Goal: Task Accomplishment & Management: Manage account settings

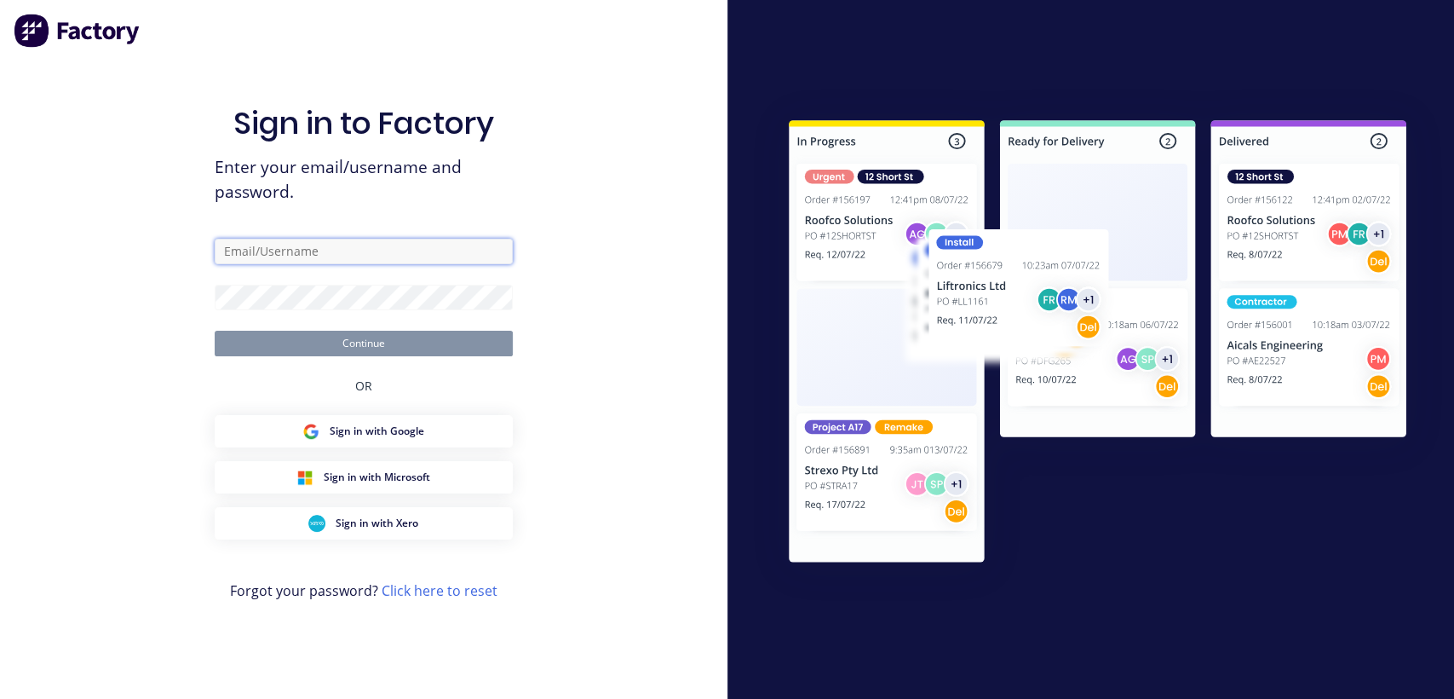
type input "[EMAIL_ADDRESS][DOMAIN_NAME]"
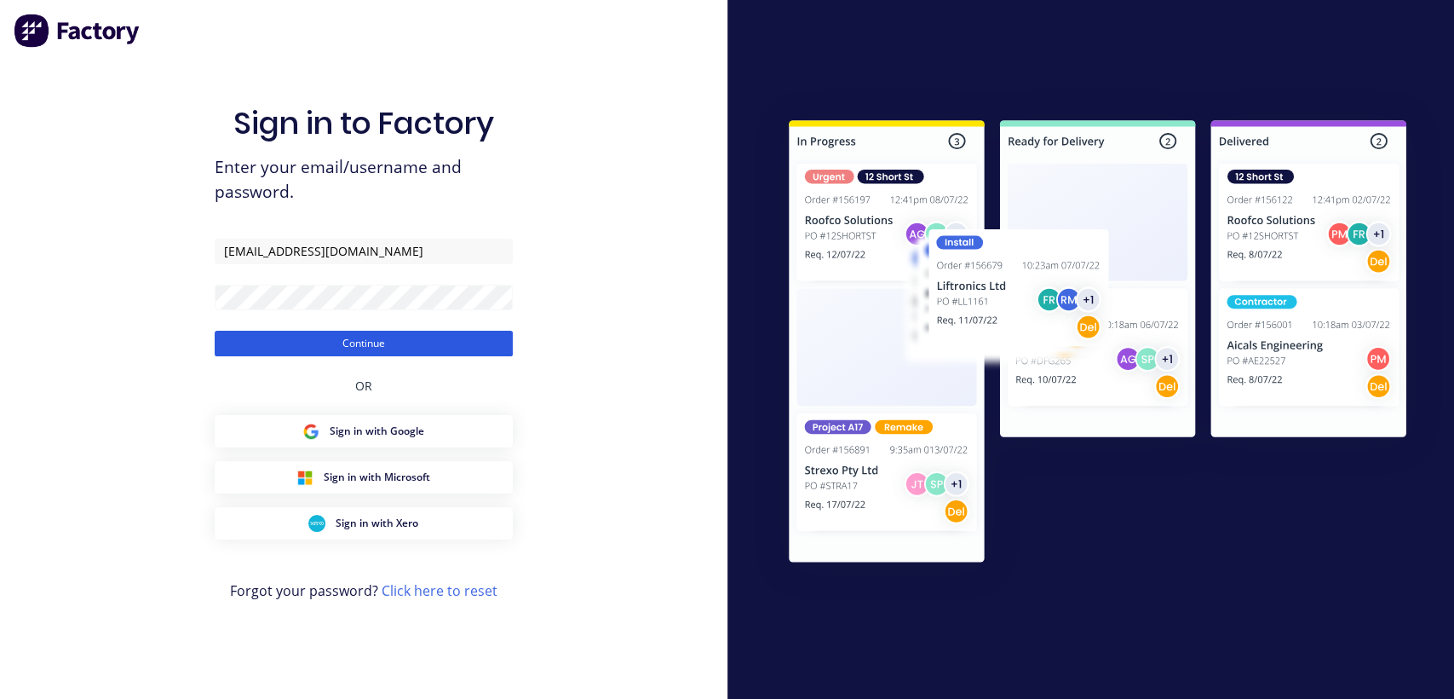
click at [410, 342] on button "Continue" at bounding box center [364, 344] width 298 height 26
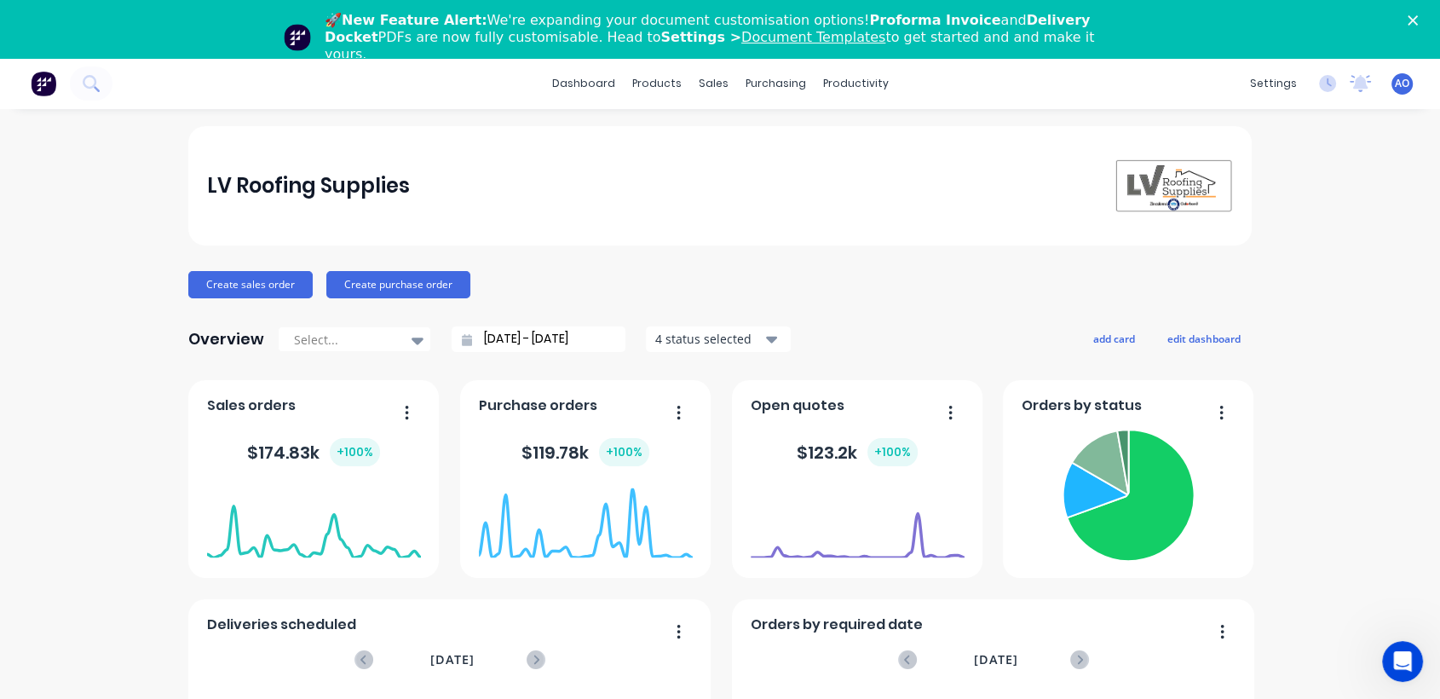
scroll to position [58, 0]
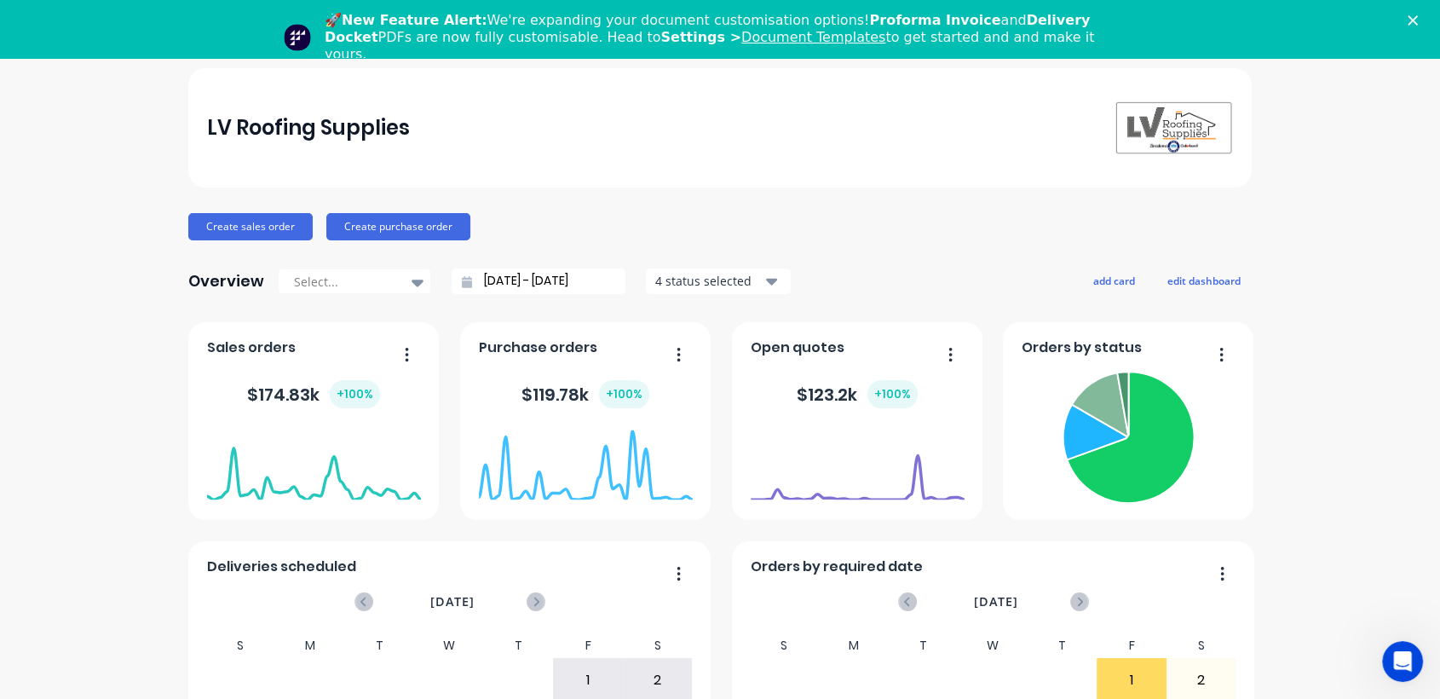
click at [1417, 20] on icon "Close" at bounding box center [1412, 20] width 10 height 10
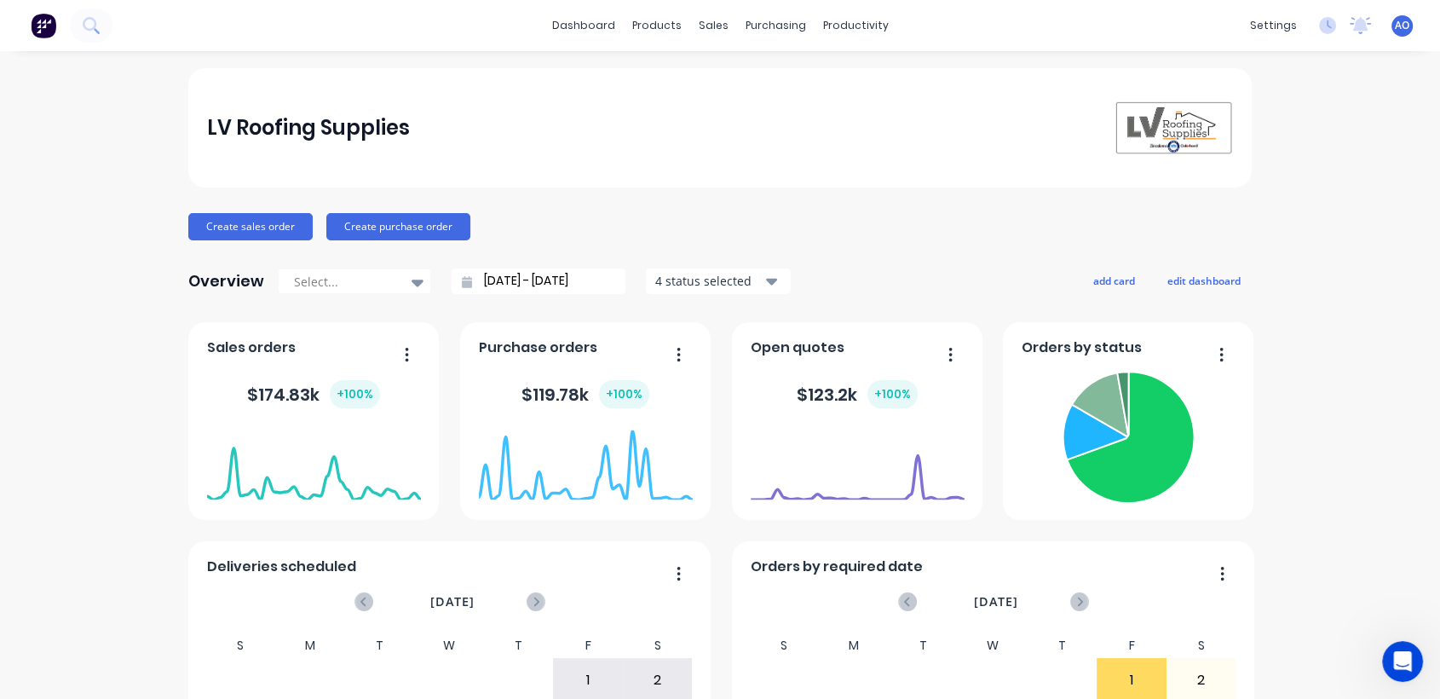
scroll to position [0, 0]
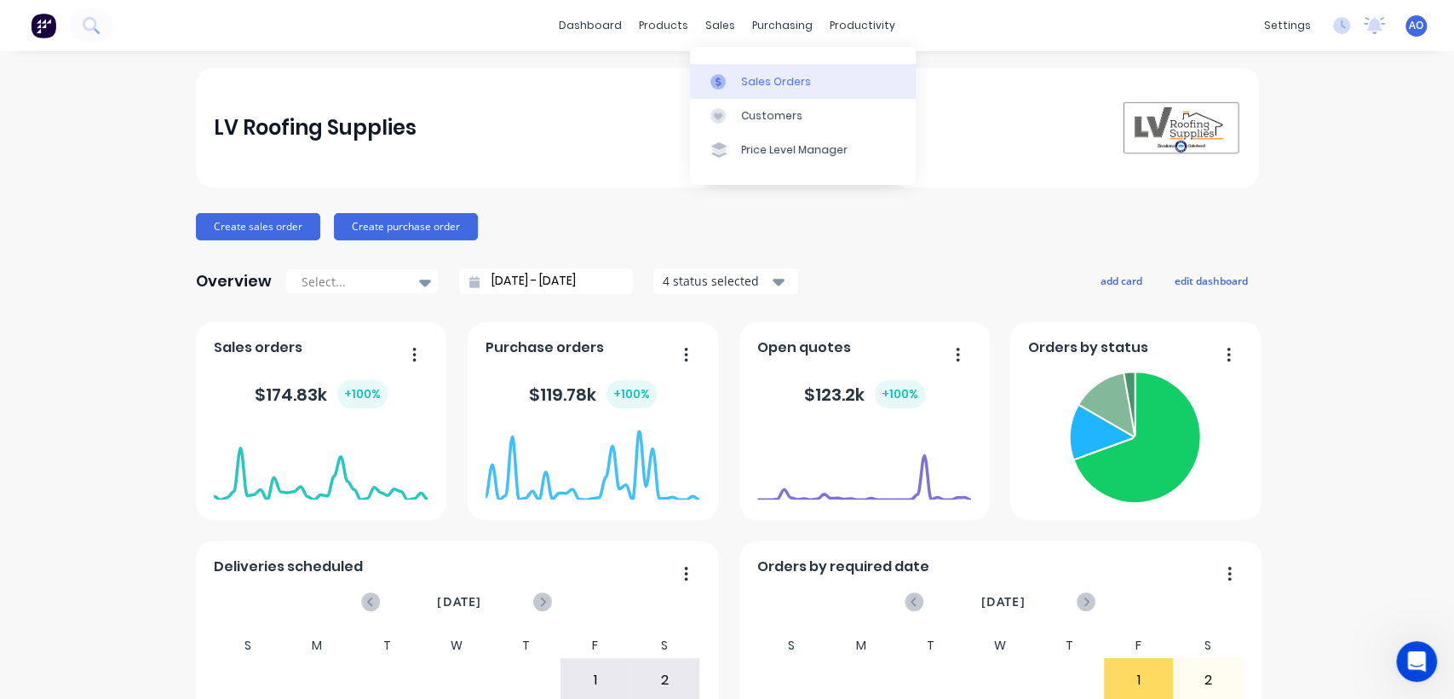
click at [777, 66] on link "Sales Orders" at bounding box center [803, 81] width 226 height 34
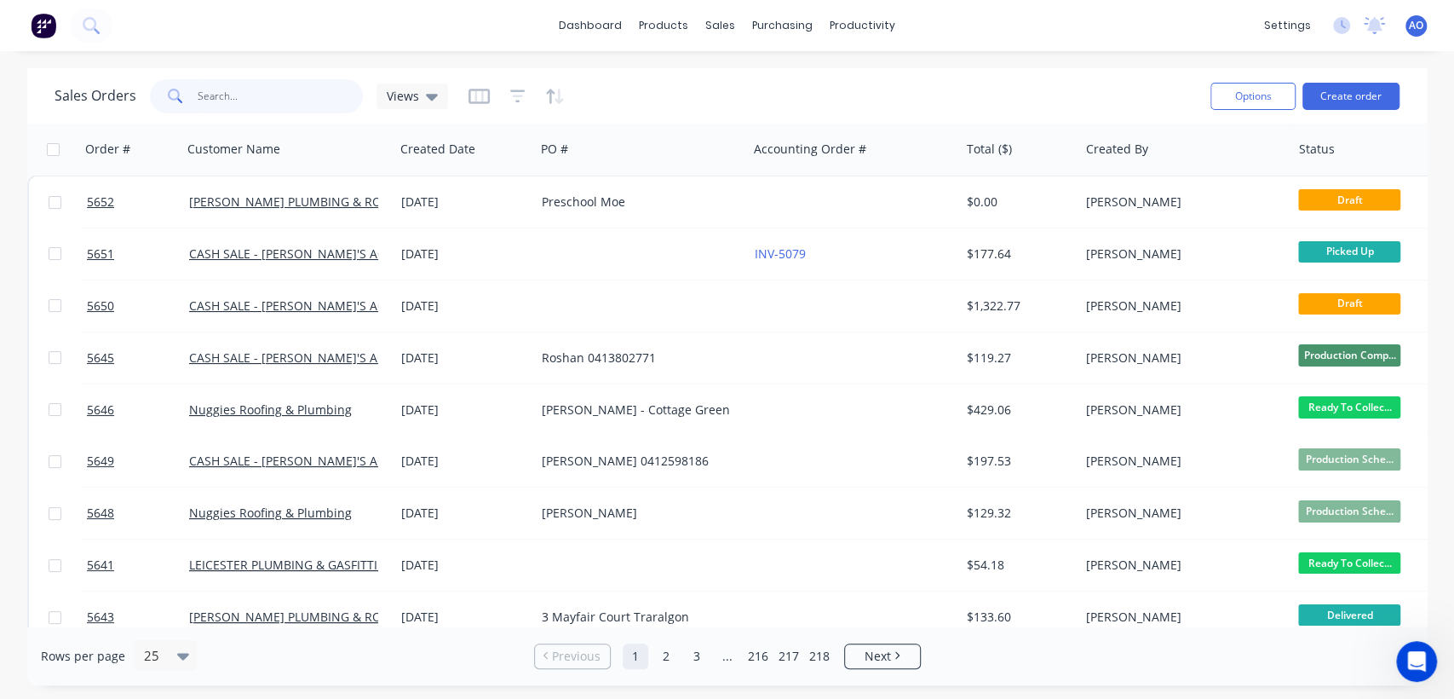
click at [245, 96] on input "text" at bounding box center [281, 96] width 166 height 34
type input "5624"
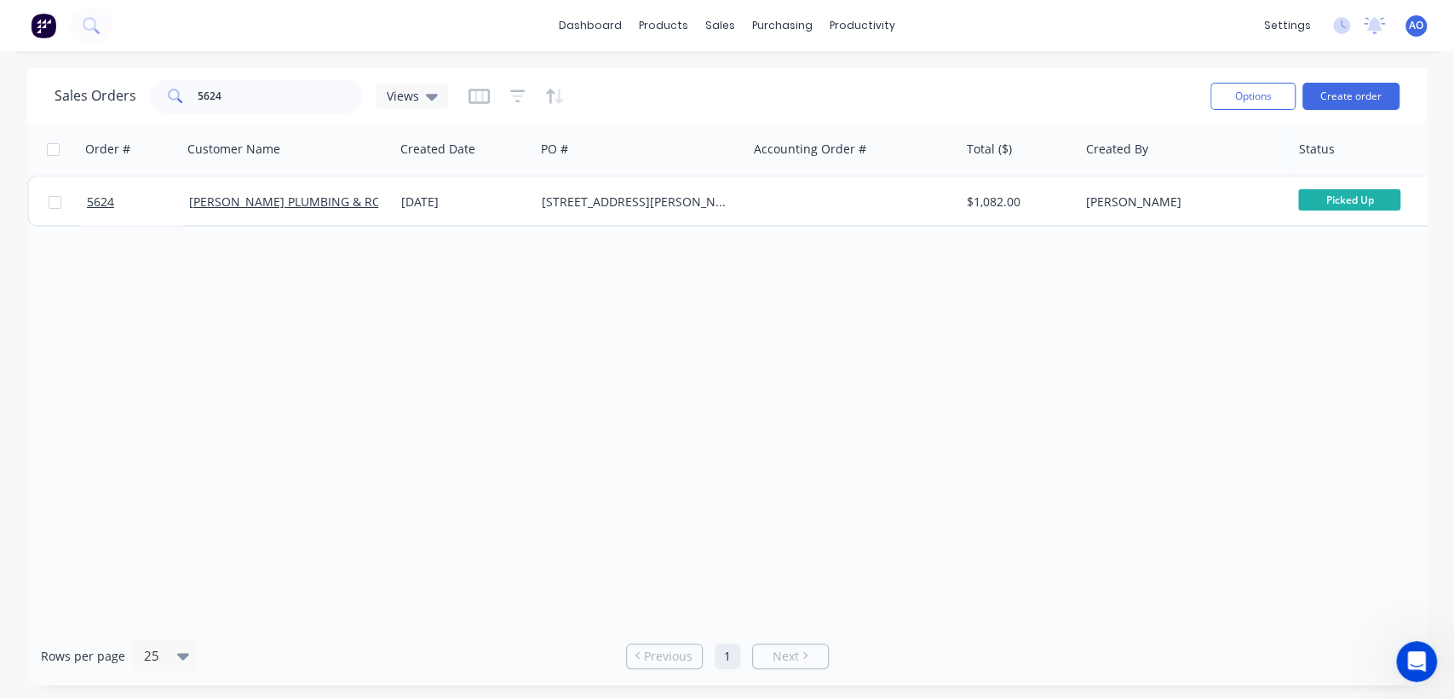
click at [303, 198] on link "[PERSON_NAME] PLUMBING & ROOFING PRO PTY LTD" at bounding box center [341, 201] width 305 height 16
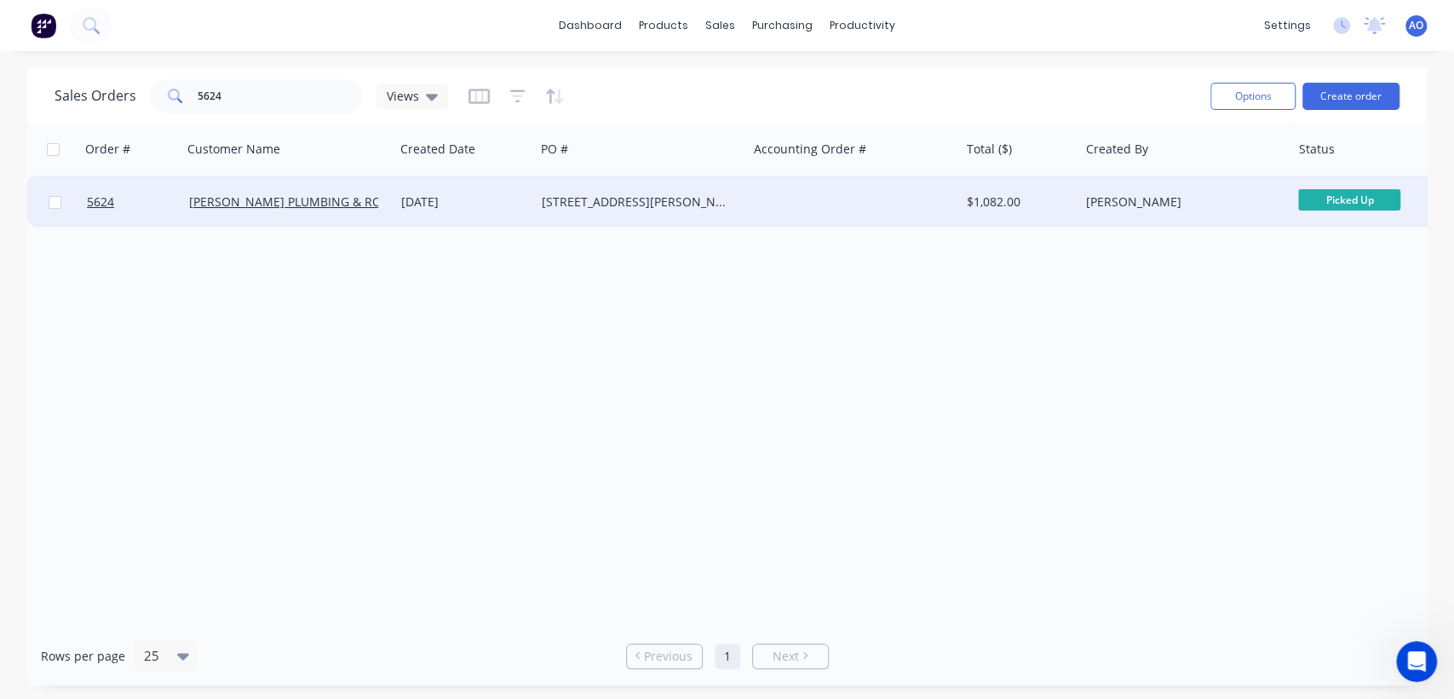
click at [617, 198] on div "[STREET_ADDRESS][PERSON_NAME]" at bounding box center [636, 201] width 189 height 17
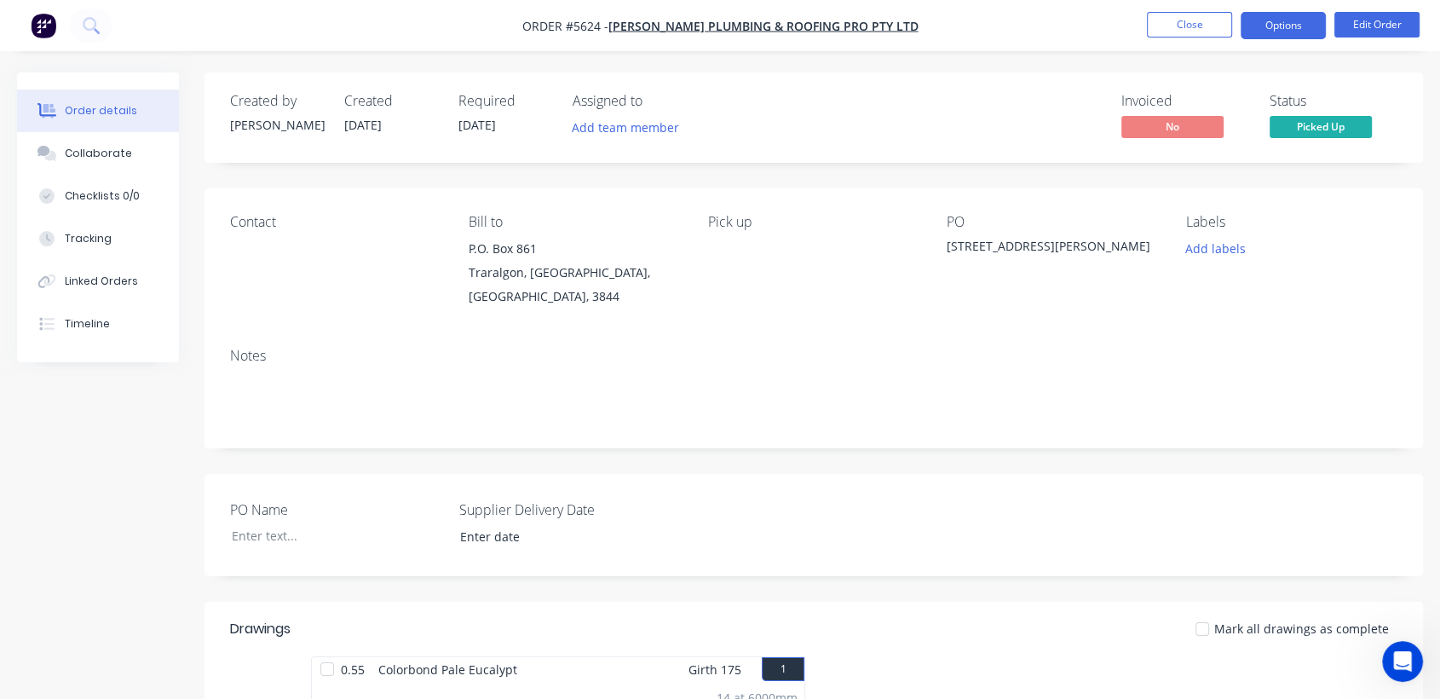
click at [1286, 27] on button "Options" at bounding box center [1282, 25] width 85 height 27
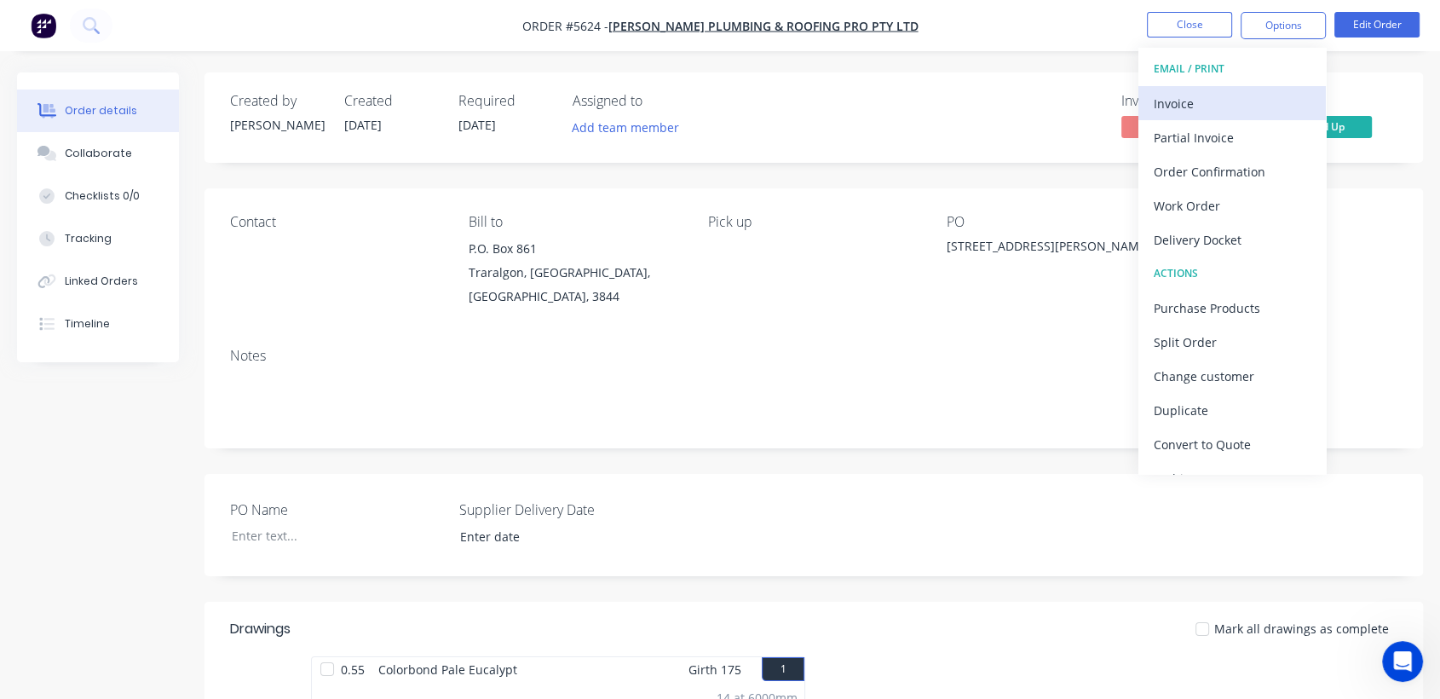
click at [1216, 103] on div "Invoice" at bounding box center [1231, 103] width 157 height 25
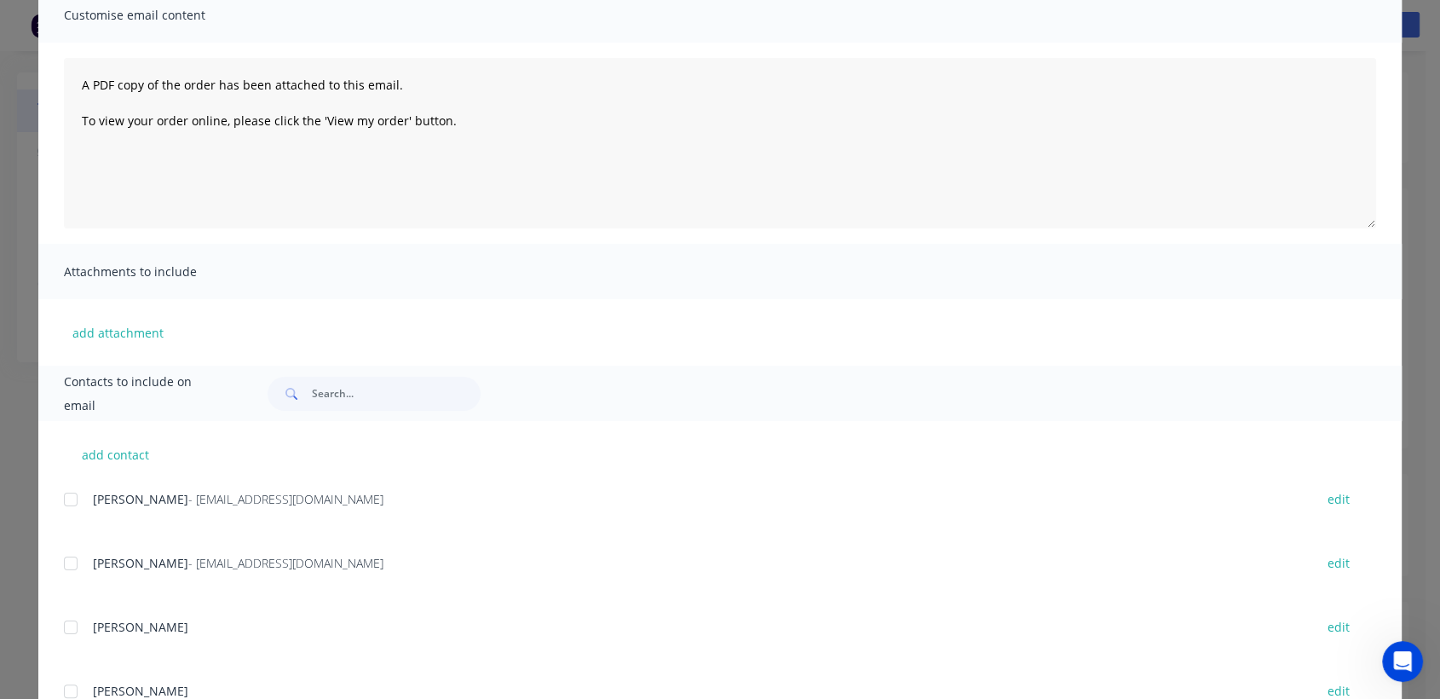
scroll to position [189, 0]
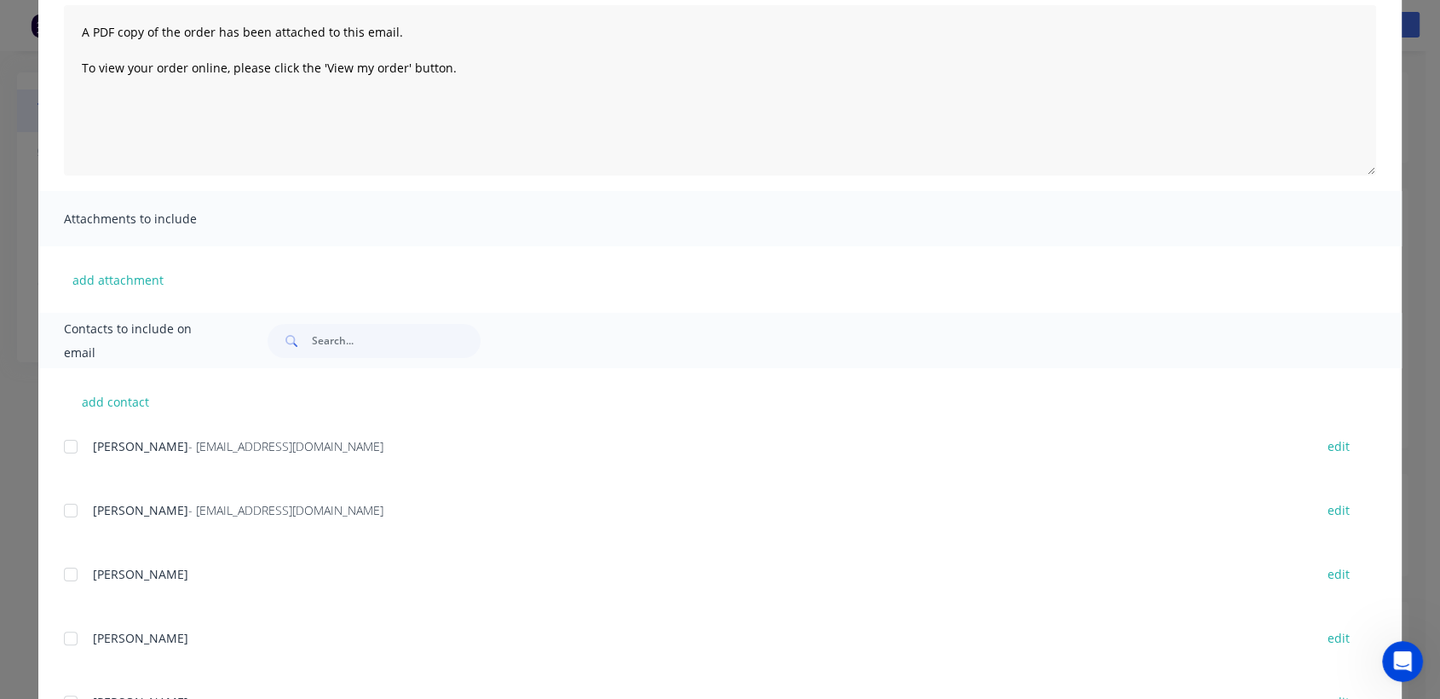
click at [62, 506] on div at bounding box center [71, 510] width 34 height 34
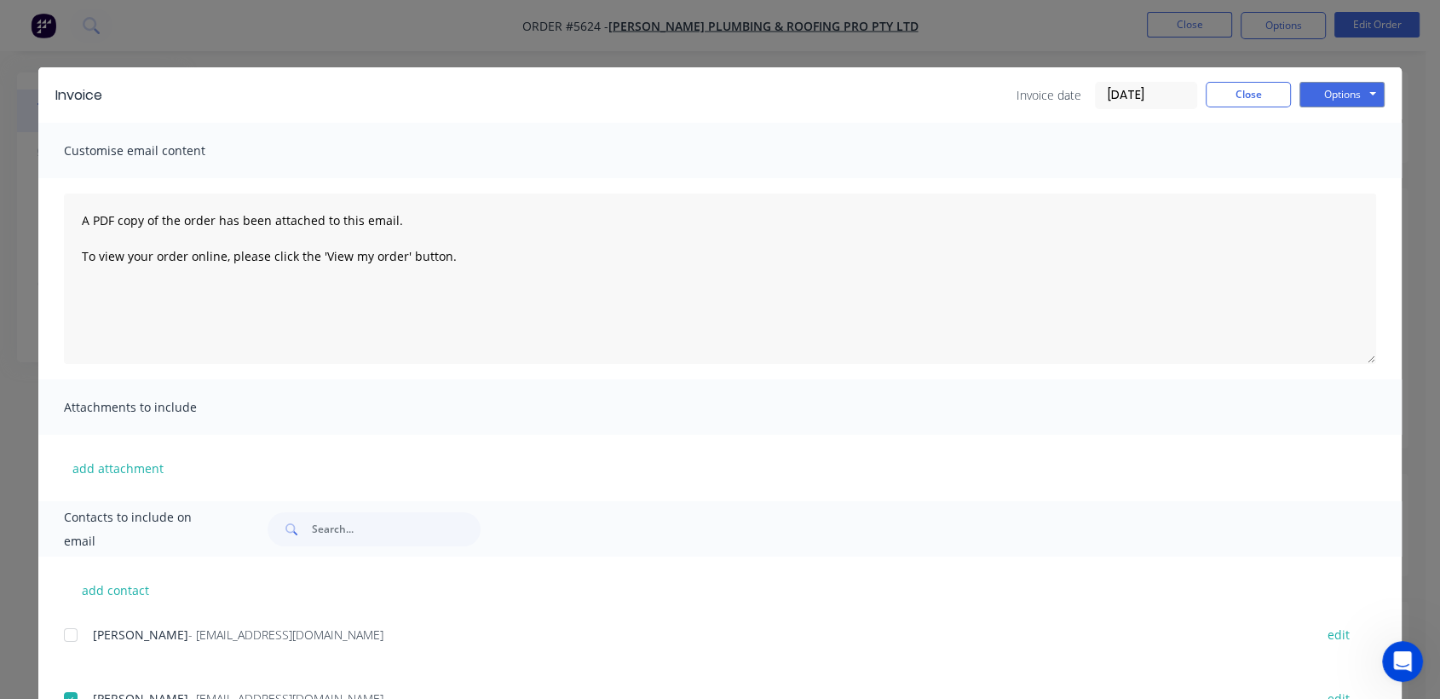
scroll to position [0, 0]
click at [1345, 95] on button "Options" at bounding box center [1341, 96] width 85 height 26
click at [1343, 177] on button "Email" at bounding box center [1353, 182] width 109 height 28
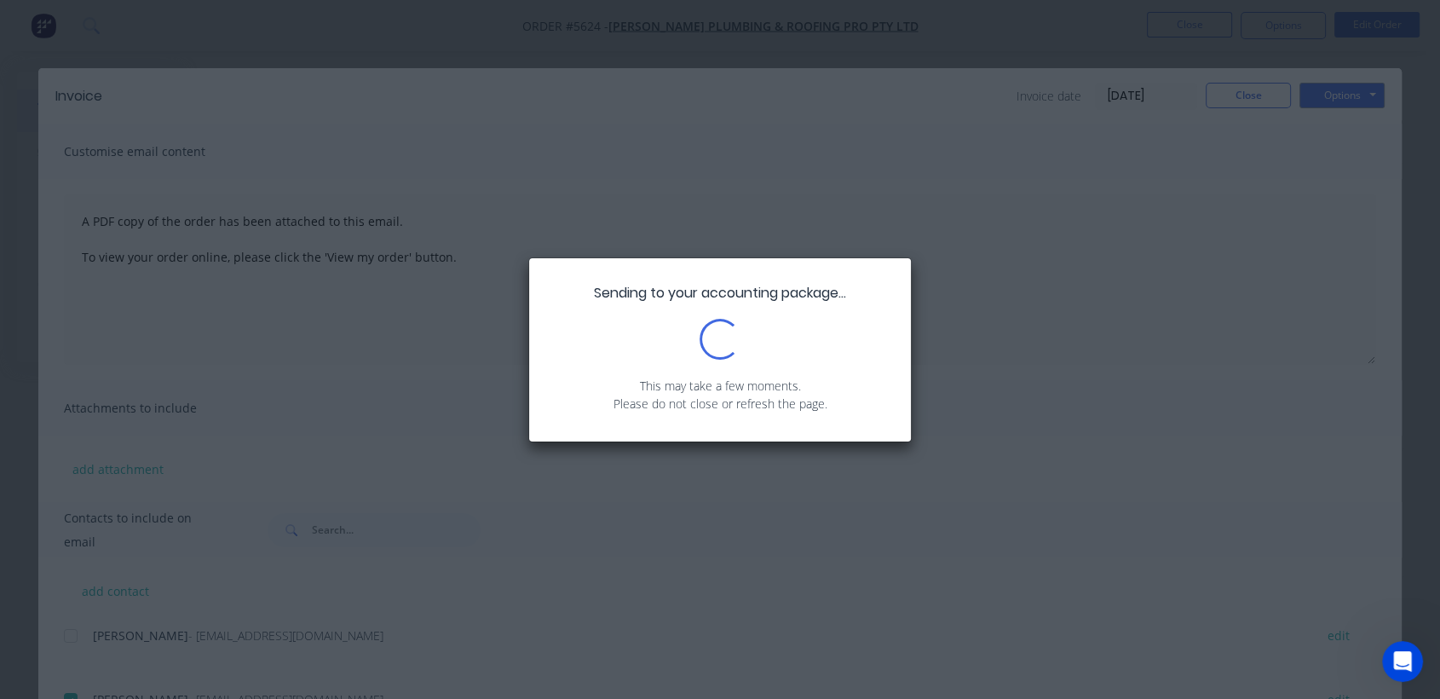
click at [1343, 177] on div "Sending to your accounting package... Loading... This may take a few moments. P…" at bounding box center [720, 349] width 1440 height 699
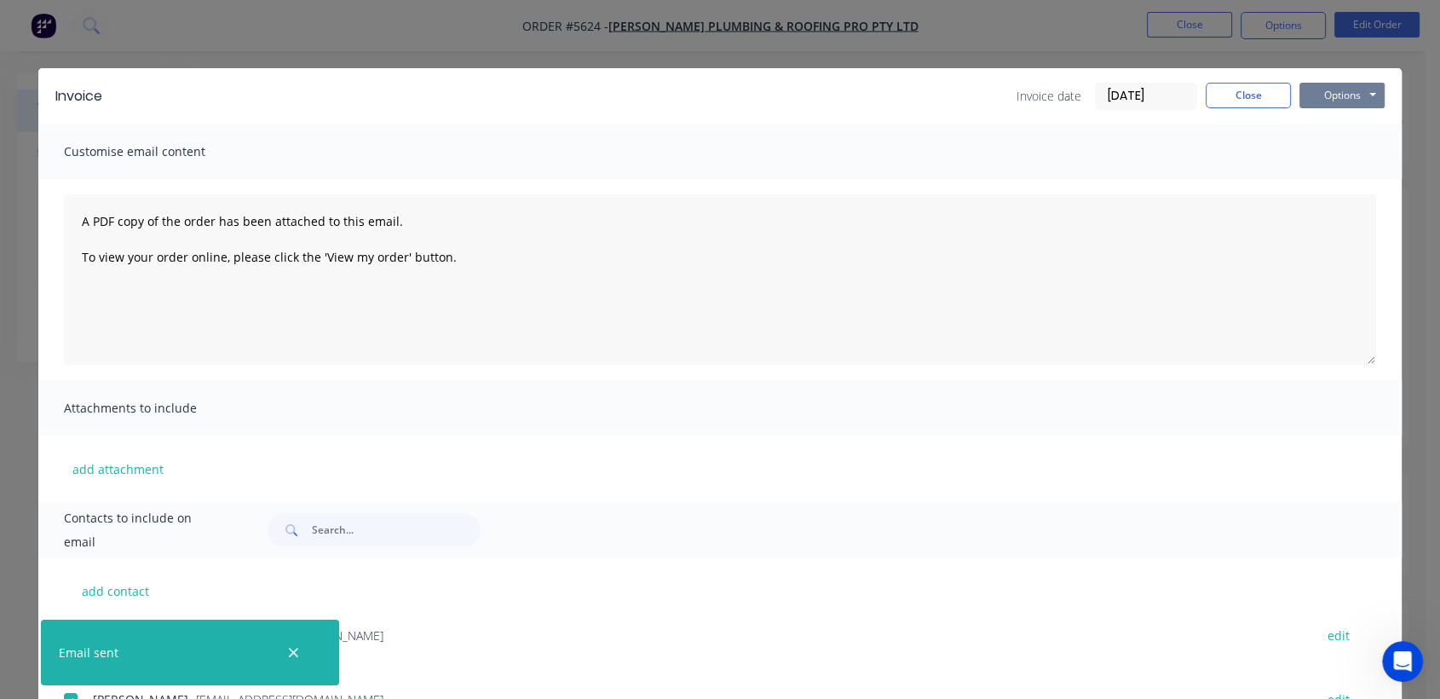
click at [1313, 103] on button "Options" at bounding box center [1341, 96] width 85 height 26
click at [1325, 158] on button "Print" at bounding box center [1353, 154] width 109 height 28
click at [1216, 95] on button "Close" at bounding box center [1247, 96] width 85 height 26
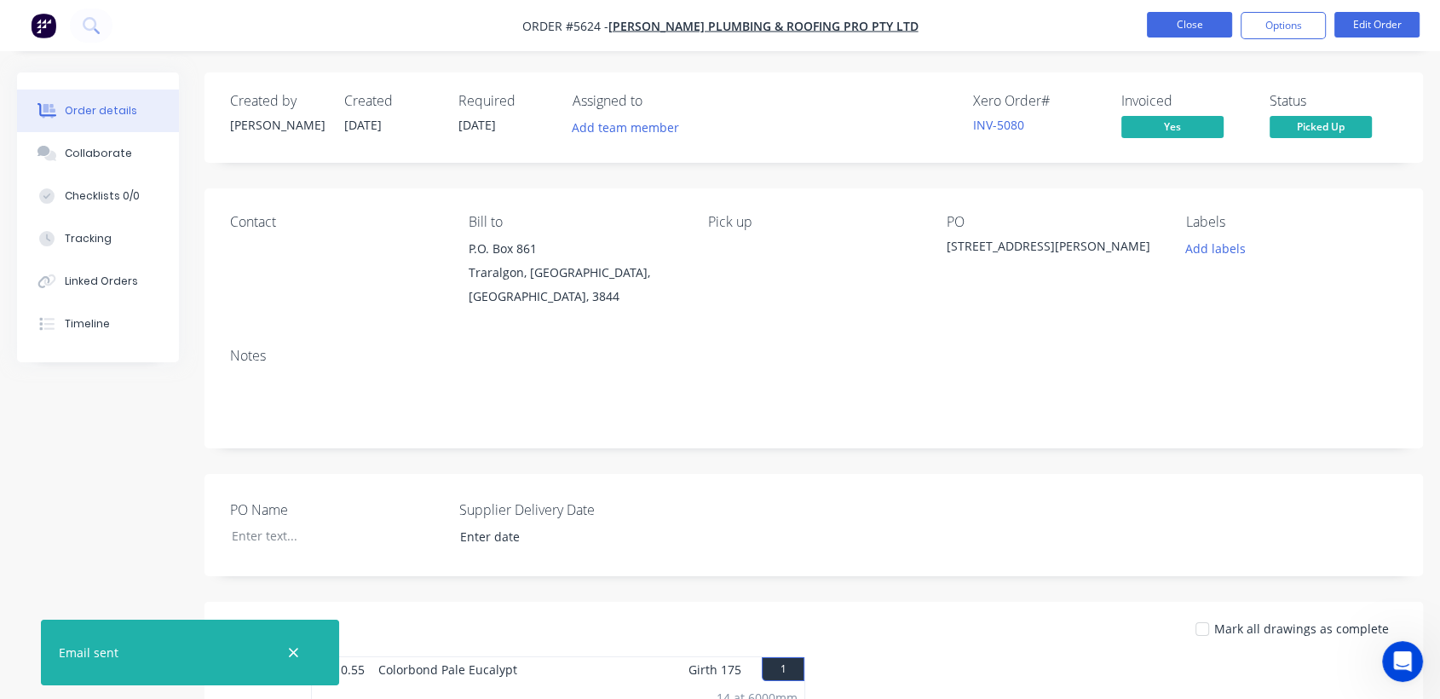
click at [1161, 29] on button "Close" at bounding box center [1189, 25] width 85 height 26
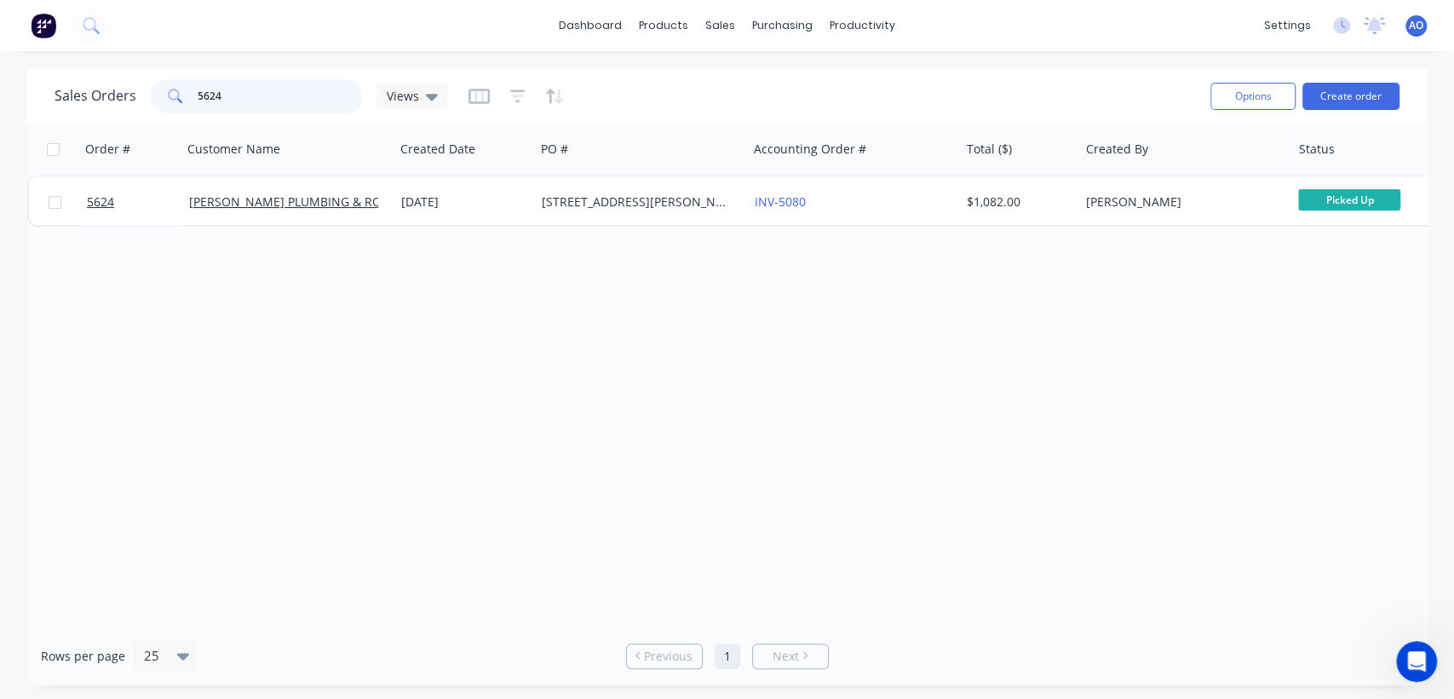
click at [280, 90] on input "5624" at bounding box center [281, 96] width 166 height 34
type input "5623"
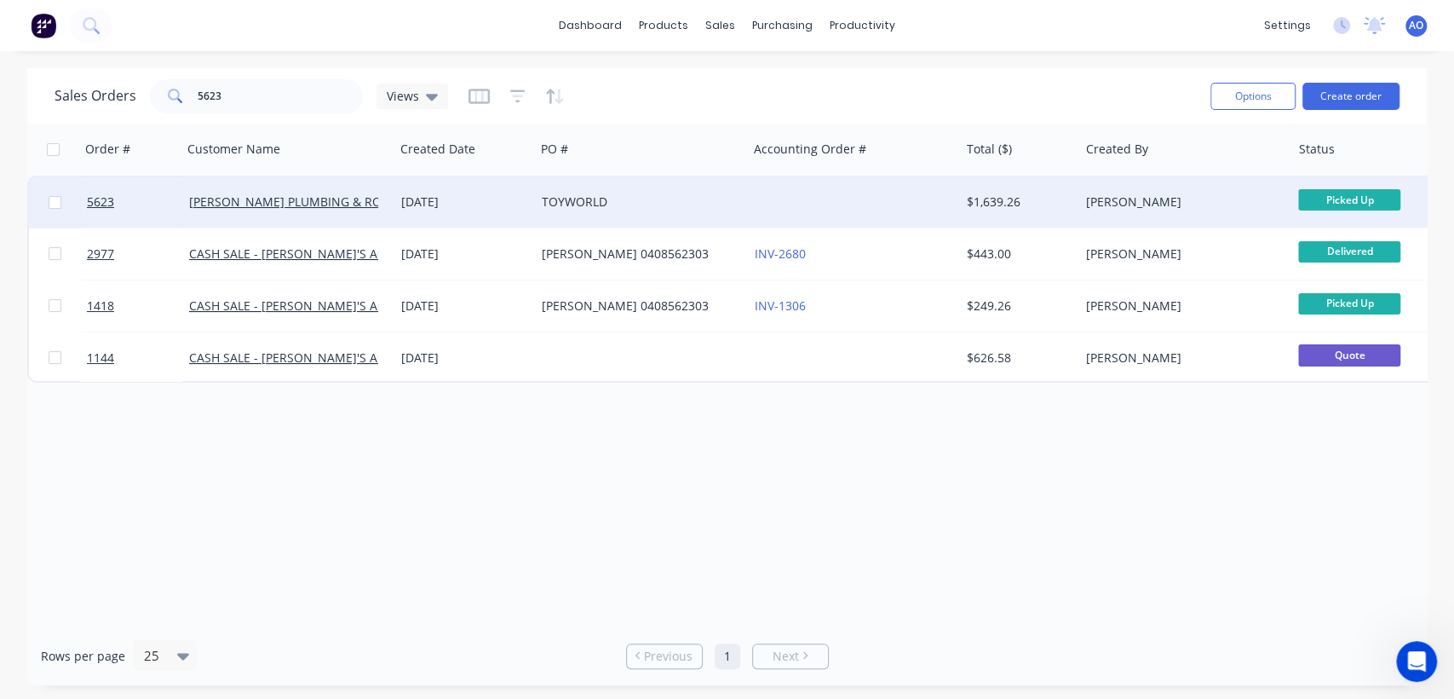
click at [785, 193] on div at bounding box center [854, 201] width 212 height 51
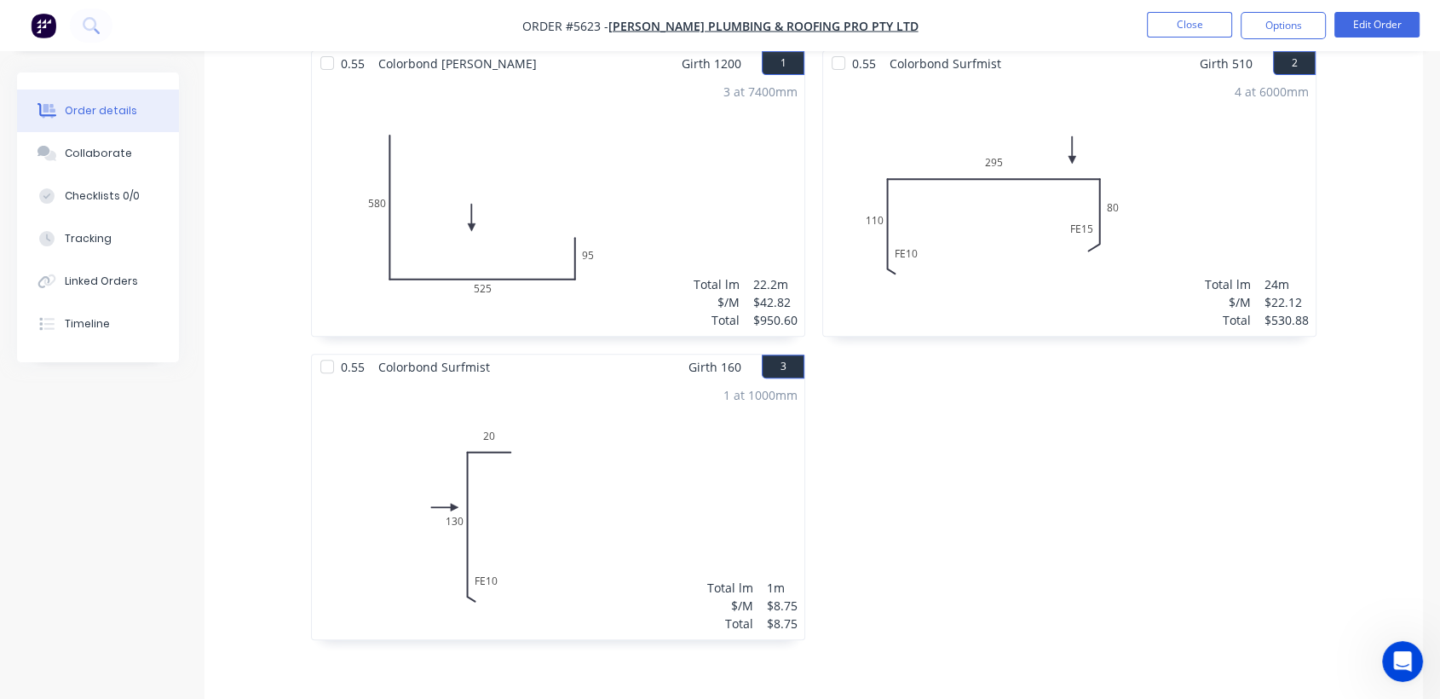
scroll to position [567, 0]
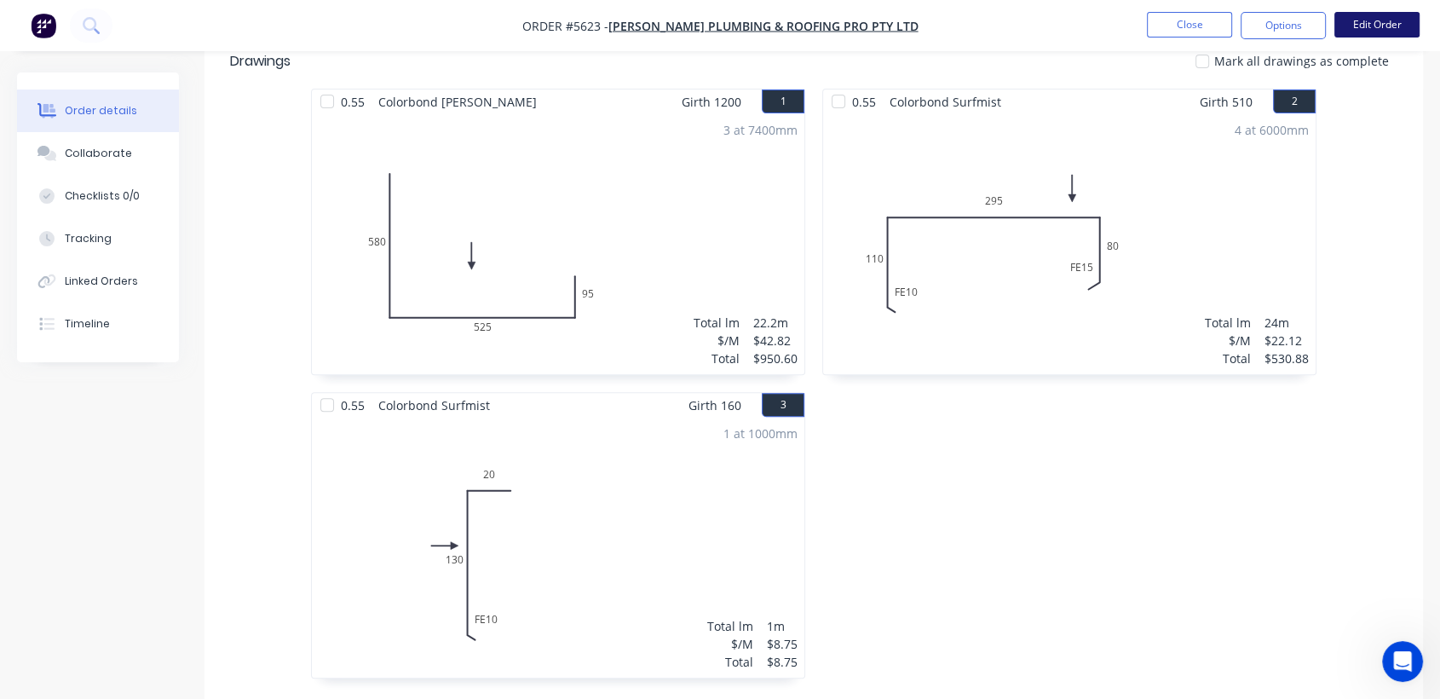
click at [1387, 22] on button "Edit Order" at bounding box center [1376, 25] width 85 height 26
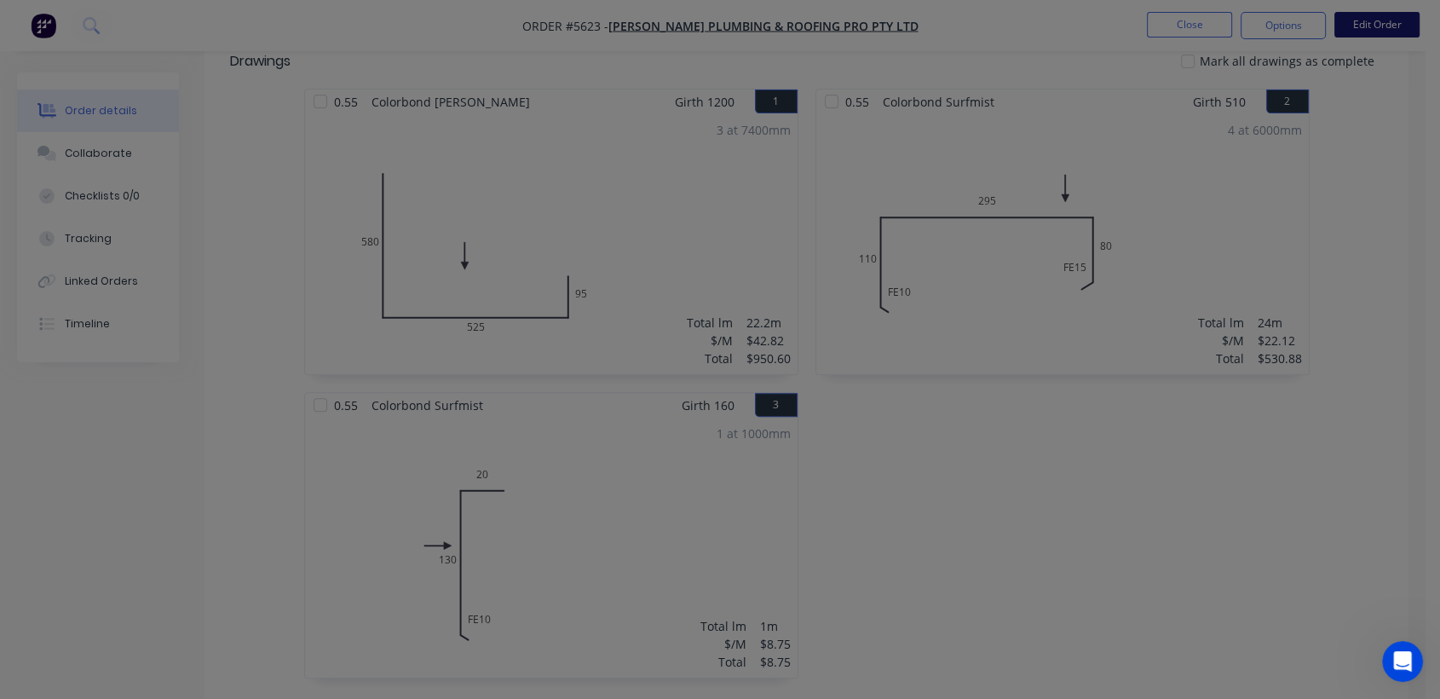
click at [1387, 22] on div "Edit Order ? Order’s status will be changed to ‘Draft’, and order will not be v…" at bounding box center [720, 349] width 1440 height 699
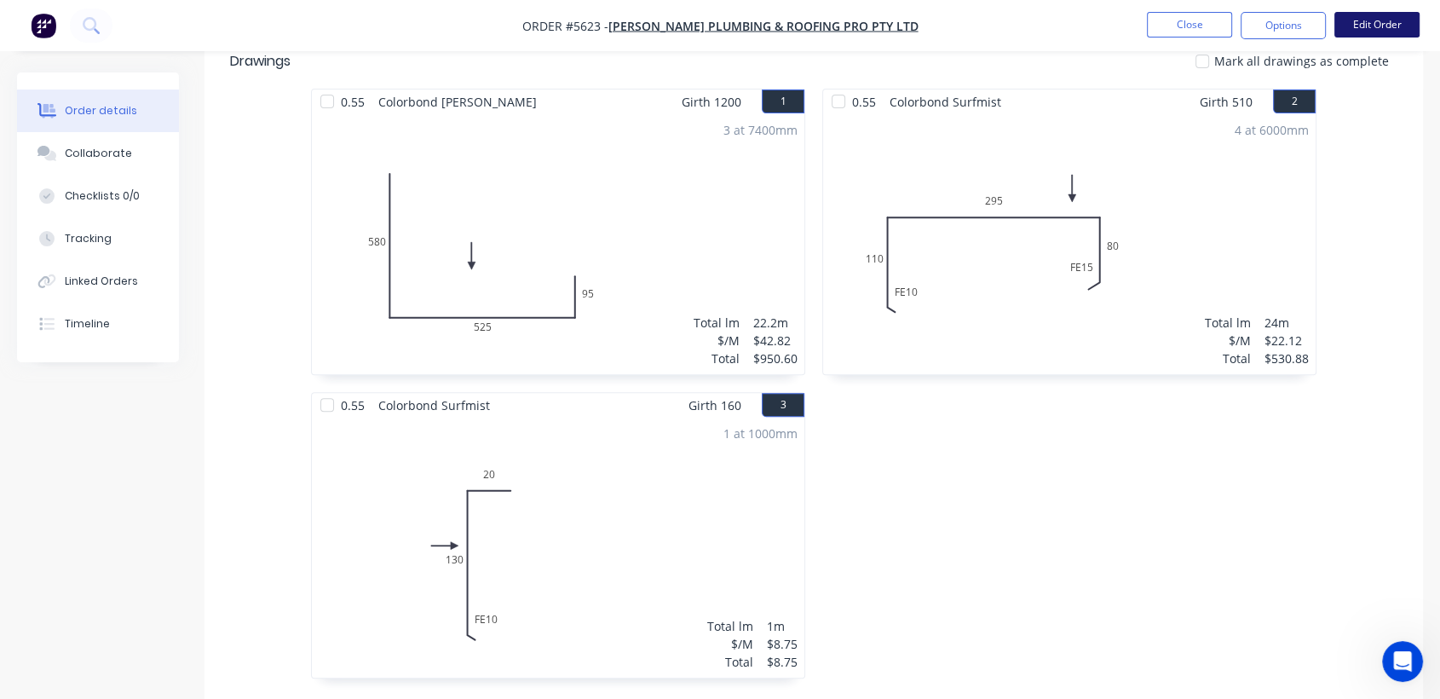
click at [1387, 22] on button "Edit Order" at bounding box center [1376, 25] width 85 height 26
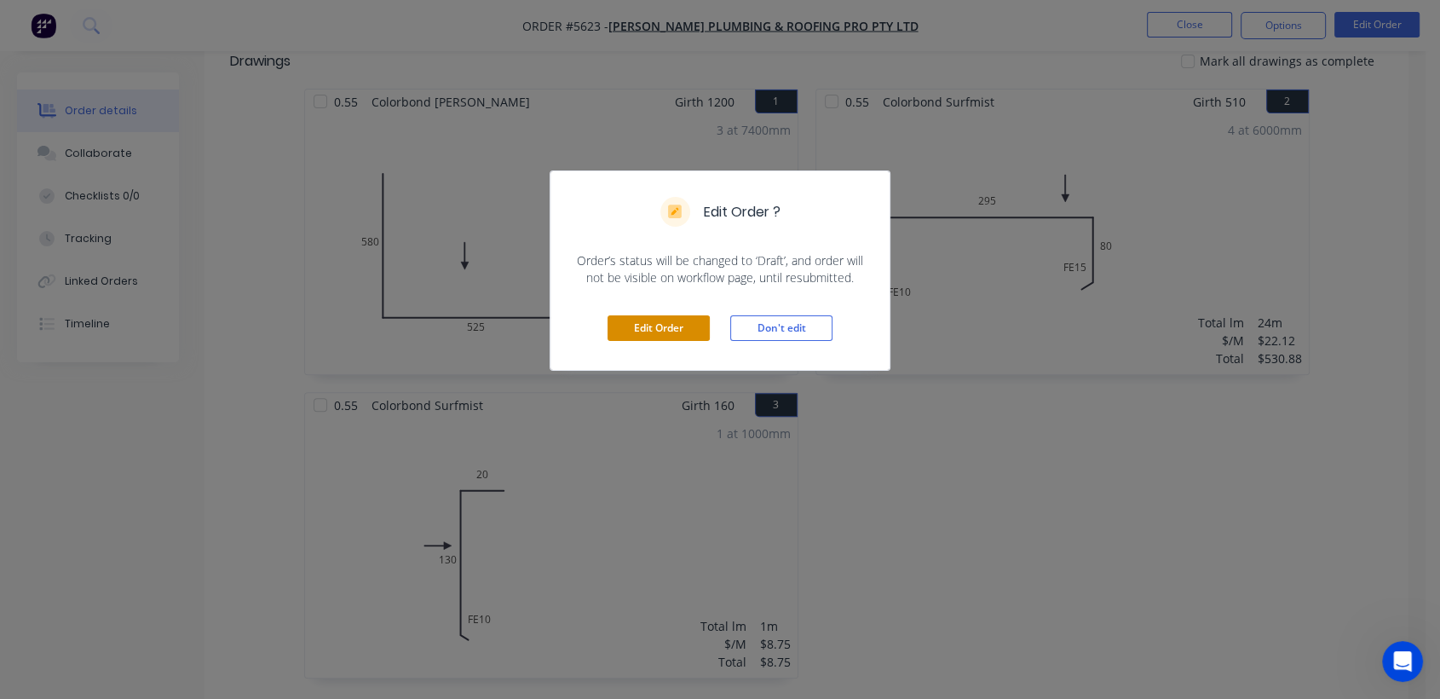
click at [660, 324] on button "Edit Order" at bounding box center [658, 328] width 102 height 26
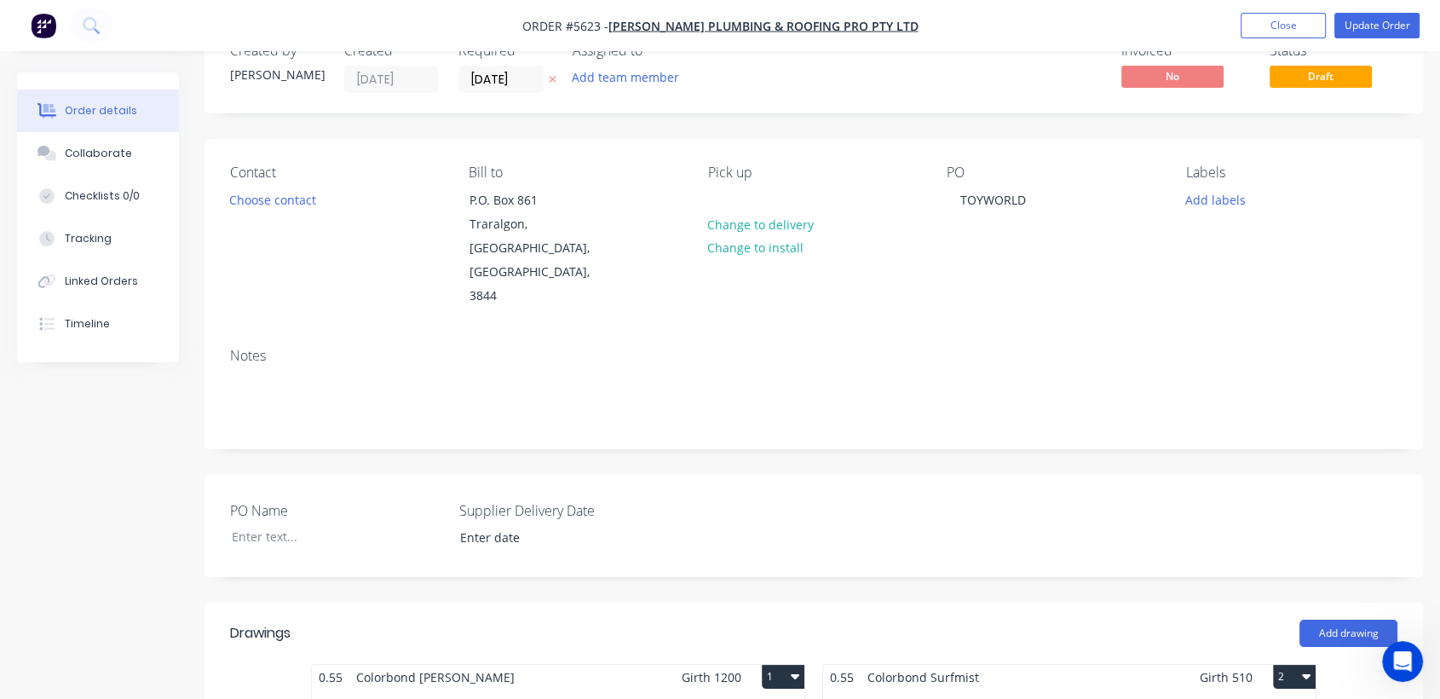
scroll to position [0, 0]
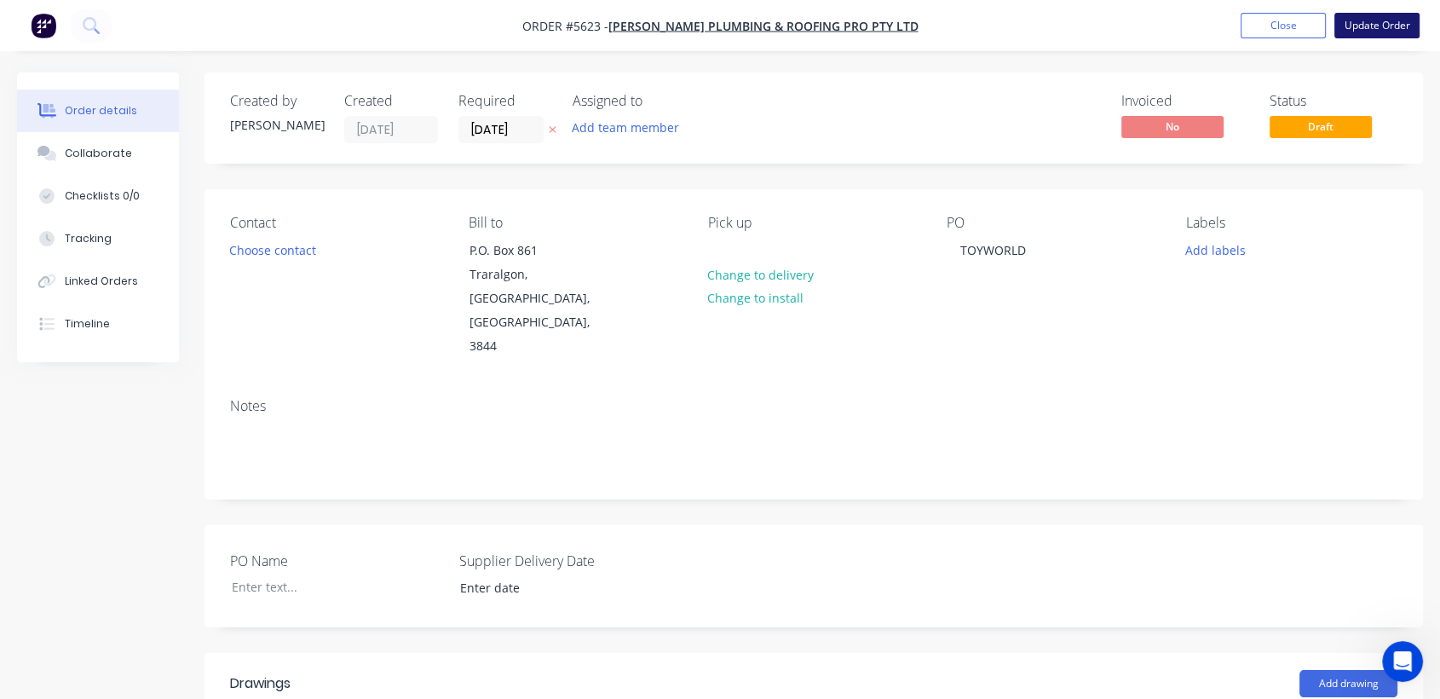
click at [1399, 27] on button "Update Order" at bounding box center [1376, 26] width 85 height 26
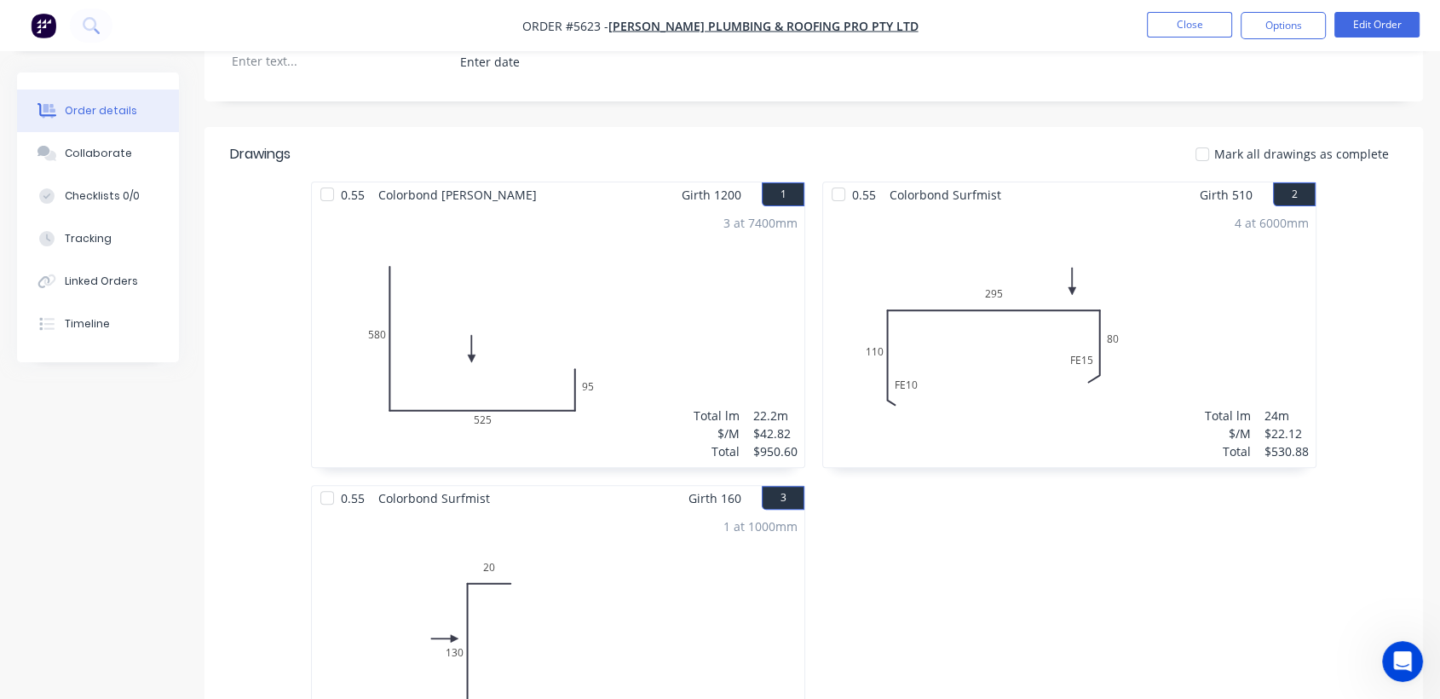
scroll to position [480, 0]
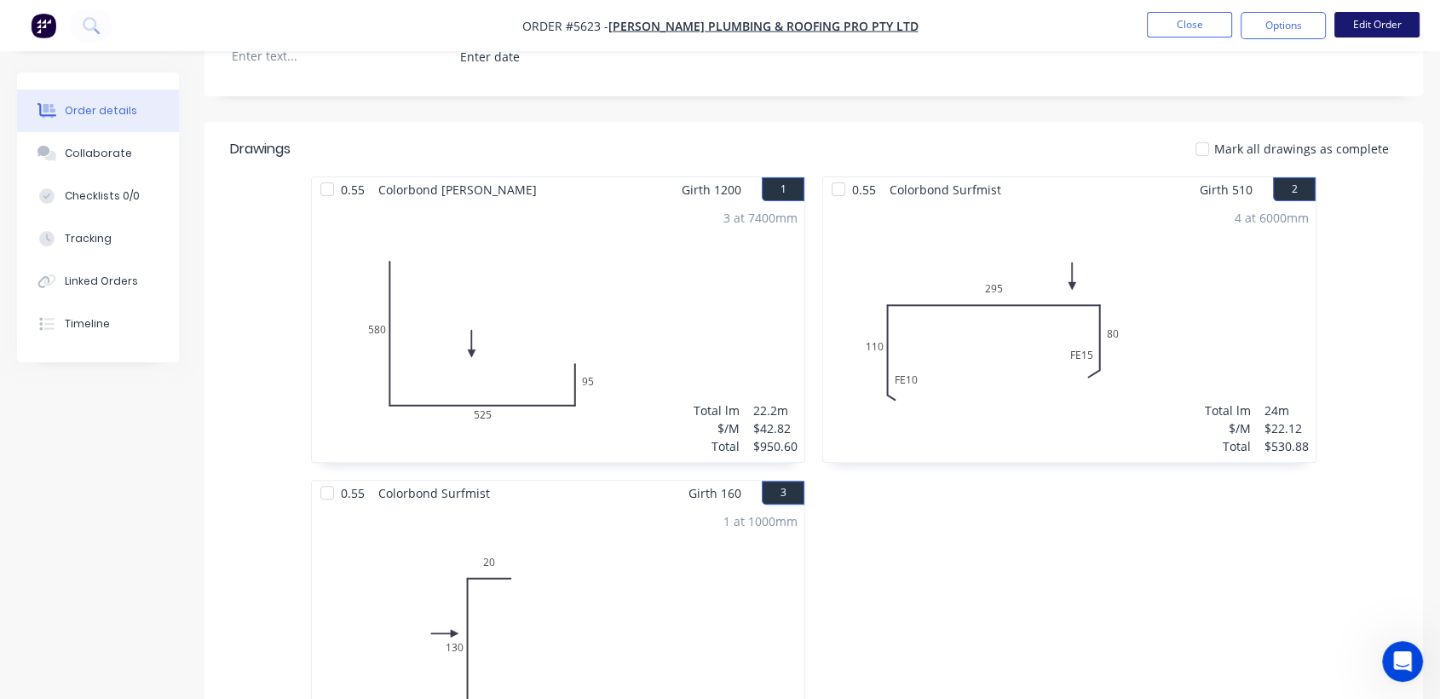
click at [1394, 24] on button "Edit Order" at bounding box center [1376, 25] width 85 height 26
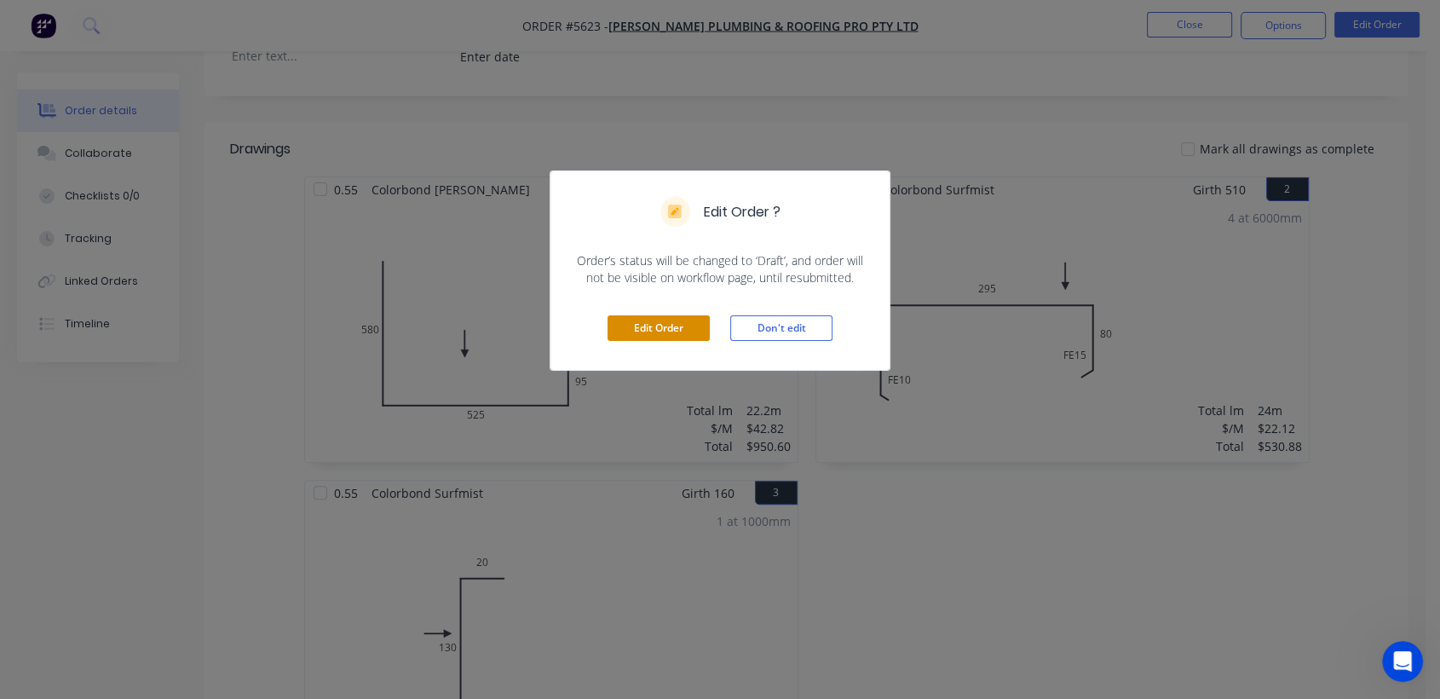
click at [693, 319] on button "Edit Order" at bounding box center [658, 328] width 102 height 26
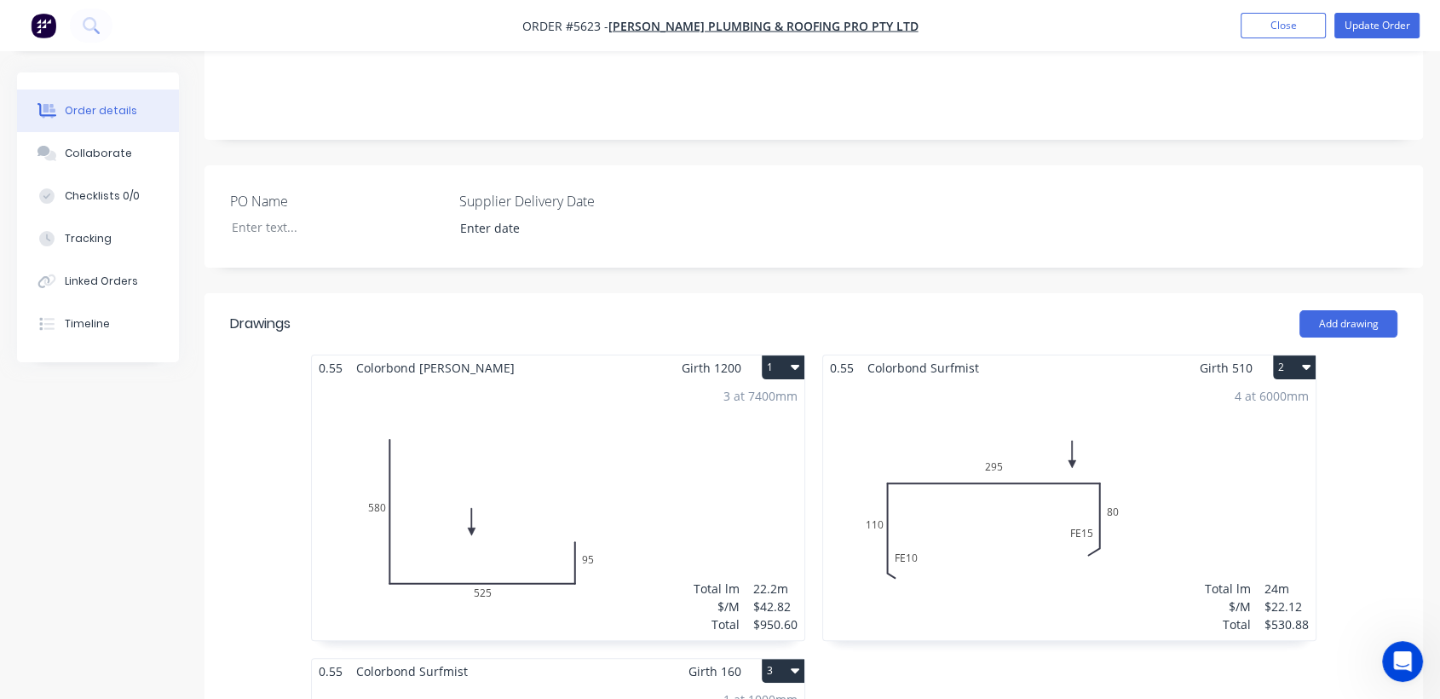
scroll to position [521, 0]
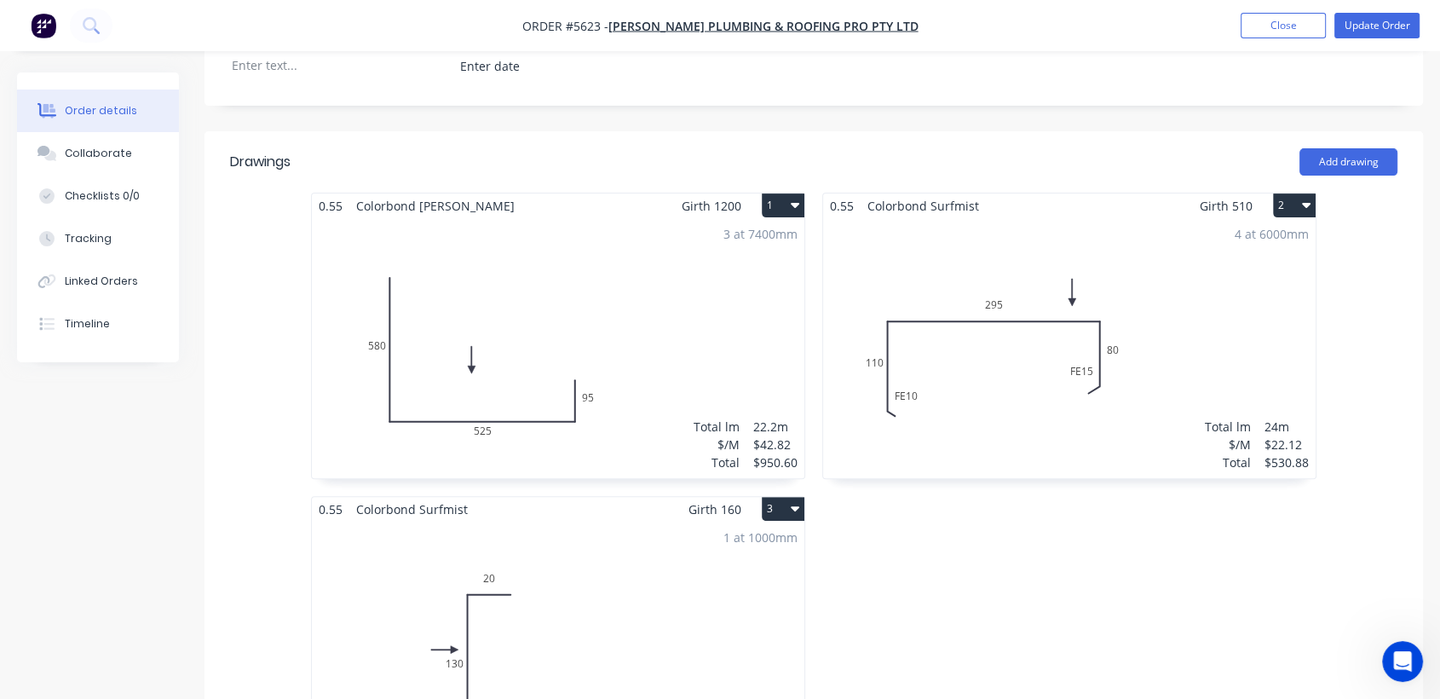
click at [1232, 304] on div "4 at 6000mm Total lm $/M Total 24m $22.12 $530.88" at bounding box center [1069, 348] width 492 height 260
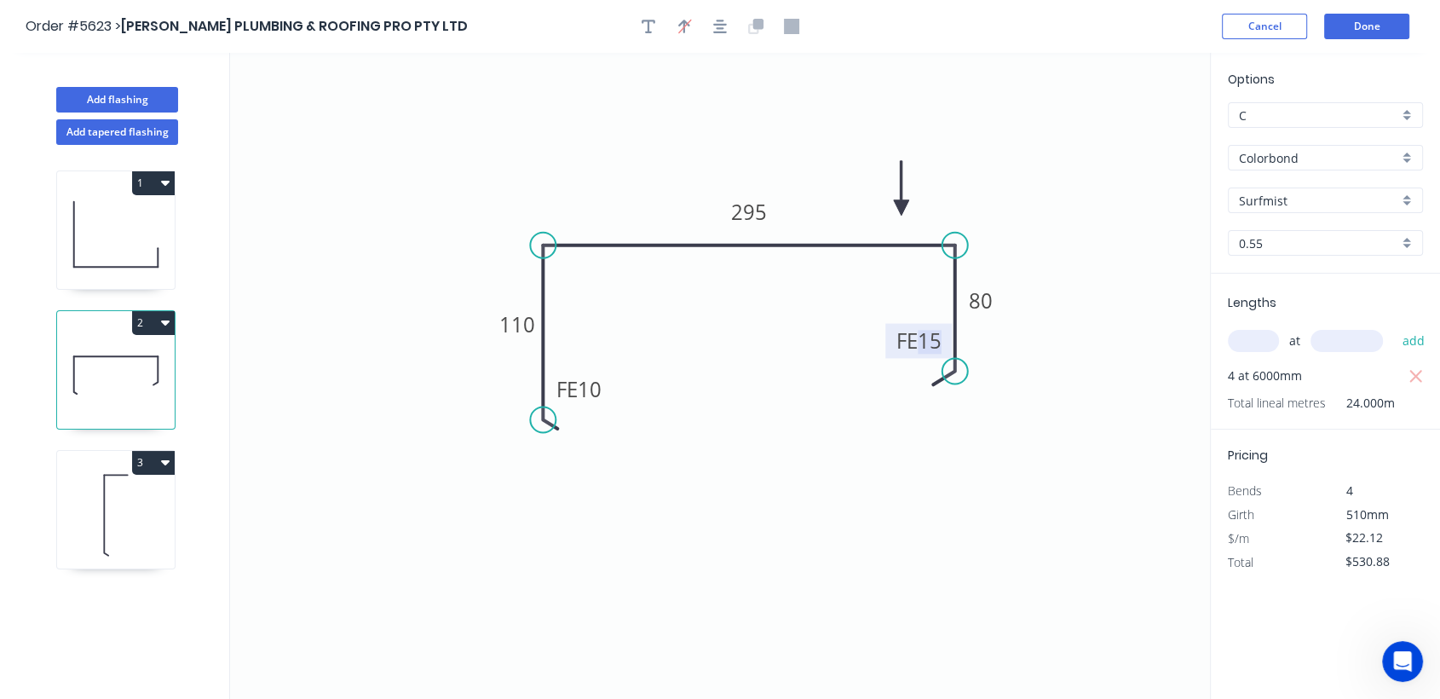
click at [934, 342] on tspan "15" at bounding box center [929, 340] width 24 height 28
click at [1363, 35] on button "Done" at bounding box center [1366, 27] width 85 height 26
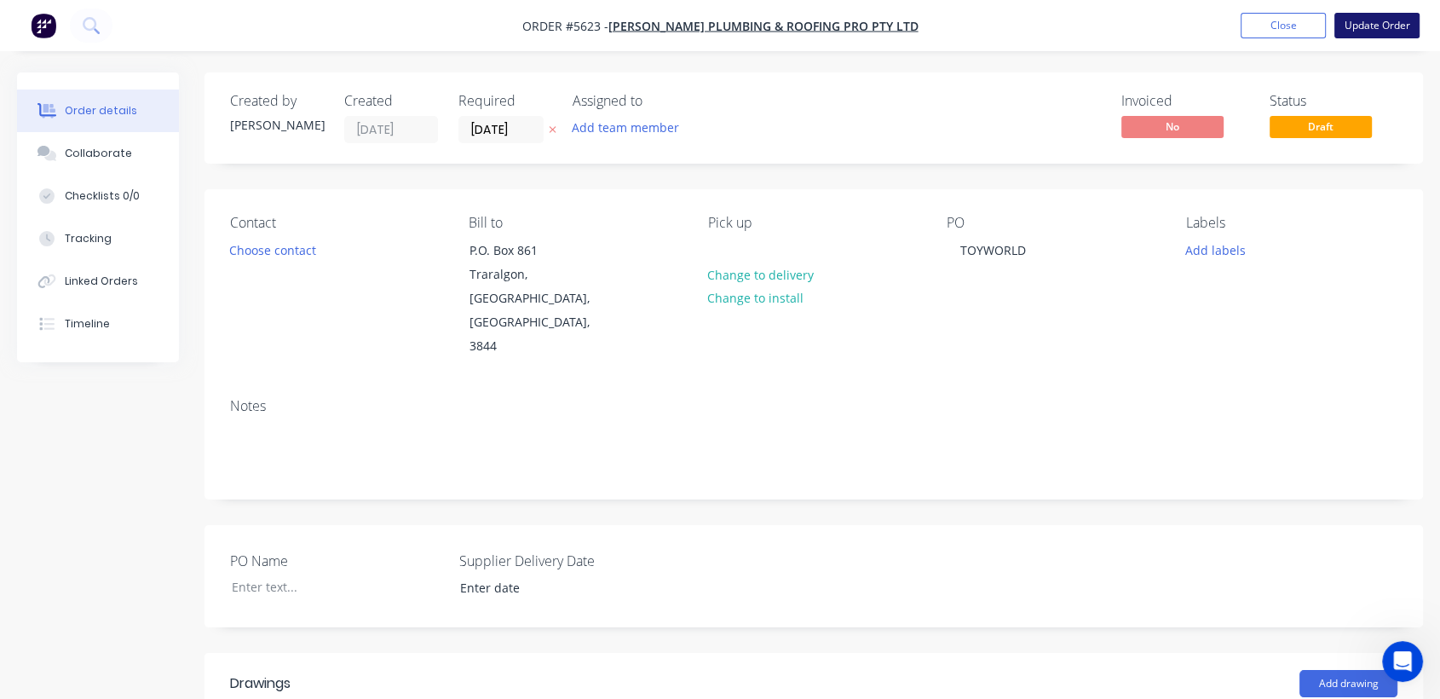
click at [1376, 22] on button "Update Order" at bounding box center [1376, 26] width 85 height 26
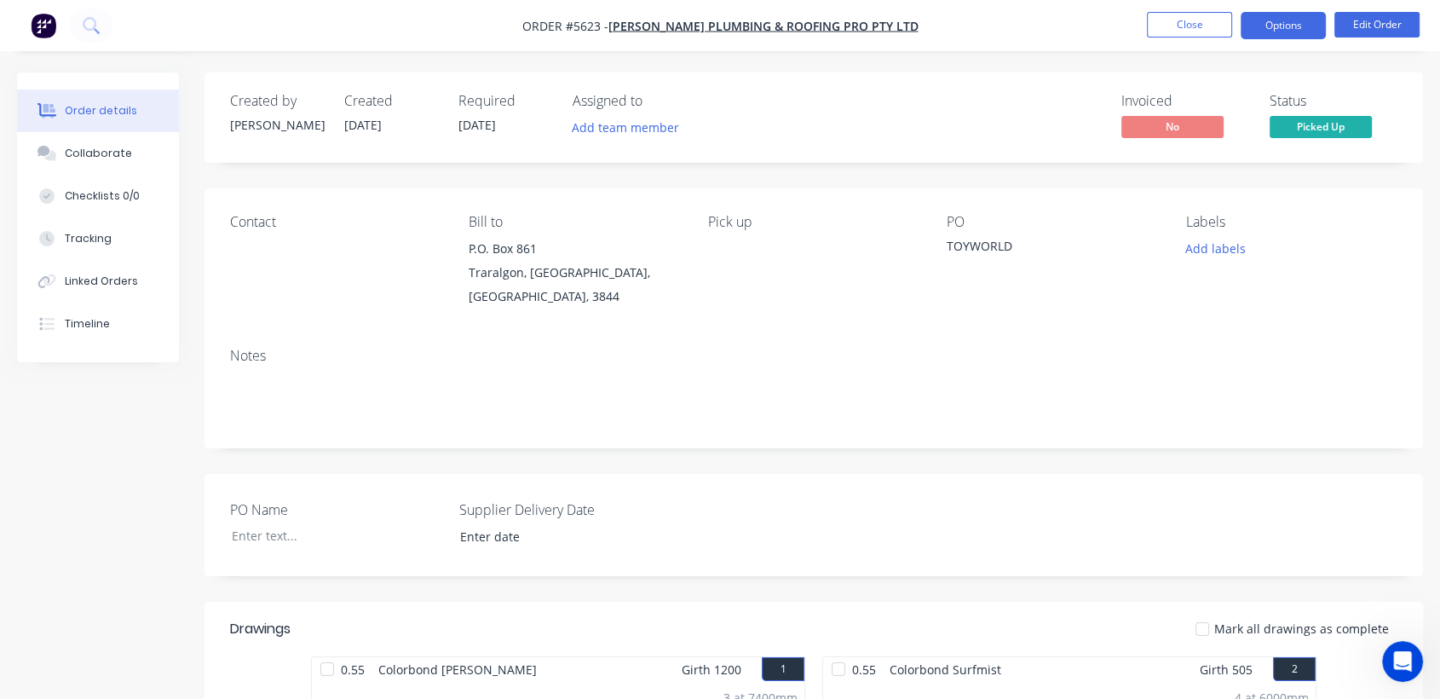
click at [1300, 23] on button "Options" at bounding box center [1282, 25] width 85 height 27
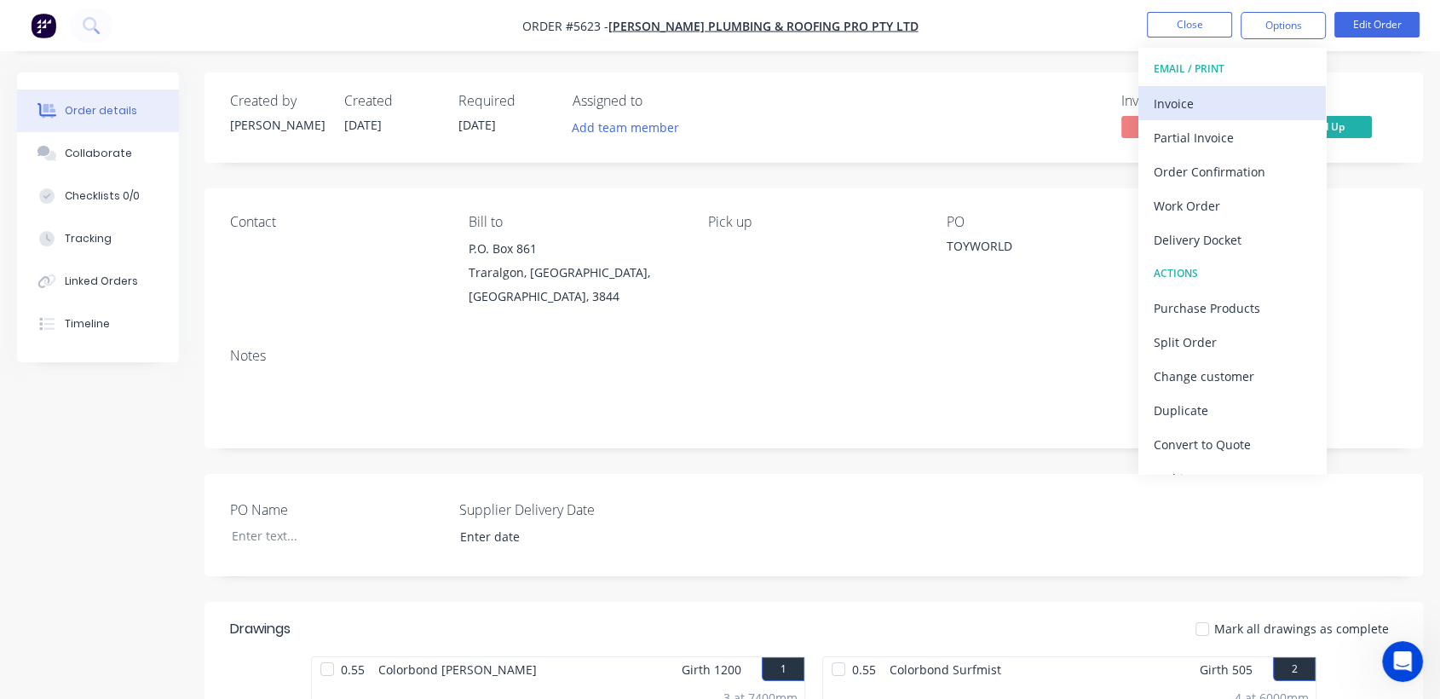
click at [1194, 105] on div "Invoice" at bounding box center [1231, 103] width 157 height 25
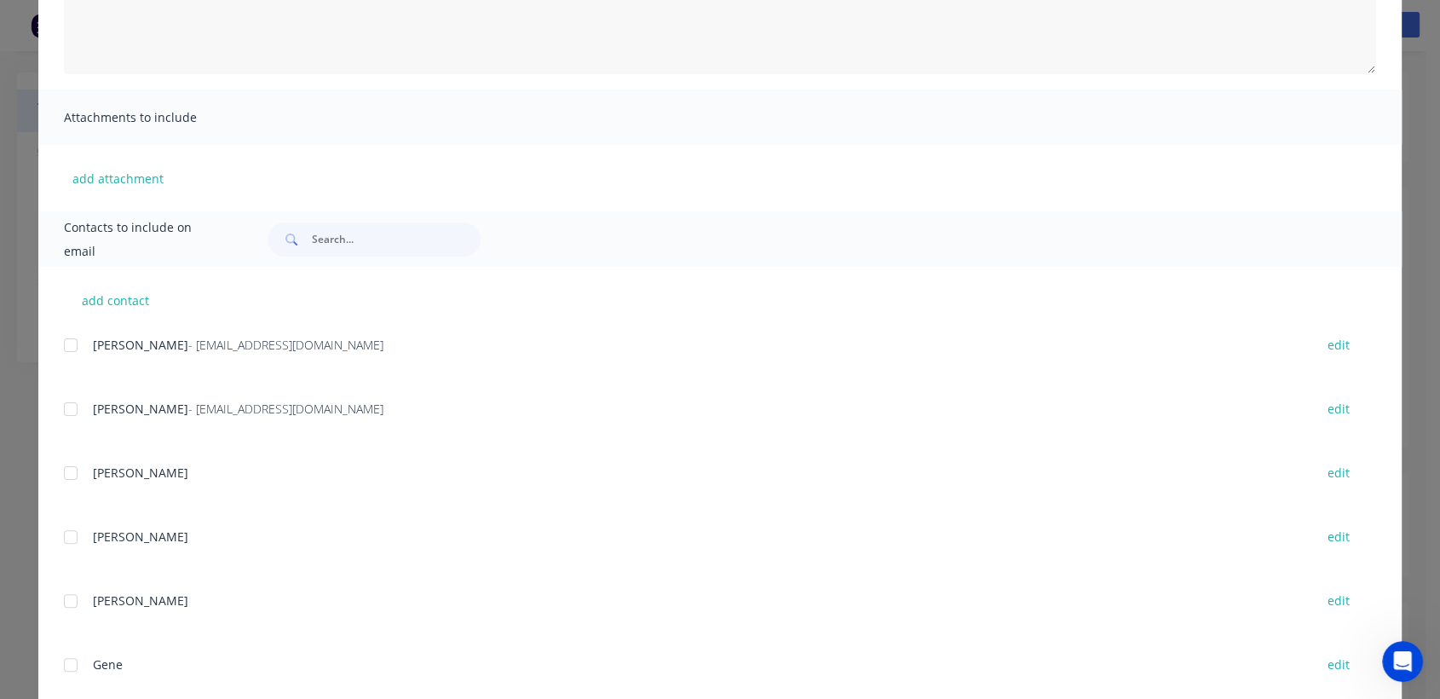
scroll to position [394, 0]
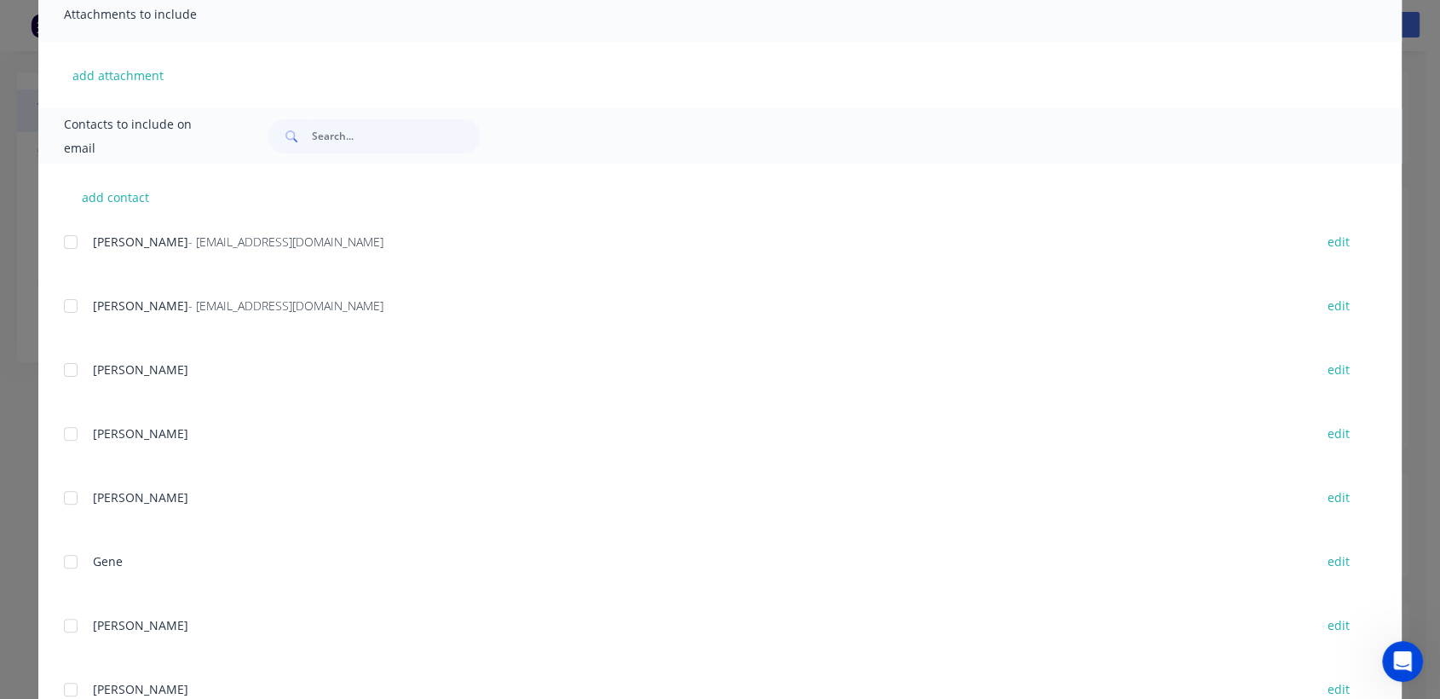
click at [61, 308] on div at bounding box center [71, 306] width 34 height 34
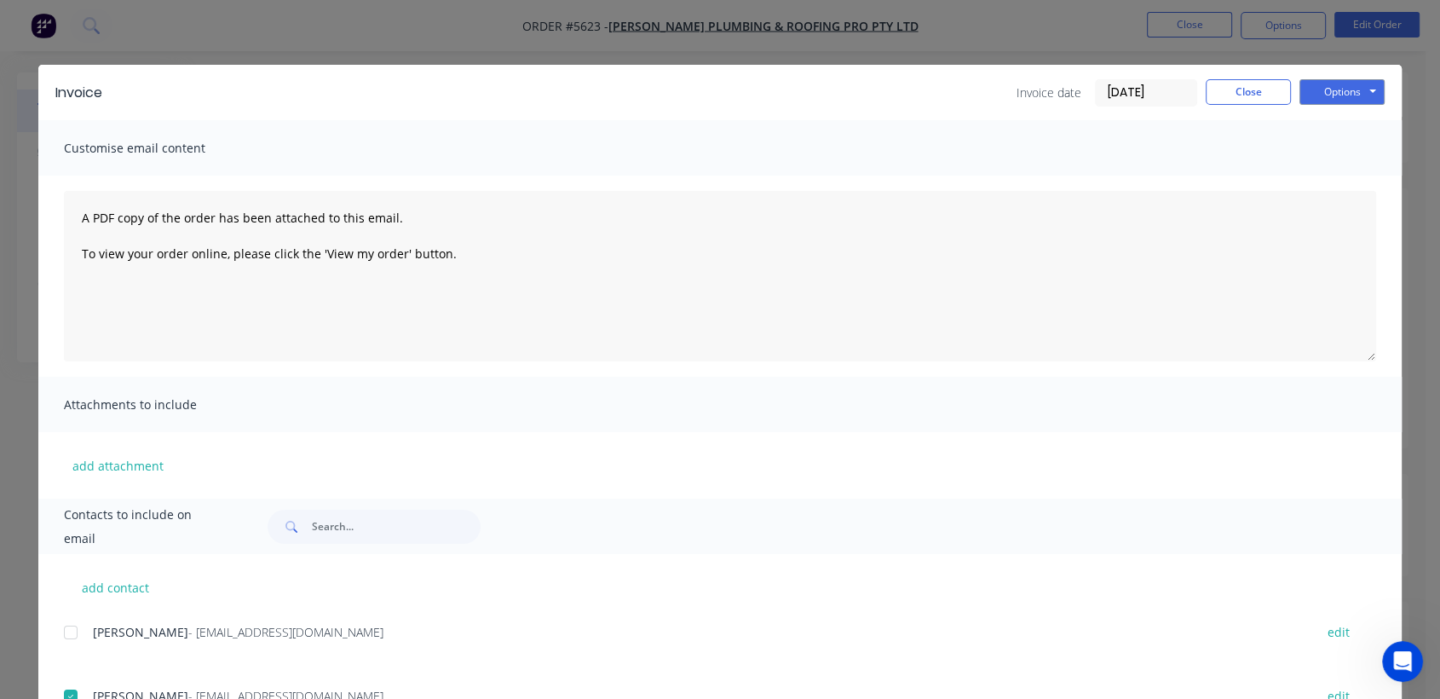
scroll to position [0, 0]
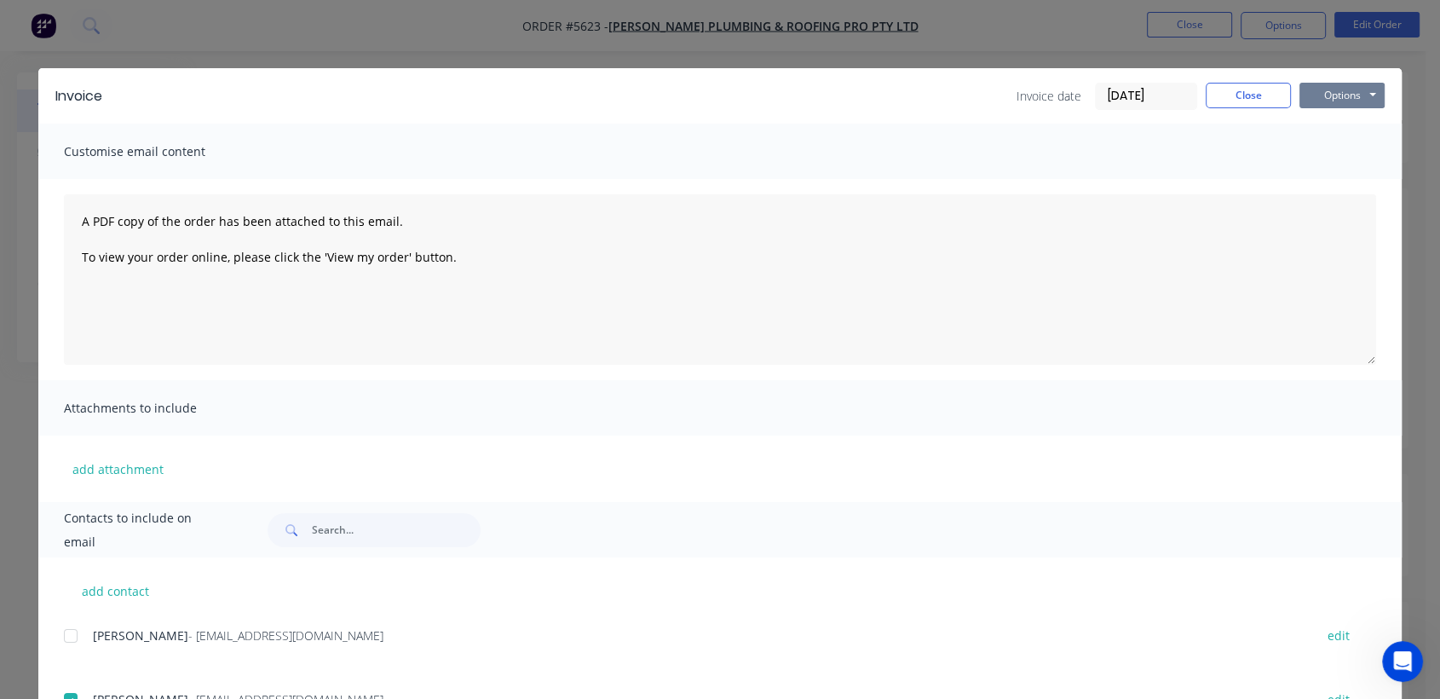
click at [1349, 95] on button "Options" at bounding box center [1341, 96] width 85 height 26
click at [1353, 181] on button "Email" at bounding box center [1353, 182] width 109 height 28
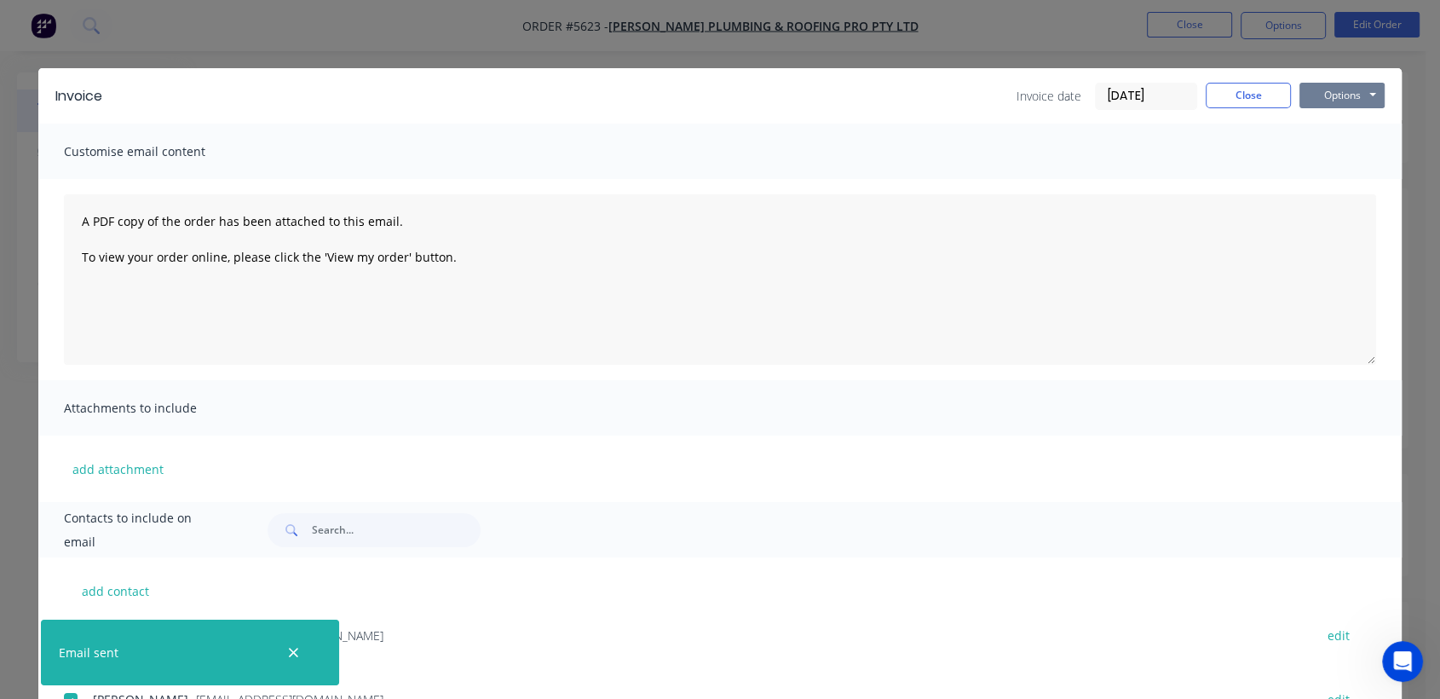
click at [1331, 90] on button "Options" at bounding box center [1341, 96] width 85 height 26
click at [1341, 145] on button "Print" at bounding box center [1353, 154] width 109 height 28
click at [1258, 89] on button "Close" at bounding box center [1247, 96] width 85 height 26
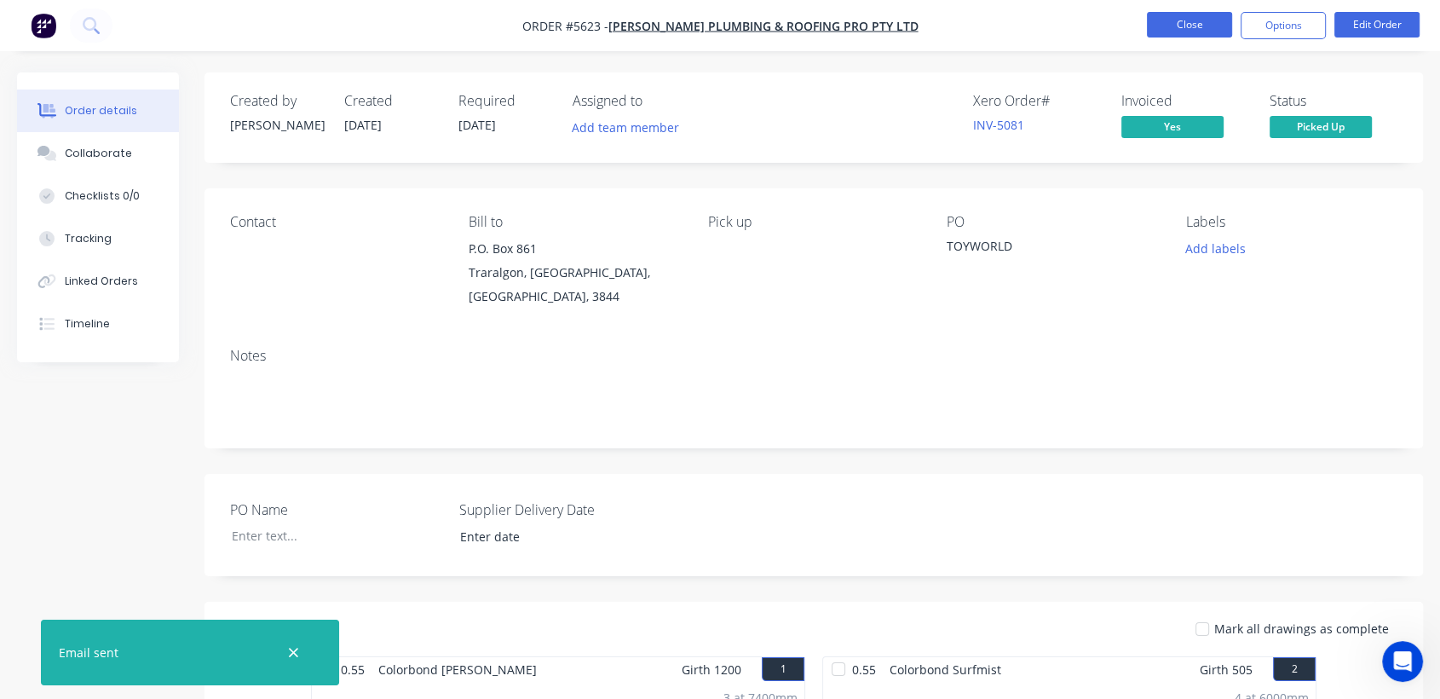
click at [1199, 15] on button "Close" at bounding box center [1189, 25] width 85 height 26
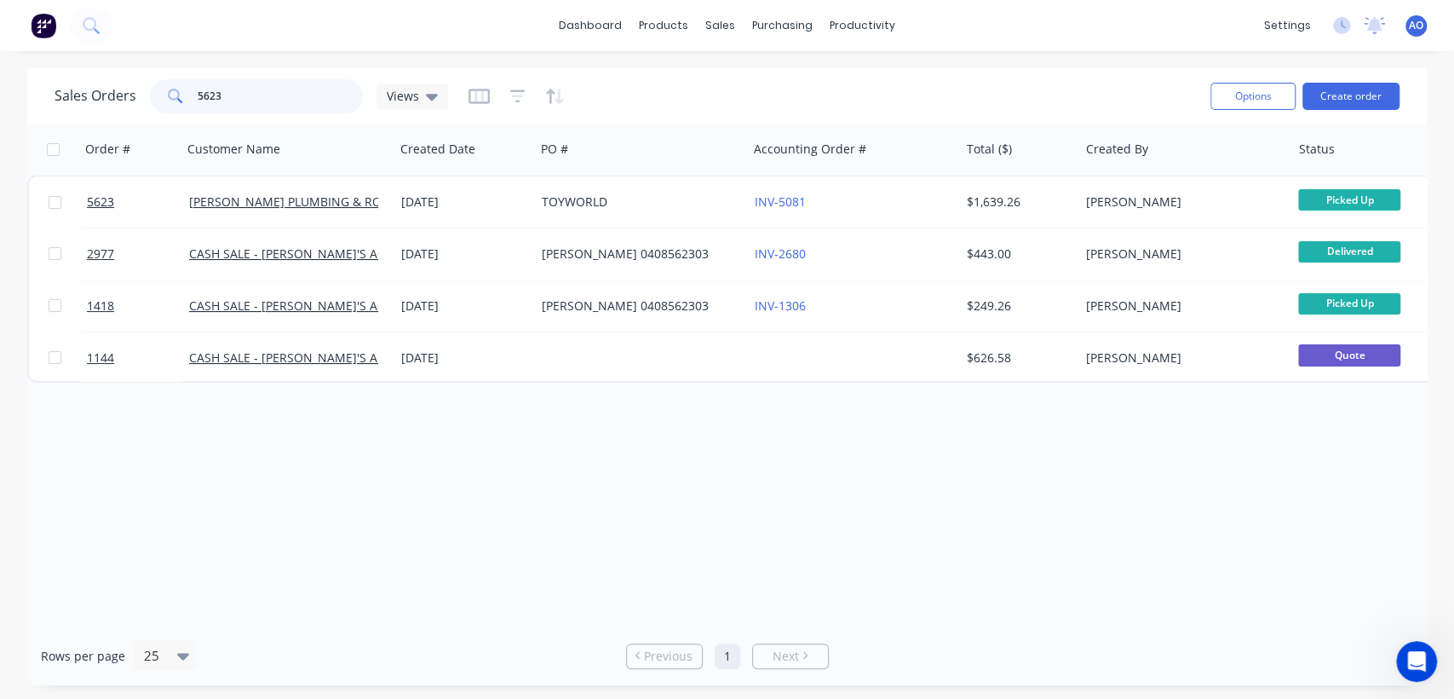
click at [239, 95] on input "5623" at bounding box center [281, 96] width 166 height 34
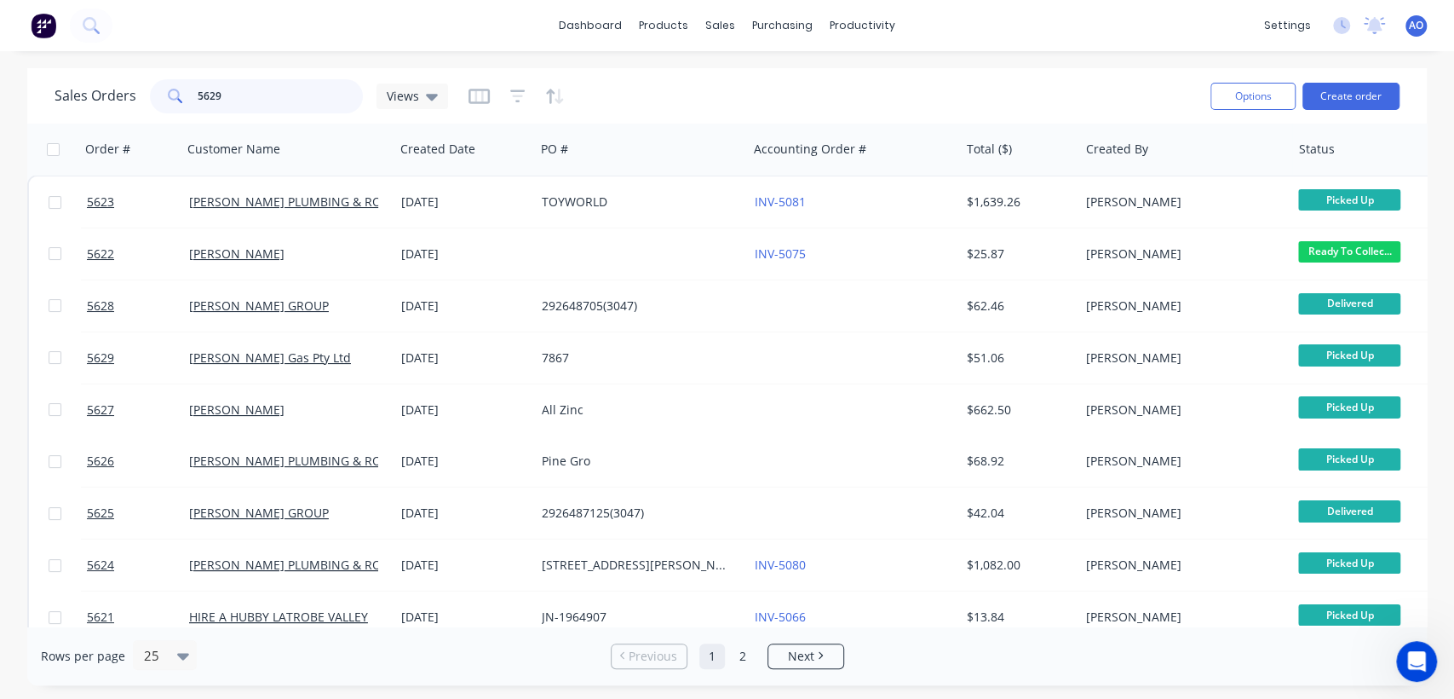
type input "5629"
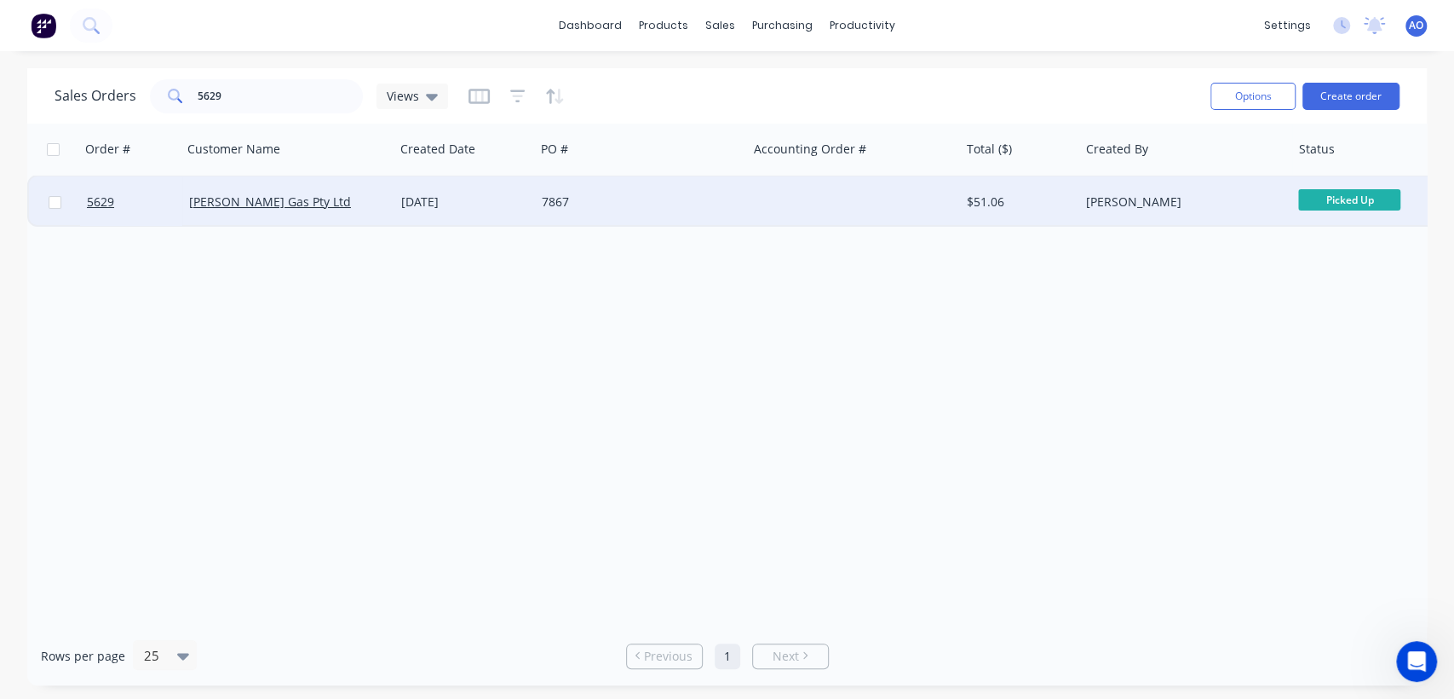
click at [557, 204] on div "7867" at bounding box center [636, 201] width 189 height 17
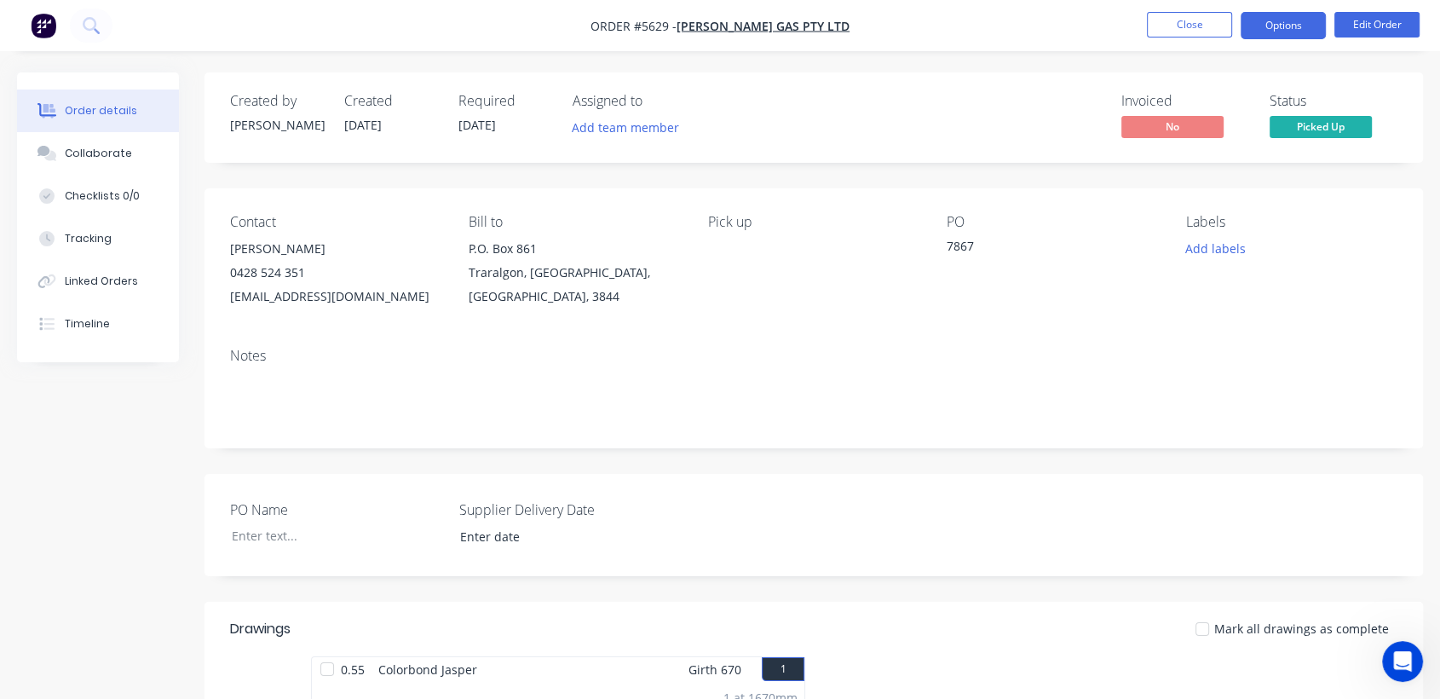
click at [1312, 22] on button "Options" at bounding box center [1282, 25] width 85 height 27
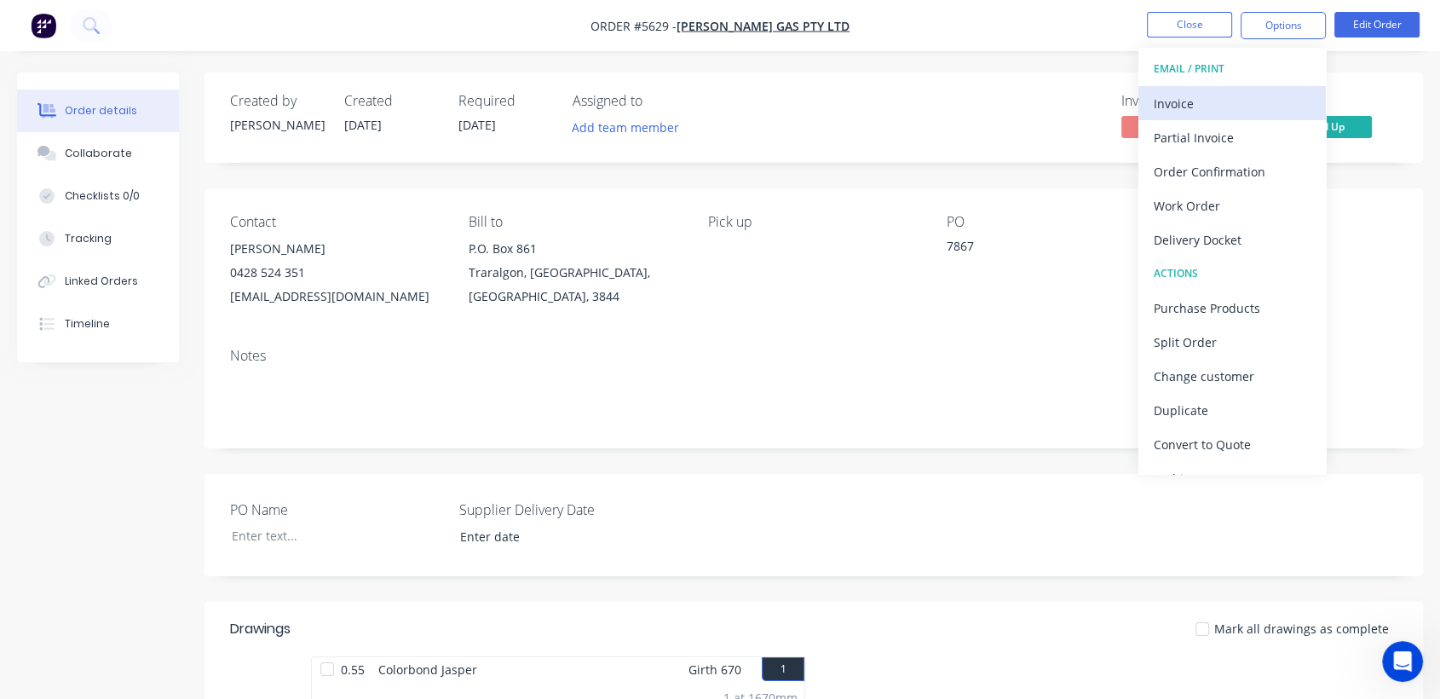
click at [1218, 106] on div "Invoice" at bounding box center [1231, 103] width 157 height 25
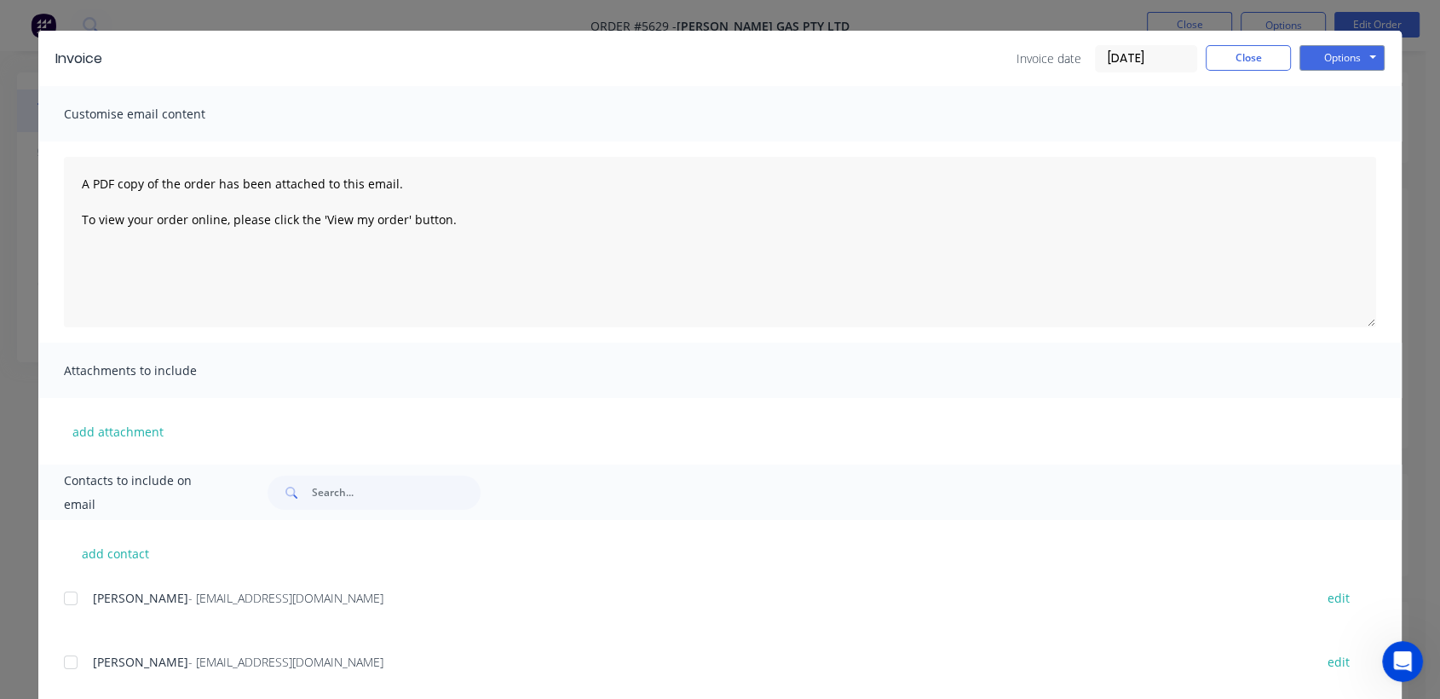
scroll to position [75, 0]
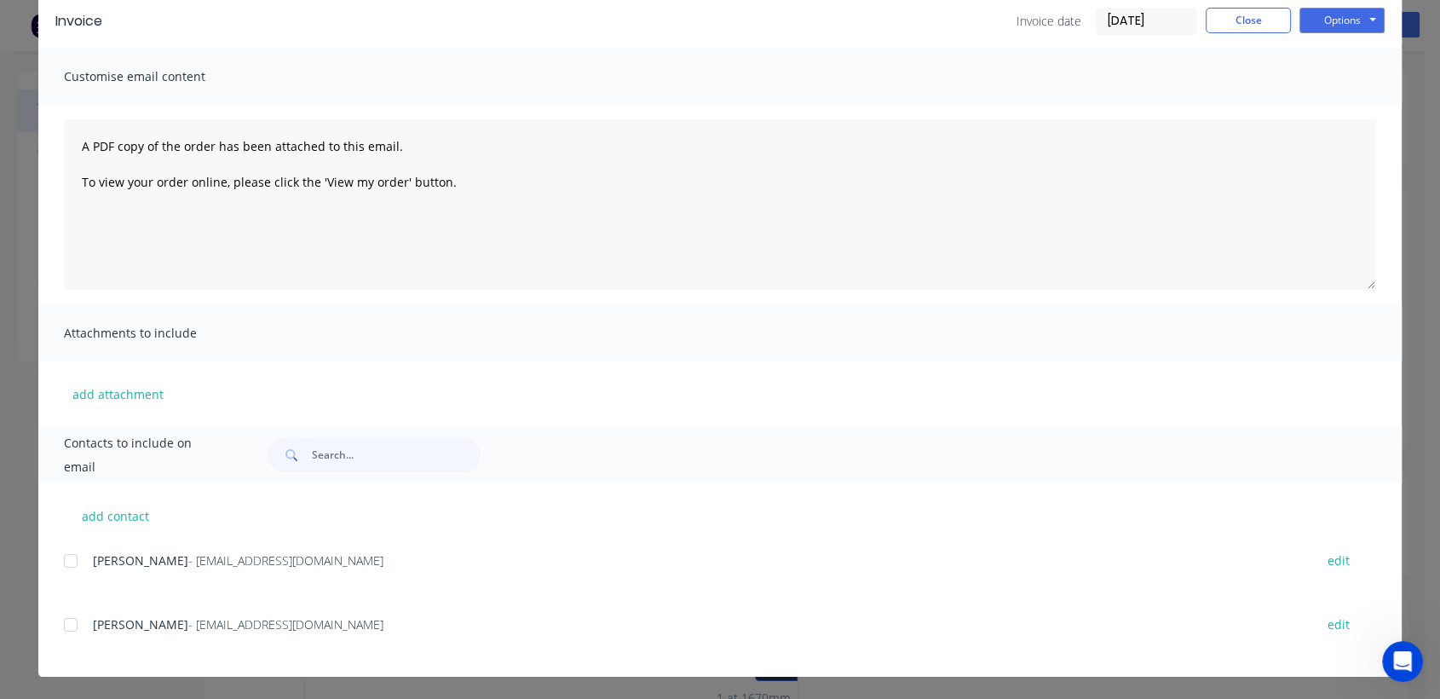
click at [60, 557] on div at bounding box center [71, 560] width 34 height 34
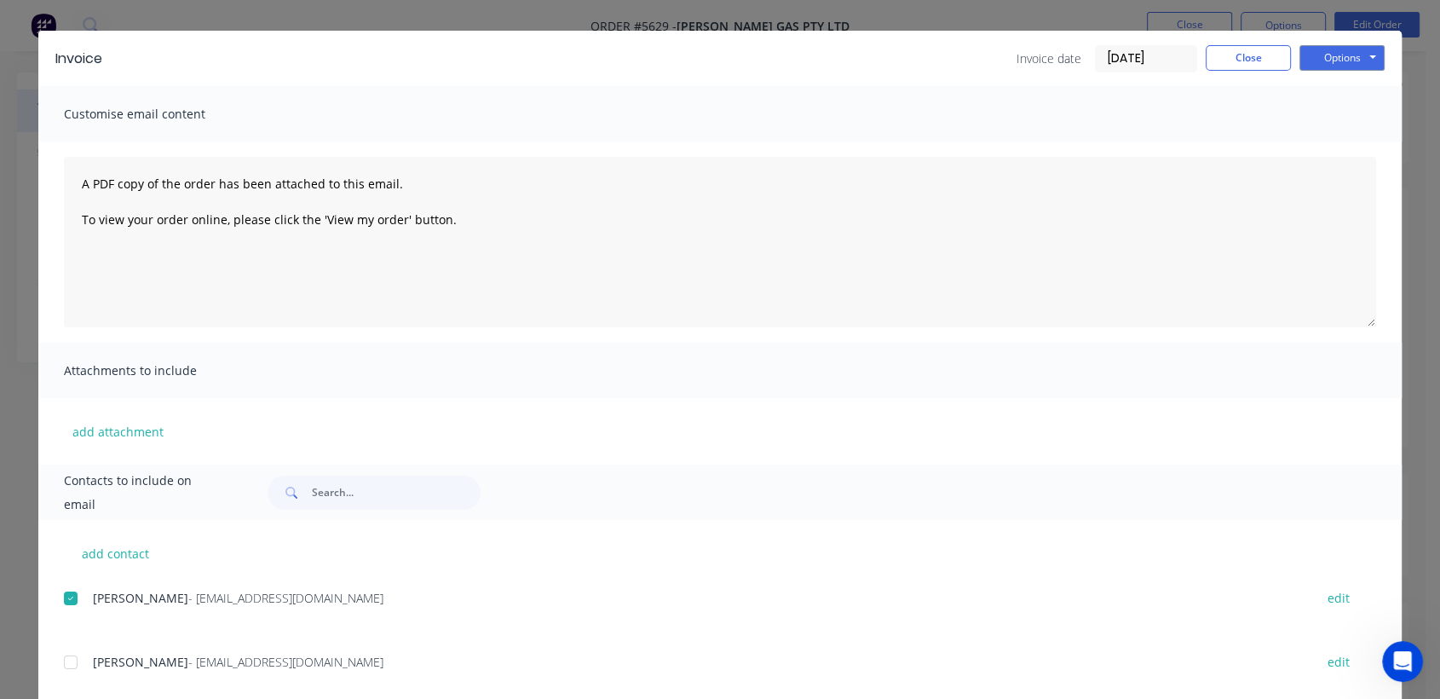
scroll to position [0, 0]
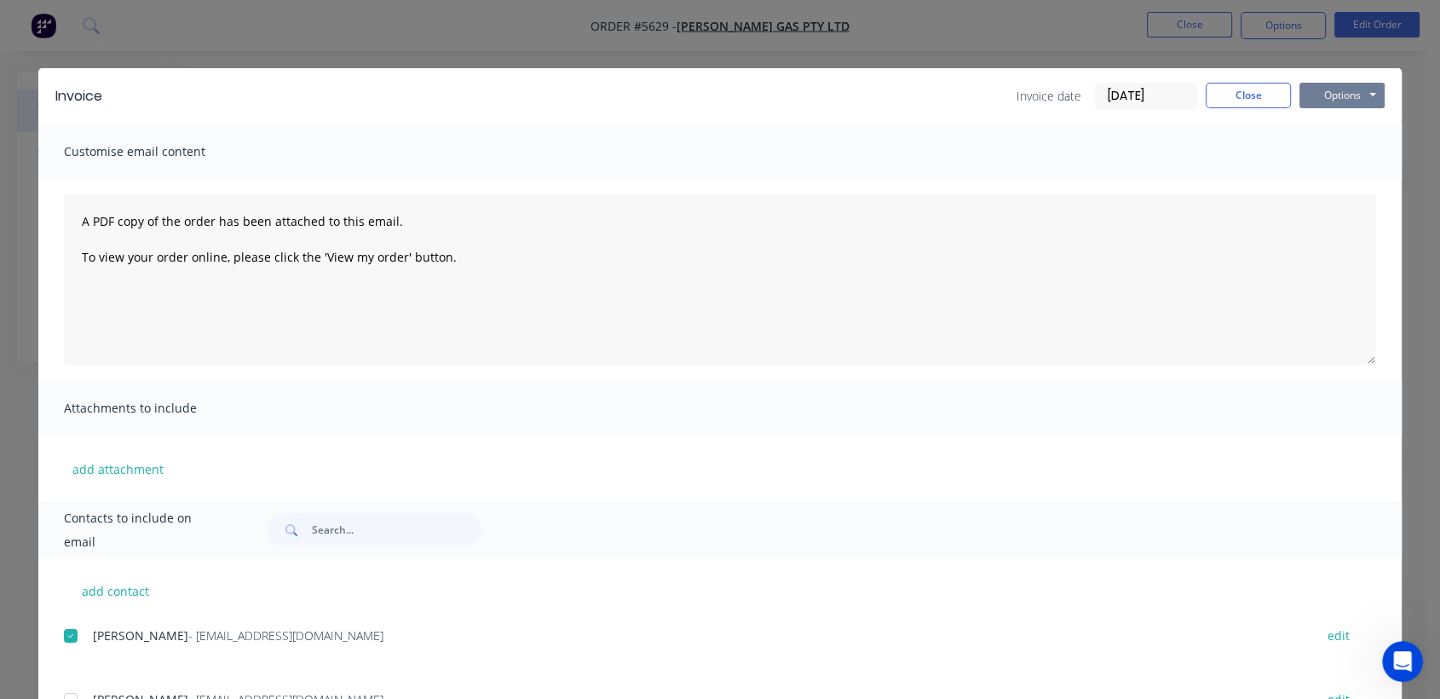
click at [1336, 104] on button "Options" at bounding box center [1341, 96] width 85 height 26
click at [1329, 178] on button "Email" at bounding box center [1353, 182] width 109 height 28
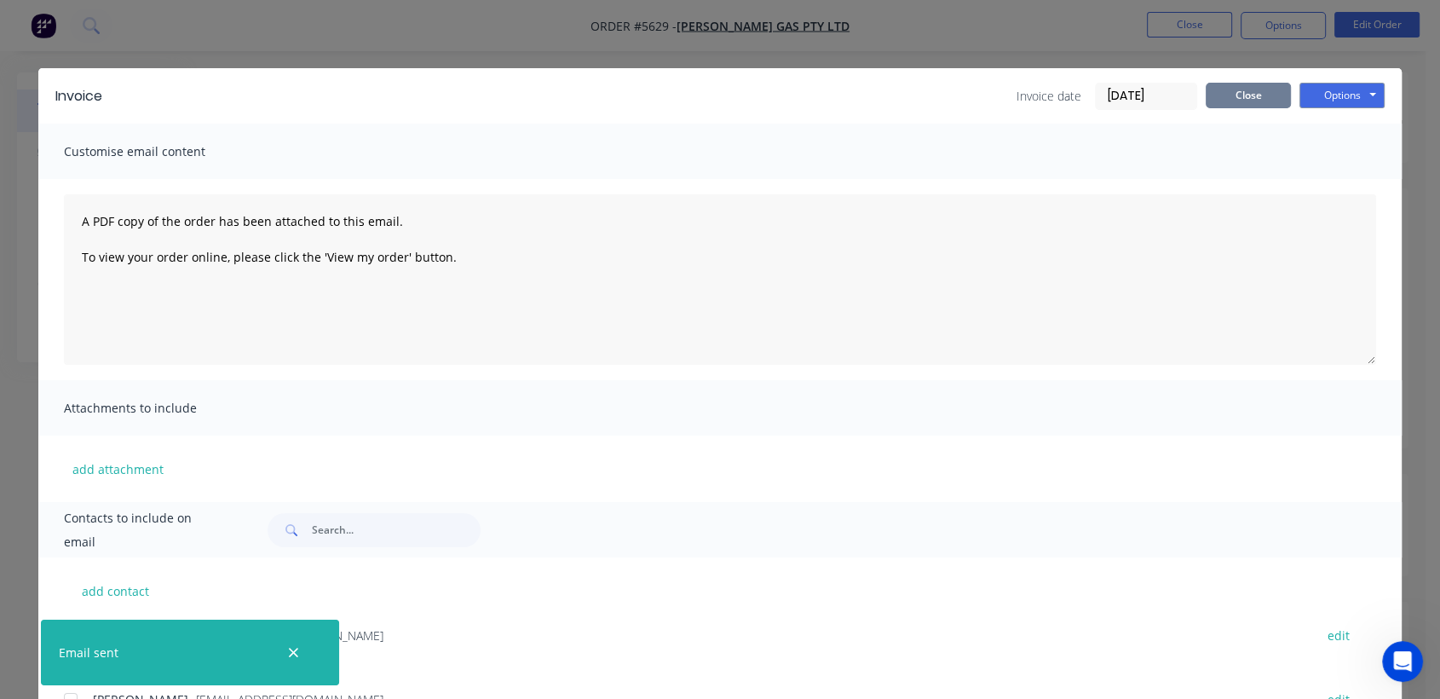
click at [1248, 89] on button "Close" at bounding box center [1247, 96] width 85 height 26
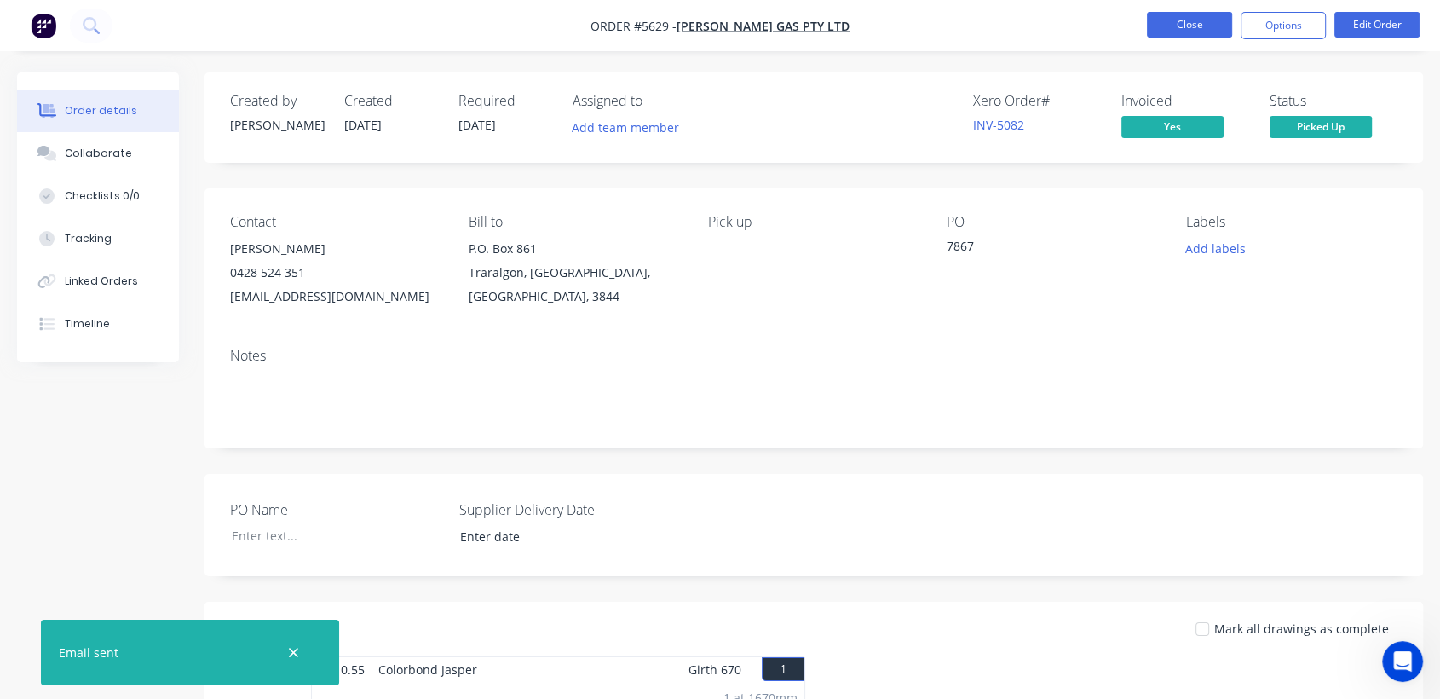
click at [1159, 21] on button "Close" at bounding box center [1189, 25] width 85 height 26
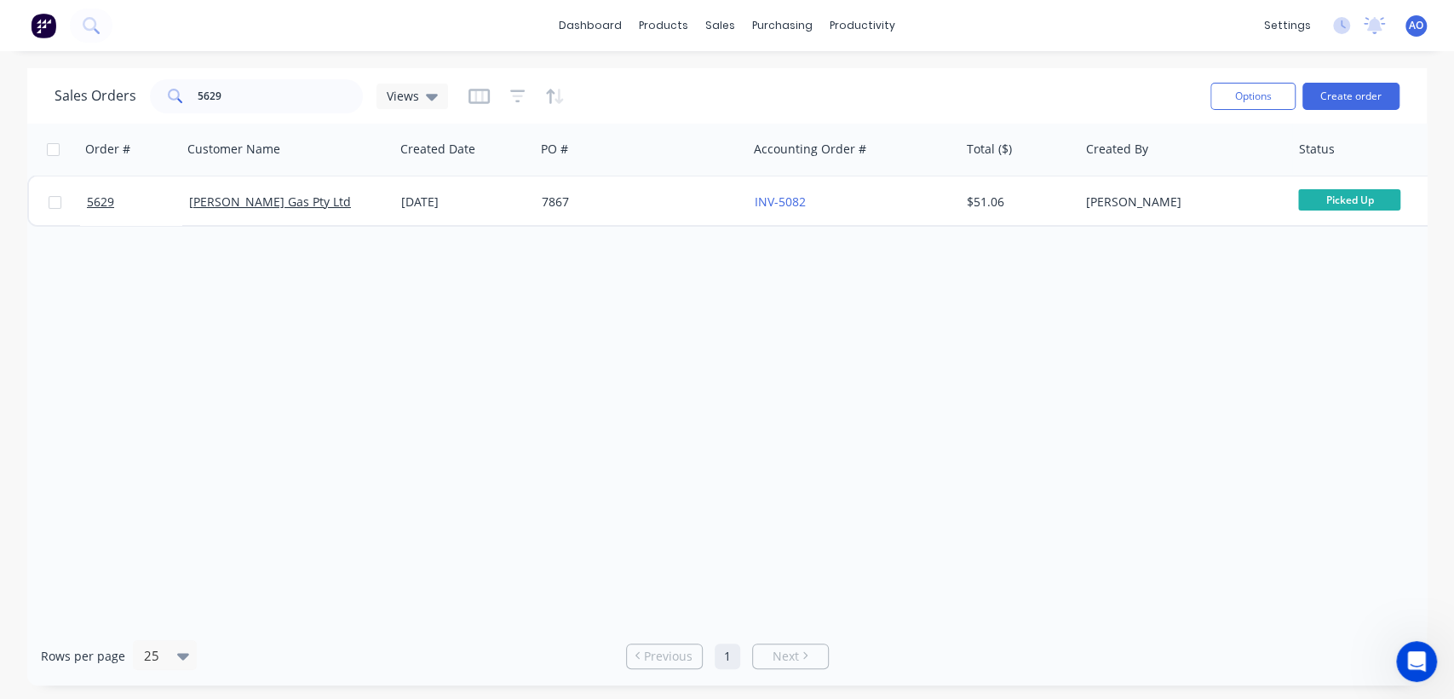
drag, startPoint x: 1159, startPoint y: 21, endPoint x: 748, endPoint y: -83, distance: 423.5
click at [748, 0] on html "dashboard products sales purchasing productivity dashboard products Product Cat…" at bounding box center [727, 349] width 1454 height 699
click at [251, 109] on input "5629" at bounding box center [281, 96] width 166 height 34
type input "5627"
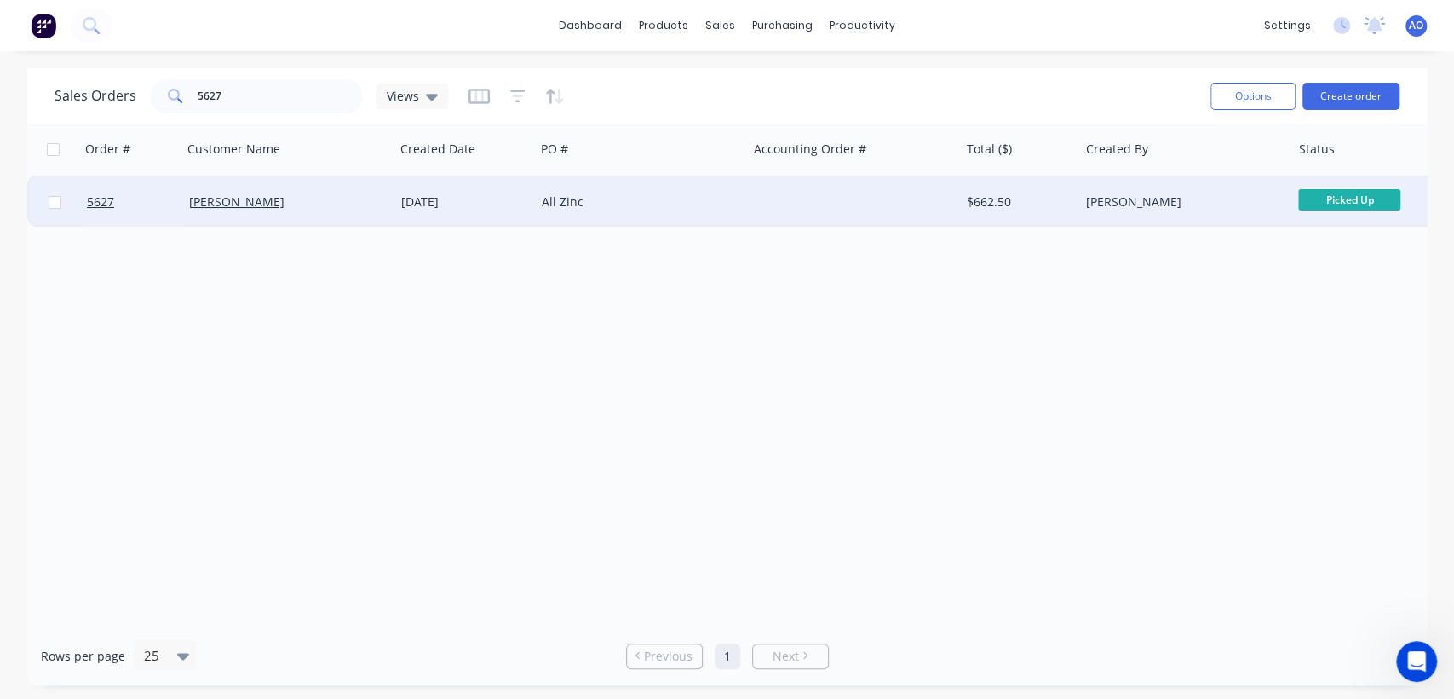
click at [790, 206] on div at bounding box center [854, 201] width 212 height 51
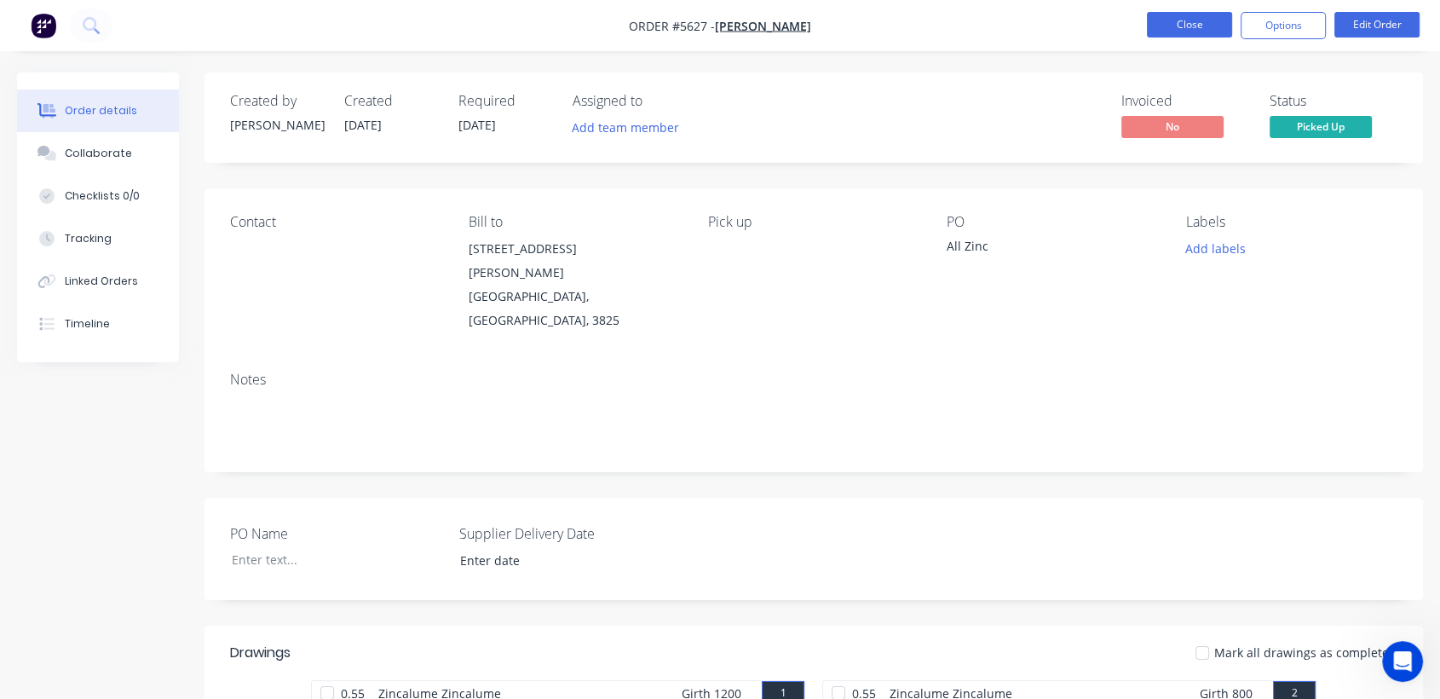
click at [1182, 22] on button "Close" at bounding box center [1189, 25] width 85 height 26
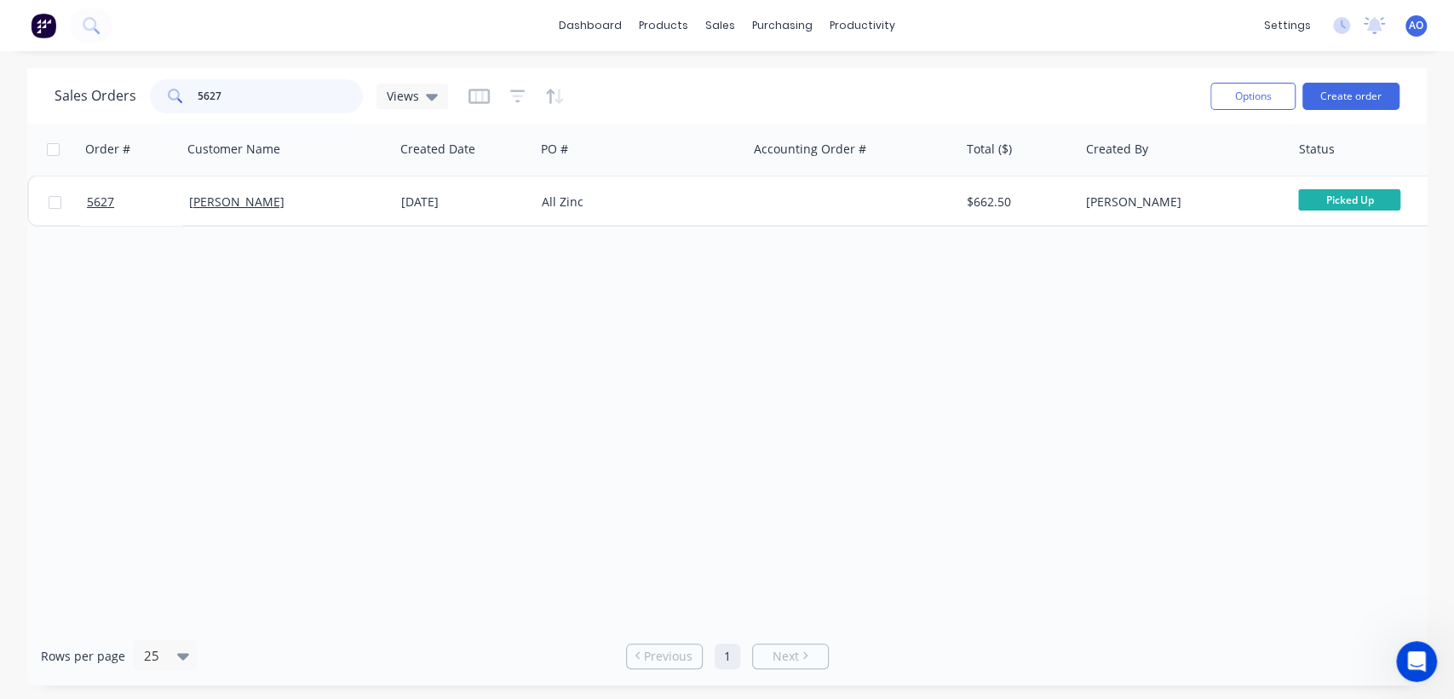
click at [269, 83] on input "5627" at bounding box center [281, 96] width 166 height 34
type input "5618"
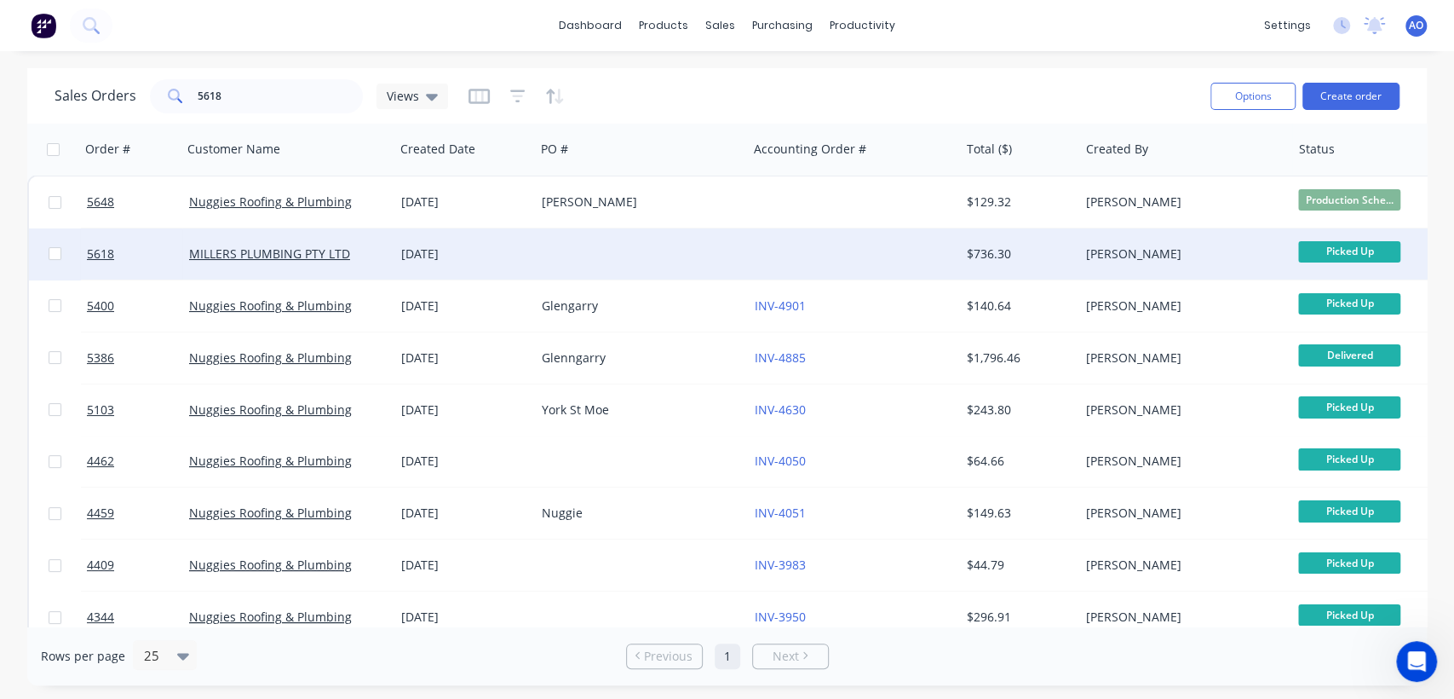
click at [722, 255] on div at bounding box center [641, 253] width 212 height 51
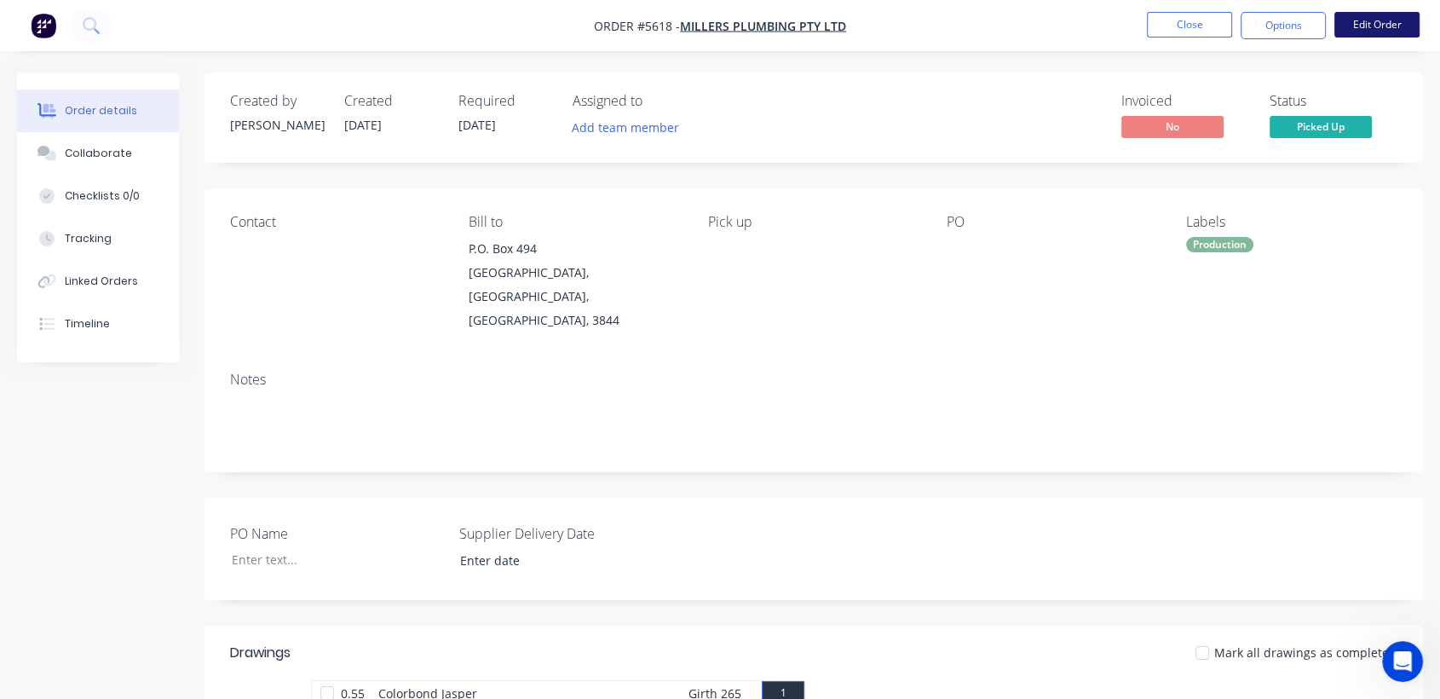
click at [1374, 21] on button "Edit Order" at bounding box center [1376, 25] width 85 height 26
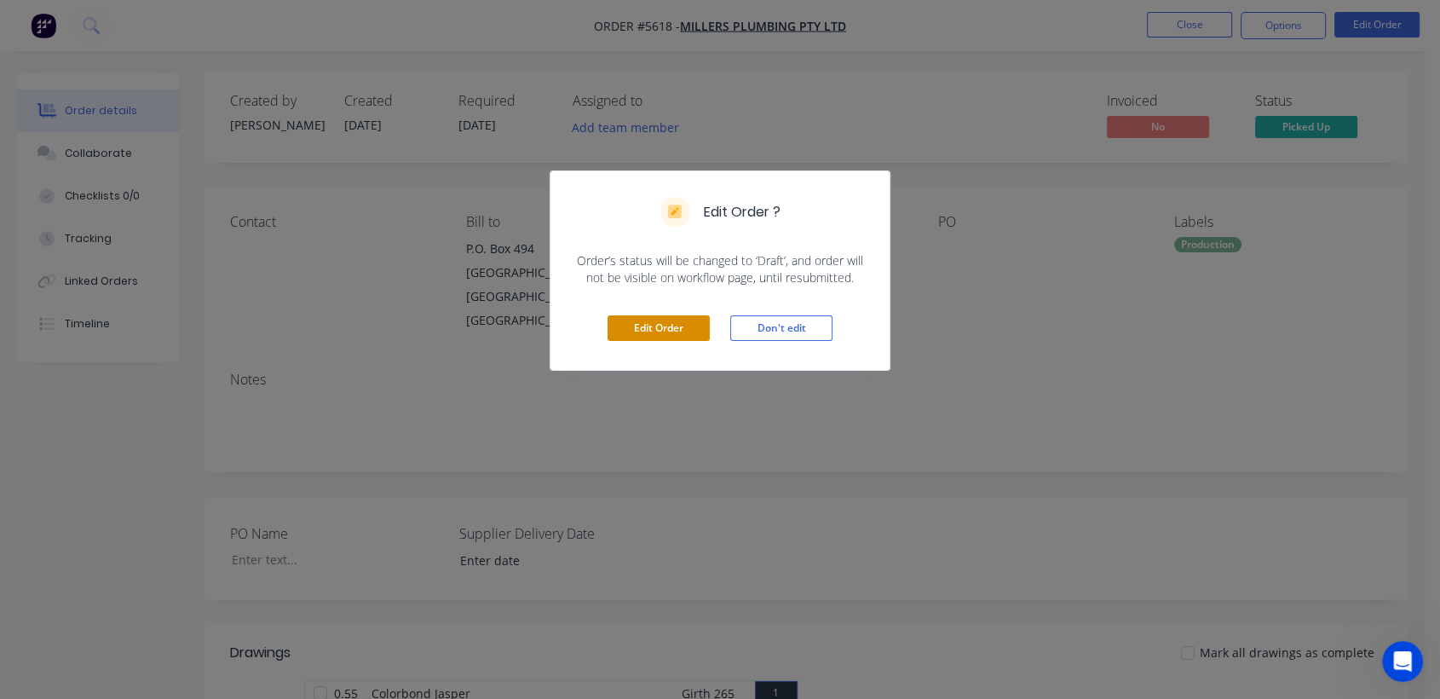
click at [647, 330] on button "Edit Order" at bounding box center [658, 328] width 102 height 26
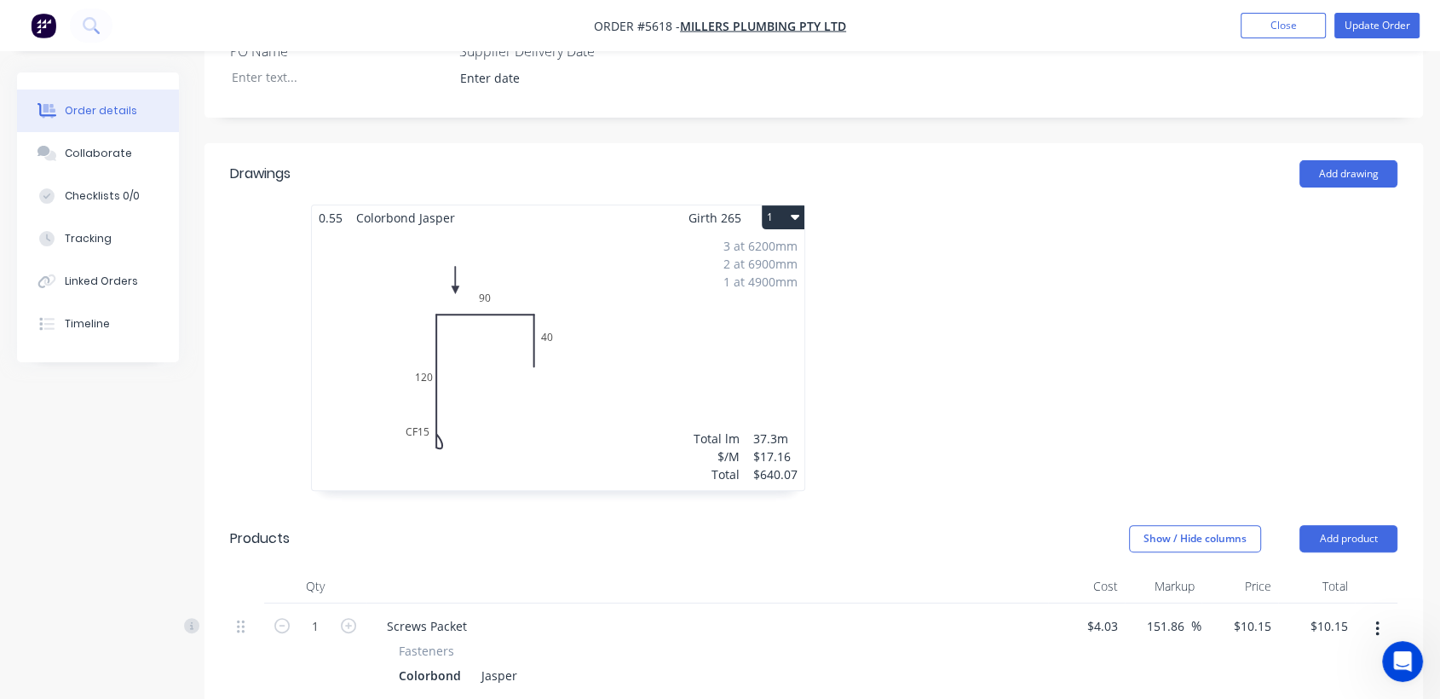
scroll to position [514, 0]
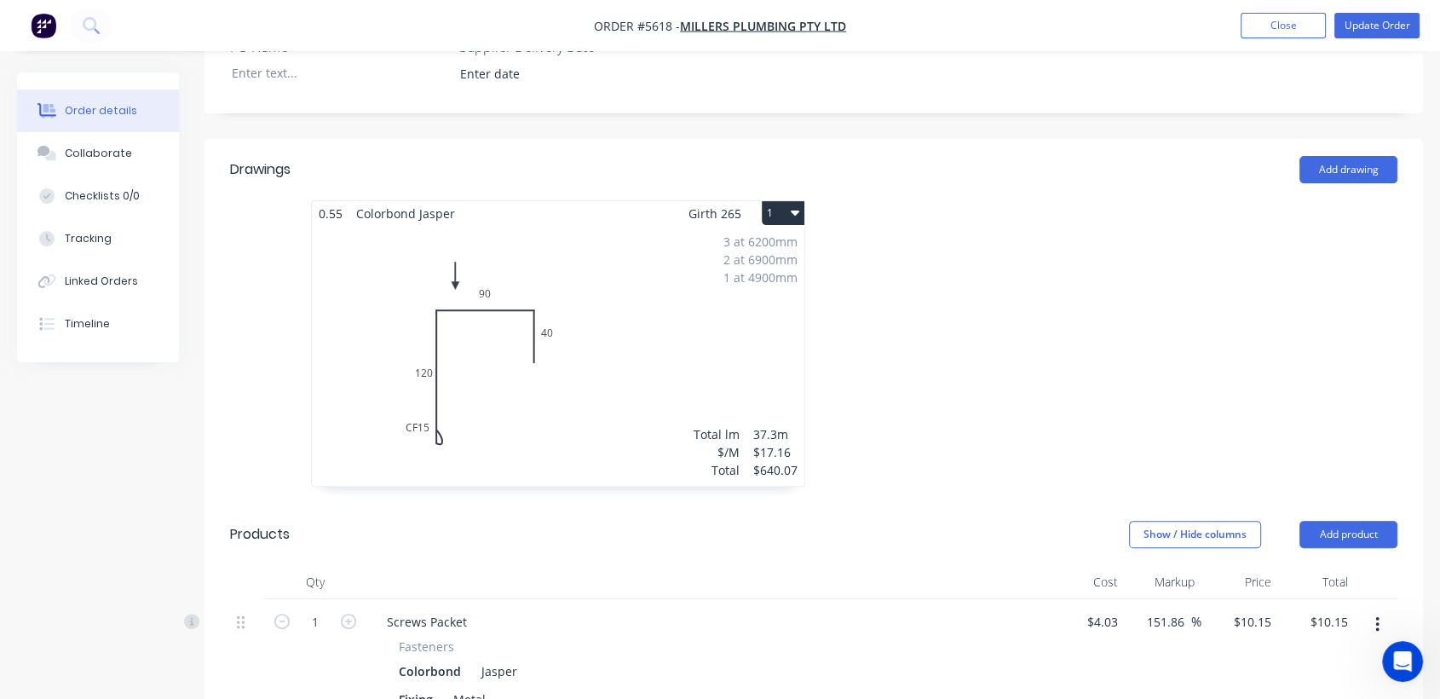
click at [685, 263] on div "3 at 6200mm 2 at 6900mm 1 at 4900mm Total lm $/M Total 37.3m $17.16 $640.07" at bounding box center [558, 356] width 492 height 260
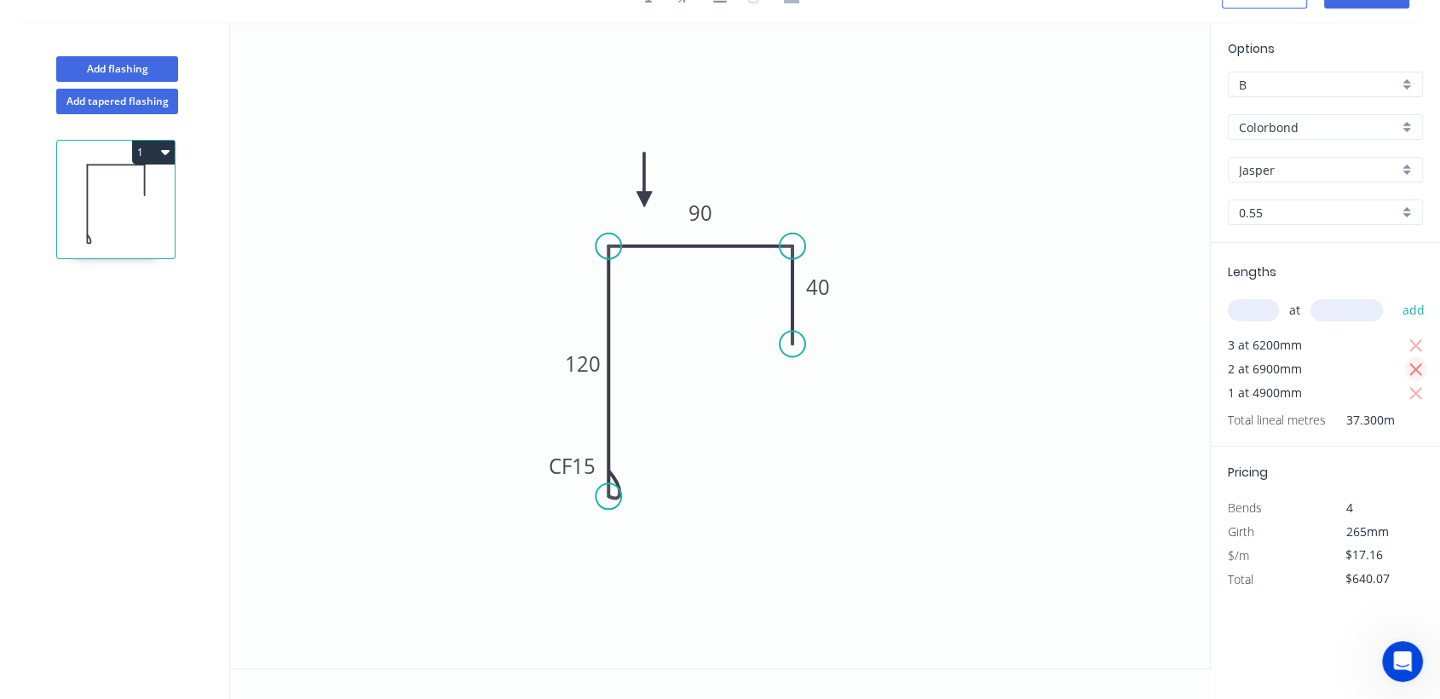
click at [1417, 363] on icon "button" at bounding box center [1415, 369] width 15 height 20
type input "$319.18"
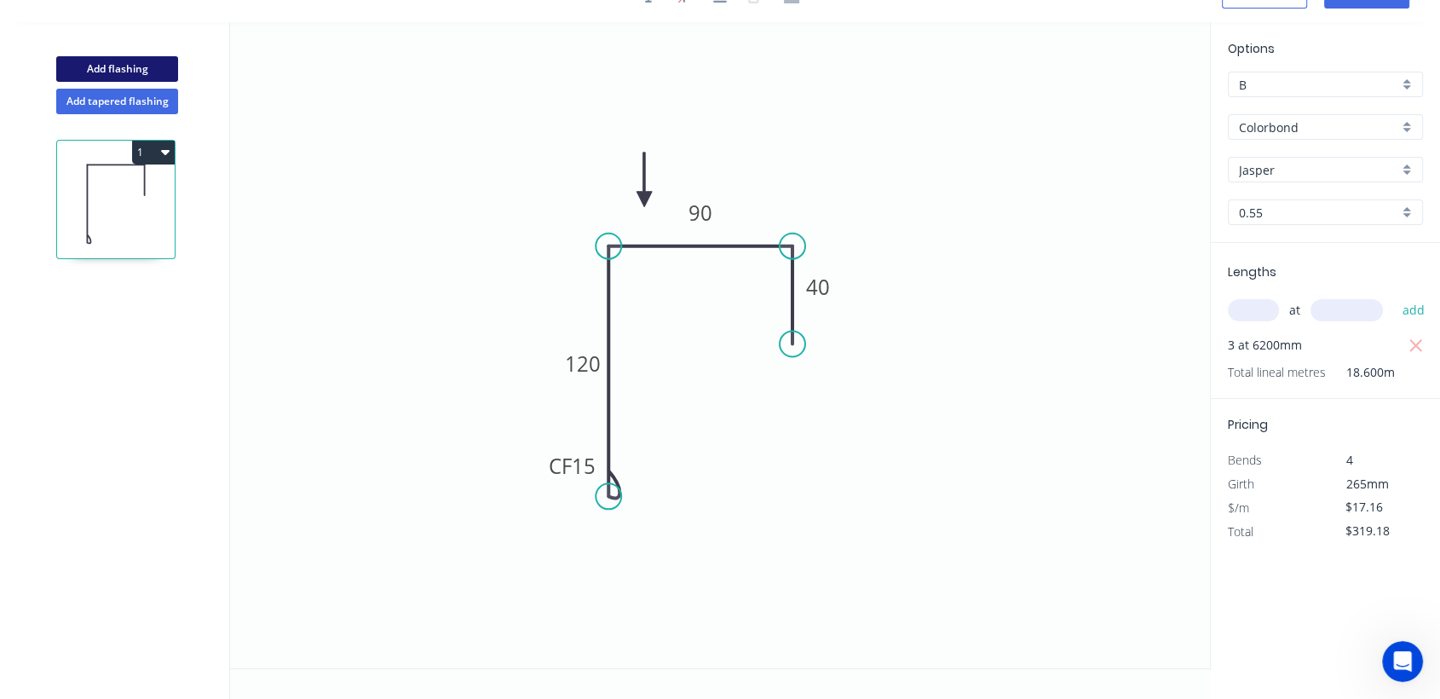
click at [91, 69] on button "Add flashing" at bounding box center [117, 69] width 122 height 26
type input "$0.00"
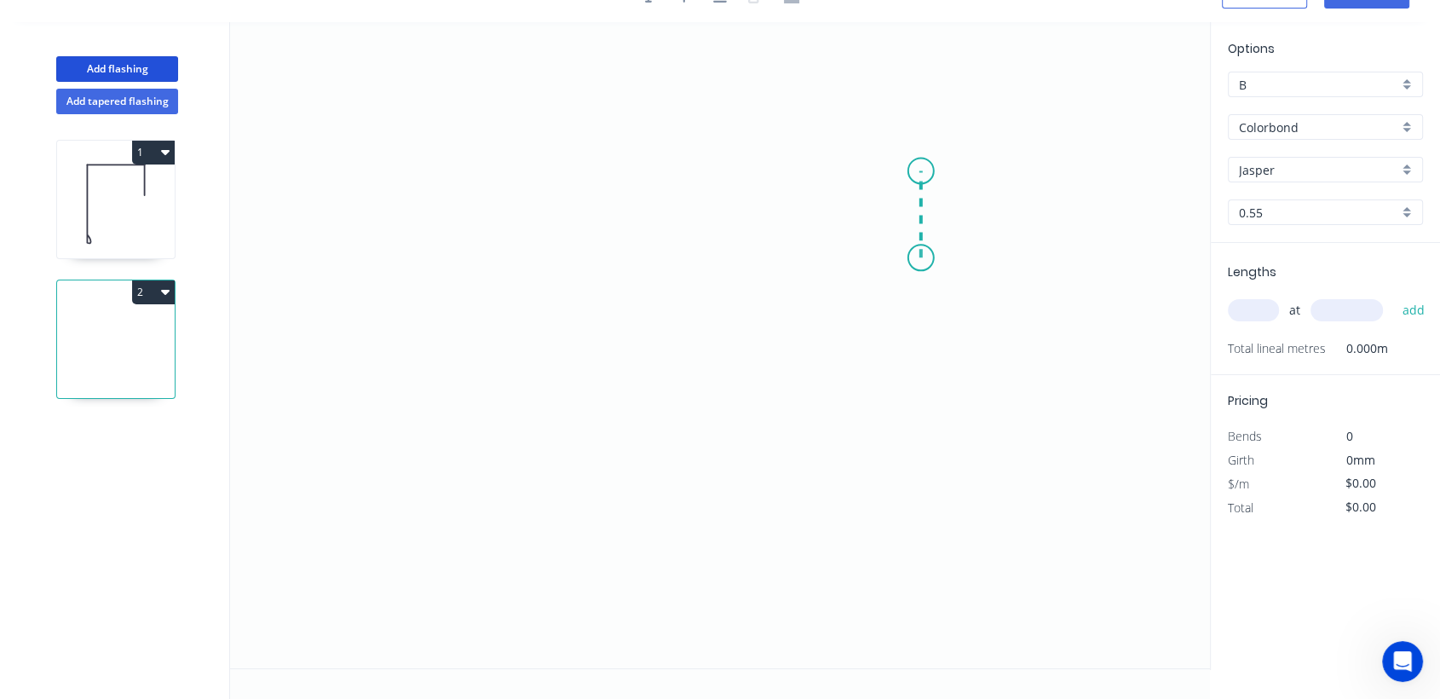
drag, startPoint x: 921, startPoint y: 257, endPoint x: 920, endPoint y: 170, distance: 86.9
click at [920, 170] on icon "0" at bounding box center [720, 345] width 980 height 646
drag, startPoint x: 920, startPoint y: 170, endPoint x: 717, endPoint y: 163, distance: 202.9
click at [717, 163] on icon "0 ?" at bounding box center [720, 345] width 980 height 646
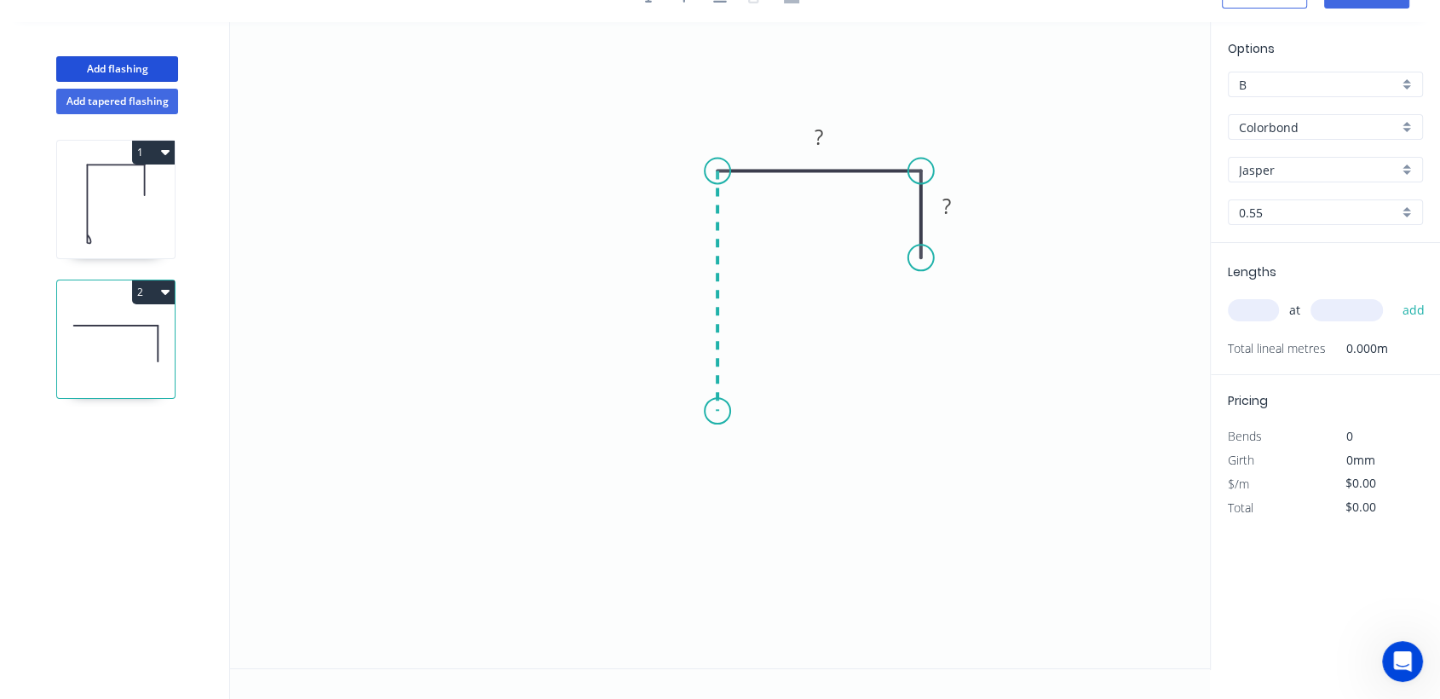
drag, startPoint x: 717, startPoint y: 163, endPoint x: 728, endPoint y: 411, distance: 248.1
click at [728, 411] on icon "0 ? ?" at bounding box center [720, 345] width 980 height 646
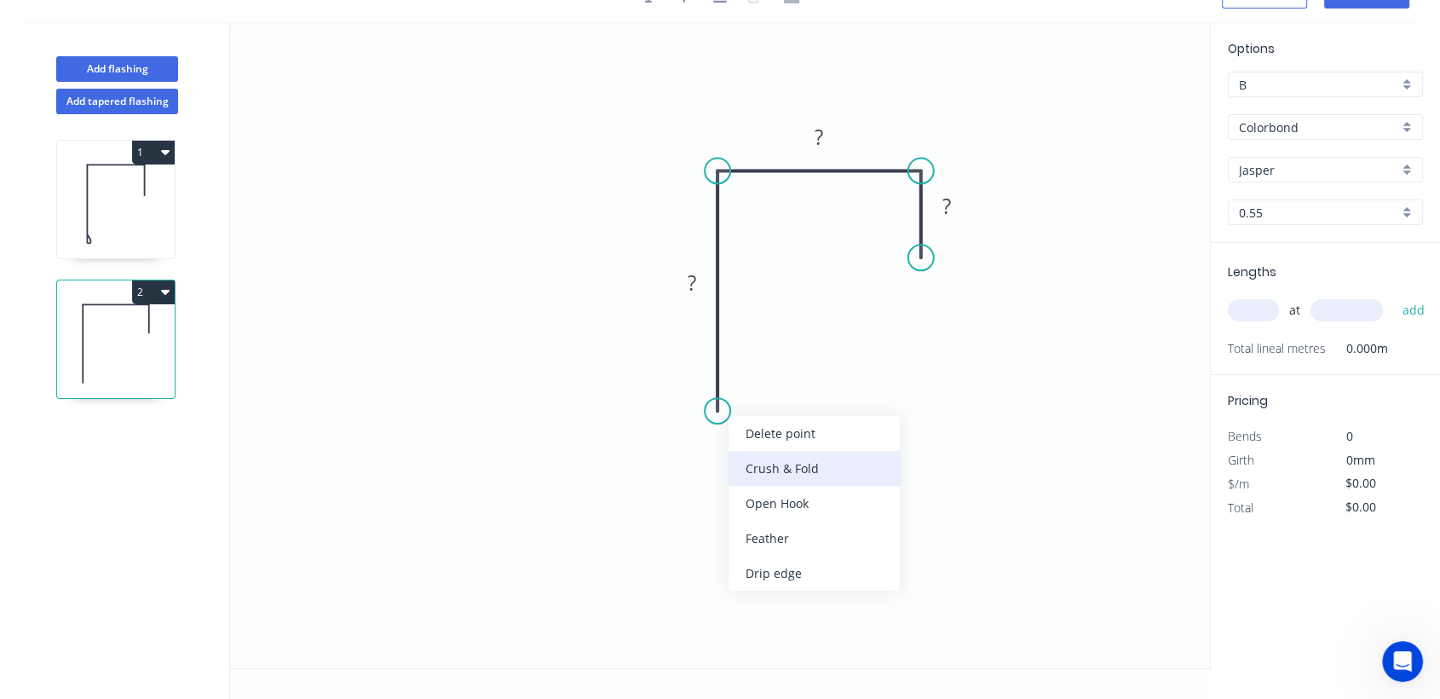
click at [800, 462] on div "Crush & Fold" at bounding box center [813, 468] width 171 height 35
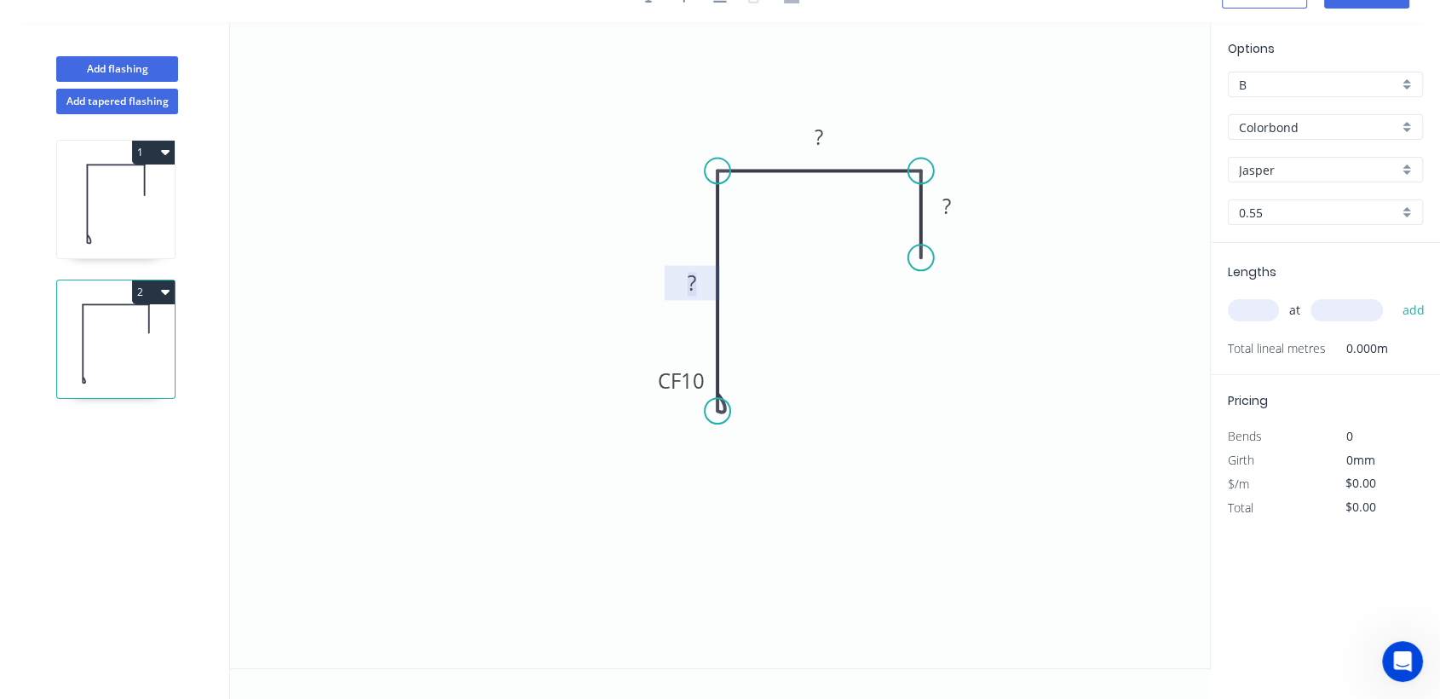
click at [691, 288] on tspan "?" at bounding box center [691, 282] width 9 height 28
type input "$17.16"
click at [1258, 306] on input "text" at bounding box center [1253, 310] width 51 height 22
type input "2"
type input "6900"
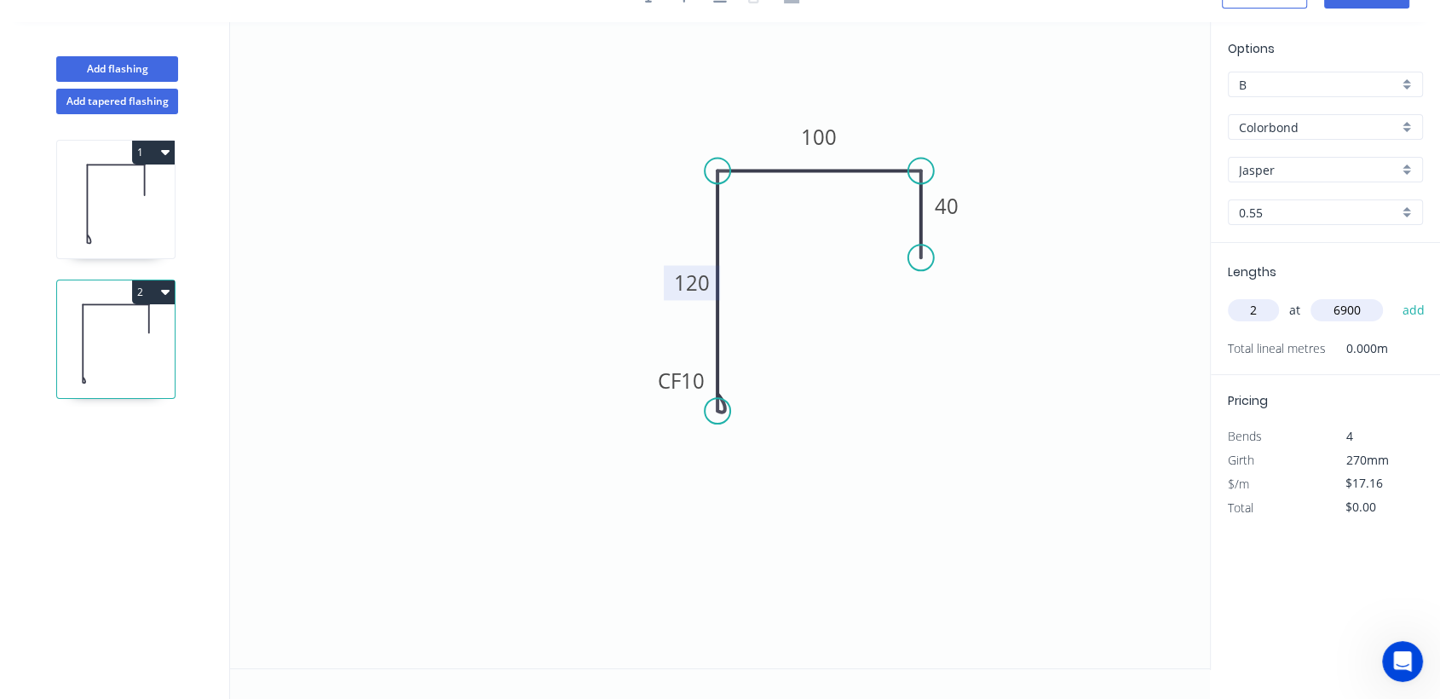
click at [1393, 296] on button "add" at bounding box center [1413, 310] width 40 height 29
type input "$236.81"
type input "1"
type input "4900"
click at [1393, 296] on button "add" at bounding box center [1413, 310] width 40 height 29
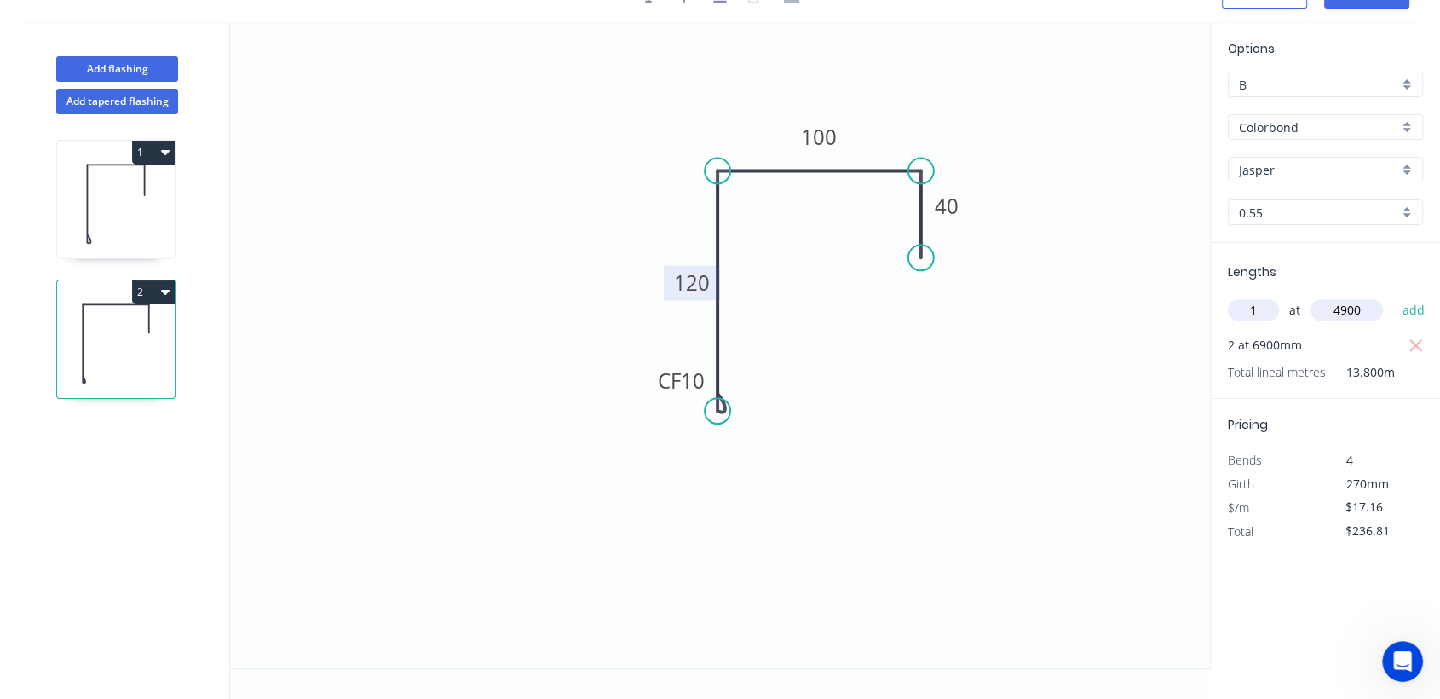
type input "$320.89"
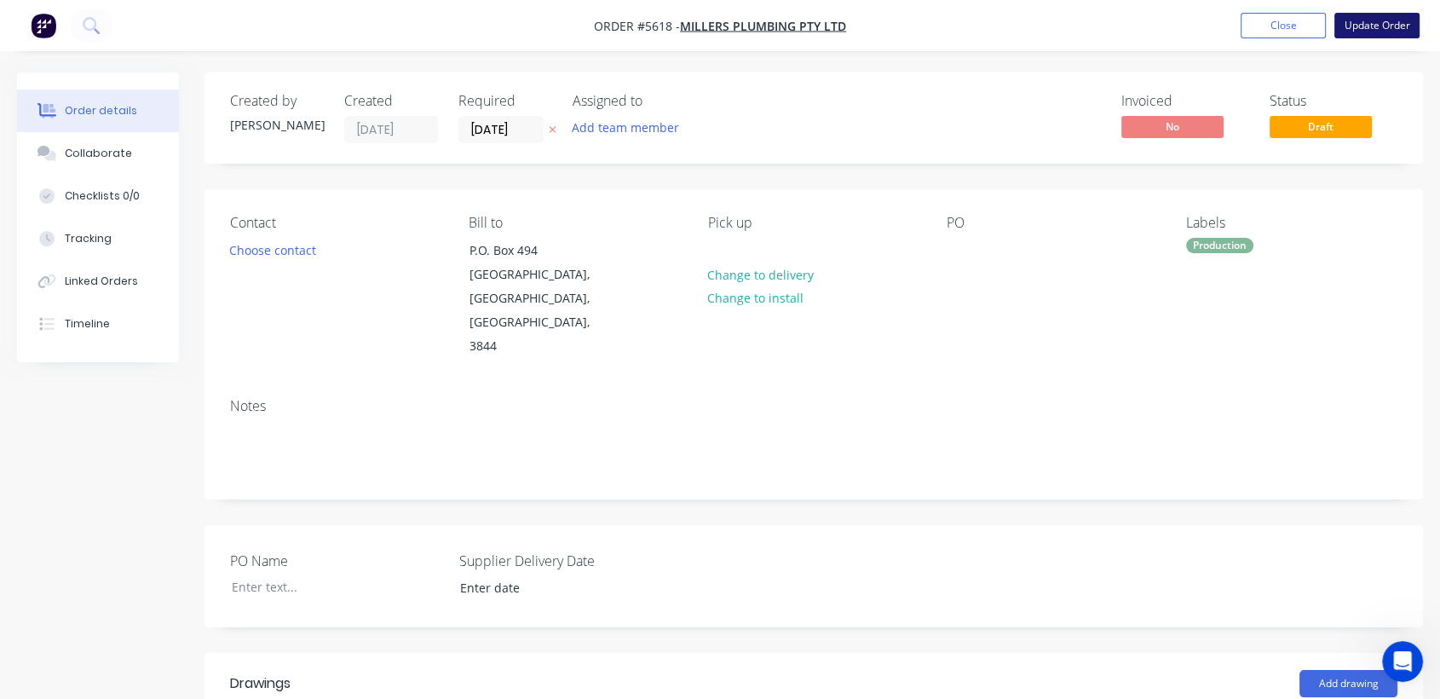
click at [1366, 34] on button "Update Order" at bounding box center [1376, 26] width 85 height 26
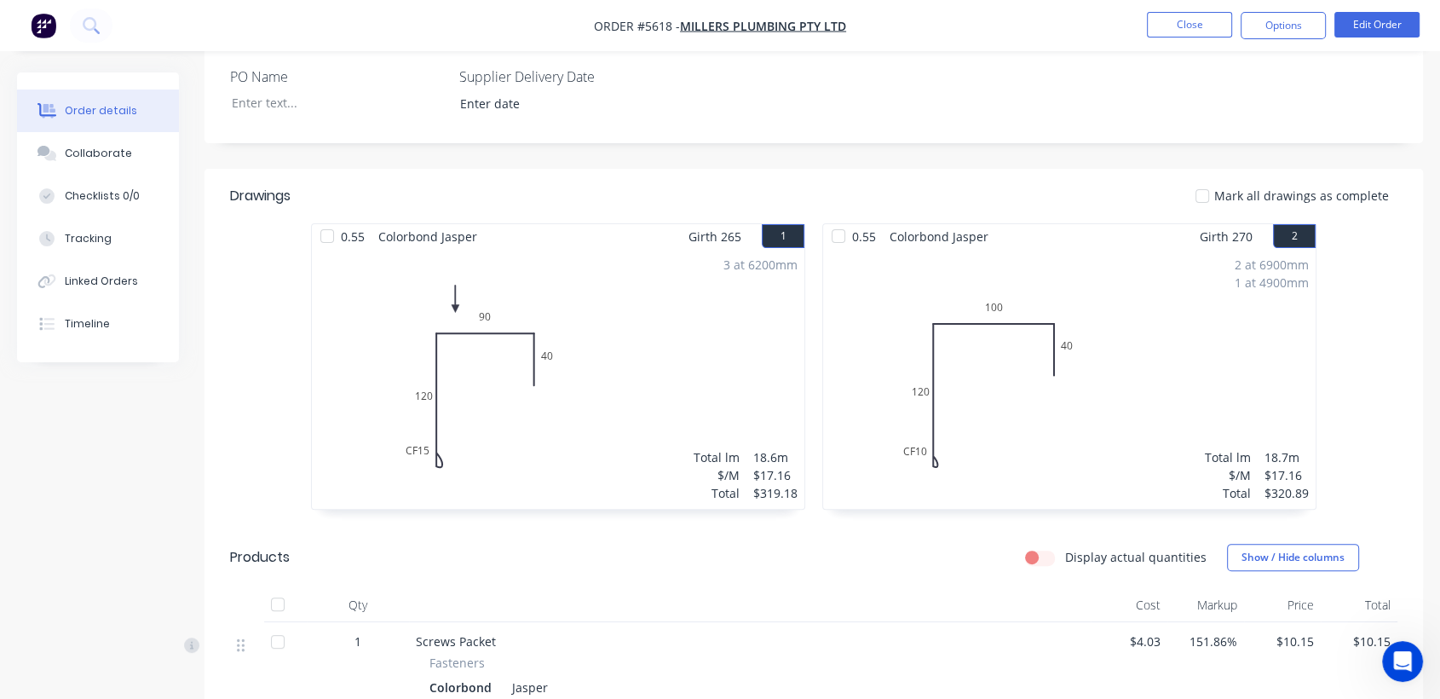
scroll to position [441, 0]
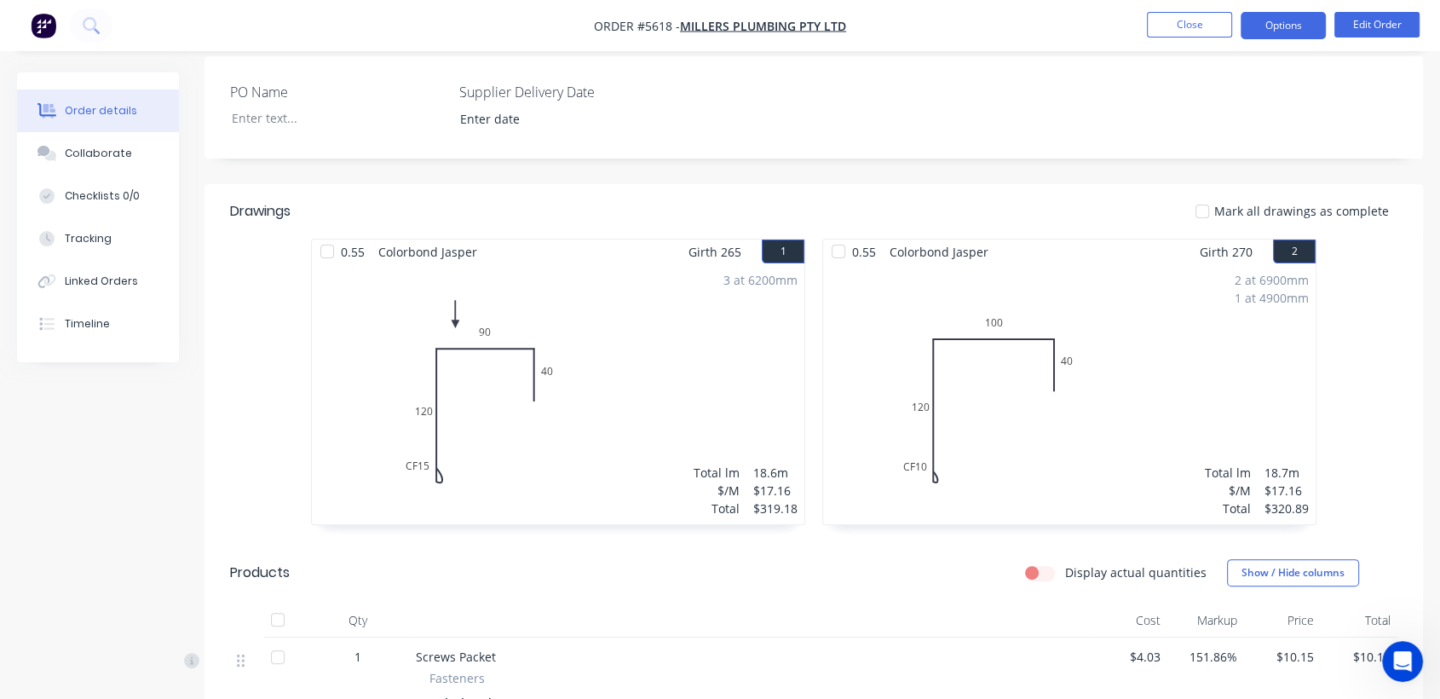
click at [1291, 15] on button "Options" at bounding box center [1282, 25] width 85 height 27
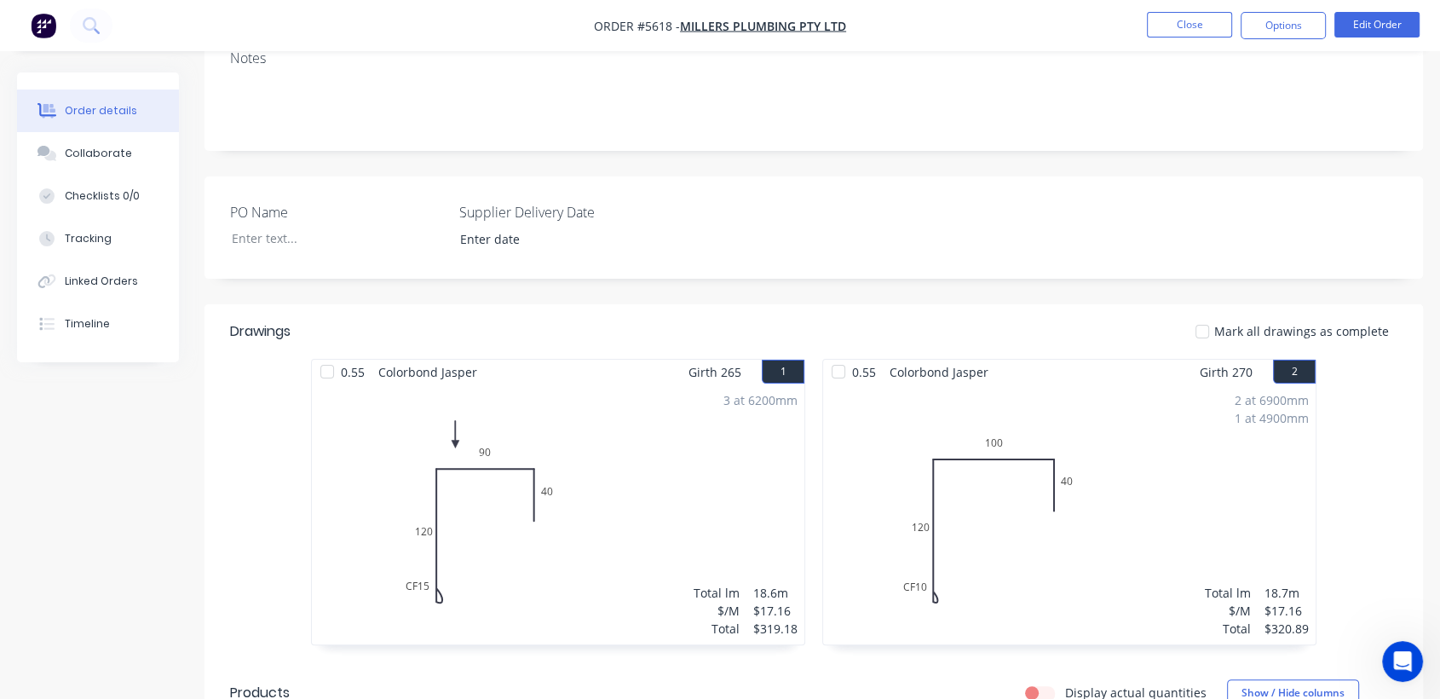
scroll to position [313, 0]
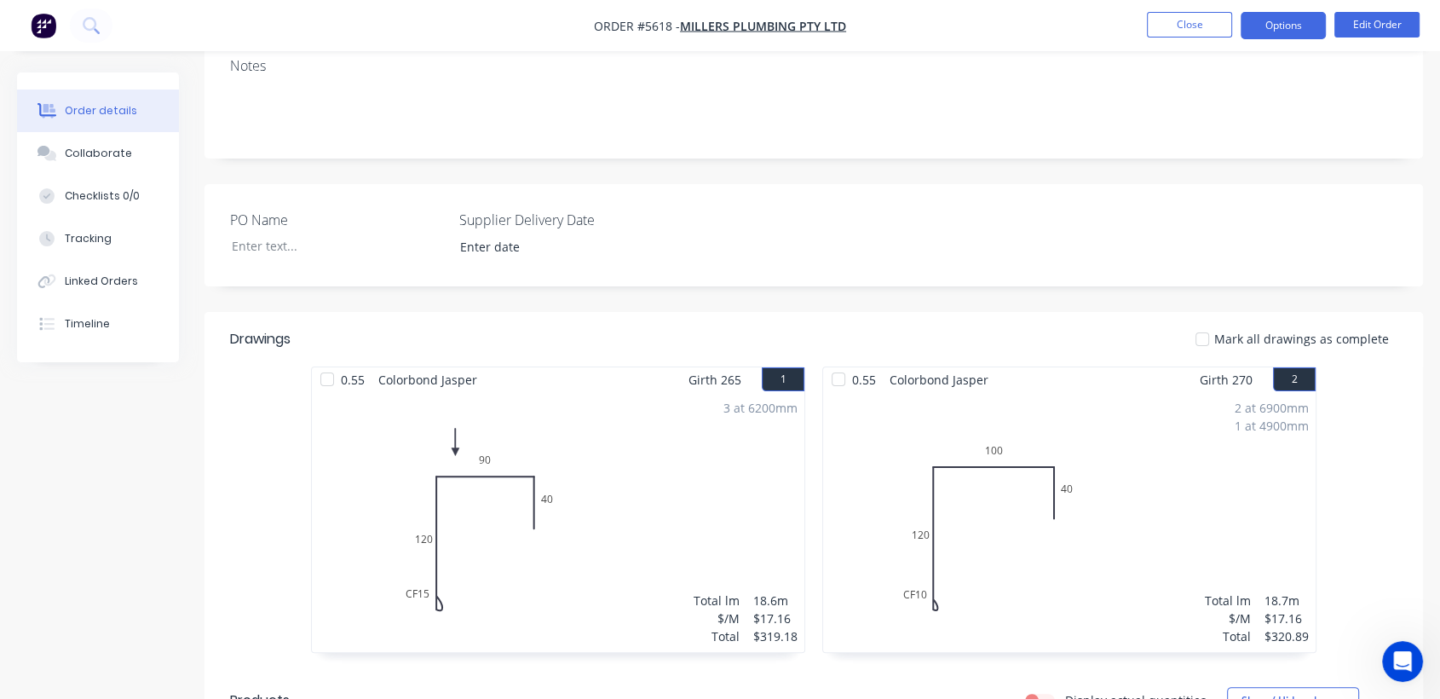
click at [1274, 36] on button "Options" at bounding box center [1282, 25] width 85 height 27
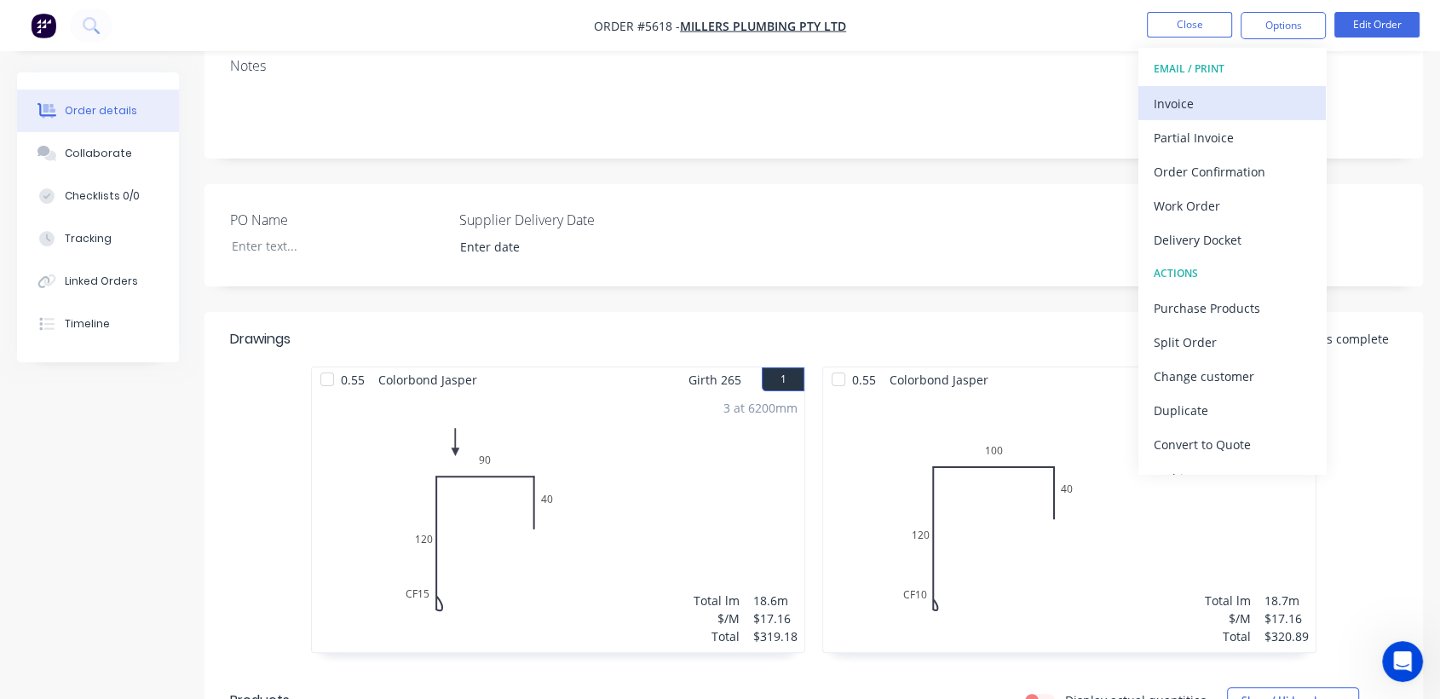
click at [1193, 98] on div "Invoice" at bounding box center [1231, 103] width 157 height 25
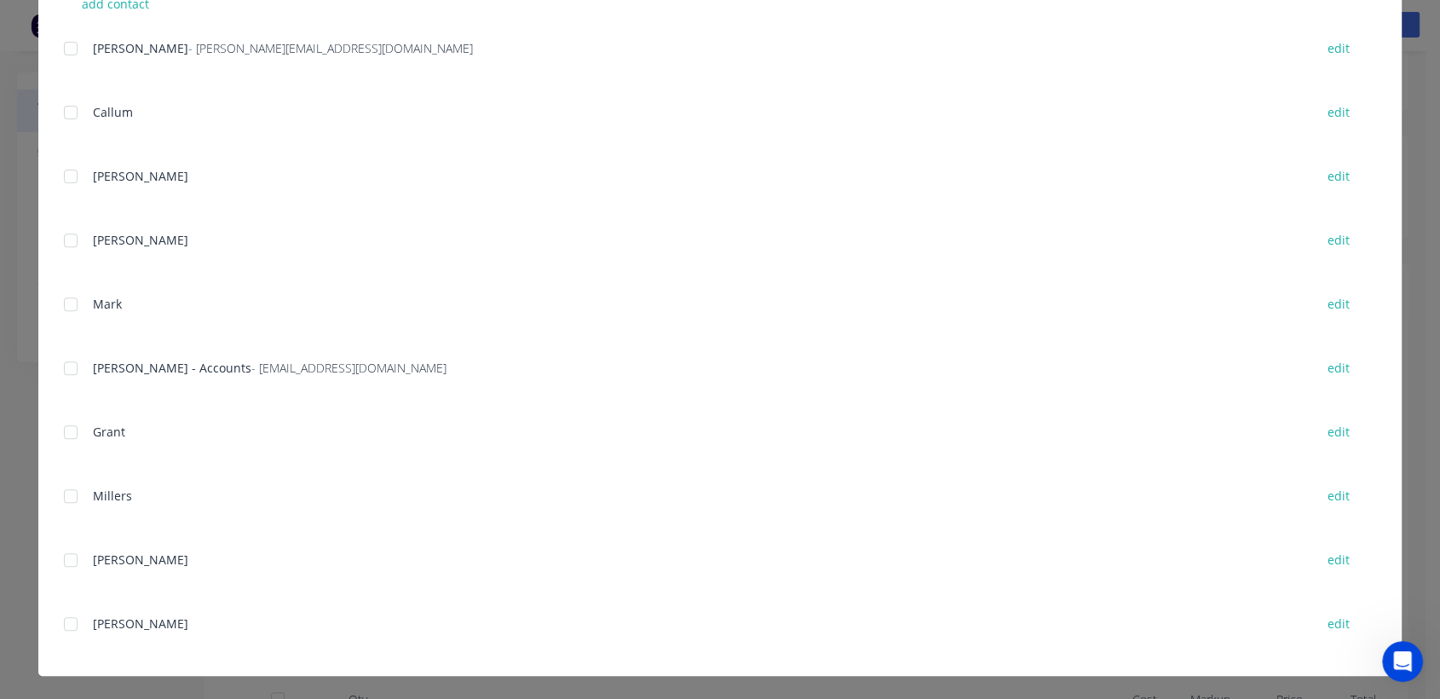
scroll to position [588, 0]
click at [61, 363] on div at bounding box center [71, 367] width 34 height 34
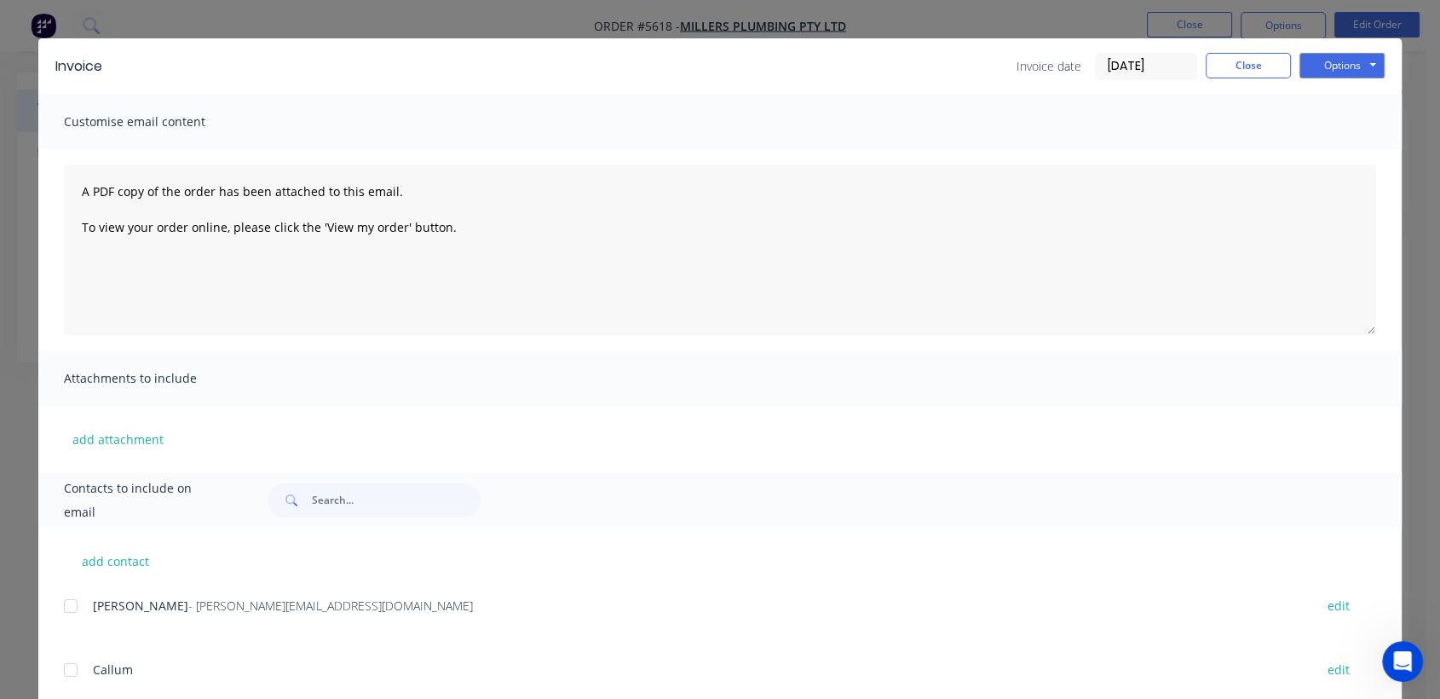
scroll to position [0, 0]
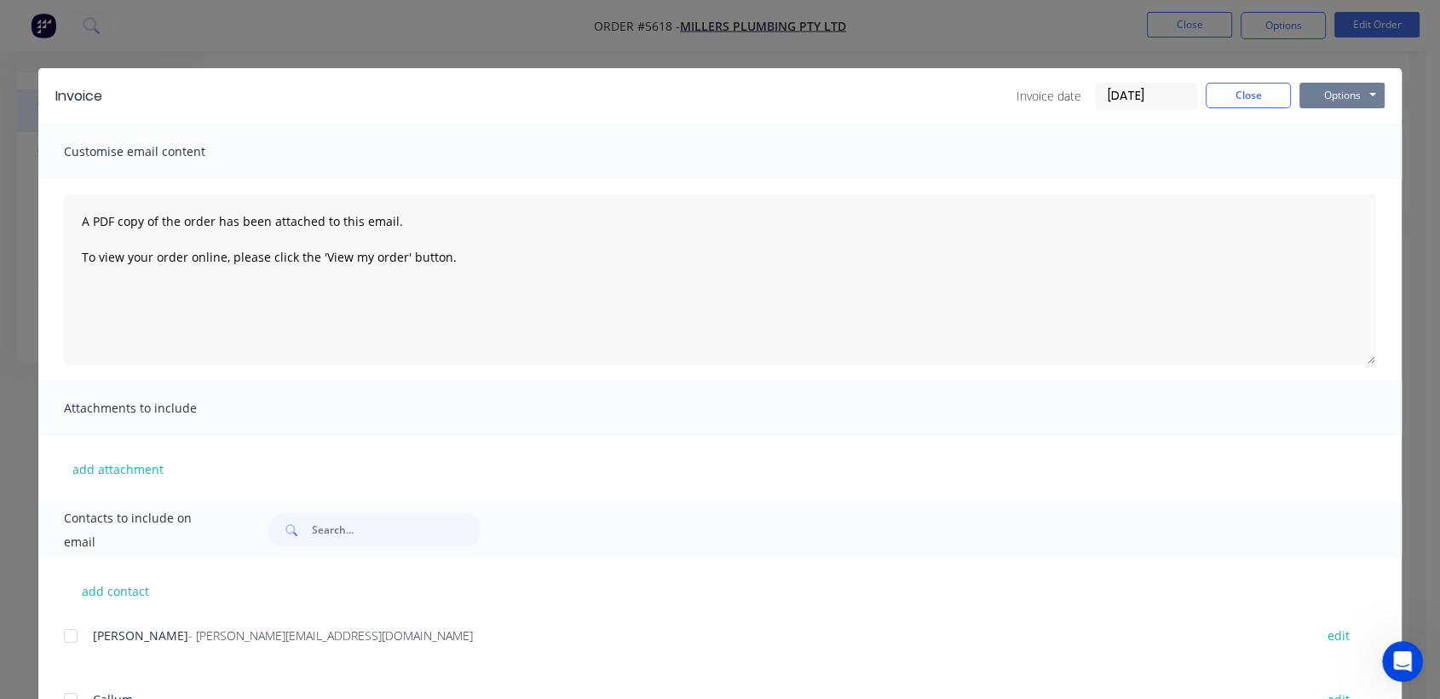
click at [1336, 91] on button "Options" at bounding box center [1341, 96] width 85 height 26
click at [1329, 179] on button "Email" at bounding box center [1353, 182] width 109 height 28
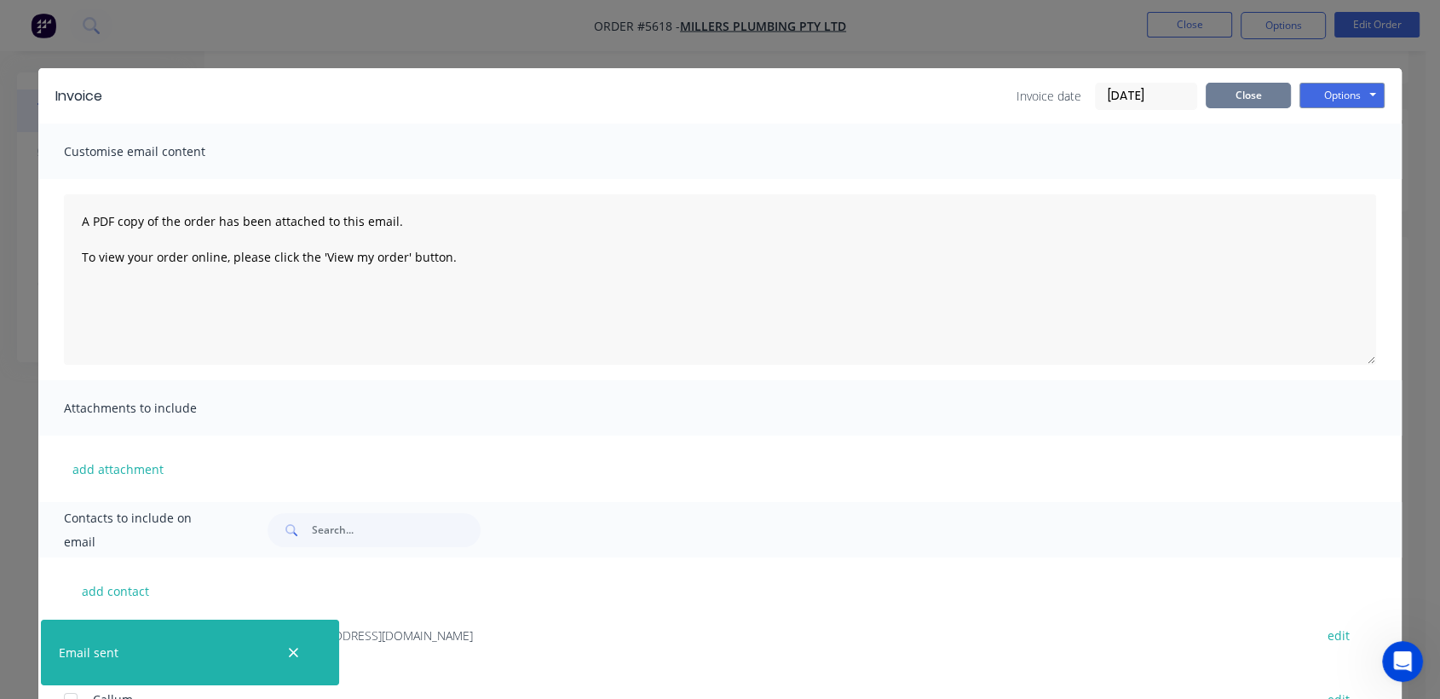
click at [1238, 95] on button "Close" at bounding box center [1247, 96] width 85 height 26
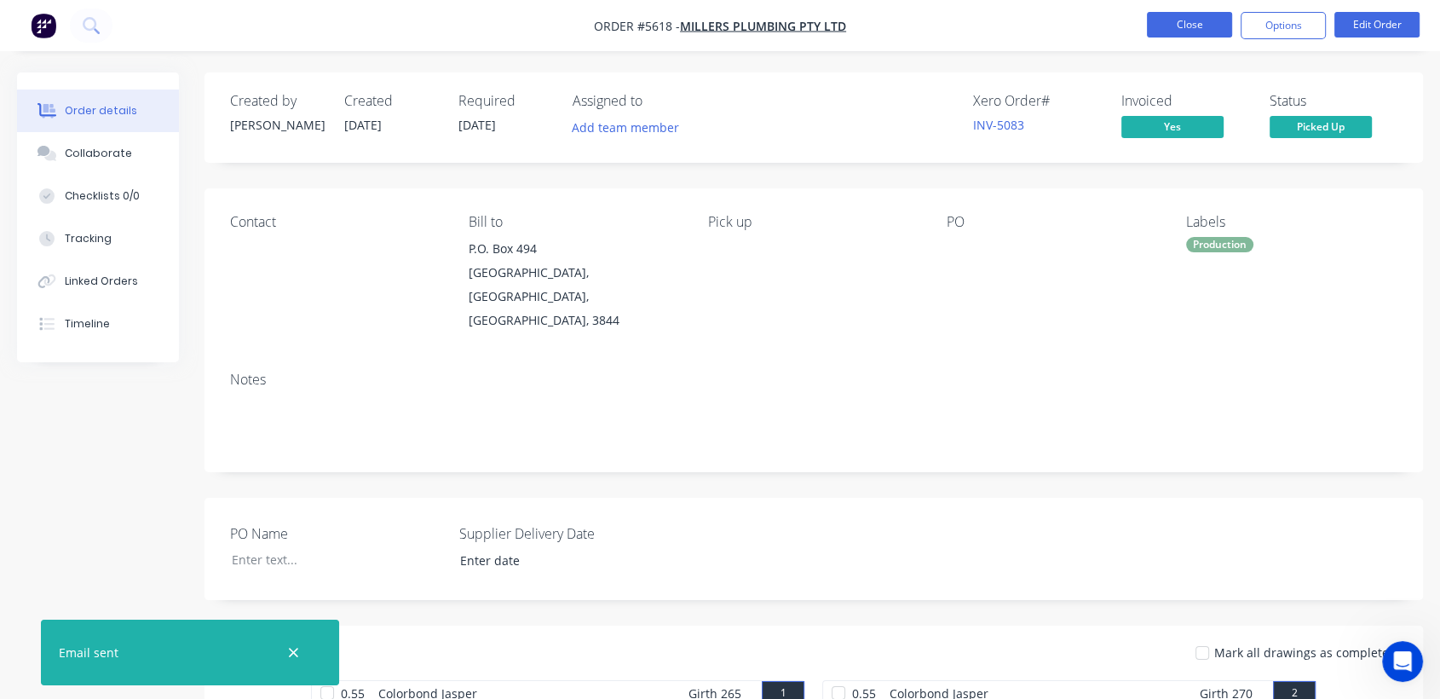
click at [1182, 23] on button "Close" at bounding box center [1189, 25] width 85 height 26
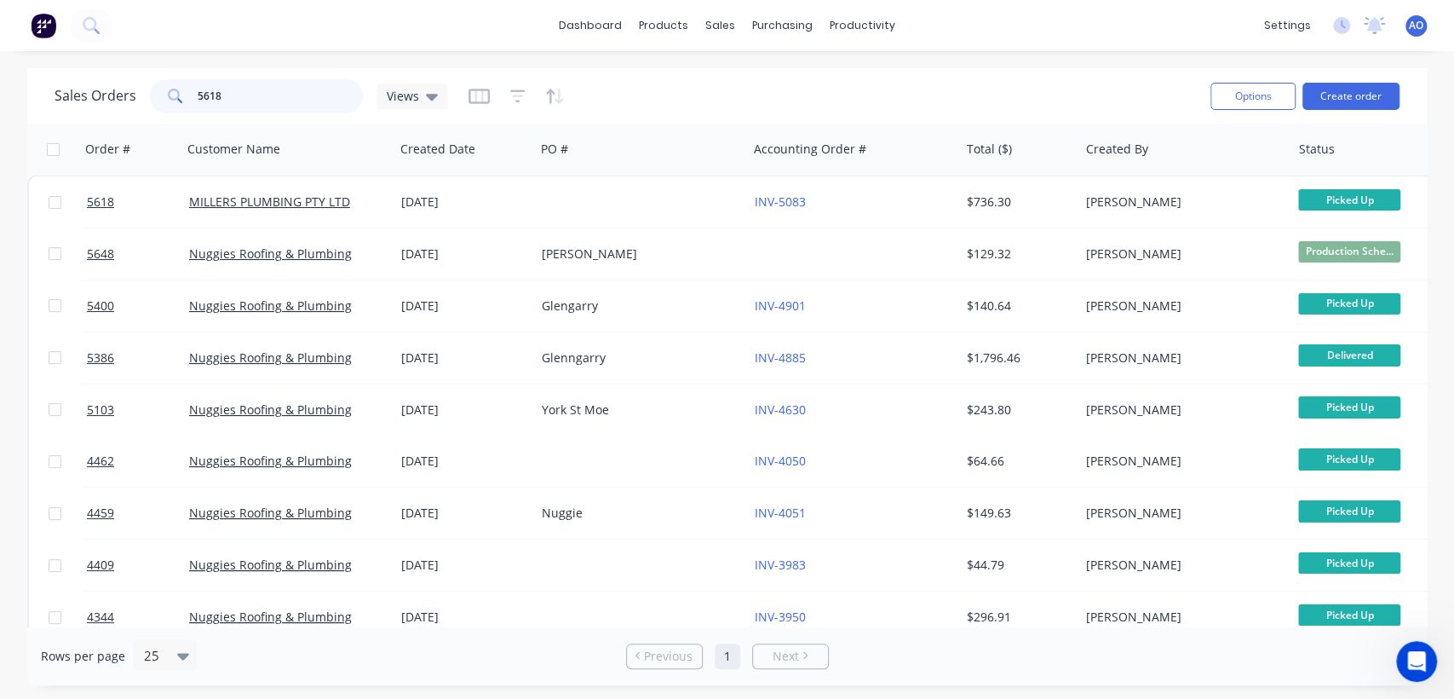
click at [223, 97] on input "5618" at bounding box center [281, 96] width 166 height 34
type input "5627"
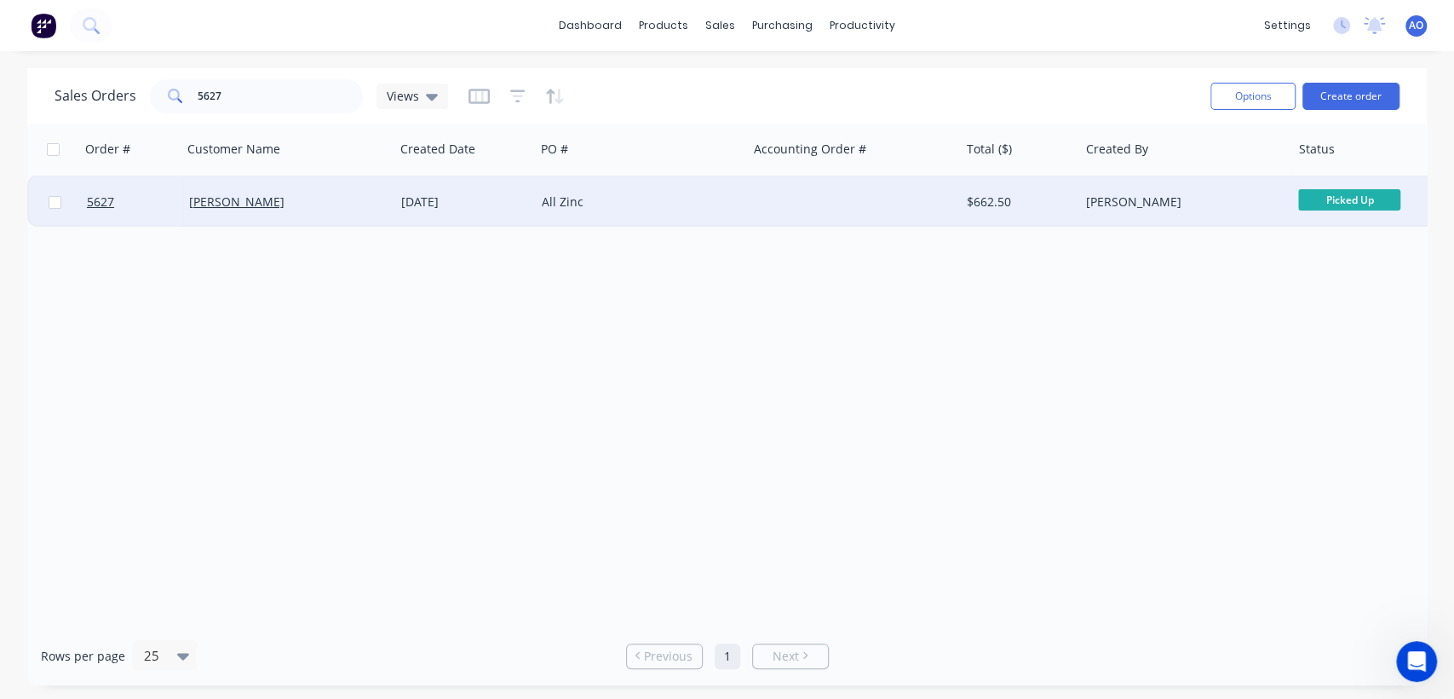
click at [634, 194] on div "All Zinc" at bounding box center [636, 201] width 189 height 17
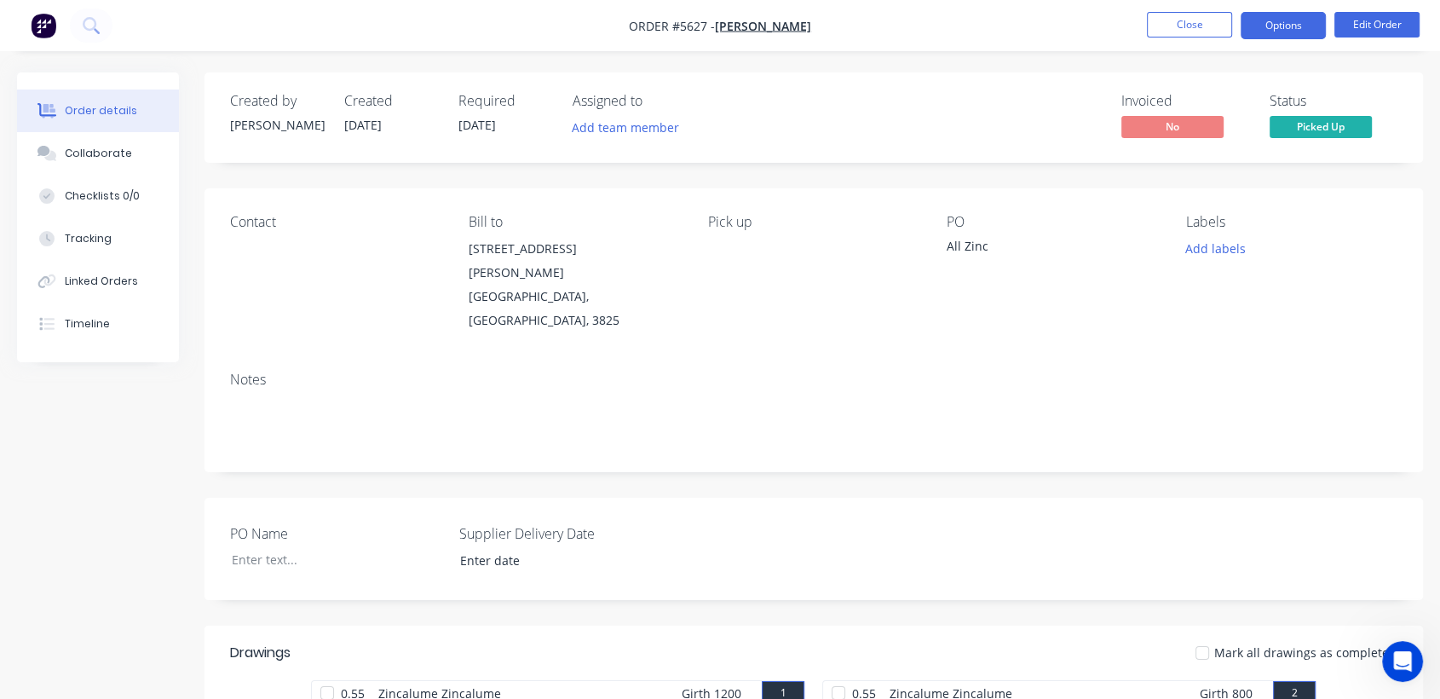
click at [1295, 32] on button "Options" at bounding box center [1282, 25] width 85 height 27
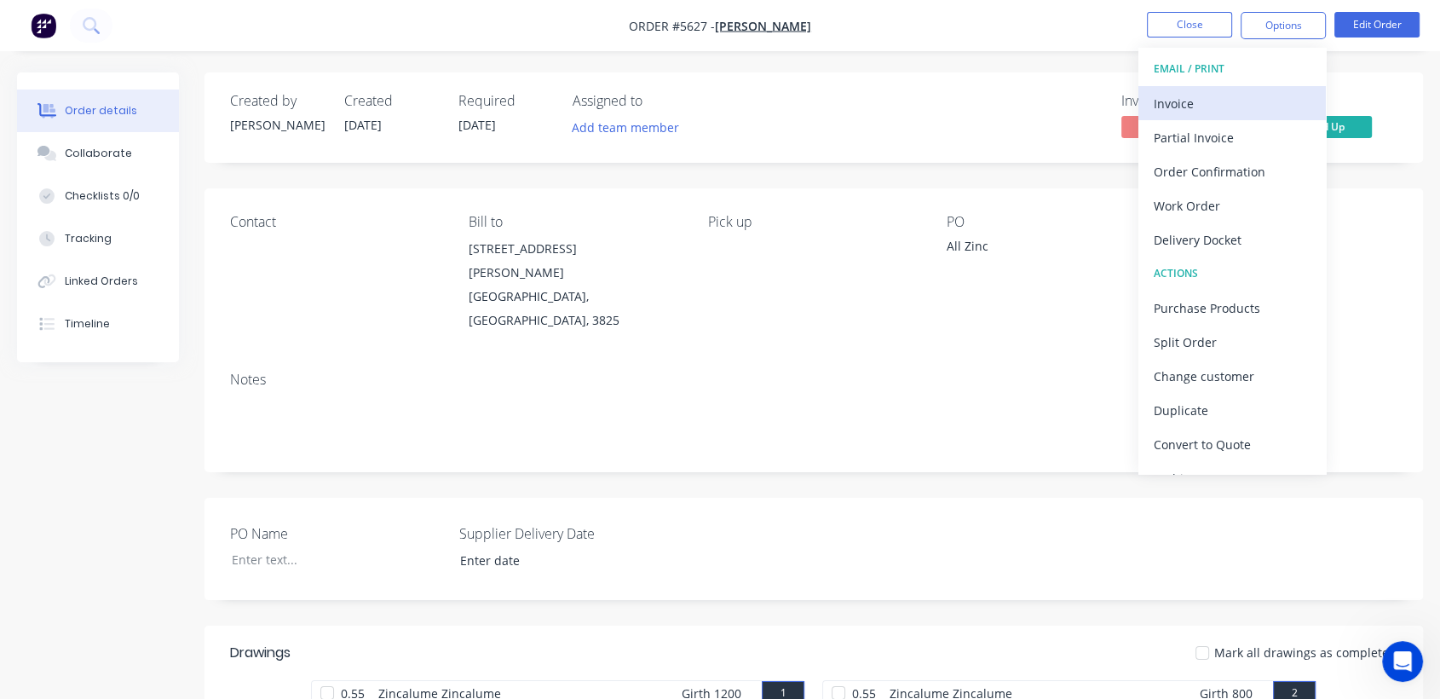
click at [1194, 104] on div "Invoice" at bounding box center [1231, 103] width 157 height 25
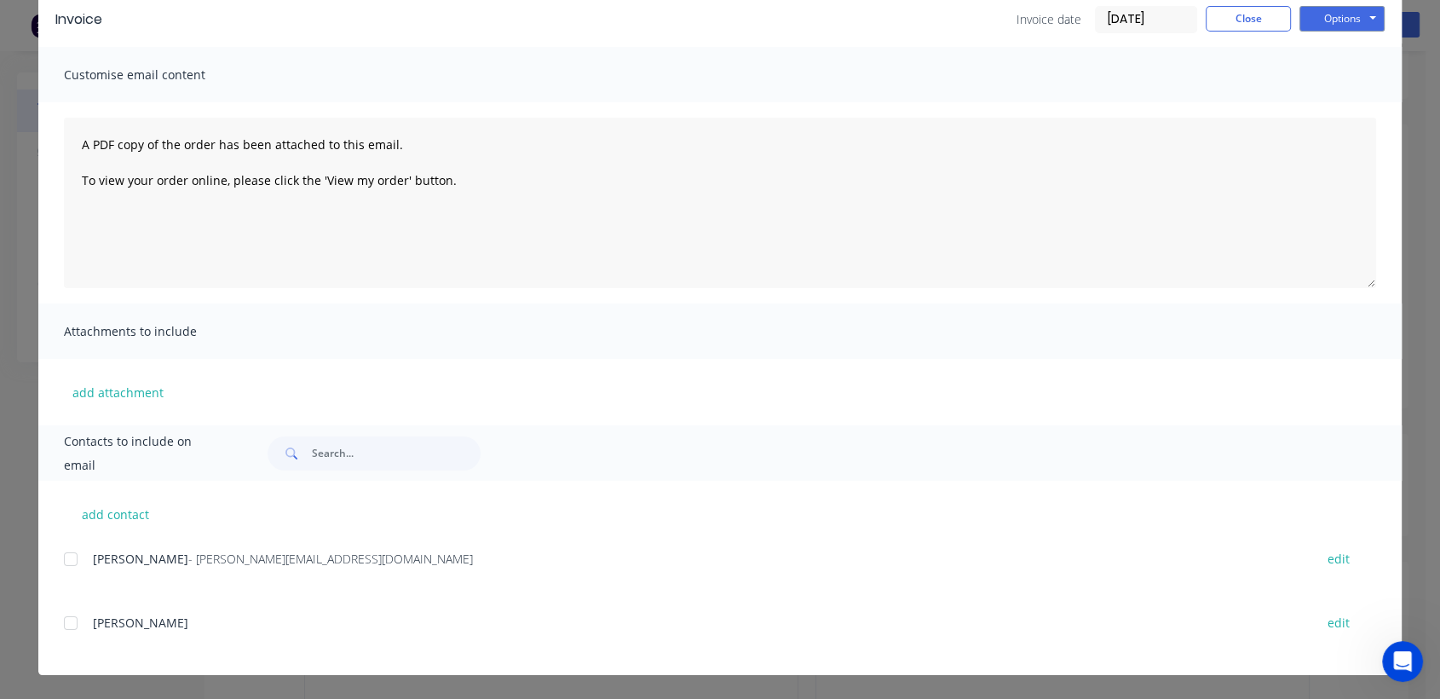
scroll to position [227, 0]
click at [71, 559] on div at bounding box center [71, 559] width 34 height 34
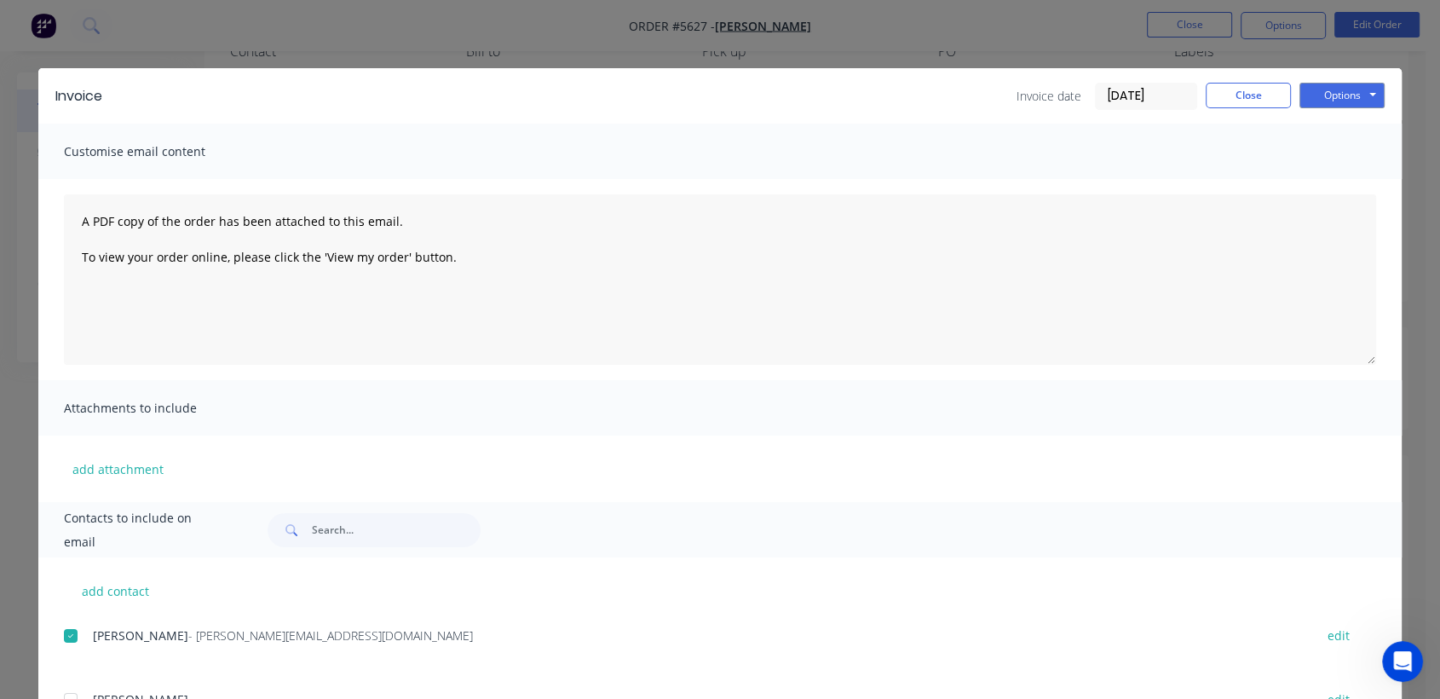
scroll to position [113, 0]
click at [1344, 97] on button "Options" at bounding box center [1341, 96] width 85 height 26
click at [1321, 187] on button "Email" at bounding box center [1353, 182] width 109 height 28
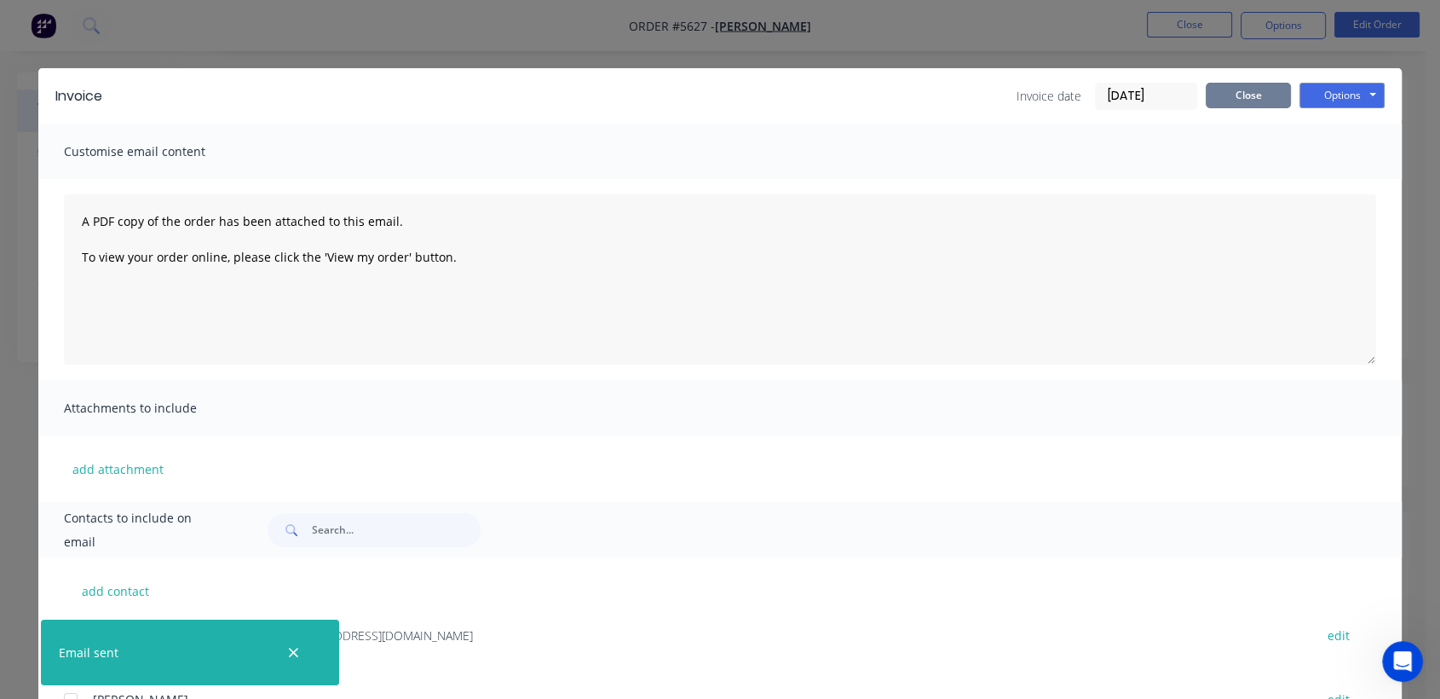
click at [1247, 87] on button "Close" at bounding box center [1247, 96] width 85 height 26
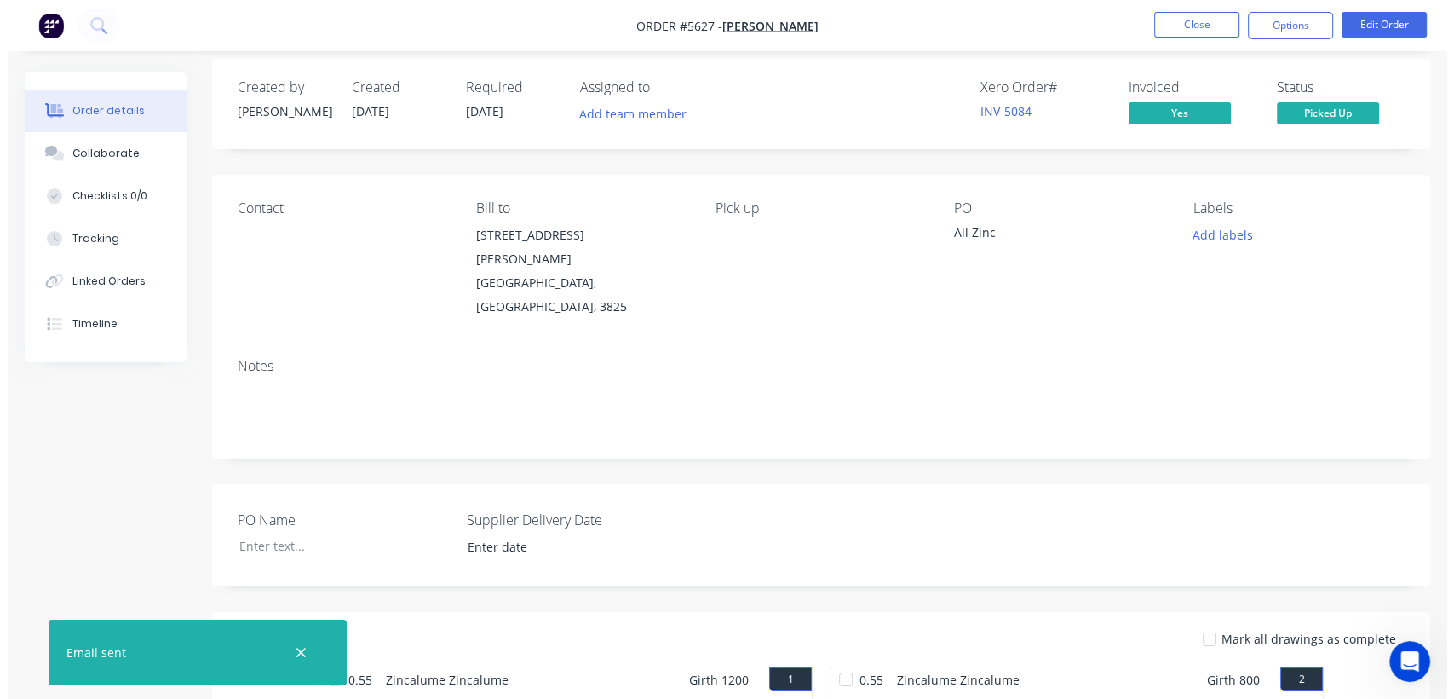
scroll to position [0, 0]
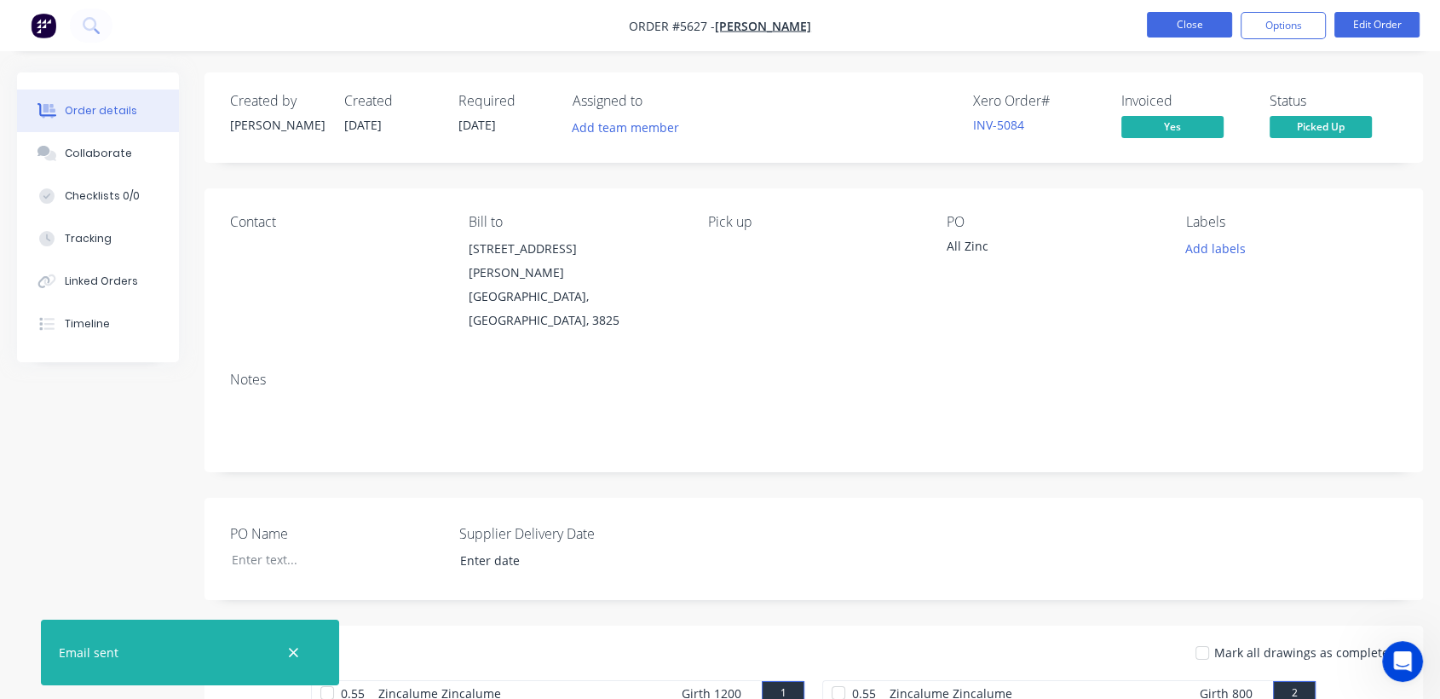
click at [1164, 23] on button "Close" at bounding box center [1189, 25] width 85 height 26
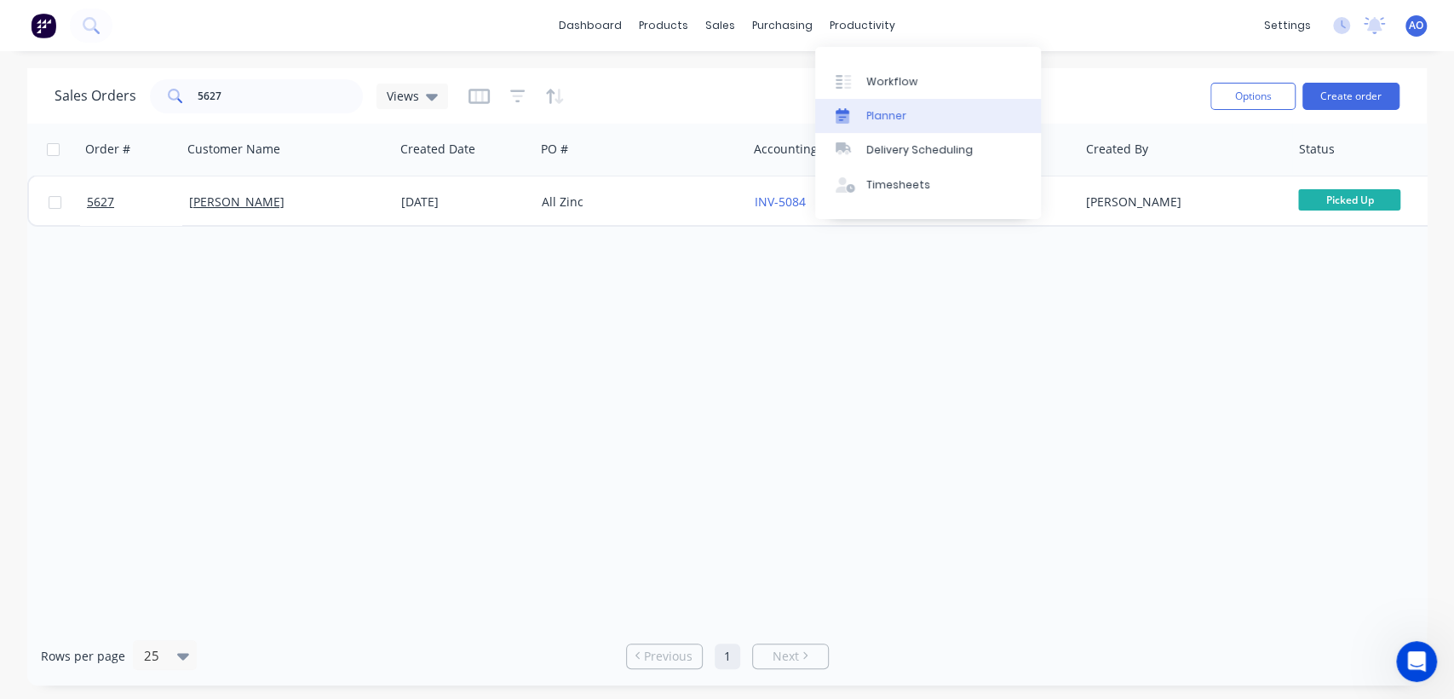
click at [893, 109] on div "Planner" at bounding box center [886, 115] width 40 height 15
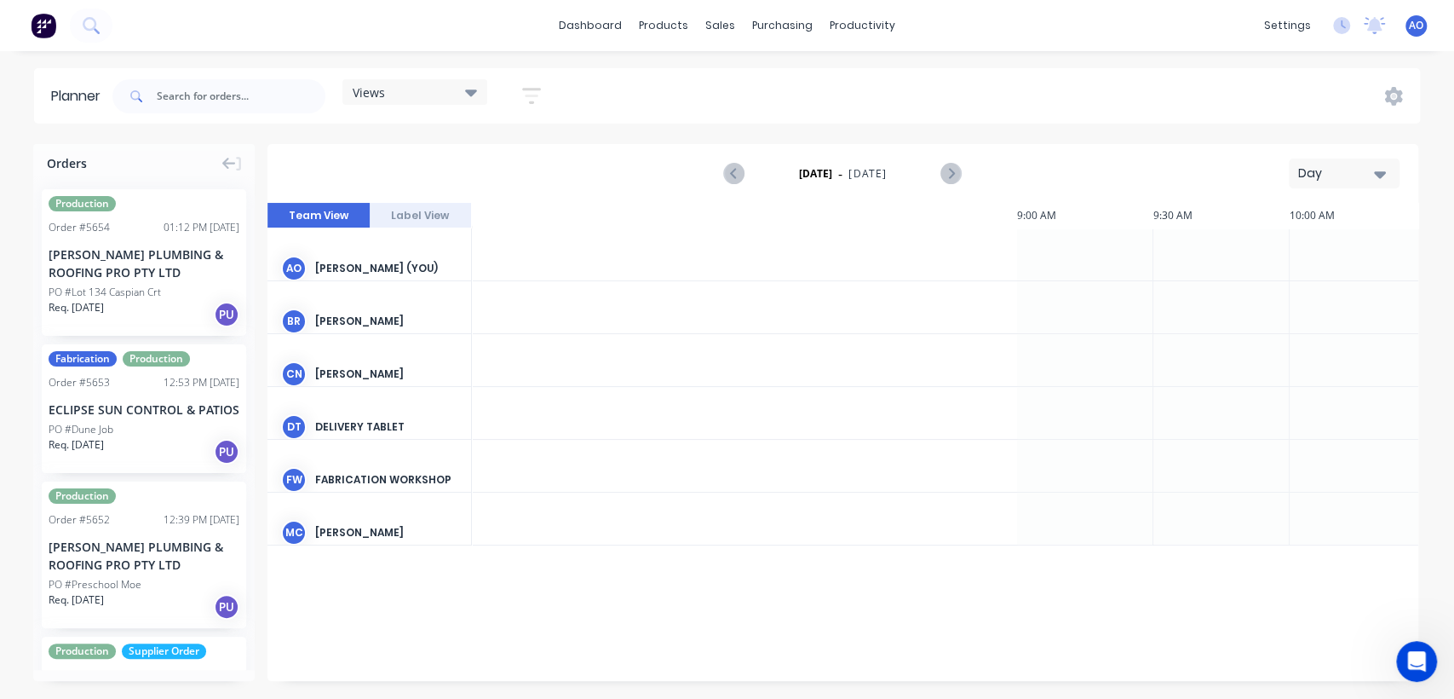
scroll to position [0, 1636]
click at [1381, 170] on icon "button" at bounding box center [1380, 173] width 12 height 19
click at [1304, 285] on div "Month" at bounding box center [1313, 287] width 169 height 34
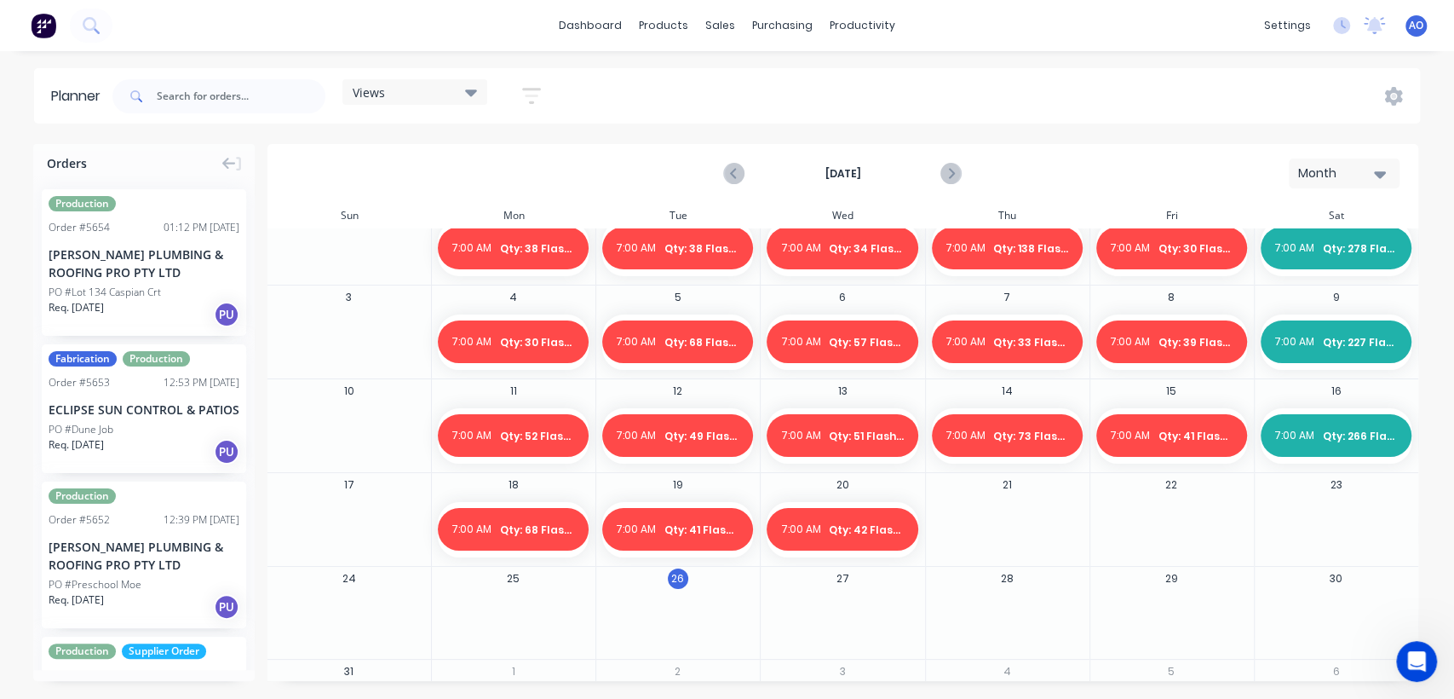
scroll to position [111, 0]
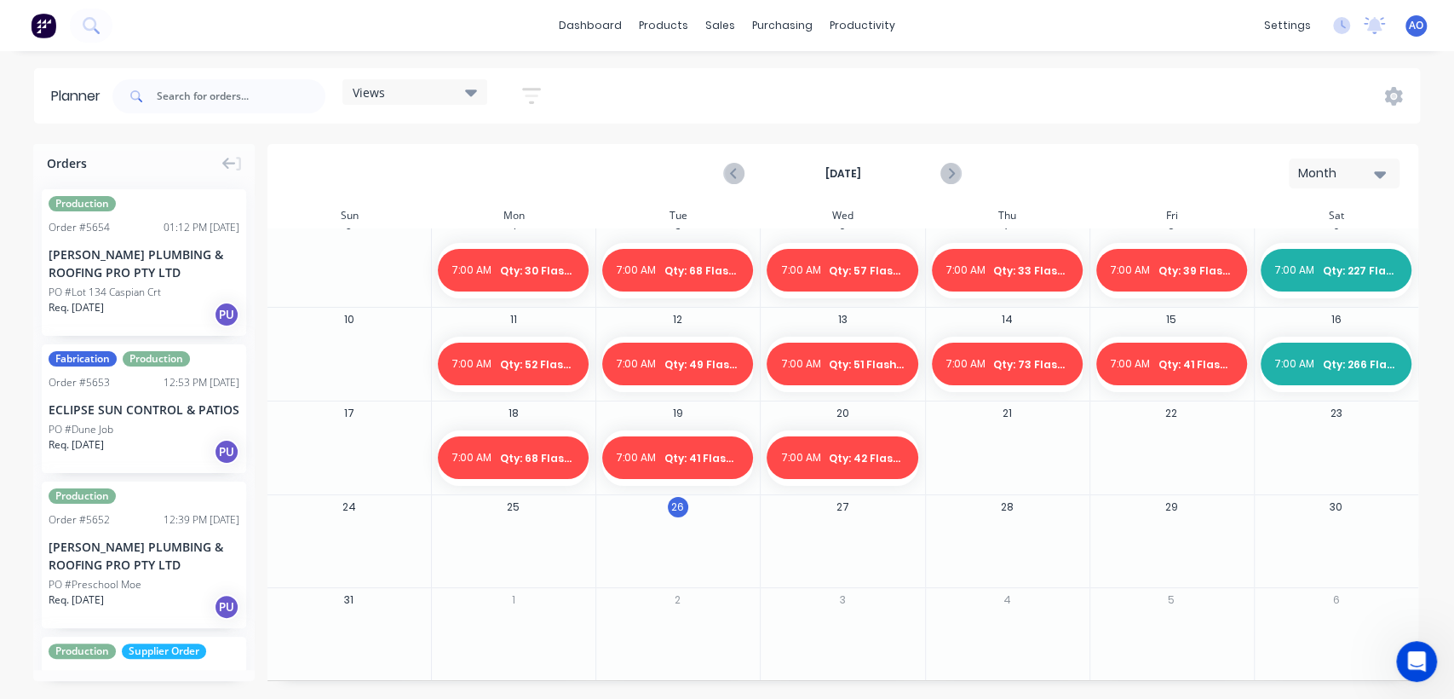
click at [1168, 433] on div at bounding box center [1171, 457] width 163 height 55
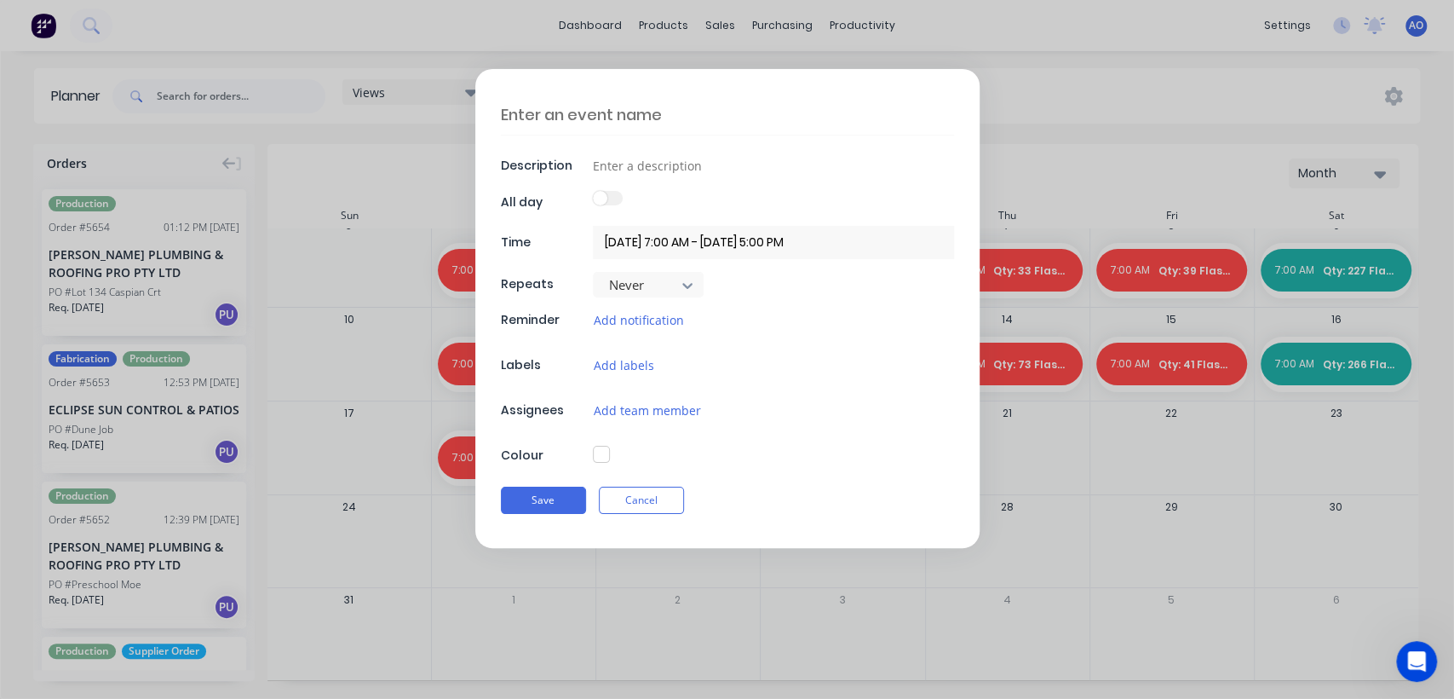
type textarea "x"
click at [542, 124] on textarea at bounding box center [727, 115] width 453 height 40
type textarea "Q"
type textarea "x"
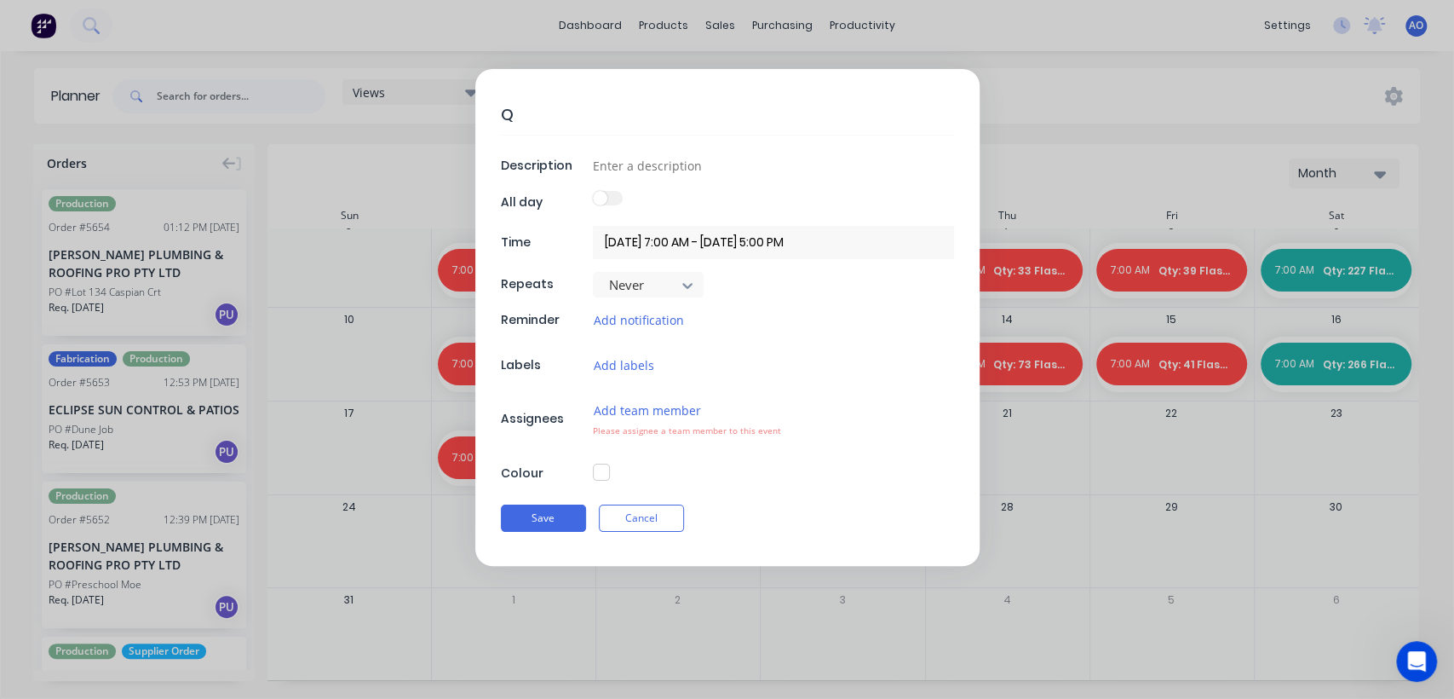
type textarea "Qt"
type textarea "x"
type textarea "Qty"
type textarea "x"
type textarea "Qty:"
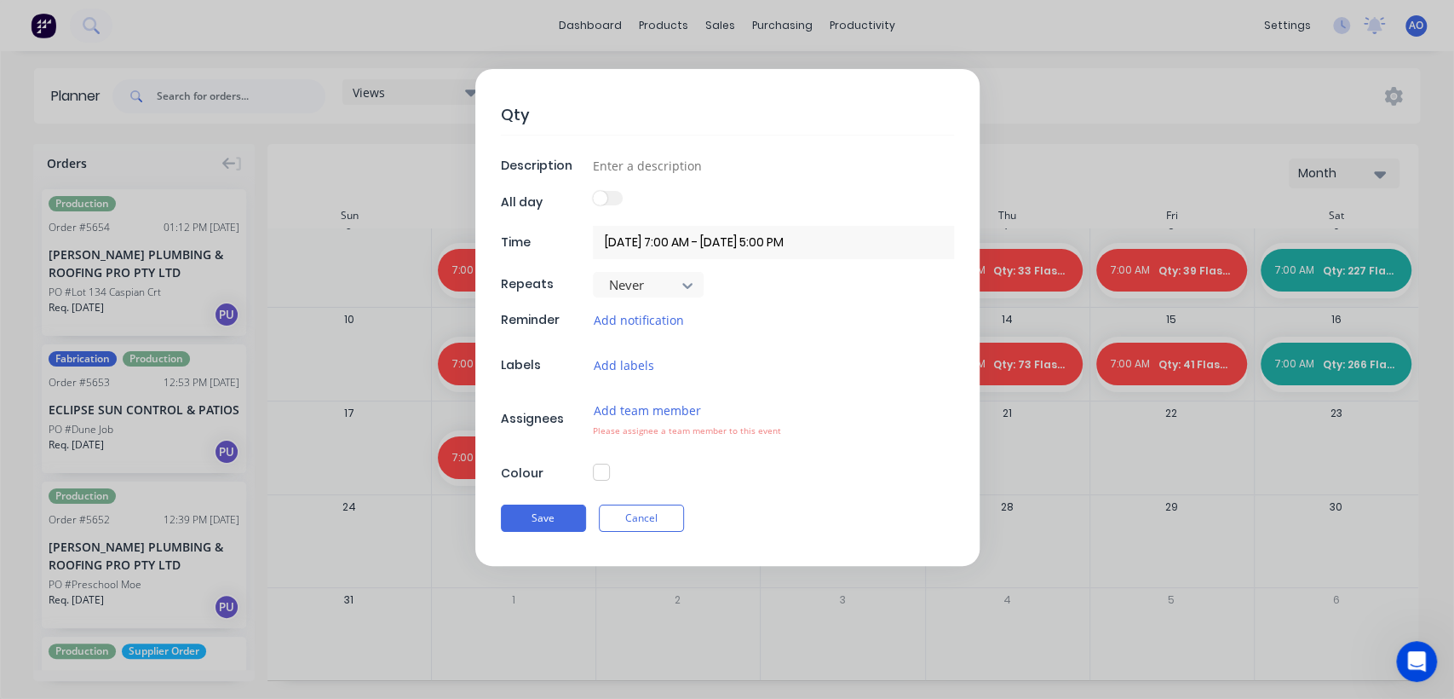
type textarea "x"
type textarea "Qty:"
type textarea "x"
type textarea "Qty: 4"
type textarea "x"
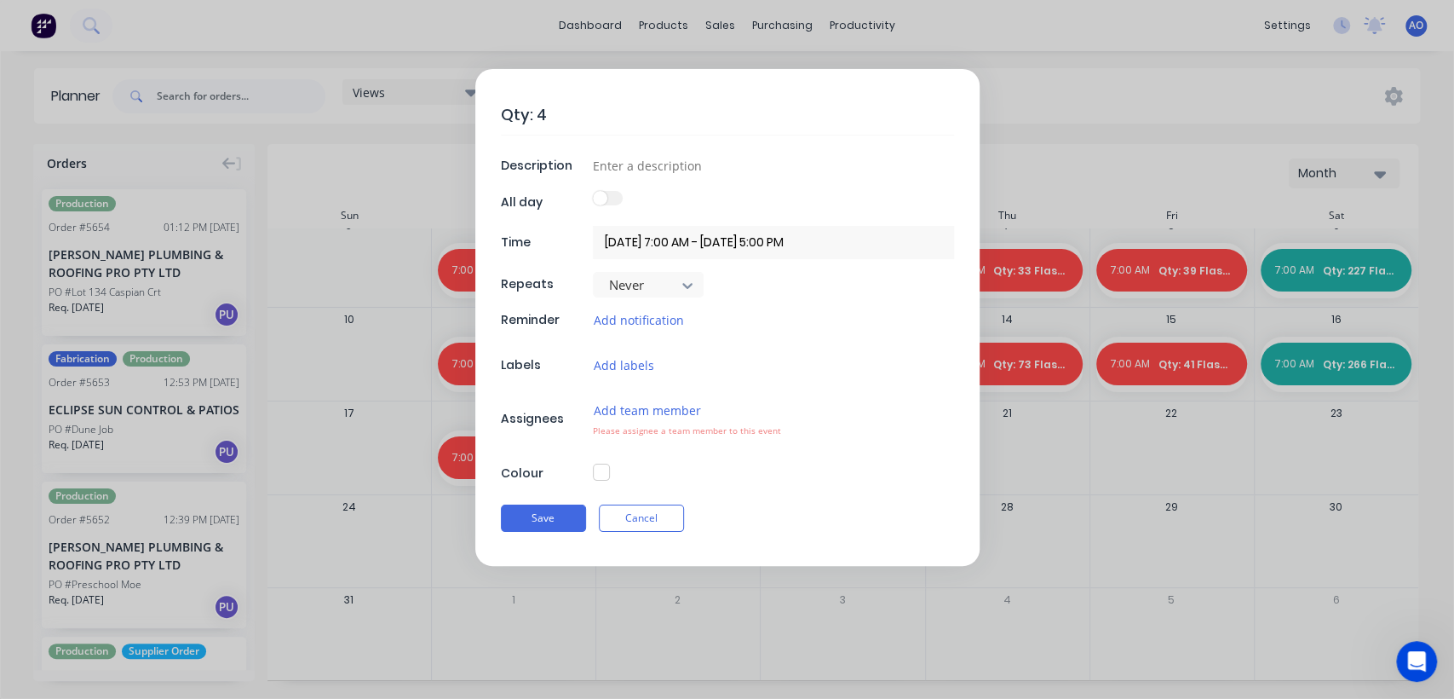
type textarea "Qty: 48"
type textarea "x"
type textarea "Qty: 48"
type textarea "x"
type textarea "Qty: 48 F"
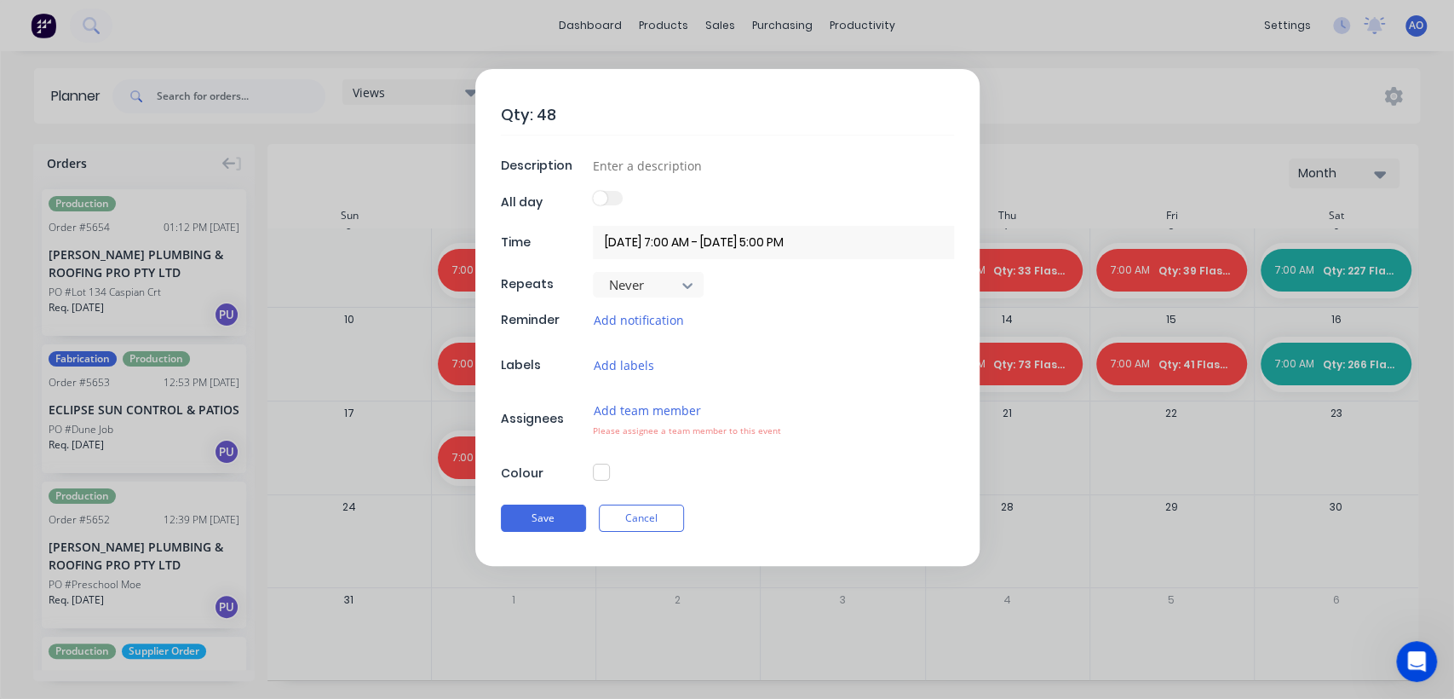
type textarea "x"
type textarea "Qty: 48 Fl"
type textarea "x"
type textarea "Qty: 48 Fla"
type textarea "x"
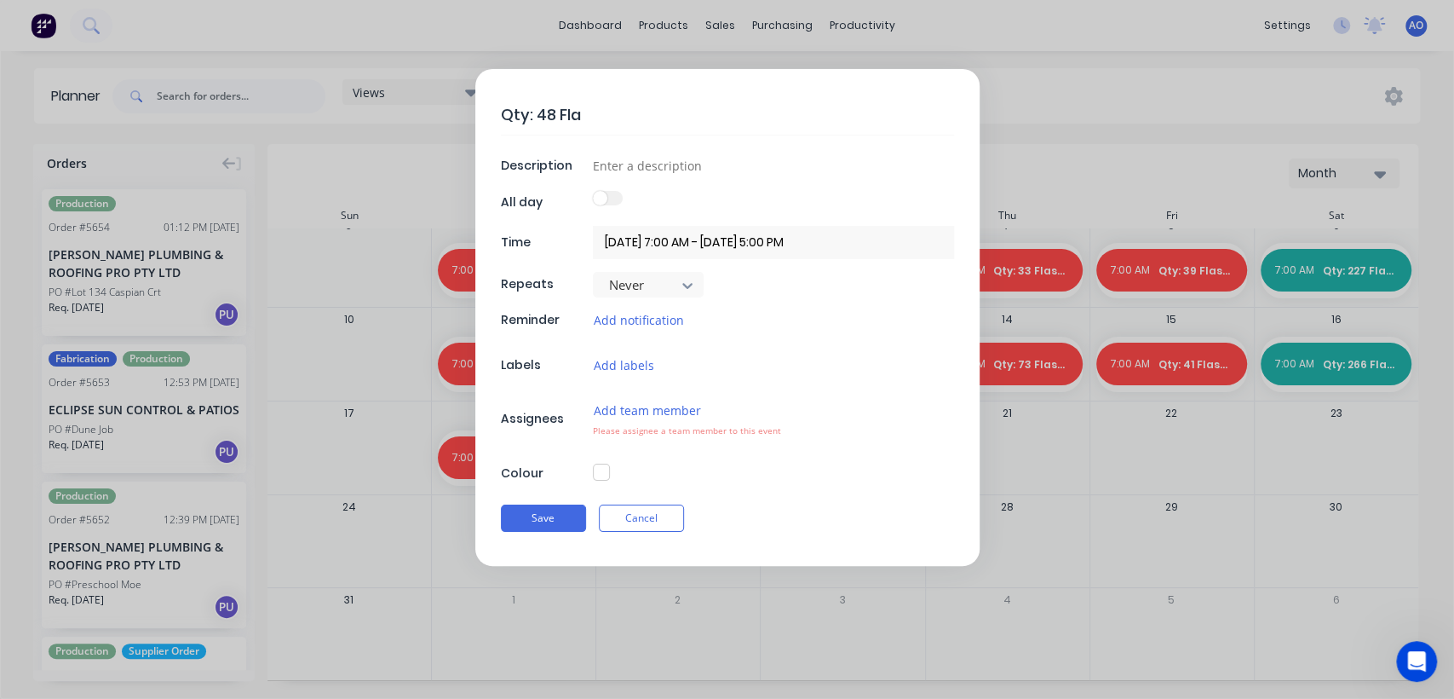
type textarea "Qty: 48 Flas"
type textarea "x"
type textarea "Qty: 48 Flash"
type textarea "x"
type textarea "Qty: 48 Flashi"
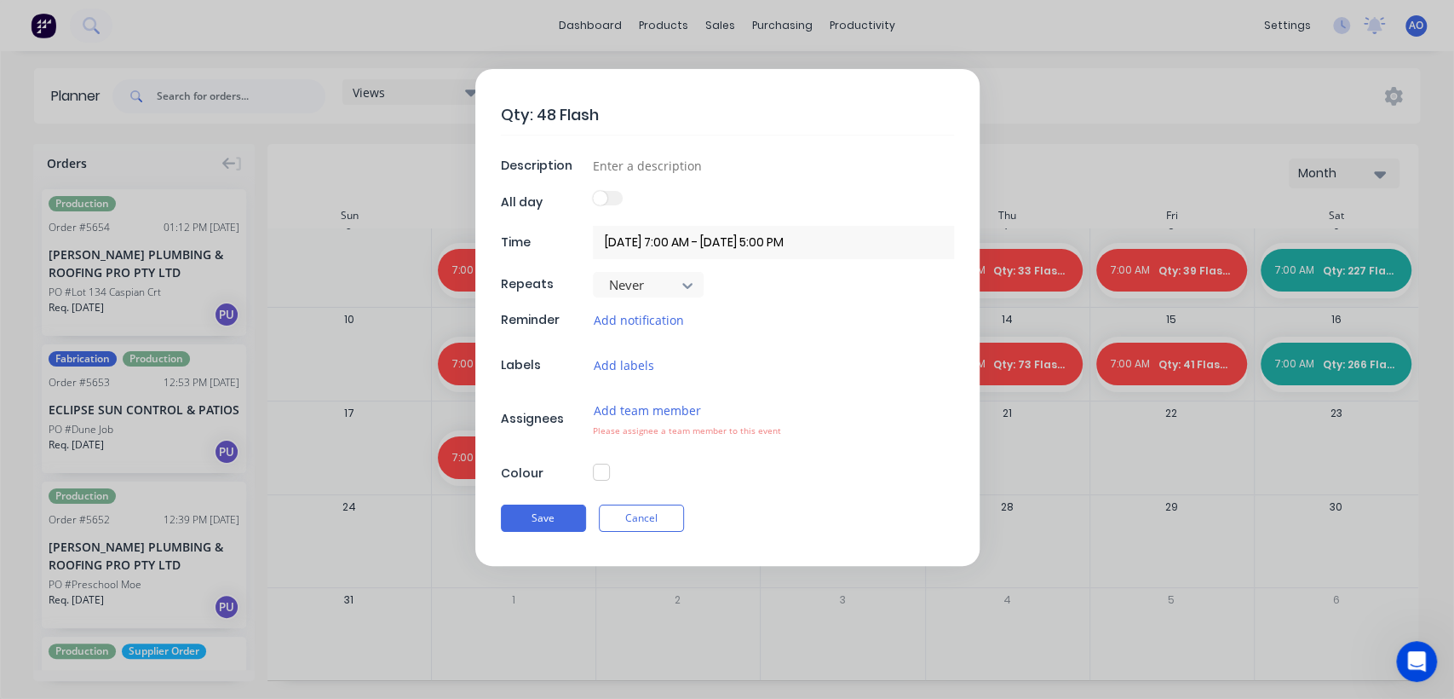
type textarea "x"
type textarea "Qty: 48 Flashin"
type textarea "x"
type textarea "Qty: 48 Flashing"
type textarea "x"
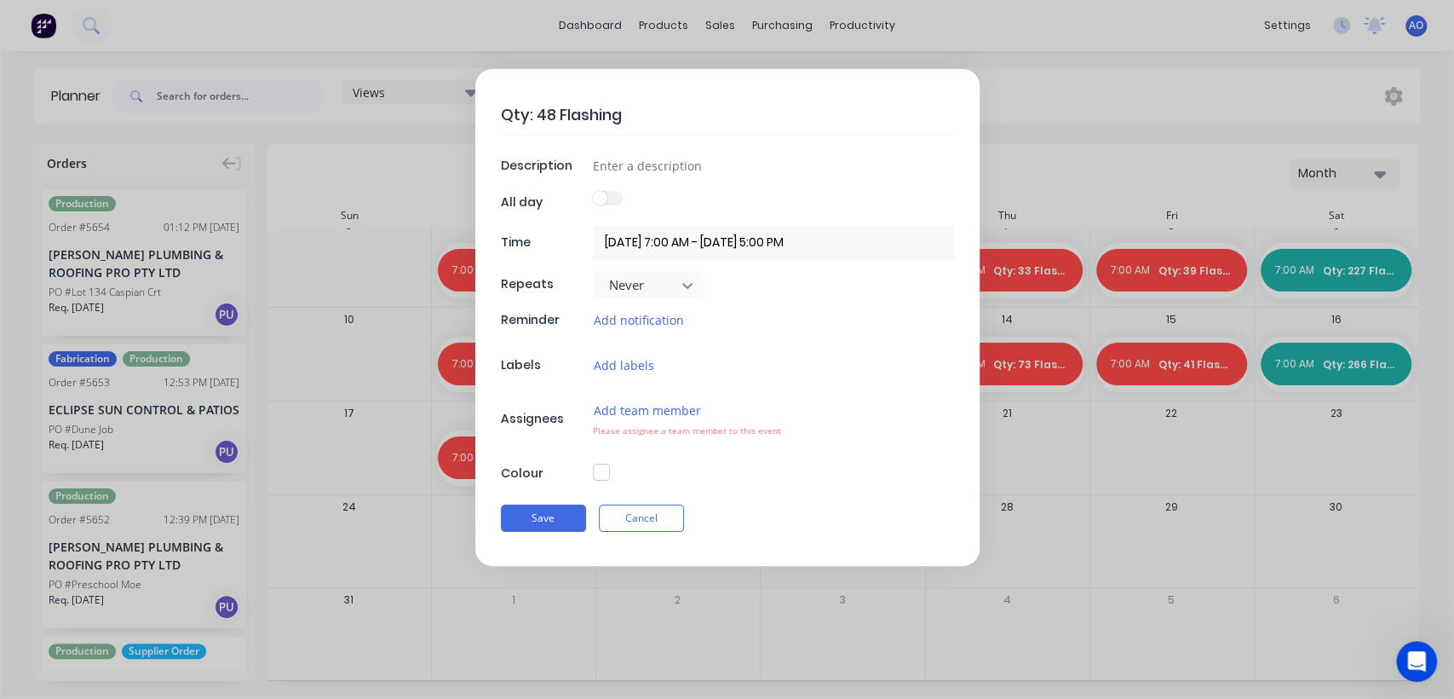
type textarea "Qty: 48 Flashings"
type textarea "x"
type textarea "Qty: 48 Flashings"
type textarea "x"
type input "D"
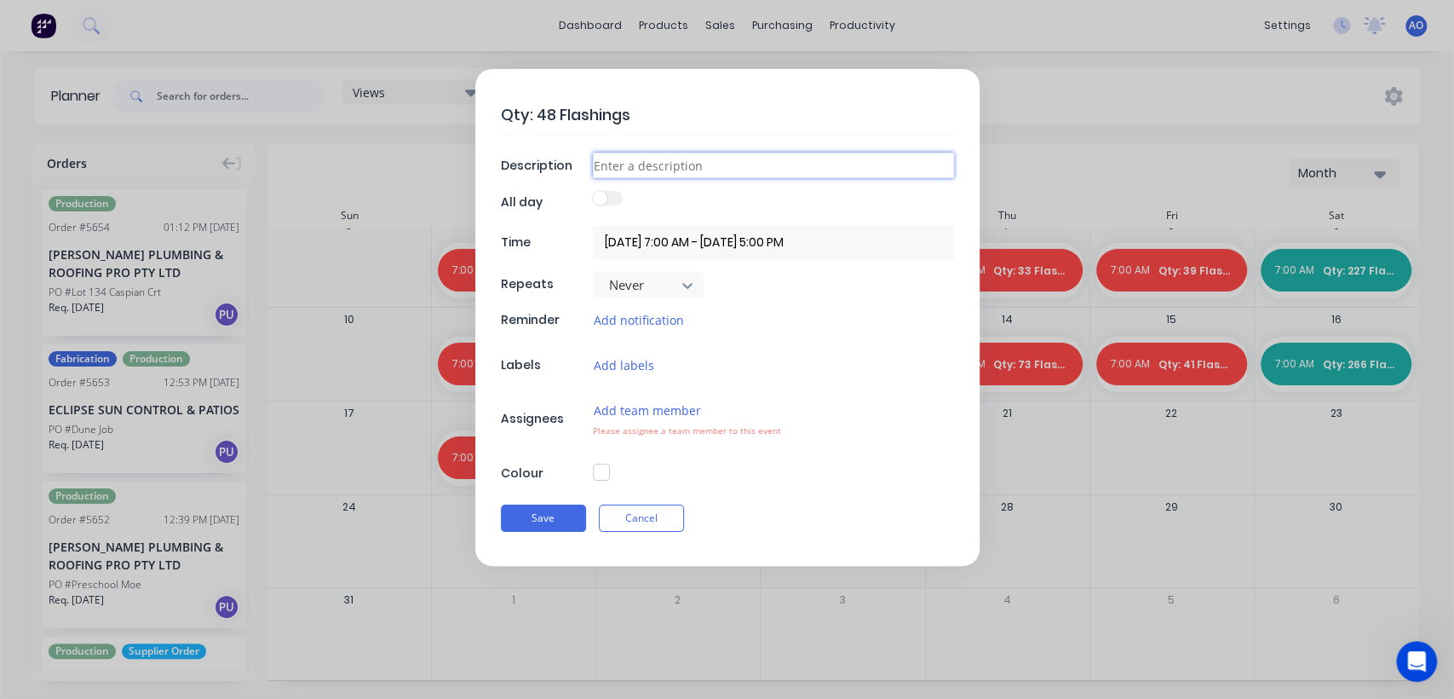
type textarea "x"
type input "Da"
type textarea "x"
type input "Dai"
type textarea "x"
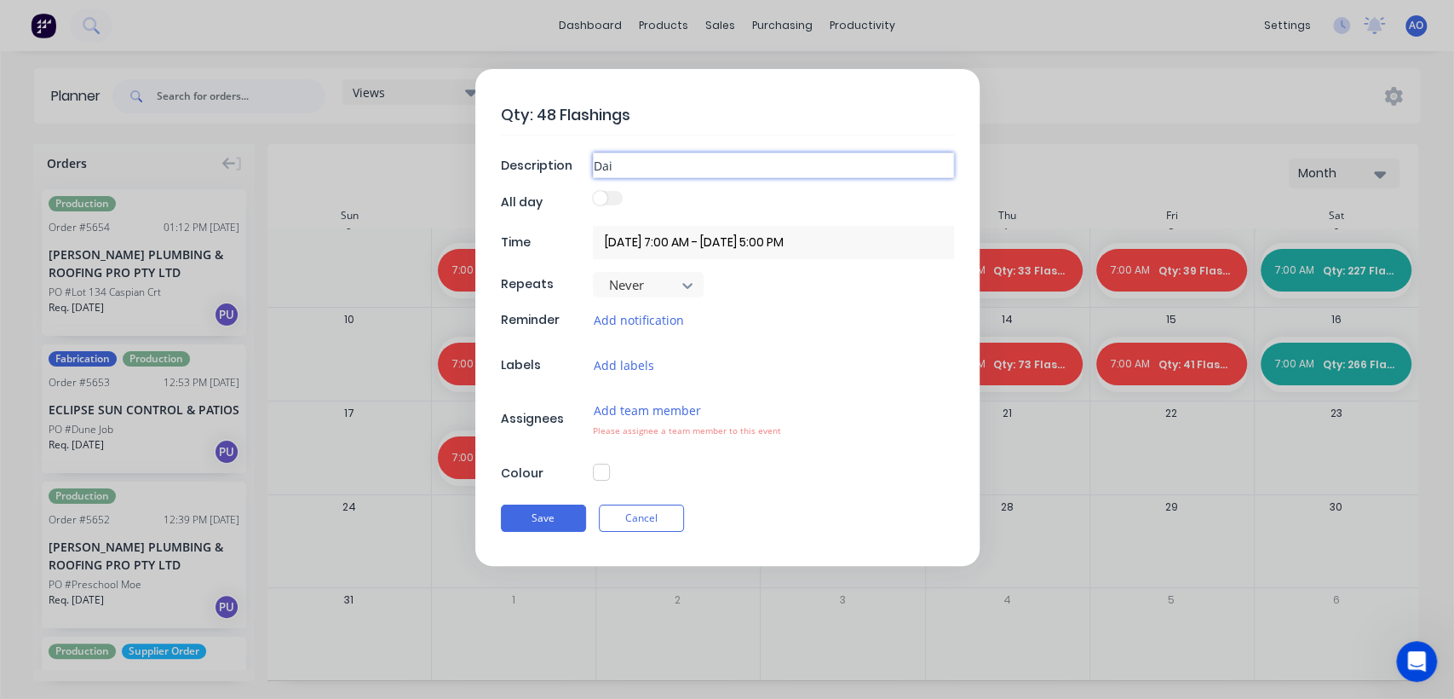
type input "Dail"
type textarea "x"
type input "Daily"
type textarea "x"
type input "Daily"
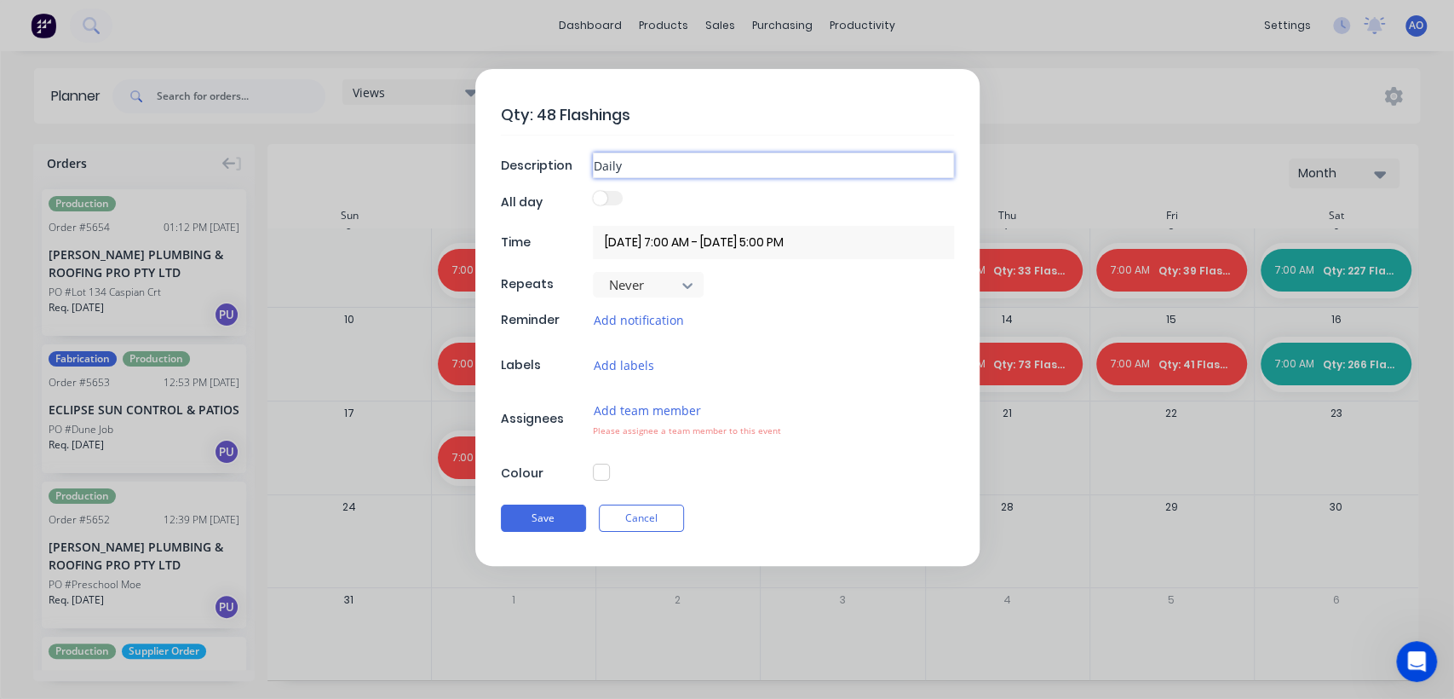
type textarea "x"
type input "Daily G"
type textarea "x"
type input "Daily G="
type textarea "x"
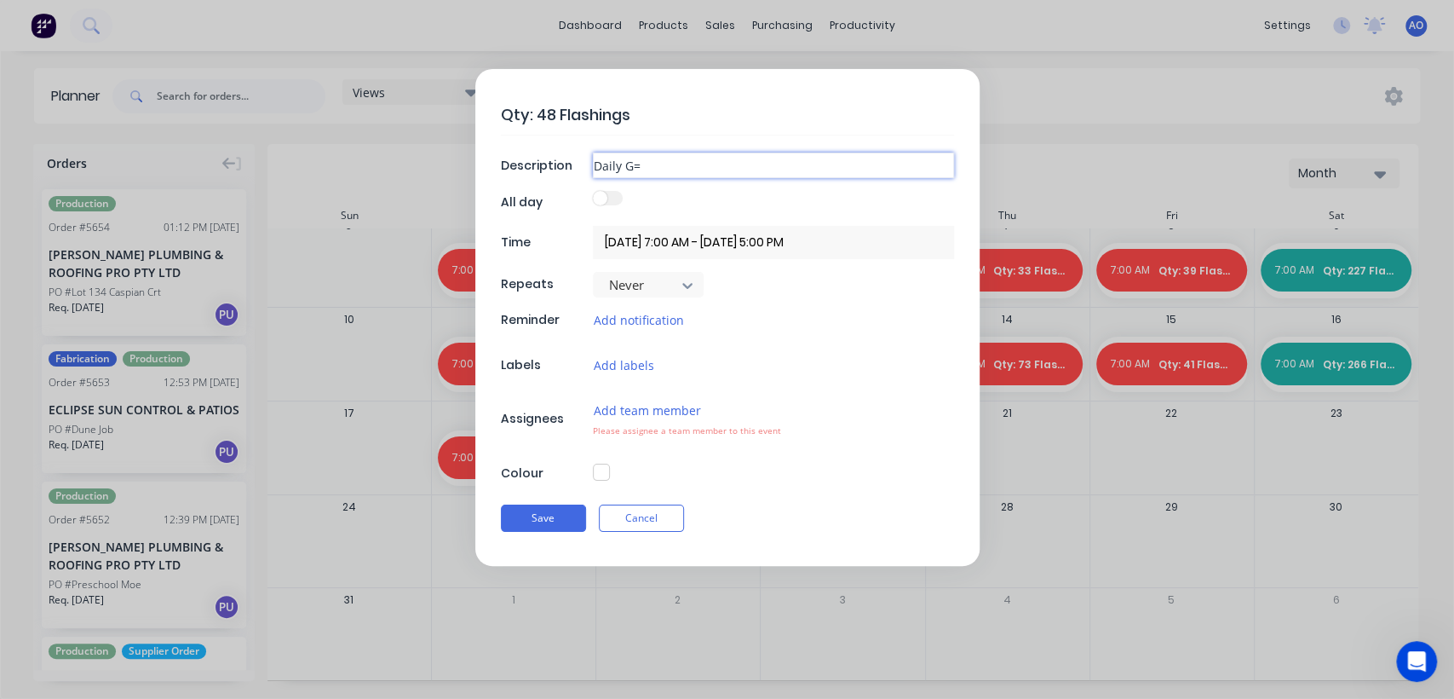
type input "Daily G"
type textarea "x"
type input "Daily"
type textarea "x"
type input "Daily F"
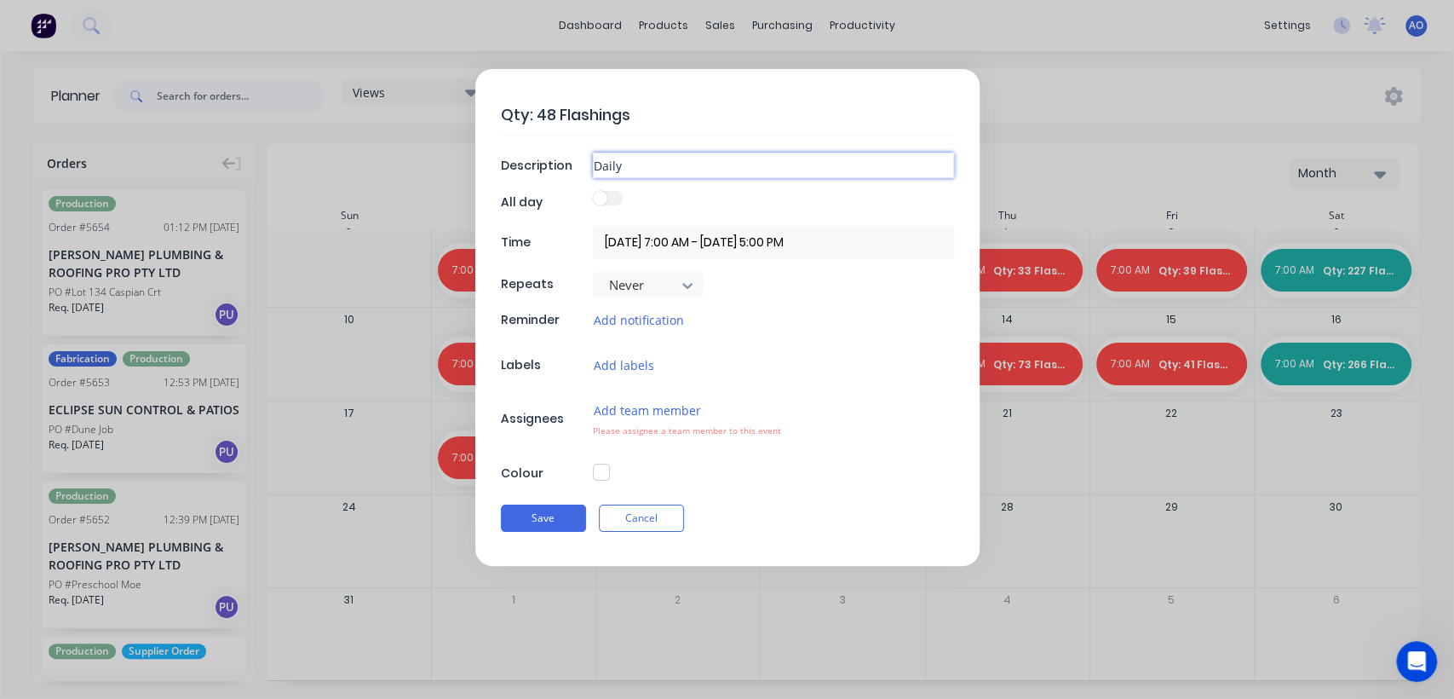
type textarea "x"
type input "Daily Fl"
type textarea "x"
type input "Daily Fla"
type textarea "x"
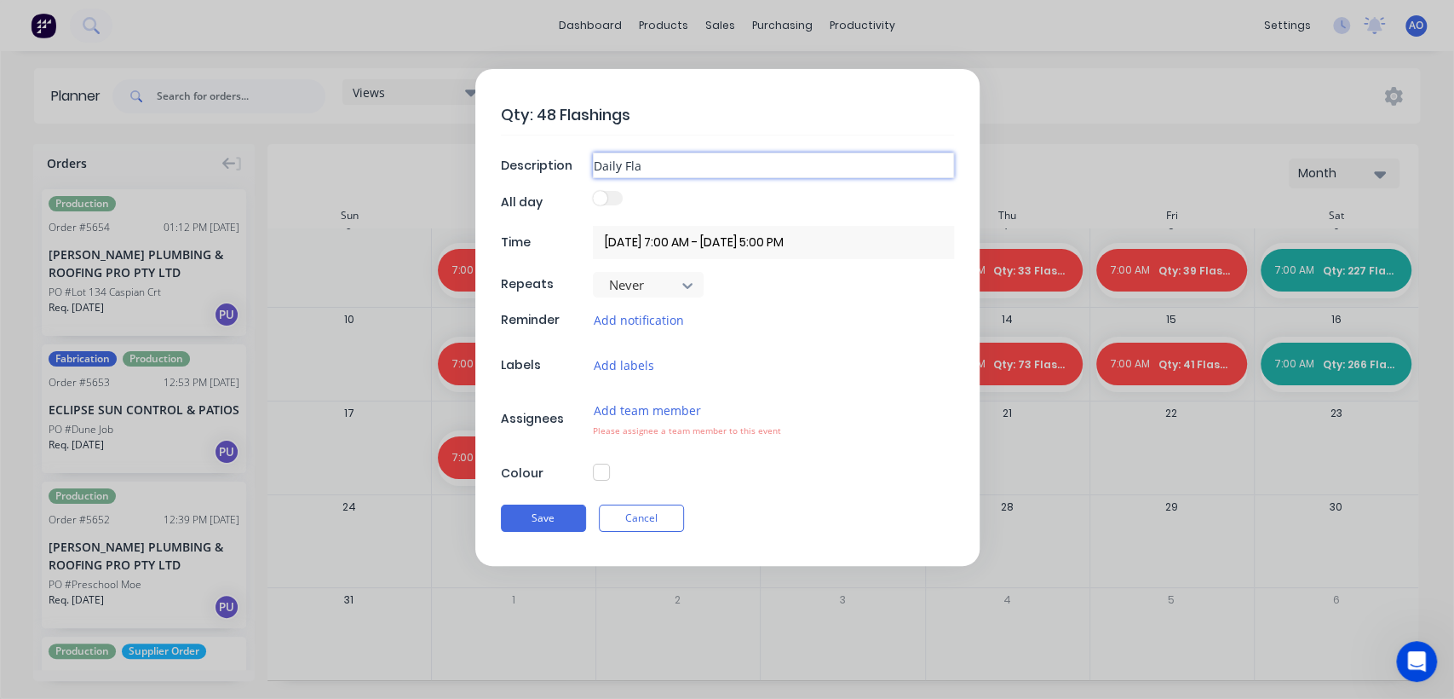
type input "Daily Flas"
type textarea "x"
type input "Daily Flasjh"
type textarea "x"
type input "Daily Flasjho"
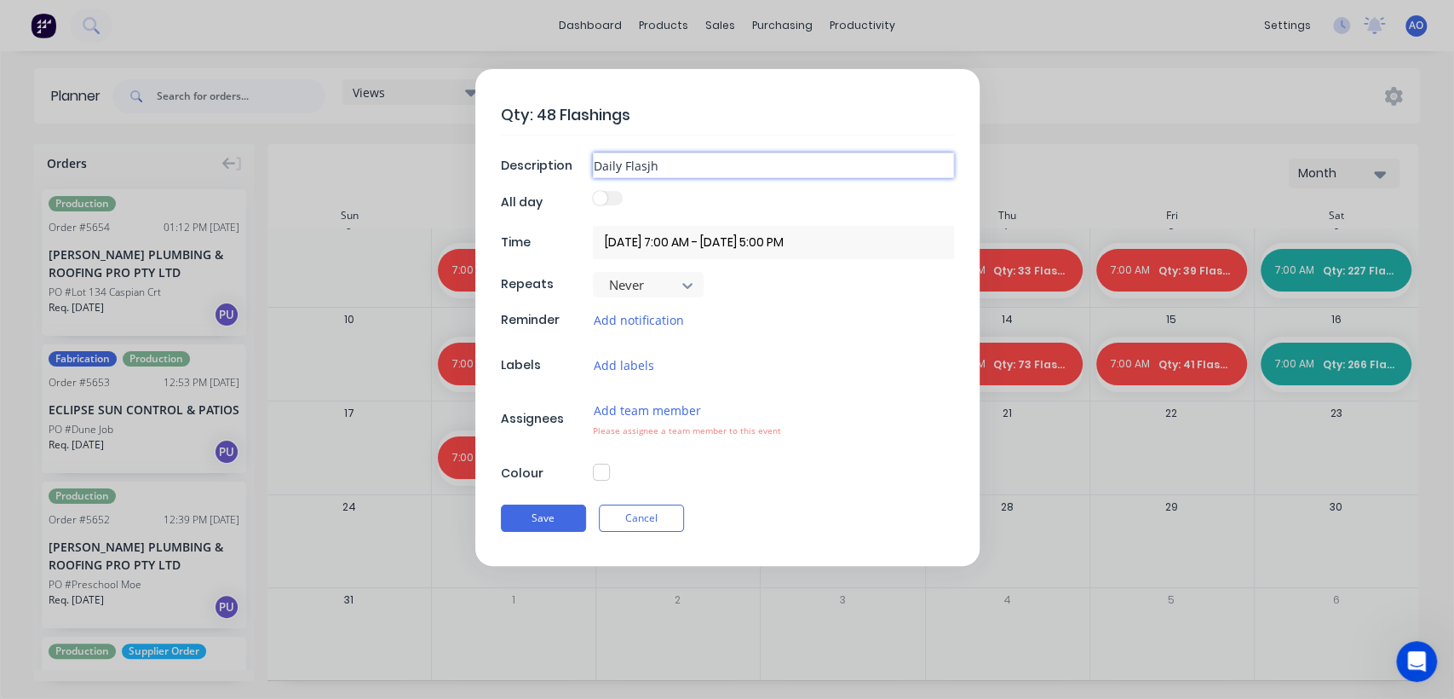
type textarea "x"
type input "Daily Flasjh"
type textarea "x"
type input "Daily Flasj"
type textarea "x"
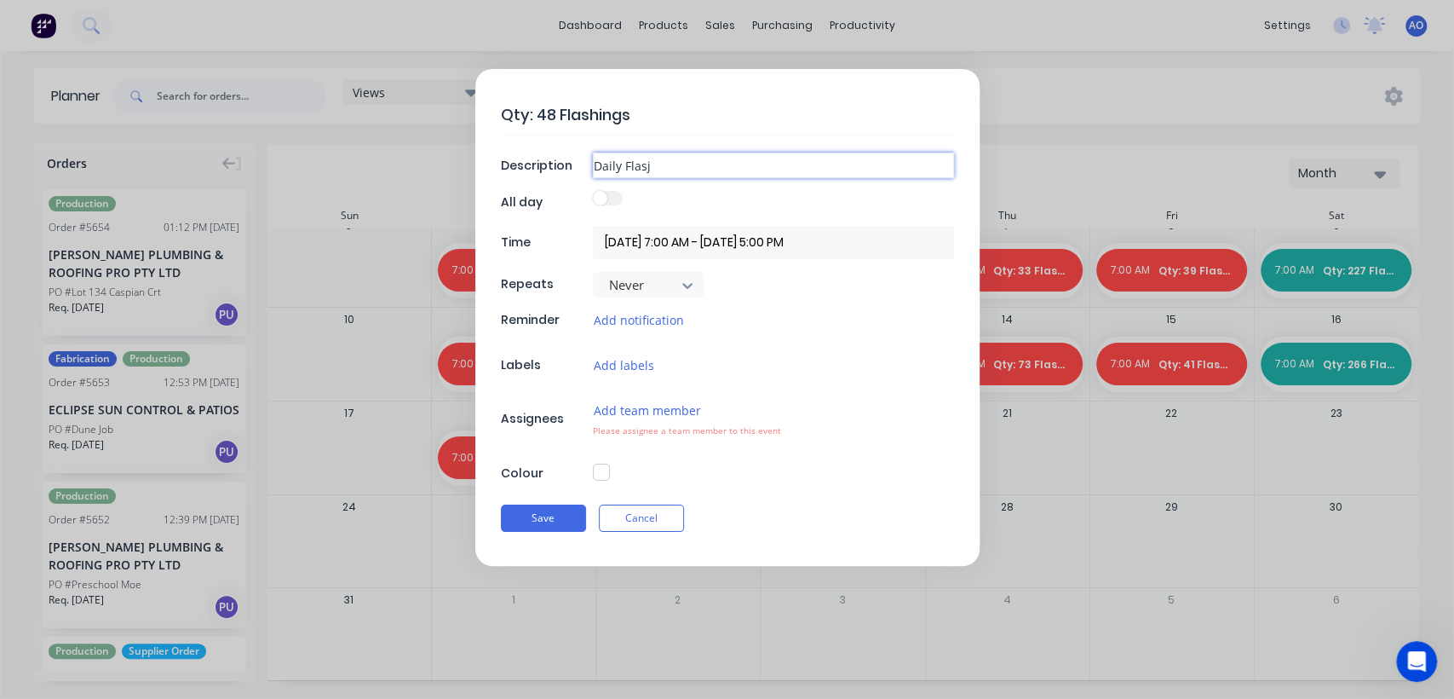
type input "Daily Flas"
type textarea "x"
type input "Daily Flash"
type textarea "x"
type input "Daily Flashi"
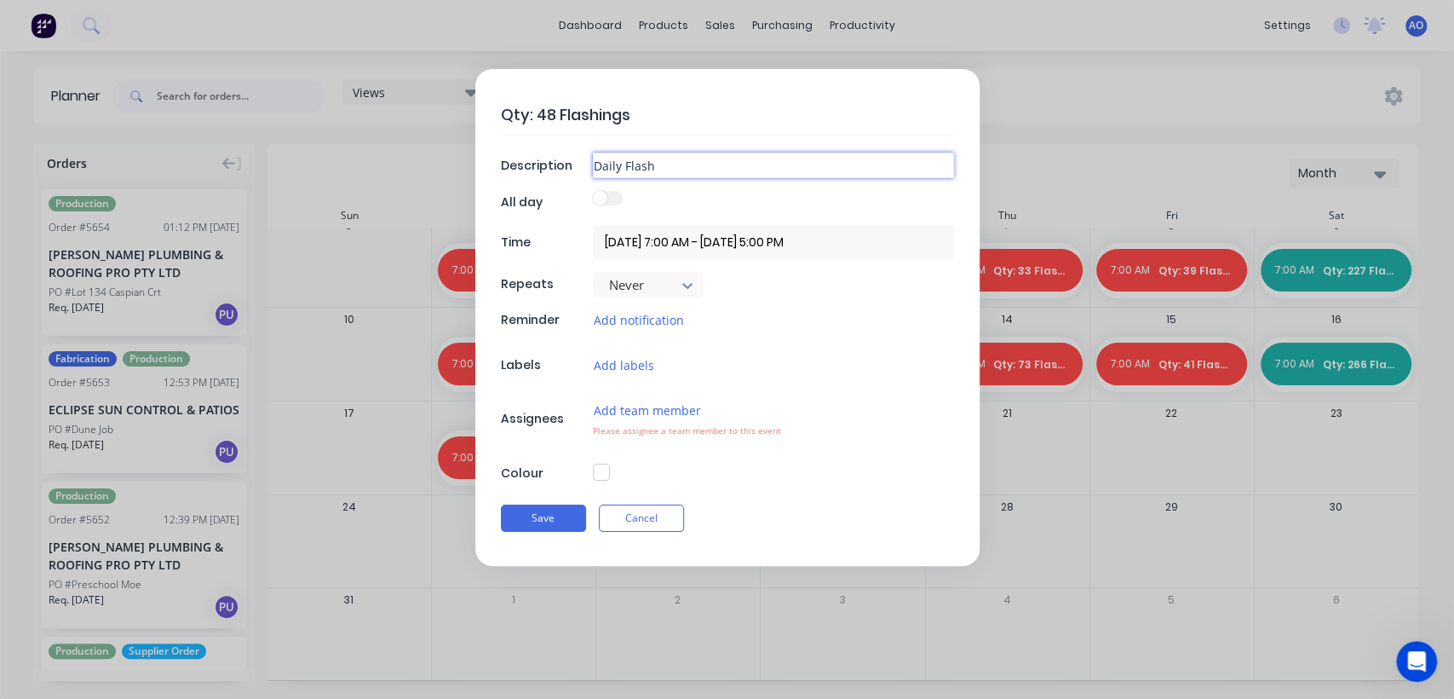
type textarea "x"
type input "Daily Flashin"
type textarea "x"
type input "Daily Flashing"
type textarea "x"
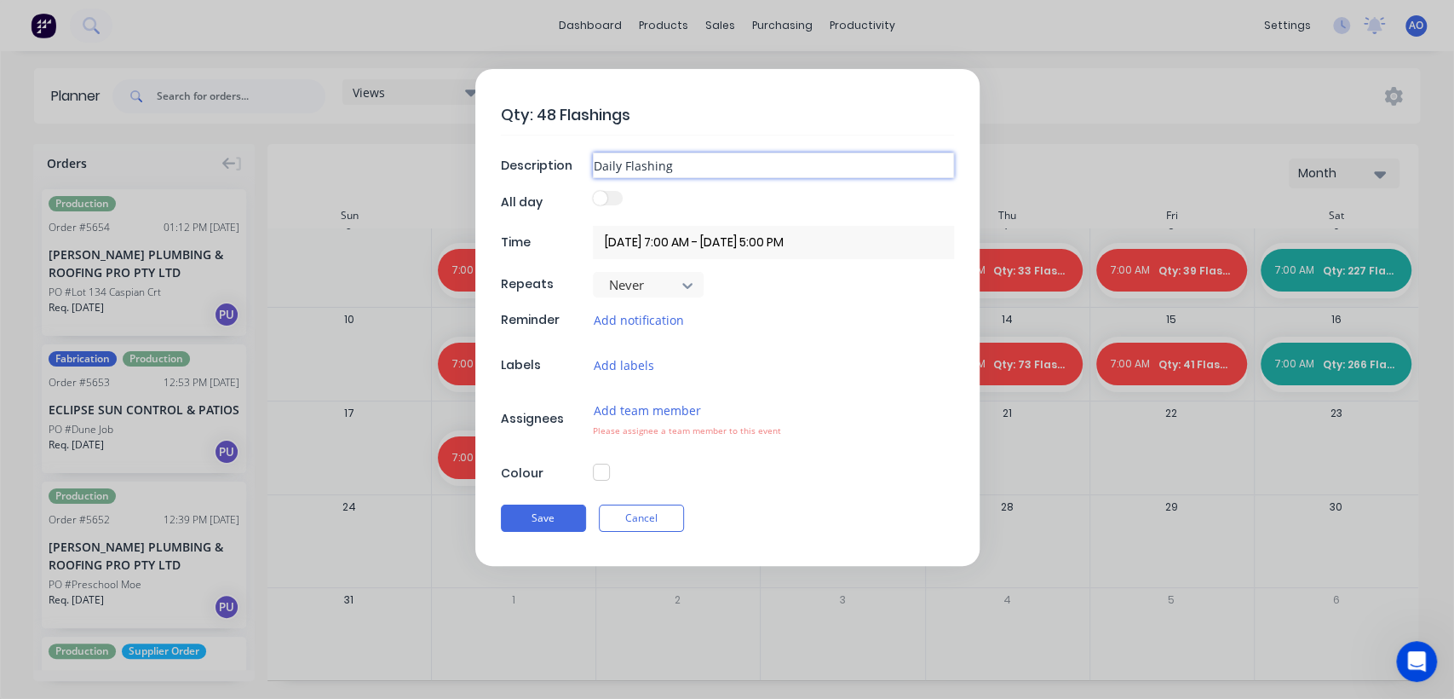
type input "Daily Flashing"
type textarea "x"
type input "Daily Flashing C"
type textarea "x"
type input "Daily Flashing Co"
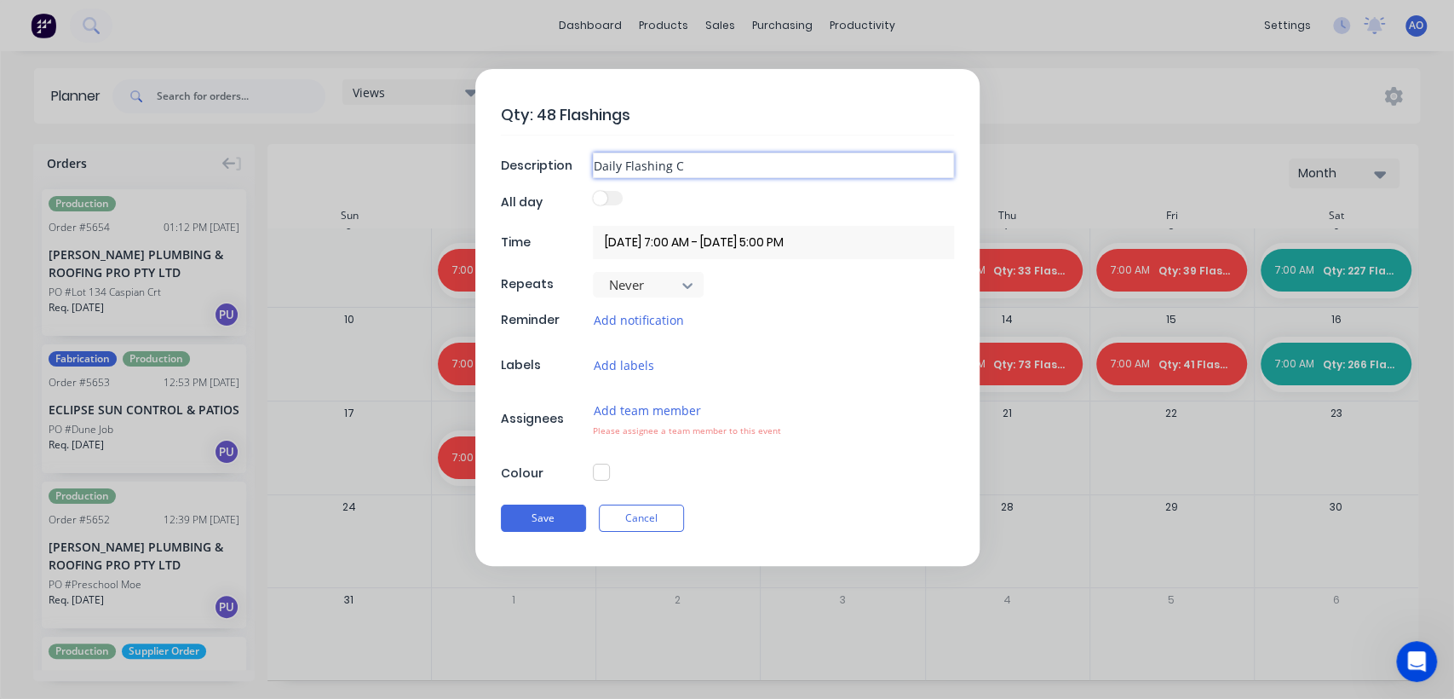
type textarea "x"
type input "Daily Flashing Cou"
type textarea "x"
type input "Daily Flashing Coun"
type textarea "x"
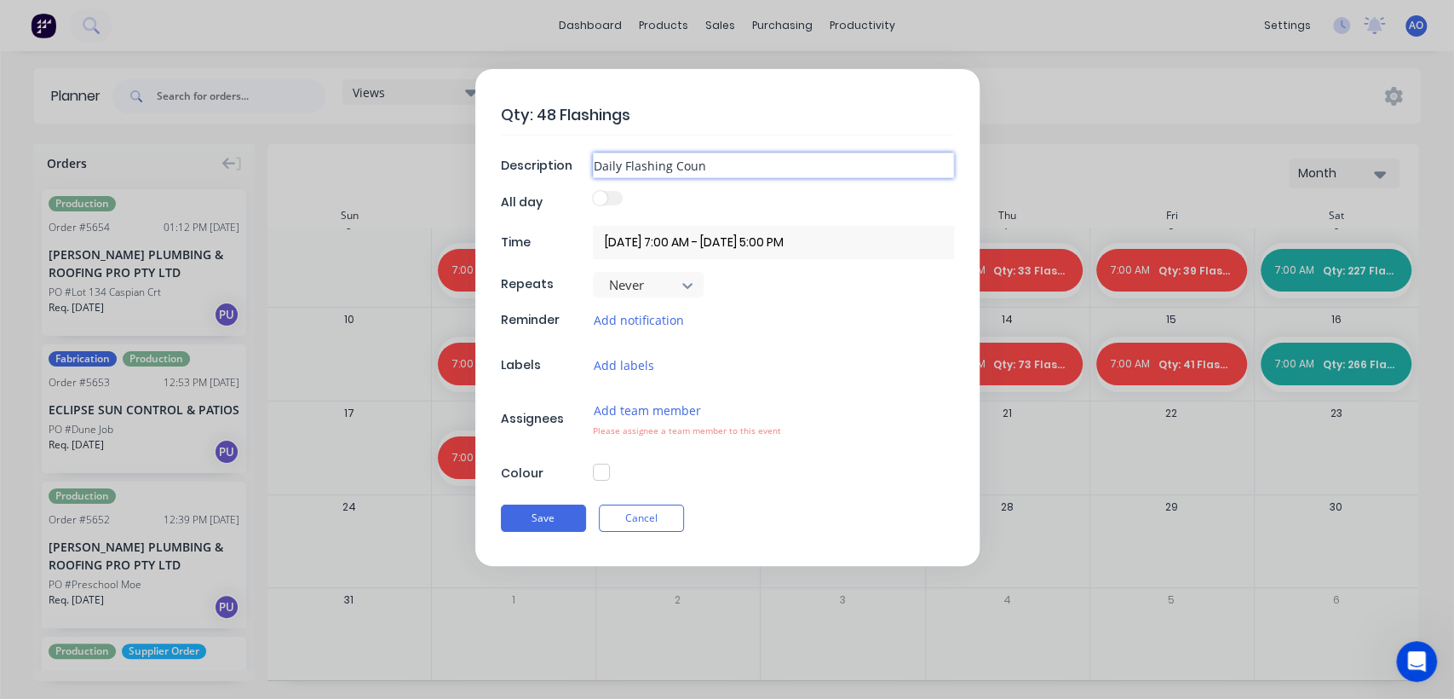
type input "Daily Flashing Count"
type textarea "x"
type input "Daily Flashing Count"
click at [671, 425] on span "Please assignee a team member to this event" at bounding box center [687, 430] width 188 height 12
click at [670, 413] on div "Add team member Please assignee a team member to this event" at bounding box center [773, 418] width 361 height 37
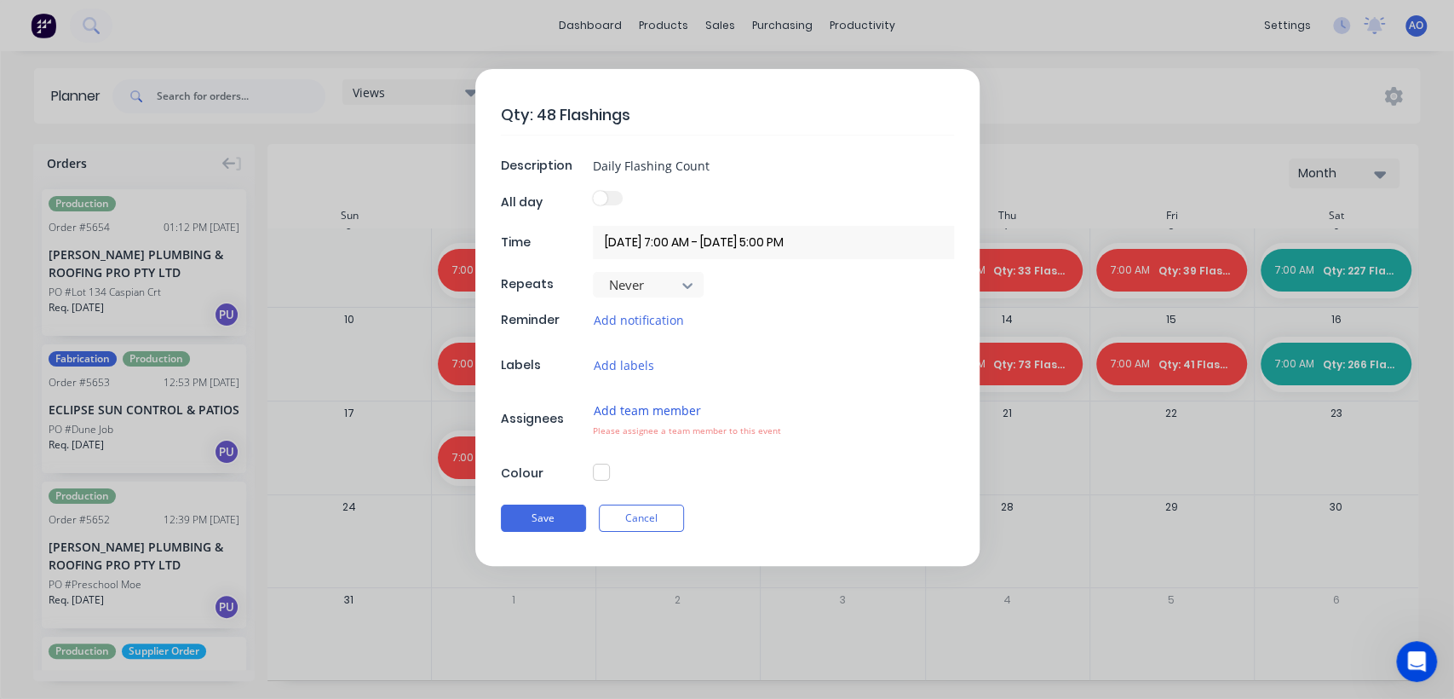
click at [670, 413] on button "Add team member" at bounding box center [647, 410] width 109 height 20
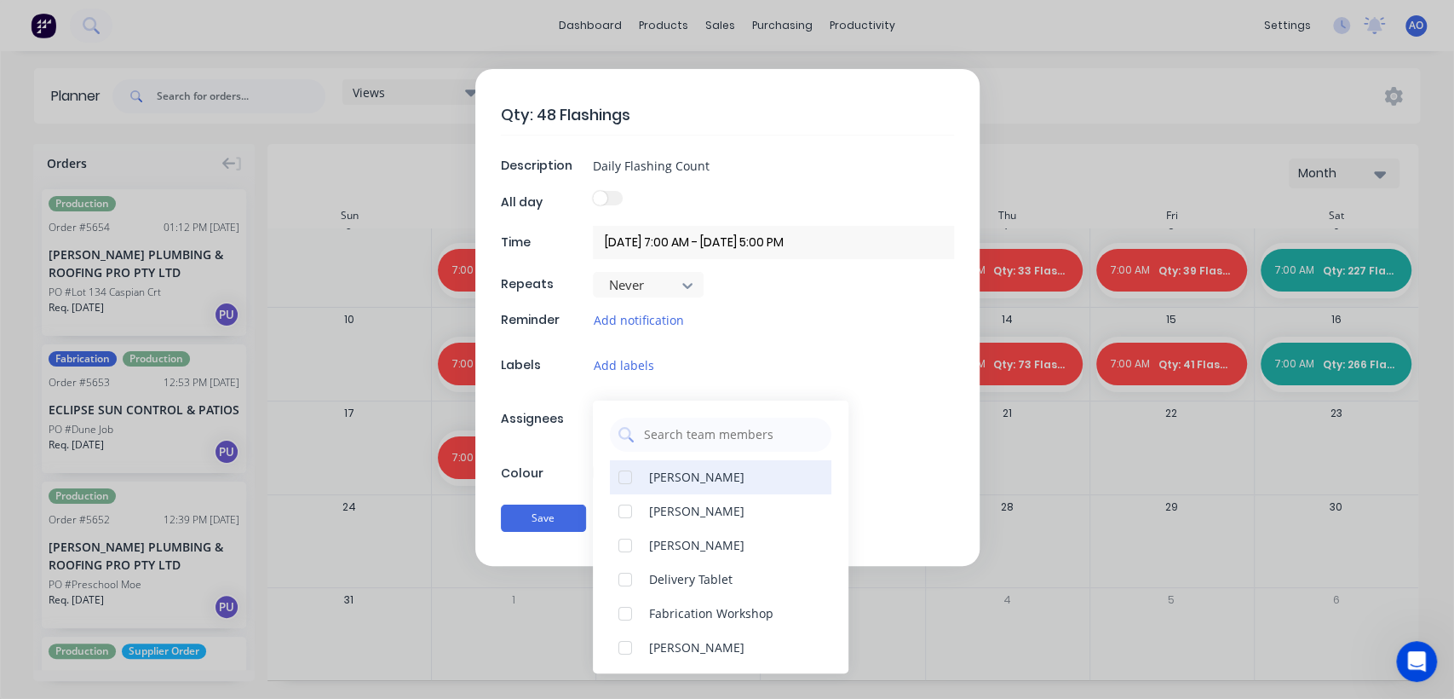
click at [658, 474] on div "[PERSON_NAME]" at bounding box center [696, 477] width 95 height 18
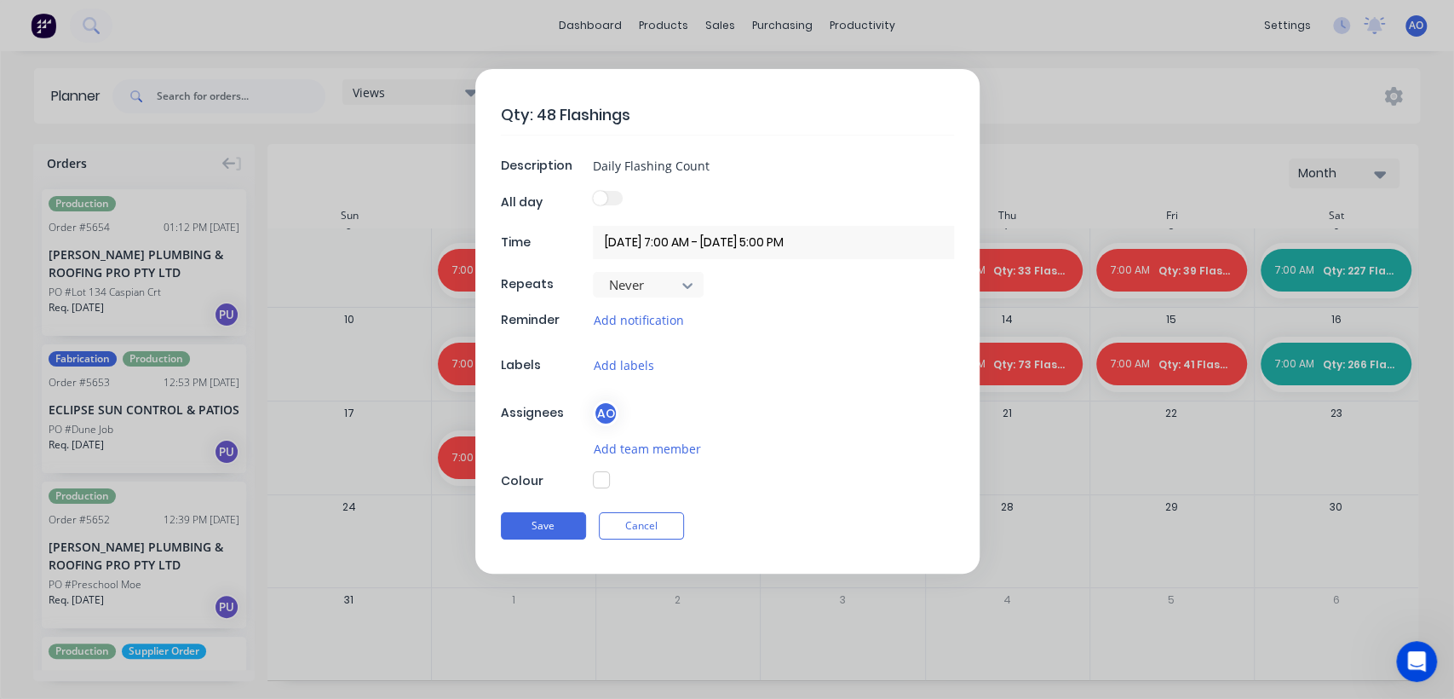
click at [574, 446] on div "Qty: 48 Flashings Description Daily Flashing Count All day Time [DATE] 7:00 AM …" at bounding box center [727, 321] width 504 height 504
click at [593, 474] on button "button" at bounding box center [601, 479] width 17 height 17
type textarea "x"
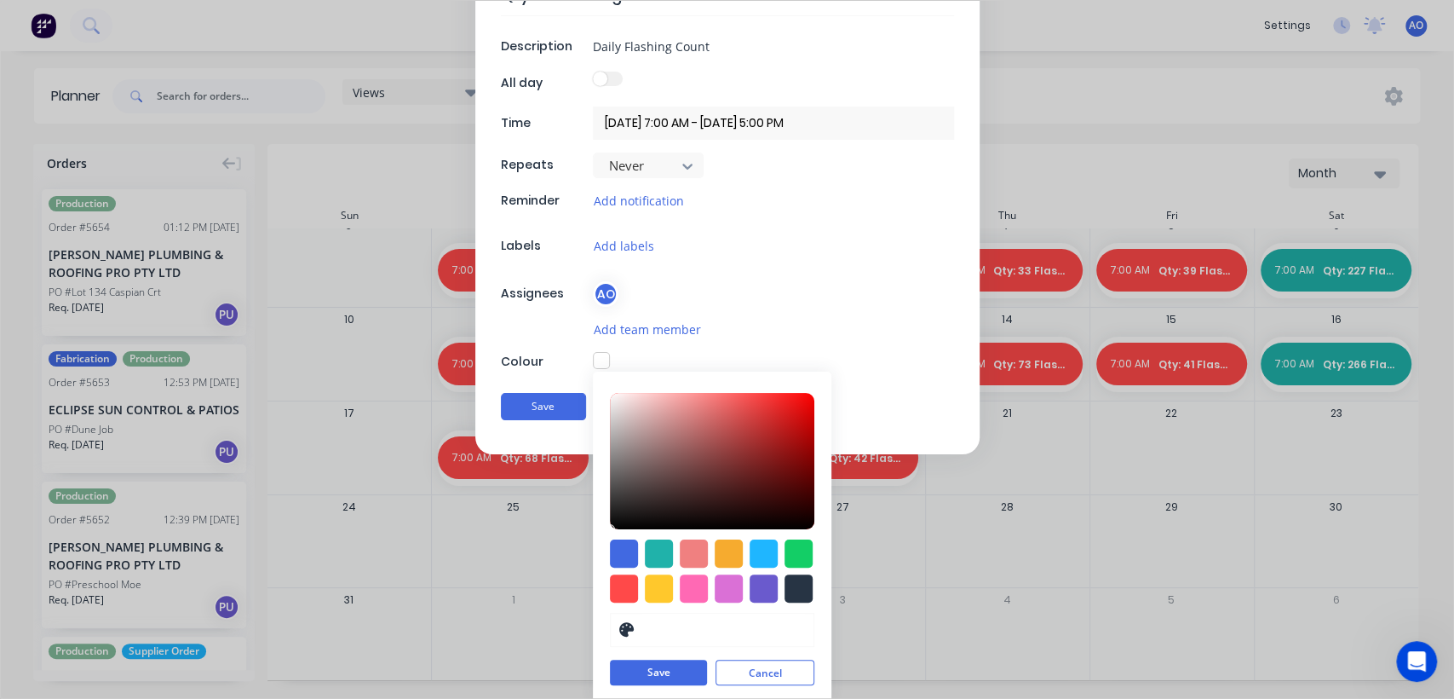
scroll to position [123, 0]
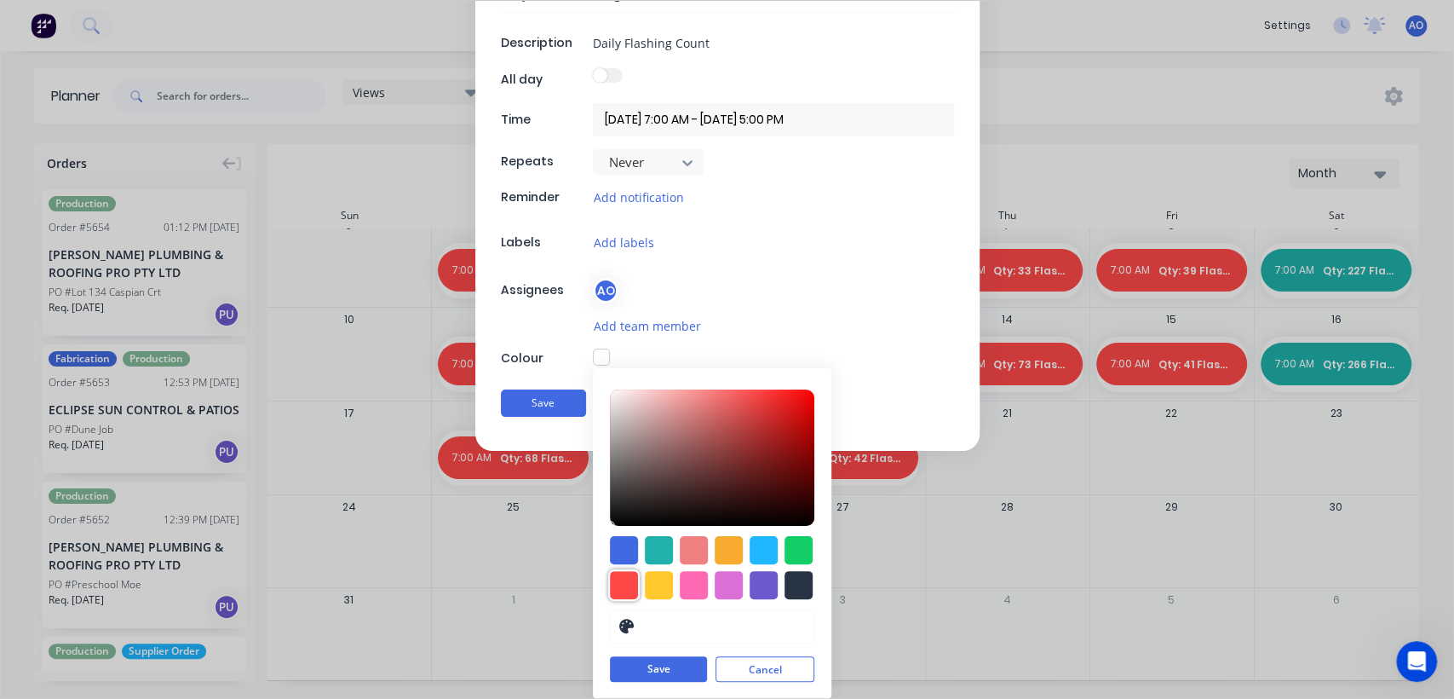
click at [617, 576] on div at bounding box center [624, 585] width 28 height 28
type input "#FF4949"
click at [646, 667] on button "Save" at bounding box center [658, 670] width 97 height 26
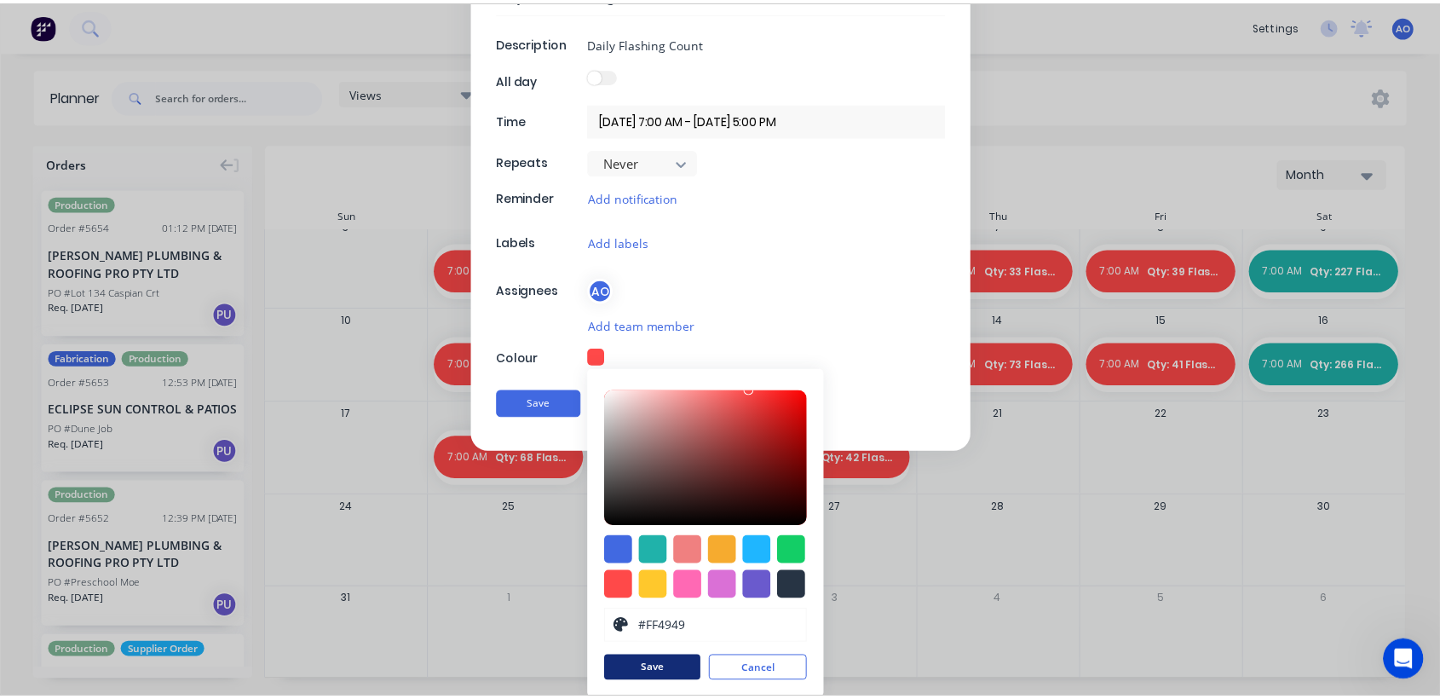
scroll to position [0, 0]
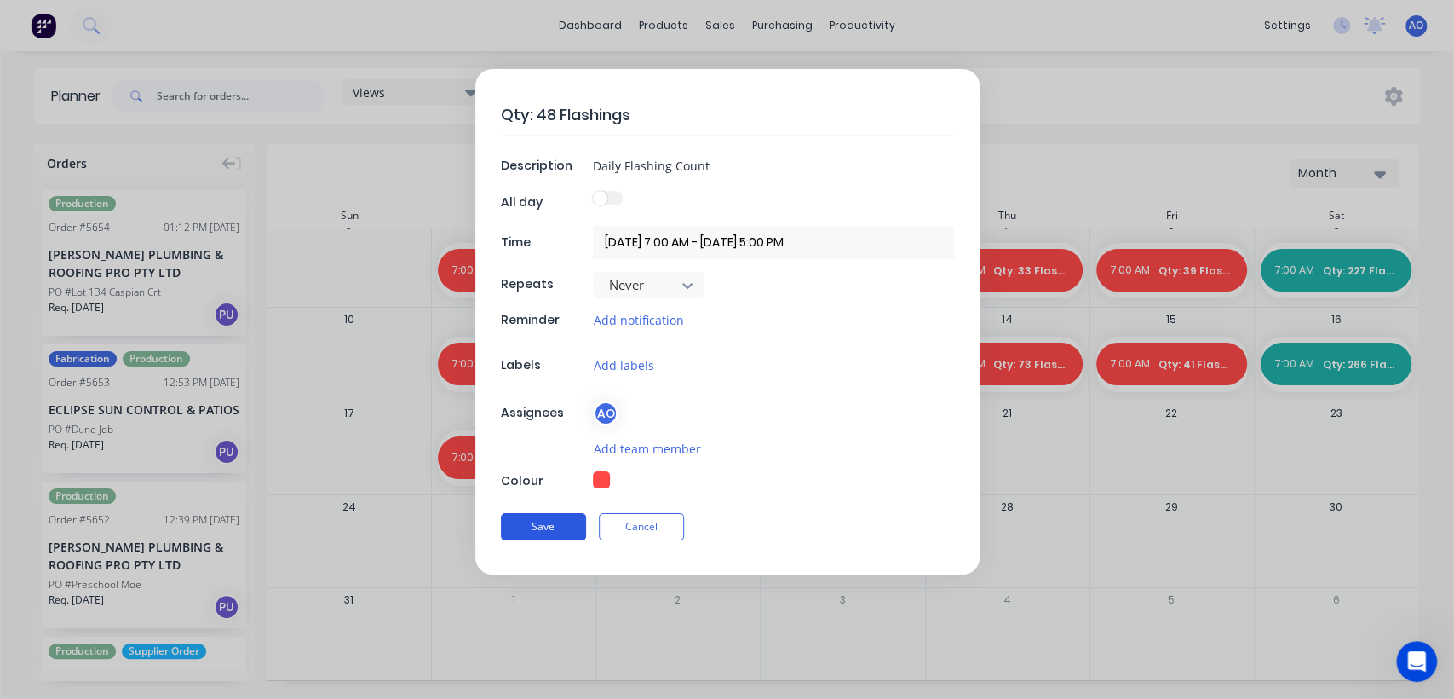
click at [556, 517] on button "Save" at bounding box center [543, 526] width 85 height 27
type textarea "x"
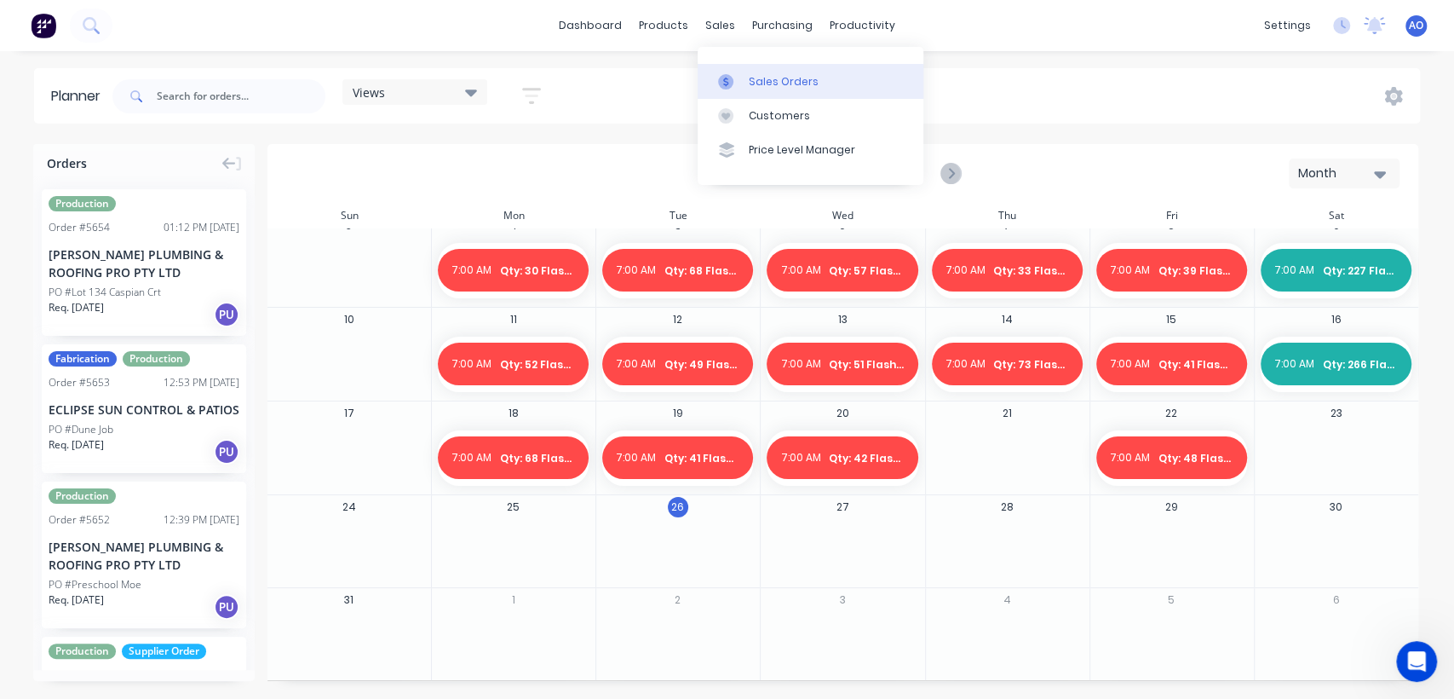
click at [762, 95] on link "Sales Orders" at bounding box center [811, 81] width 226 height 34
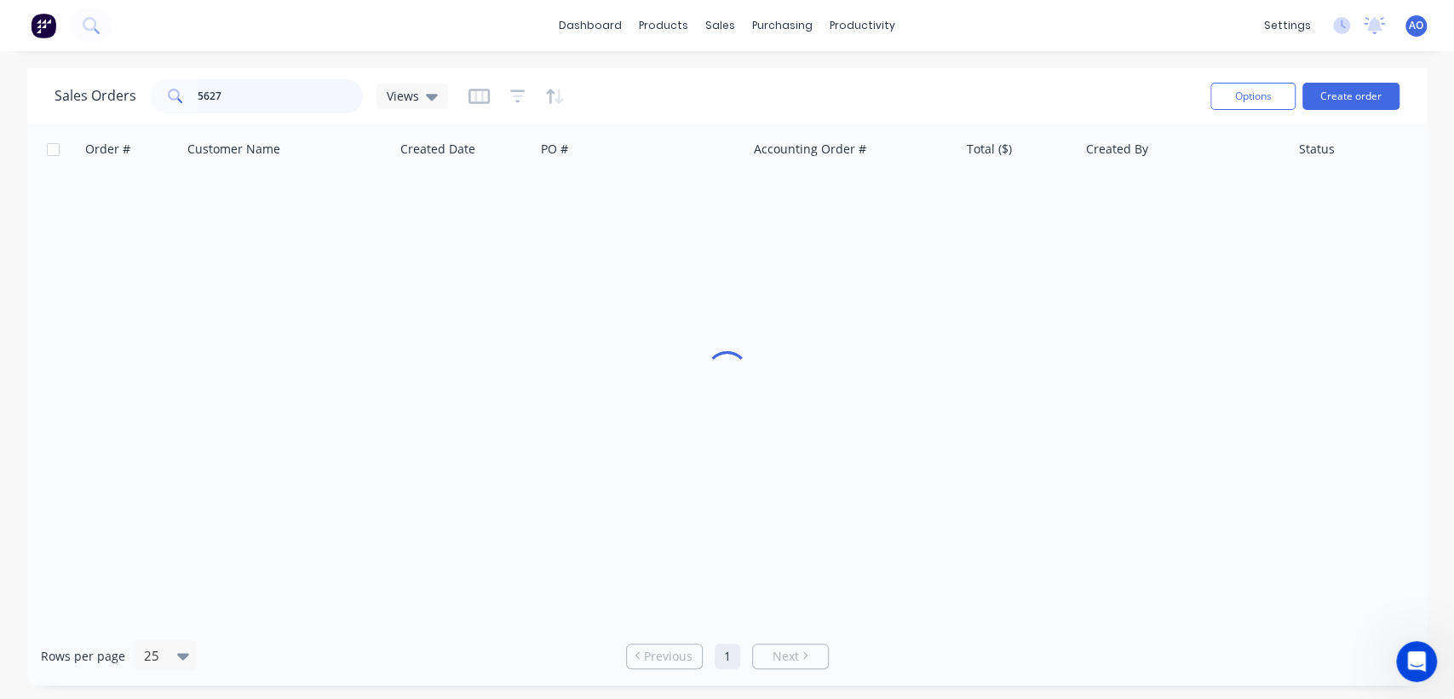
click at [264, 101] on input "5627" at bounding box center [281, 96] width 166 height 34
type input "5613"
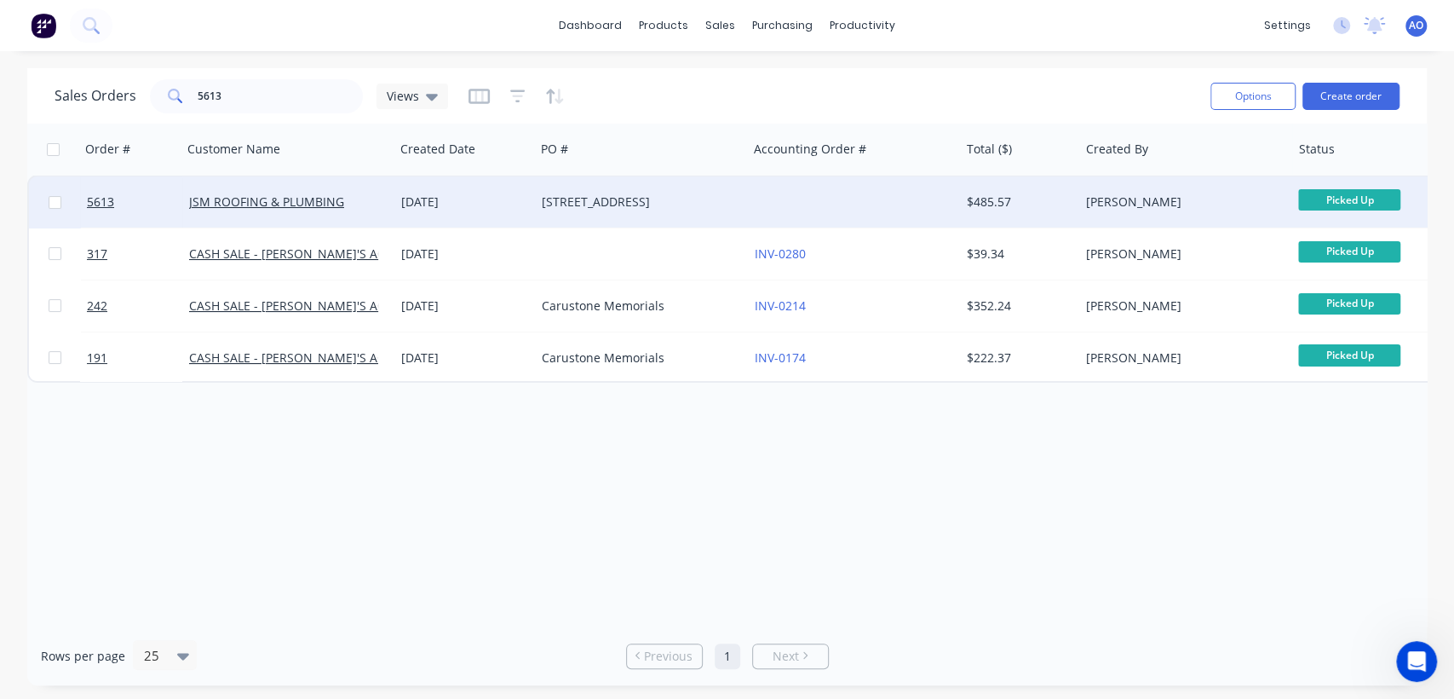
click at [700, 216] on div "[STREET_ADDRESS]" at bounding box center [641, 201] width 212 height 51
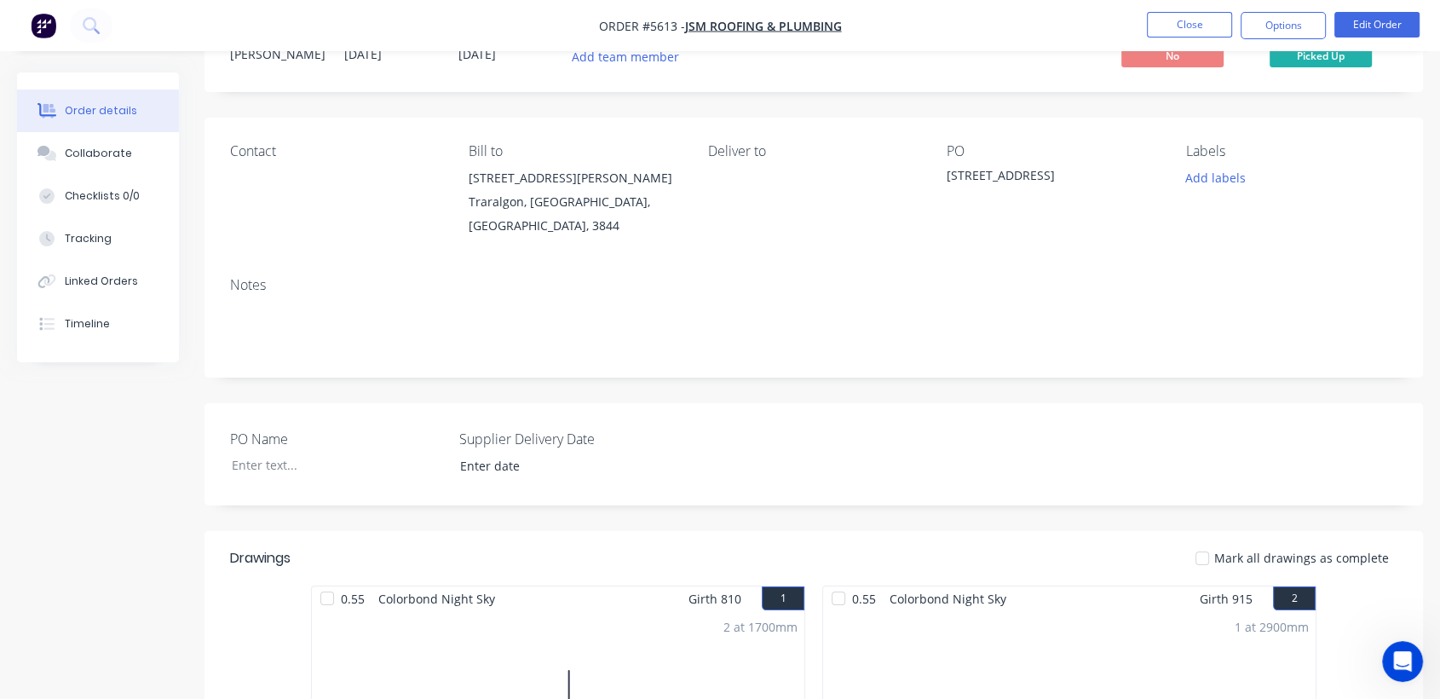
scroll to position [37, 0]
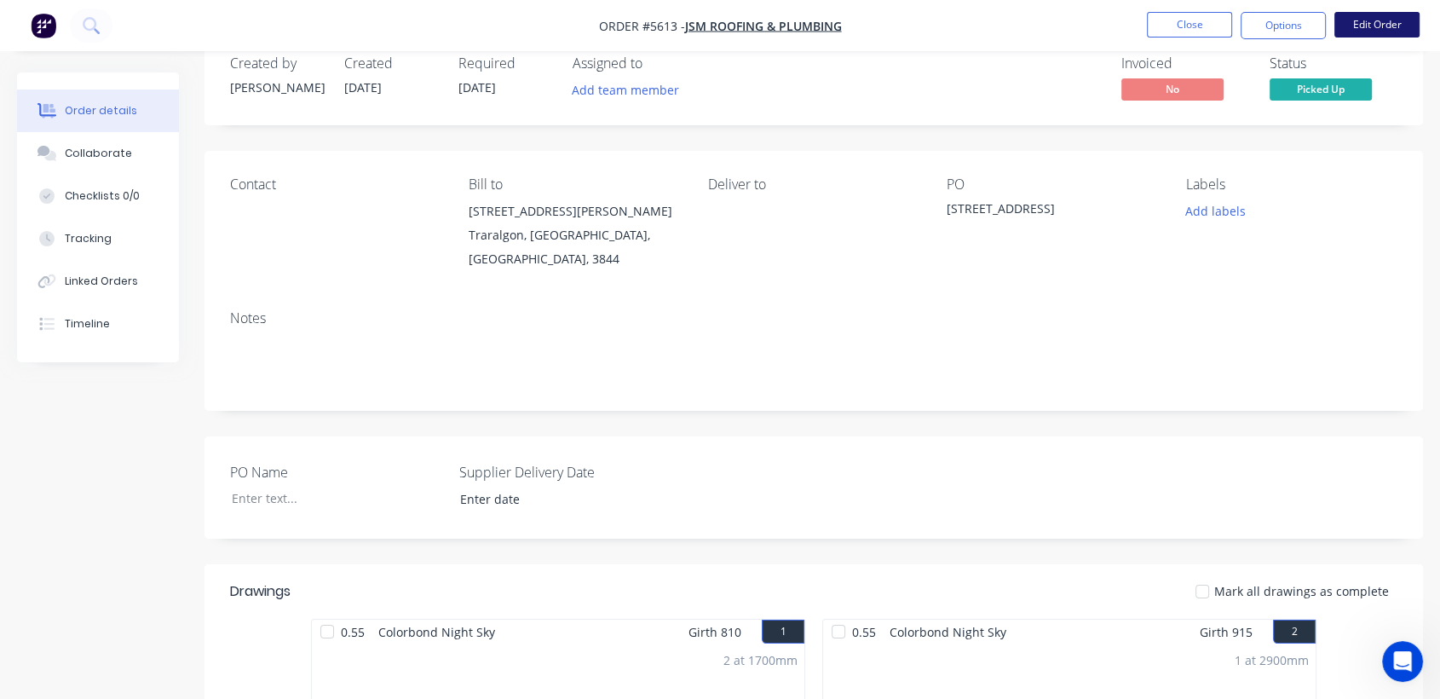
click at [1373, 15] on button "Edit Order" at bounding box center [1376, 25] width 85 height 26
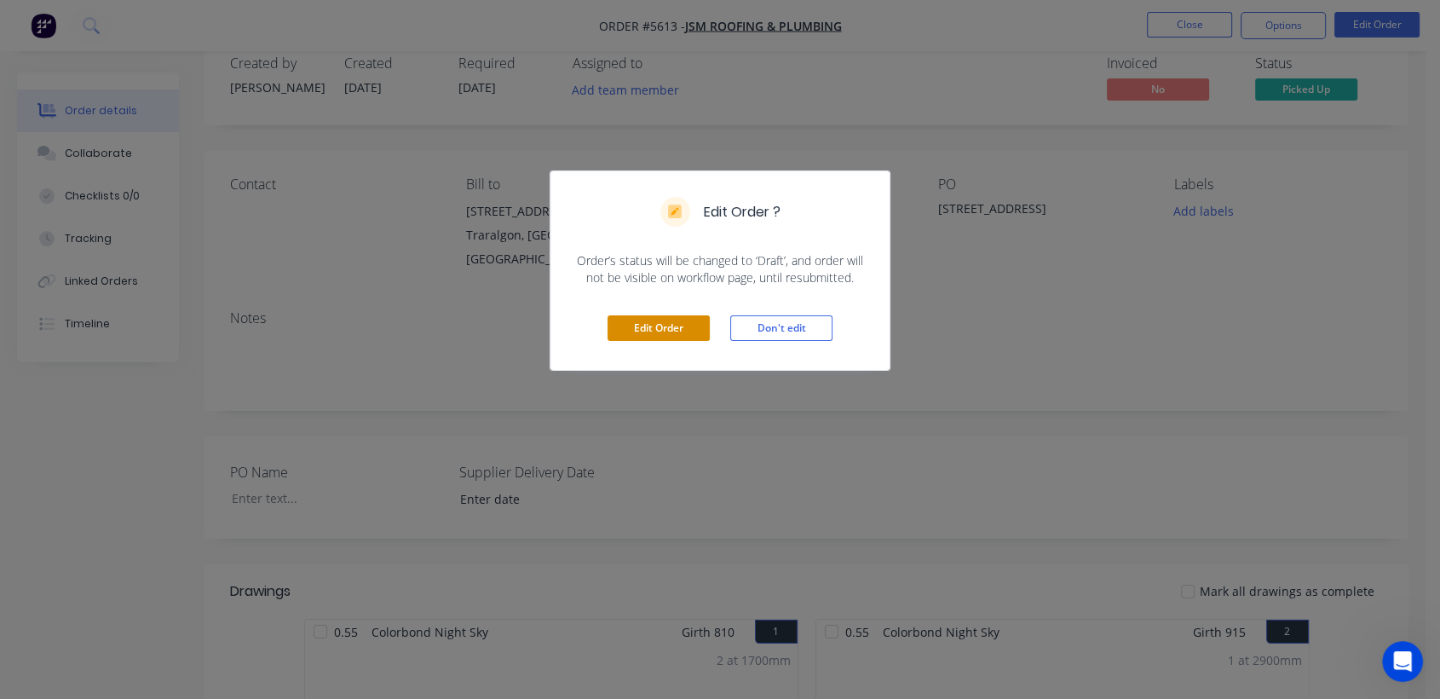
click at [689, 315] on button "Edit Order" at bounding box center [658, 328] width 102 height 26
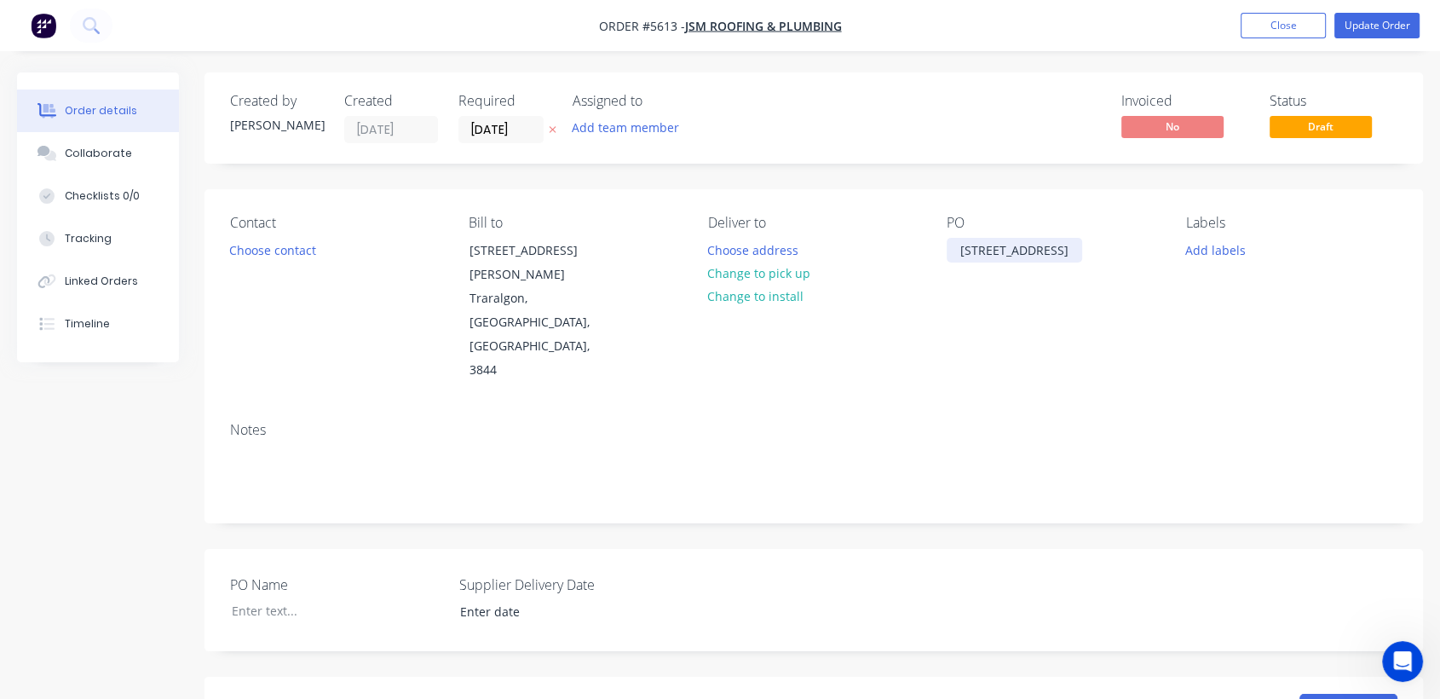
click at [1001, 244] on div "[STREET_ADDRESS]" at bounding box center [1013, 250] width 135 height 25
click at [974, 248] on div "[STREET_ADDRESS]" at bounding box center [1013, 250] width 135 height 25
click at [737, 276] on button "Change to pick up" at bounding box center [759, 273] width 121 height 23
click at [1383, 26] on button "Update Order" at bounding box center [1376, 26] width 85 height 26
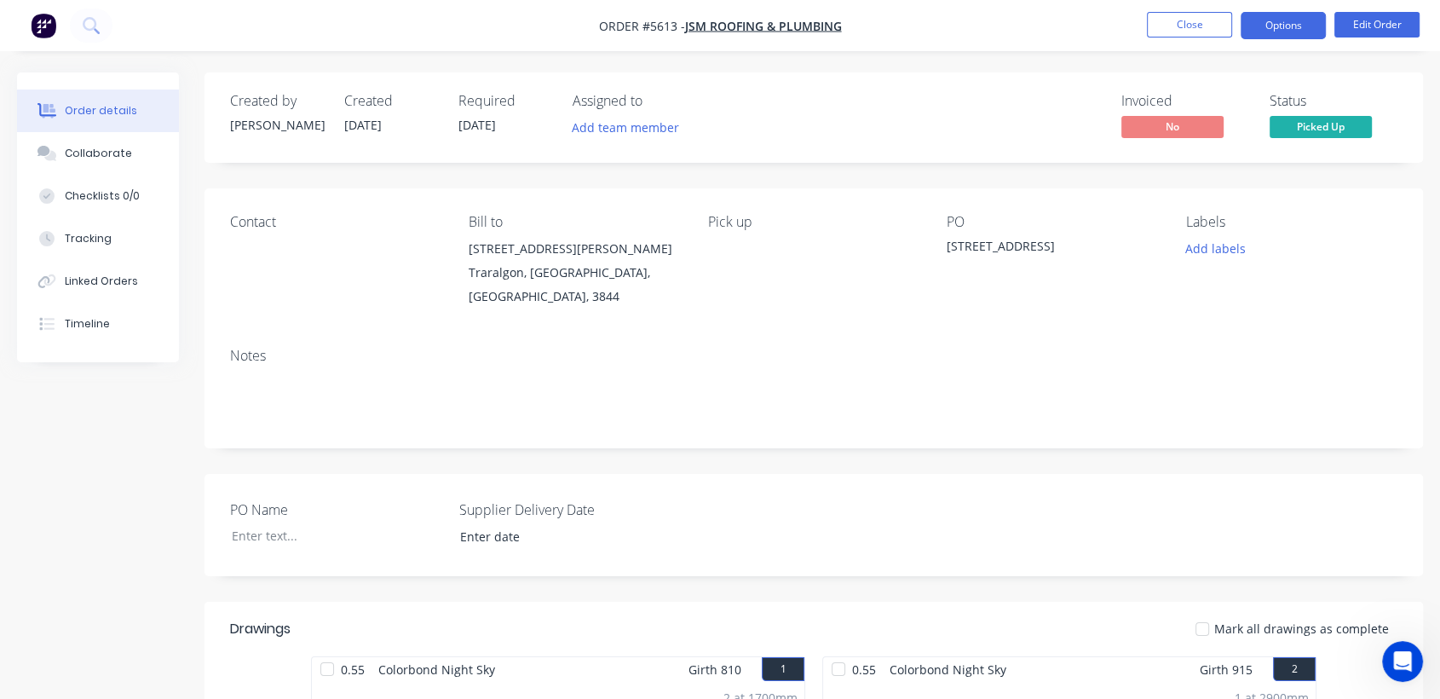
click at [1277, 17] on button "Options" at bounding box center [1282, 25] width 85 height 27
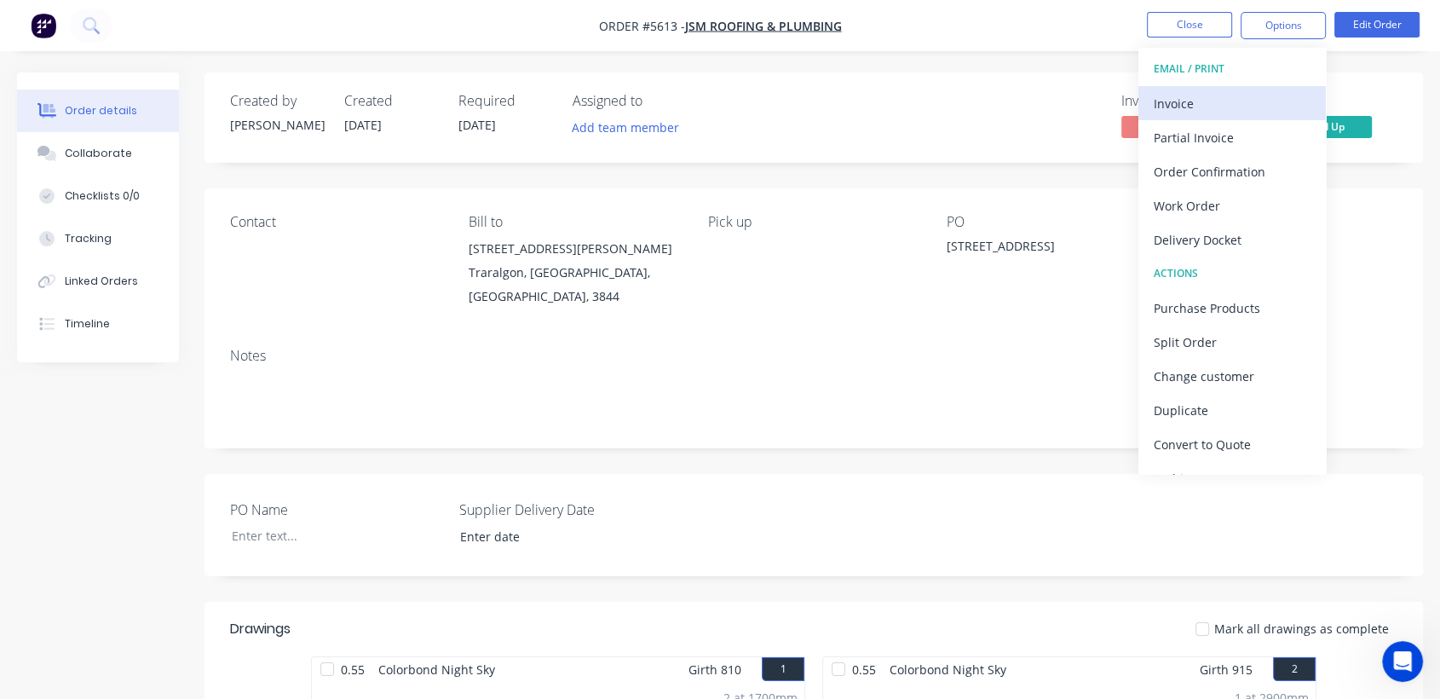
click at [1193, 106] on div "Invoice" at bounding box center [1231, 103] width 157 height 25
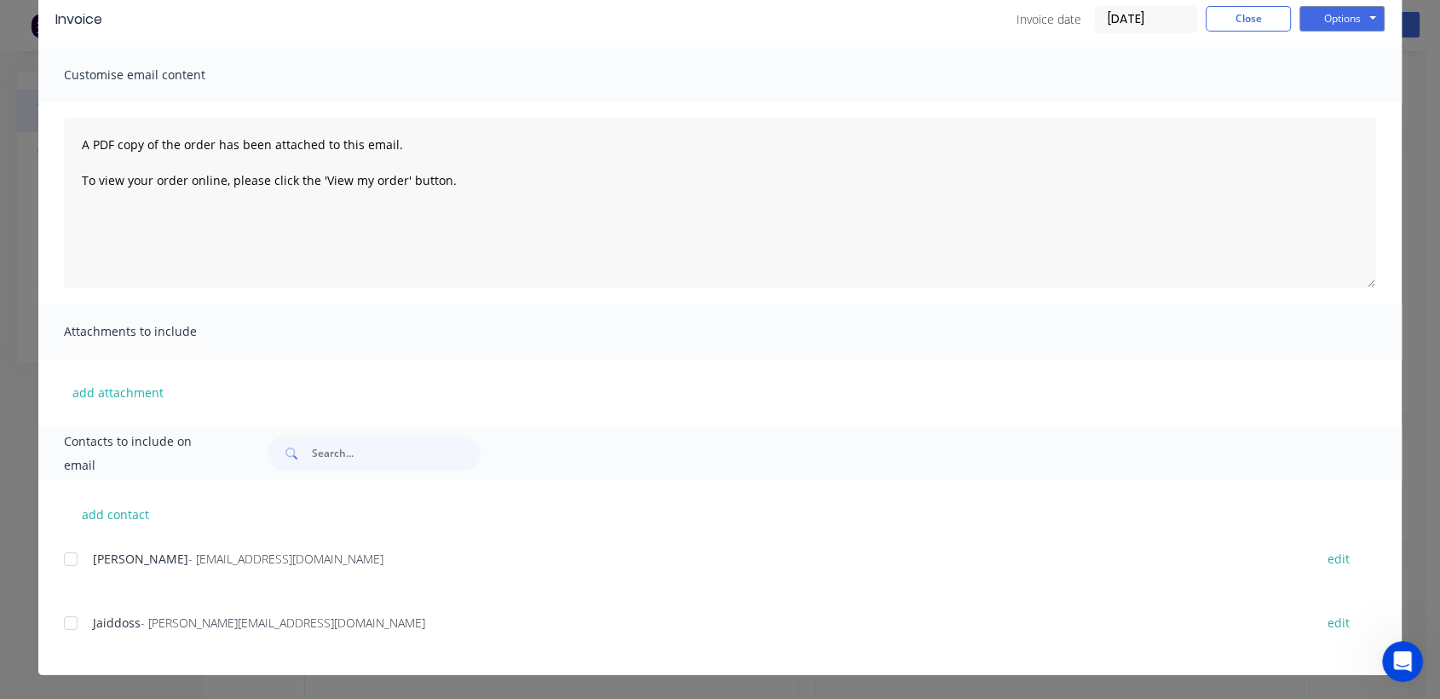
scroll to position [37, 0]
click at [66, 567] on div at bounding box center [71, 559] width 34 height 34
click at [1352, 15] on button "Options" at bounding box center [1341, 19] width 85 height 26
click at [1329, 106] on button "Email" at bounding box center [1353, 105] width 109 height 28
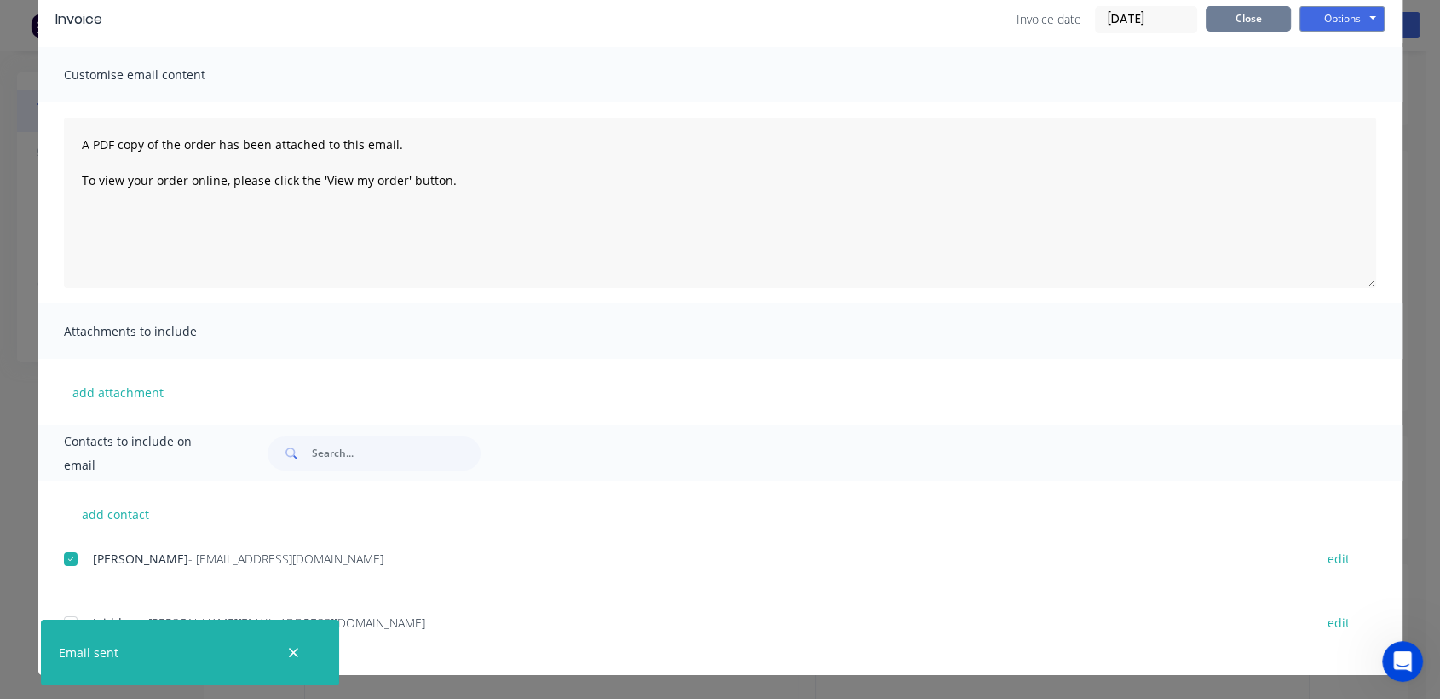
click at [1228, 11] on button "Close" at bounding box center [1247, 19] width 85 height 26
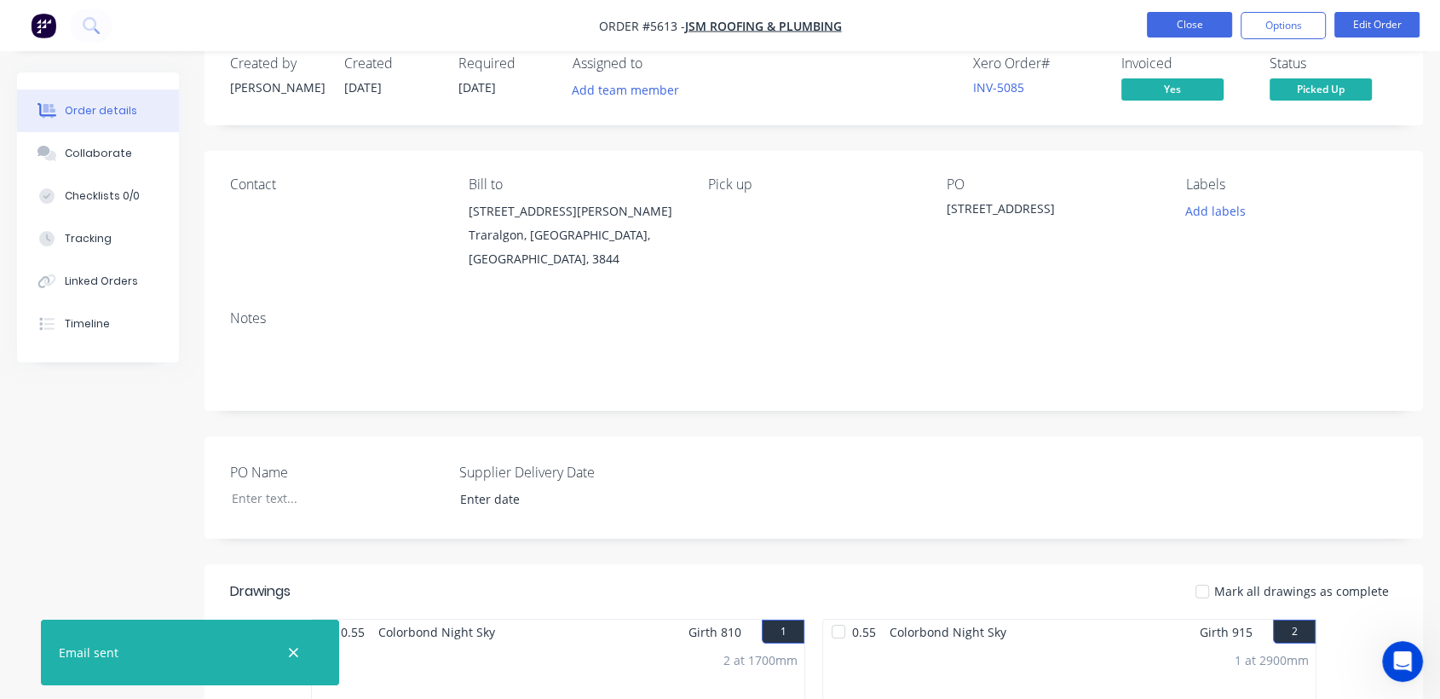
click at [1174, 23] on button "Close" at bounding box center [1189, 25] width 85 height 26
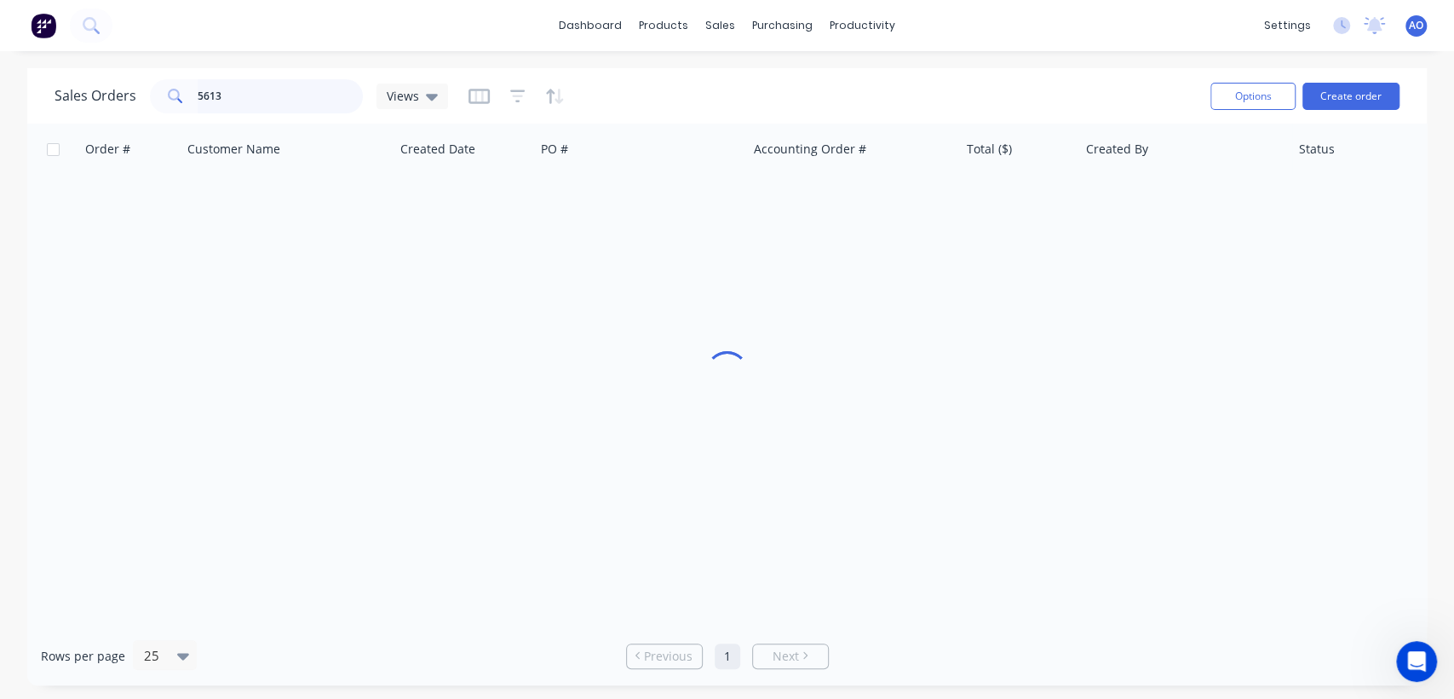
click at [264, 90] on input "5613" at bounding box center [281, 96] width 166 height 34
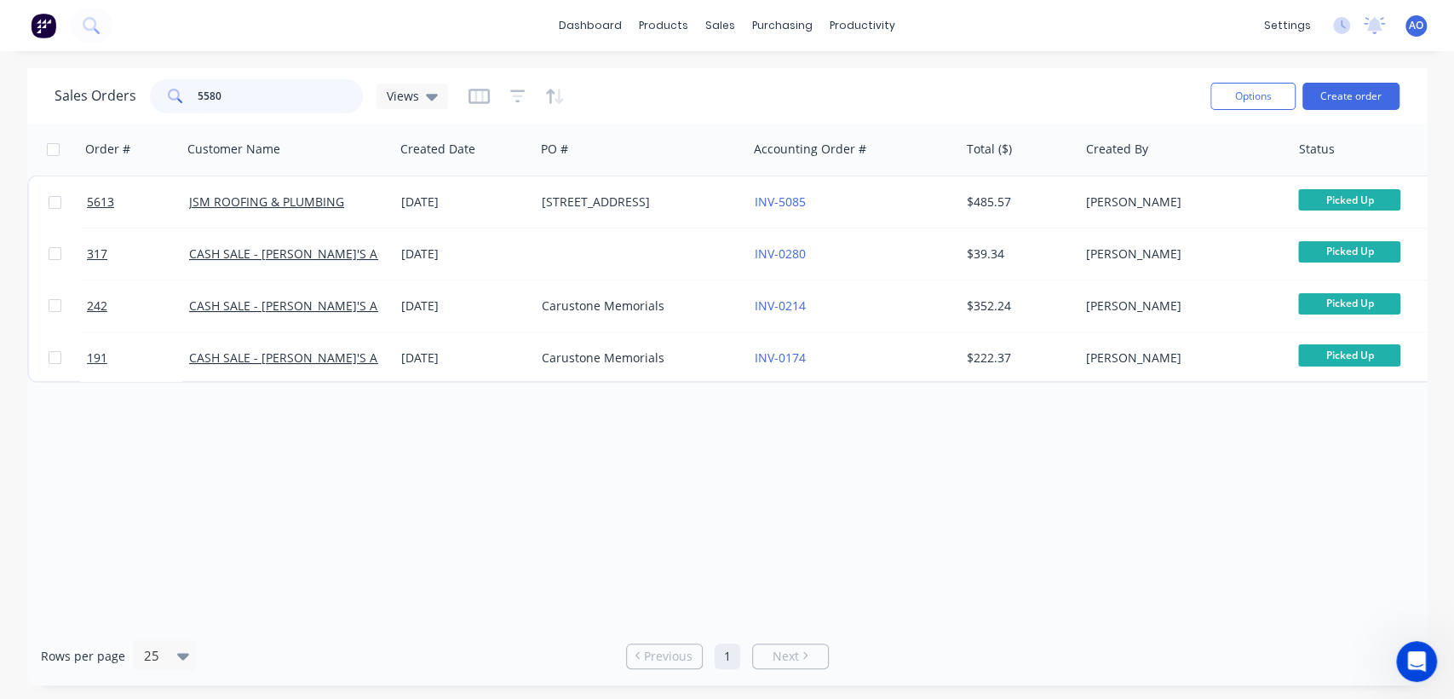
type input "5580"
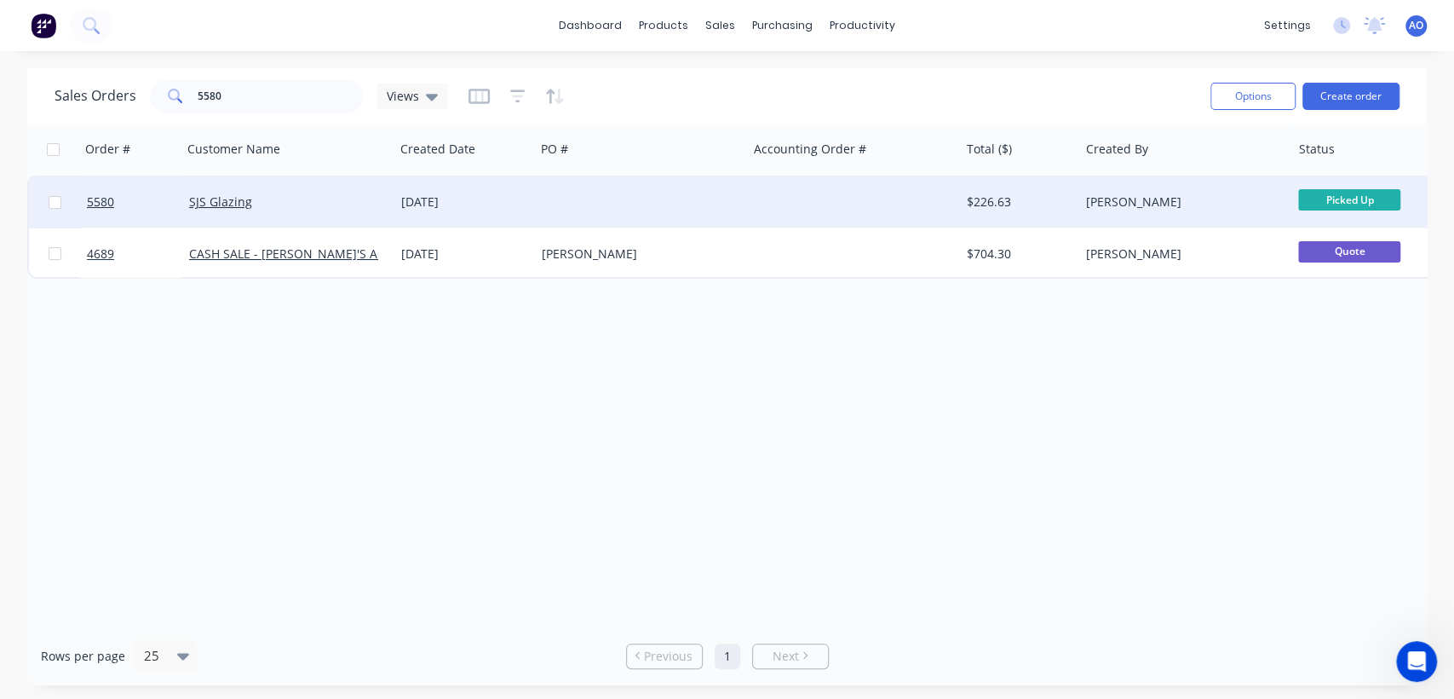
click at [640, 199] on div at bounding box center [641, 201] width 212 height 51
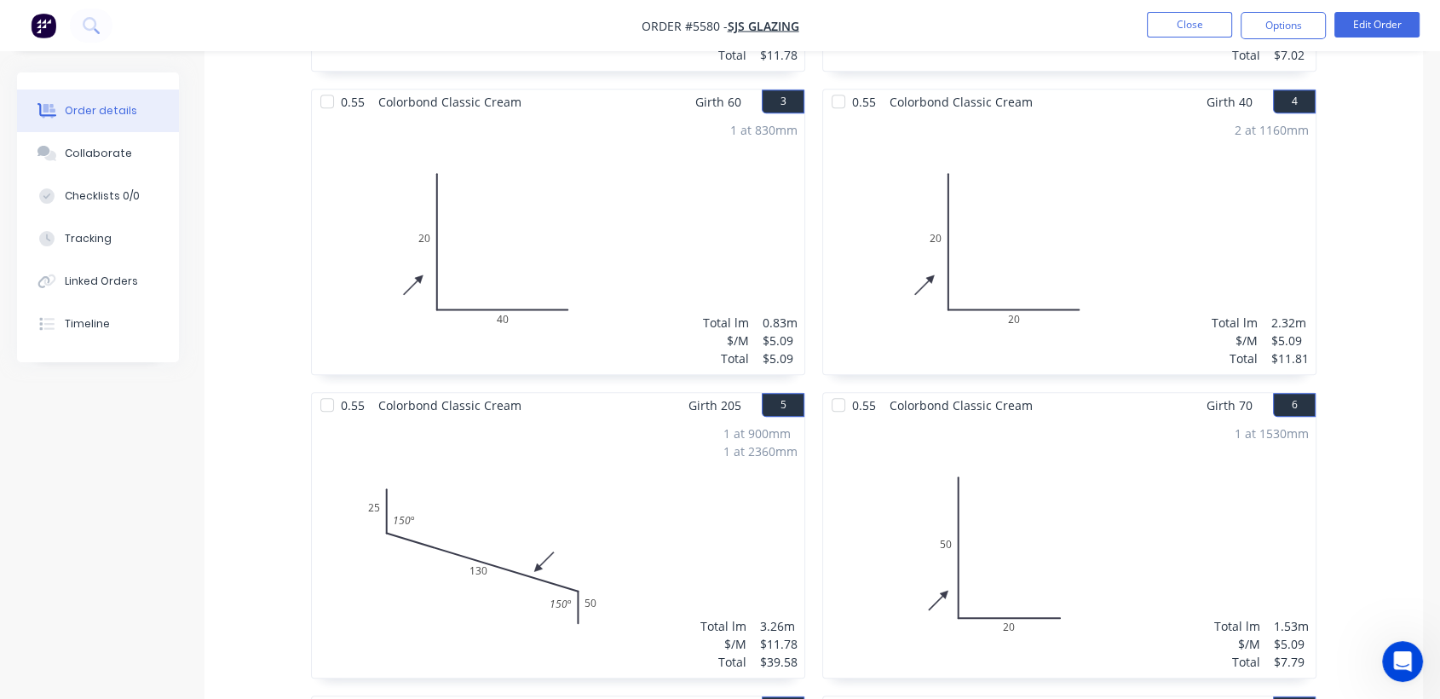
scroll to position [908, 0]
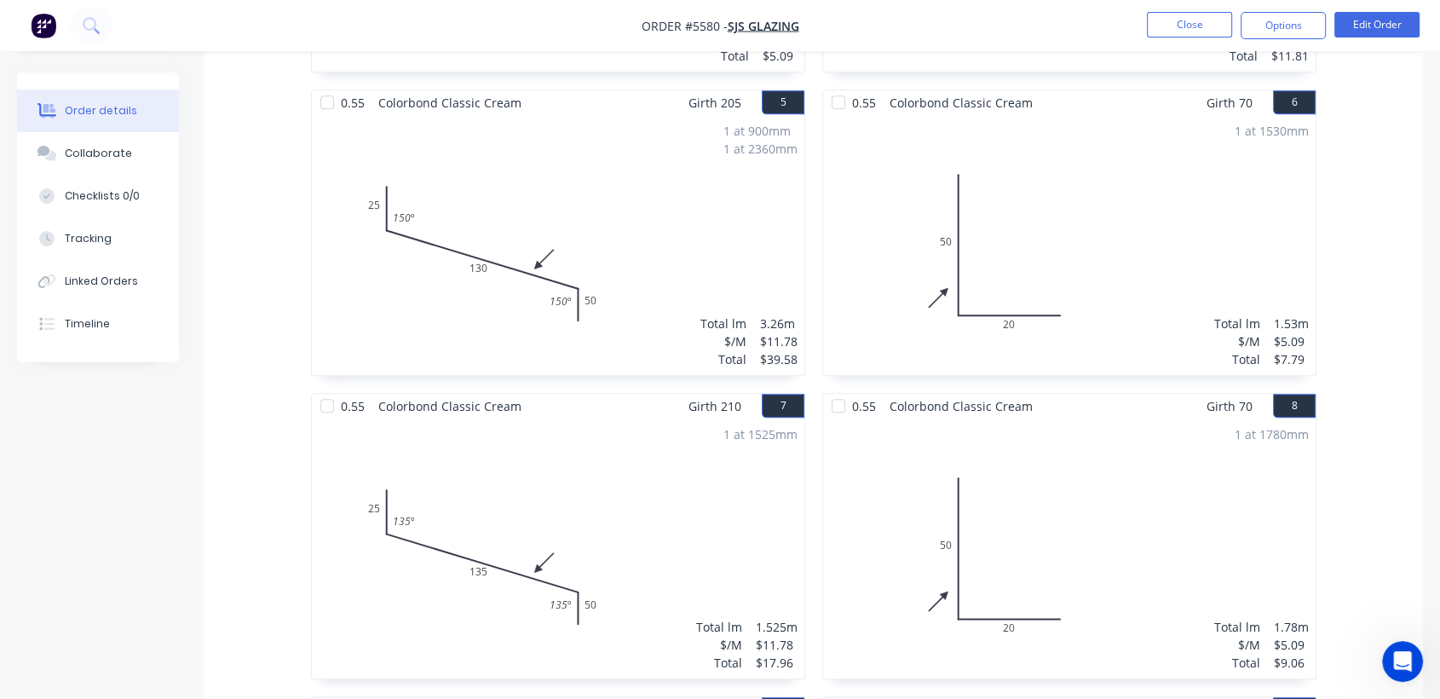
click at [640, 199] on div "1 at 900mm 1 at 2360mm Total lm $/M Total 3.26m $11.78 $39.58" at bounding box center [558, 245] width 492 height 260
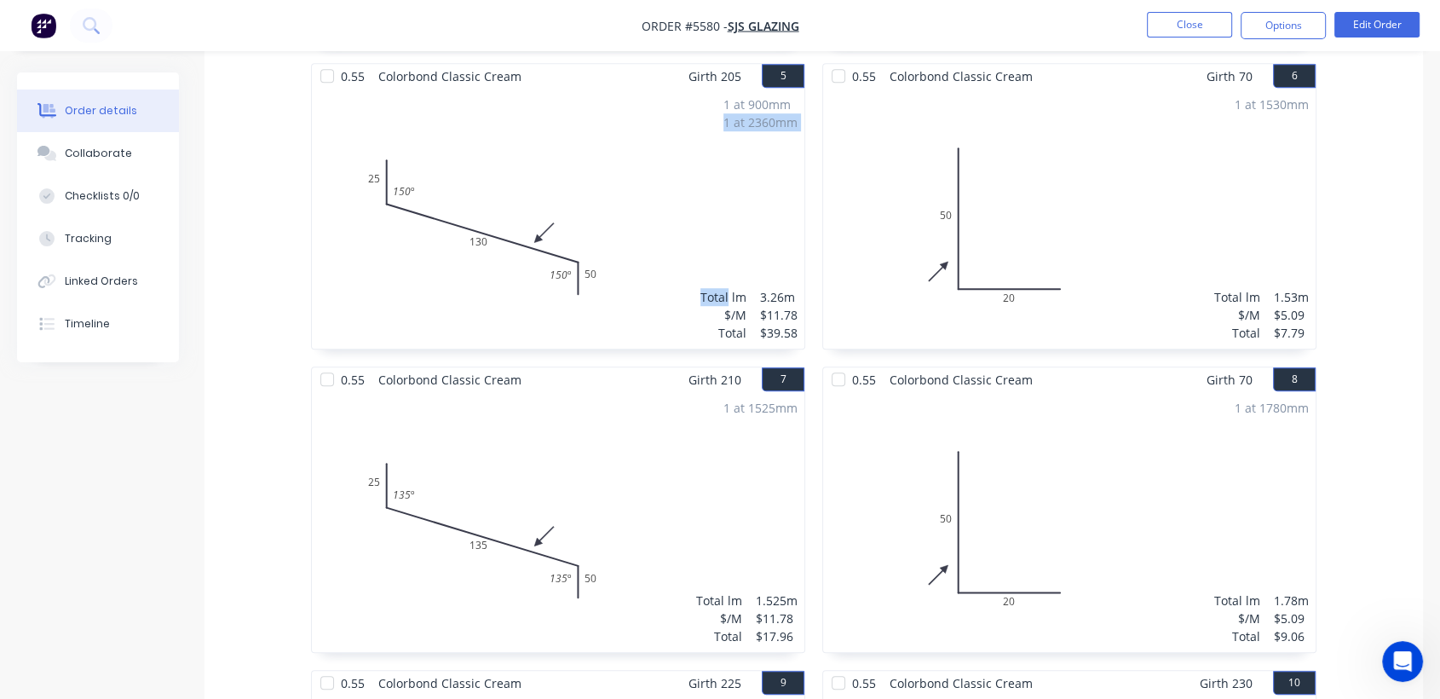
scroll to position [1211, 0]
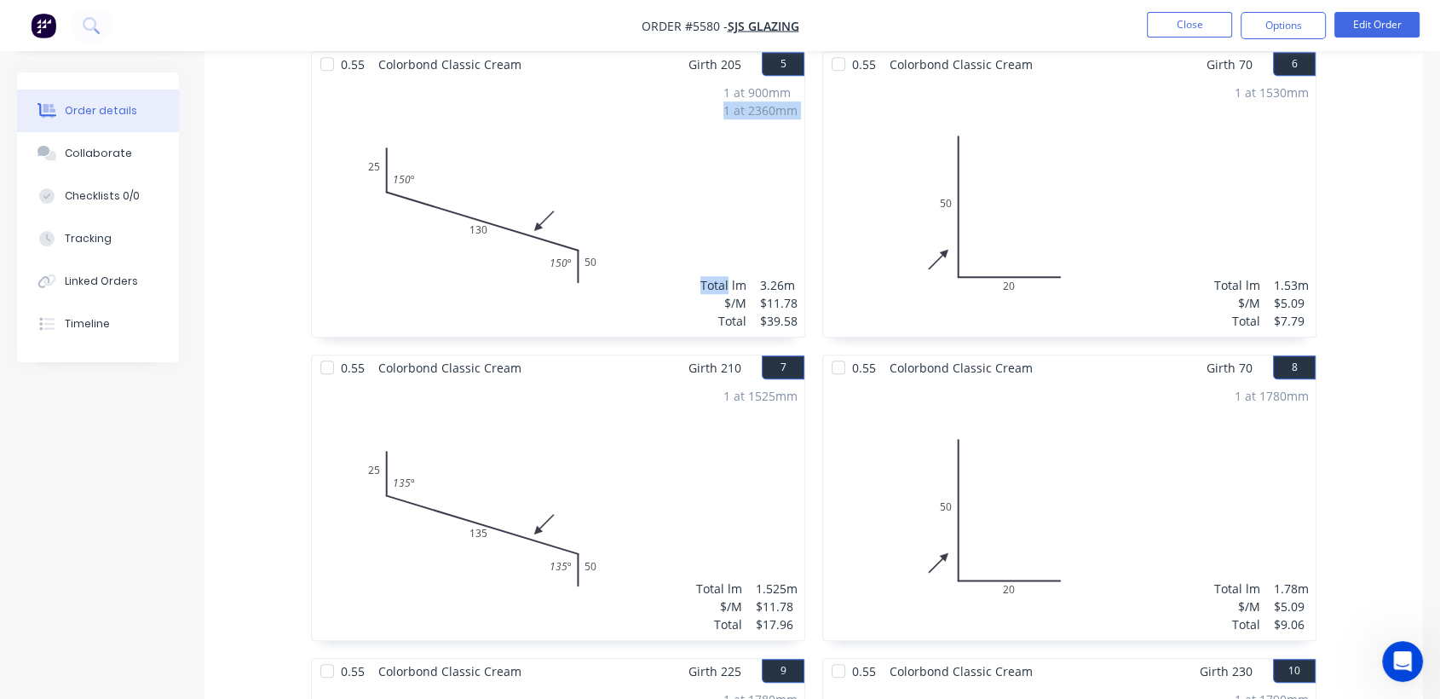
click at [640, 199] on div "1 at 900mm 1 at 2360mm Total lm $/M Total 3.26m $11.78 $39.58" at bounding box center [558, 207] width 492 height 260
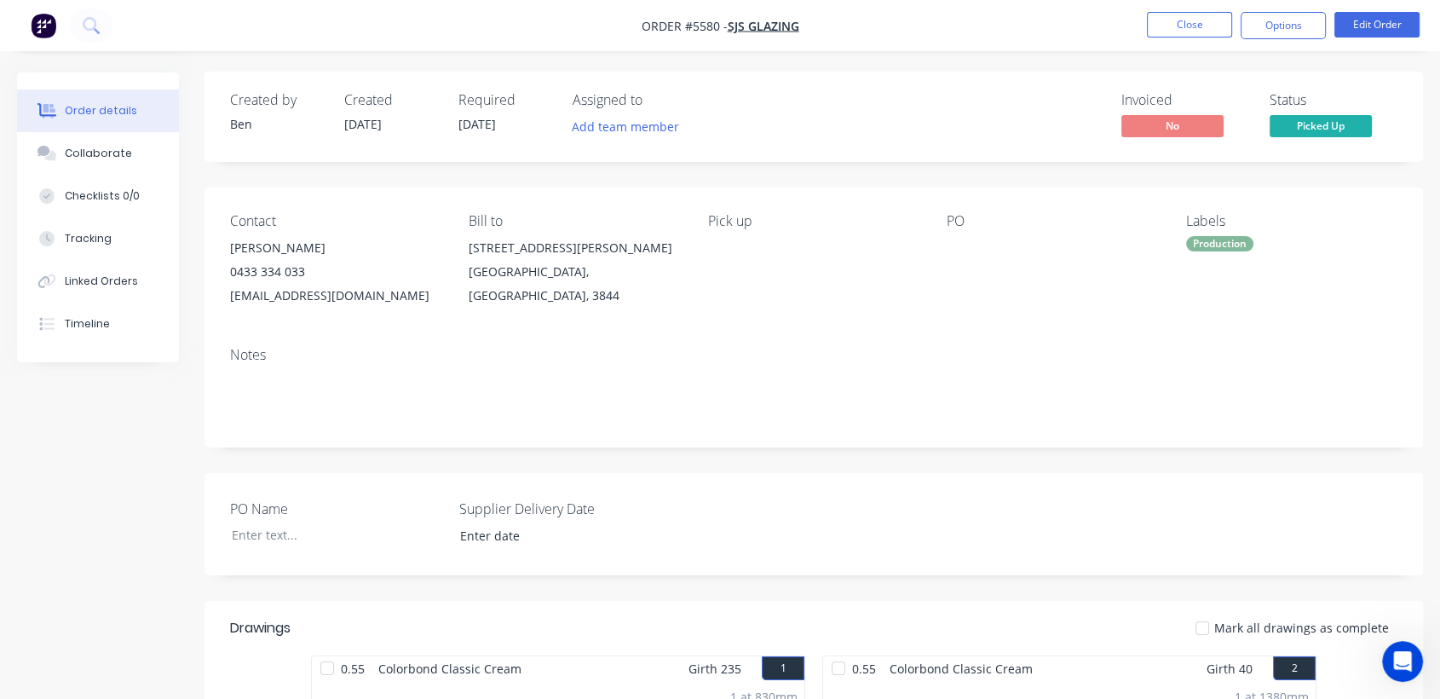
scroll to position [0, 0]
click at [1287, 22] on button "Options" at bounding box center [1282, 25] width 85 height 27
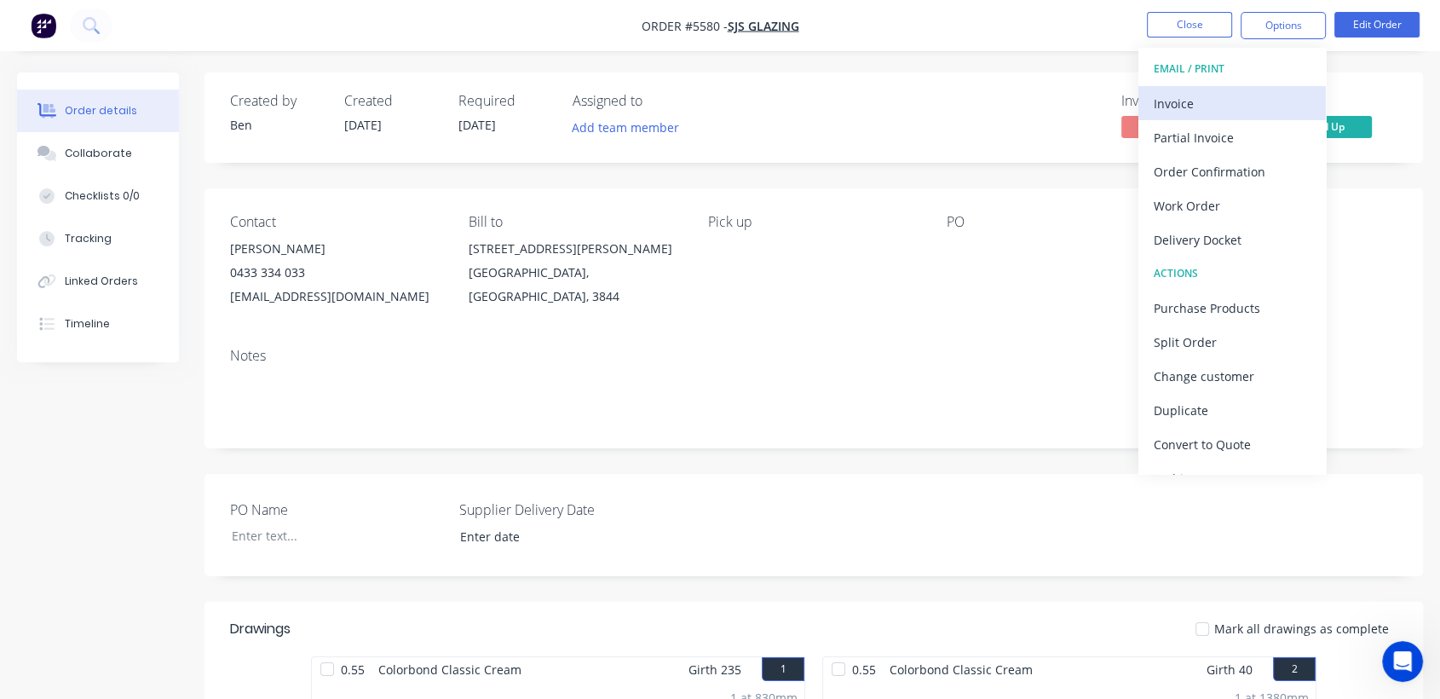
click at [1217, 103] on div "Invoice" at bounding box center [1231, 103] width 157 height 25
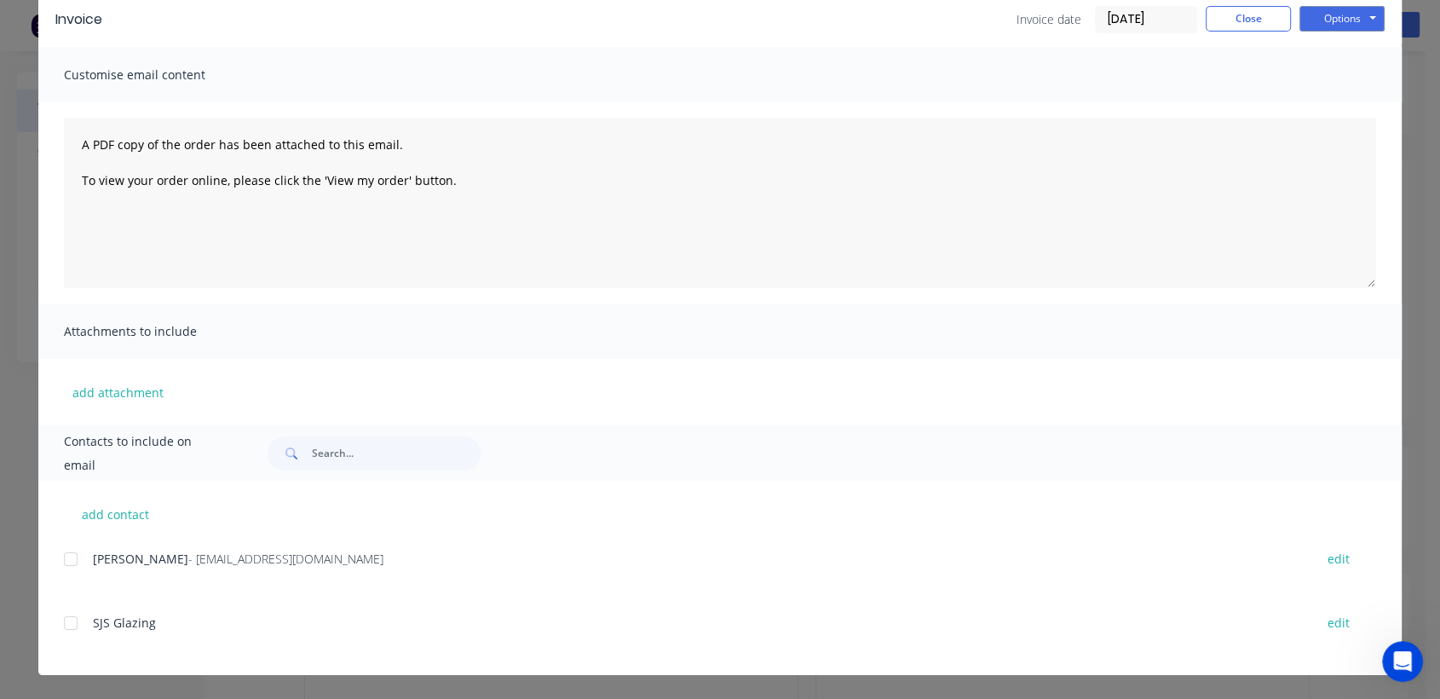
scroll to position [37, 0]
click at [65, 555] on div at bounding box center [71, 559] width 34 height 34
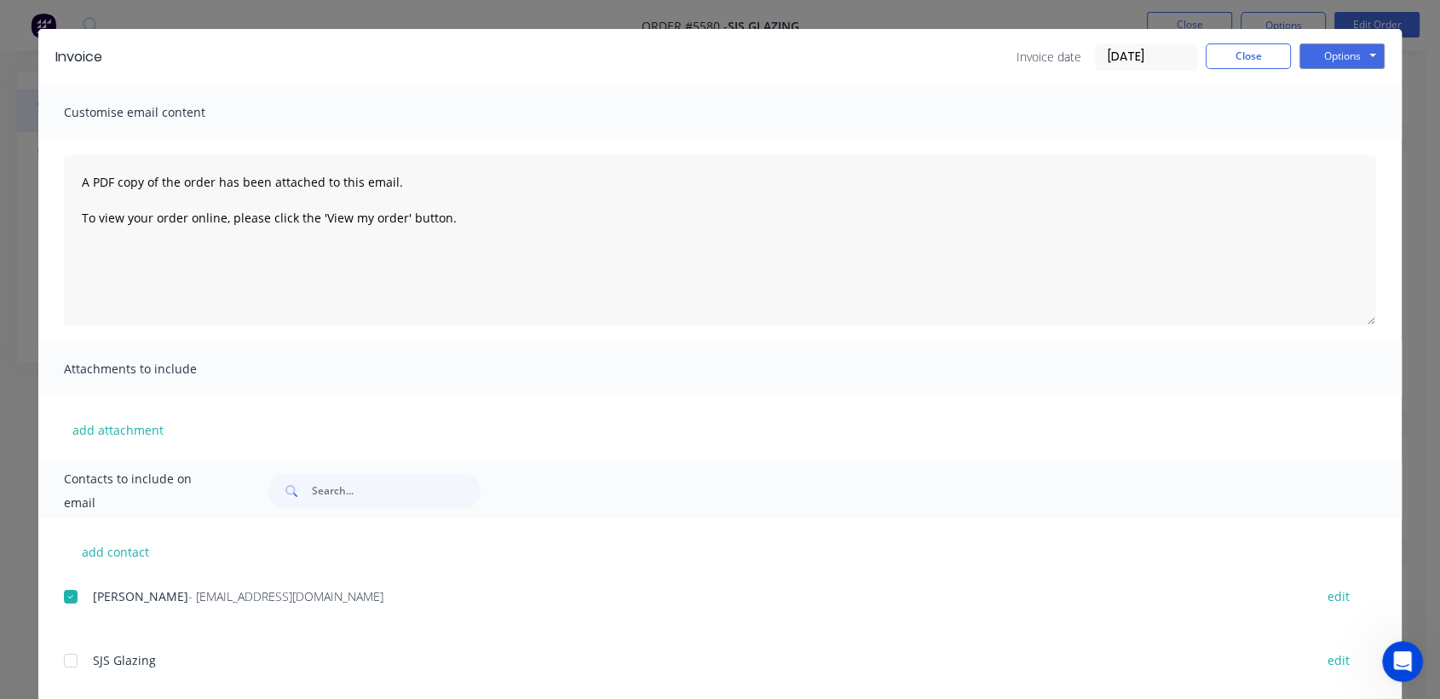
scroll to position [1, 0]
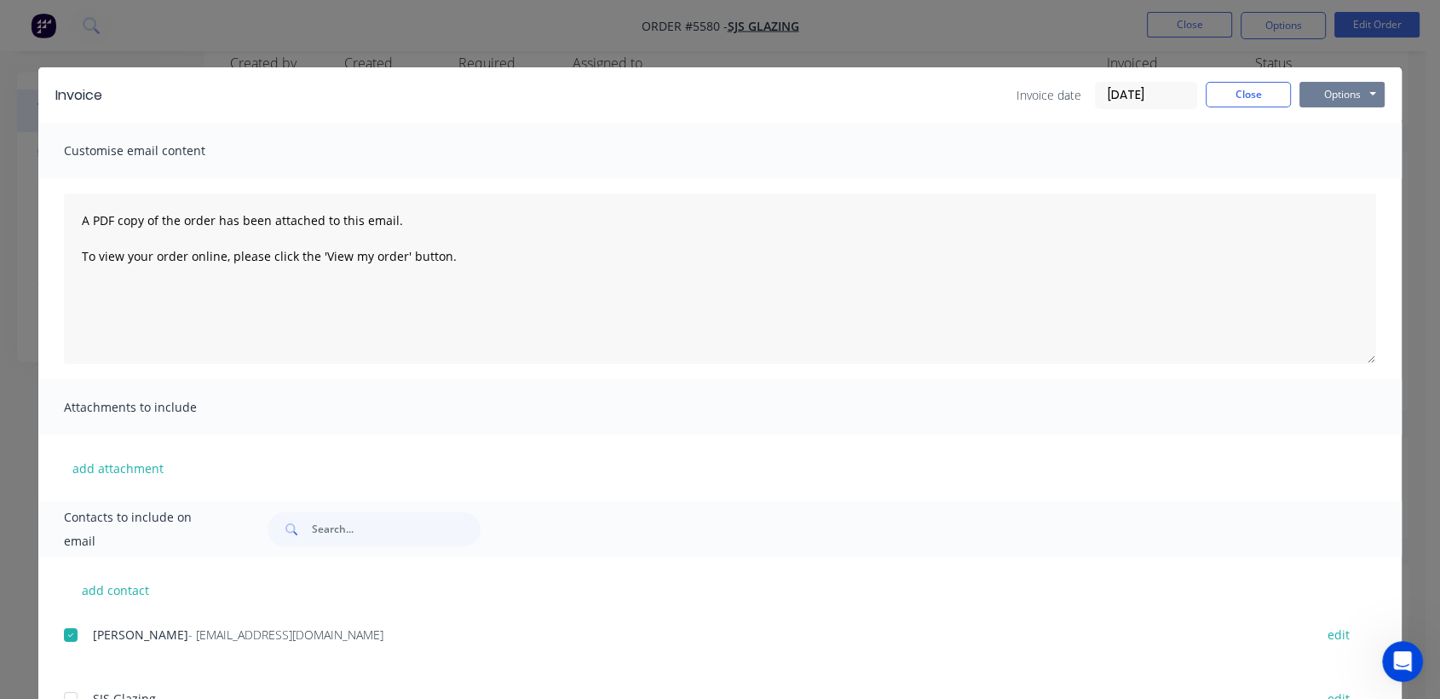
click at [1354, 97] on button "Options" at bounding box center [1341, 95] width 85 height 26
click at [1325, 180] on button "Email" at bounding box center [1353, 181] width 109 height 28
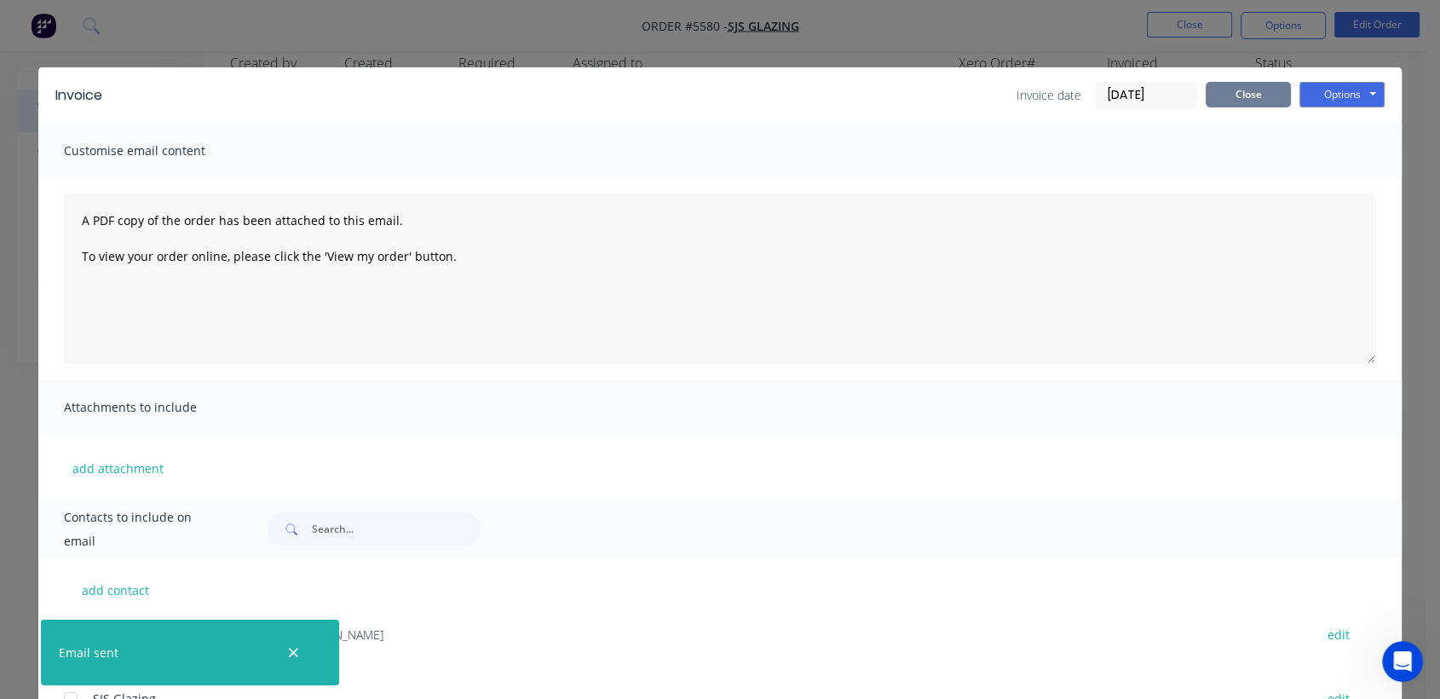
click at [1234, 87] on button "Close" at bounding box center [1247, 95] width 85 height 26
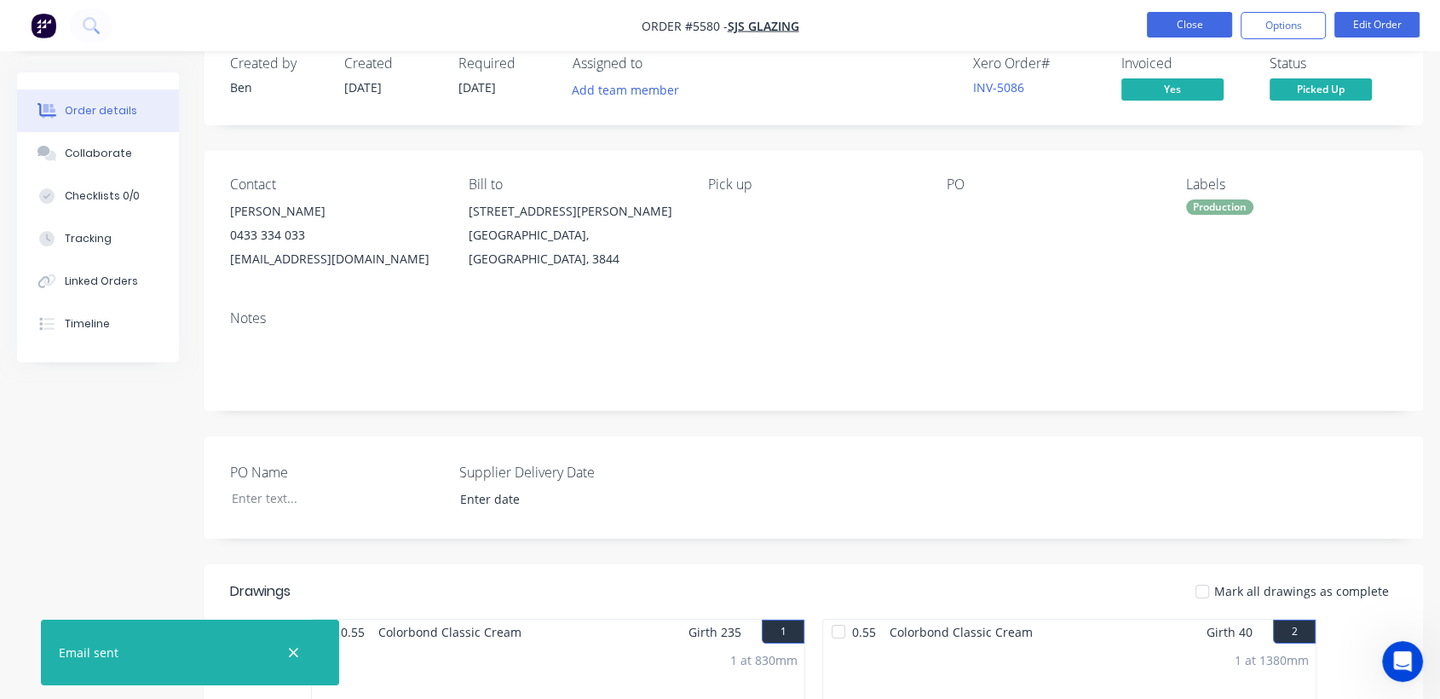
click at [1186, 29] on button "Close" at bounding box center [1189, 25] width 85 height 26
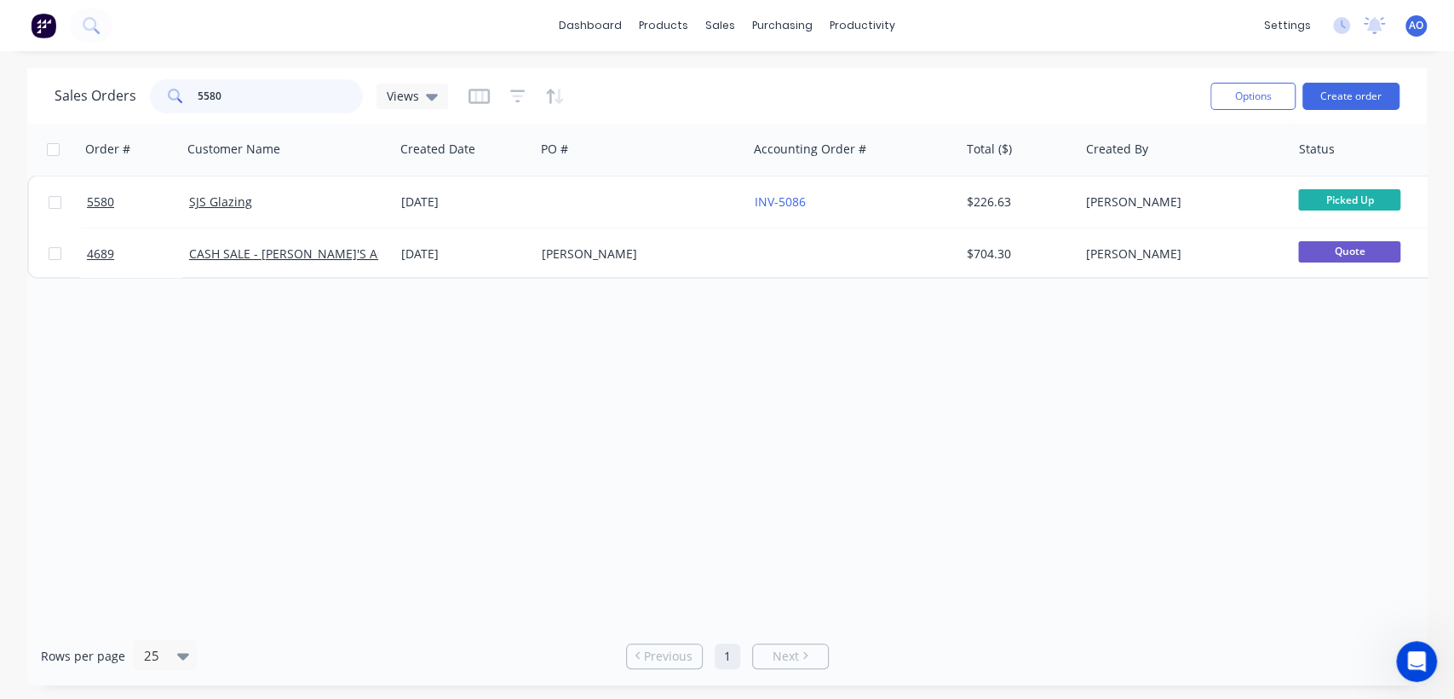
click at [243, 94] on input "5580" at bounding box center [281, 96] width 166 height 34
type input "5603"
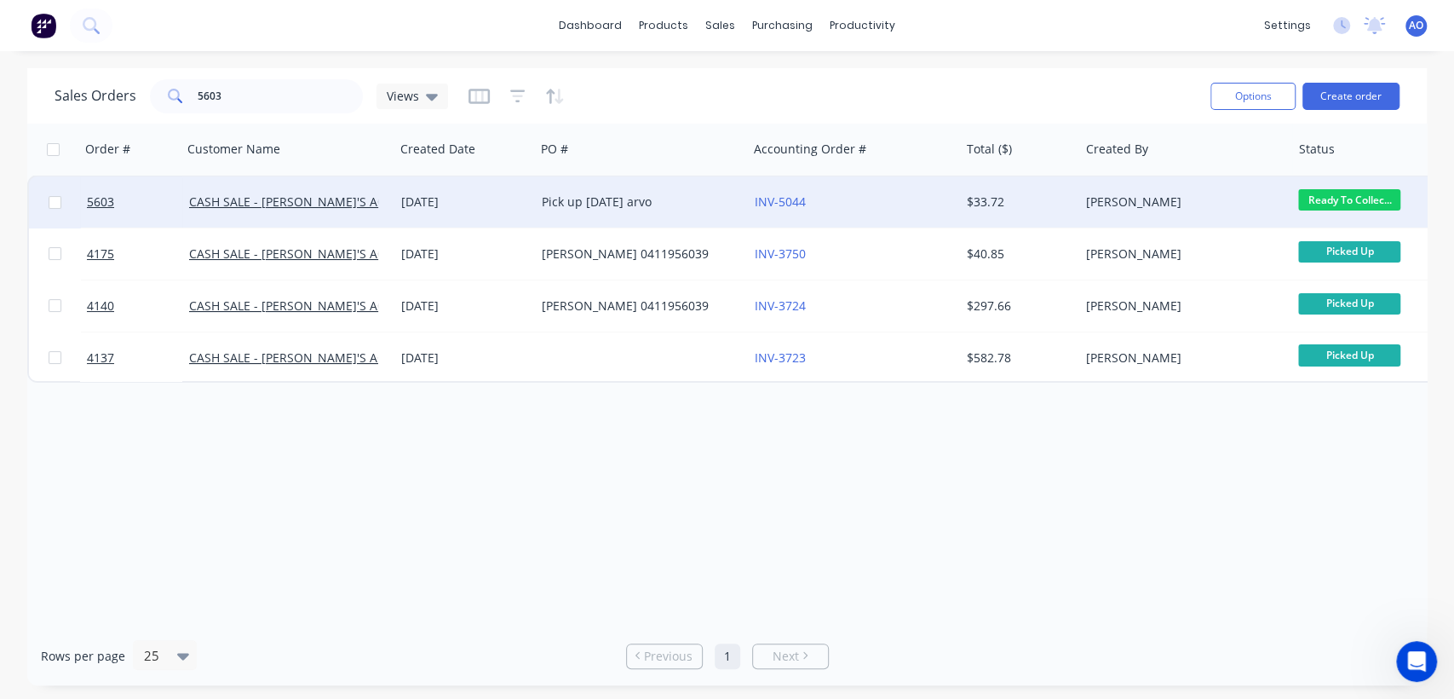
click at [708, 199] on div "Pick up [DATE] arvo" at bounding box center [636, 201] width 189 height 17
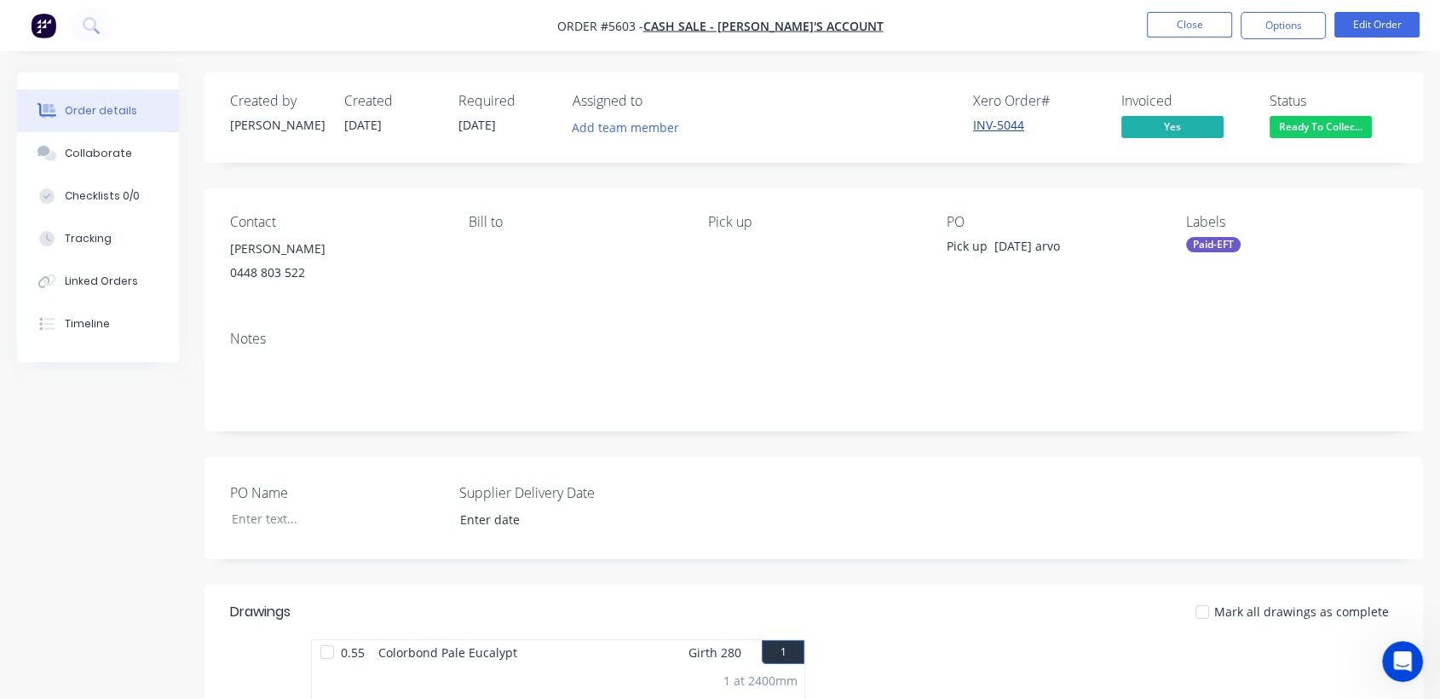
click at [1004, 118] on link "INV-5044" at bounding box center [998, 125] width 51 height 16
click at [1172, 28] on button "Close" at bounding box center [1189, 25] width 85 height 26
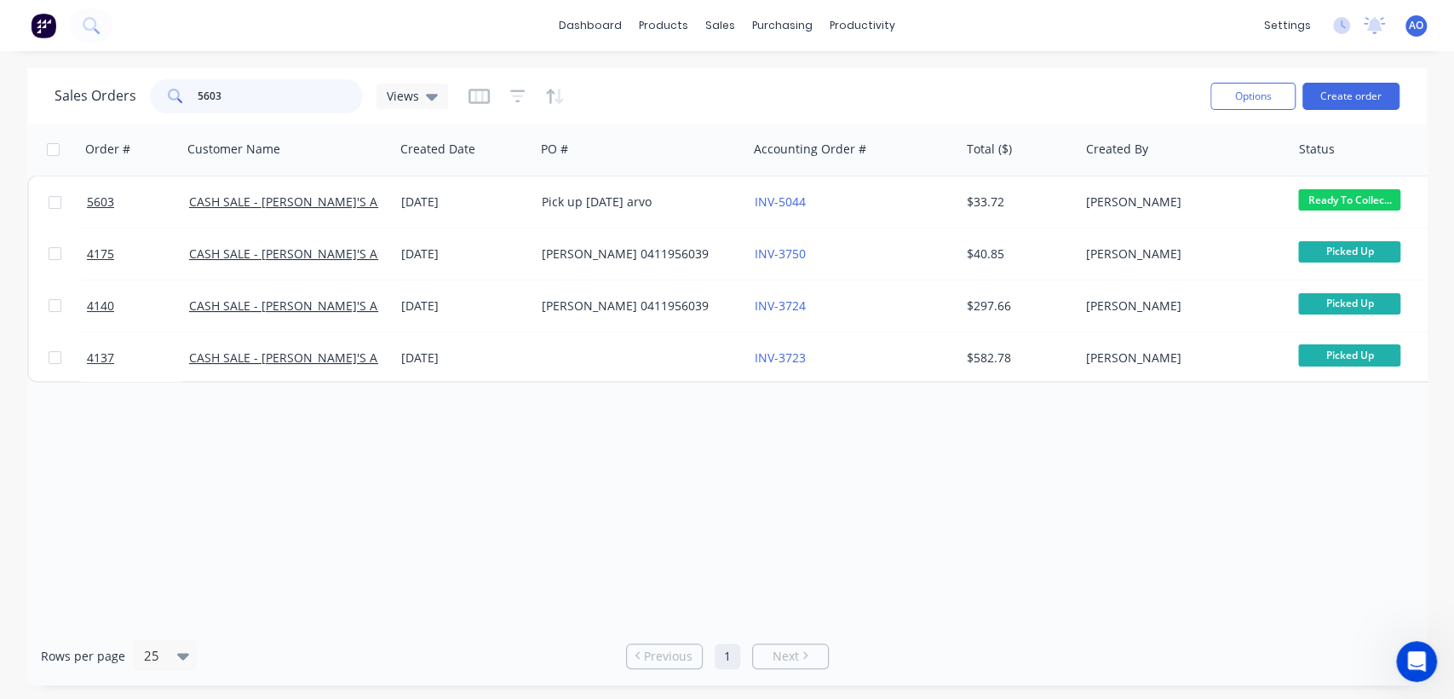
click at [231, 91] on input "5603" at bounding box center [281, 96] width 166 height 34
type input "5099"
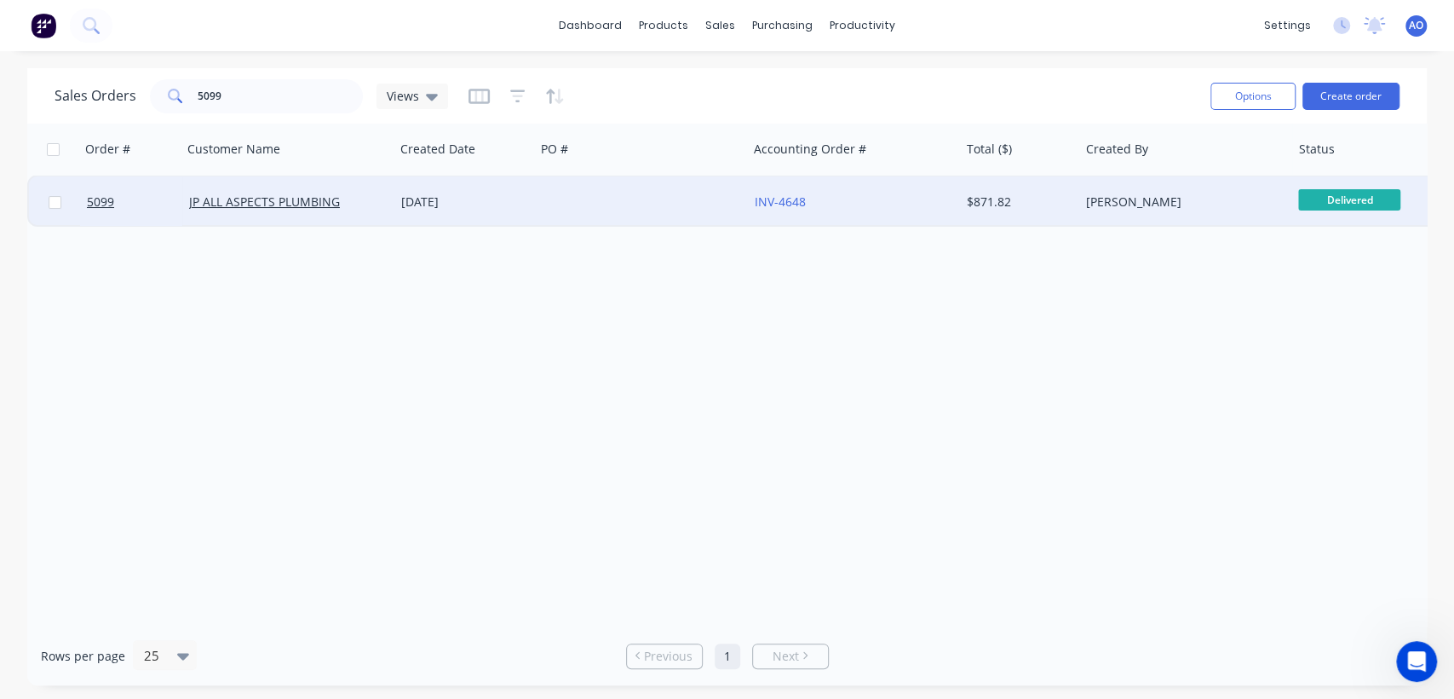
click at [659, 199] on div at bounding box center [641, 201] width 212 height 51
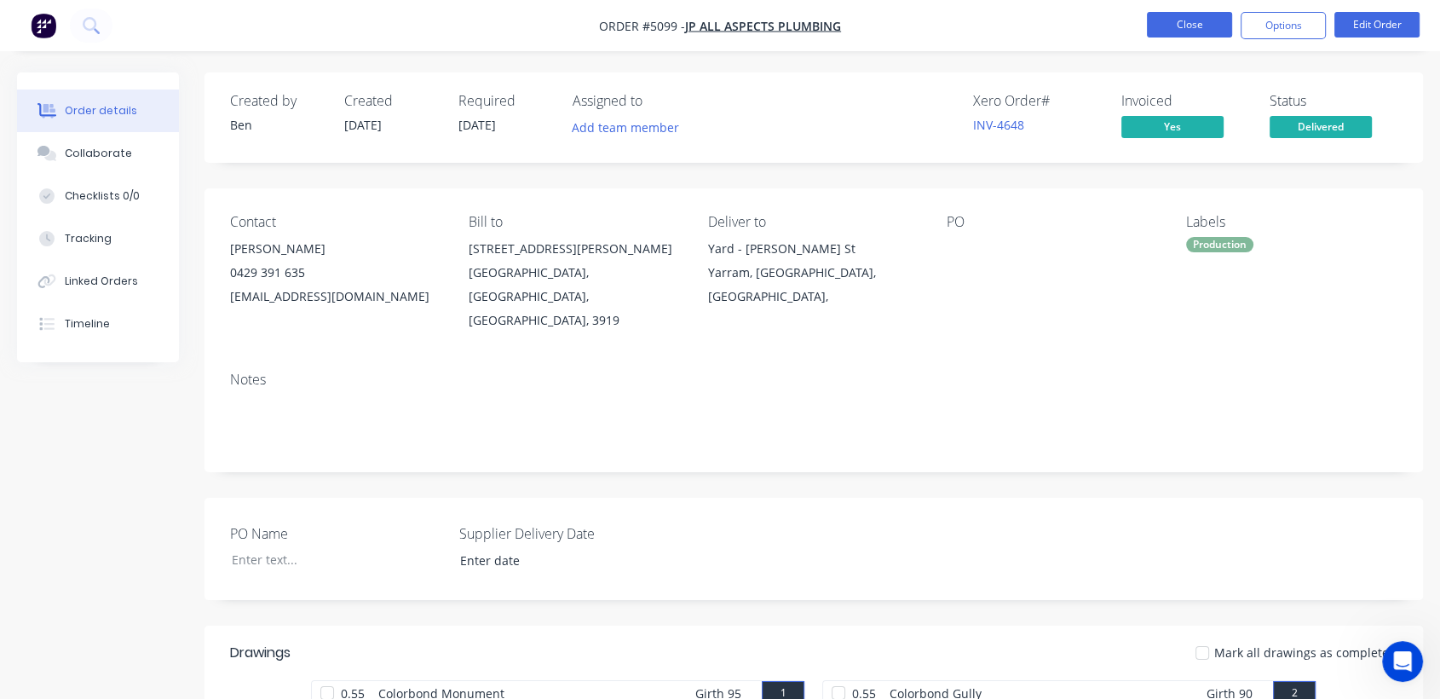
click at [1178, 20] on button "Close" at bounding box center [1189, 25] width 85 height 26
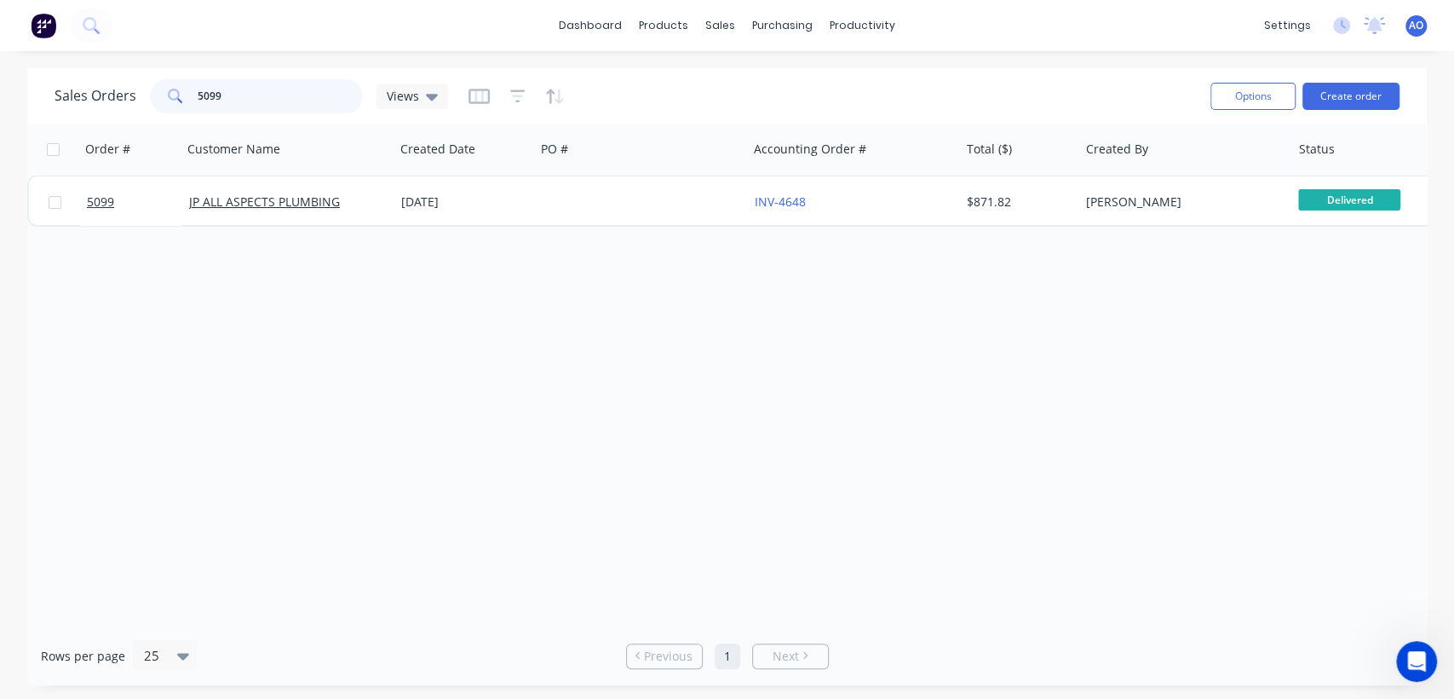
click at [210, 92] on input "5099" at bounding box center [281, 96] width 166 height 34
type input "5599"
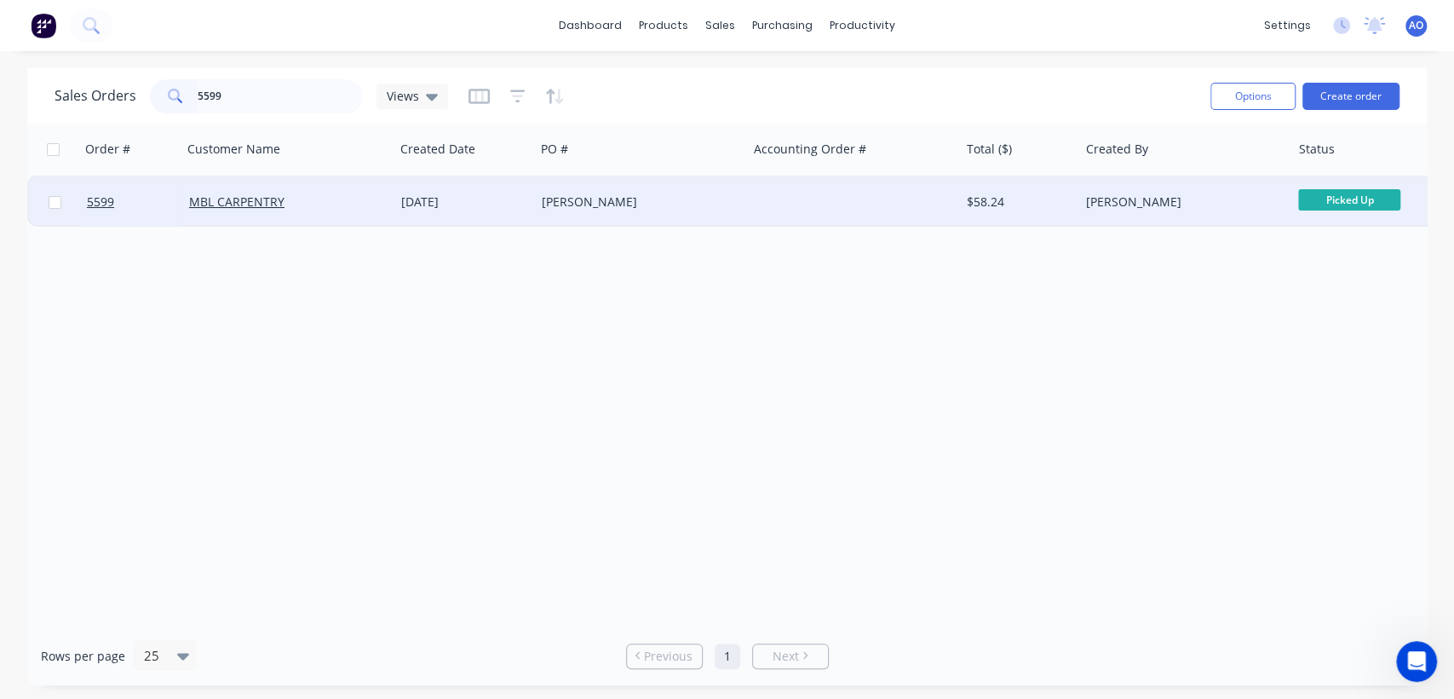
click at [633, 197] on div "[PERSON_NAME]" at bounding box center [636, 201] width 189 height 17
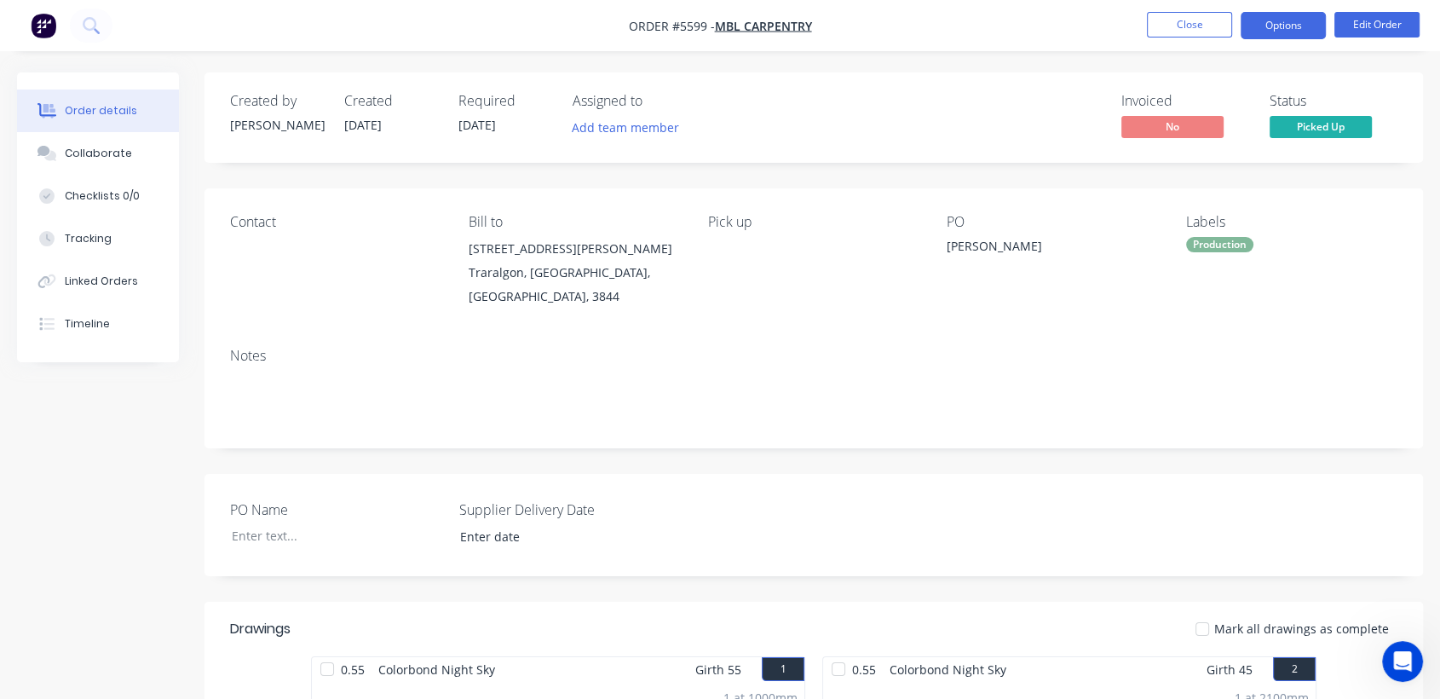
click at [1268, 22] on button "Options" at bounding box center [1282, 25] width 85 height 27
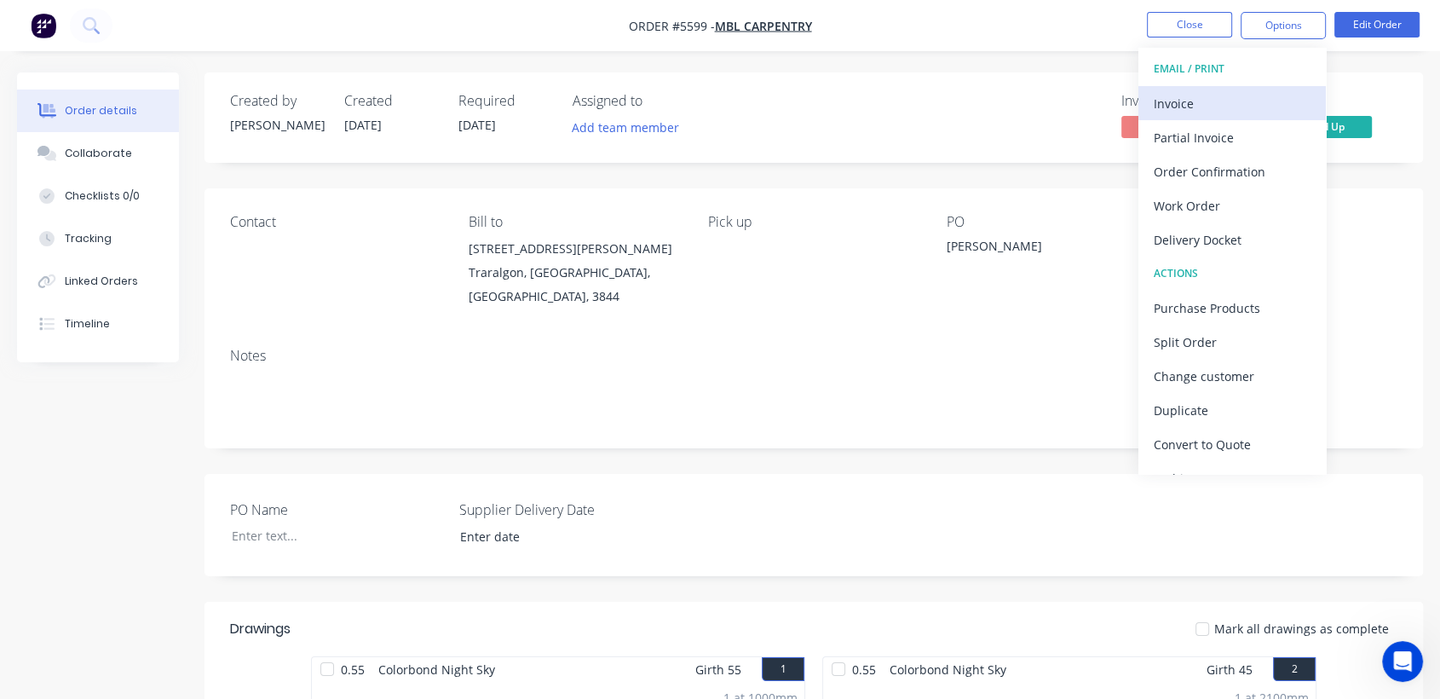
click at [1204, 101] on div "Invoice" at bounding box center [1231, 103] width 157 height 25
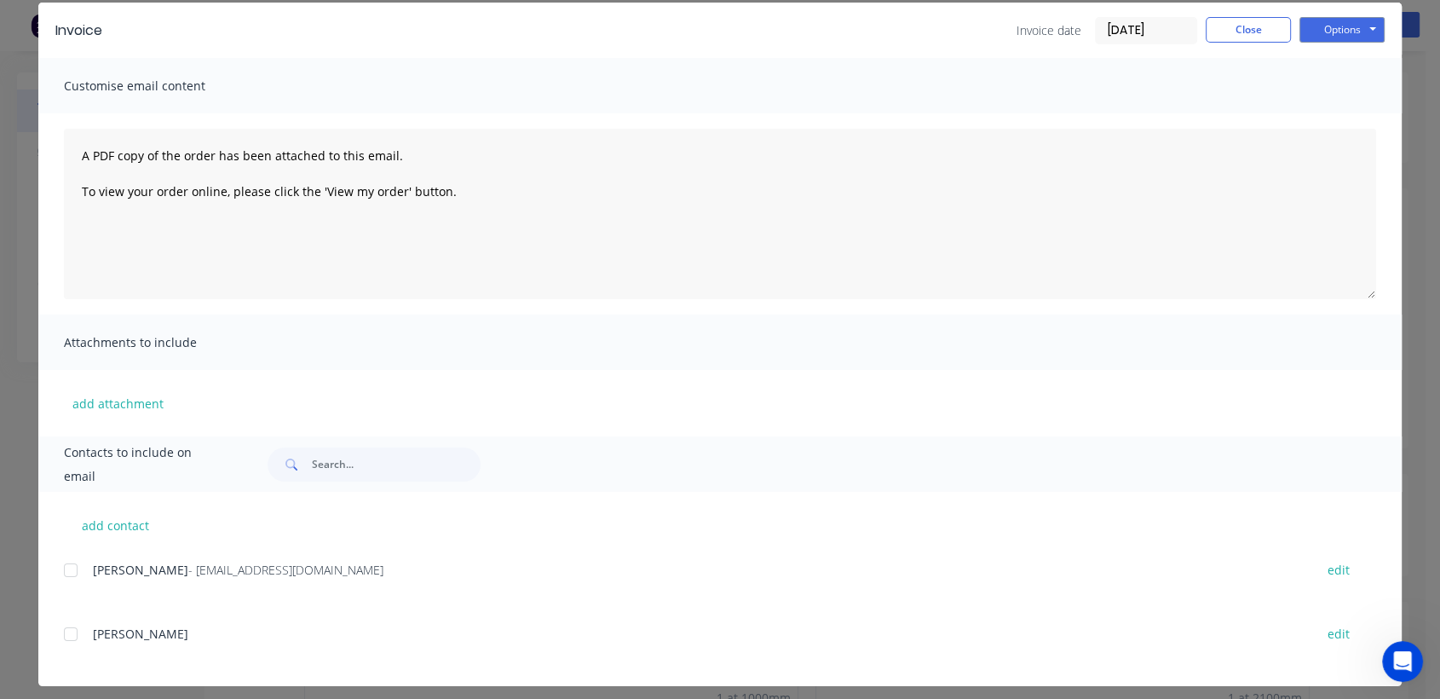
scroll to position [77, 0]
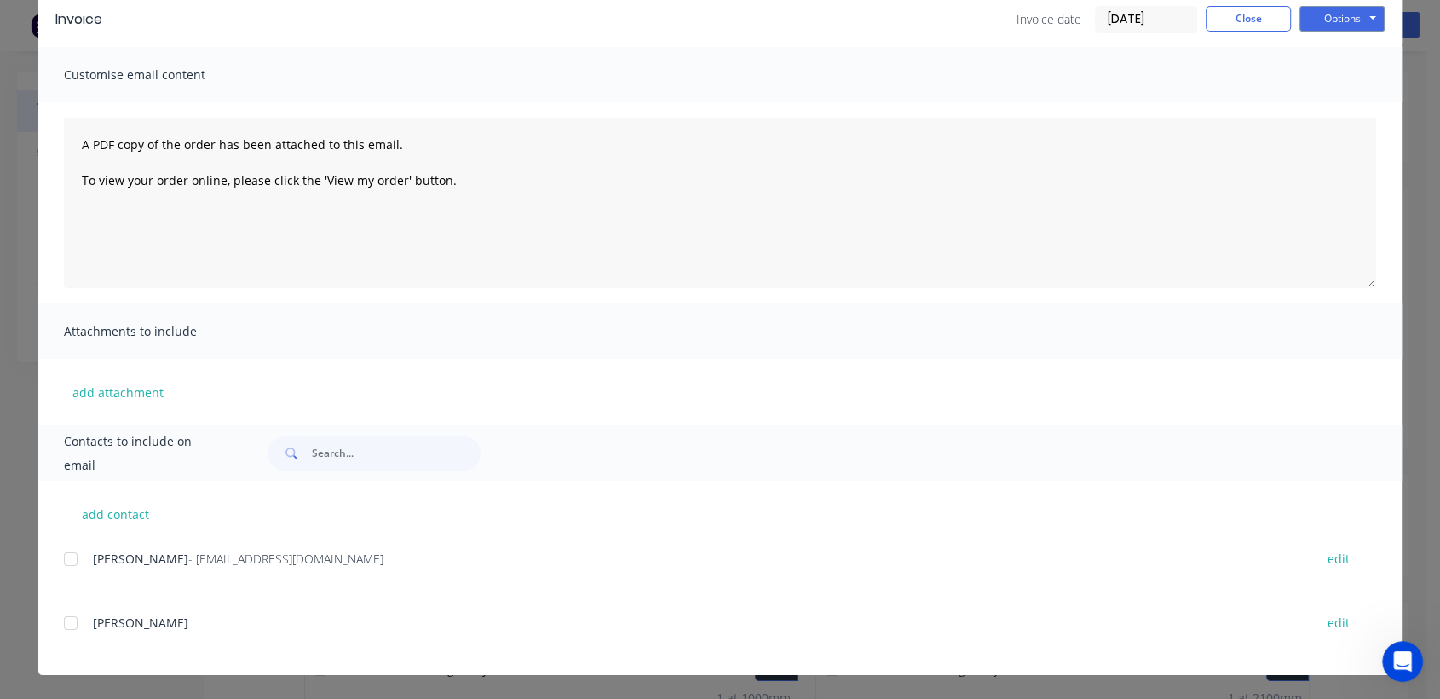
click at [61, 553] on div at bounding box center [71, 559] width 34 height 34
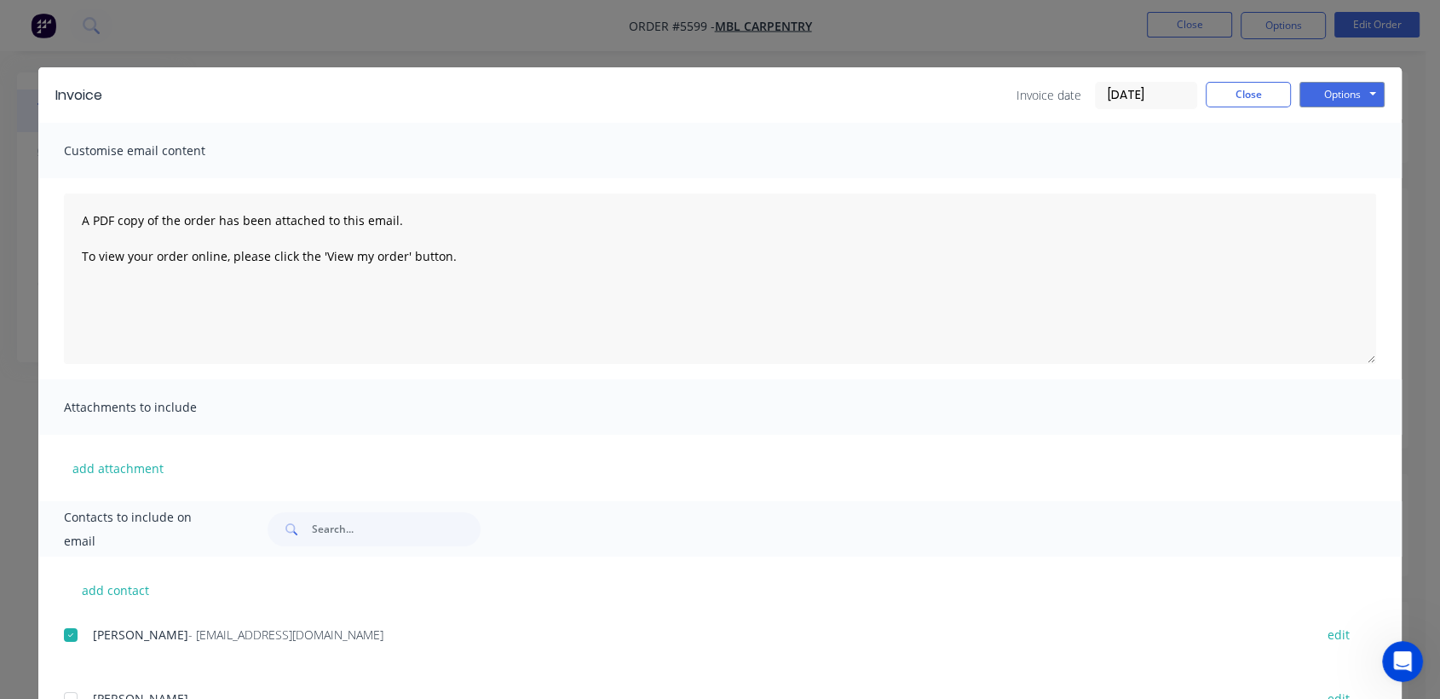
scroll to position [0, 0]
click at [1349, 90] on button "Options" at bounding box center [1341, 96] width 85 height 26
click at [1338, 175] on button "Email" at bounding box center [1353, 182] width 109 height 28
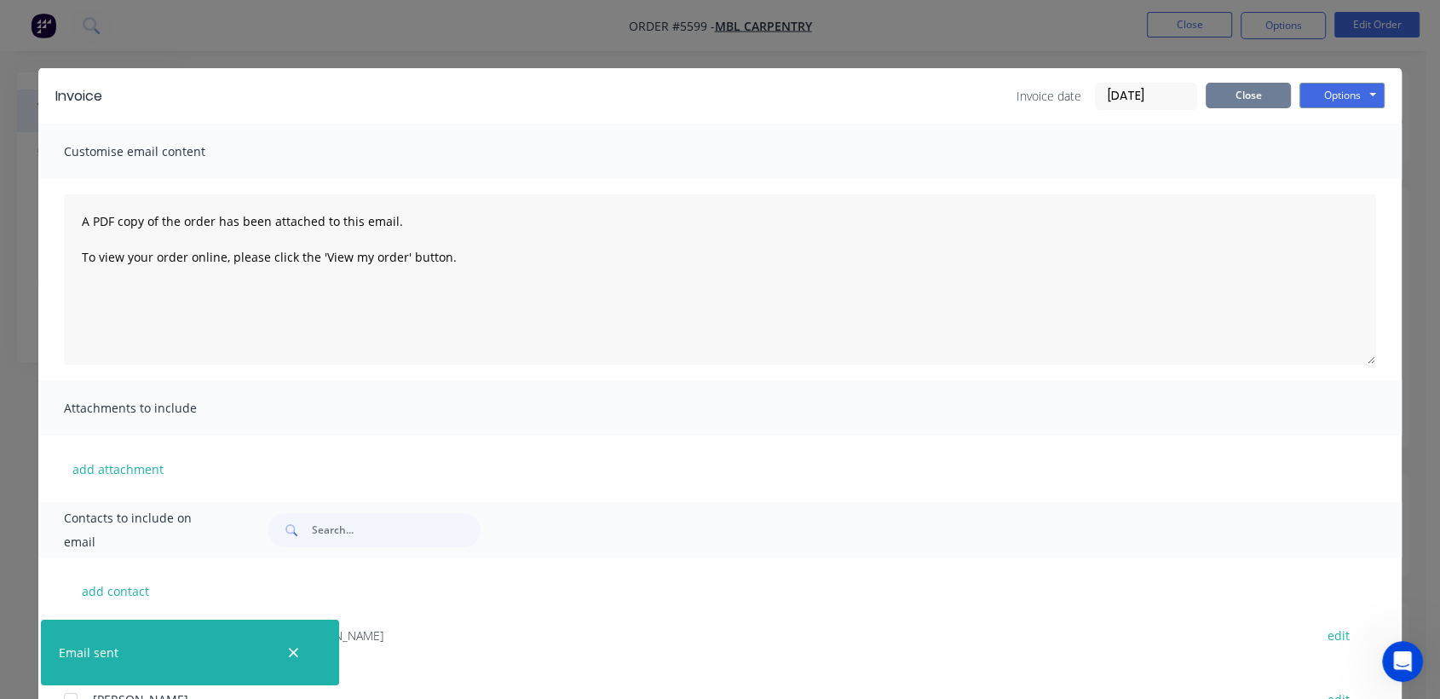
click at [1247, 100] on button "Close" at bounding box center [1247, 96] width 85 height 26
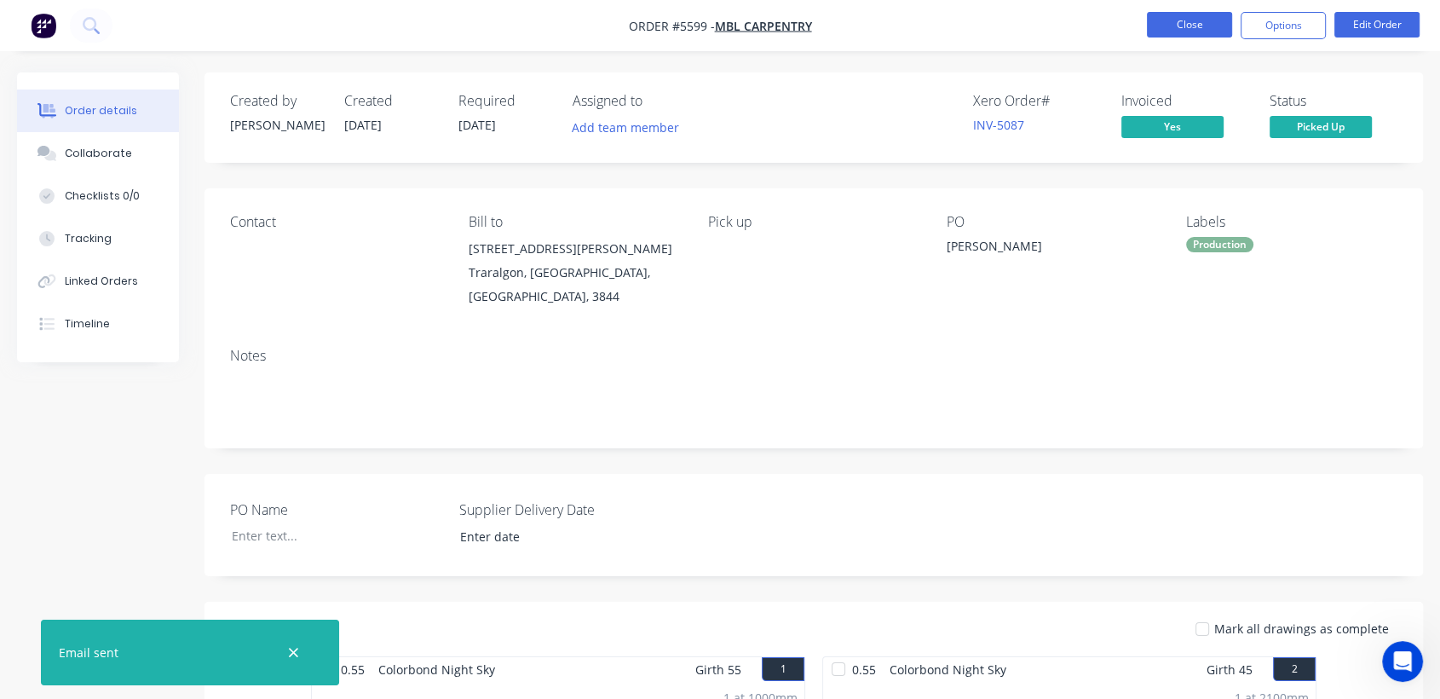
click at [1180, 22] on button "Close" at bounding box center [1189, 25] width 85 height 26
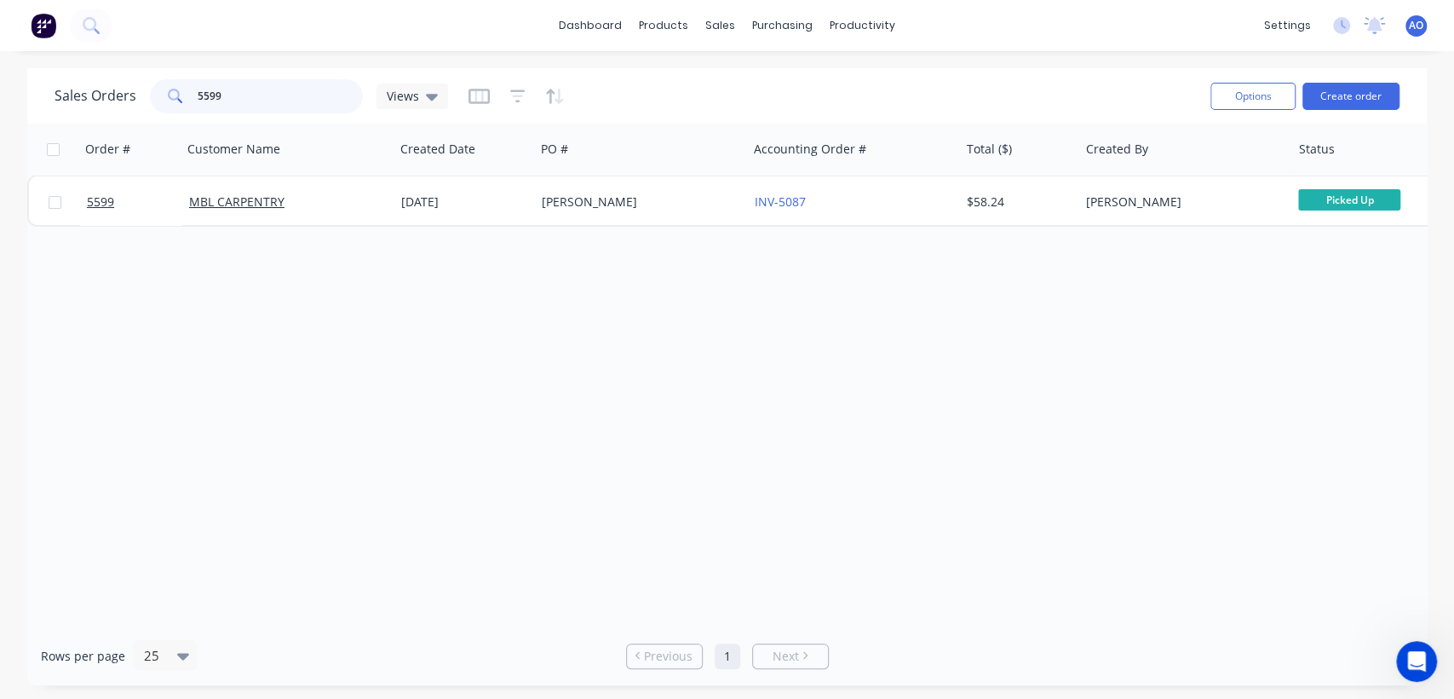
click at [258, 93] on input "5599" at bounding box center [281, 96] width 166 height 34
type input "5602"
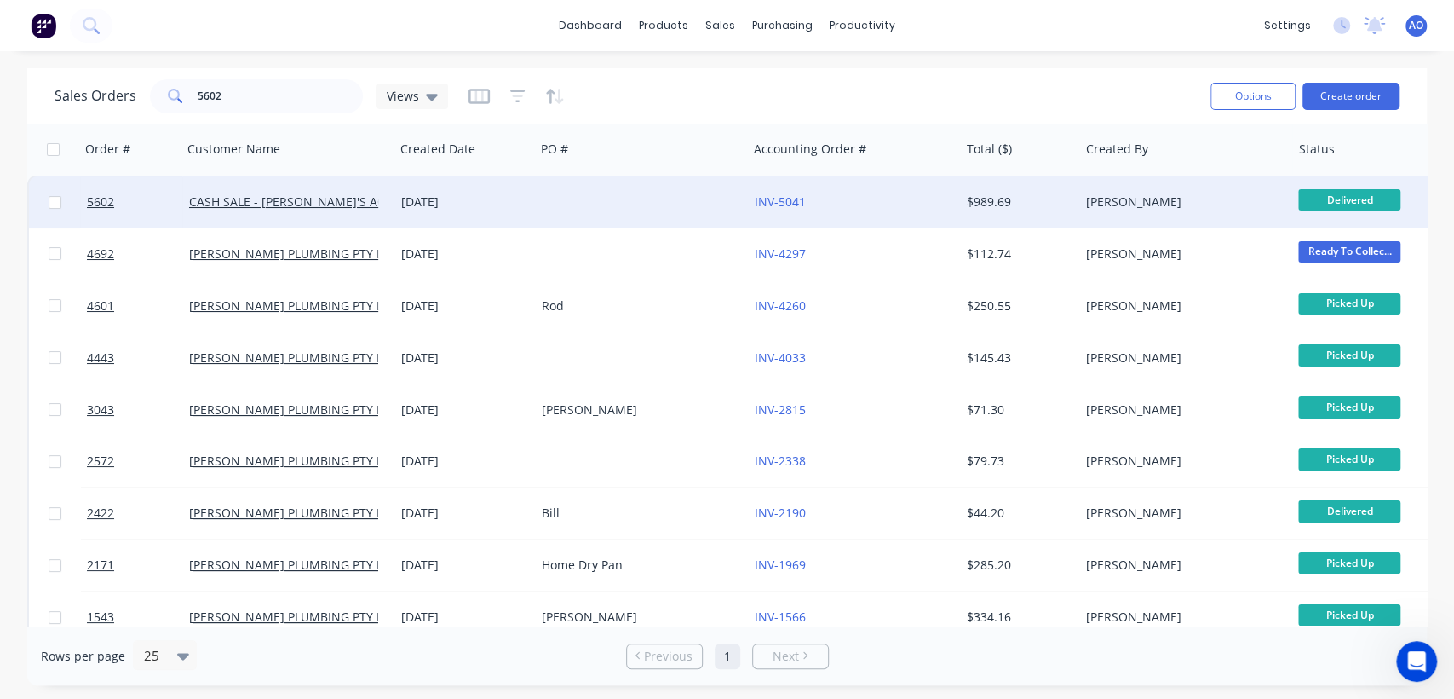
click at [626, 193] on div at bounding box center [641, 201] width 212 height 51
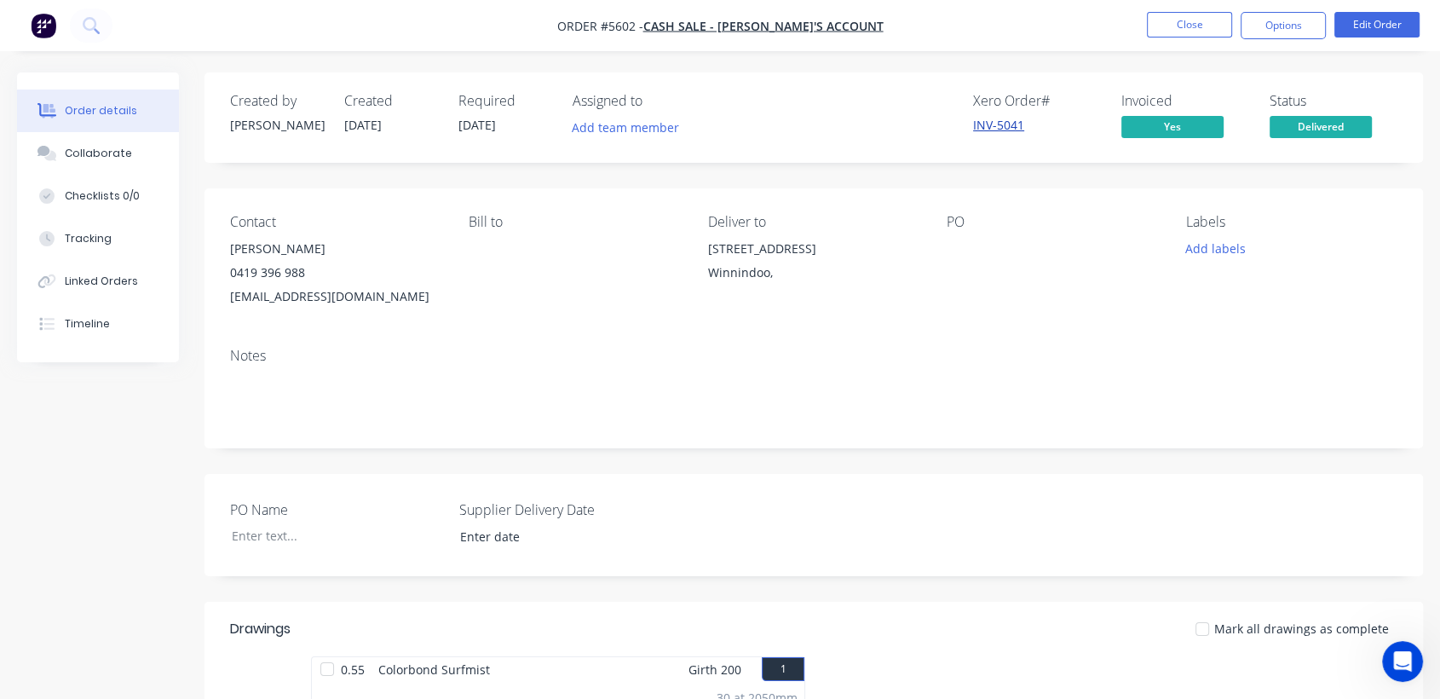
click at [1008, 121] on link "INV-5041" at bounding box center [998, 125] width 51 height 16
click at [1206, 21] on button "Close" at bounding box center [1189, 25] width 85 height 26
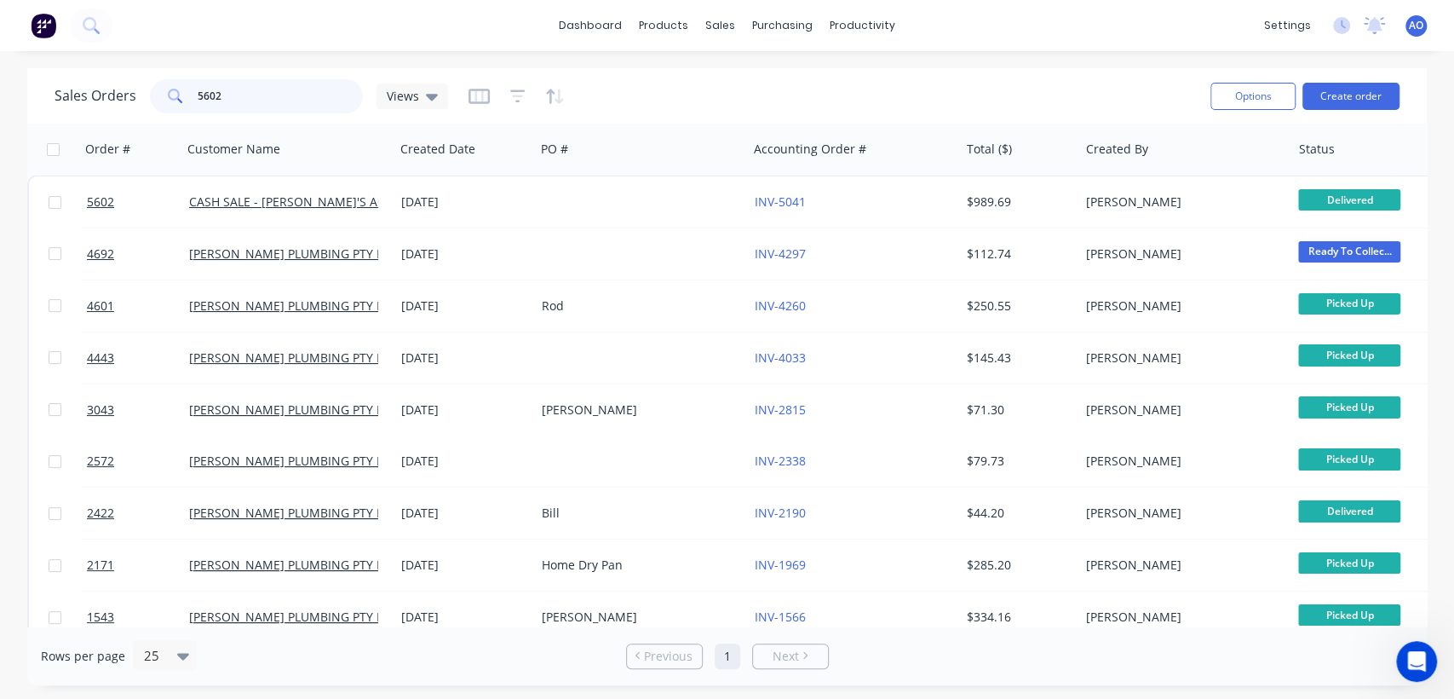
click at [267, 105] on input "5602" at bounding box center [281, 96] width 166 height 34
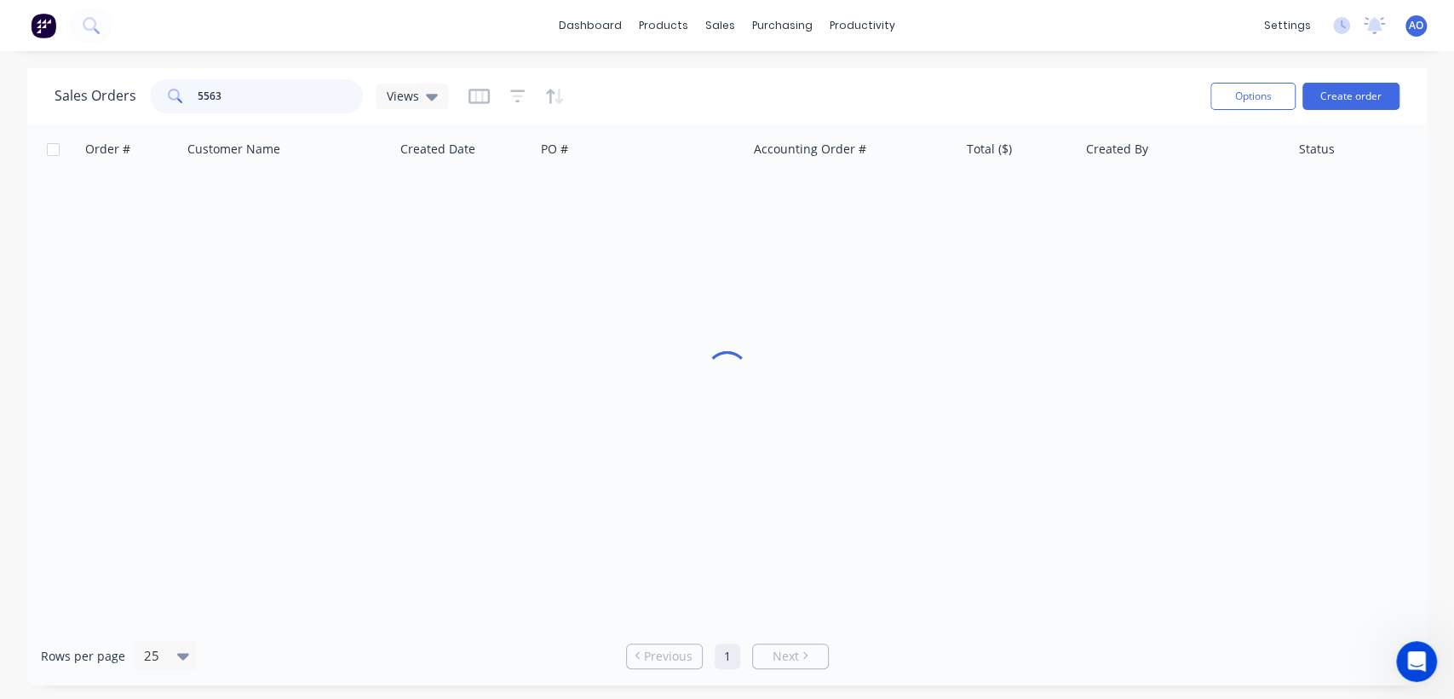
type input "5563"
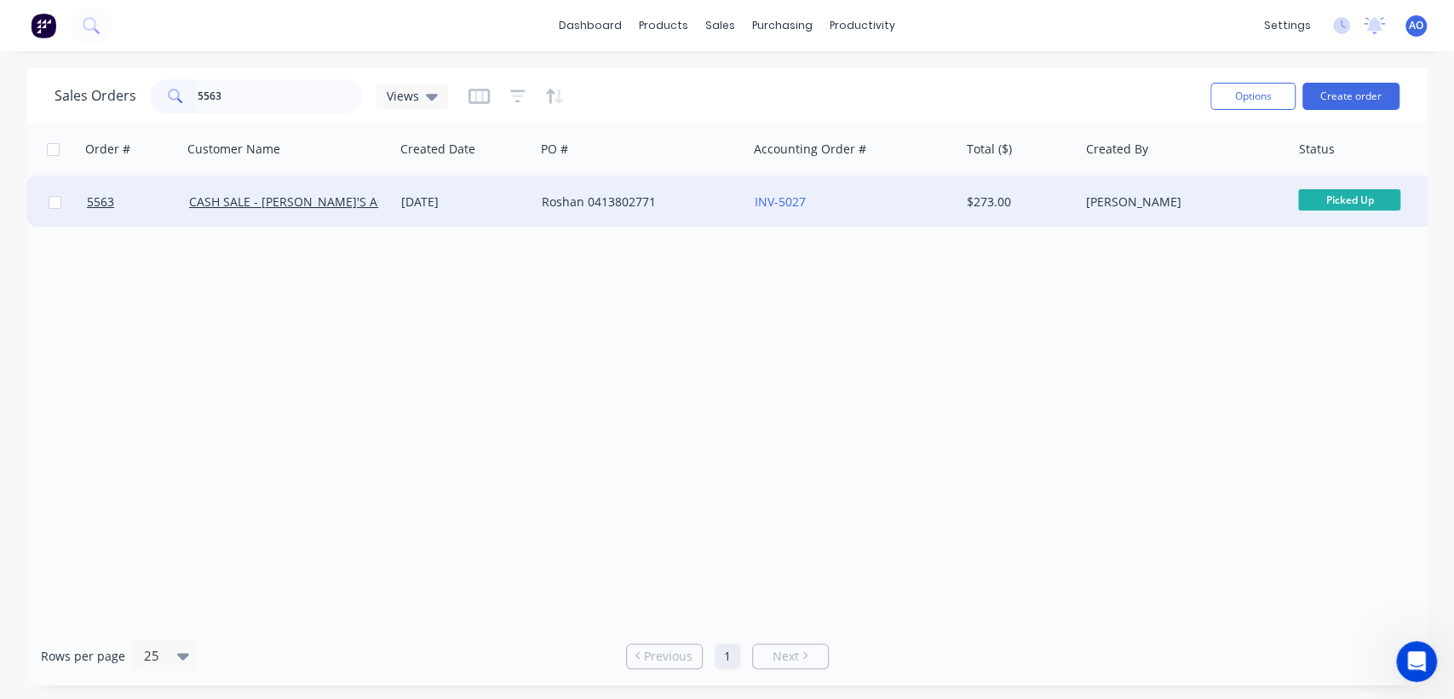
click at [695, 202] on div "Roshan 0413802771" at bounding box center [636, 201] width 189 height 17
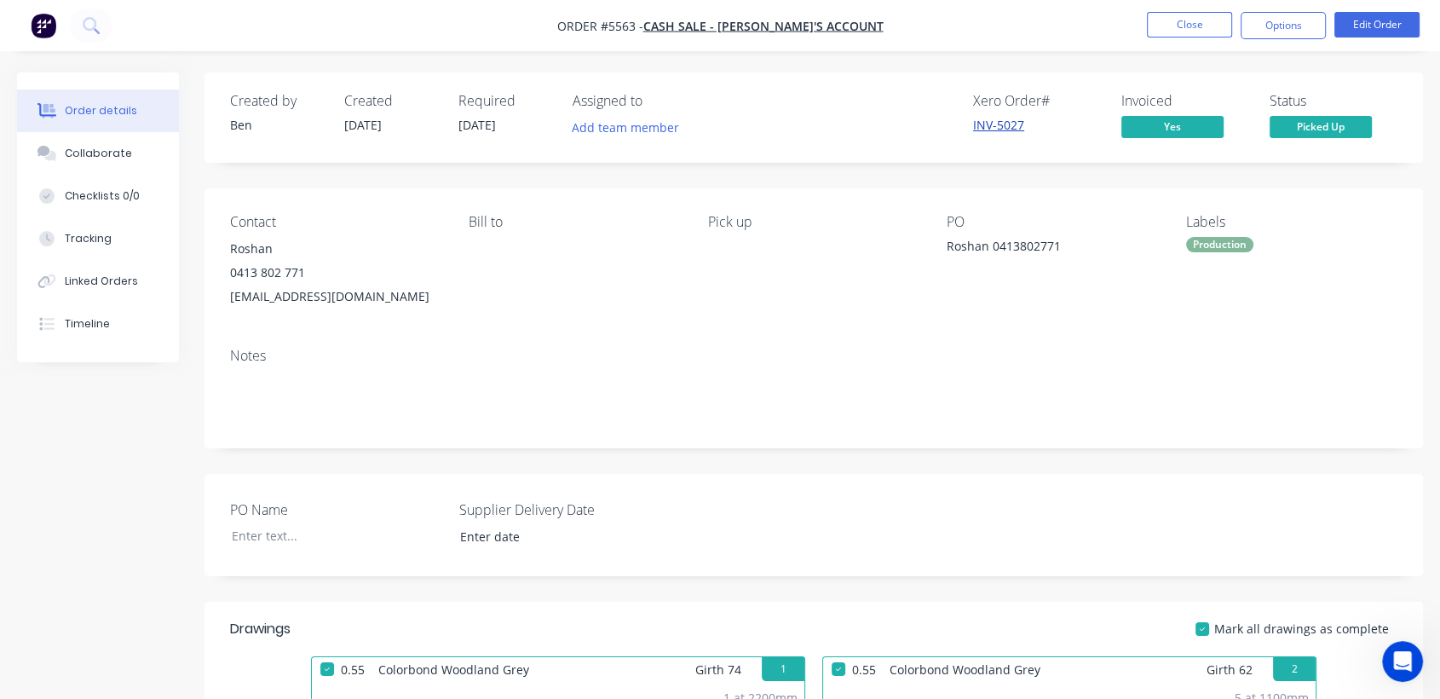
click at [1004, 120] on link "INV-5027" at bounding box center [998, 125] width 51 height 16
click at [1003, 124] on link "INV-5027" at bounding box center [998, 125] width 51 height 16
click at [1193, 29] on button "Close" at bounding box center [1189, 25] width 85 height 26
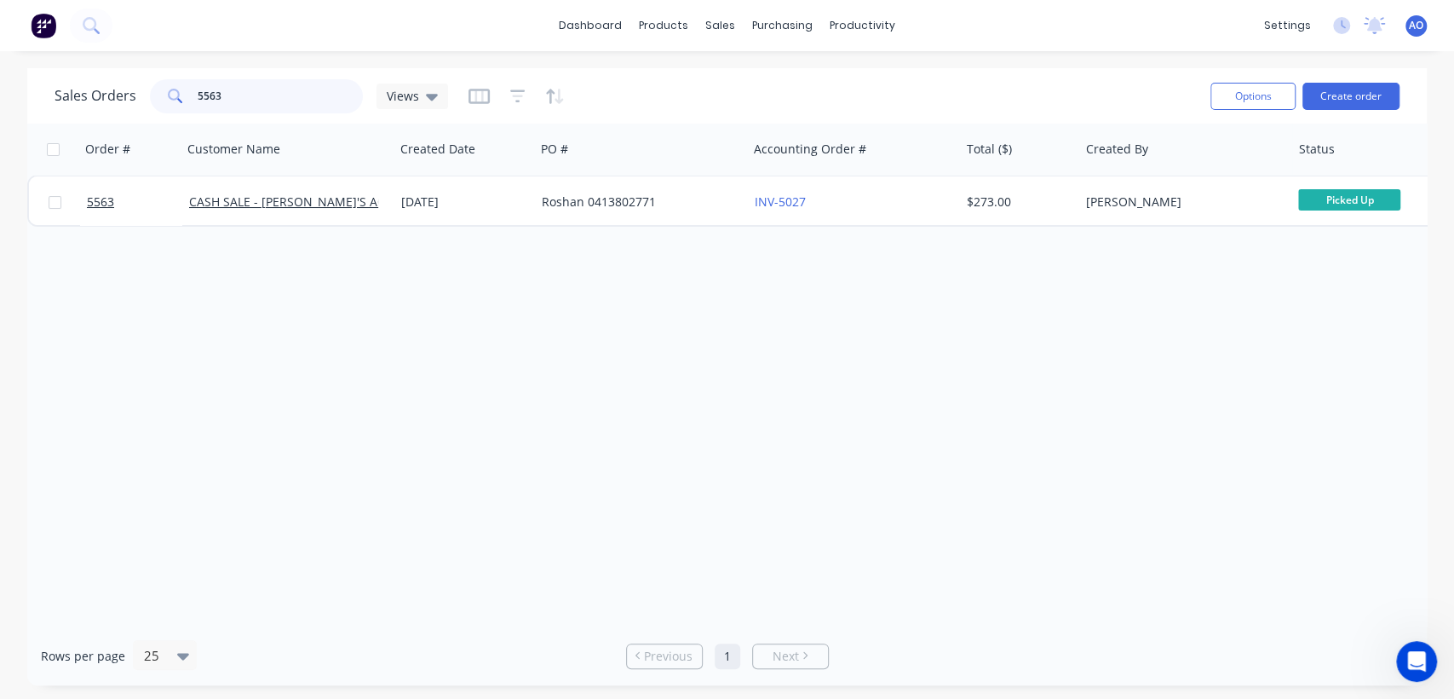
click at [259, 88] on input "5563" at bounding box center [281, 96] width 166 height 34
type input "5587"
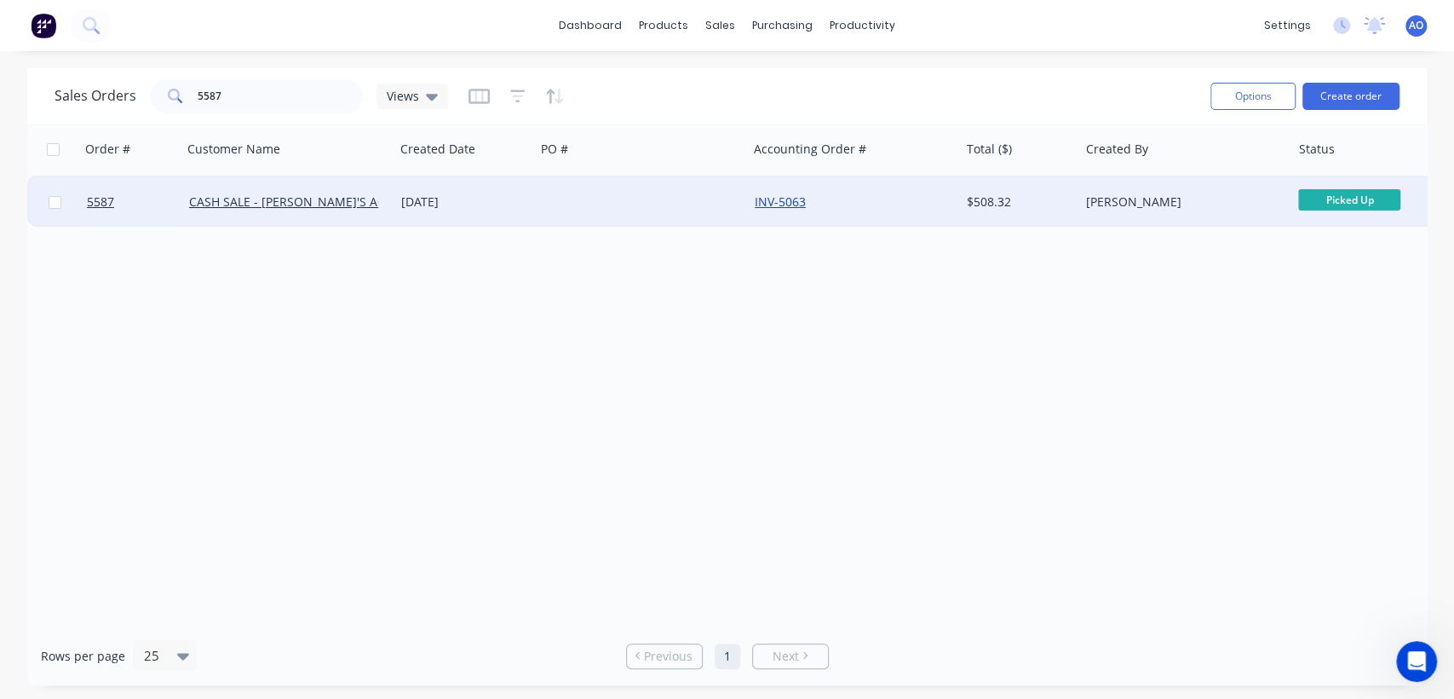
click at [779, 209] on link "INV-5063" at bounding box center [780, 201] width 51 height 16
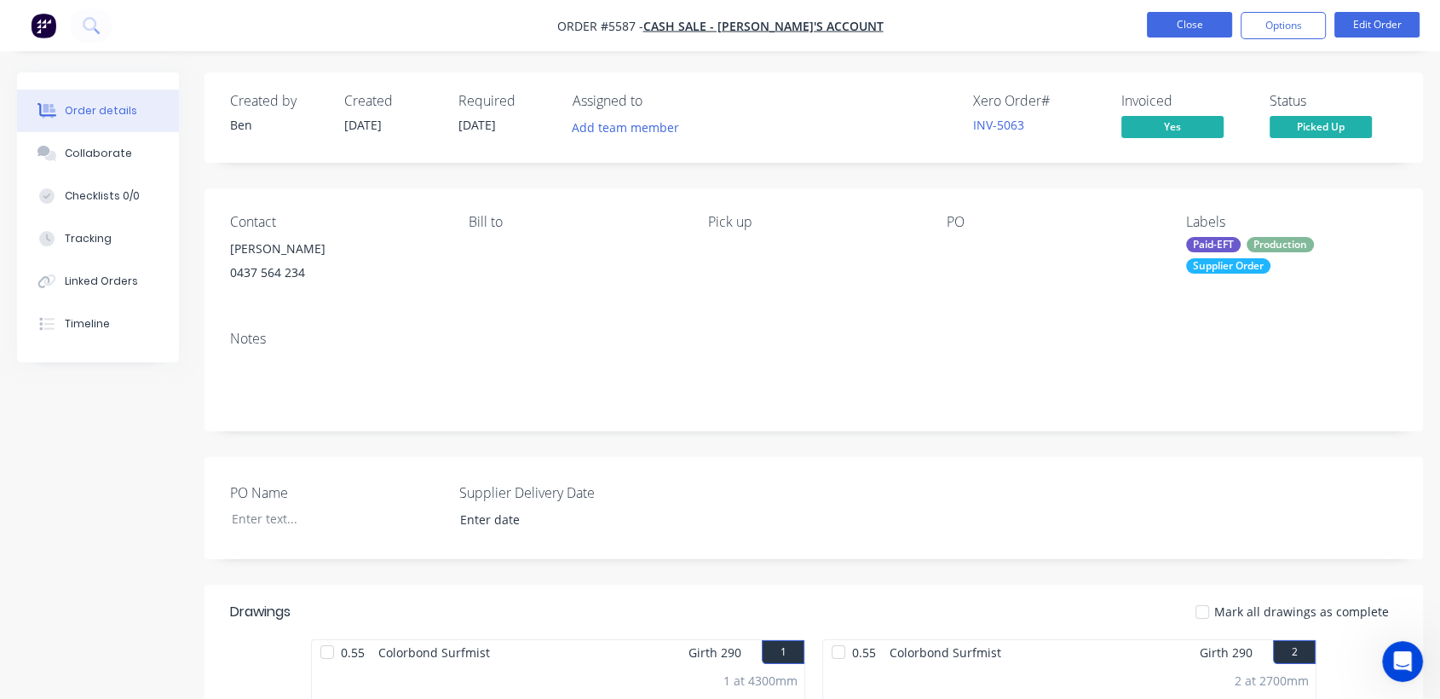
click at [1198, 29] on button "Close" at bounding box center [1189, 25] width 85 height 26
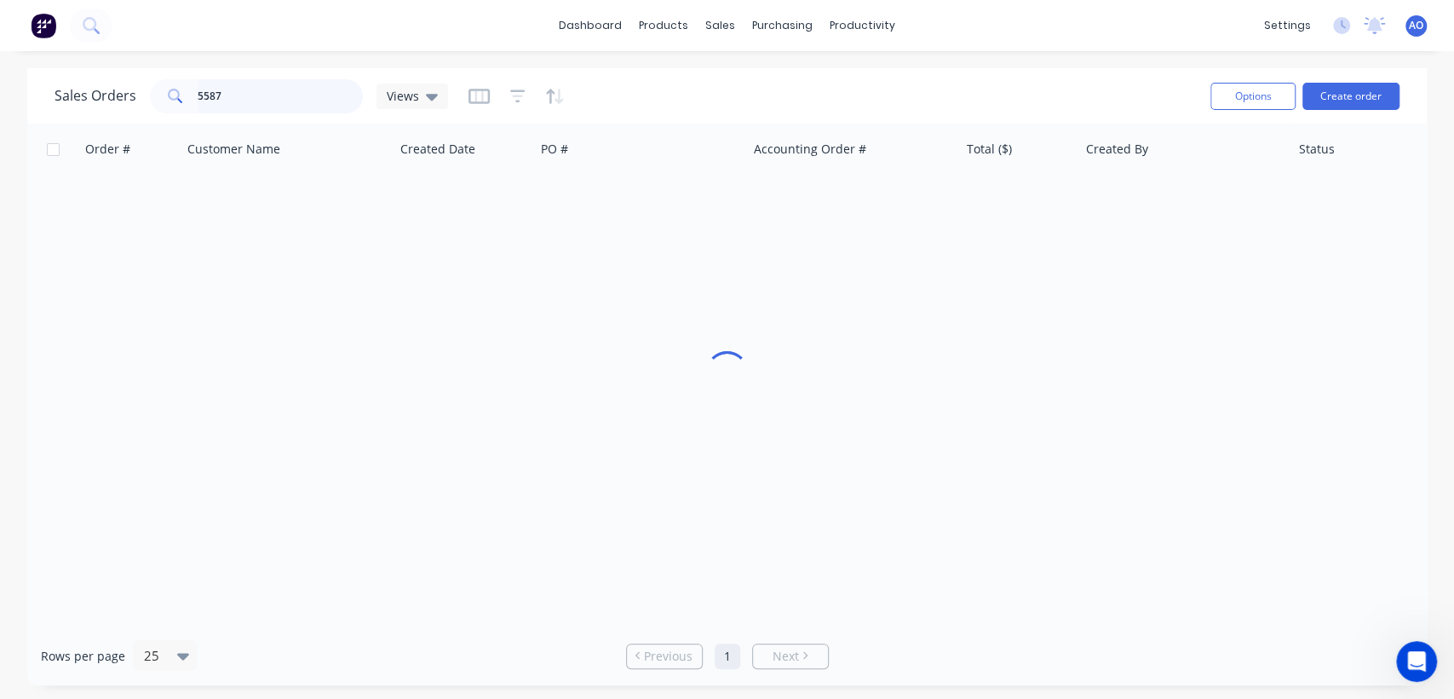
click at [252, 94] on input "5587" at bounding box center [281, 96] width 166 height 34
type input "5605"
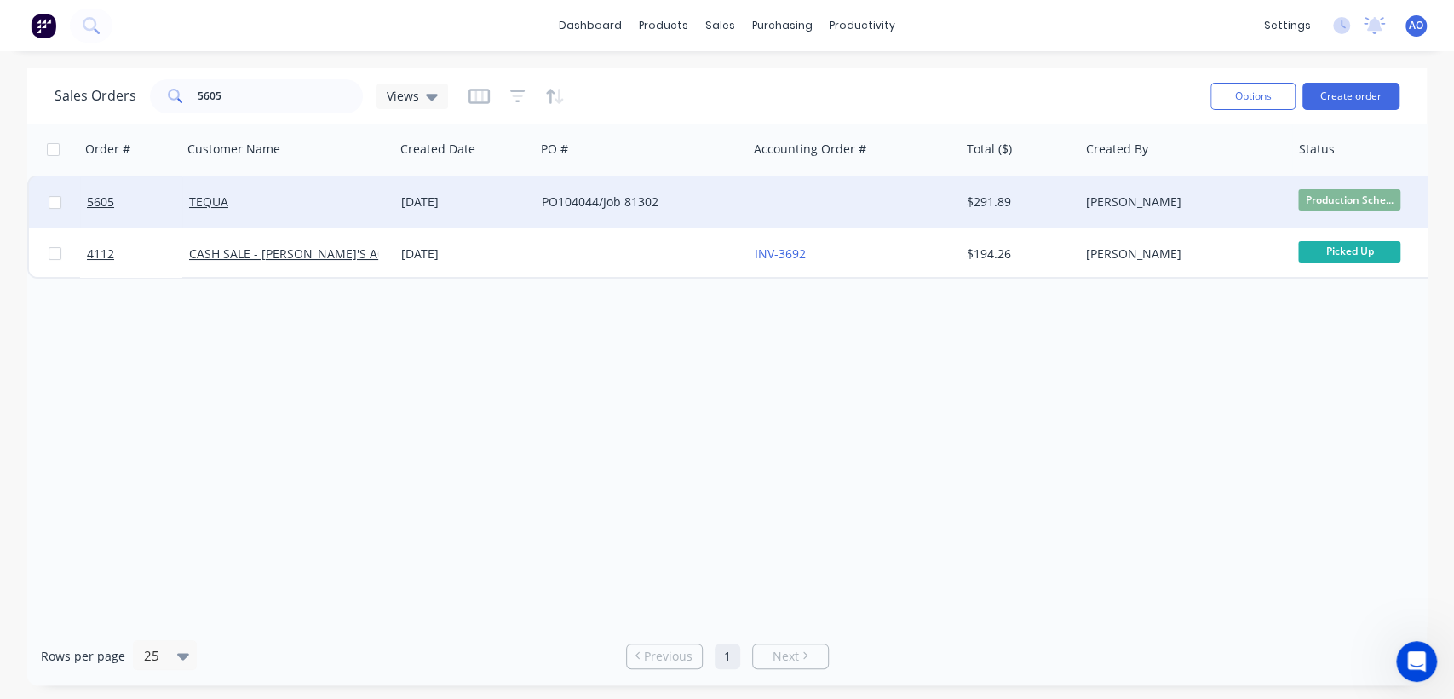
click at [722, 197] on div "PO104044/Job 81302" at bounding box center [636, 201] width 189 height 17
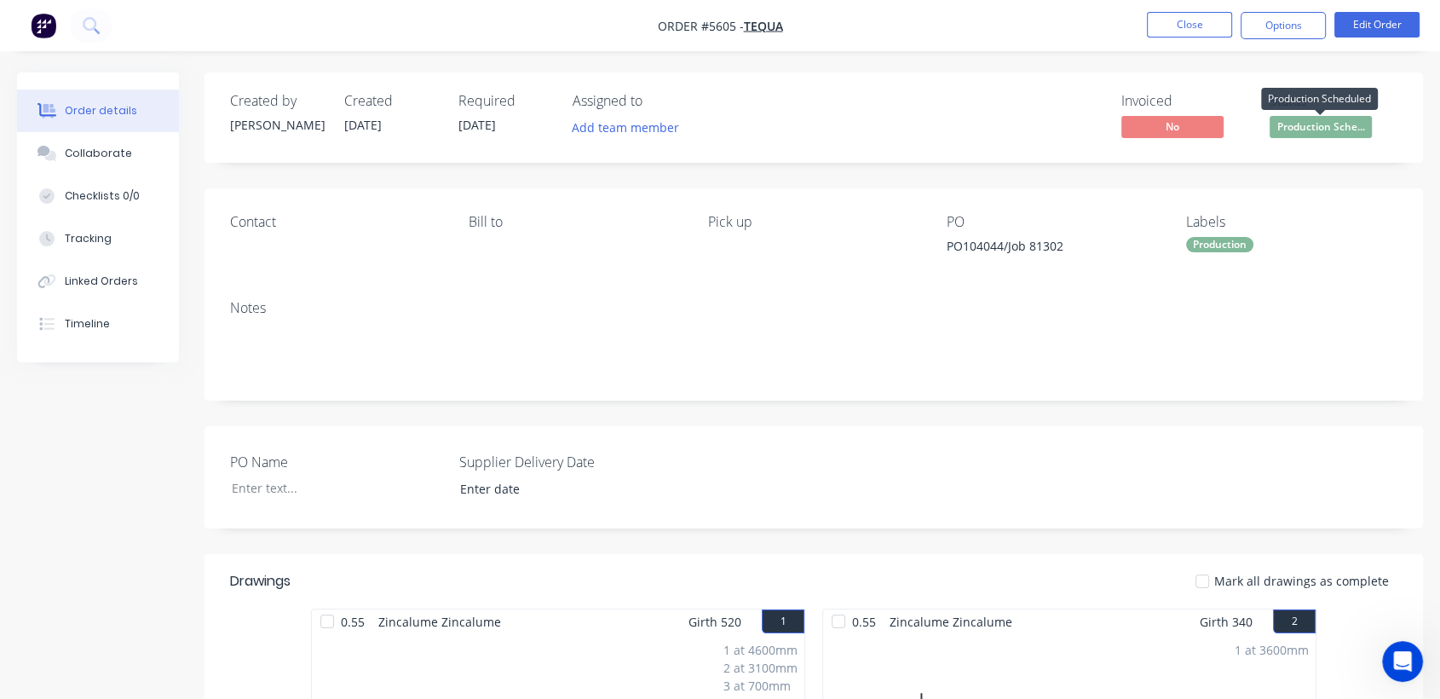
click at [1296, 124] on span "Production Sche..." at bounding box center [1320, 126] width 102 height 21
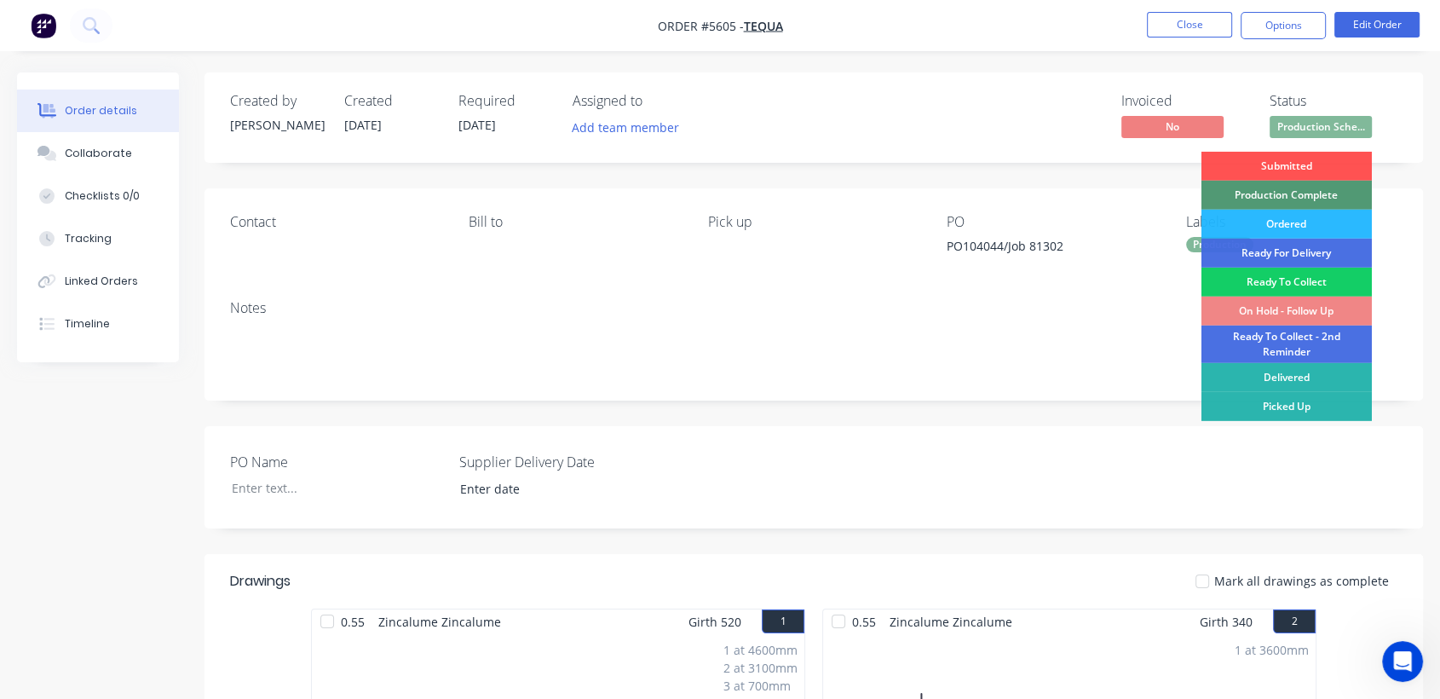
click at [1274, 280] on div "Ready To Collect" at bounding box center [1286, 281] width 170 height 29
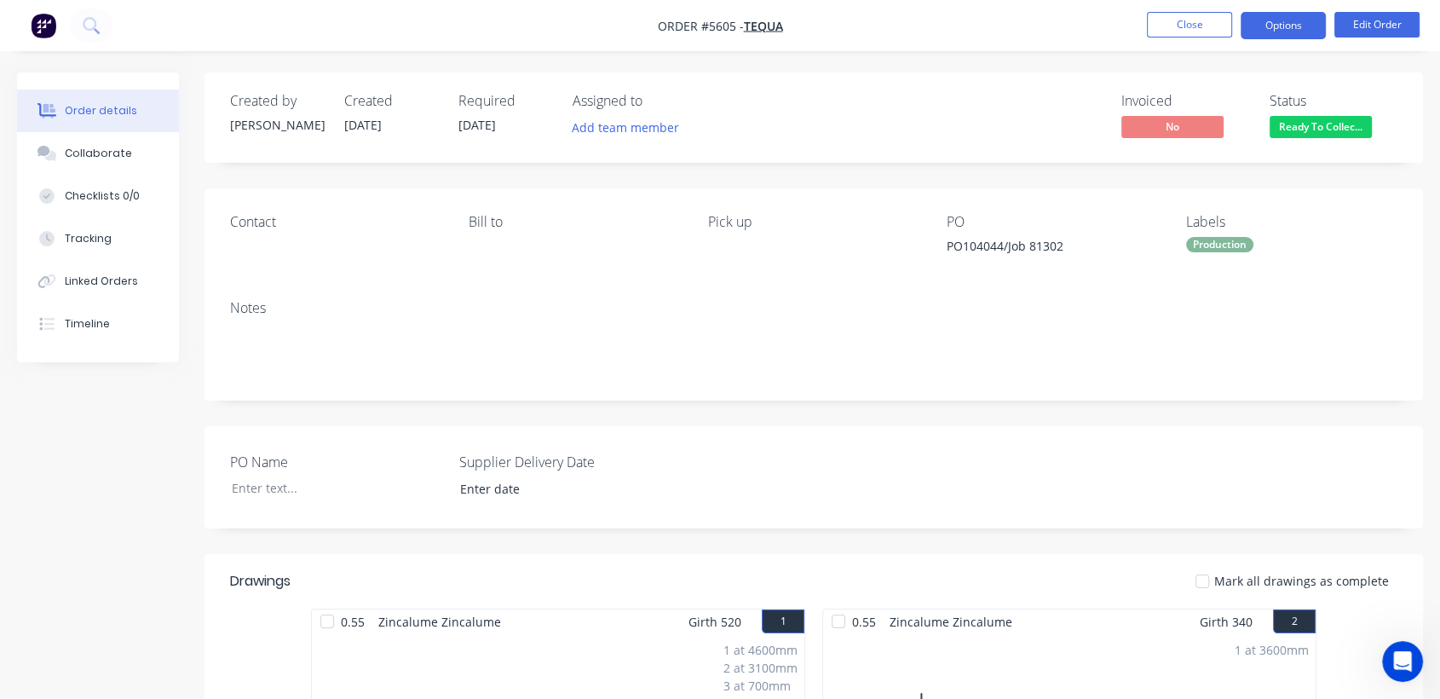
click at [1245, 31] on button "Options" at bounding box center [1282, 25] width 85 height 27
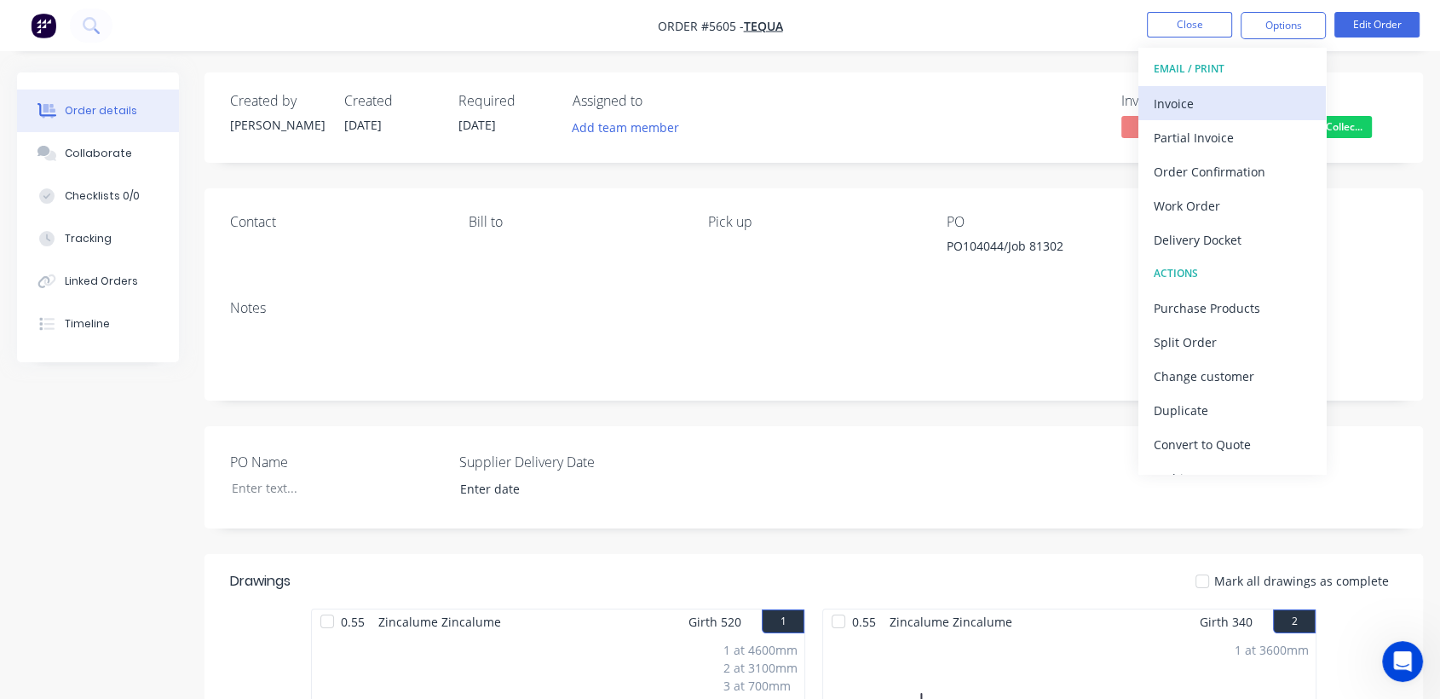
click at [1172, 106] on div "Invoice" at bounding box center [1231, 103] width 157 height 25
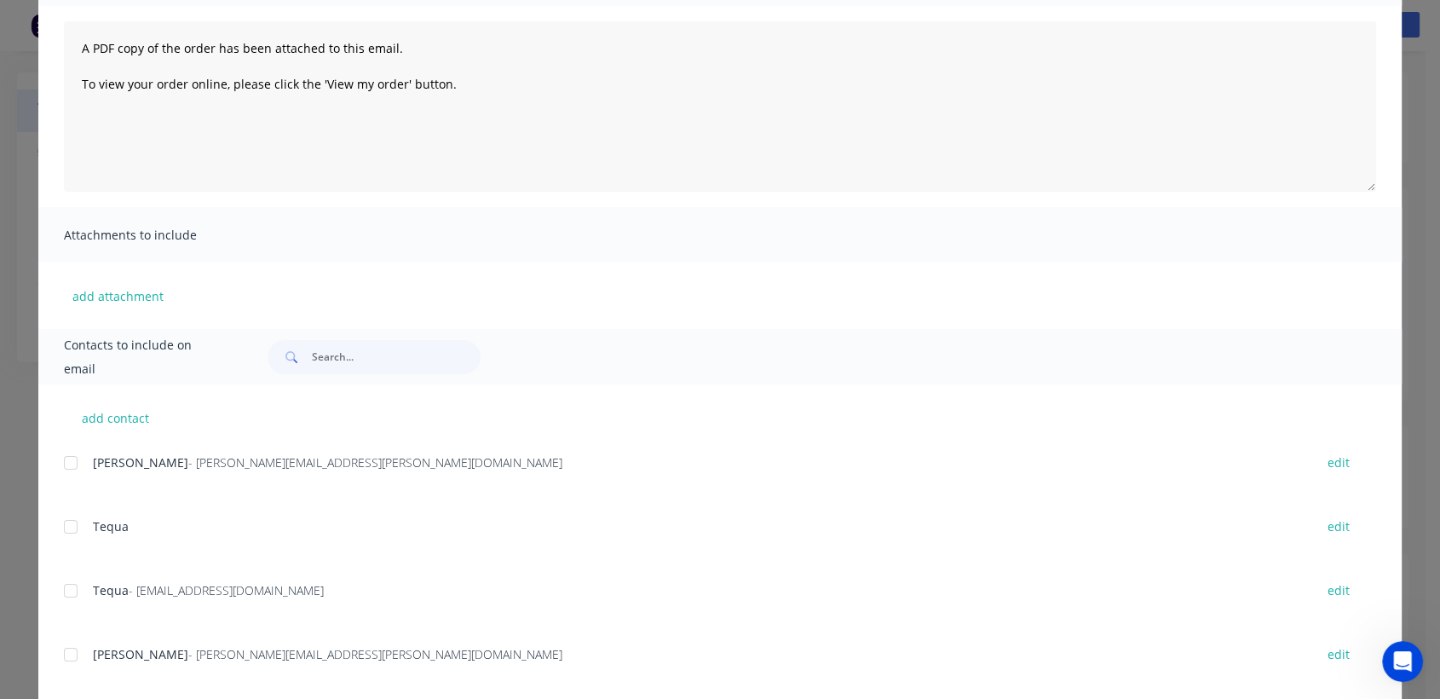
scroll to position [189, 0]
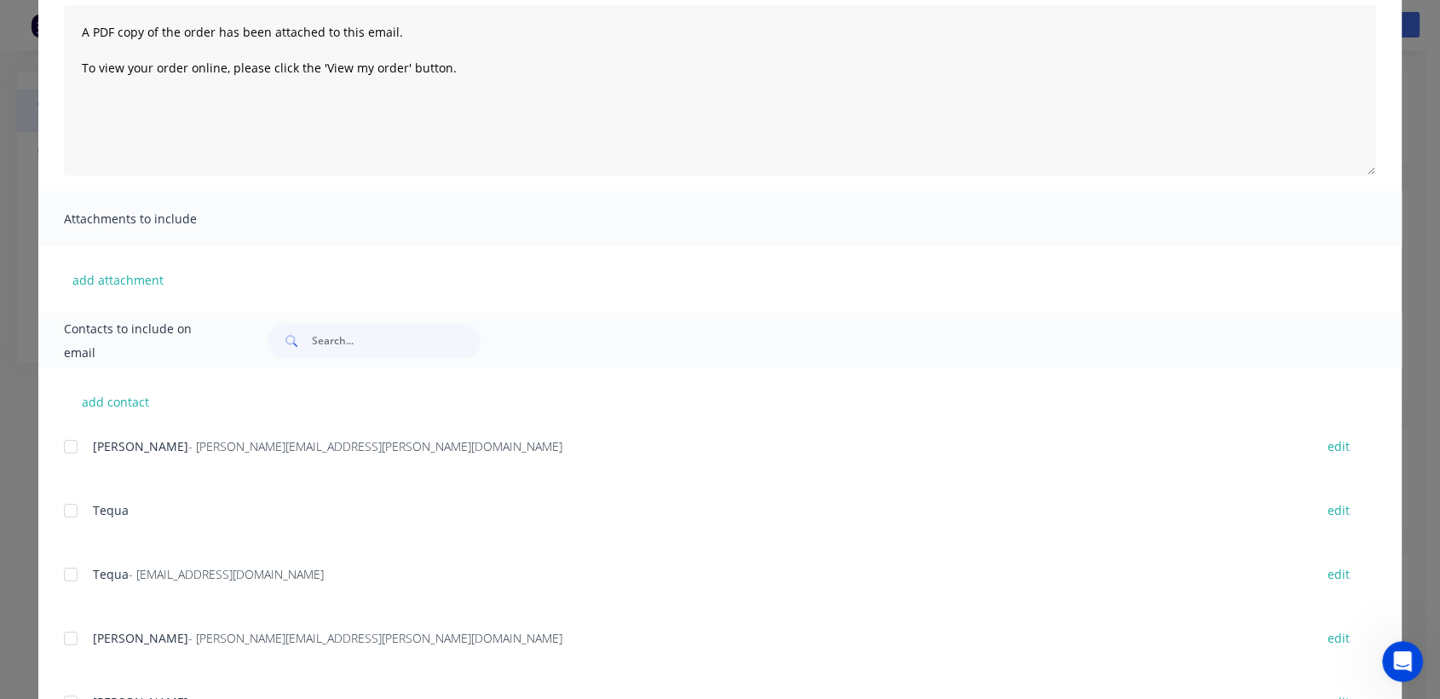
click at [58, 572] on div at bounding box center [71, 574] width 34 height 34
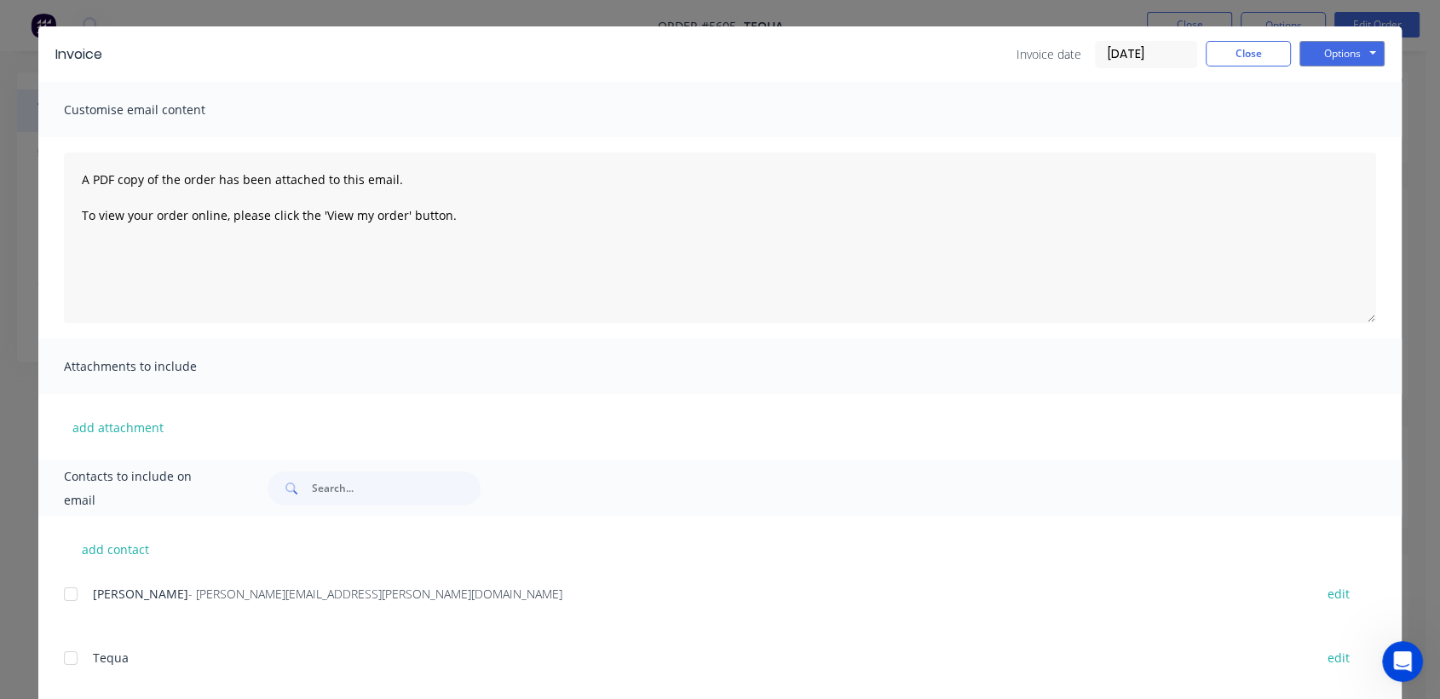
scroll to position [0, 0]
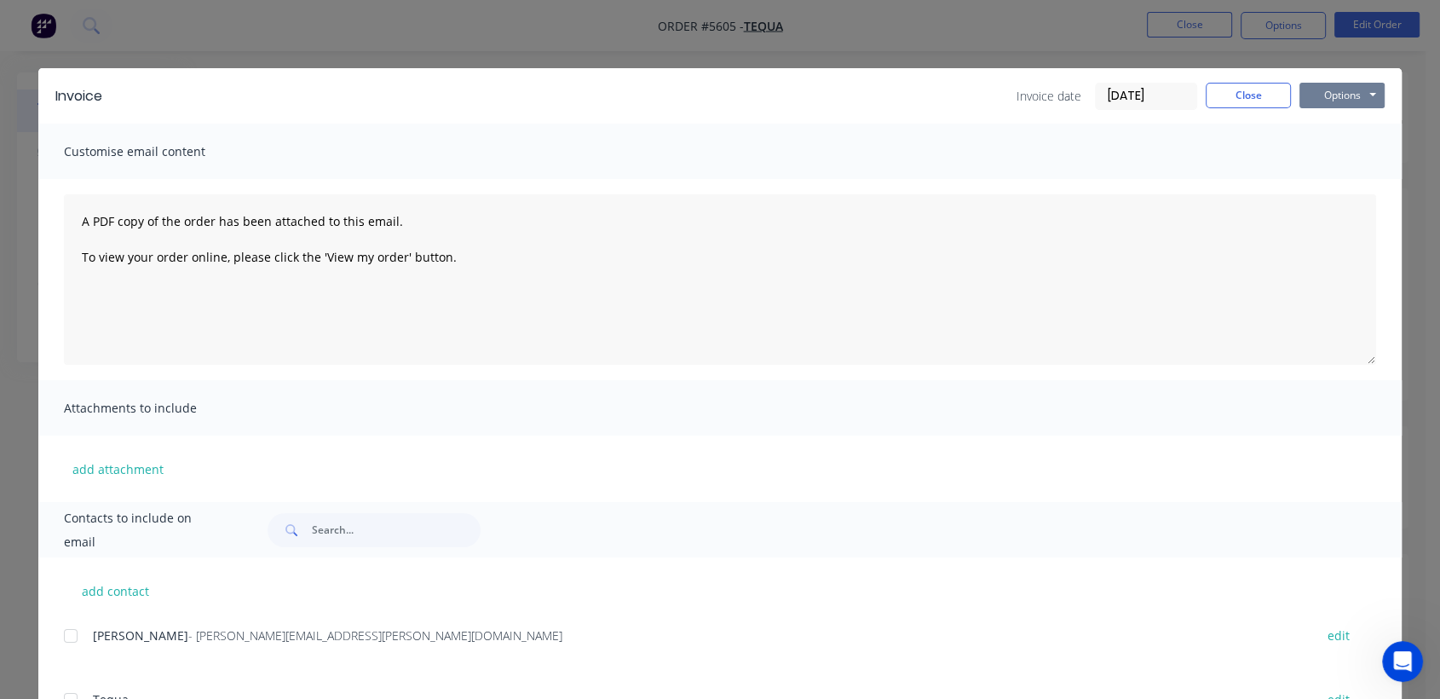
click at [1348, 89] on button "Options" at bounding box center [1341, 96] width 85 height 26
click at [1347, 178] on button "Email" at bounding box center [1353, 182] width 109 height 28
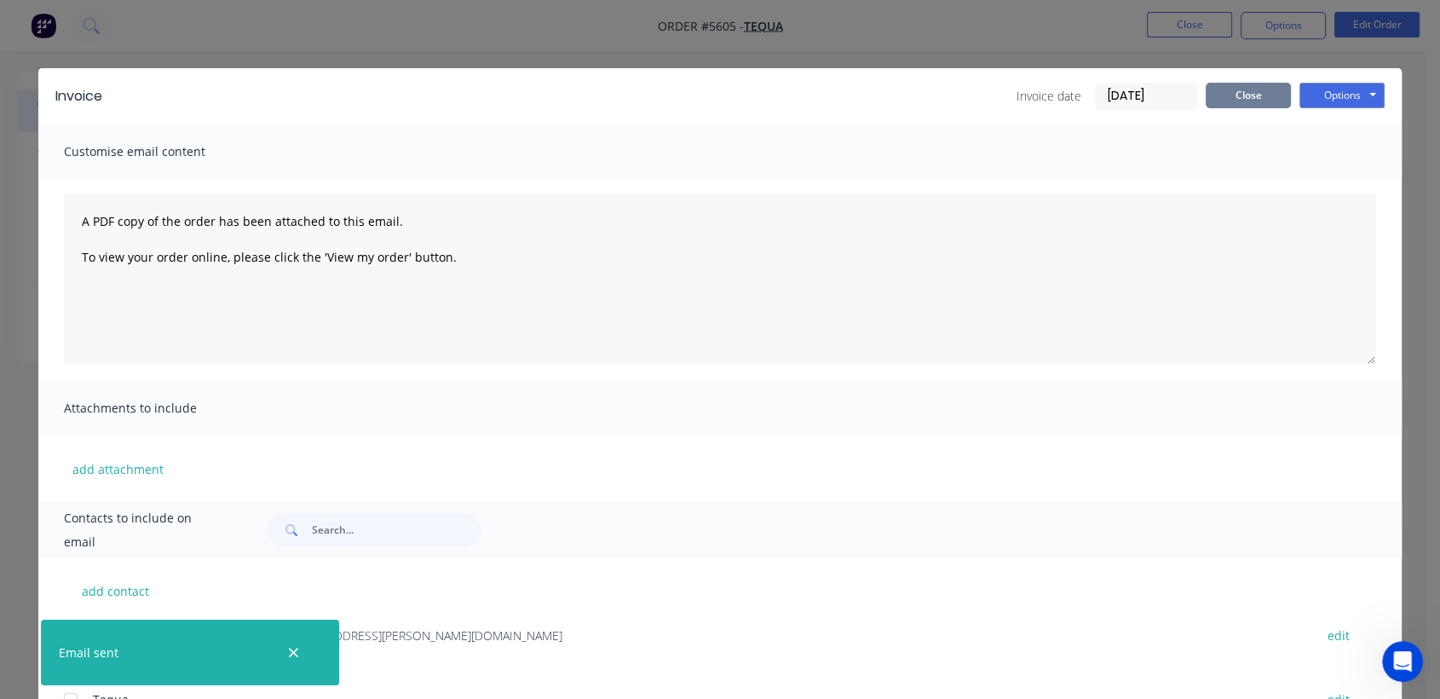
click at [1235, 95] on button "Close" at bounding box center [1247, 96] width 85 height 26
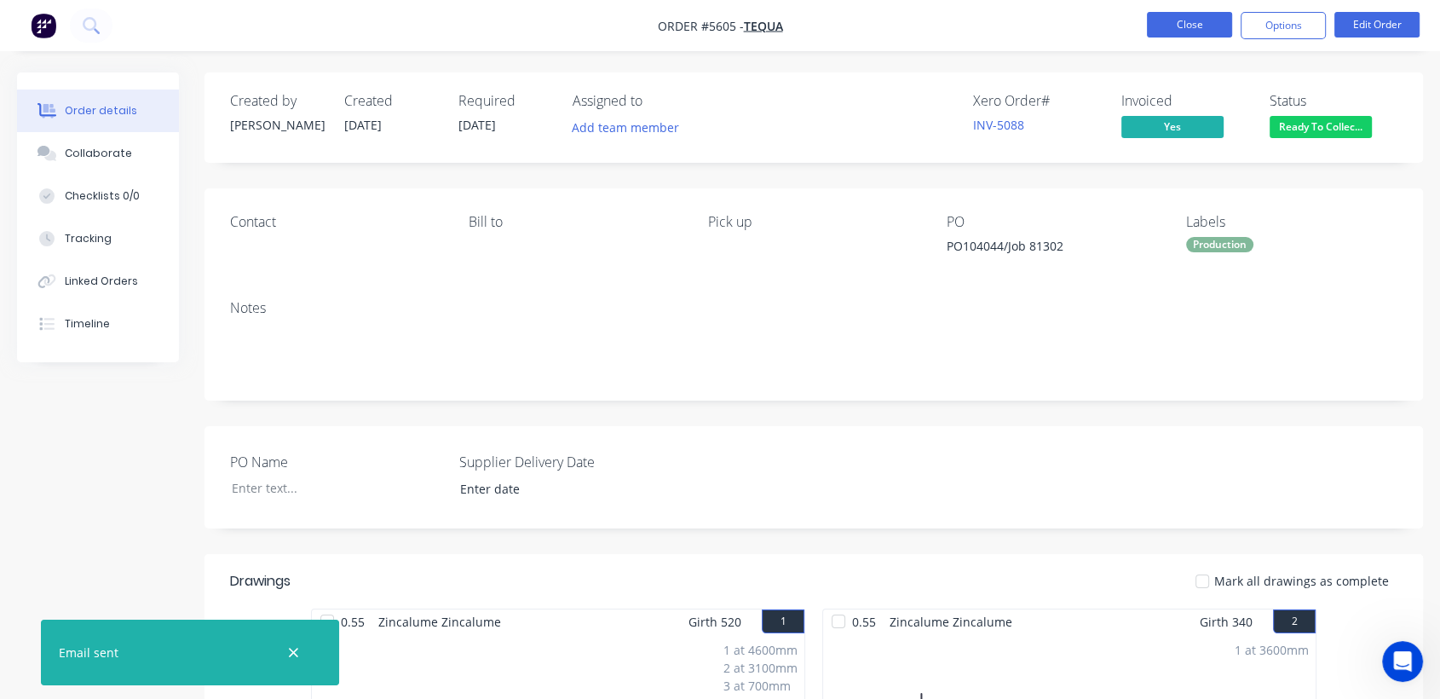
click at [1188, 17] on button "Close" at bounding box center [1189, 25] width 85 height 26
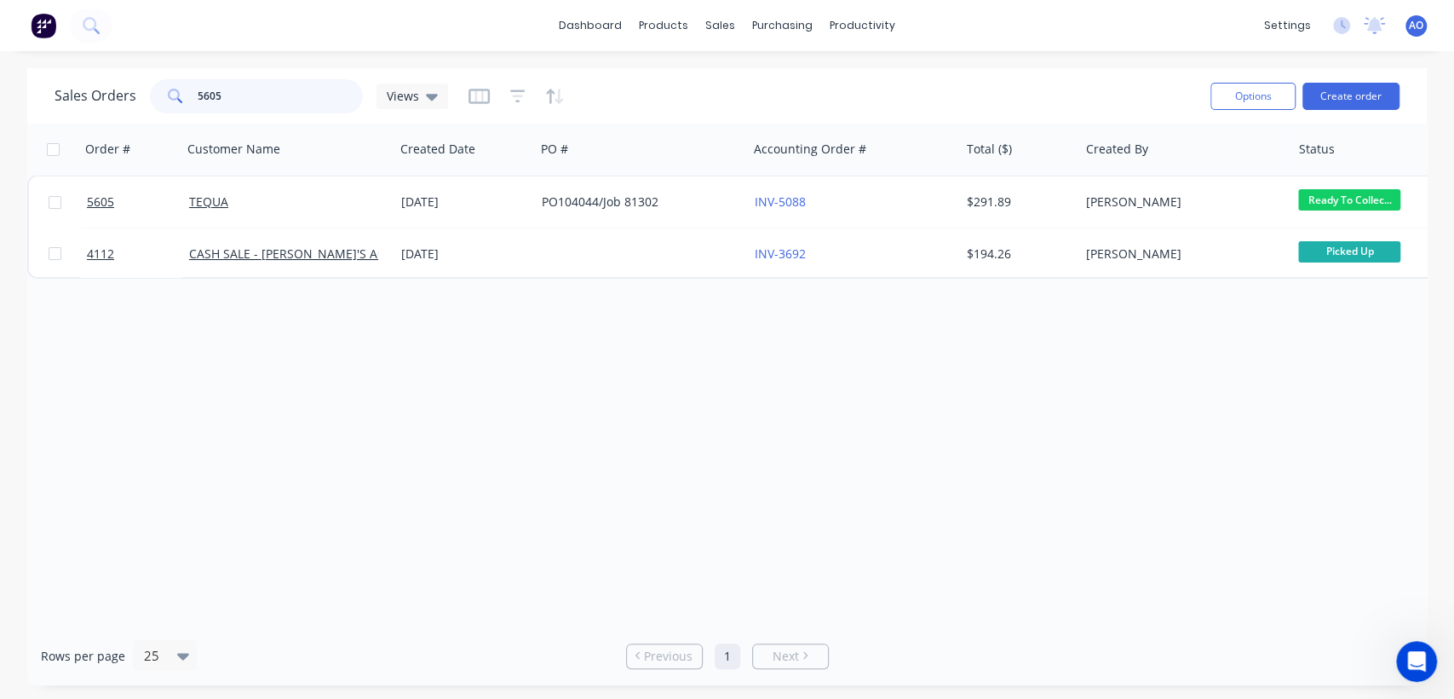
click at [242, 91] on input "5605" at bounding box center [281, 96] width 166 height 34
type input "5608"
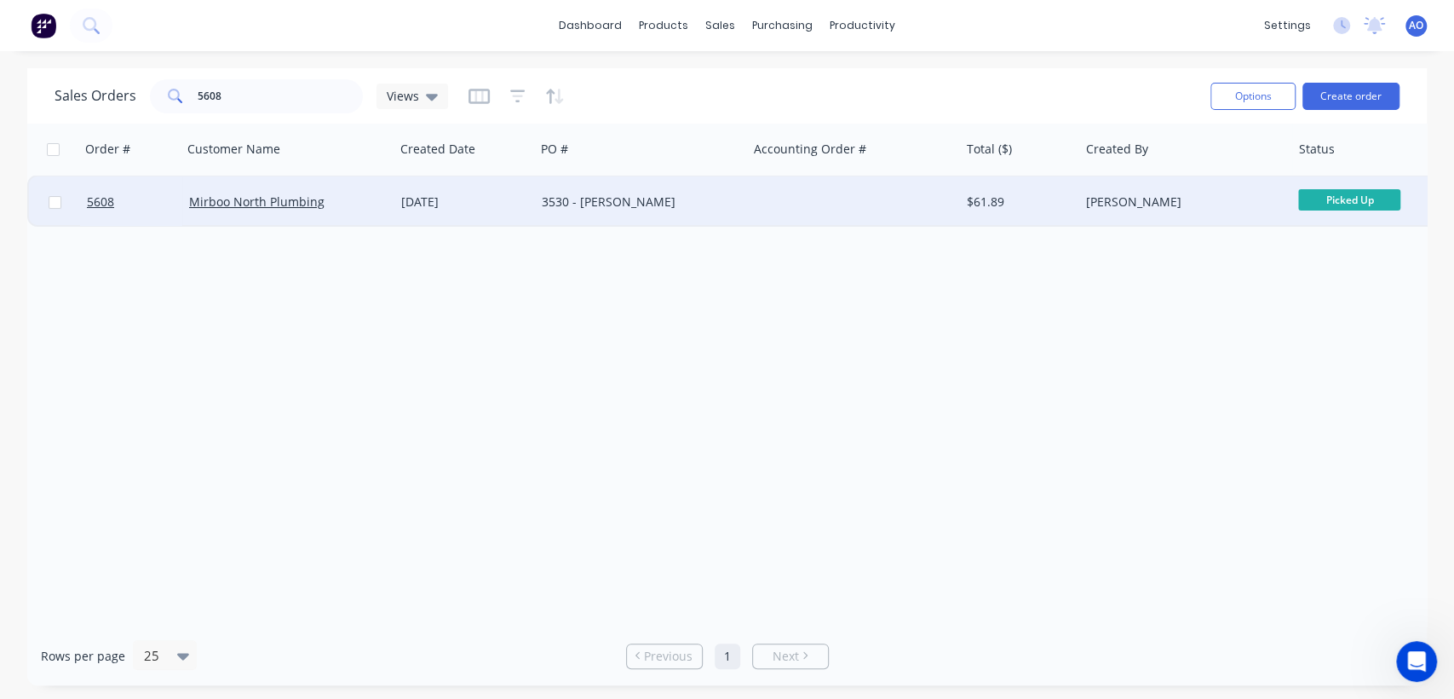
click at [662, 187] on div "3530 - [PERSON_NAME]" at bounding box center [641, 201] width 212 height 51
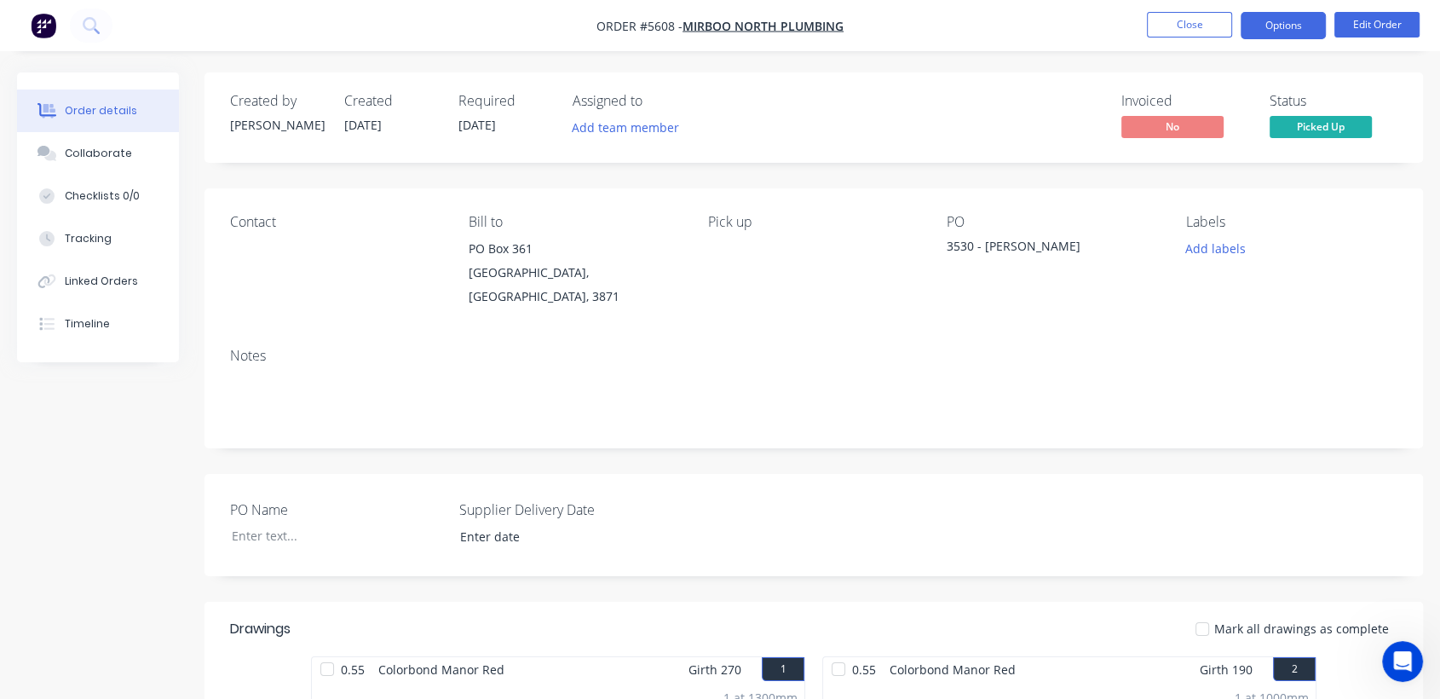
click at [1282, 30] on button "Options" at bounding box center [1282, 25] width 85 height 27
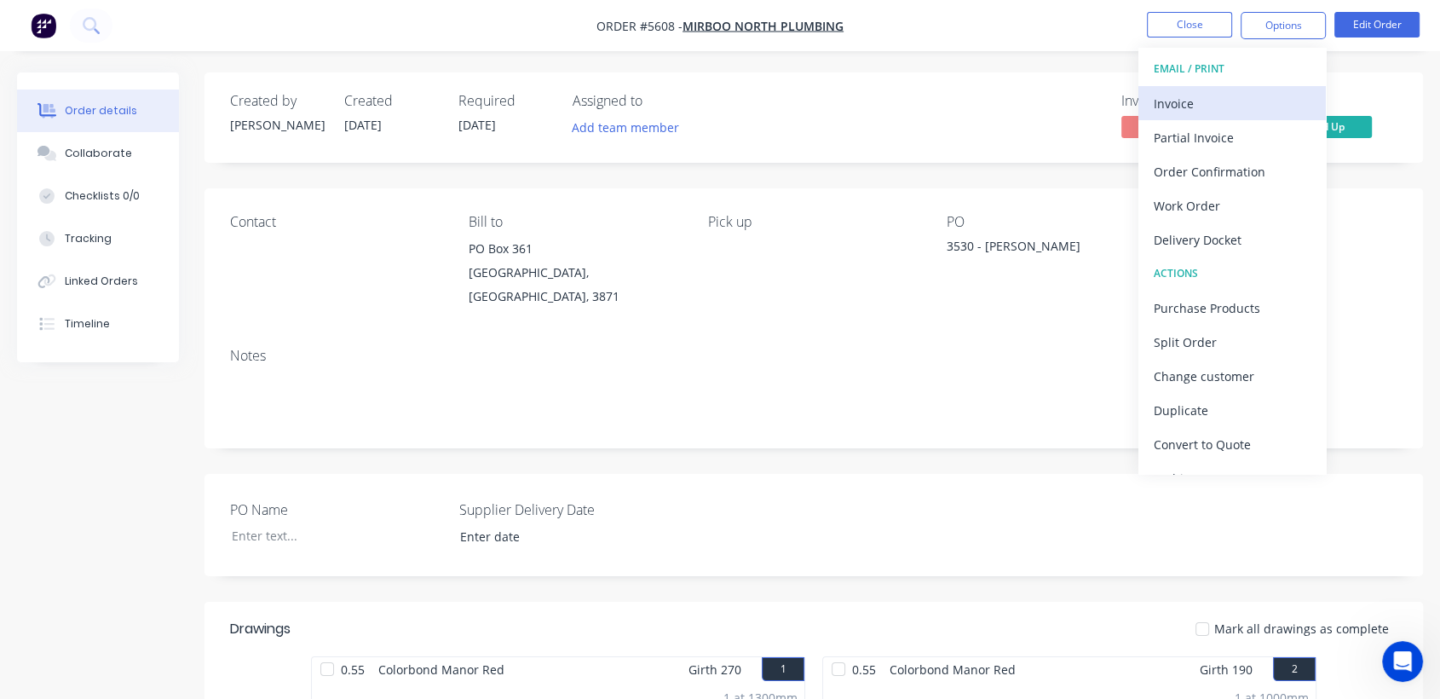
click at [1225, 101] on div "Invoice" at bounding box center [1231, 103] width 157 height 25
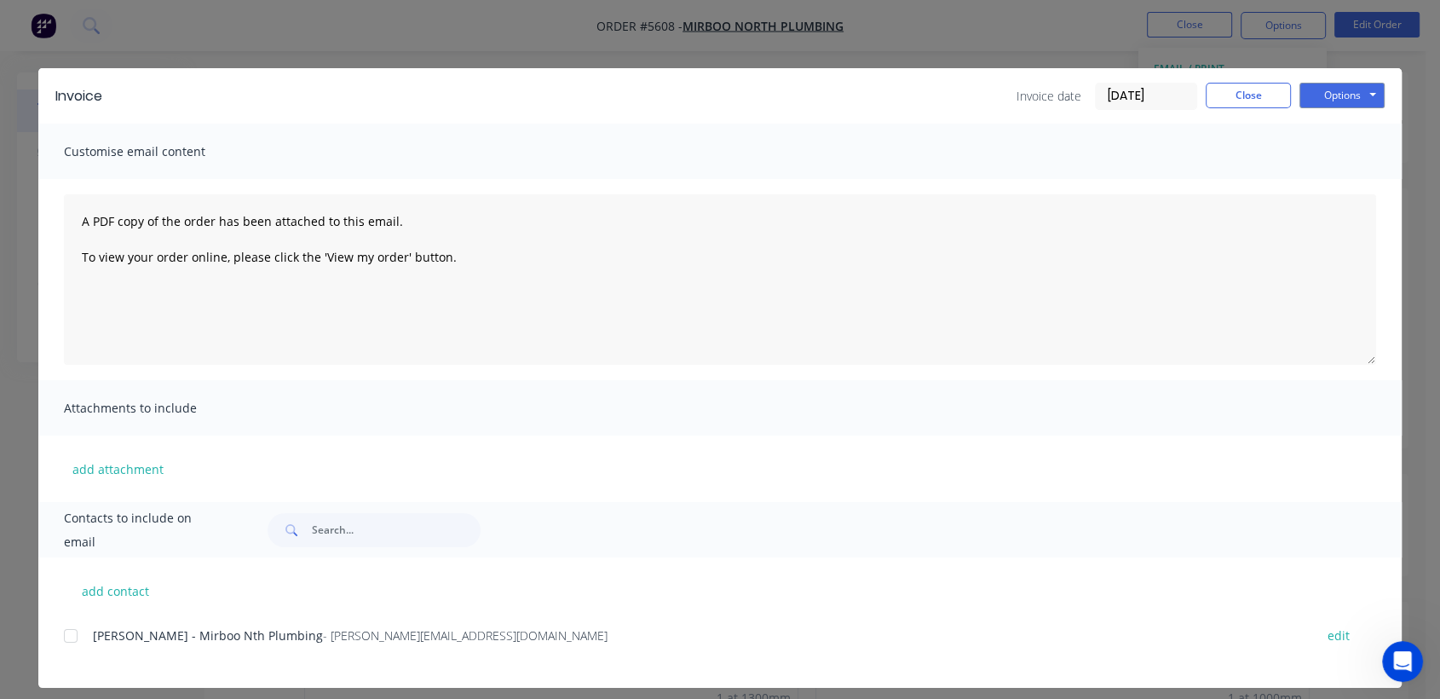
click at [68, 627] on div at bounding box center [71, 635] width 34 height 34
click at [1357, 90] on button "Options" at bounding box center [1341, 96] width 85 height 26
click at [1320, 179] on button "Email" at bounding box center [1353, 182] width 109 height 28
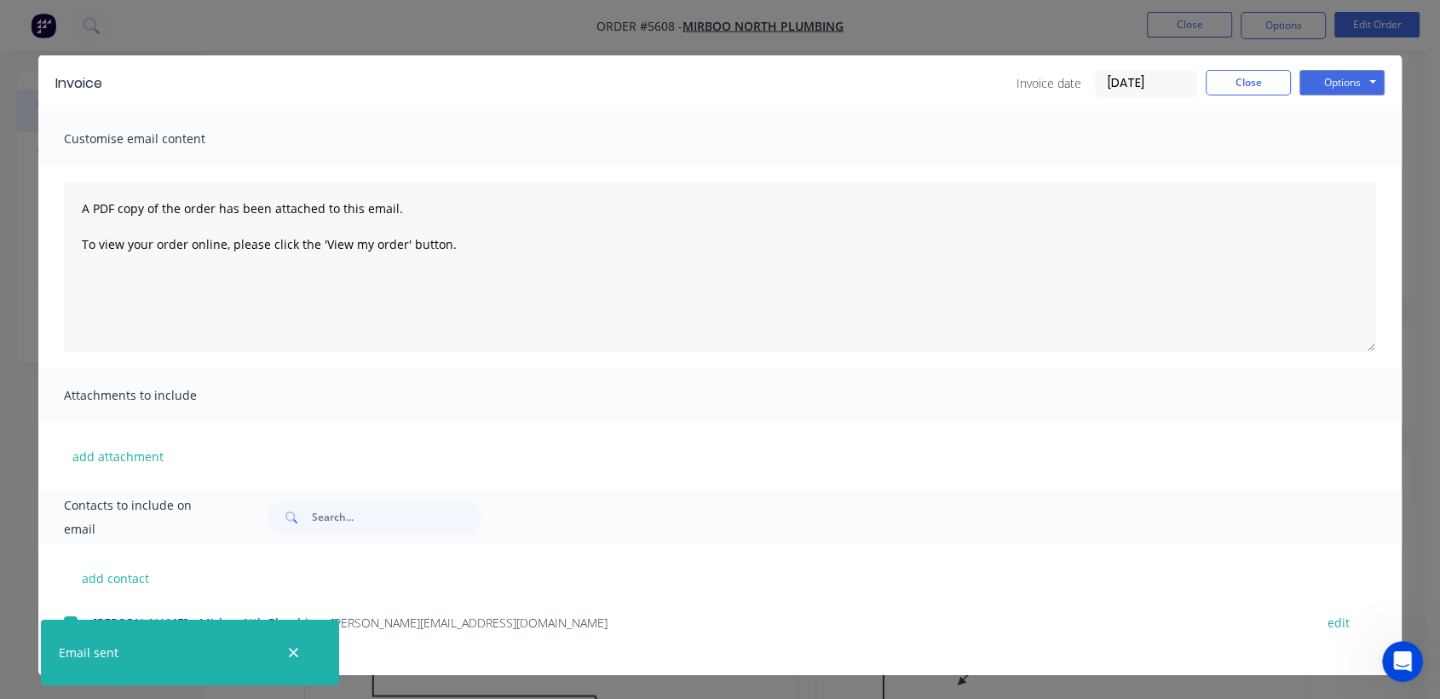
scroll to position [151, 0]
click at [1262, 83] on button "Close" at bounding box center [1247, 83] width 85 height 26
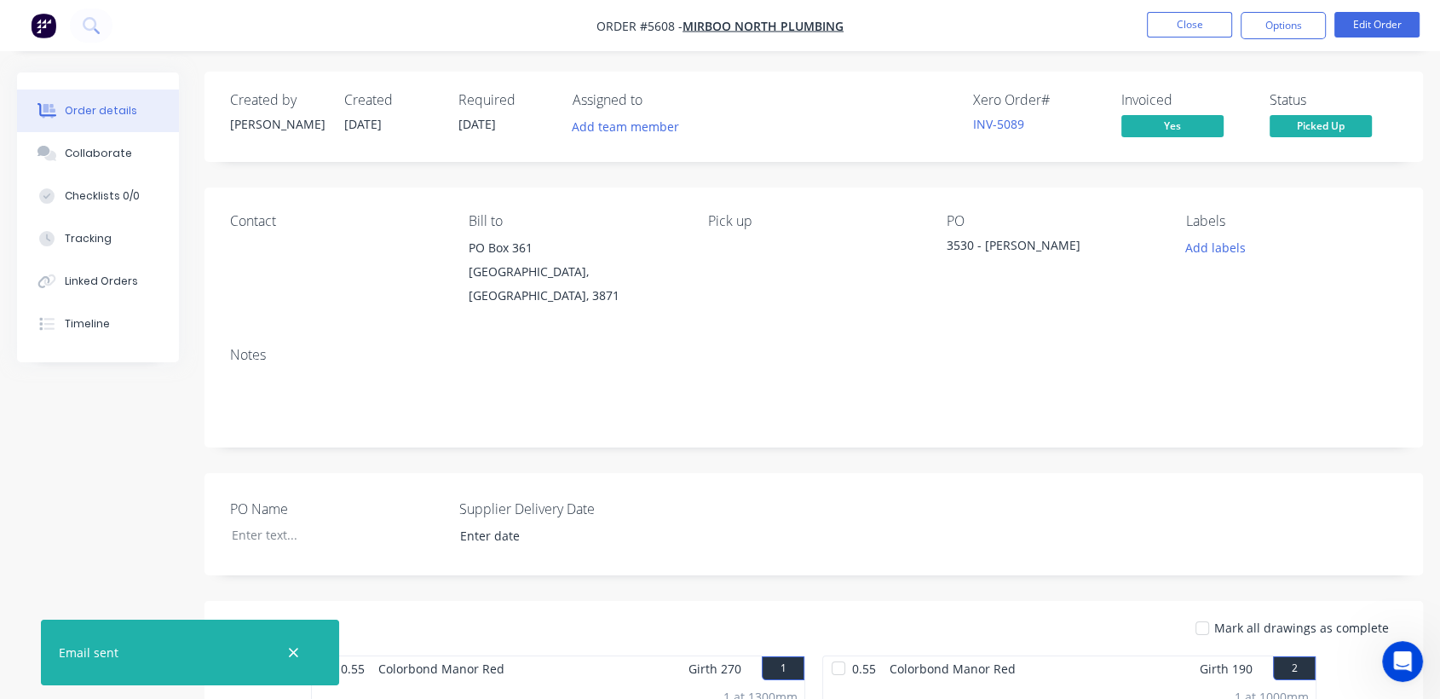
scroll to position [0, 0]
click at [1274, 29] on button "Options" at bounding box center [1282, 25] width 85 height 27
click at [1020, 12] on nav "Order #5608 - Mirboo North Plumbing Close Options Edit Order" at bounding box center [720, 25] width 1440 height 51
click at [1189, 29] on button "Close" at bounding box center [1189, 25] width 85 height 26
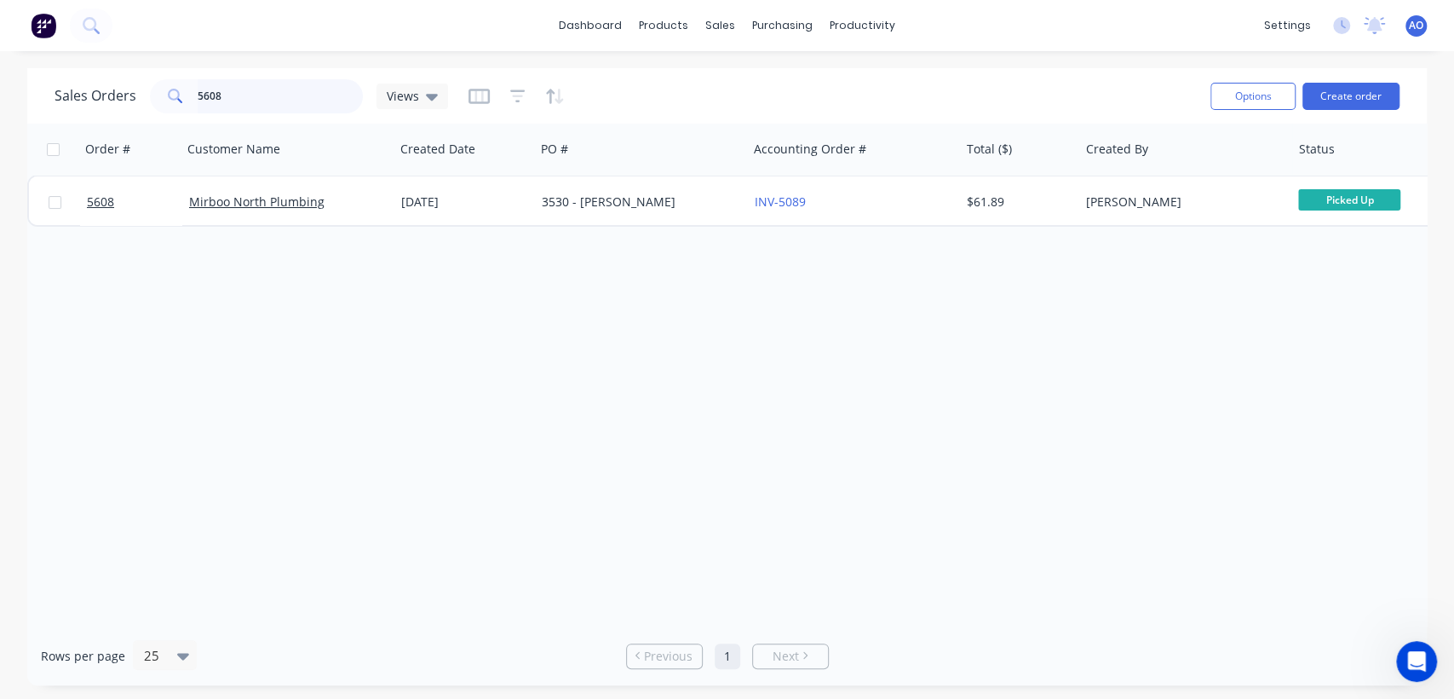
click at [228, 93] on input "5608" at bounding box center [281, 96] width 166 height 34
type input "5612"
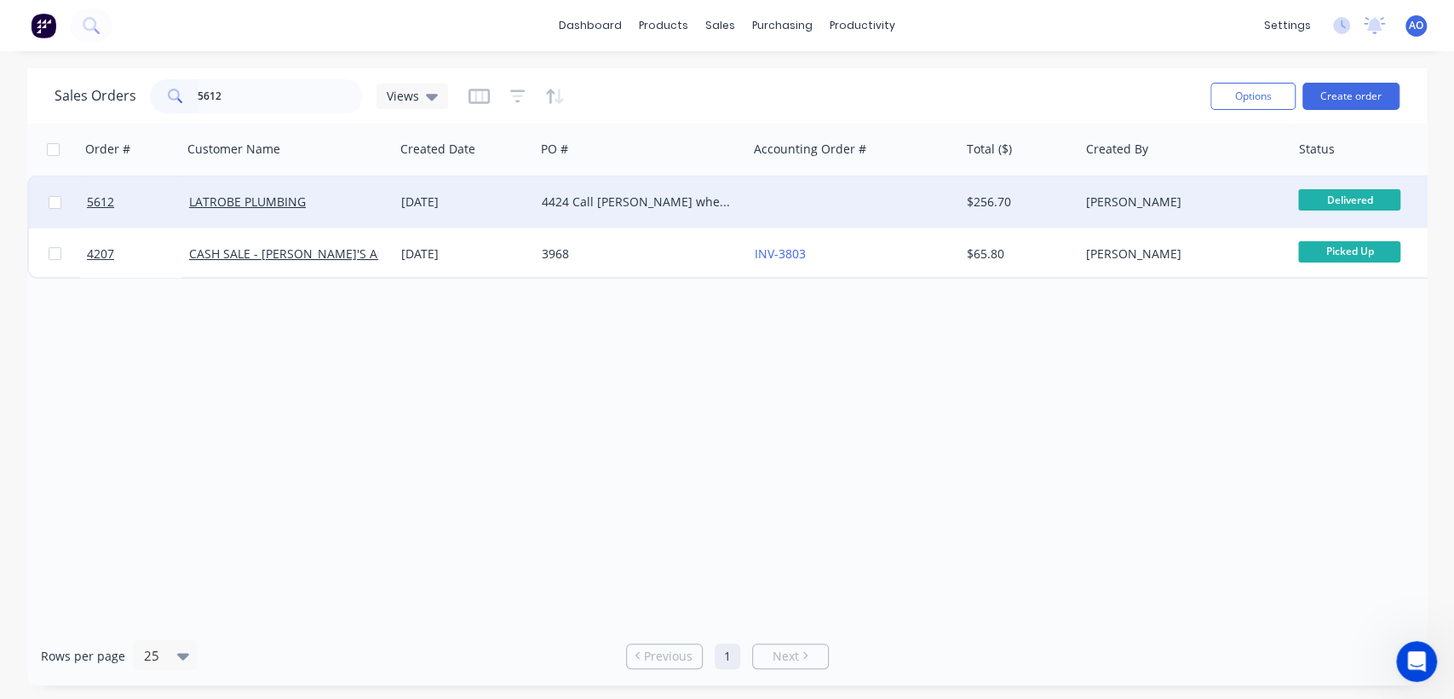
click at [873, 198] on div at bounding box center [854, 201] width 212 height 51
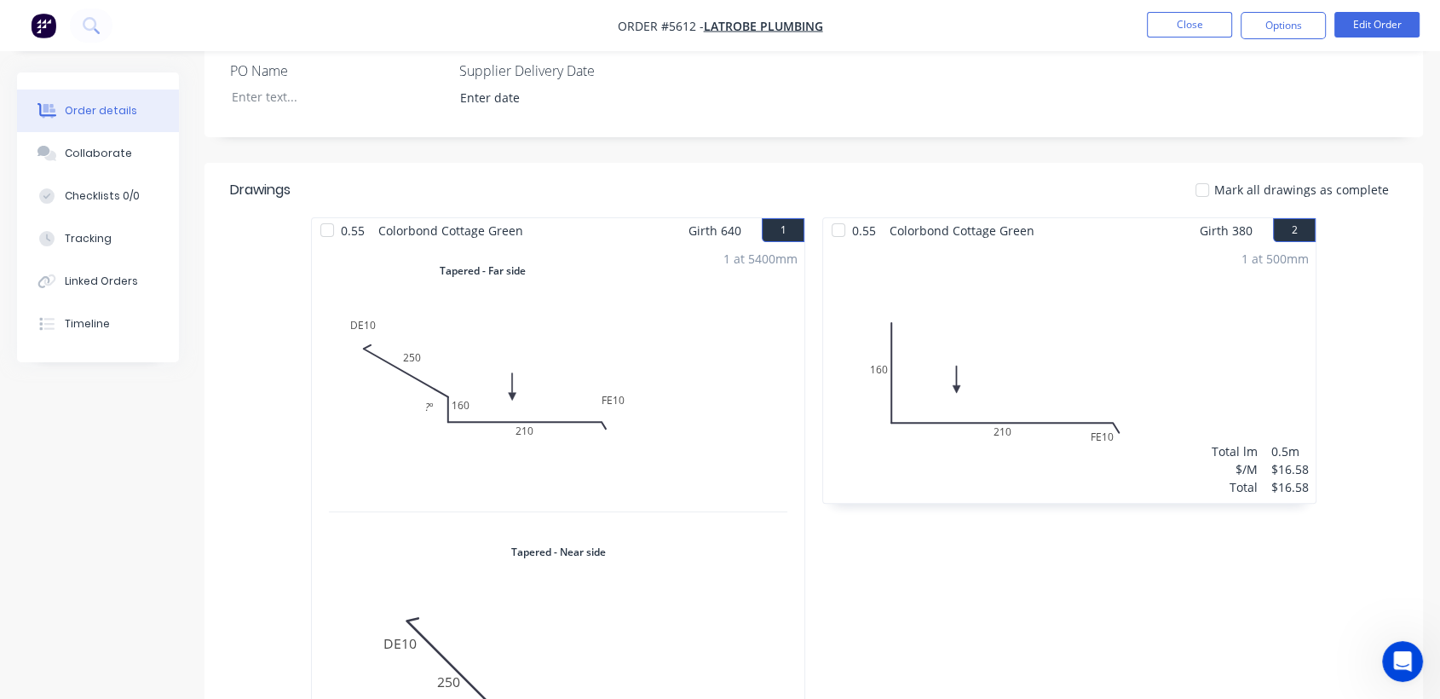
scroll to position [356, 0]
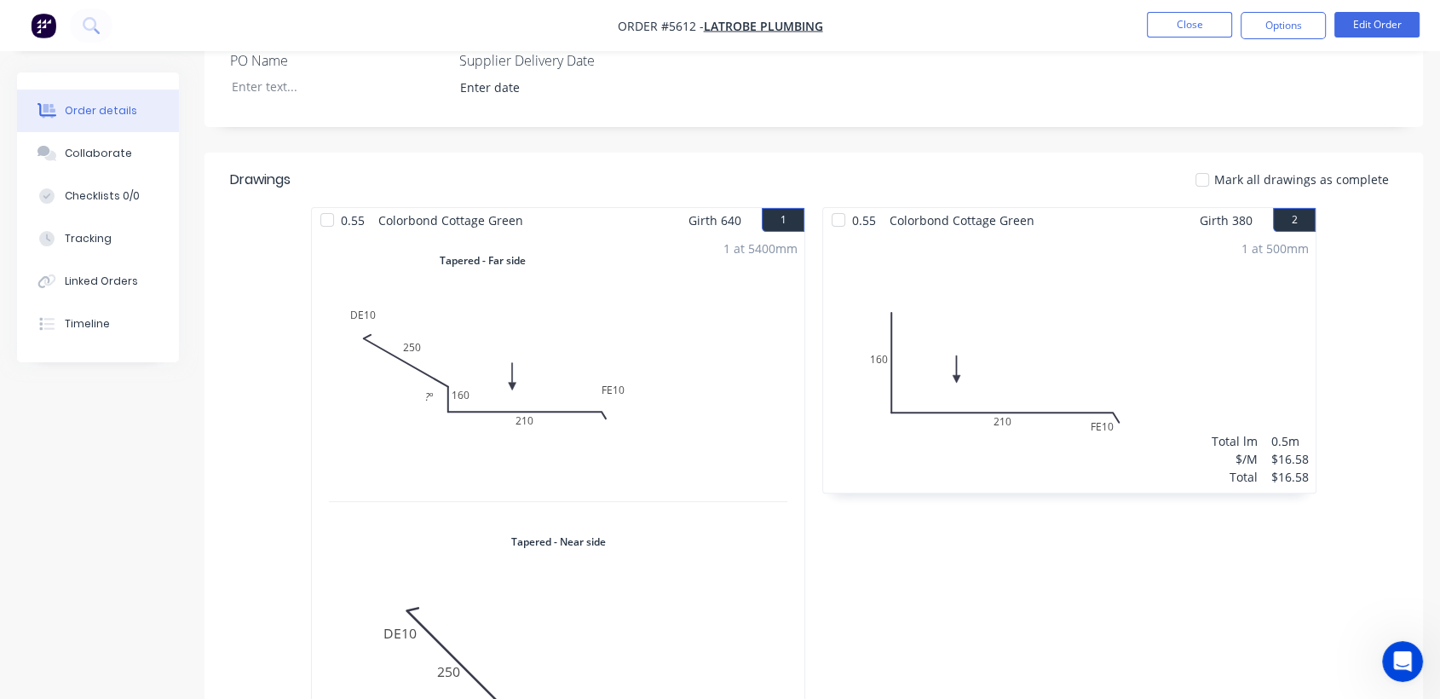
click at [873, 198] on header "Drawings Mark all drawings as complete" at bounding box center [813, 179] width 1218 height 55
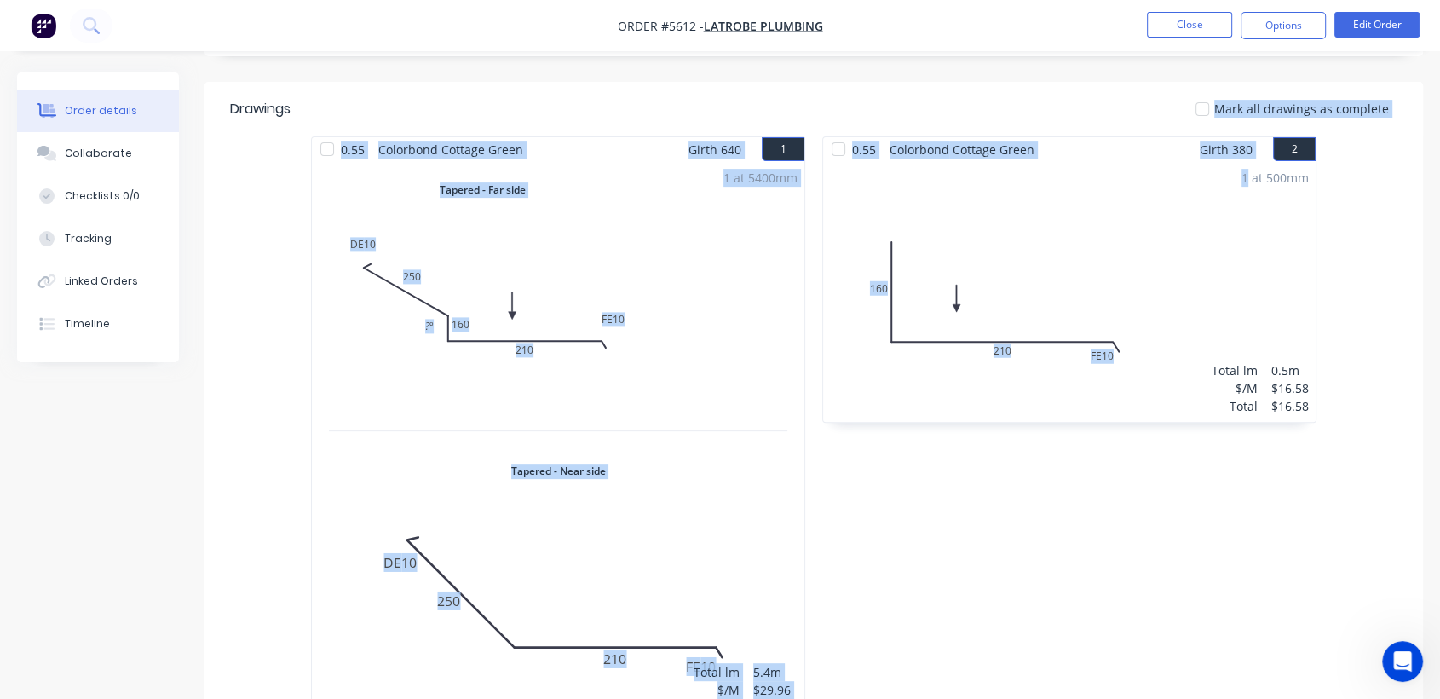
click at [873, 198] on div "Drawings Mark all drawings as complete 0.55 Colorbond Cottage Green Girth 640 1…" at bounding box center [813, 411] width 1218 height 659
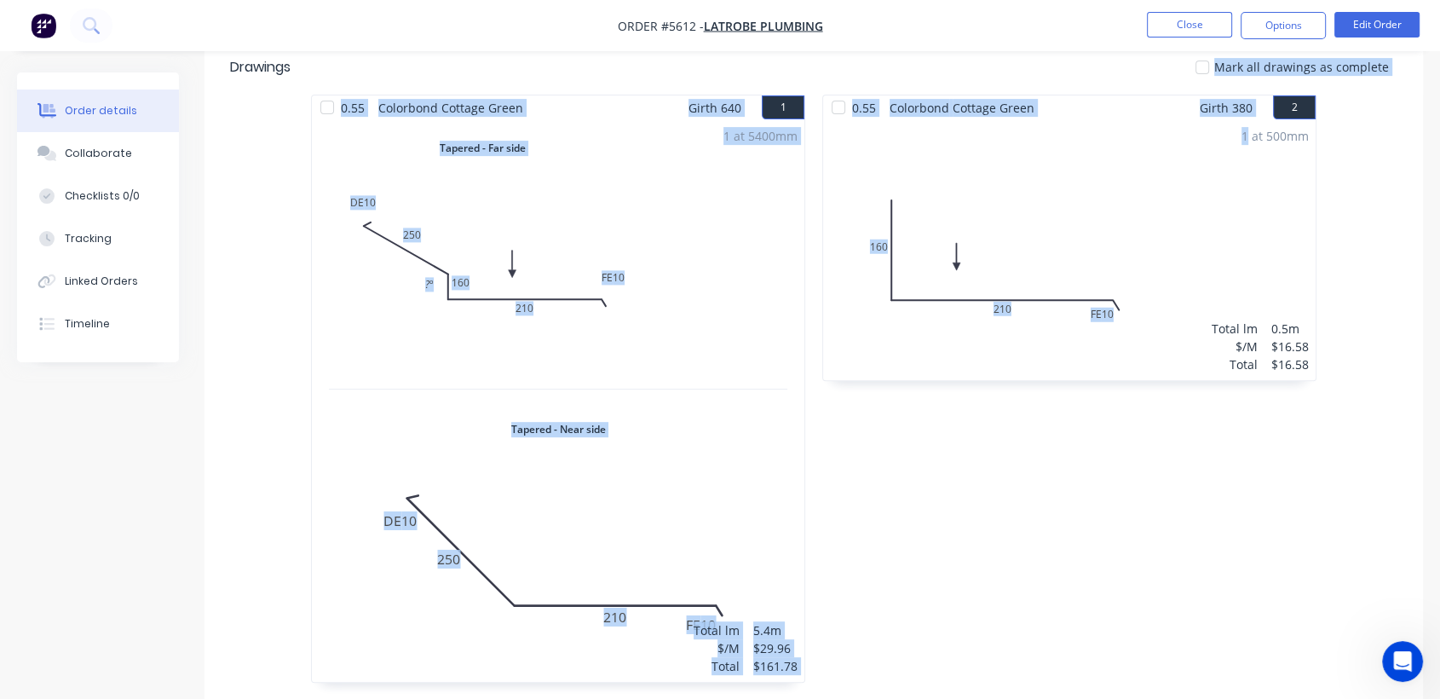
scroll to position [545, 0]
click at [817, 233] on div "0.55 Colorbond Cottage Green Girth 380 2 0 160 FE 10 210 0 160 FE 10 210 1 at 5…" at bounding box center [1069, 396] width 511 height 605
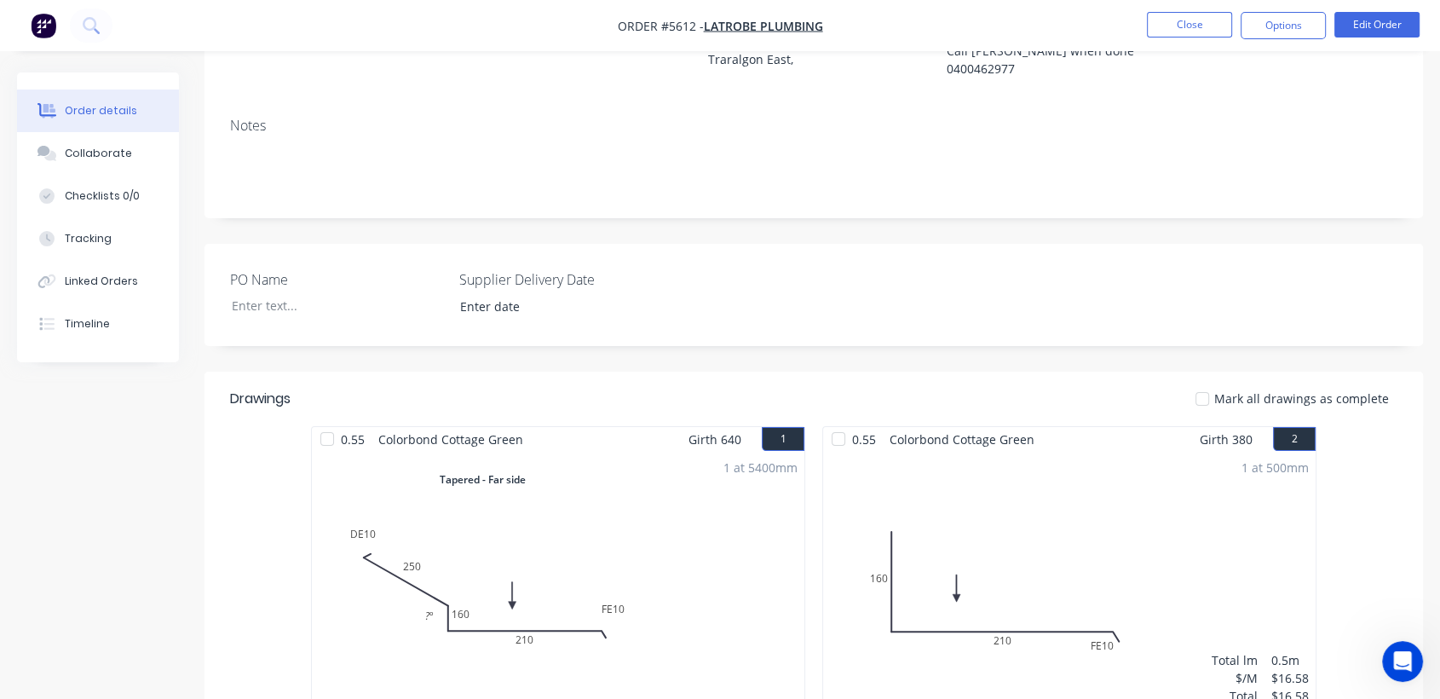
scroll to position [0, 0]
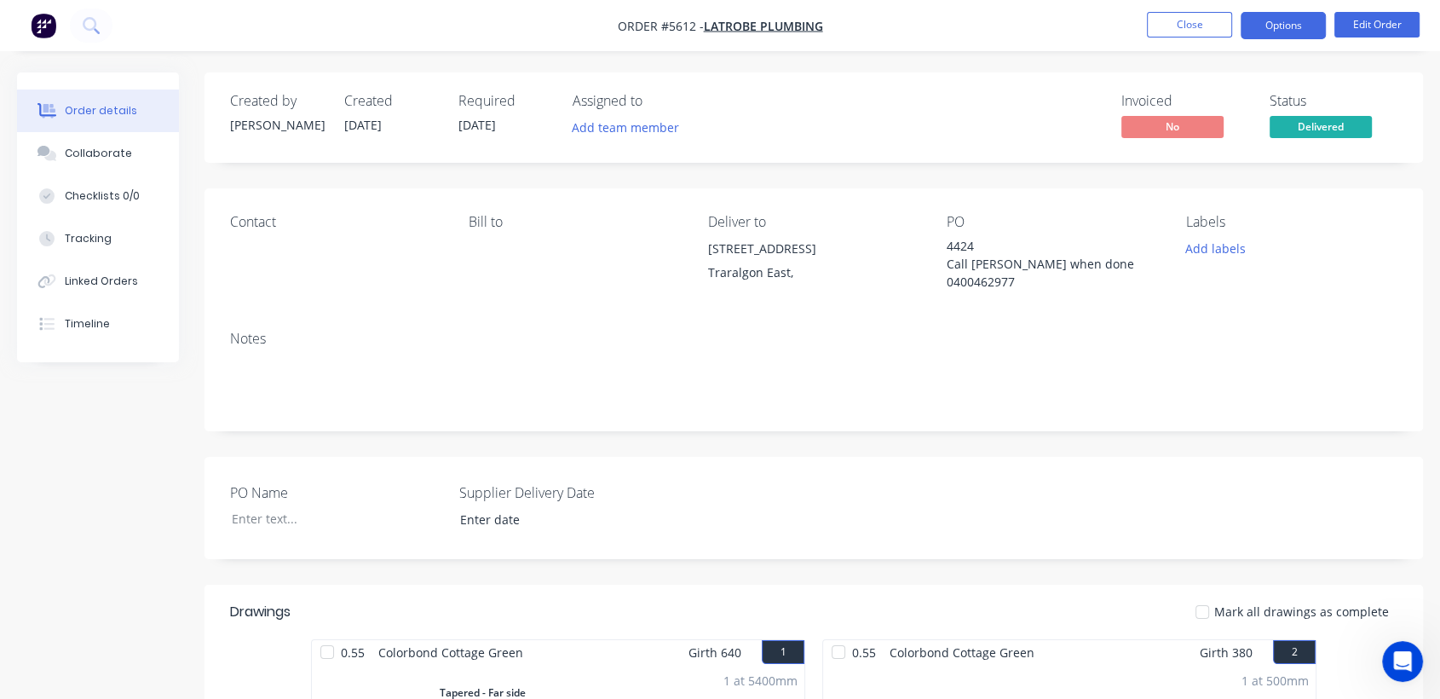
click at [1269, 19] on button "Options" at bounding box center [1282, 25] width 85 height 27
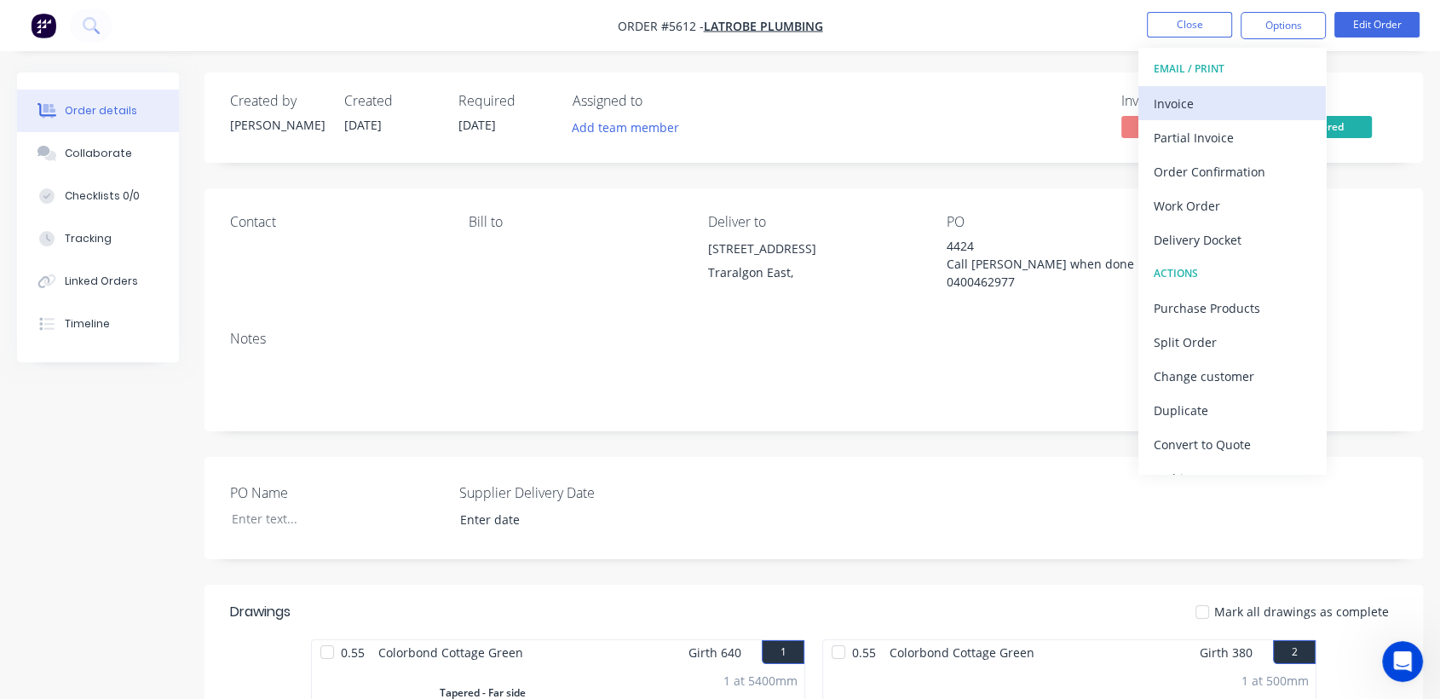
click at [1166, 95] on div "Invoice" at bounding box center [1231, 103] width 157 height 25
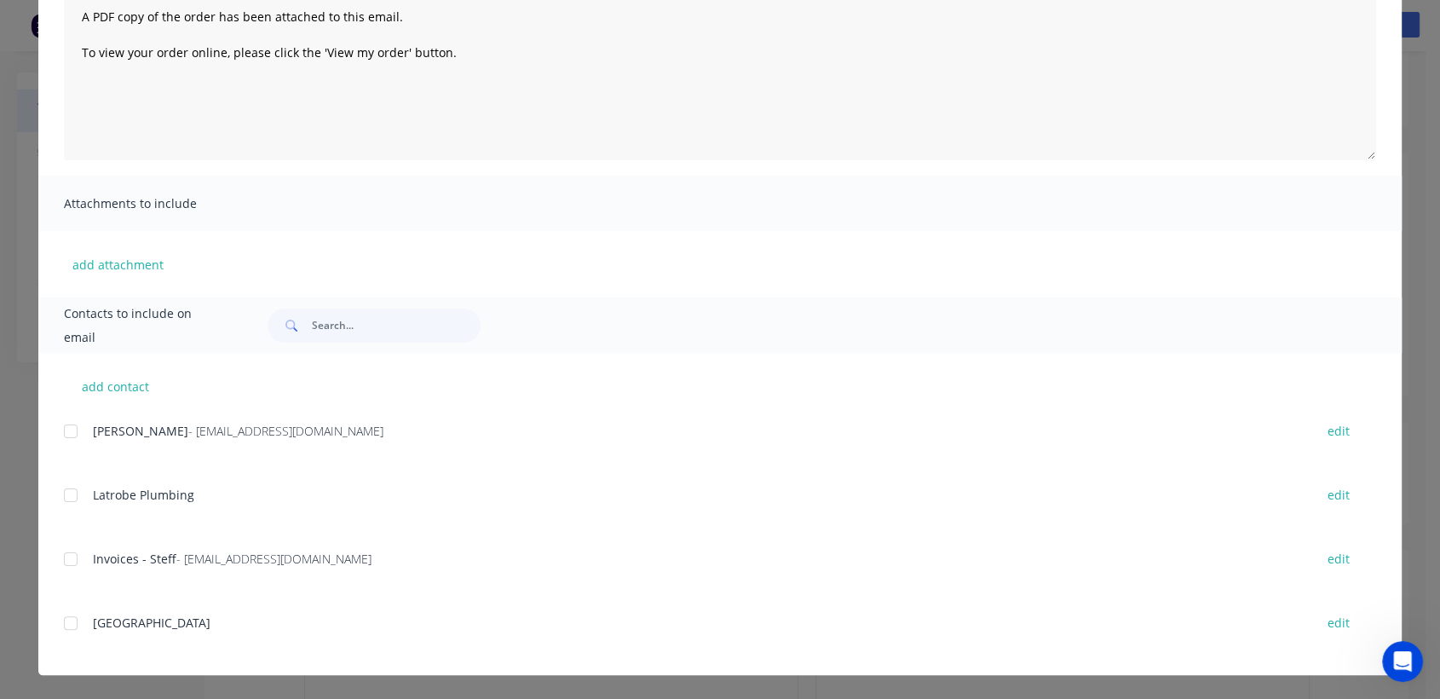
scroll to position [37, 0]
click at [67, 561] on div at bounding box center [71, 559] width 34 height 34
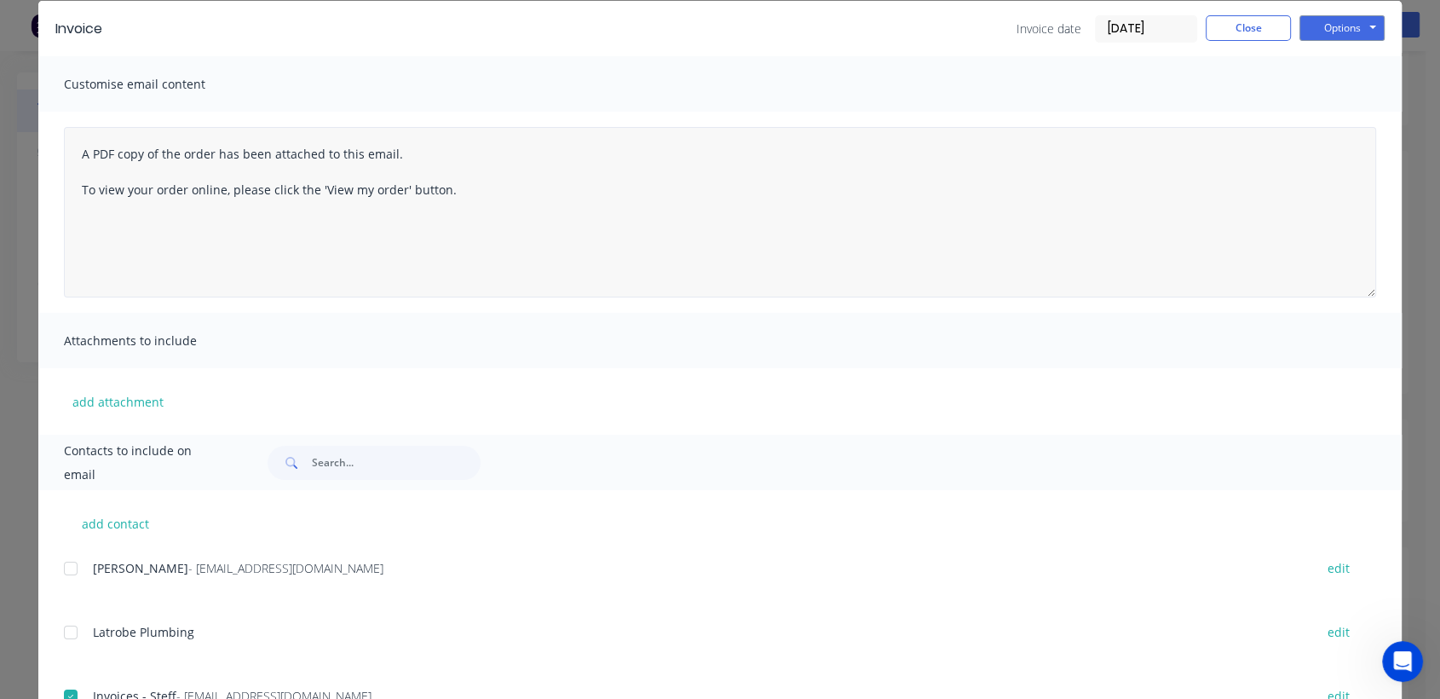
scroll to position [54, 0]
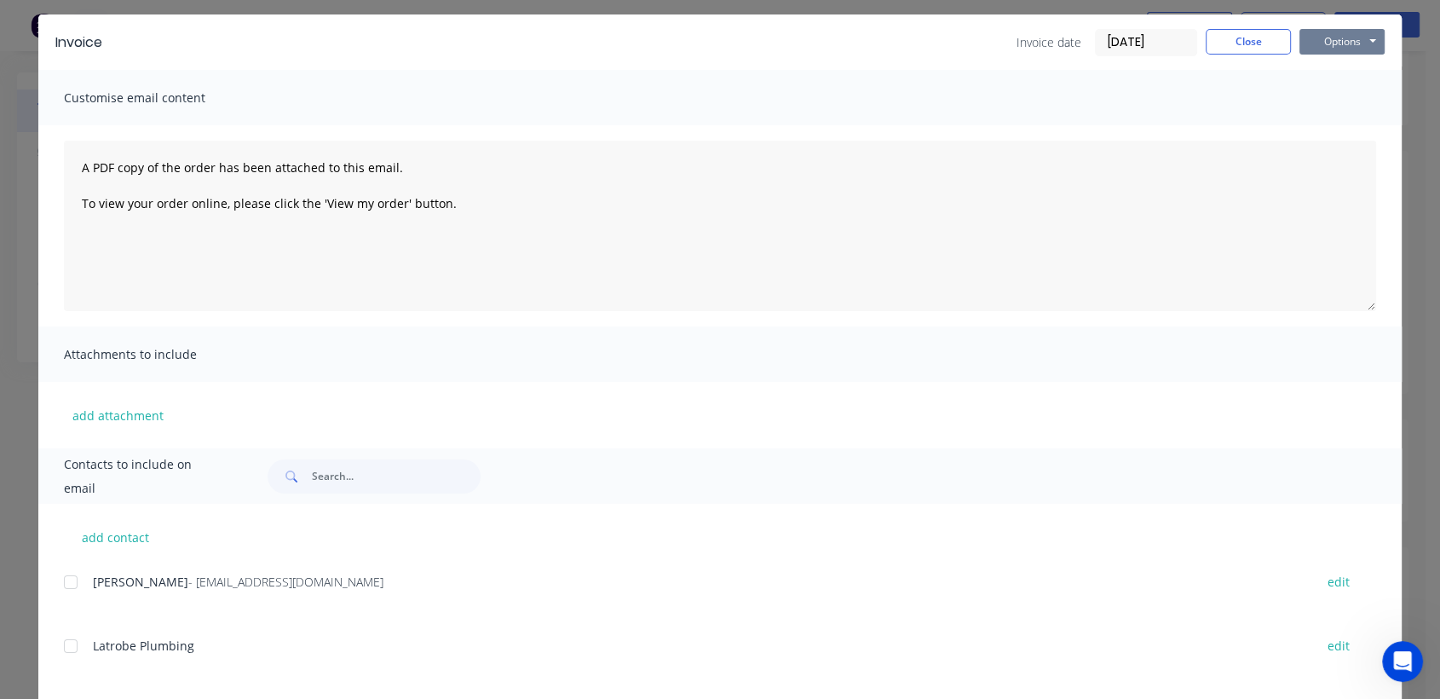
click at [1340, 37] on button "Options" at bounding box center [1341, 42] width 85 height 26
click at [1329, 128] on button "Email" at bounding box center [1353, 128] width 109 height 28
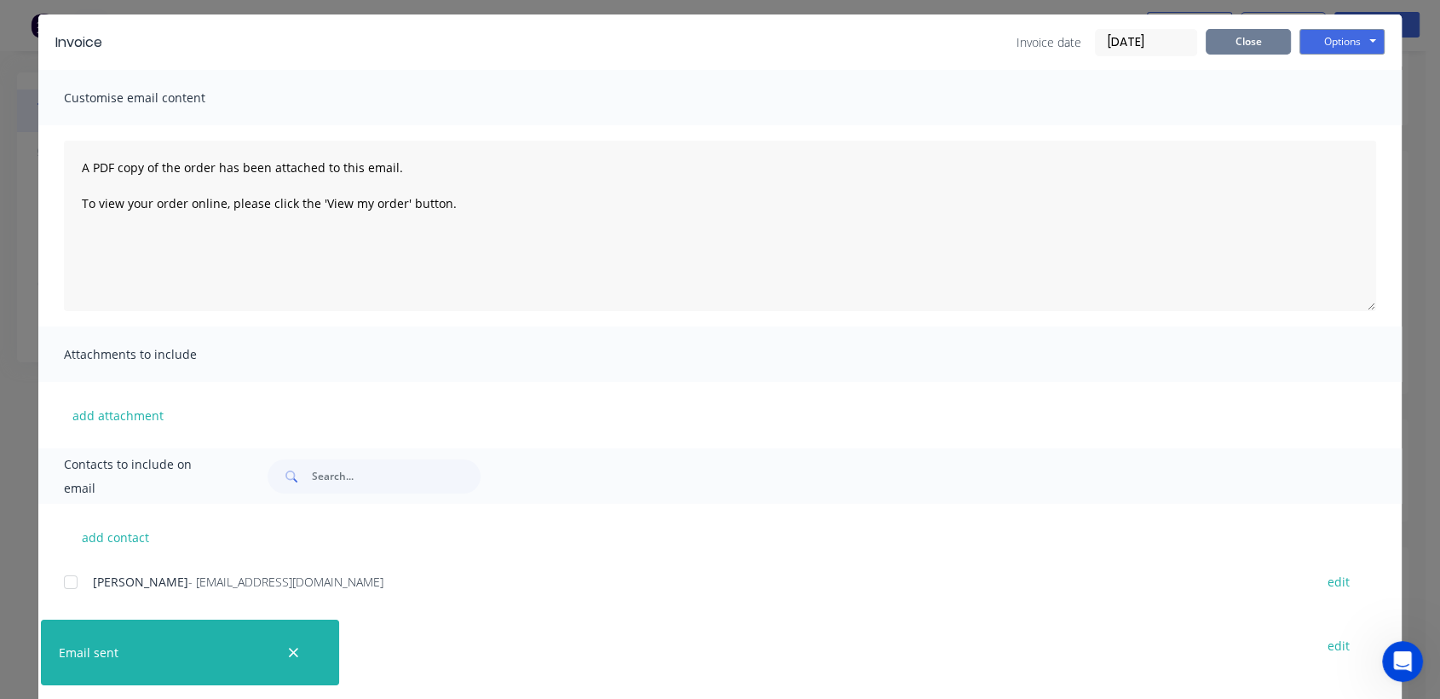
click at [1254, 45] on button "Close" at bounding box center [1247, 42] width 85 height 26
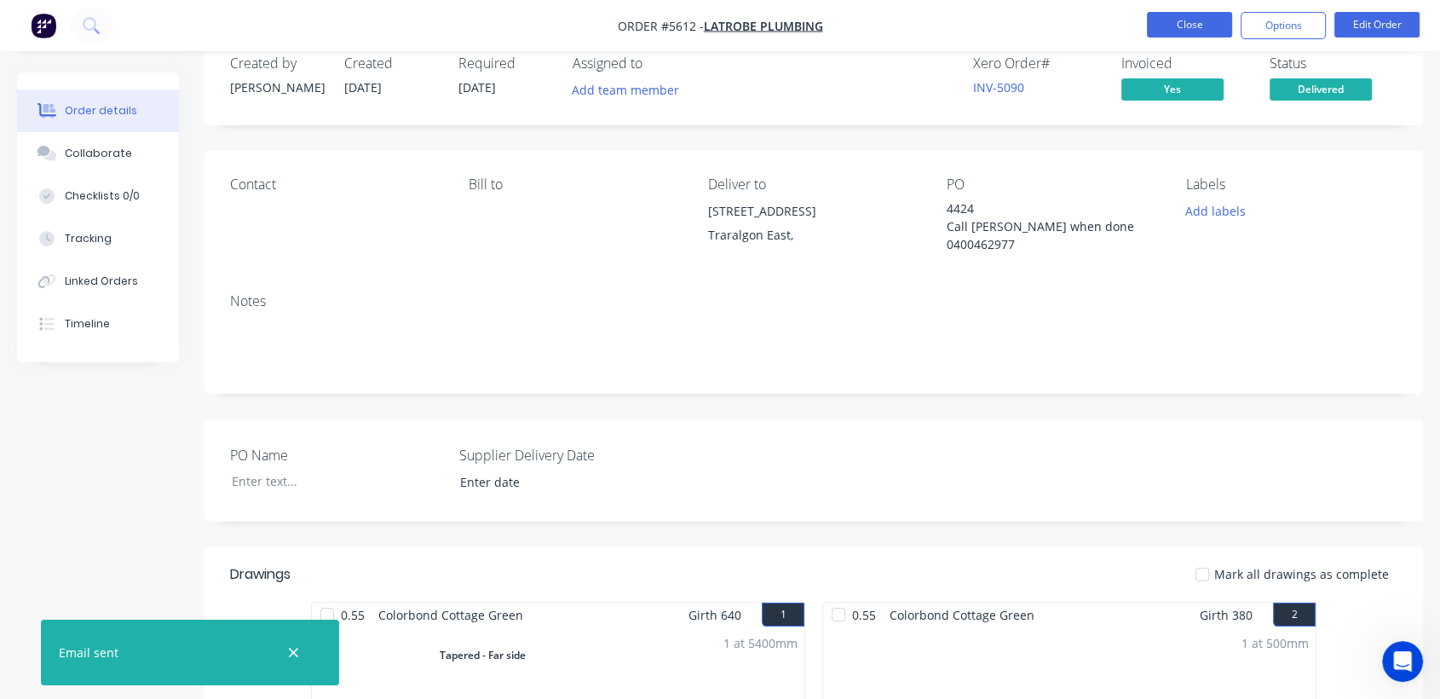
click at [1174, 26] on button "Close" at bounding box center [1189, 25] width 85 height 26
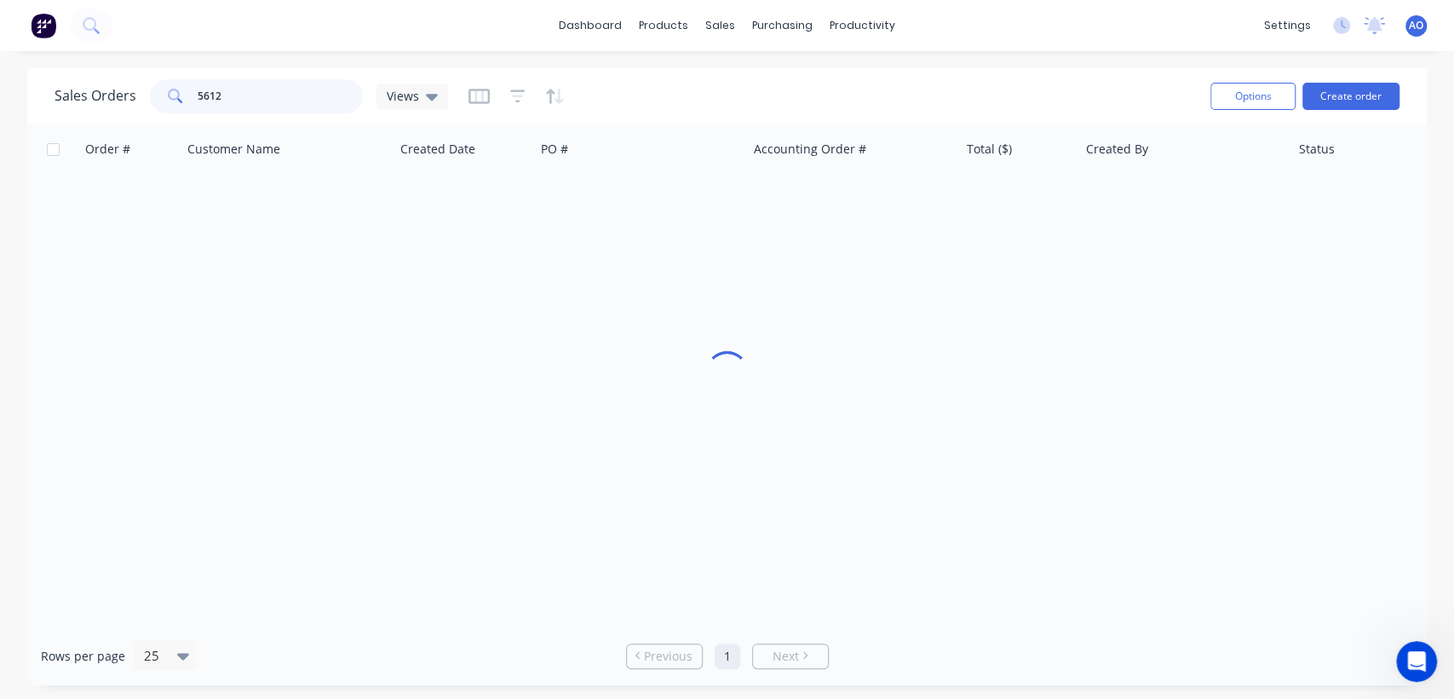
click at [293, 95] on input "5612" at bounding box center [281, 96] width 166 height 34
type input "5569"
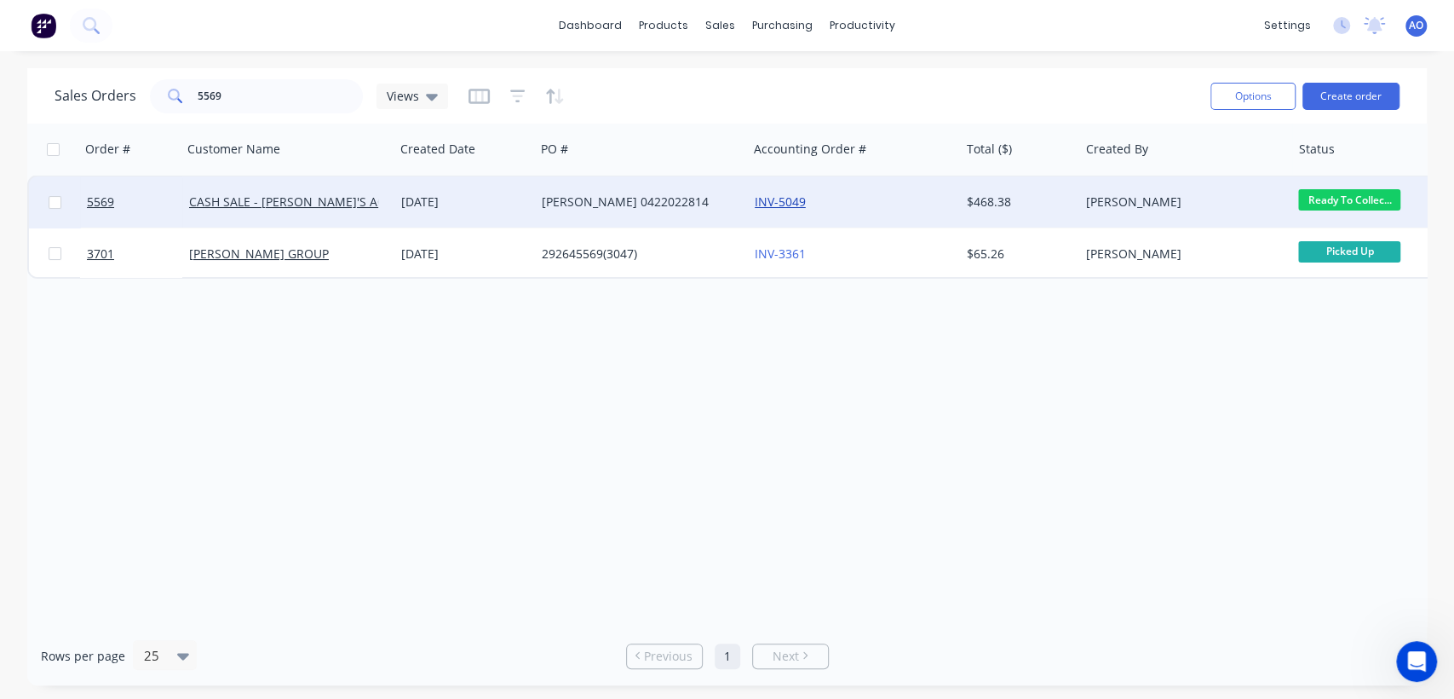
click at [770, 203] on link "INV-5049" at bounding box center [780, 201] width 51 height 16
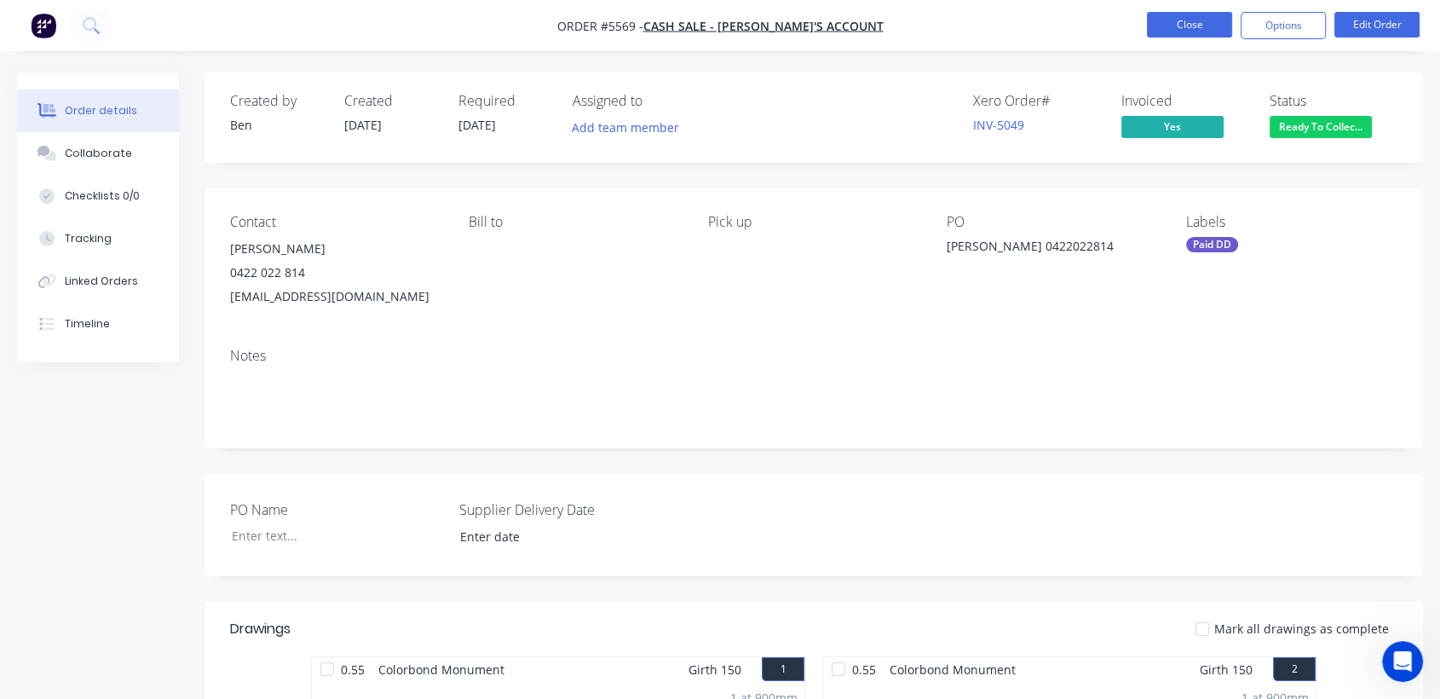
click at [1194, 18] on button "Close" at bounding box center [1189, 25] width 85 height 26
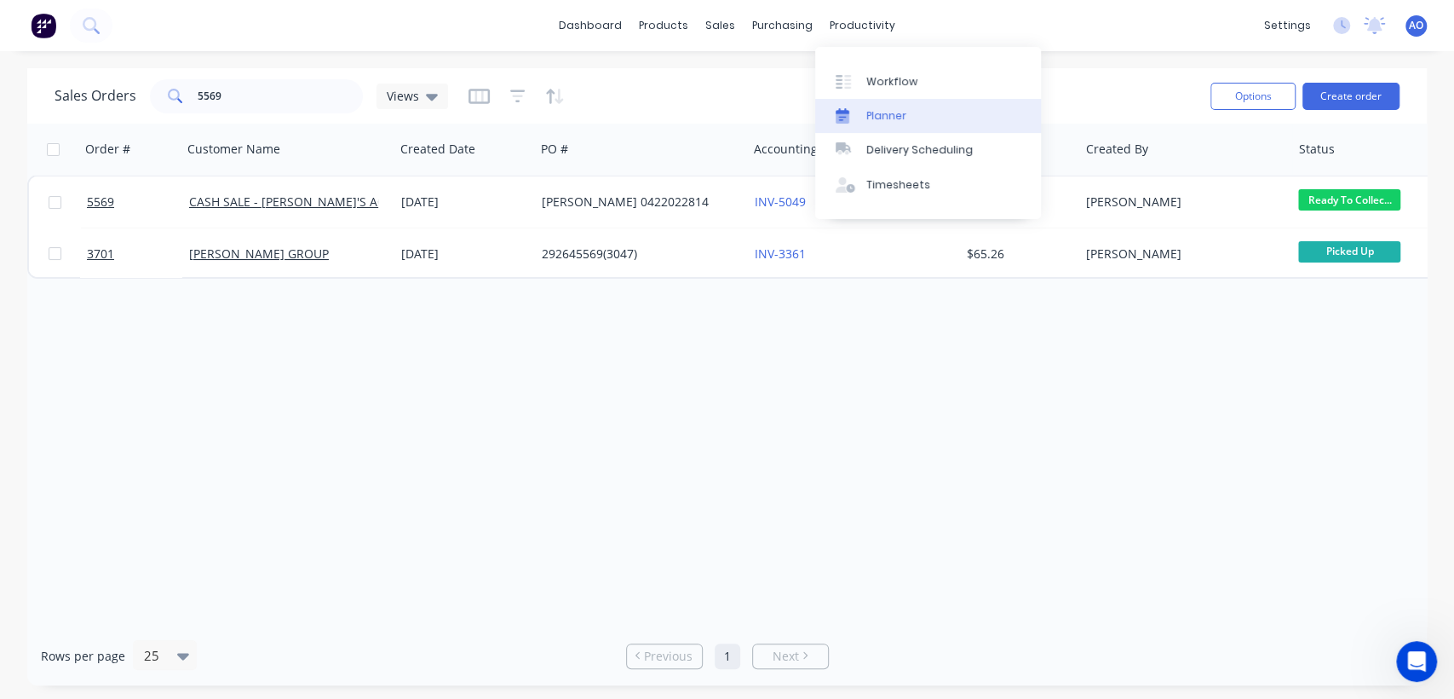
click at [878, 113] on div "Planner" at bounding box center [886, 115] width 40 height 15
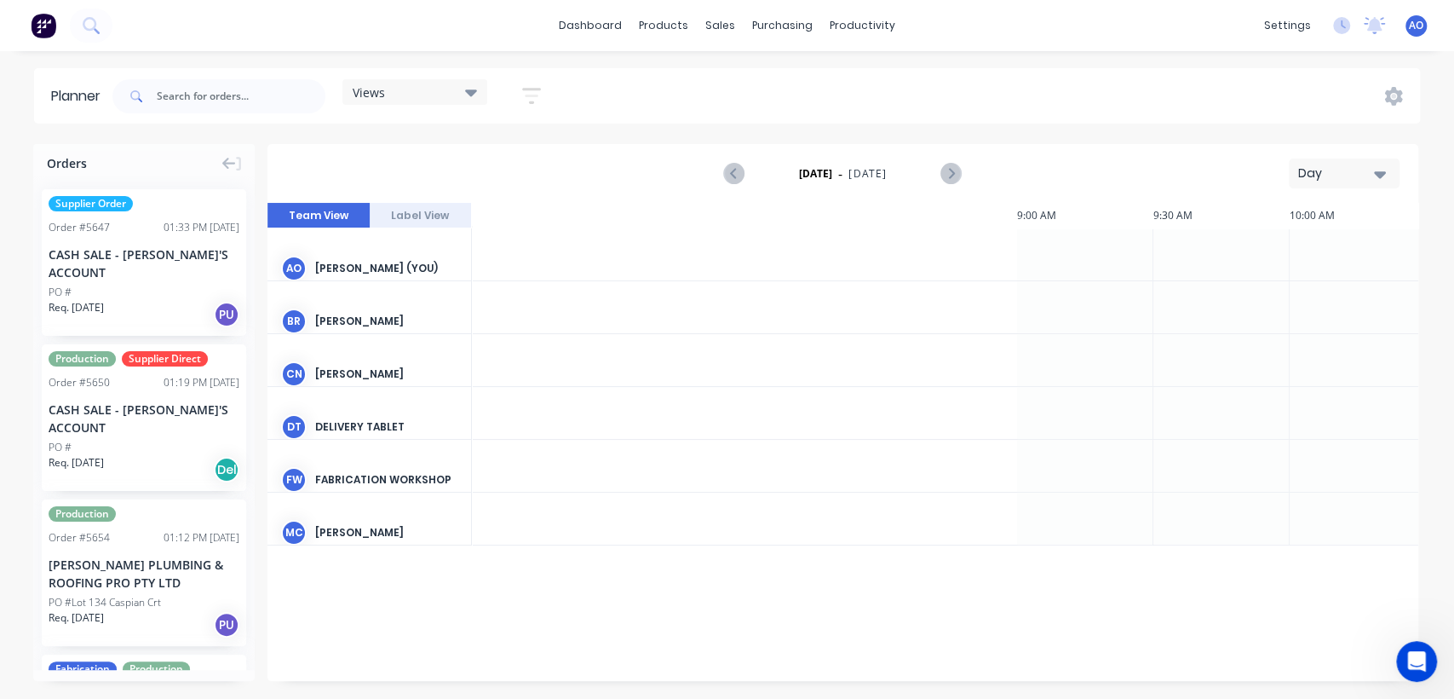
scroll to position [0, 1636]
click at [1377, 172] on icon "button" at bounding box center [1380, 174] width 12 height 7
click at [1267, 287] on div "Month" at bounding box center [1313, 287] width 169 height 34
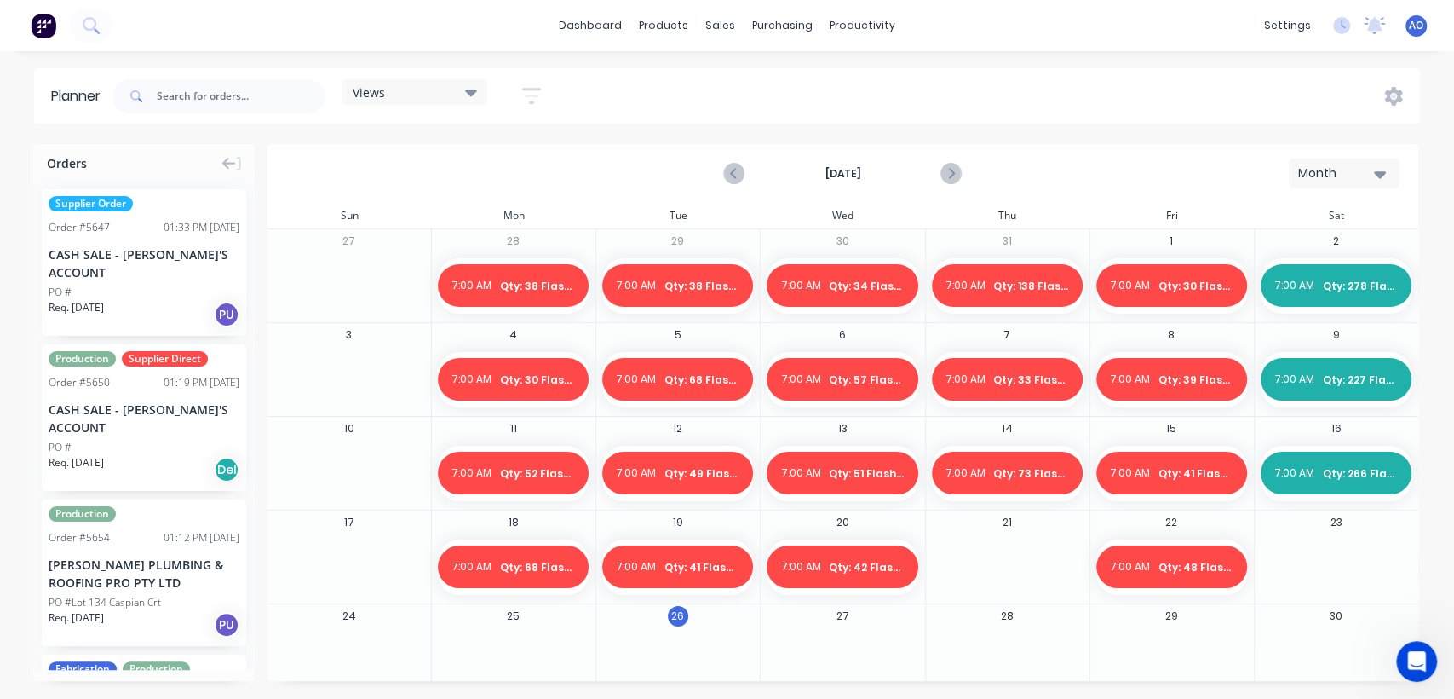
click at [988, 572] on div at bounding box center [1007, 566] width 163 height 55
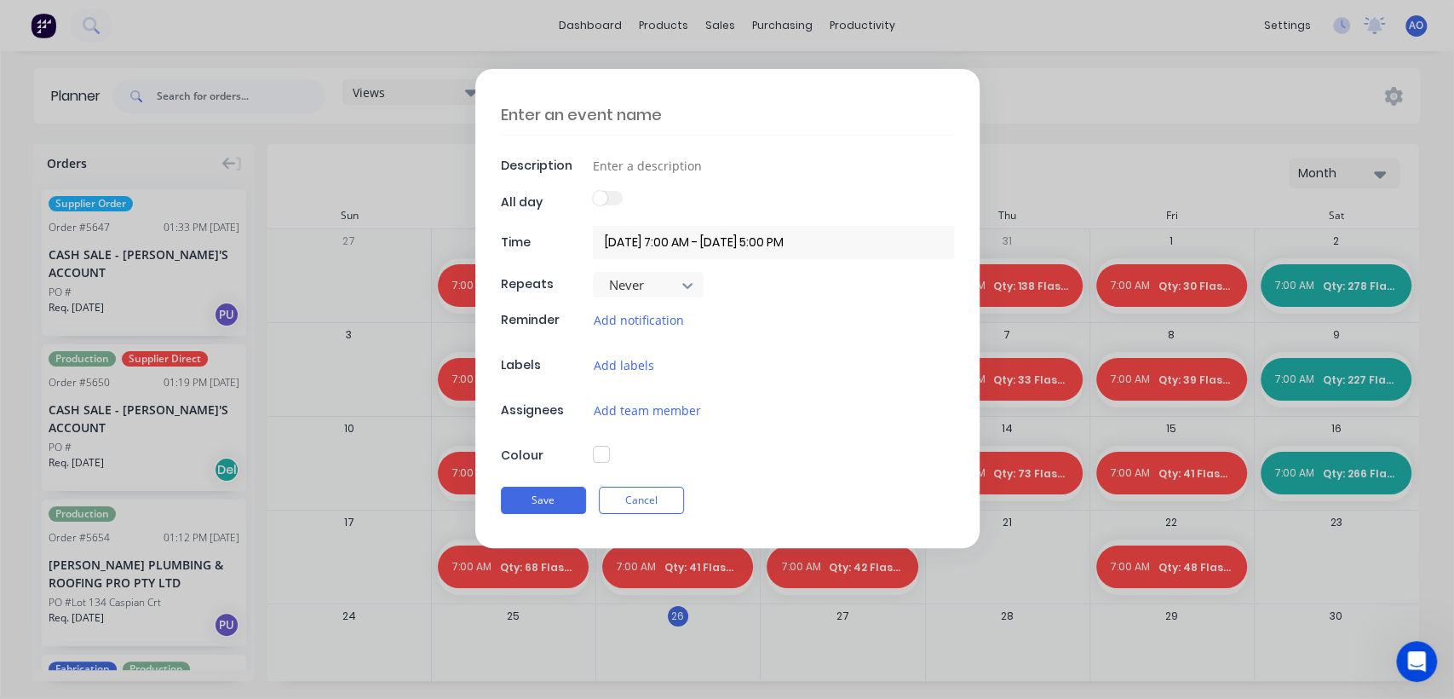
scroll to position [17, 0]
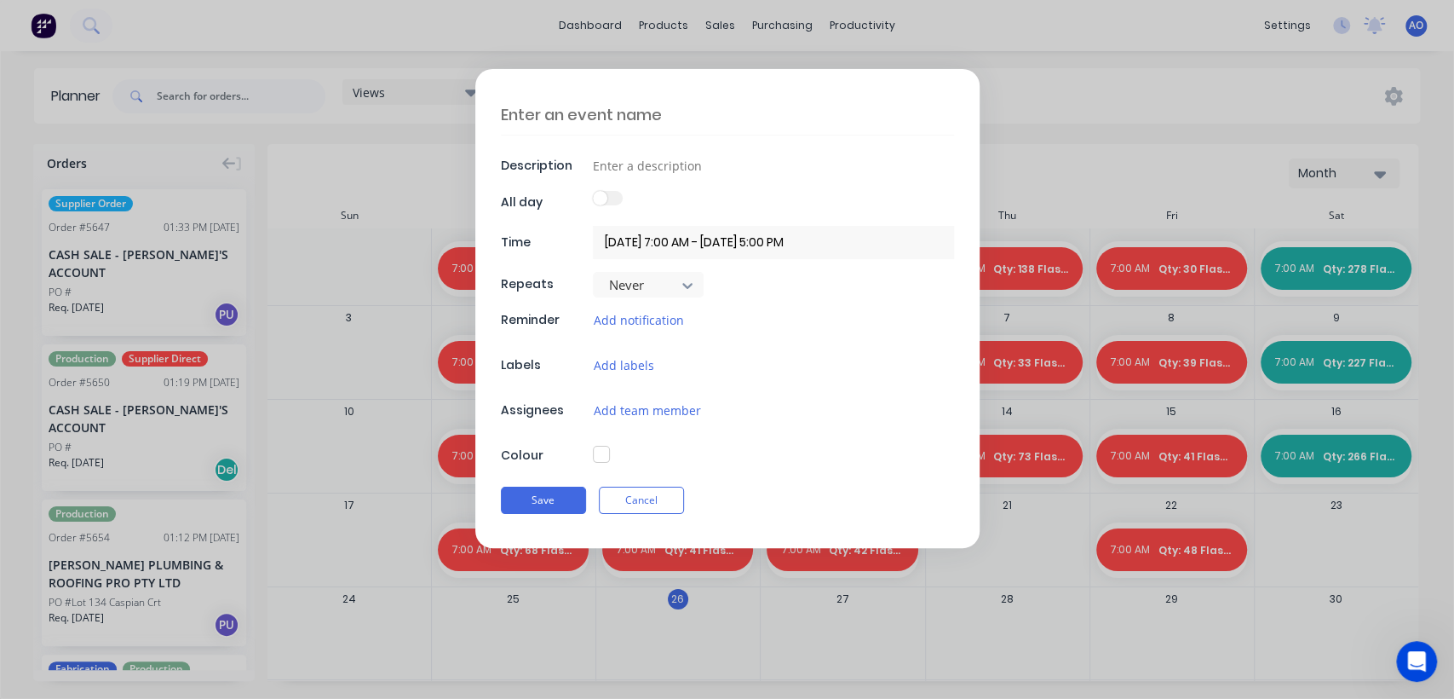
click at [635, 118] on textarea at bounding box center [727, 115] width 453 height 40
type textarea "x"
type textarea "W"
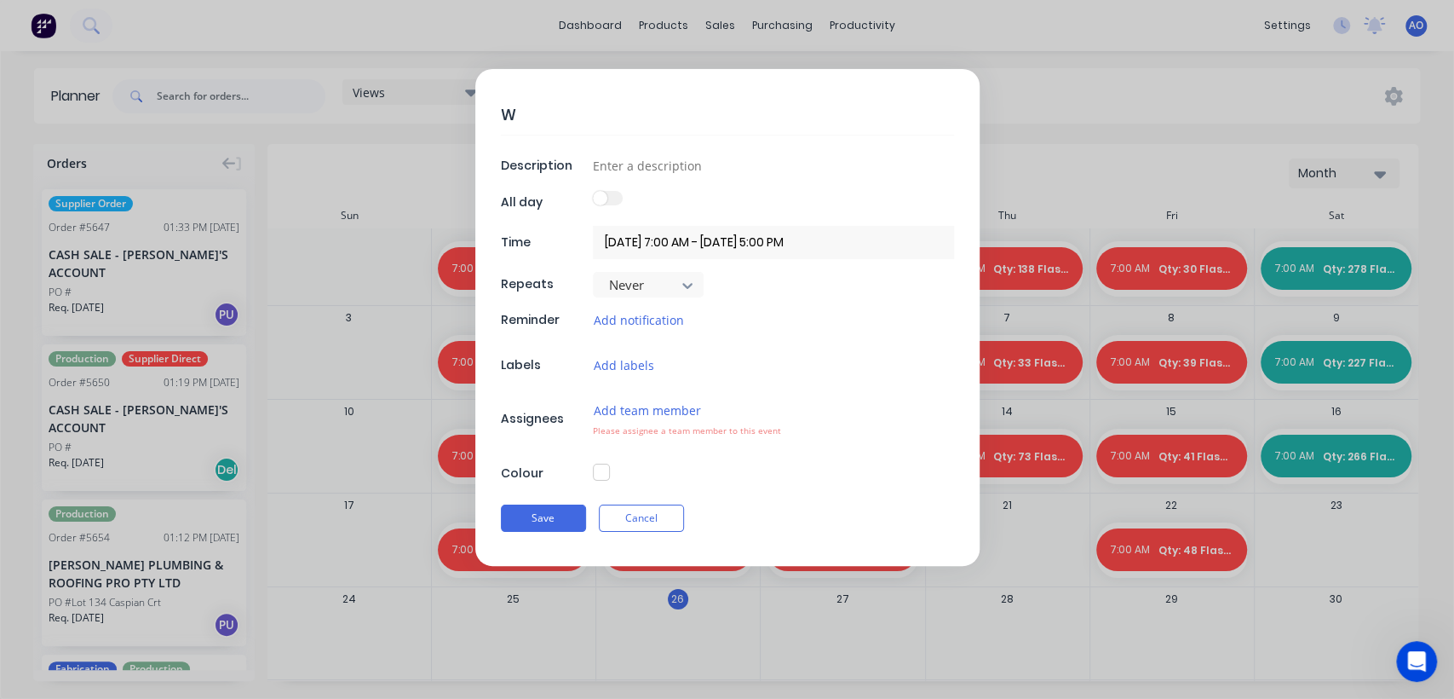
type textarea "x"
type textarea "Q"
type textarea "x"
type textarea "Qt"
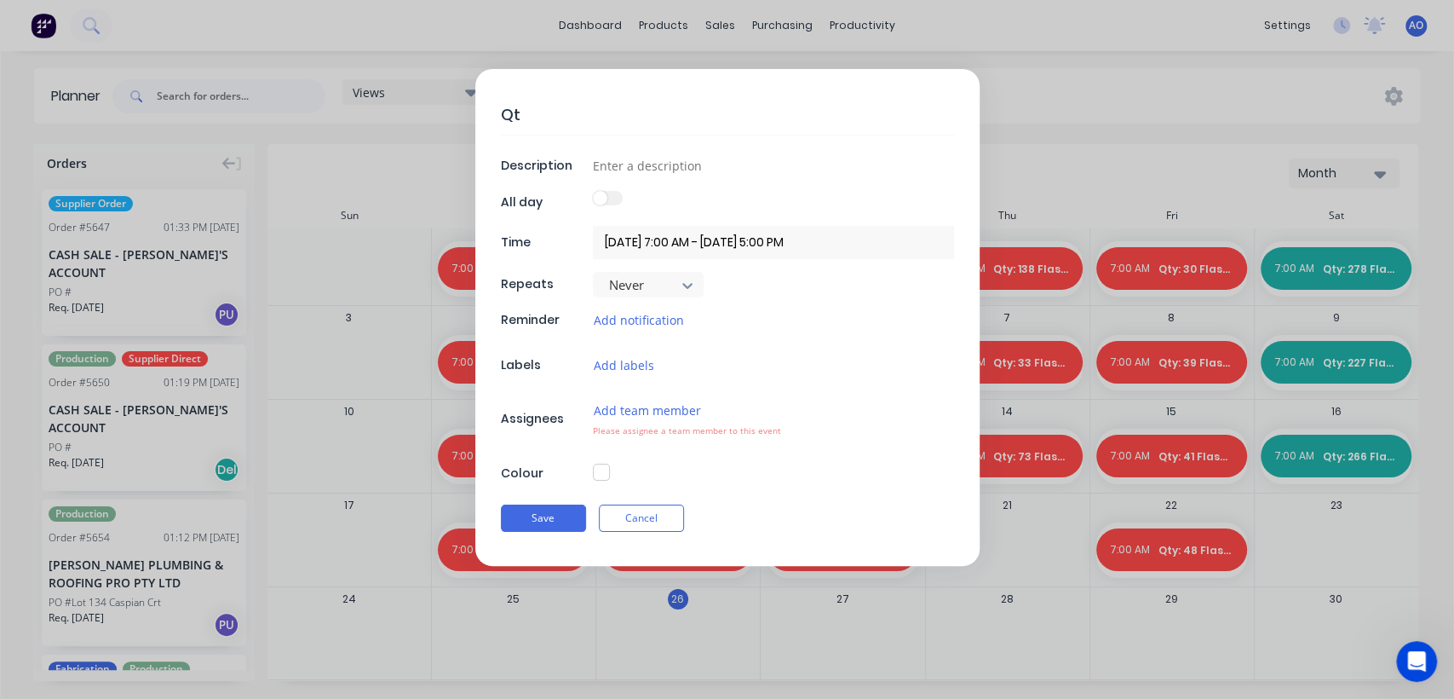
type textarea "x"
type textarea "Qty"
type textarea "x"
type textarea "Qty:"
type textarea "x"
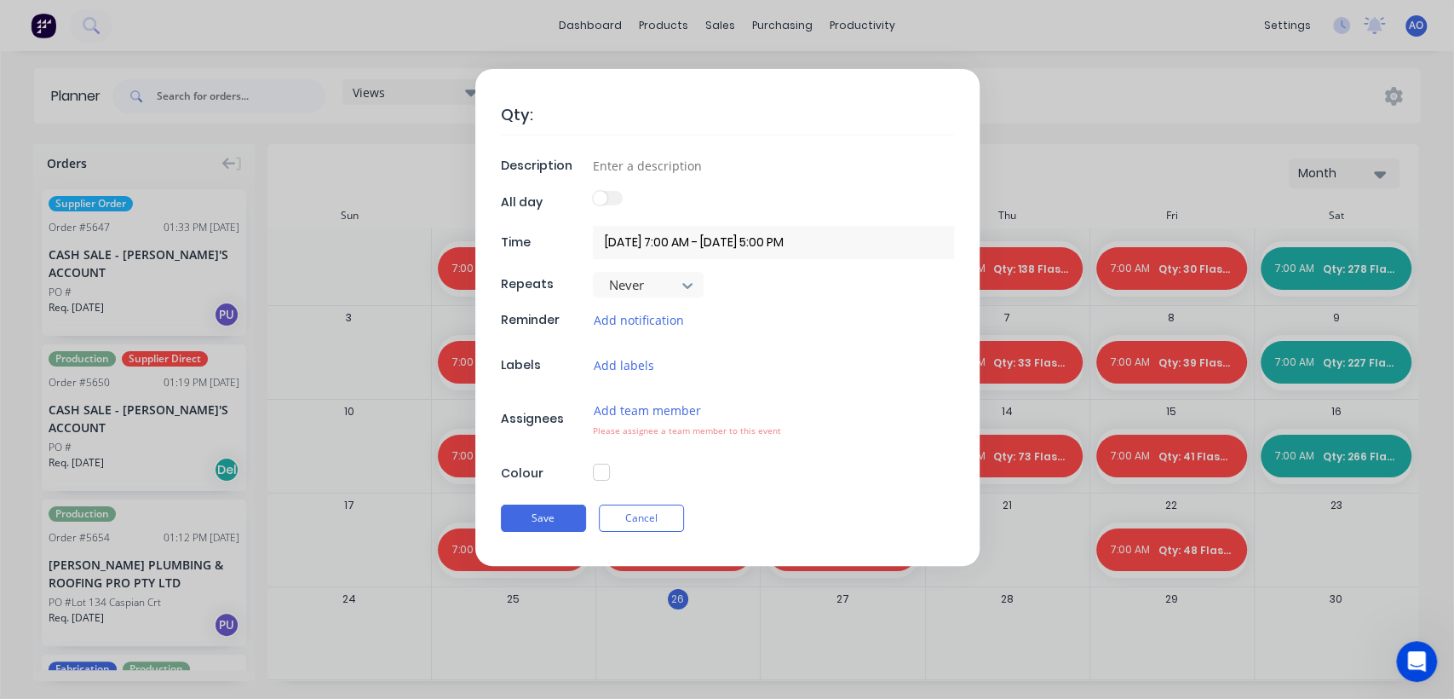
type textarea "Qty: 1"
type textarea "x"
type textarea "Qty: 10"
type textarea "x"
type textarea "Qty: 107"
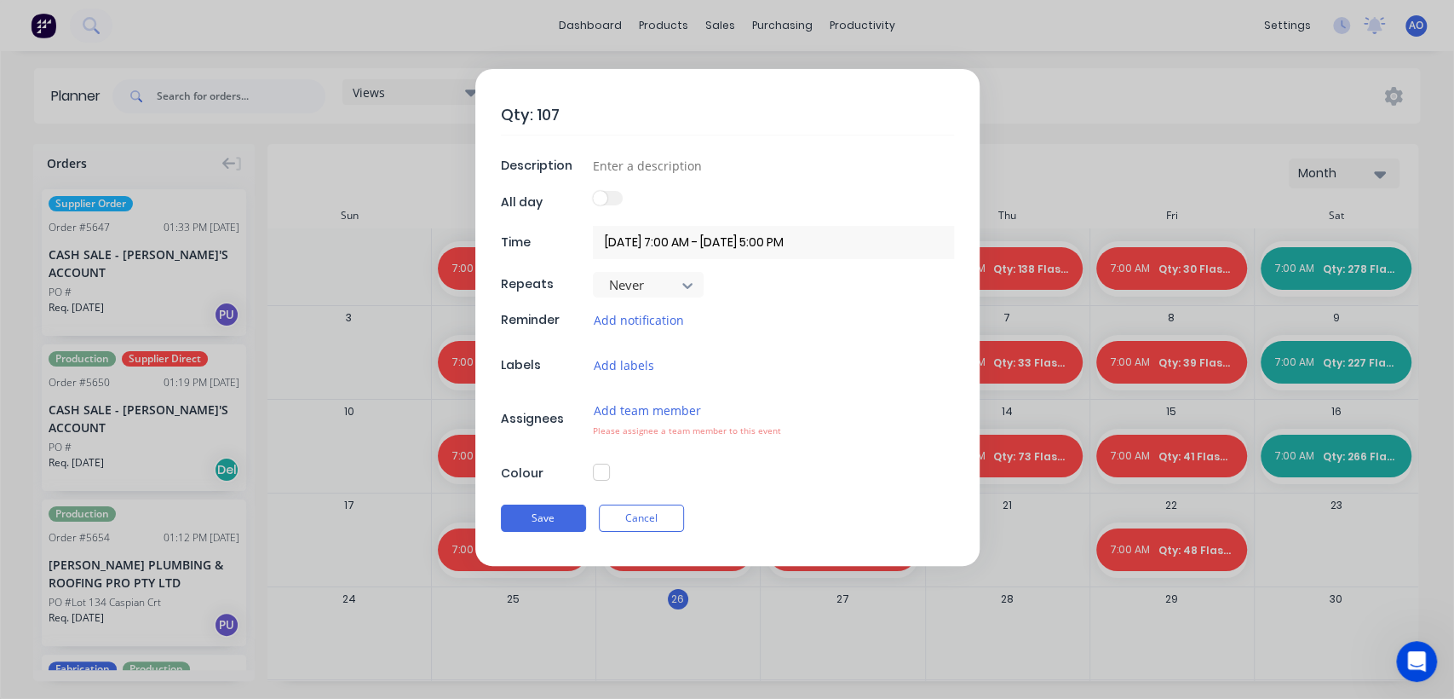
type textarea "x"
type textarea "Qty: 107"
type textarea "x"
type textarea "Qty: 107 F"
type textarea "x"
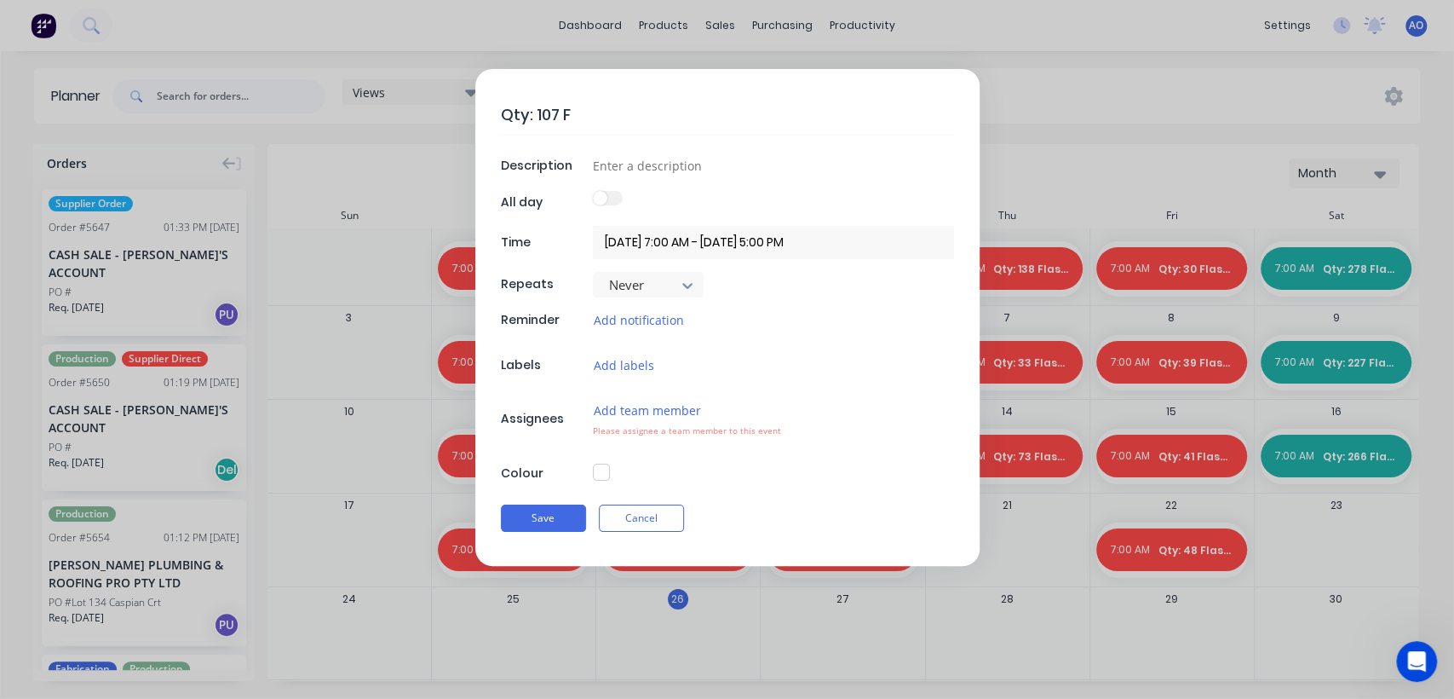
type textarea "Qty: 107 Fl"
type textarea "x"
type textarea "Qty: 107 Fla"
type textarea "x"
type textarea "Qty: 107 Flas"
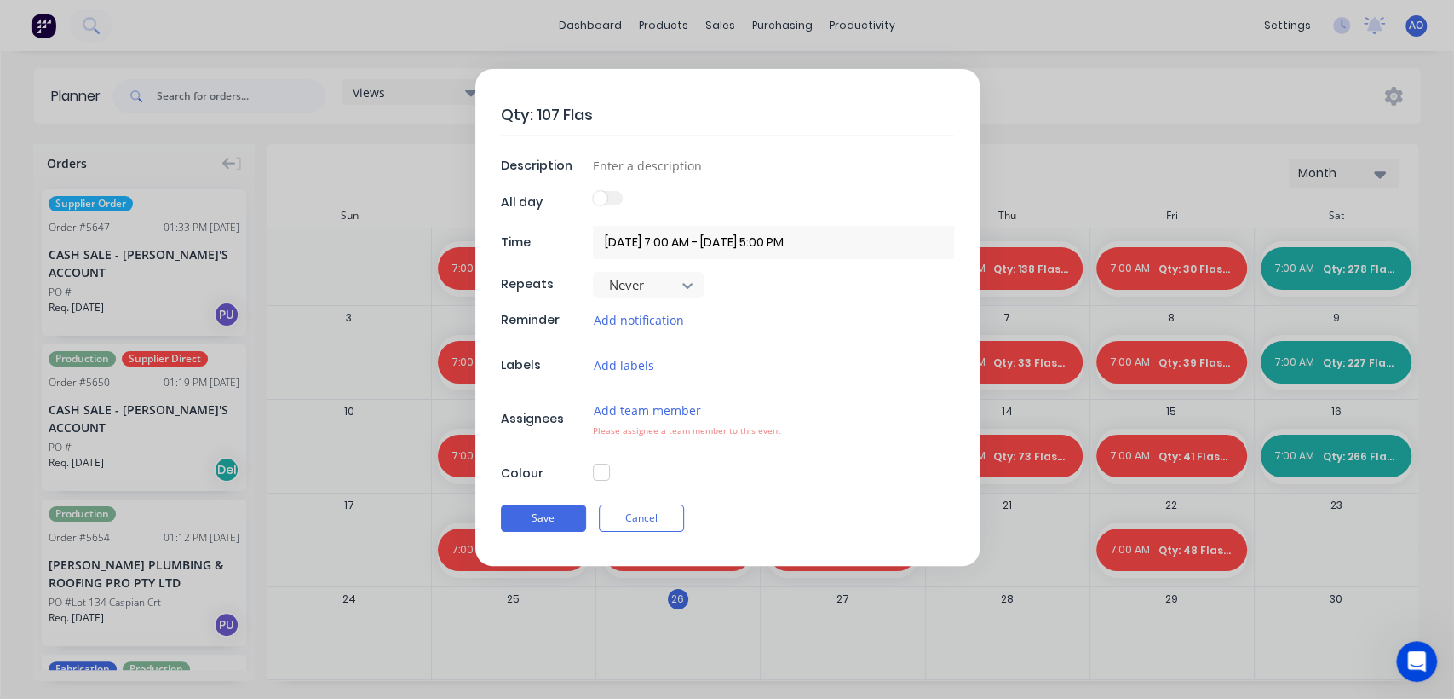
type textarea "x"
type textarea "Qty: 107 Flash"
type textarea "x"
type textarea "Qty: 107 Flashi"
type textarea "x"
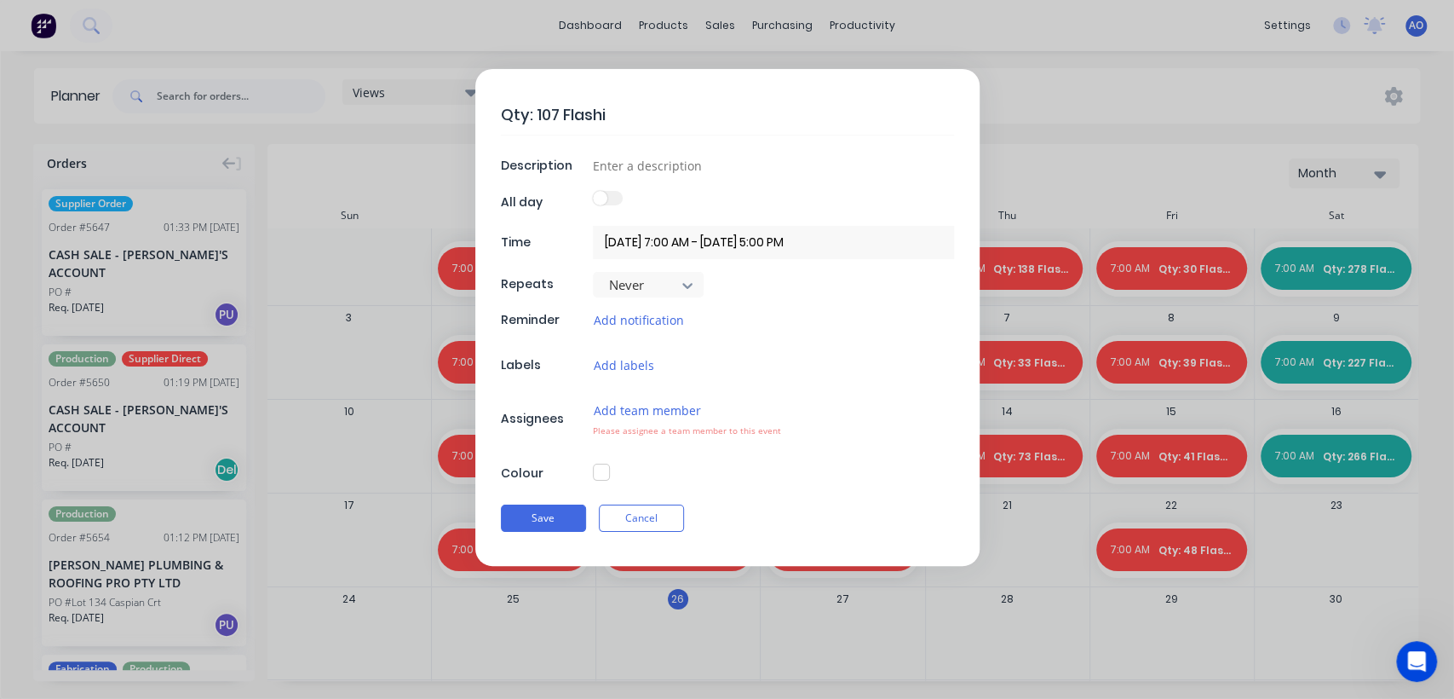
type textarea "Qty: 107 Flashin"
type textarea "x"
type textarea "Qty: 107 Flashinf"
type textarea "x"
type textarea "Qty: 107 Flashinfs"
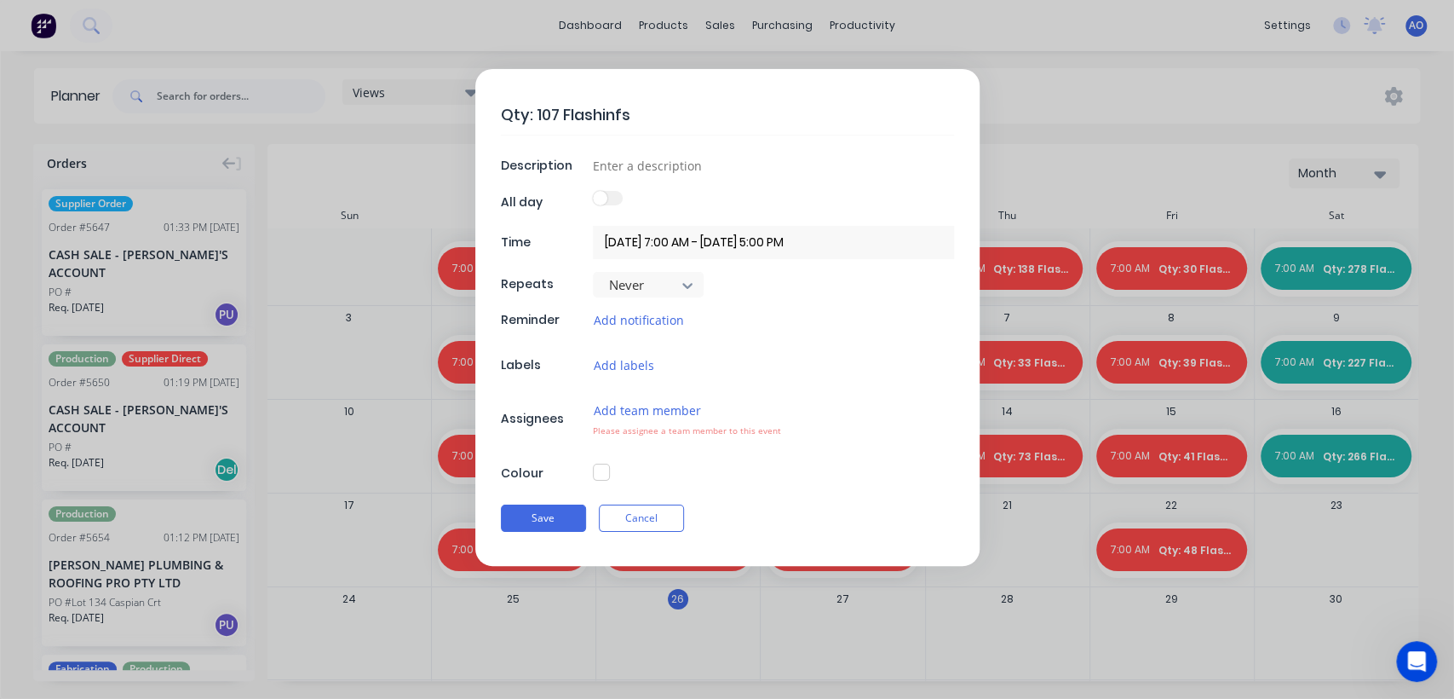
type textarea "x"
type textarea "Qty: 107 Flashinf"
type textarea "x"
type textarea "Qty: 107 Flashin"
type textarea "x"
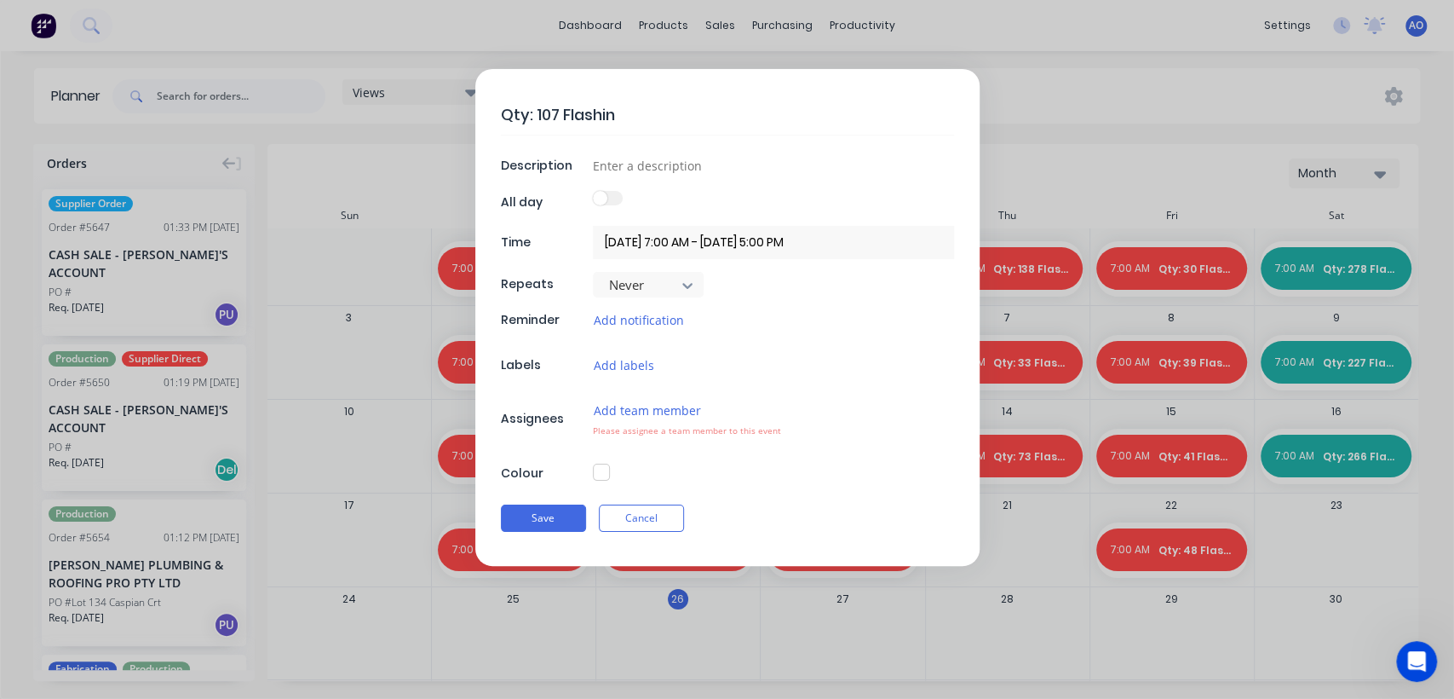
type textarea "Qty: 107 Flashing"
type textarea "x"
type textarea "Qty: 107 Flashings"
type textarea "x"
type input "D"
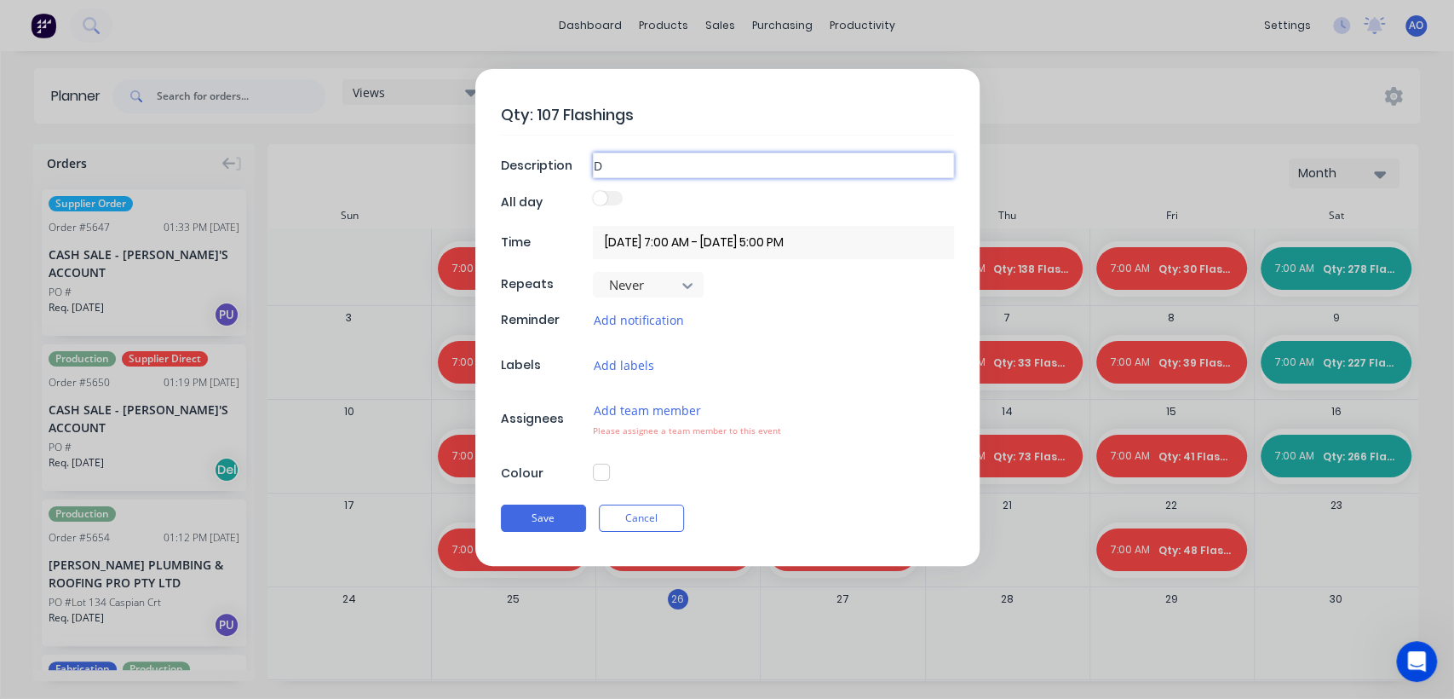
type textarea "x"
type input "Da"
type textarea "x"
type input "Dai"
type textarea "x"
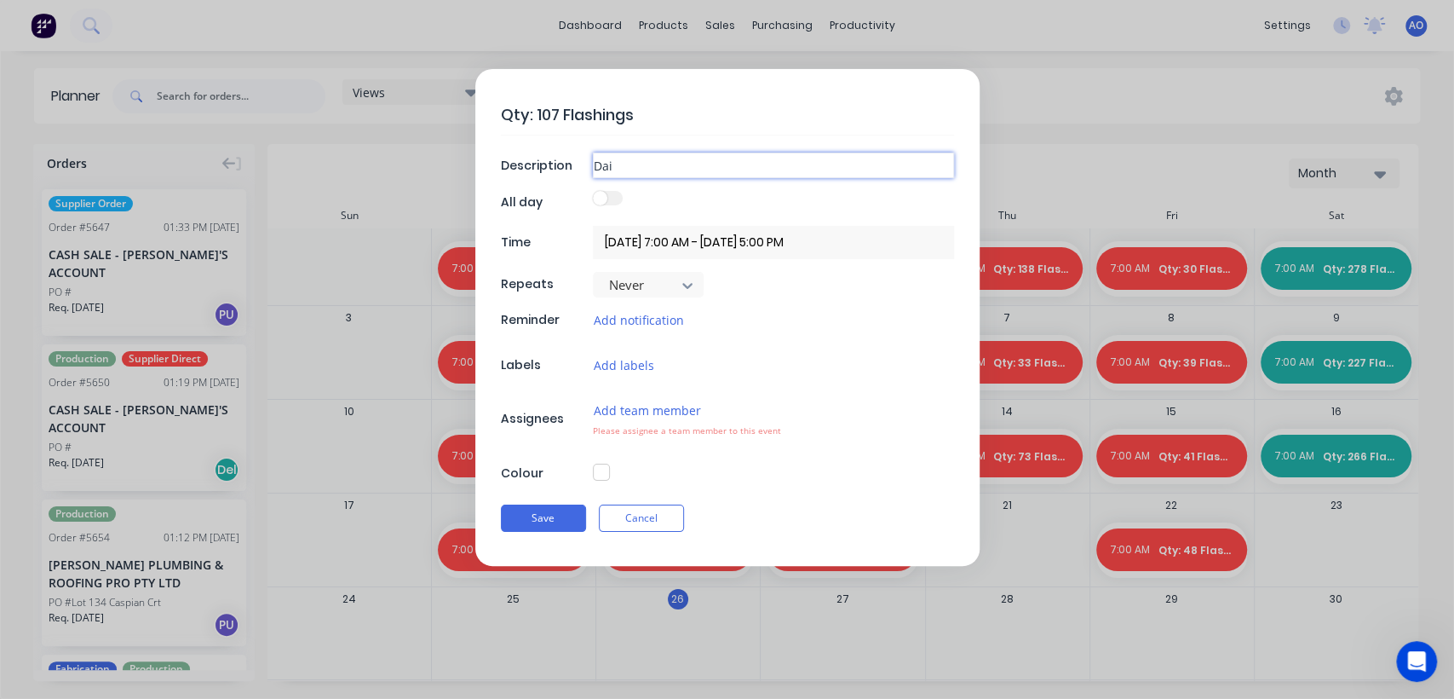
type input "Dail"
type textarea "x"
type input "Daily"
type textarea "x"
type input "Daily"
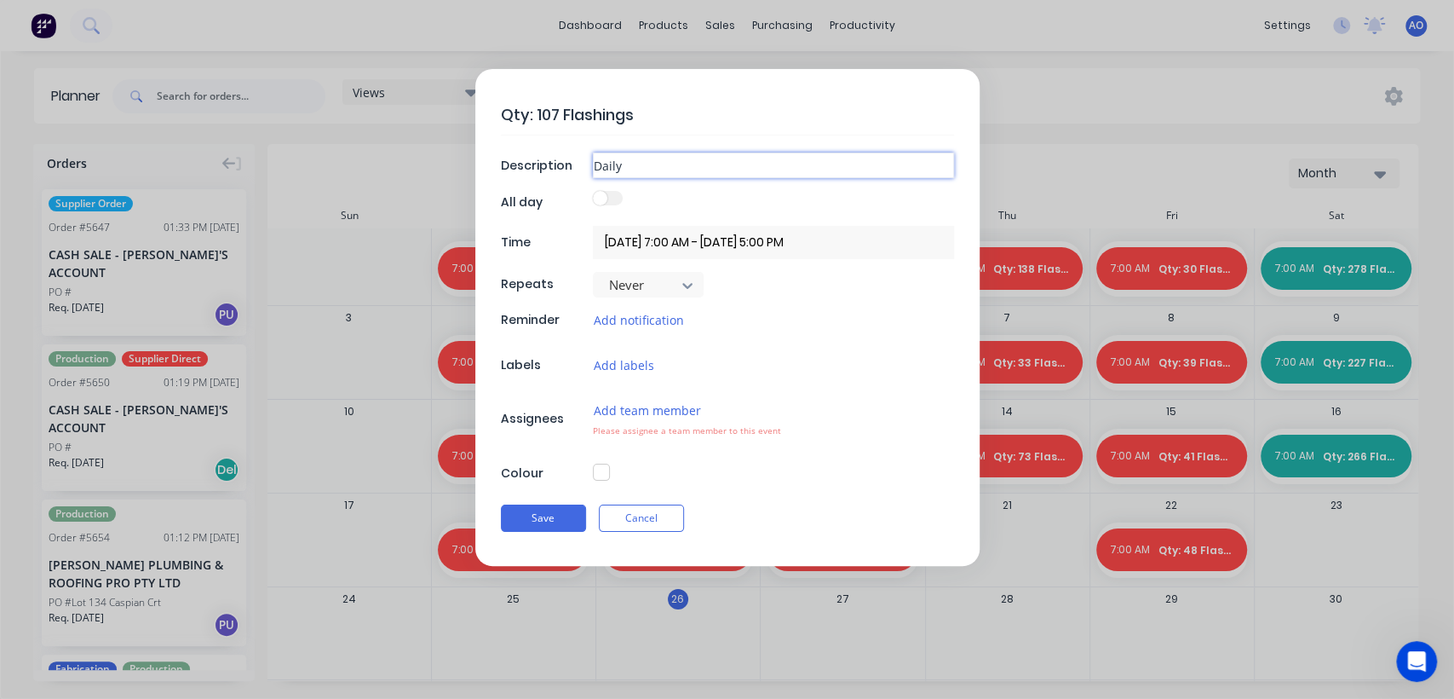
type textarea "x"
type input "Daily F"
type textarea "x"
type input "Daily Fl"
type textarea "x"
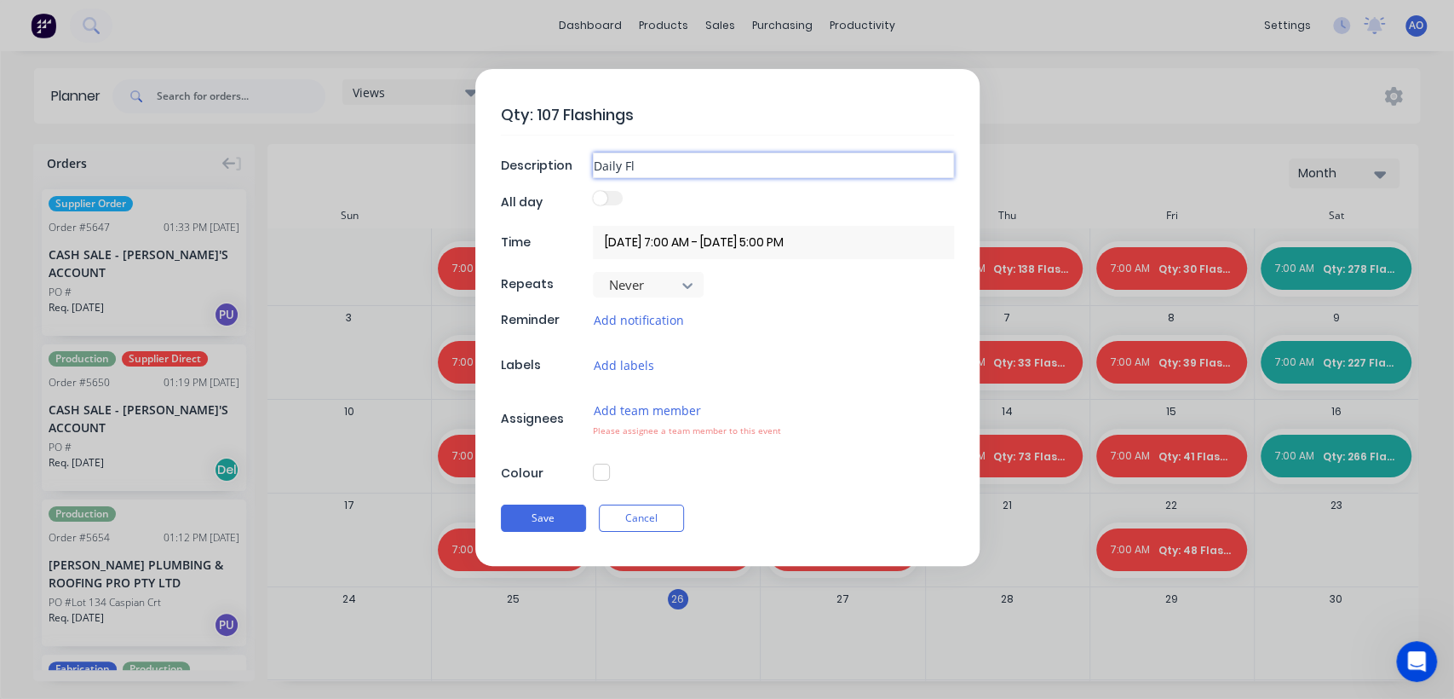
type input "Daily Fla"
type textarea "x"
click at [641, 404] on button "Add team member" at bounding box center [647, 410] width 109 height 20
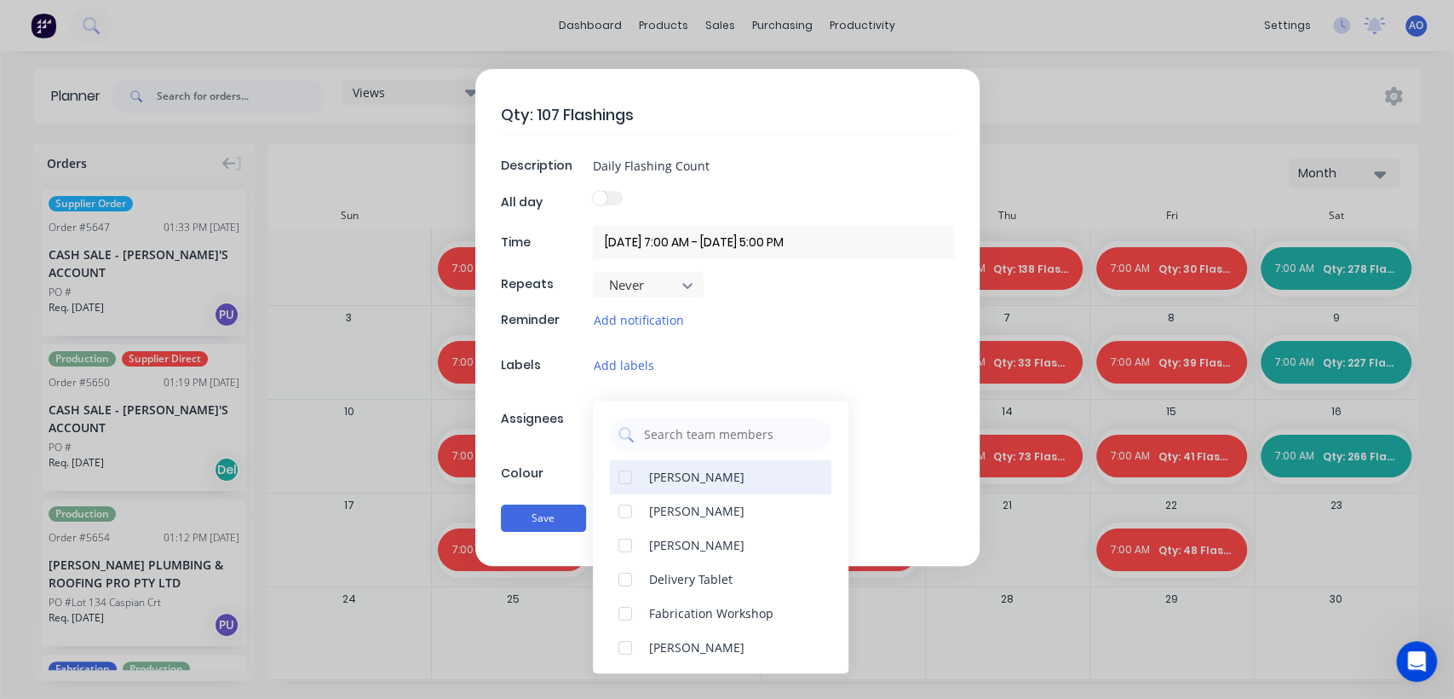
click at [663, 480] on div "[PERSON_NAME]" at bounding box center [696, 477] width 95 height 18
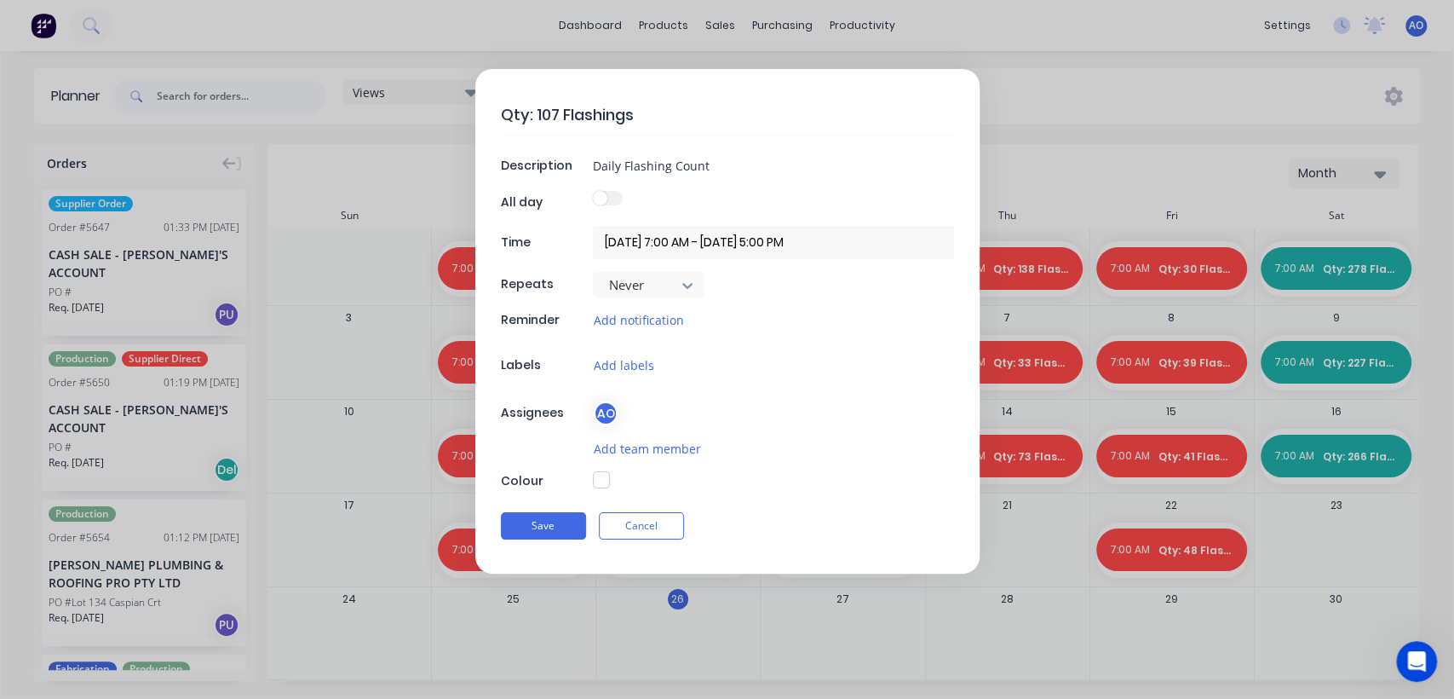
click at [578, 451] on div "Qty: 107 Flashings Description Daily Flashing Count All day Time [DATE] 7:00 AM…" at bounding box center [727, 321] width 504 height 504
click at [599, 480] on button "button" at bounding box center [601, 479] width 17 height 17
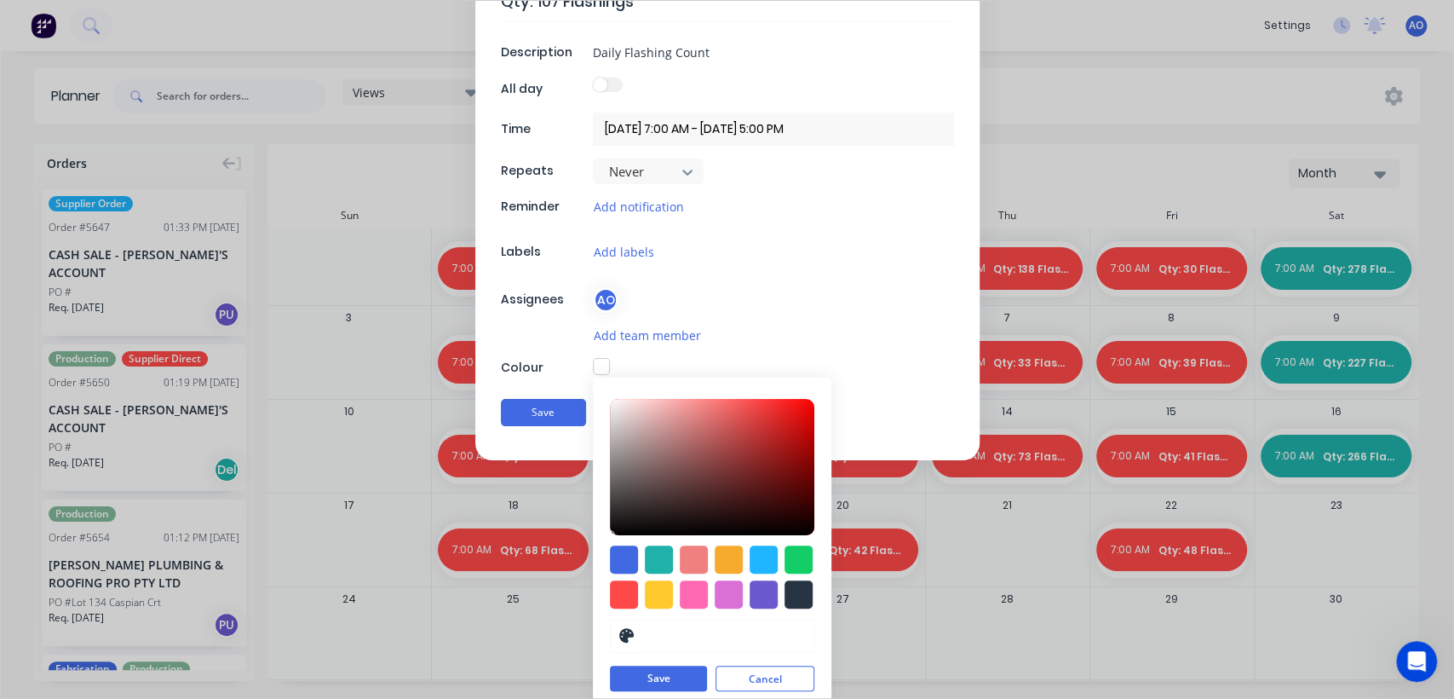
scroll to position [123, 0]
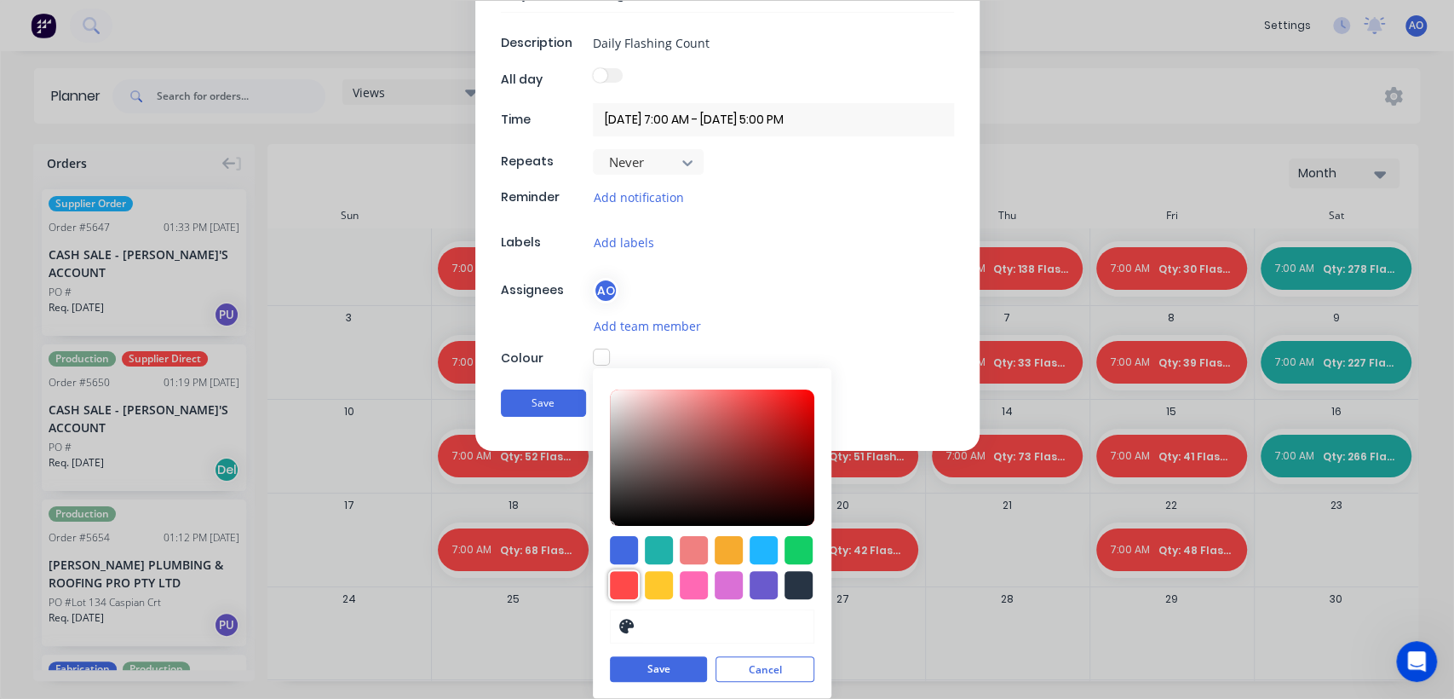
click at [610, 592] on div at bounding box center [624, 585] width 28 height 28
click at [650, 669] on button "Save" at bounding box center [658, 670] width 97 height 26
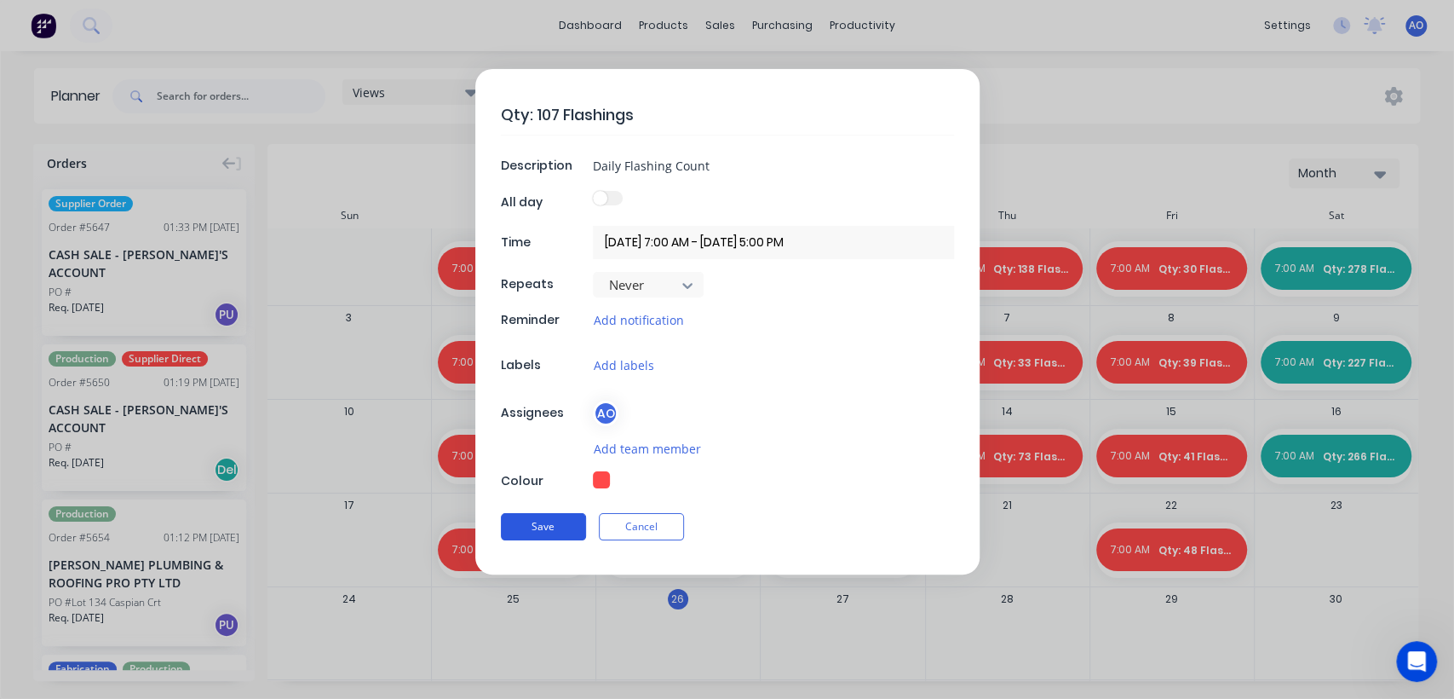
click at [551, 525] on button "Save" at bounding box center [543, 526] width 85 height 27
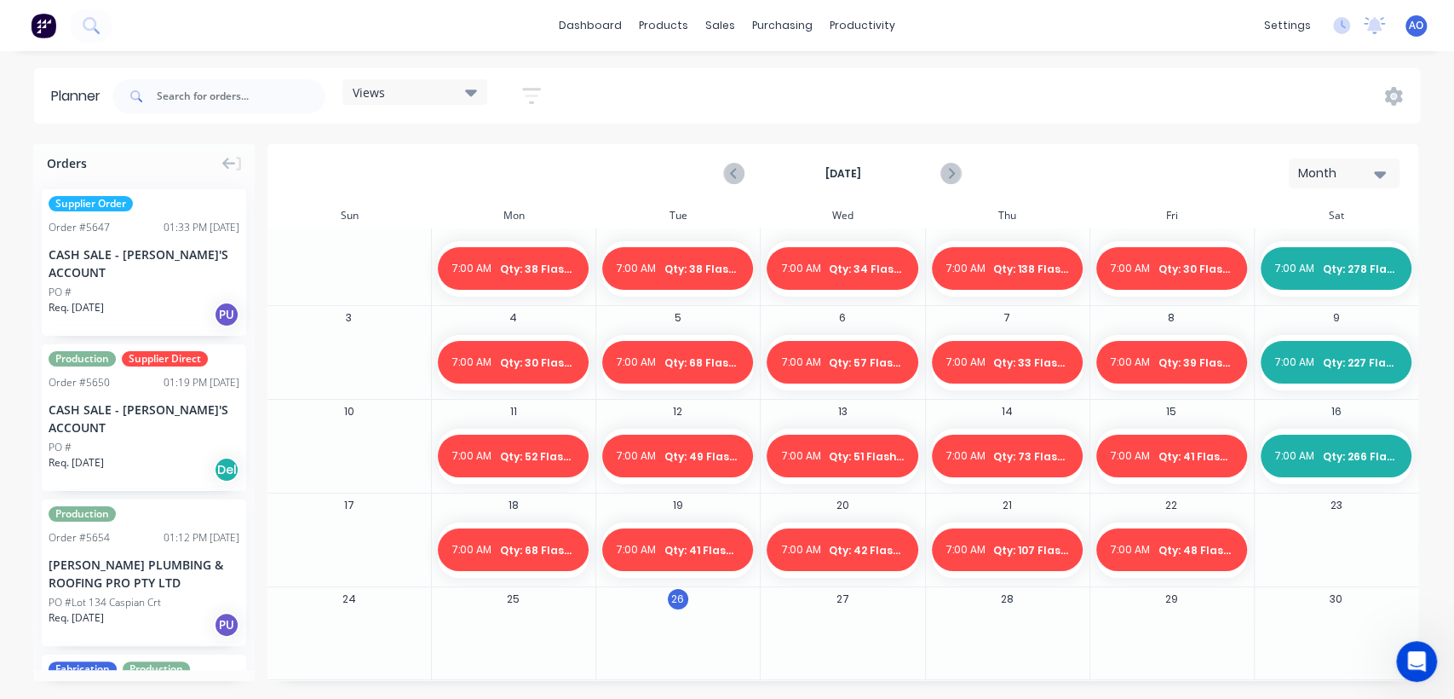
click at [1296, 523] on div at bounding box center [1336, 549] width 163 height 55
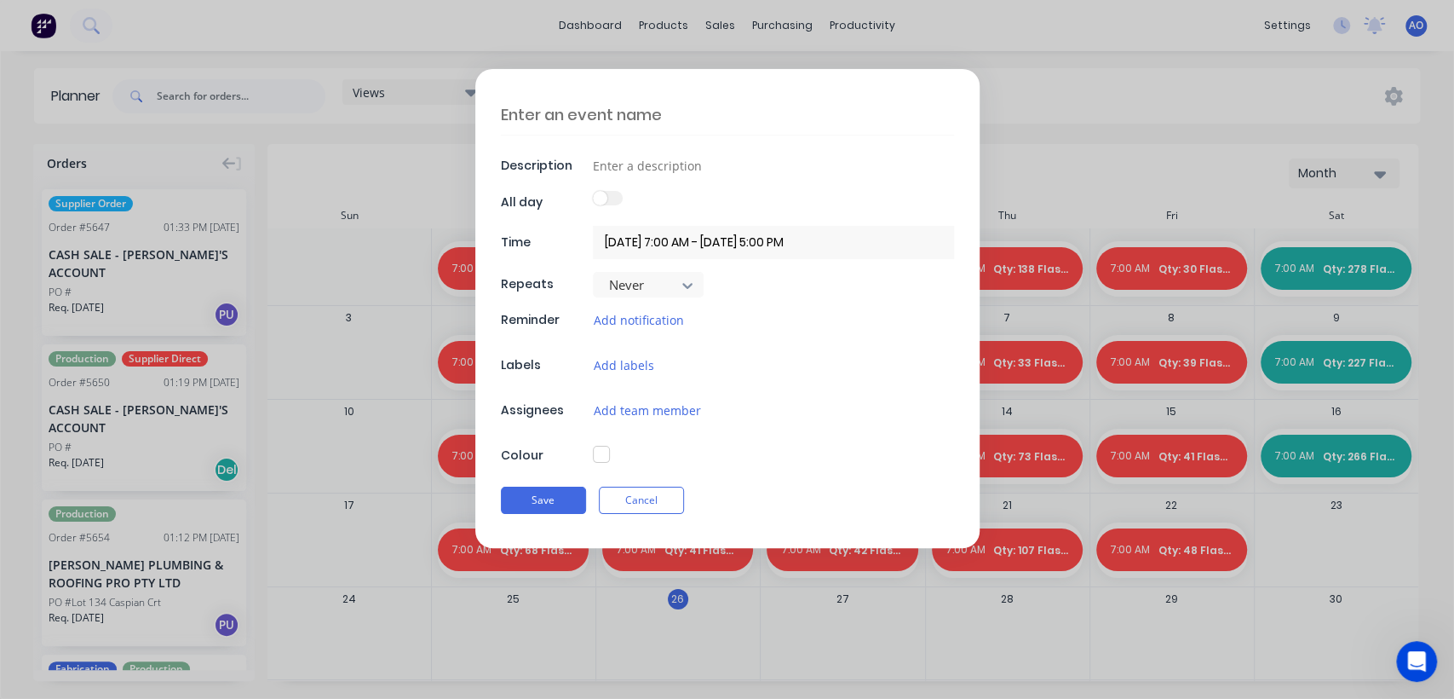
click at [660, 109] on textarea at bounding box center [727, 115] width 453 height 40
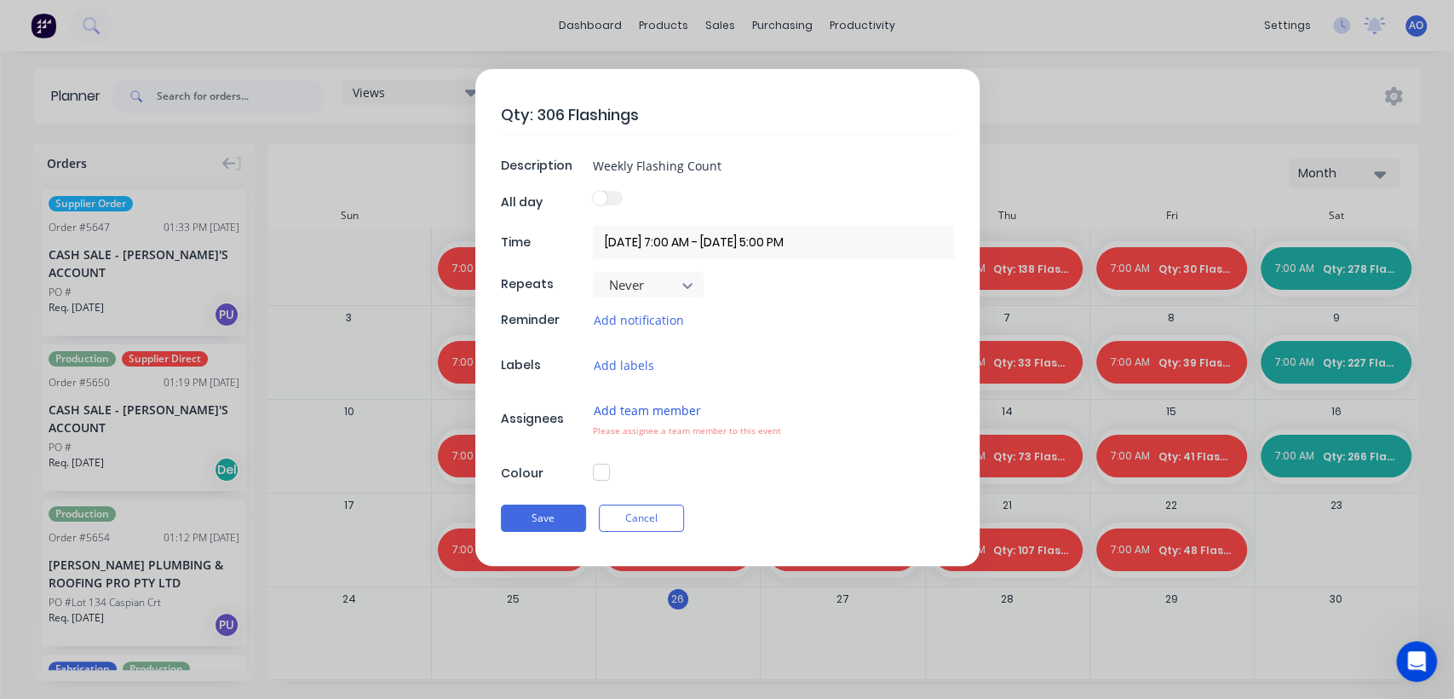
click at [647, 411] on button "Add team member" at bounding box center [647, 410] width 109 height 20
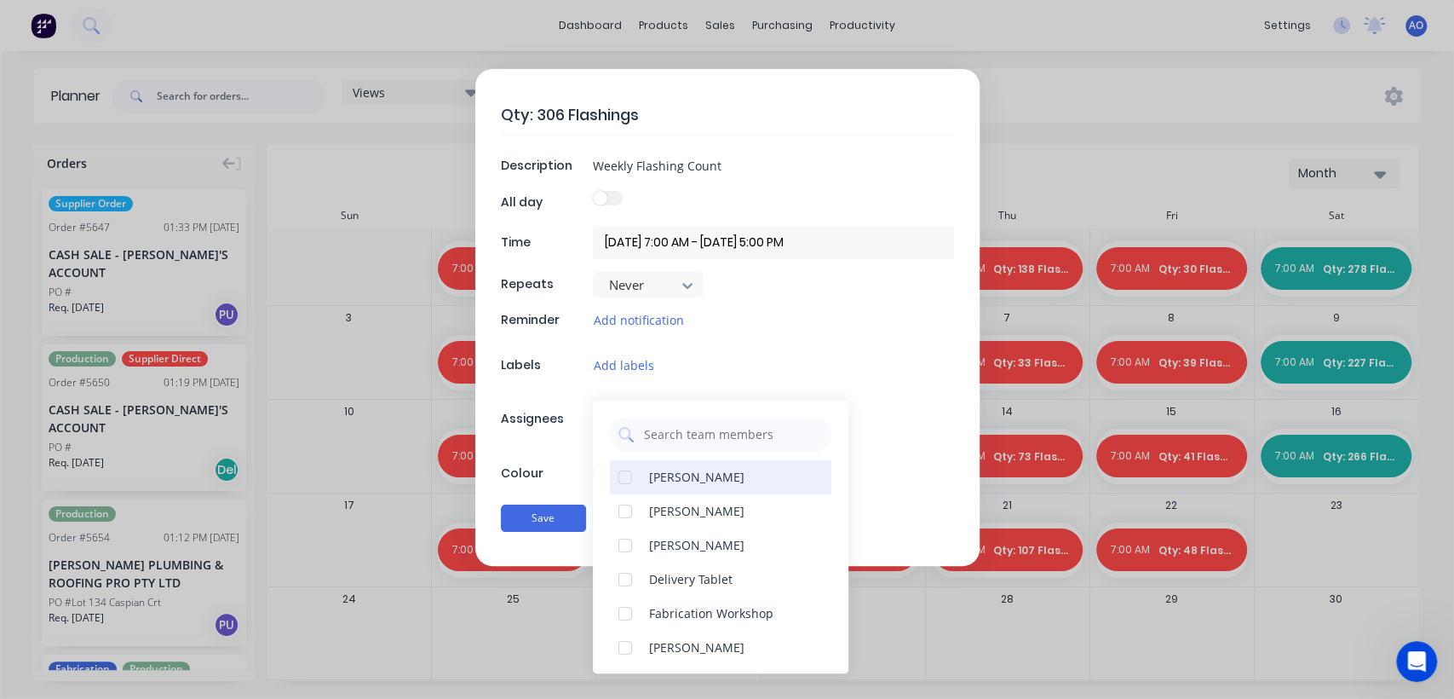
click at [693, 474] on div "[PERSON_NAME]" at bounding box center [696, 477] width 95 height 18
click at [578, 454] on div "Qty: 306 Flashings Description Weekly Flashing Count All day Time [DATE] 7:00 A…" at bounding box center [727, 317] width 504 height 497
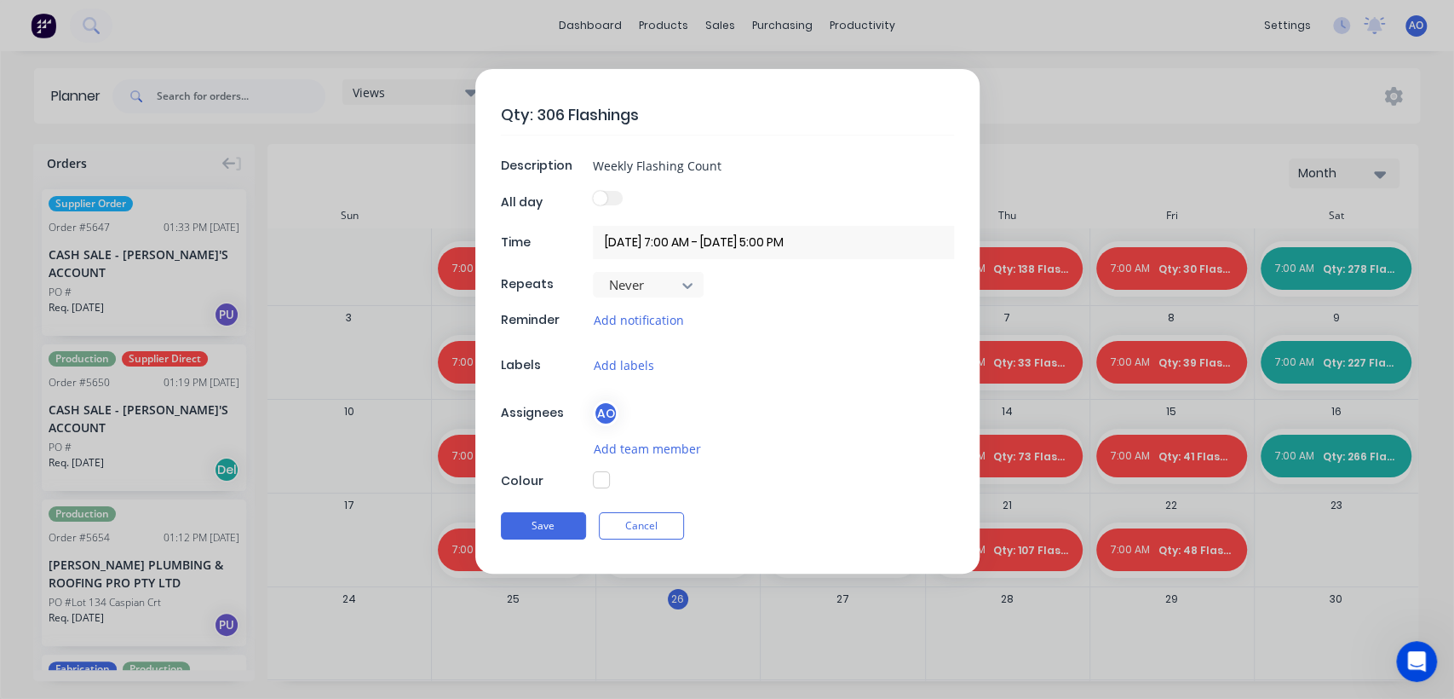
drag, startPoint x: 605, startPoint y: 467, endPoint x: 601, endPoint y: 480, distance: 13.5
click at [601, 480] on div "Qty: 306 Flashings Description Weekly Flashing Count All day Time [DATE] 7:00 A…" at bounding box center [727, 321] width 504 height 504
click at [601, 480] on button "button" at bounding box center [601, 479] width 17 height 17
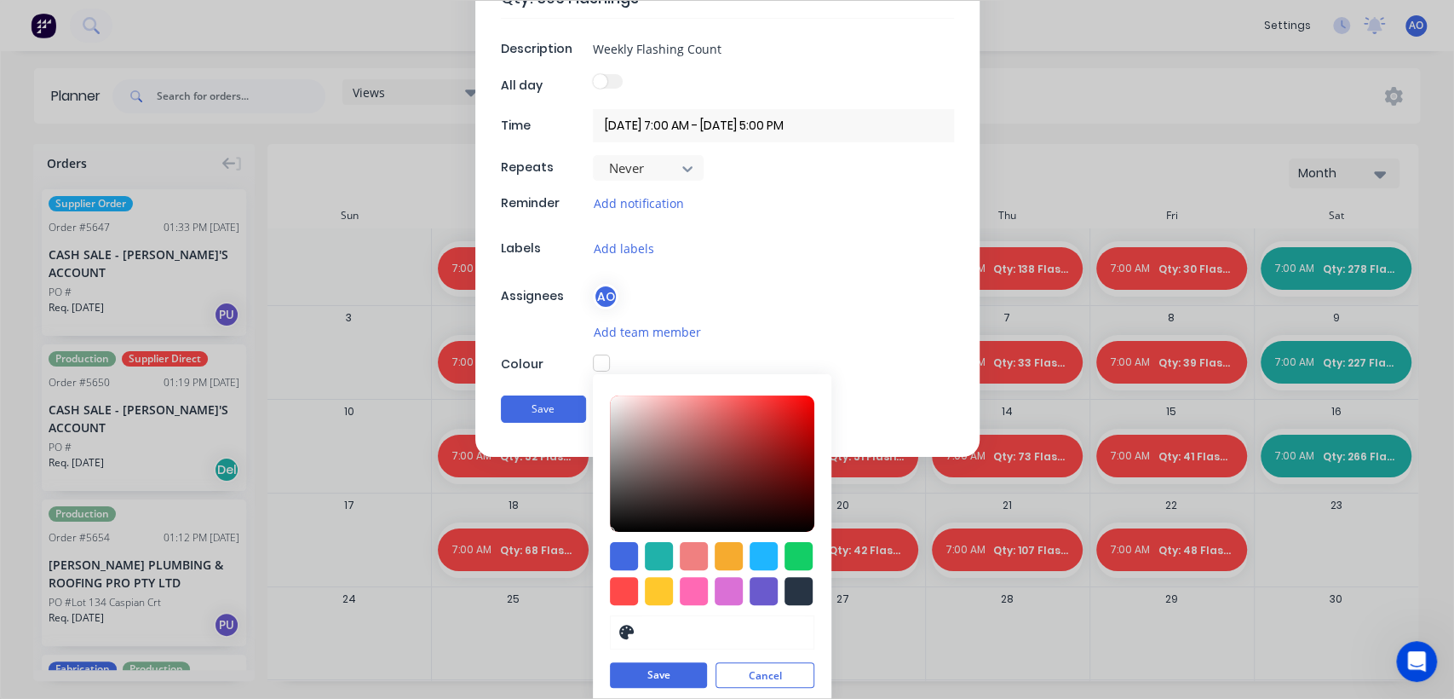
scroll to position [123, 0]
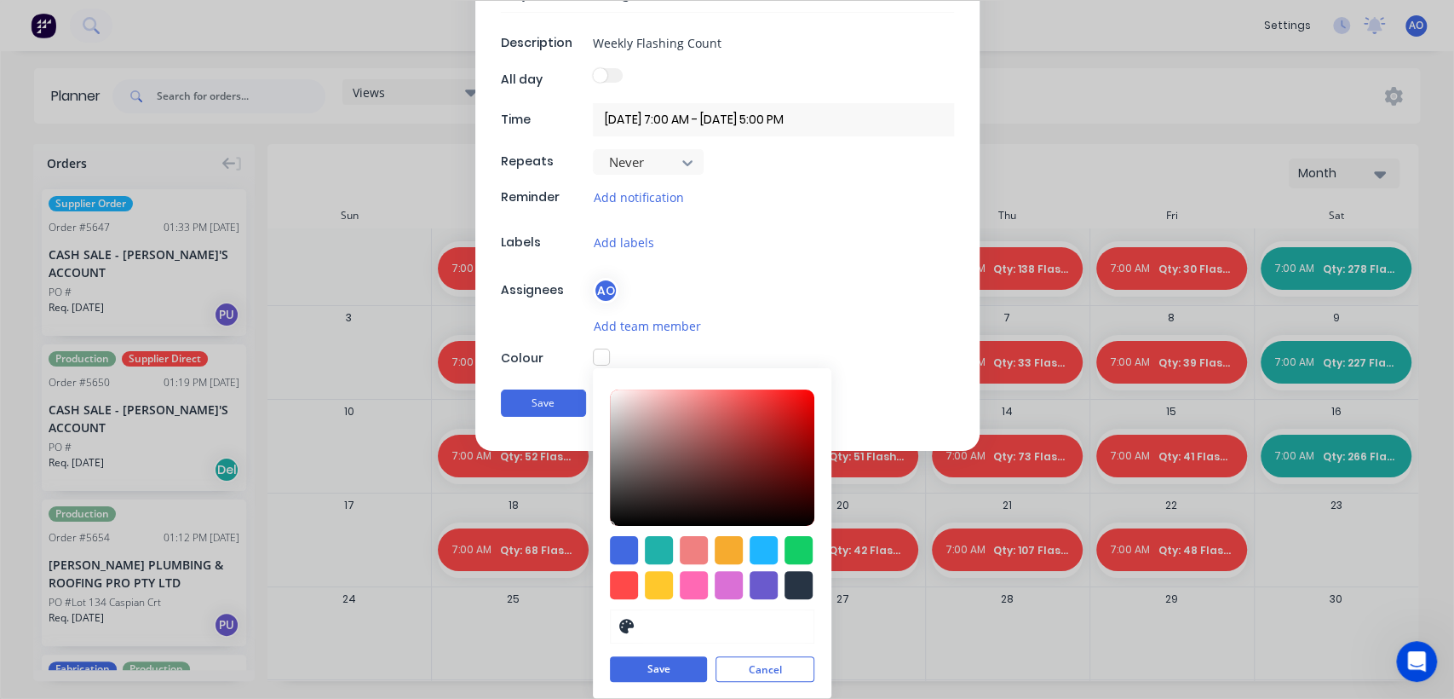
click at [661, 532] on div "#000000 hex Save Cancel" at bounding box center [712, 533] width 239 height 331
click at [654, 540] on div at bounding box center [659, 550] width 28 height 28
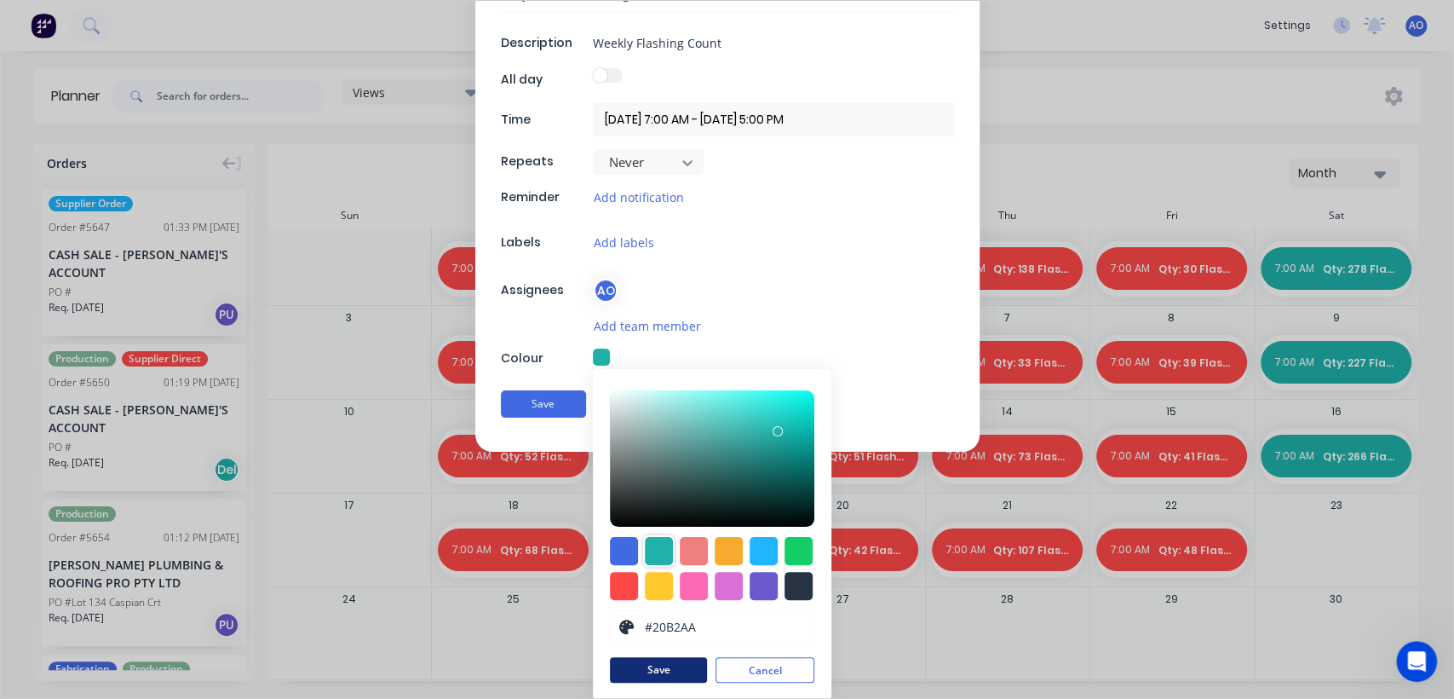
click at [634, 664] on button "Save" at bounding box center [658, 670] width 97 height 26
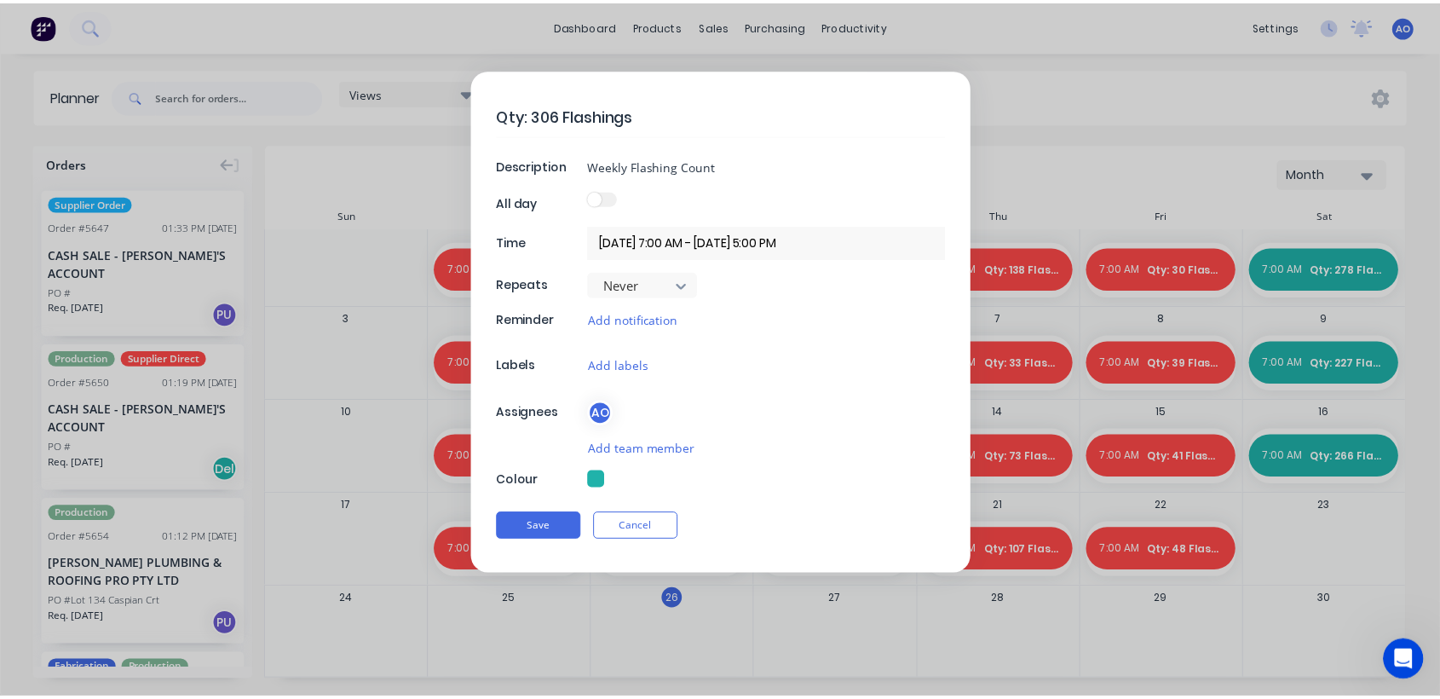
scroll to position [0, 0]
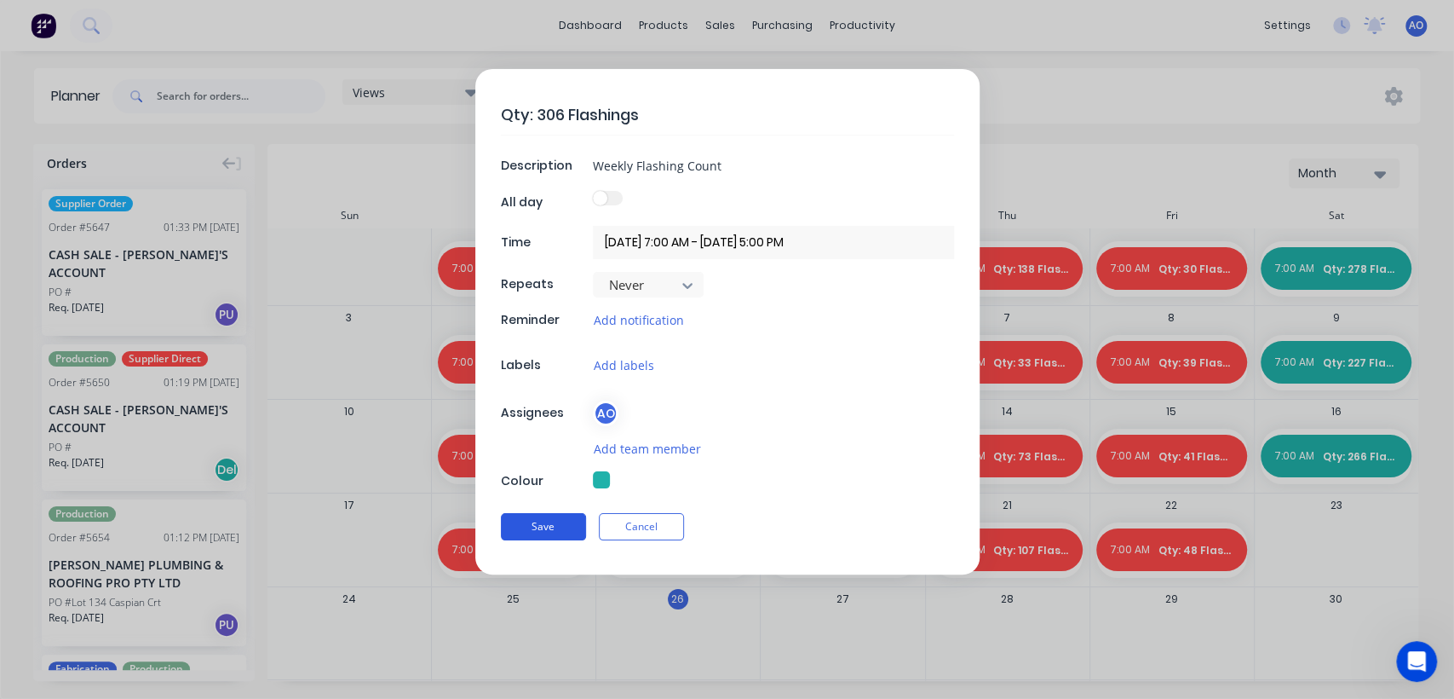
click at [543, 532] on button "Save" at bounding box center [543, 526] width 85 height 27
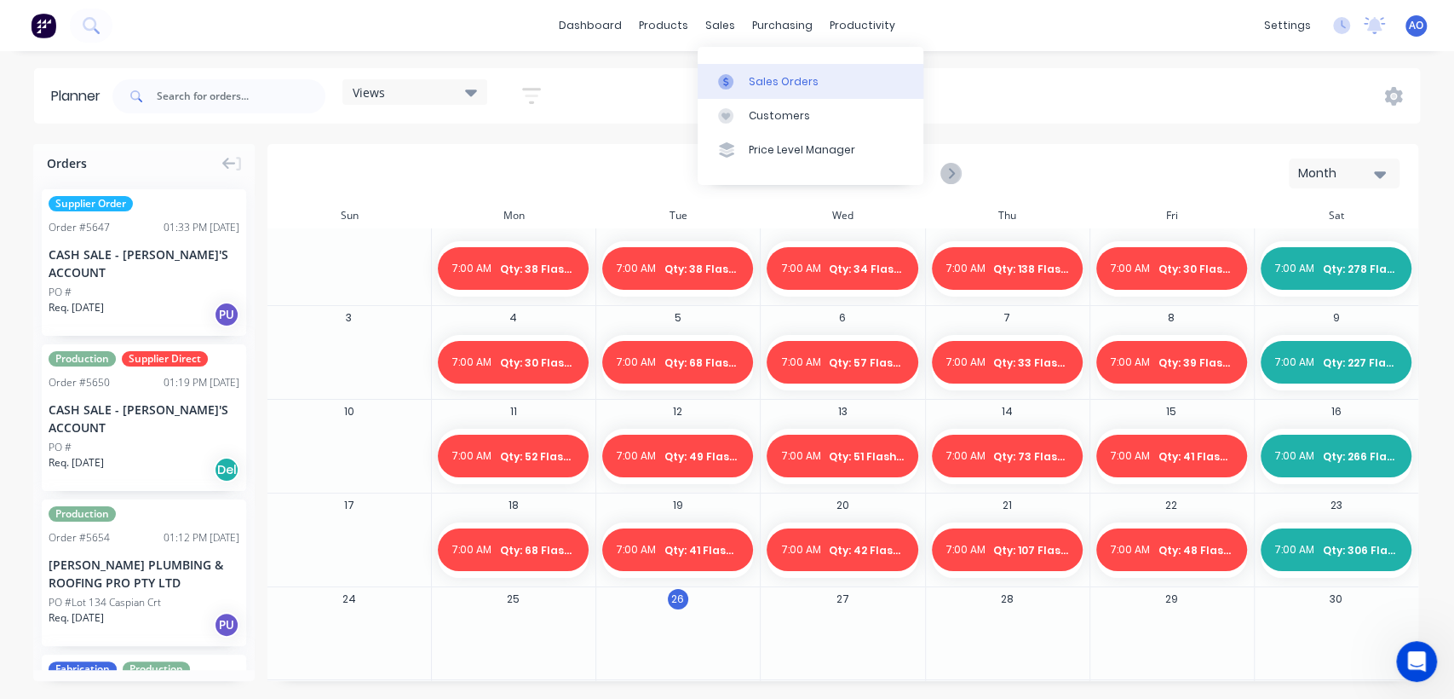
click at [762, 74] on div "Sales Orders" at bounding box center [784, 81] width 70 height 15
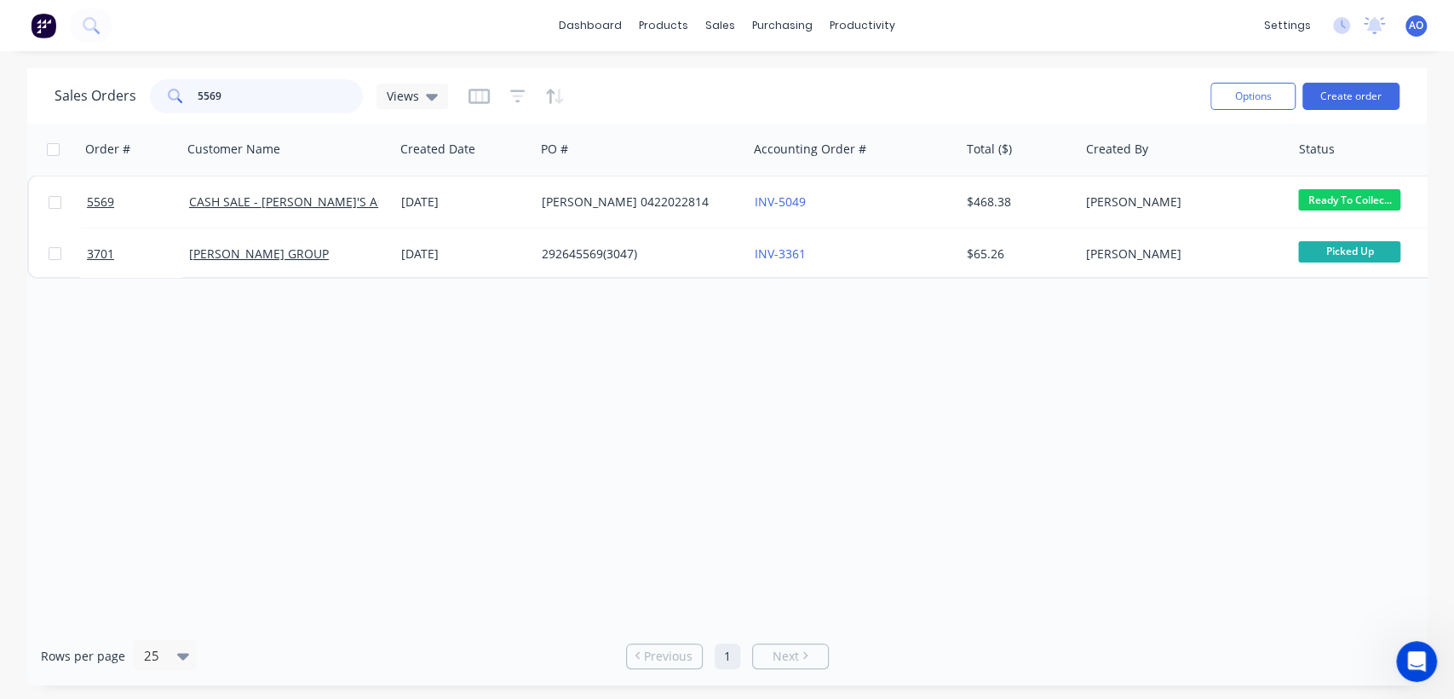
click at [273, 95] on input "5569" at bounding box center [281, 96] width 166 height 34
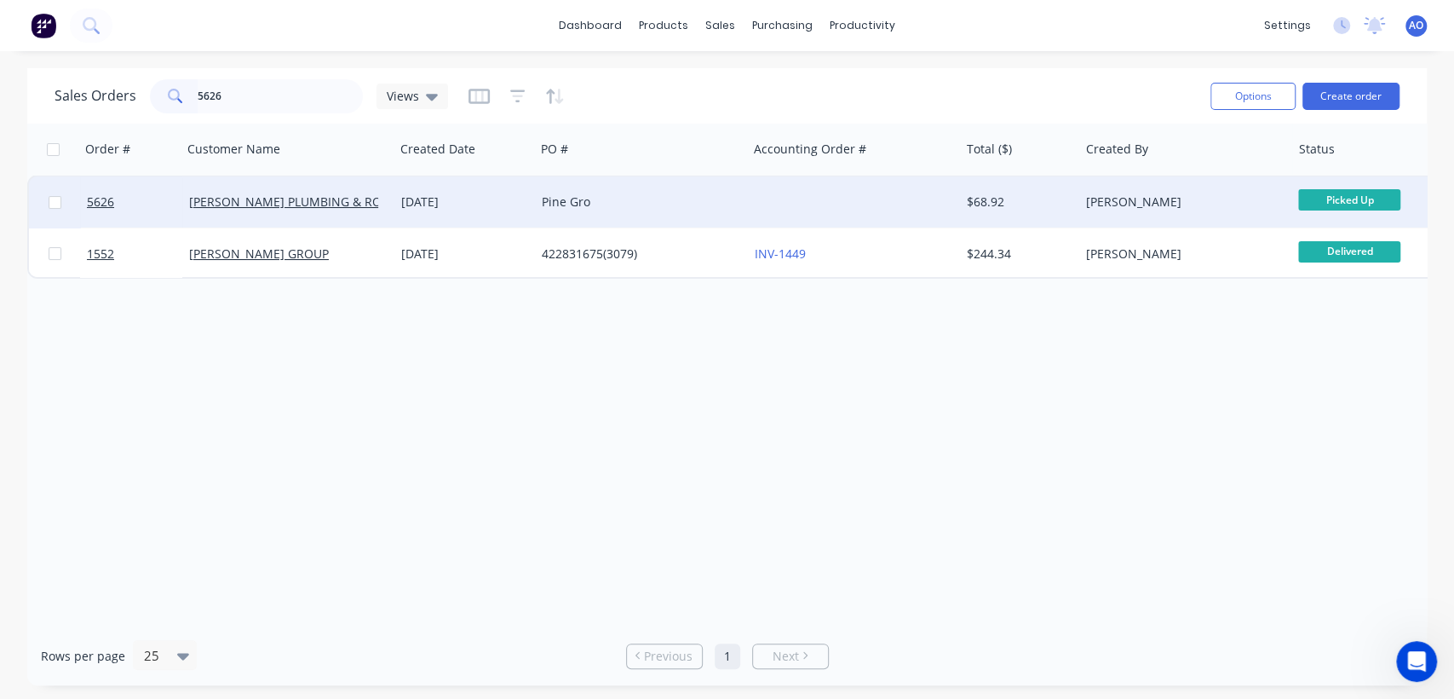
click at [684, 198] on div "Pine Gro" at bounding box center [636, 201] width 189 height 17
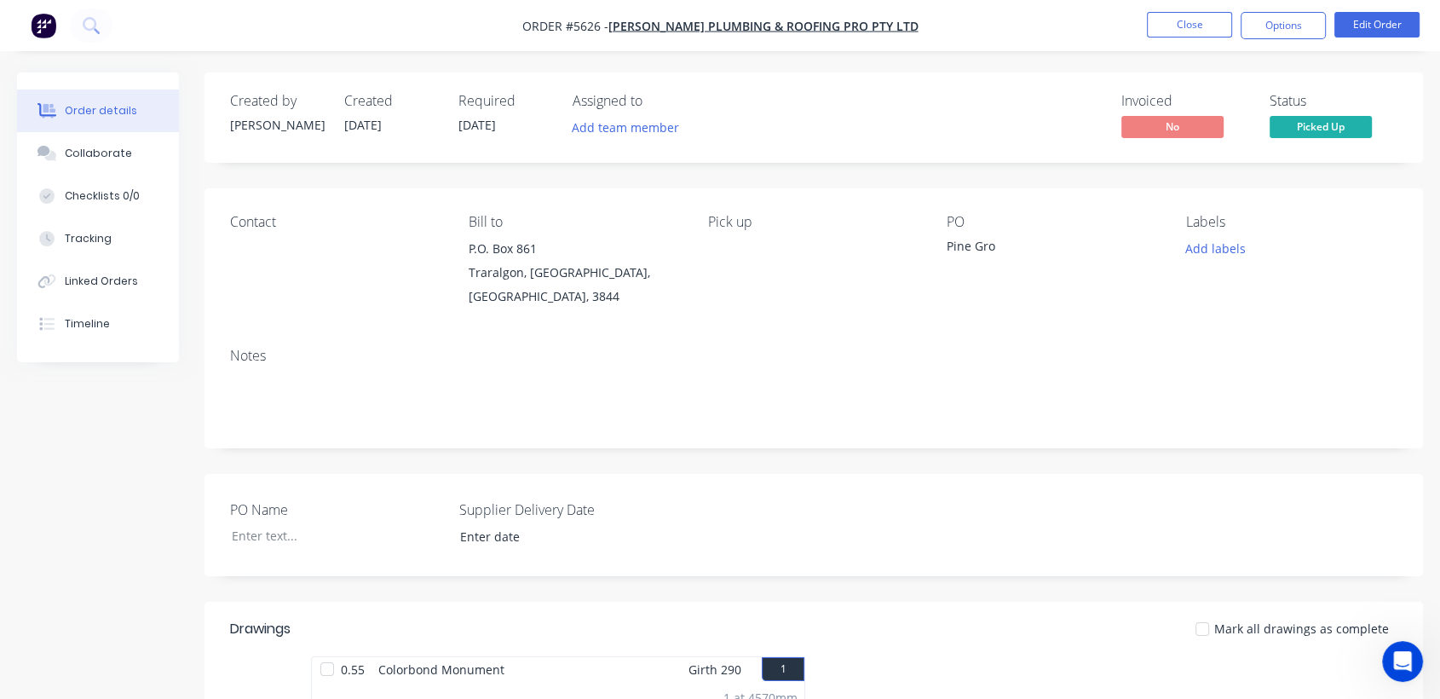
scroll to position [12, 0]
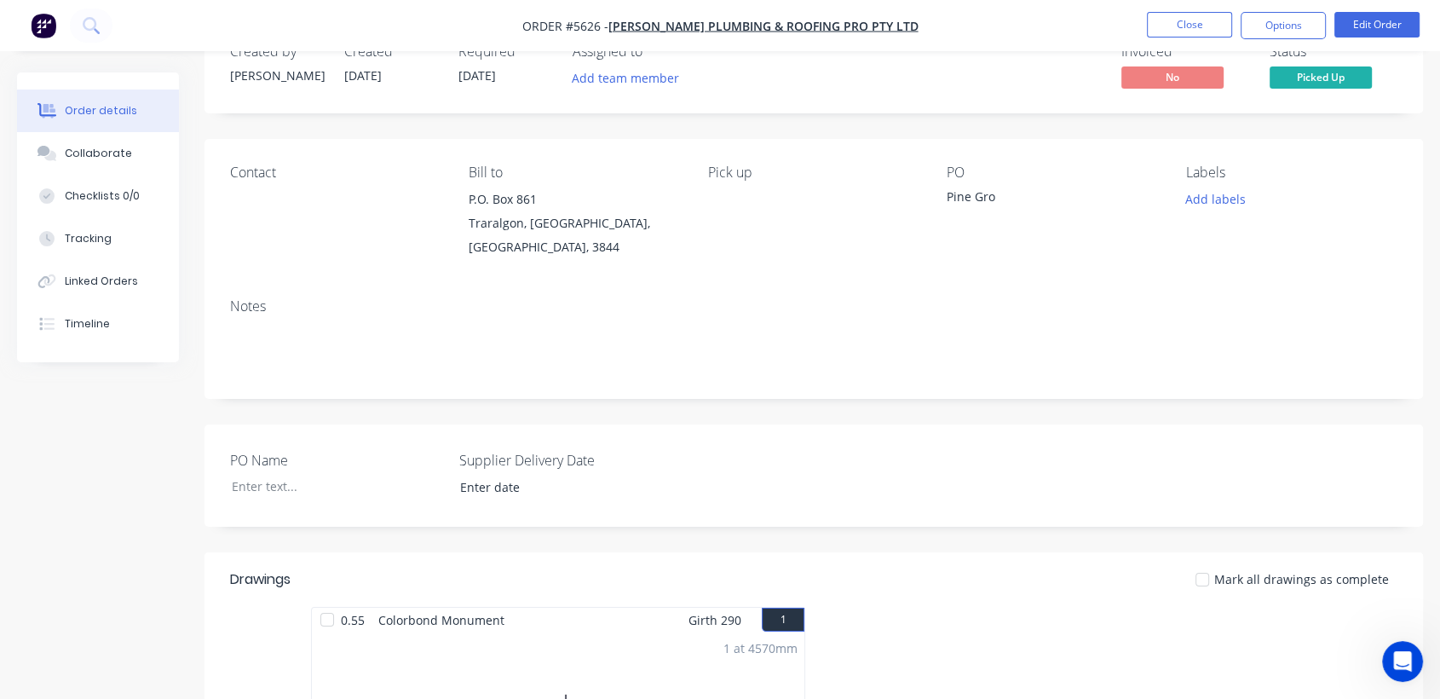
click at [684, 198] on div "Contact Bill to P.O. [STREET_ADDRESS] Pick up PO Pine Gro Labels Add labels" at bounding box center [813, 212] width 1218 height 146
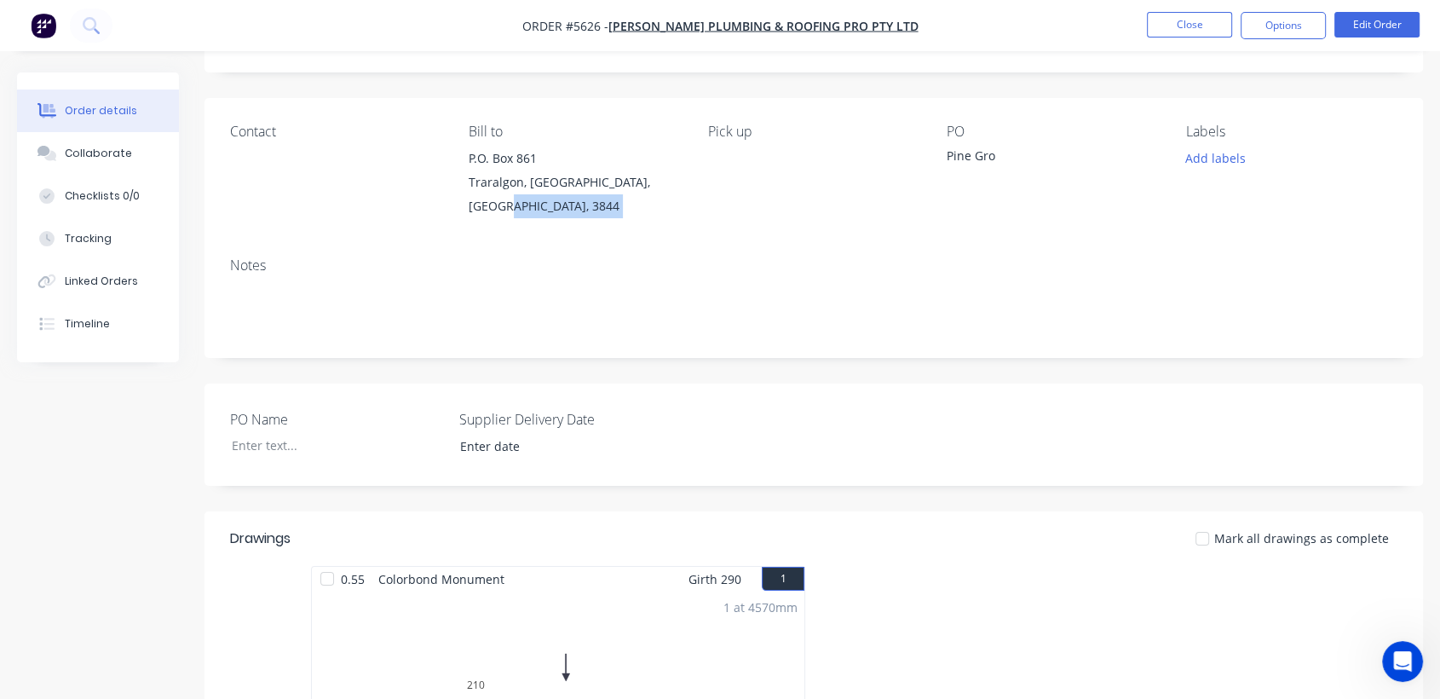
click at [684, 198] on div "Contact Bill to P.O. [STREET_ADDRESS] Pick up PO Pine Gro Labels Add labels" at bounding box center [813, 171] width 1218 height 146
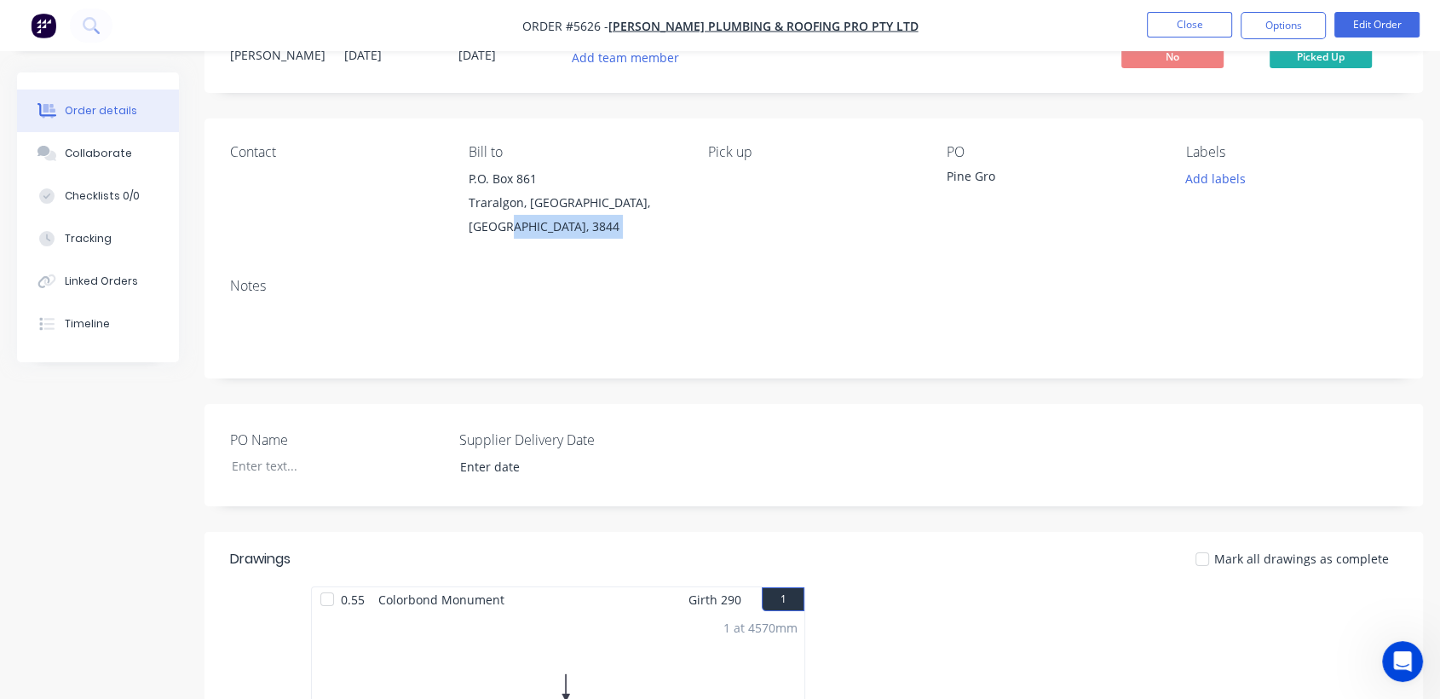
scroll to position [0, 0]
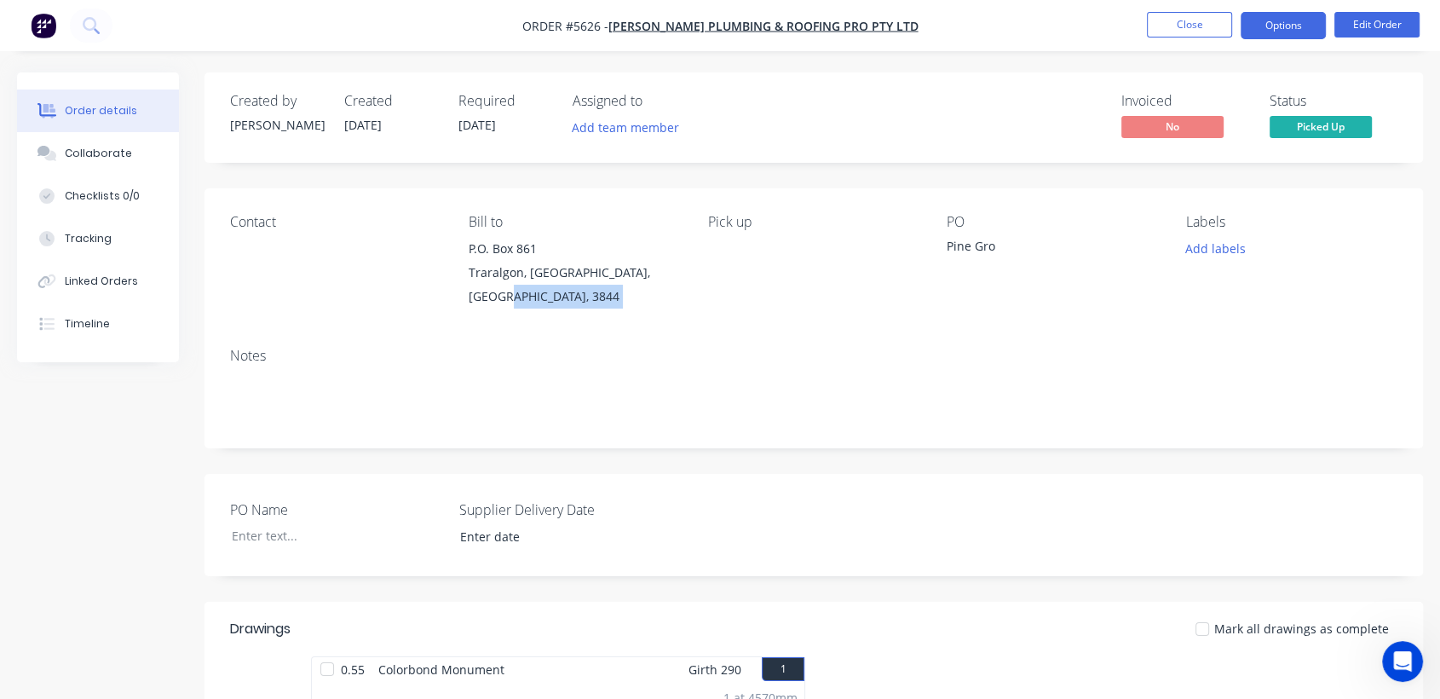
click at [1276, 15] on button "Options" at bounding box center [1282, 25] width 85 height 27
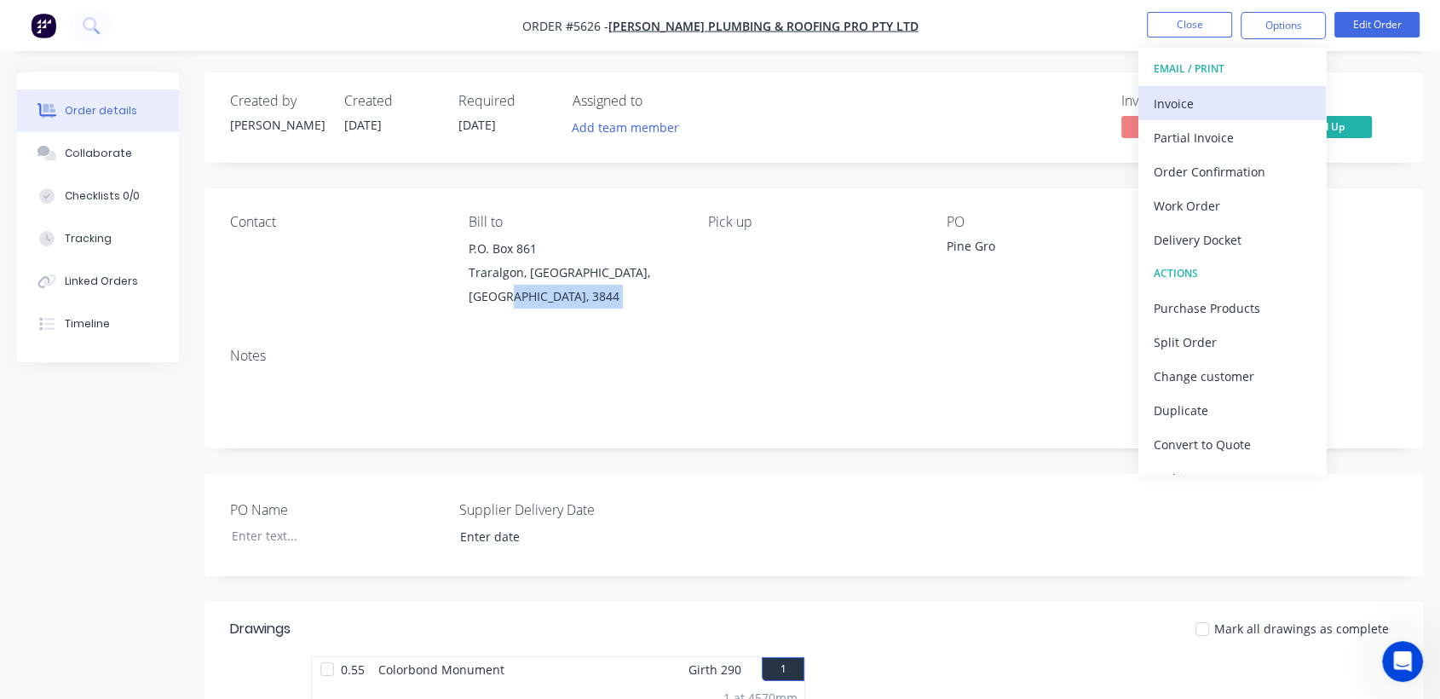
click at [1224, 105] on div "Invoice" at bounding box center [1231, 103] width 157 height 25
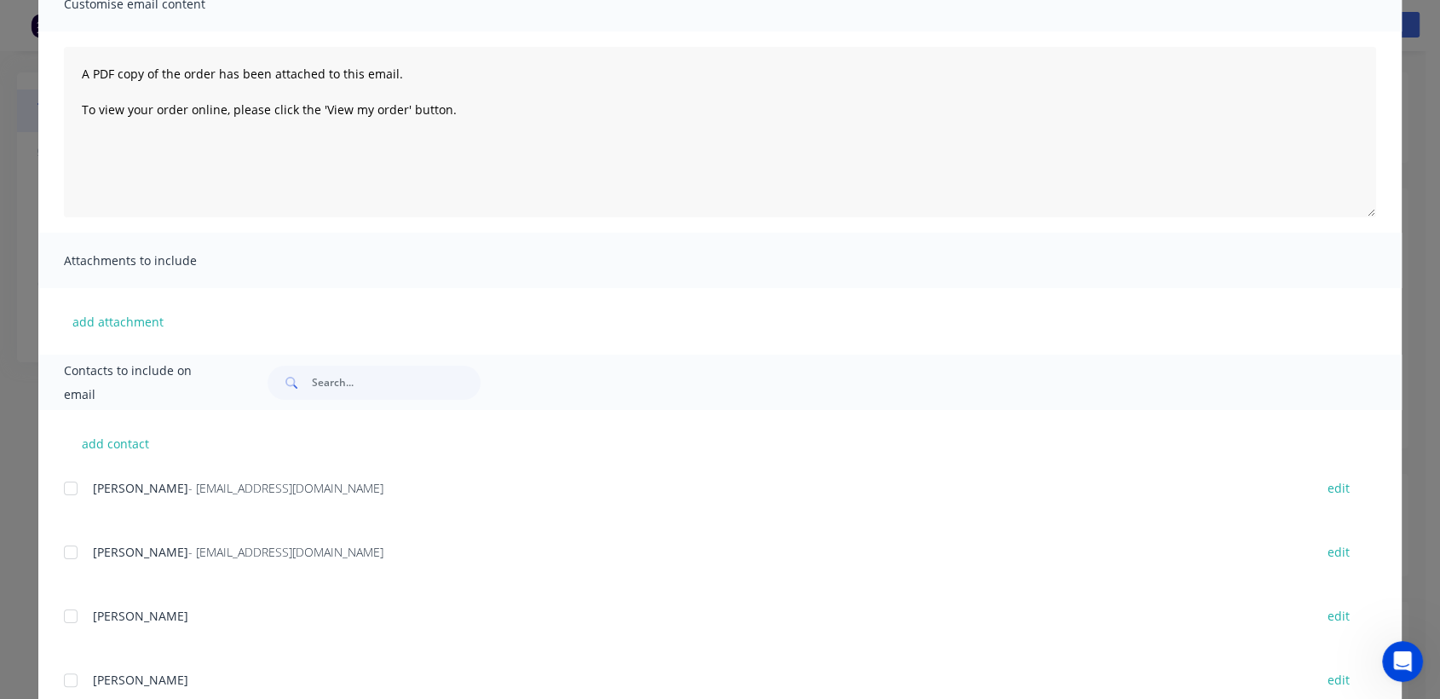
scroll to position [151, 0]
click at [66, 548] on div at bounding box center [71, 549] width 34 height 34
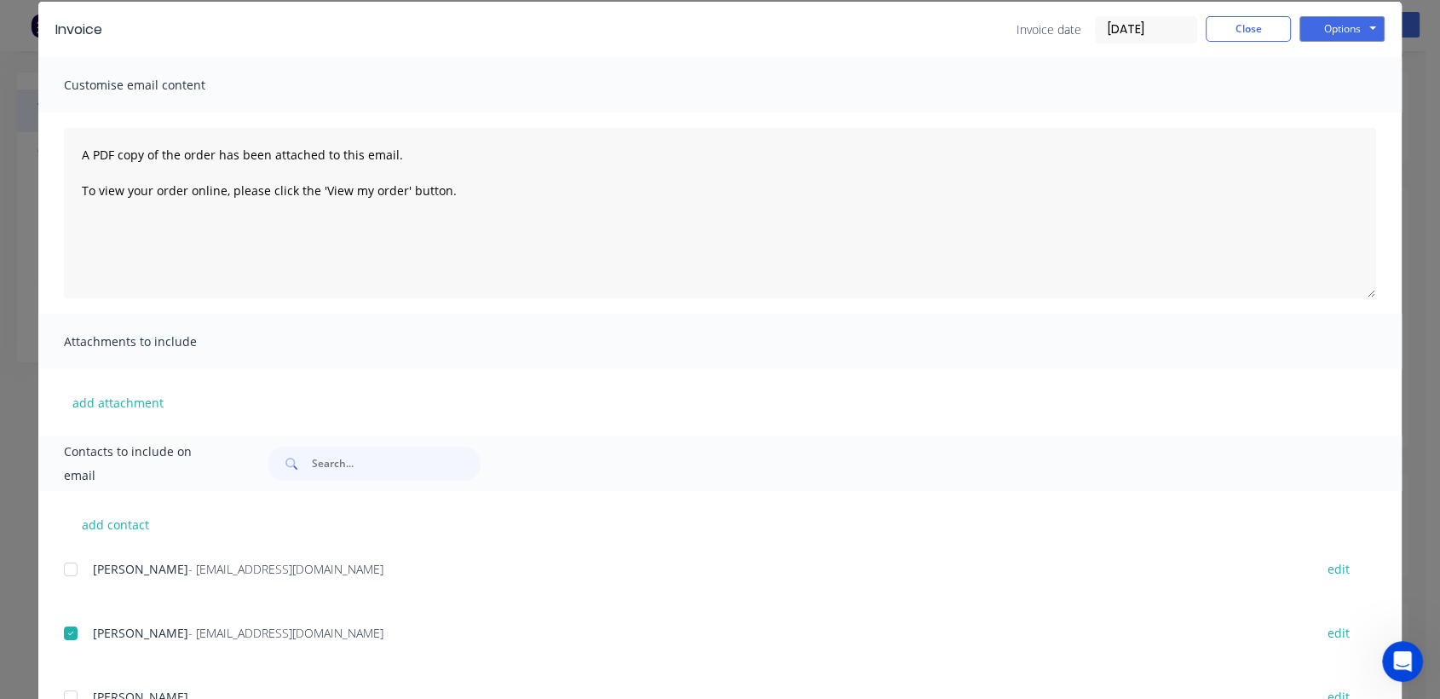
scroll to position [0, 0]
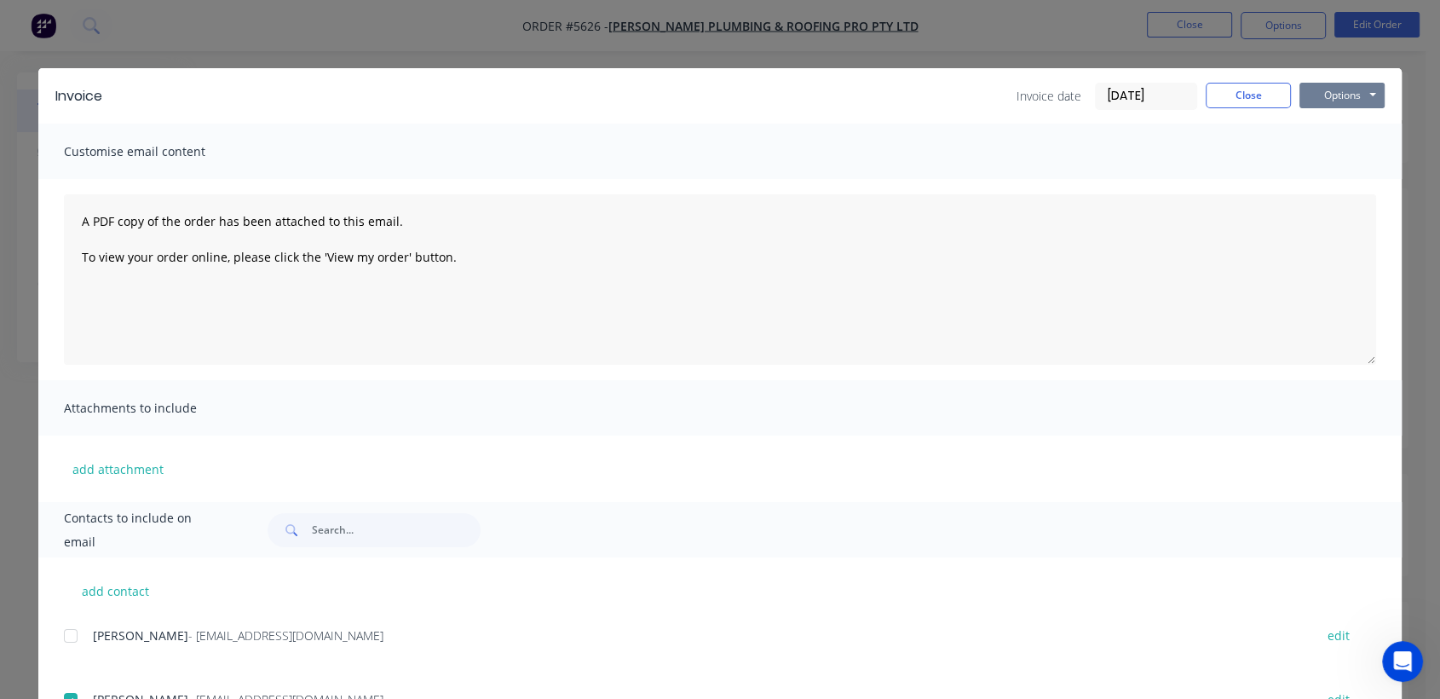
drag, startPoint x: 1345, startPoint y: 97, endPoint x: 1336, endPoint y: 92, distance: 10.7
click at [1336, 92] on button "Options" at bounding box center [1341, 96] width 85 height 26
click at [1329, 97] on button "Options" at bounding box center [1341, 96] width 85 height 26
click at [1323, 175] on button "Email" at bounding box center [1353, 182] width 109 height 28
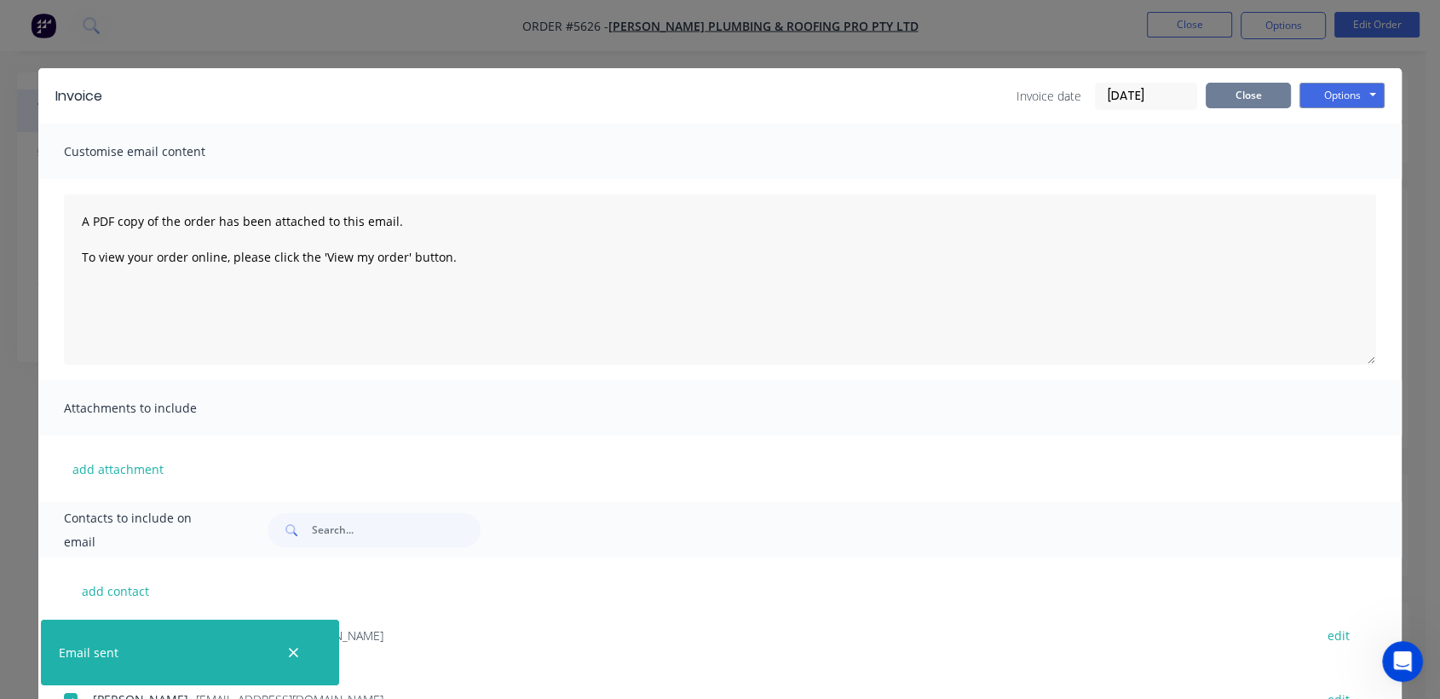
click at [1238, 100] on button "Close" at bounding box center [1247, 96] width 85 height 26
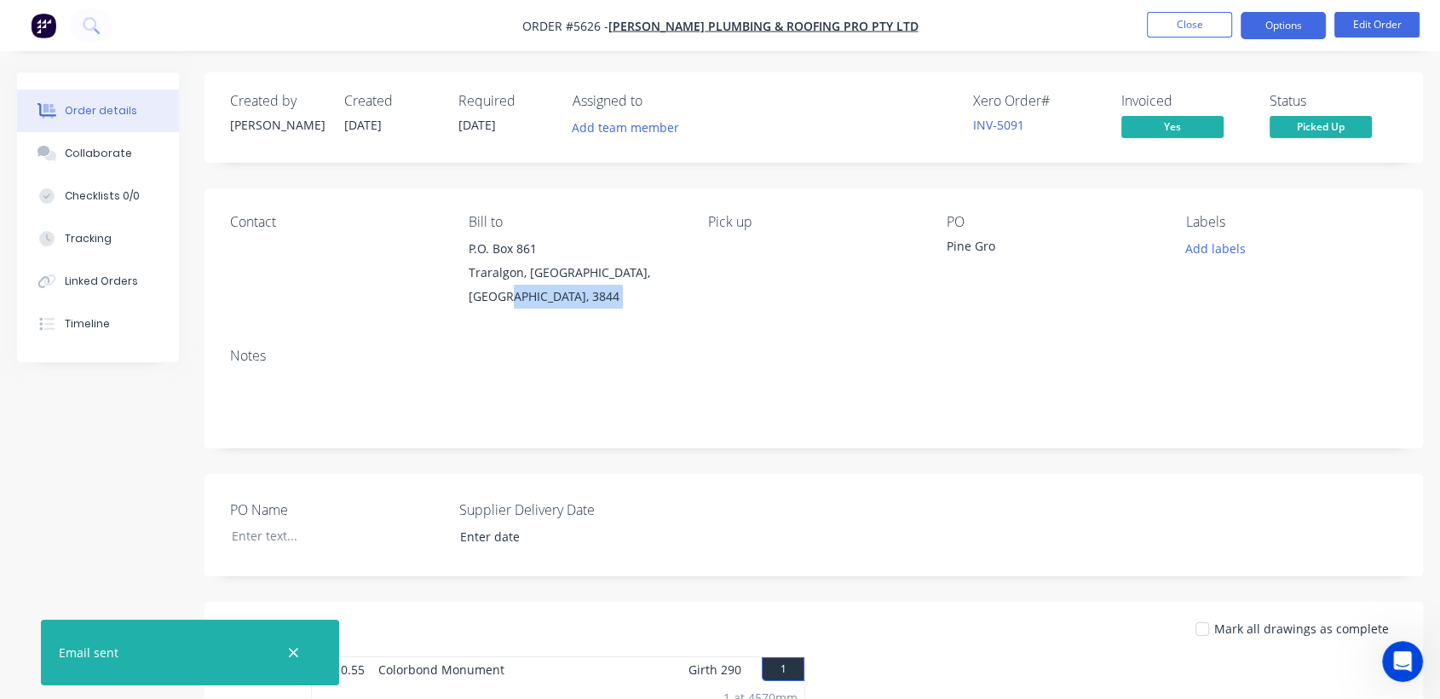
click at [1273, 29] on button "Options" at bounding box center [1282, 25] width 85 height 27
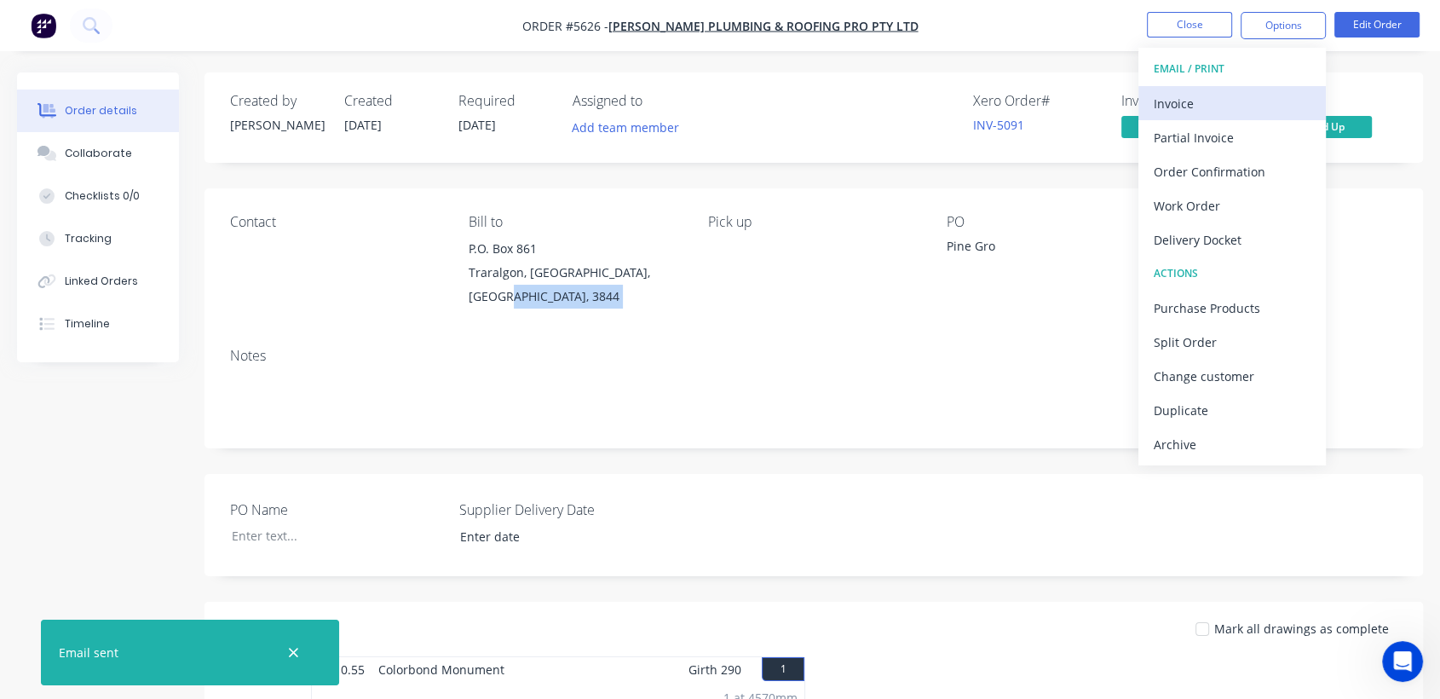
click at [1174, 113] on div "Invoice" at bounding box center [1231, 103] width 157 height 25
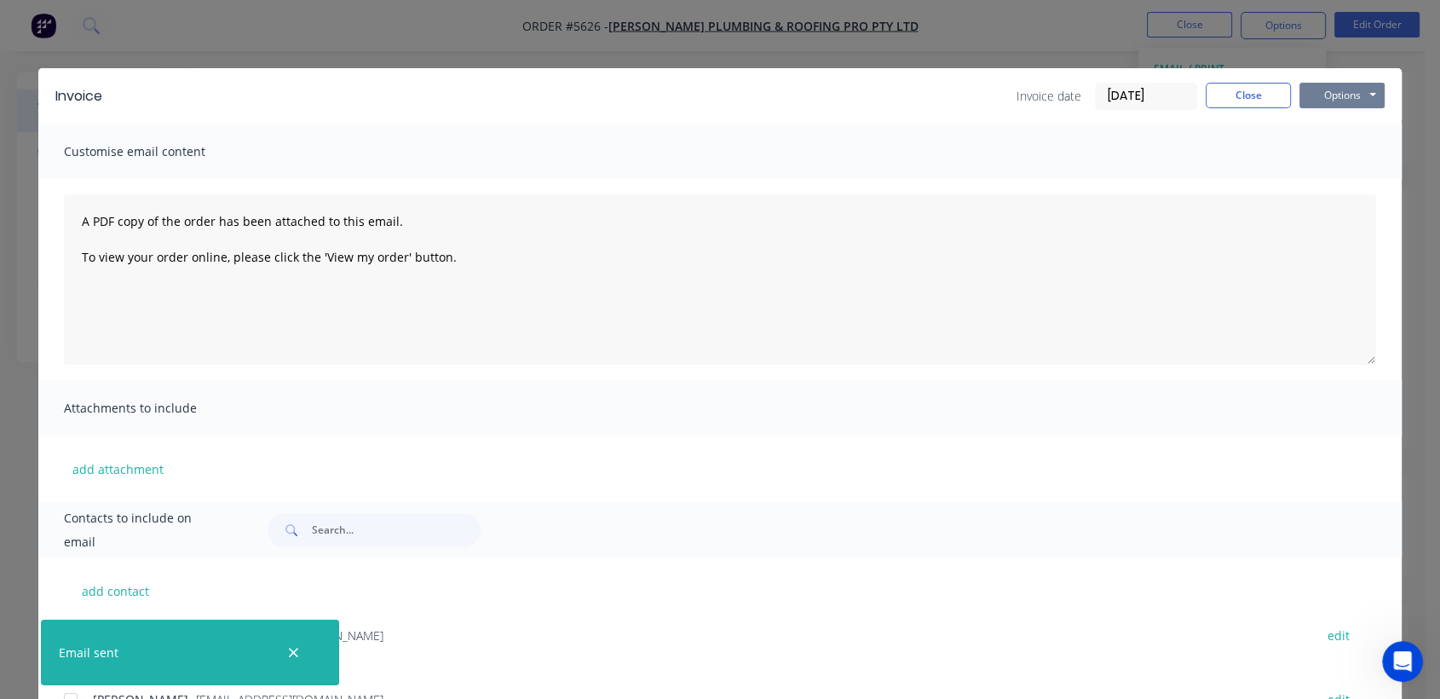
click at [1360, 94] on button "Options" at bounding box center [1341, 96] width 85 height 26
click at [1326, 153] on button "Print" at bounding box center [1353, 154] width 109 height 28
click at [1227, 103] on button "Close" at bounding box center [1247, 96] width 85 height 26
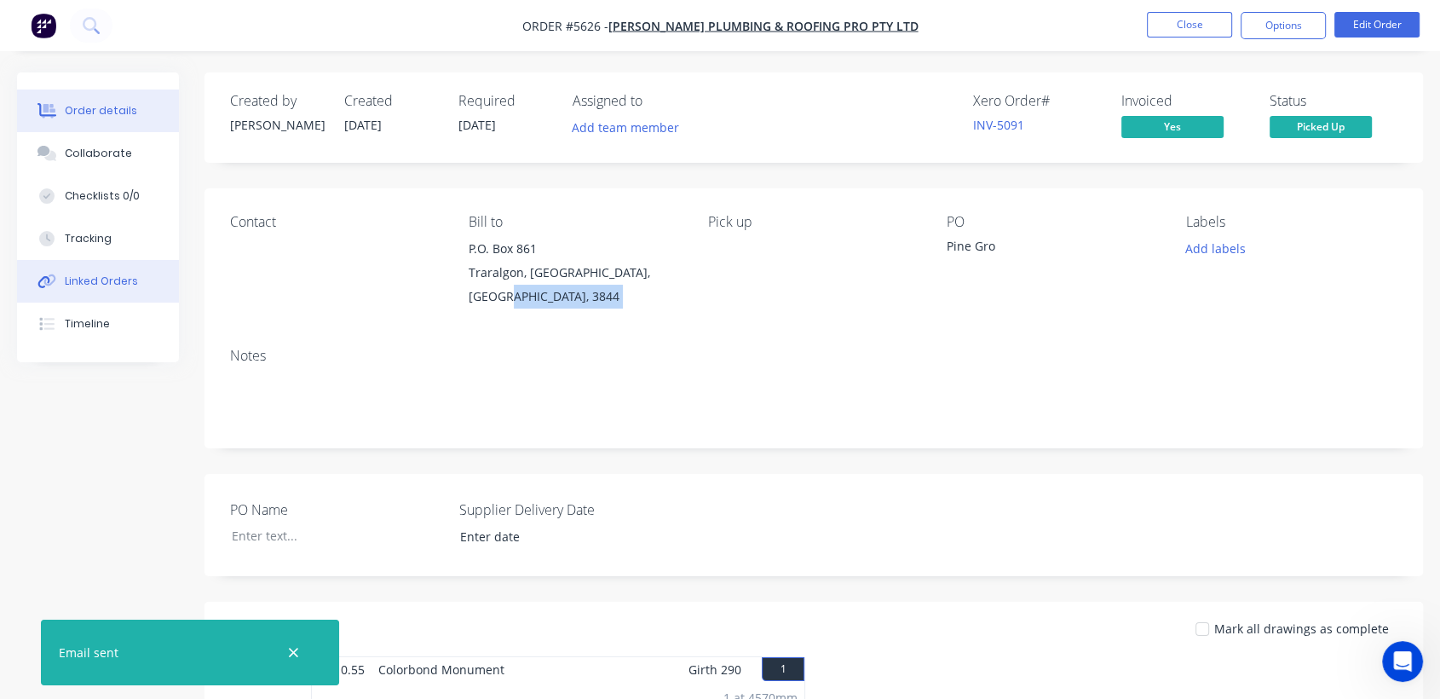
click at [116, 273] on div "Linked Orders" at bounding box center [101, 280] width 73 height 15
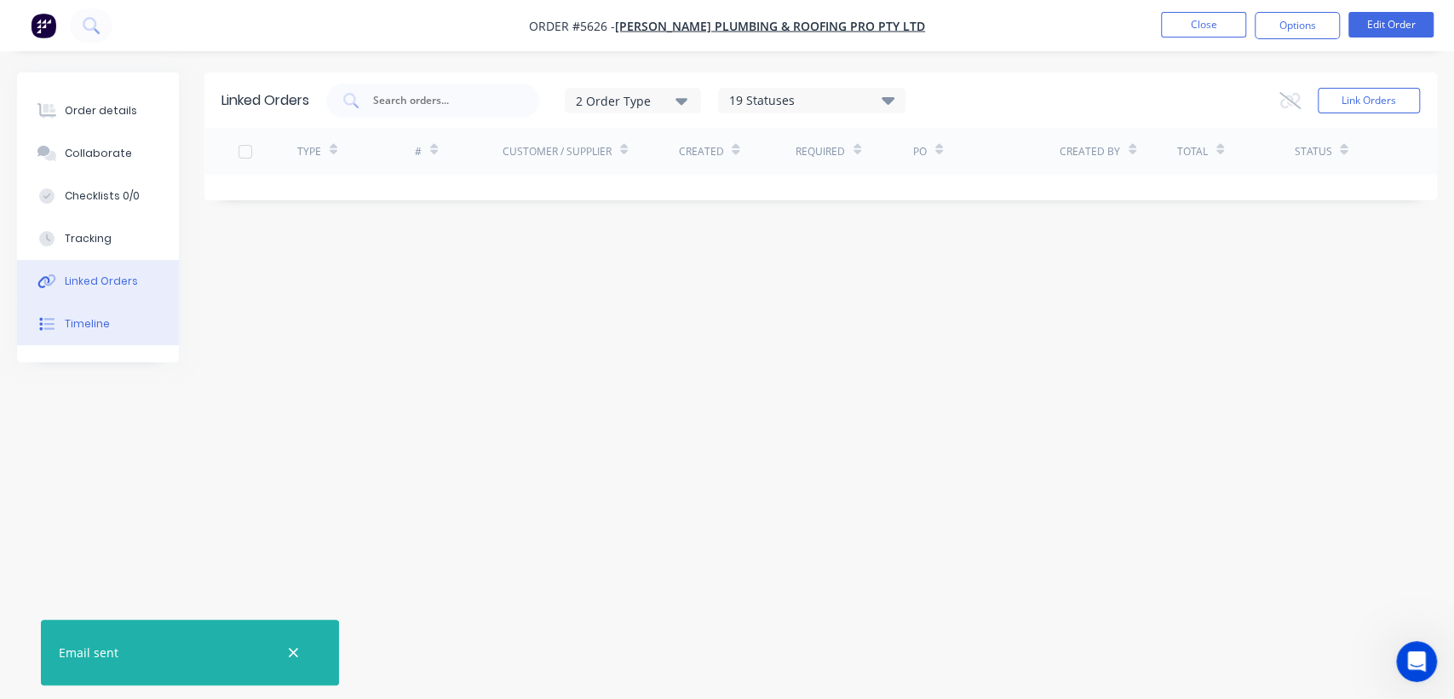
click at [87, 325] on div "Timeline" at bounding box center [87, 323] width 45 height 15
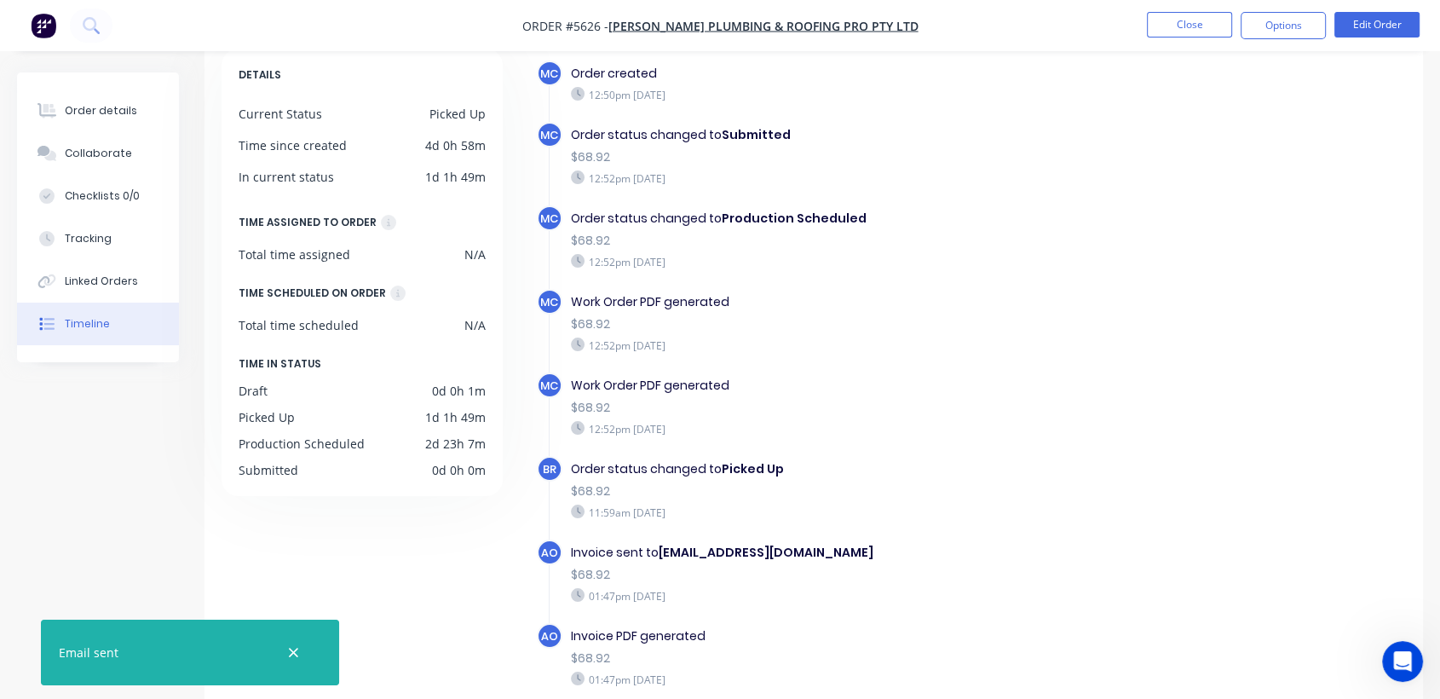
scroll to position [135, 0]
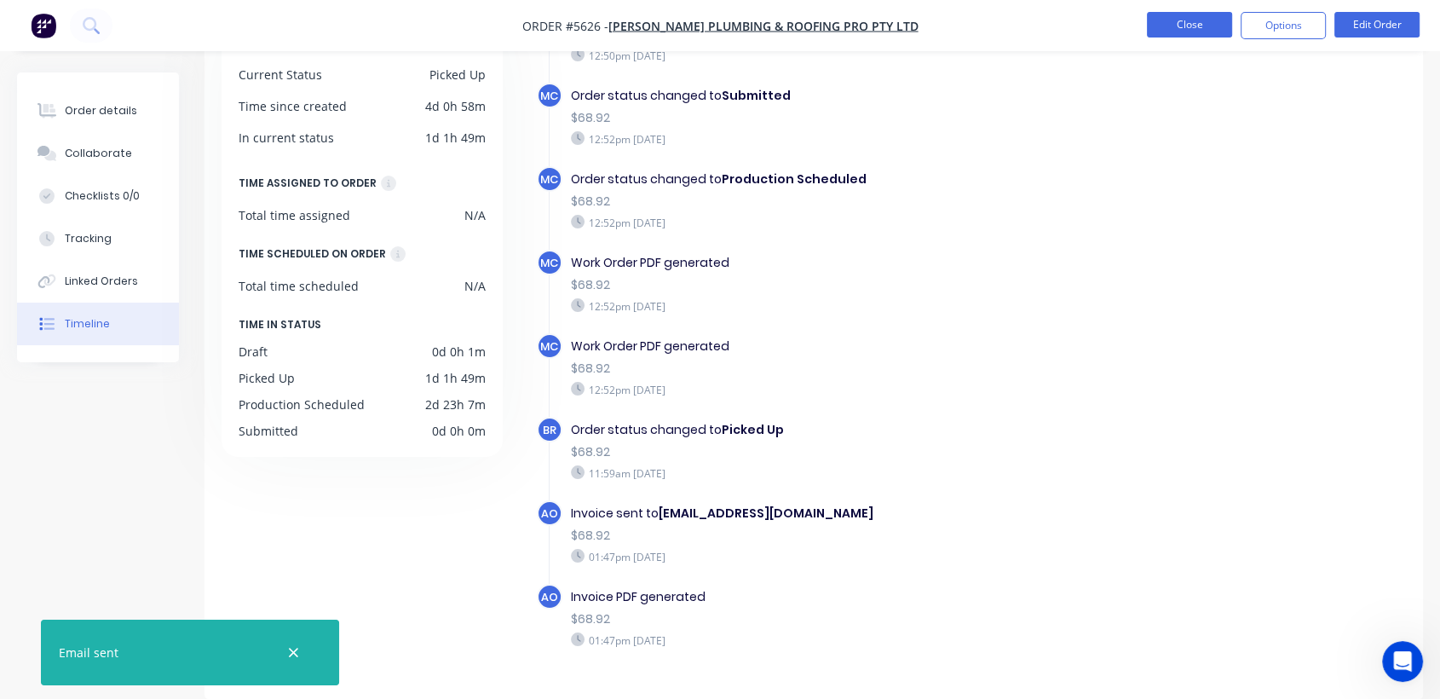
click at [1195, 15] on button "Close" at bounding box center [1189, 25] width 85 height 26
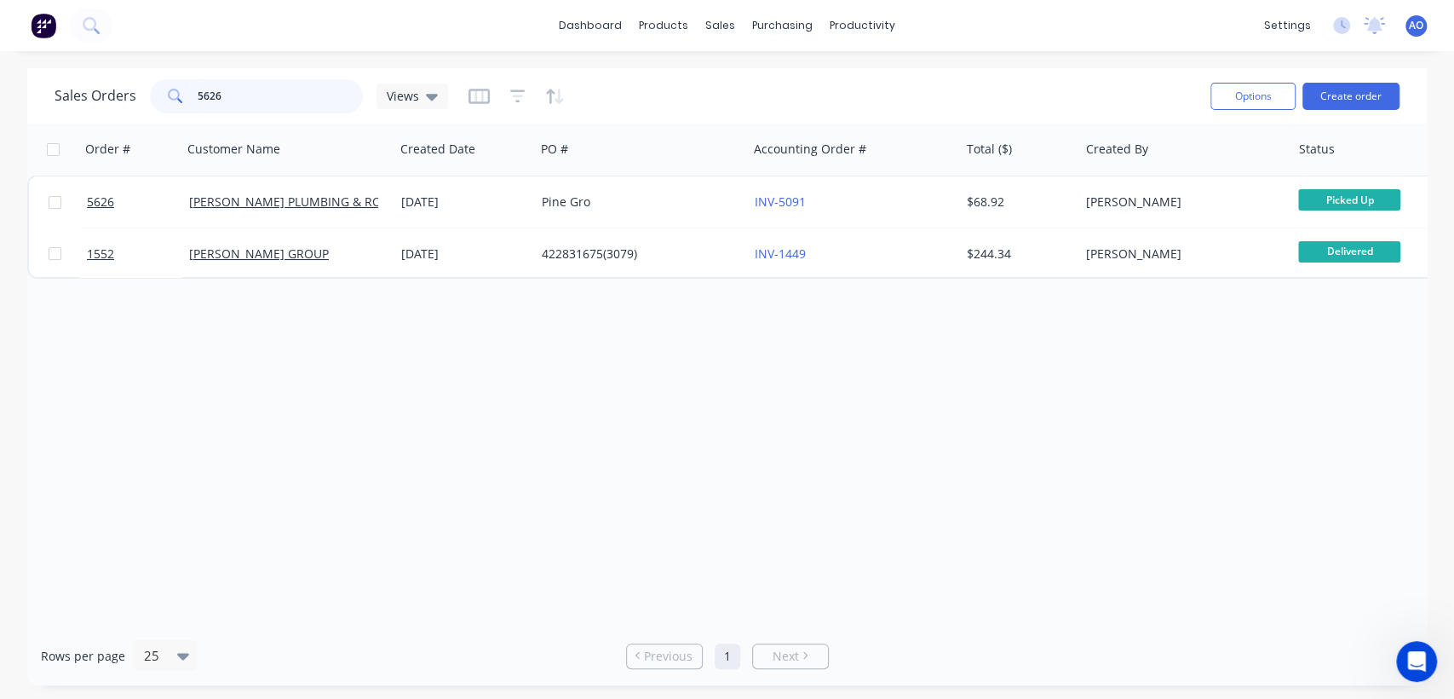
click at [248, 95] on input "5626" at bounding box center [281, 96] width 166 height 34
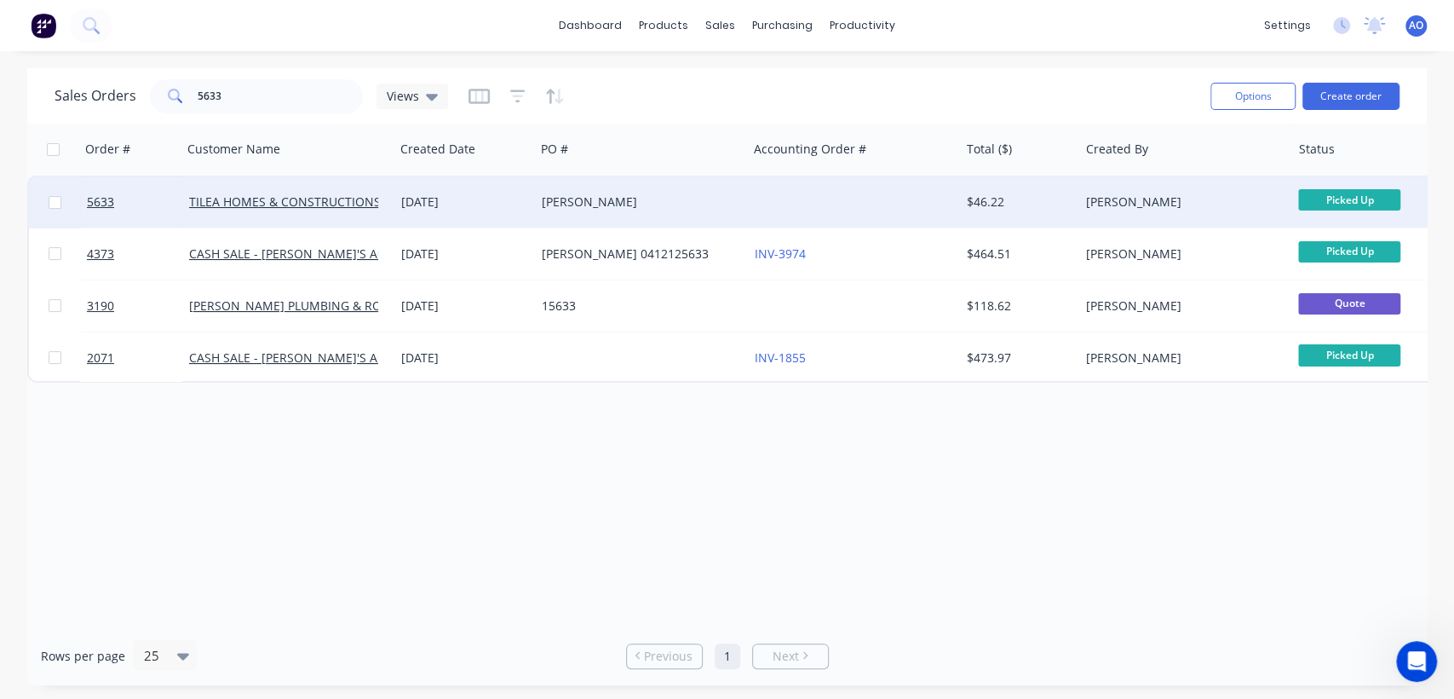
click at [789, 206] on div at bounding box center [854, 201] width 212 height 51
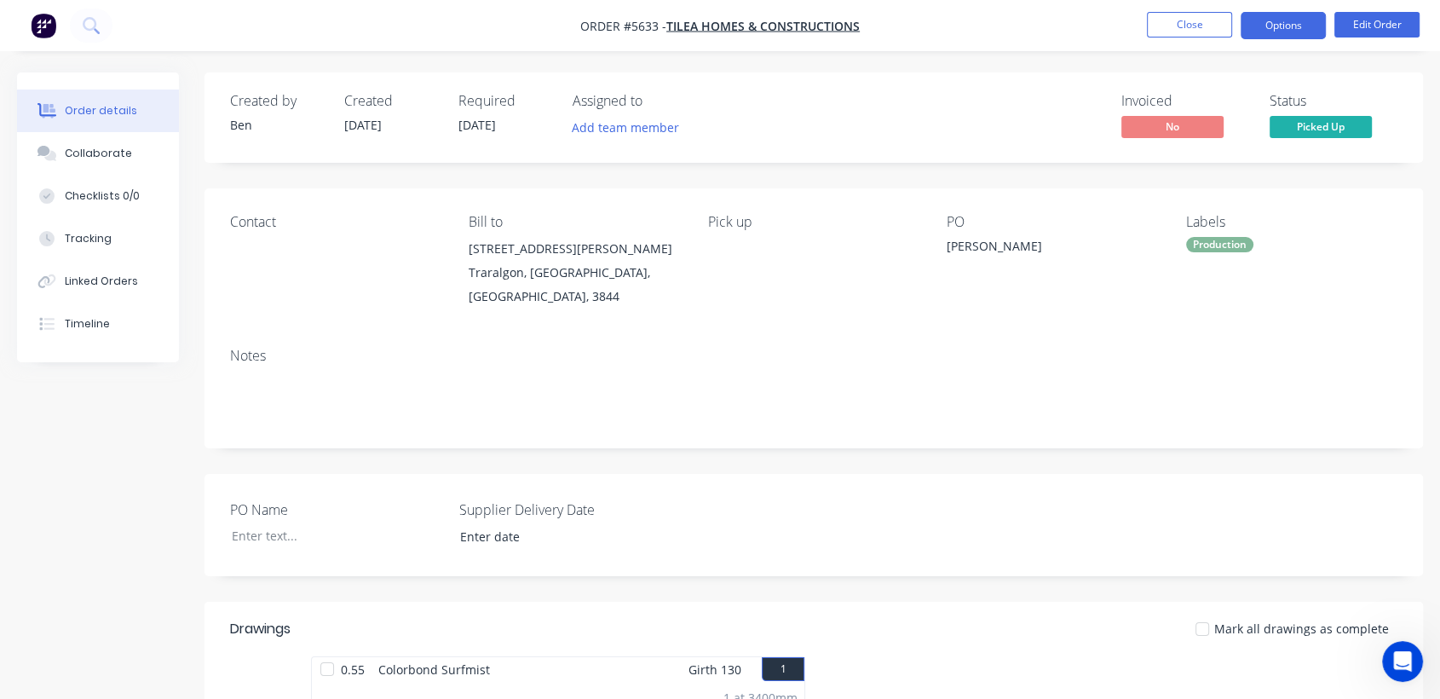
click at [1302, 21] on button "Options" at bounding box center [1282, 25] width 85 height 27
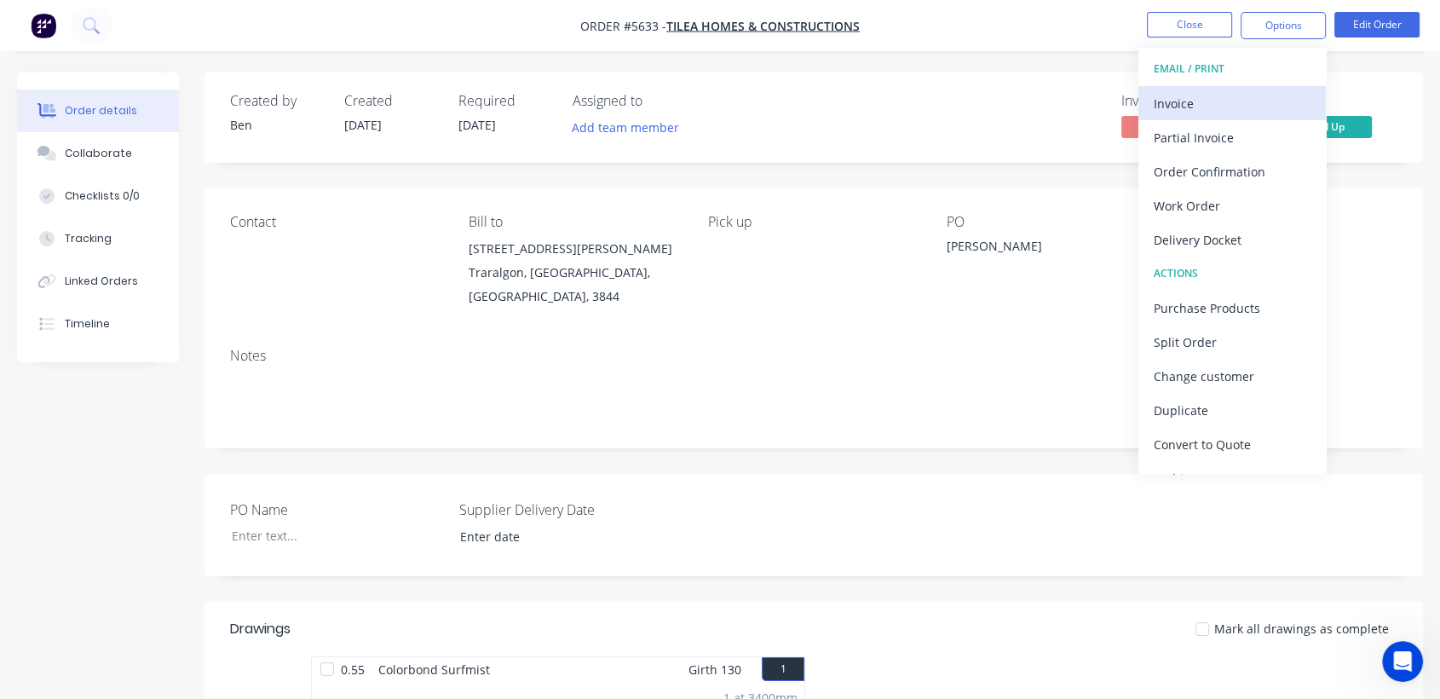
click at [1217, 101] on div "Invoice" at bounding box center [1231, 103] width 157 height 25
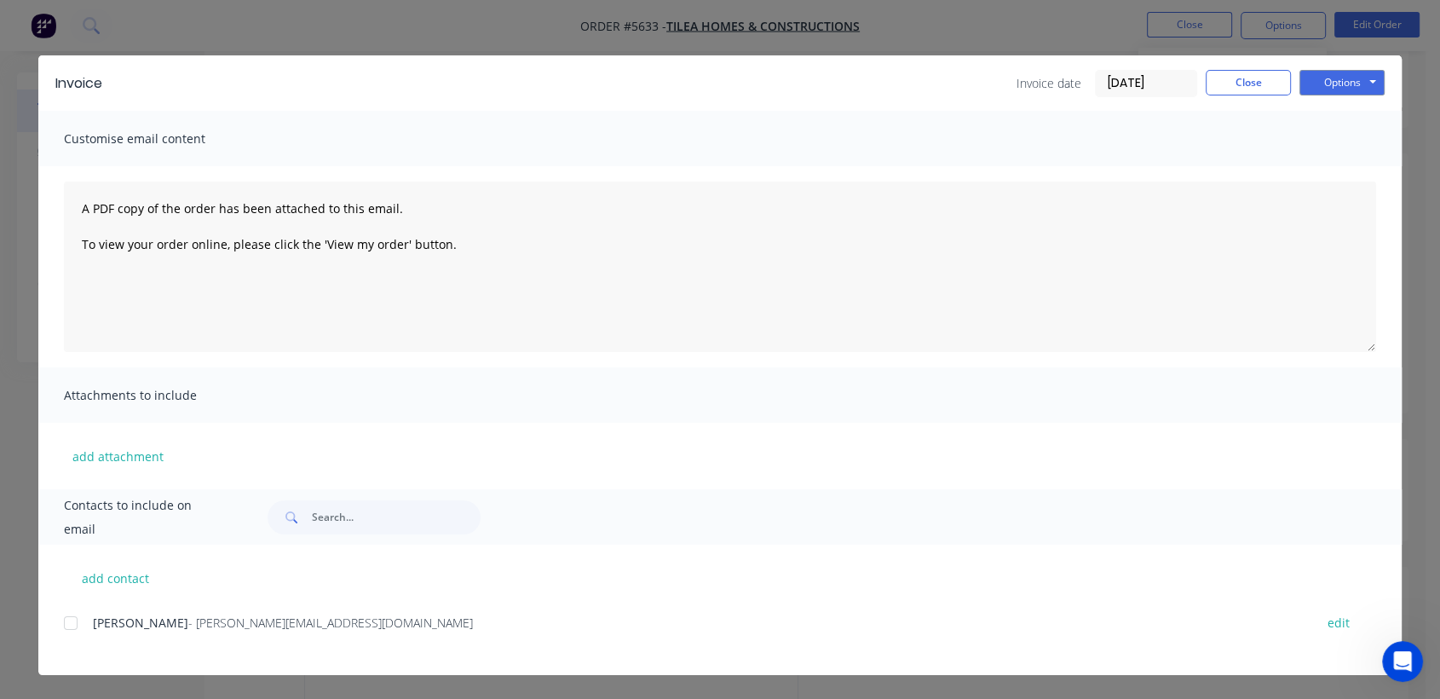
scroll to position [37, 0]
click at [62, 623] on div at bounding box center [71, 623] width 34 height 34
click at [1360, 73] on button "Options" at bounding box center [1341, 83] width 85 height 26
click at [1333, 158] on button "Email" at bounding box center [1353, 169] width 109 height 28
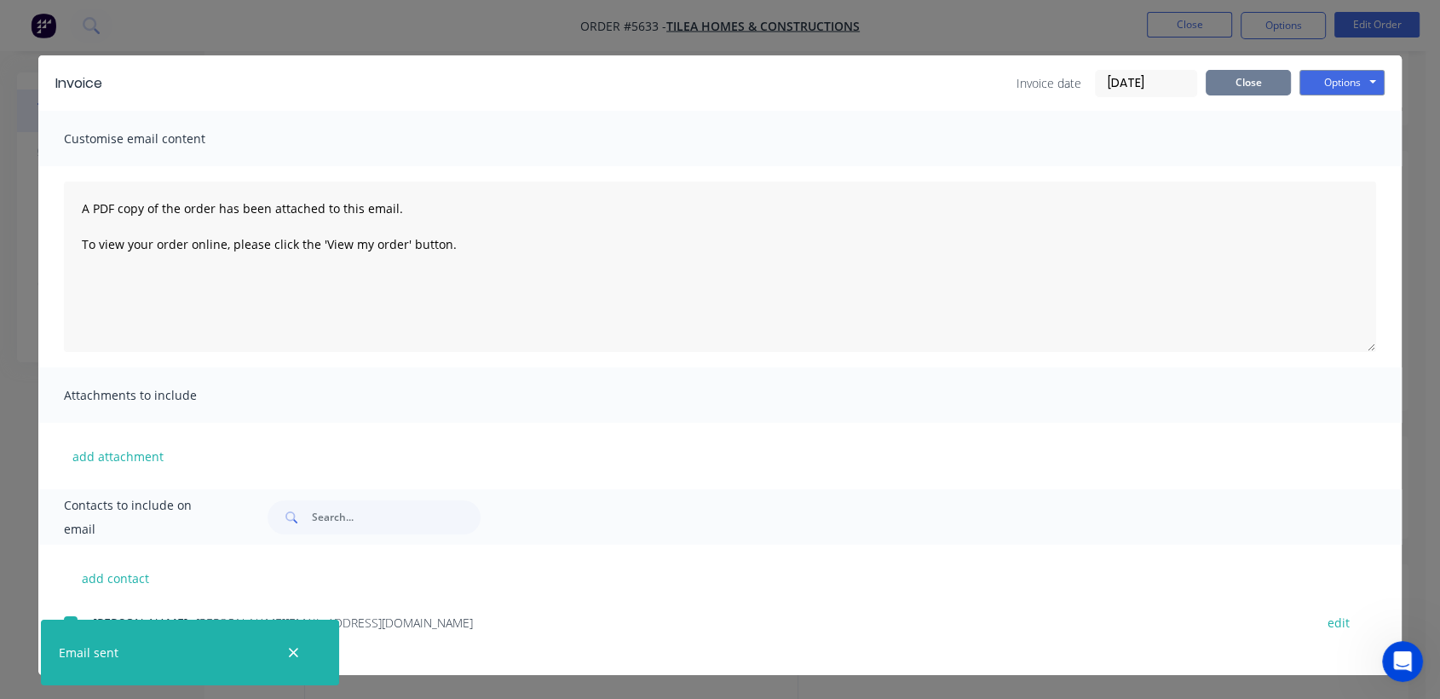
click at [1231, 87] on button "Close" at bounding box center [1247, 83] width 85 height 26
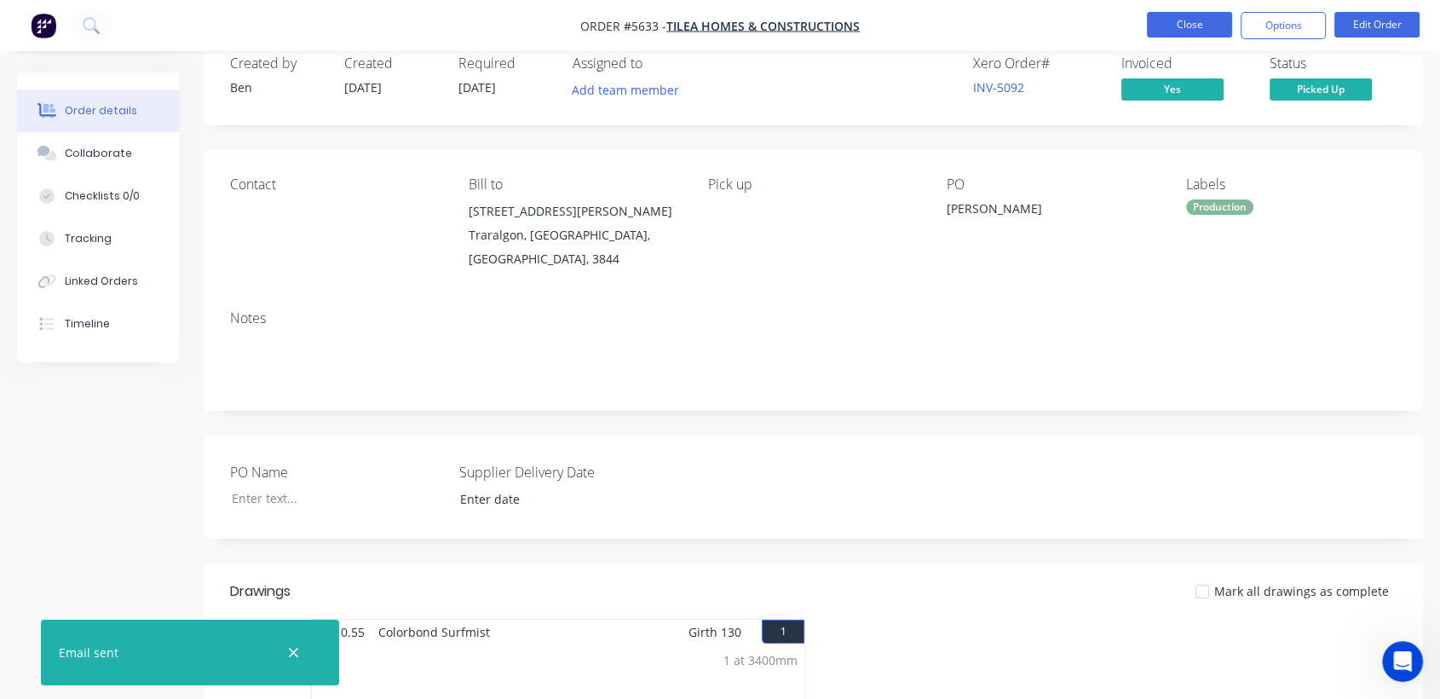
click at [1184, 26] on button "Close" at bounding box center [1189, 25] width 85 height 26
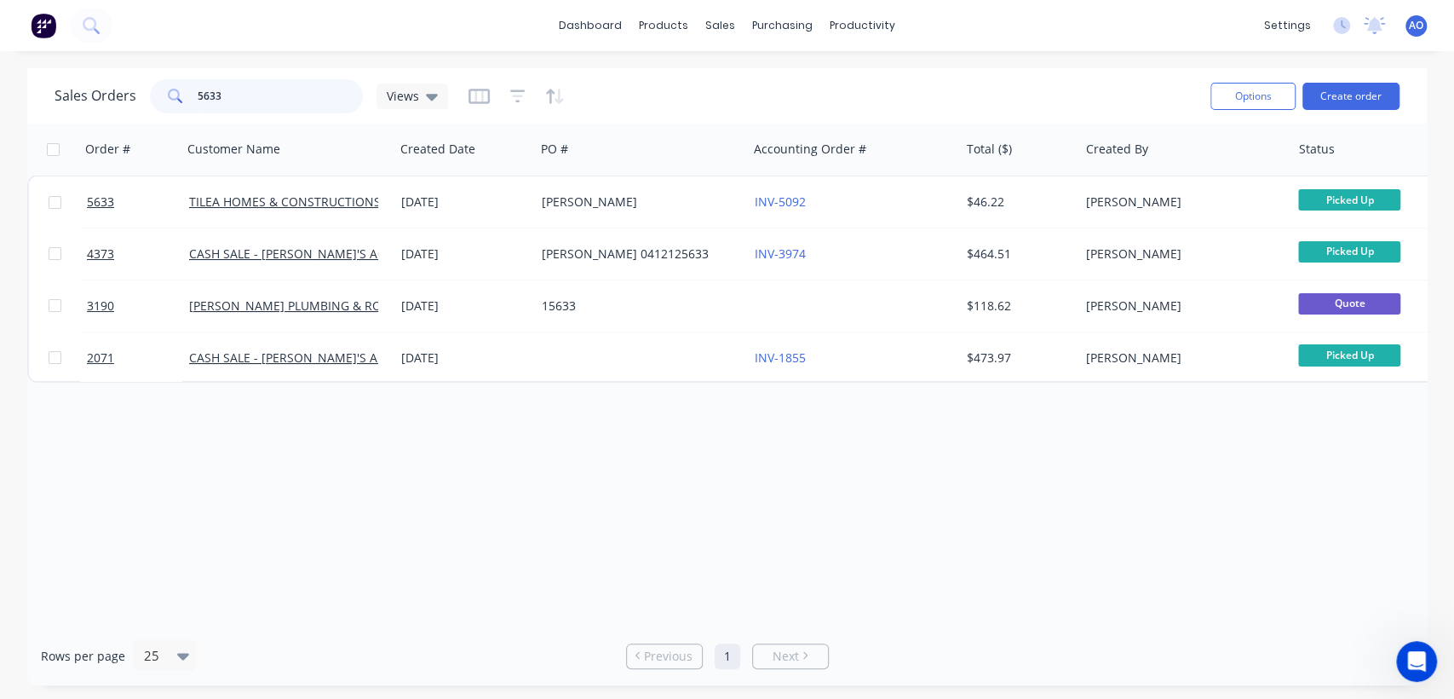
click at [240, 92] on input "5633" at bounding box center [281, 96] width 166 height 34
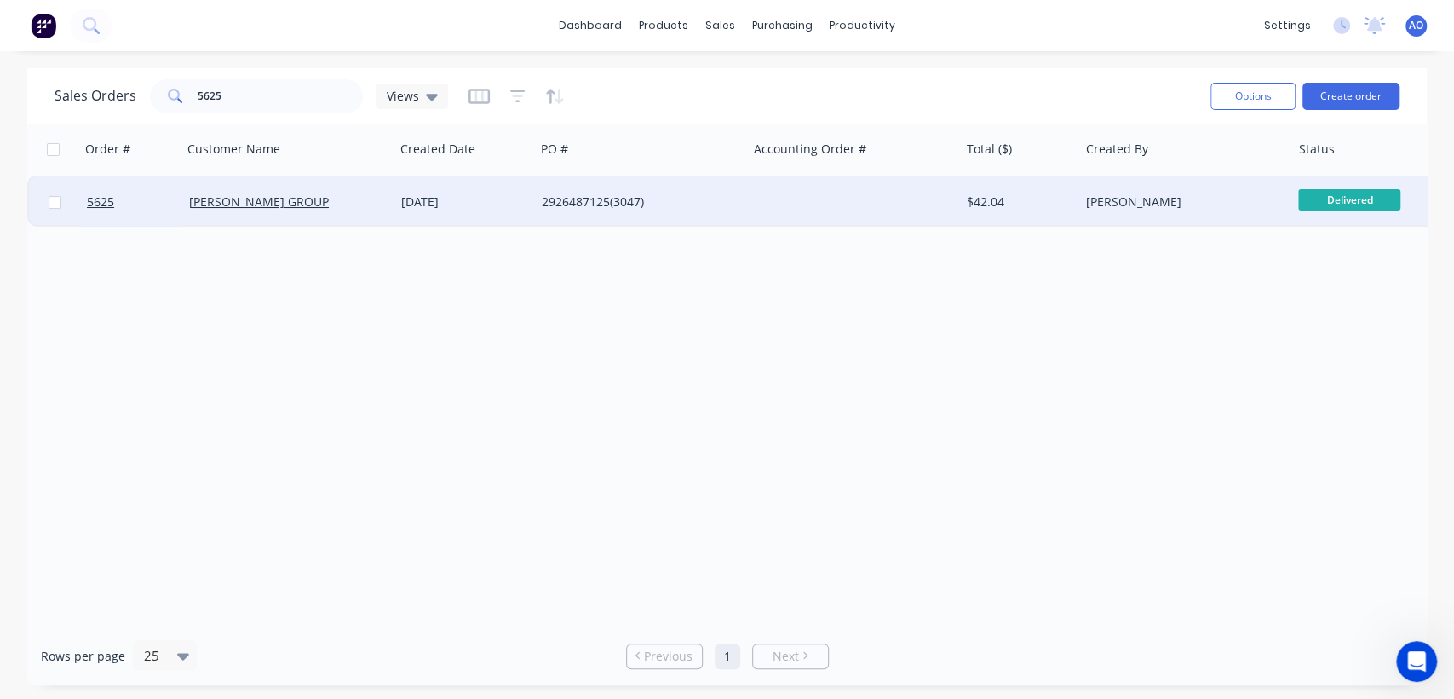
click at [716, 213] on div "2926487125(3047)" at bounding box center [641, 201] width 212 height 51
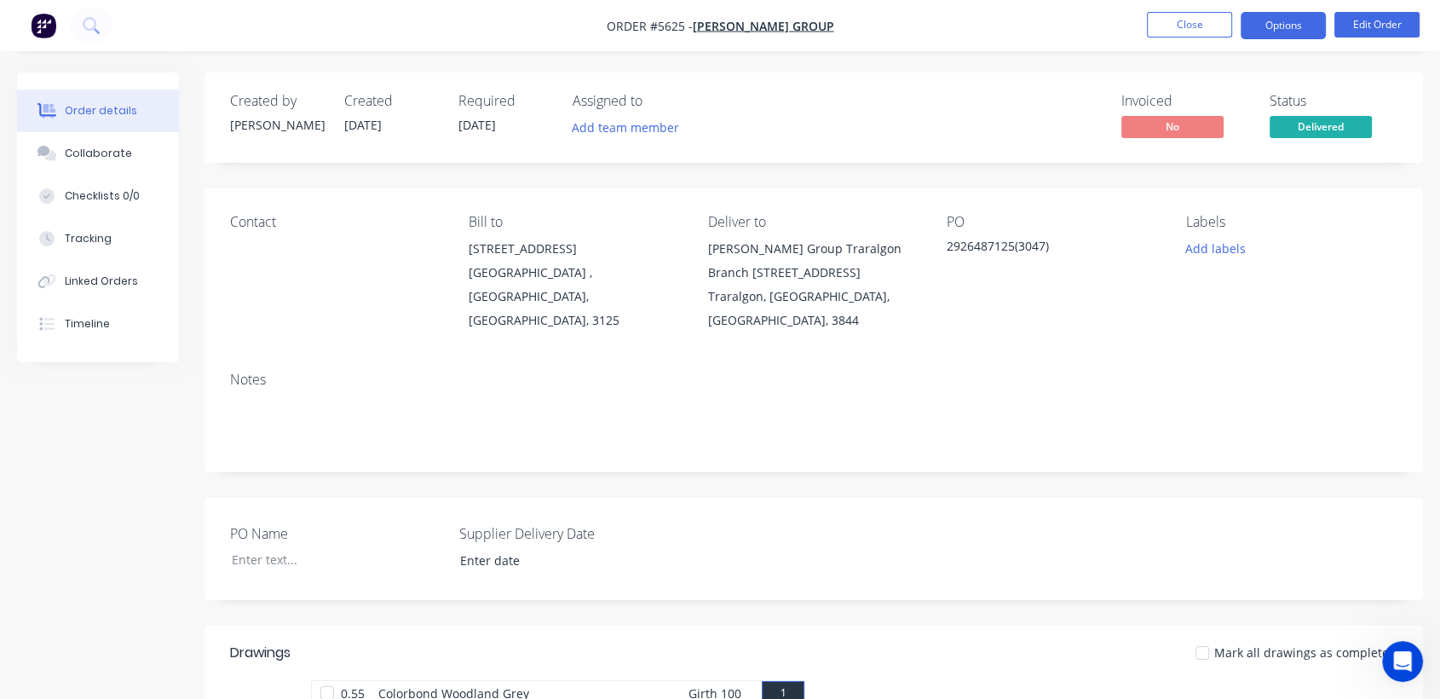
click at [1274, 24] on button "Options" at bounding box center [1282, 25] width 85 height 27
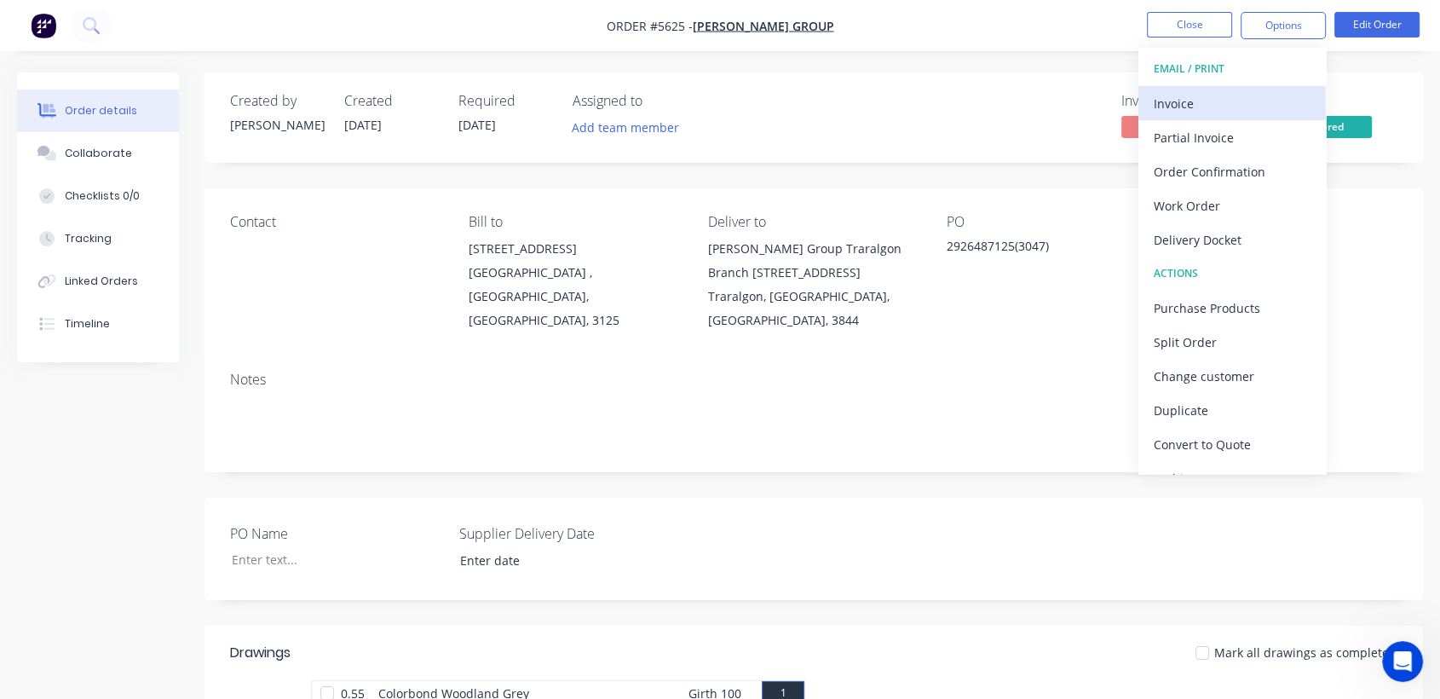
click at [1253, 105] on div "Invoice" at bounding box center [1231, 103] width 157 height 25
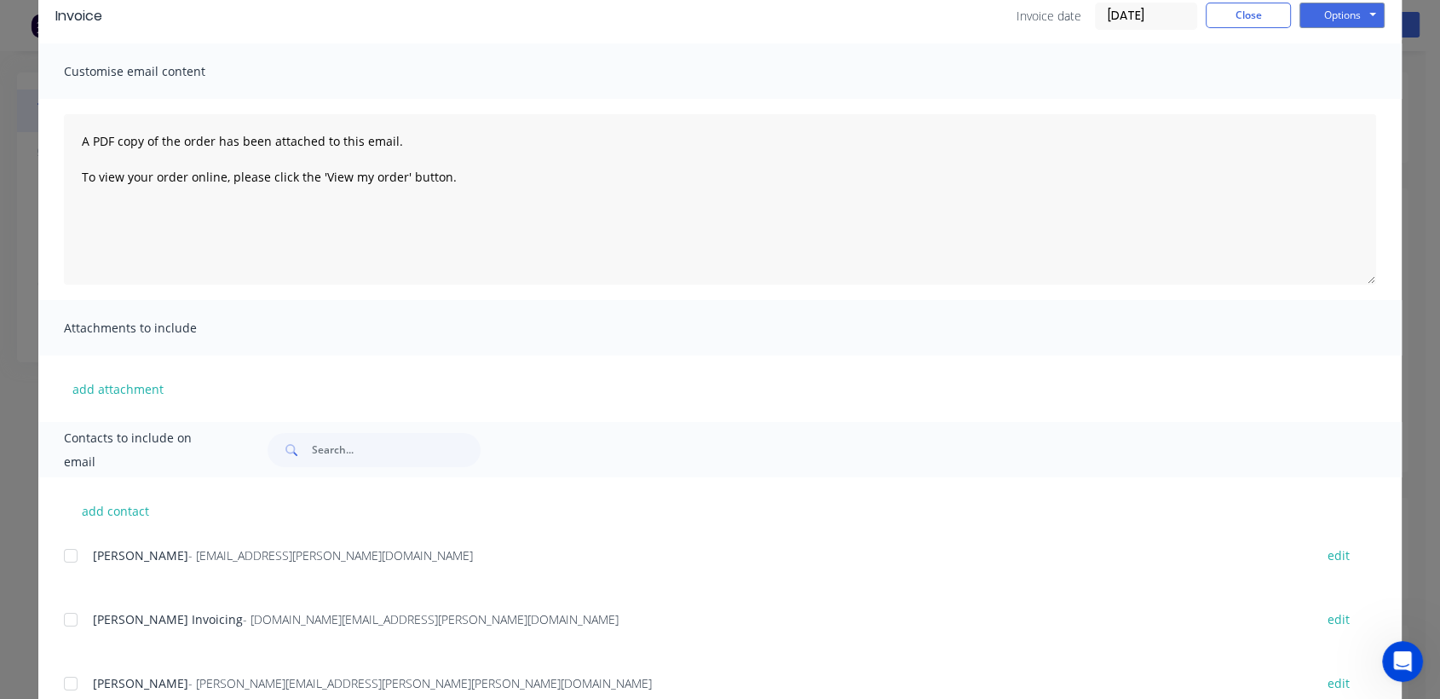
scroll to position [113, 0]
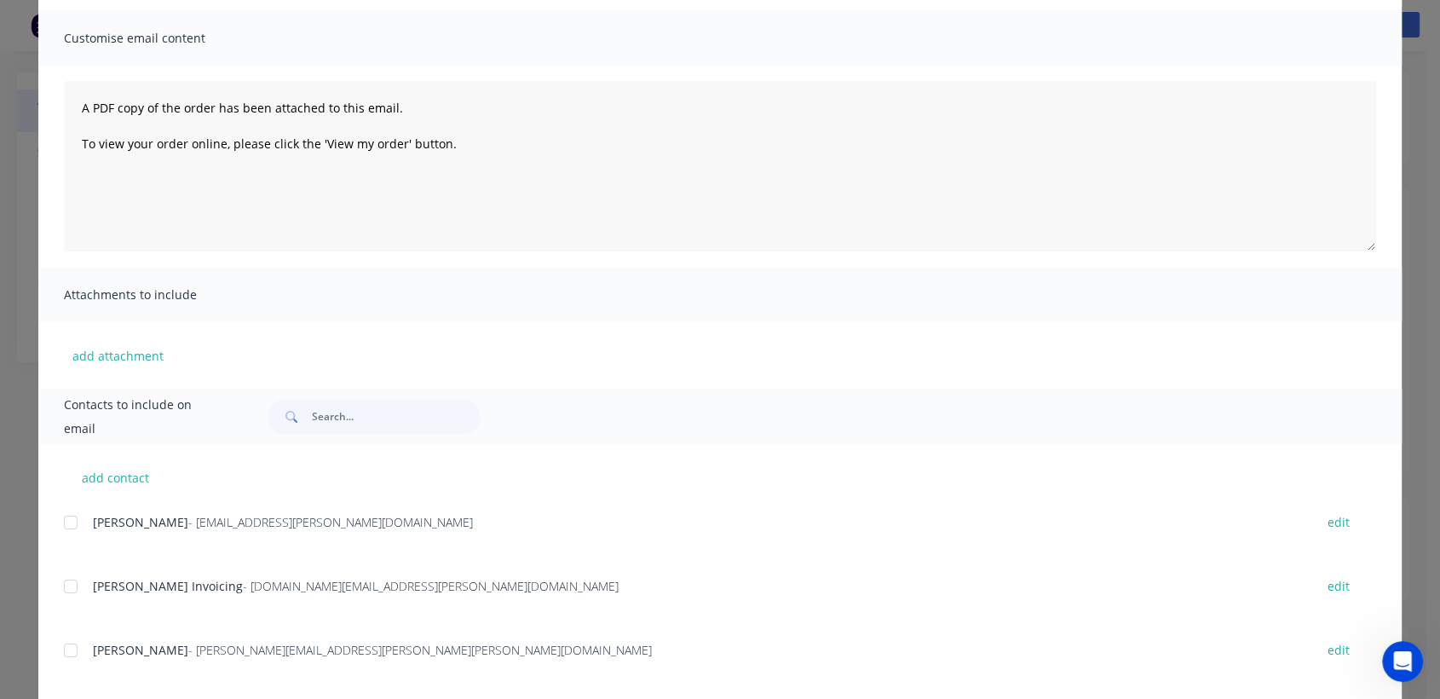
click at [66, 589] on div at bounding box center [71, 586] width 34 height 34
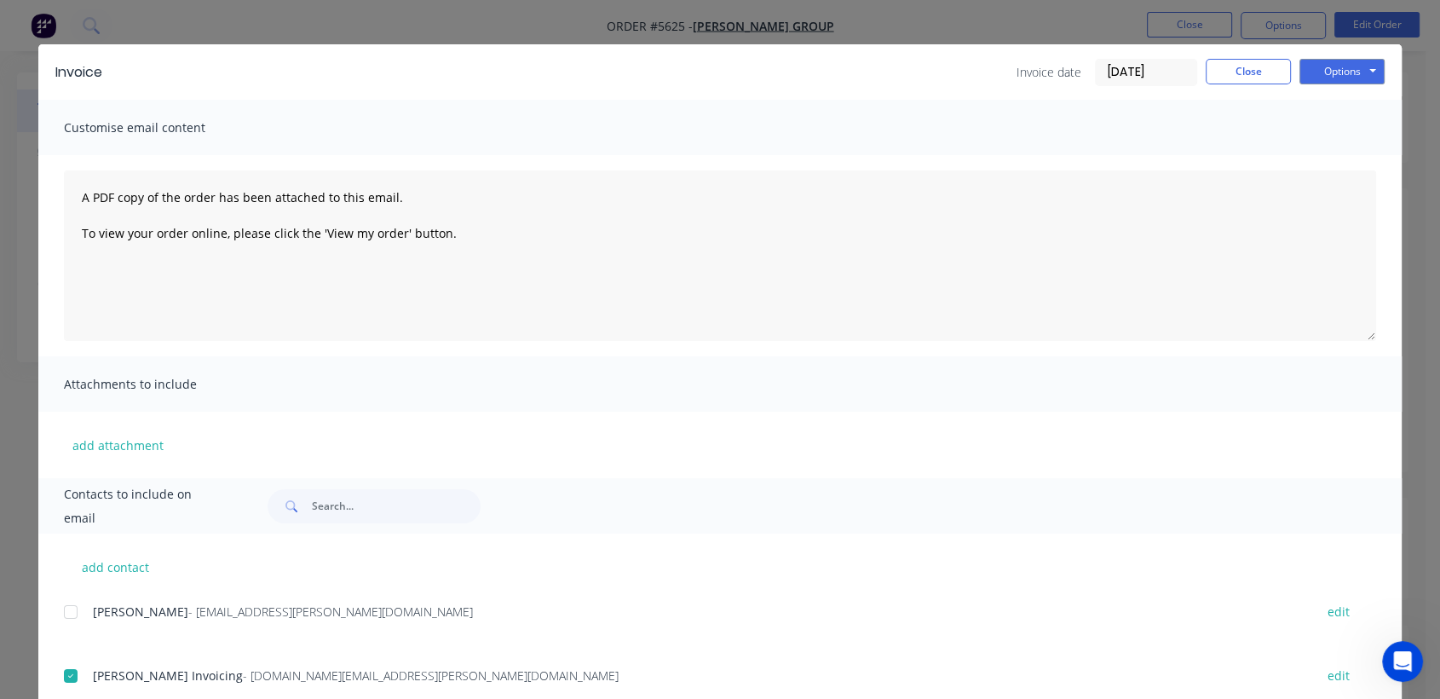
scroll to position [0, 0]
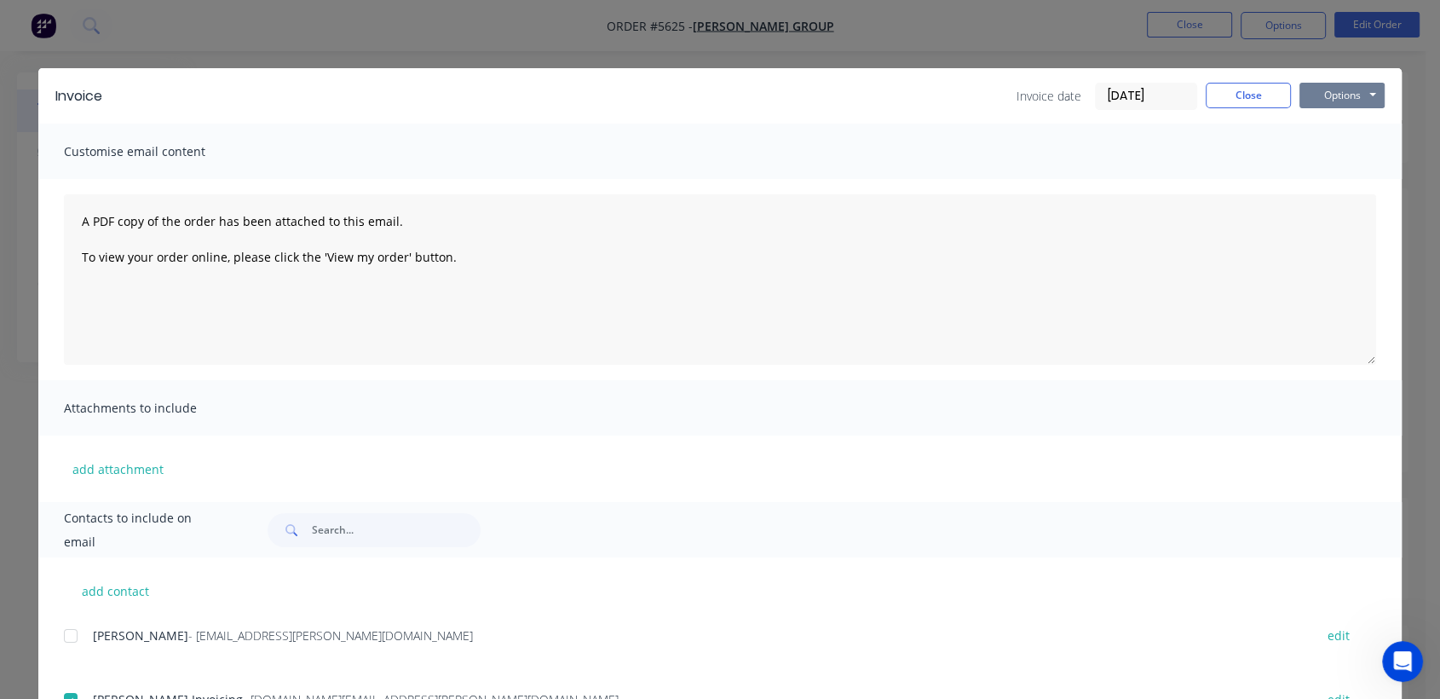
drag, startPoint x: 1315, startPoint y: 77, endPoint x: 1315, endPoint y: 86, distance: 9.4
click at [1315, 86] on div "Invoice Invoice date [DATE] Close Options Preview Print Email" at bounding box center [719, 95] width 1363 height 55
click at [1315, 86] on button "Options" at bounding box center [1341, 96] width 85 height 26
click at [1315, 183] on button "Email" at bounding box center [1353, 182] width 109 height 28
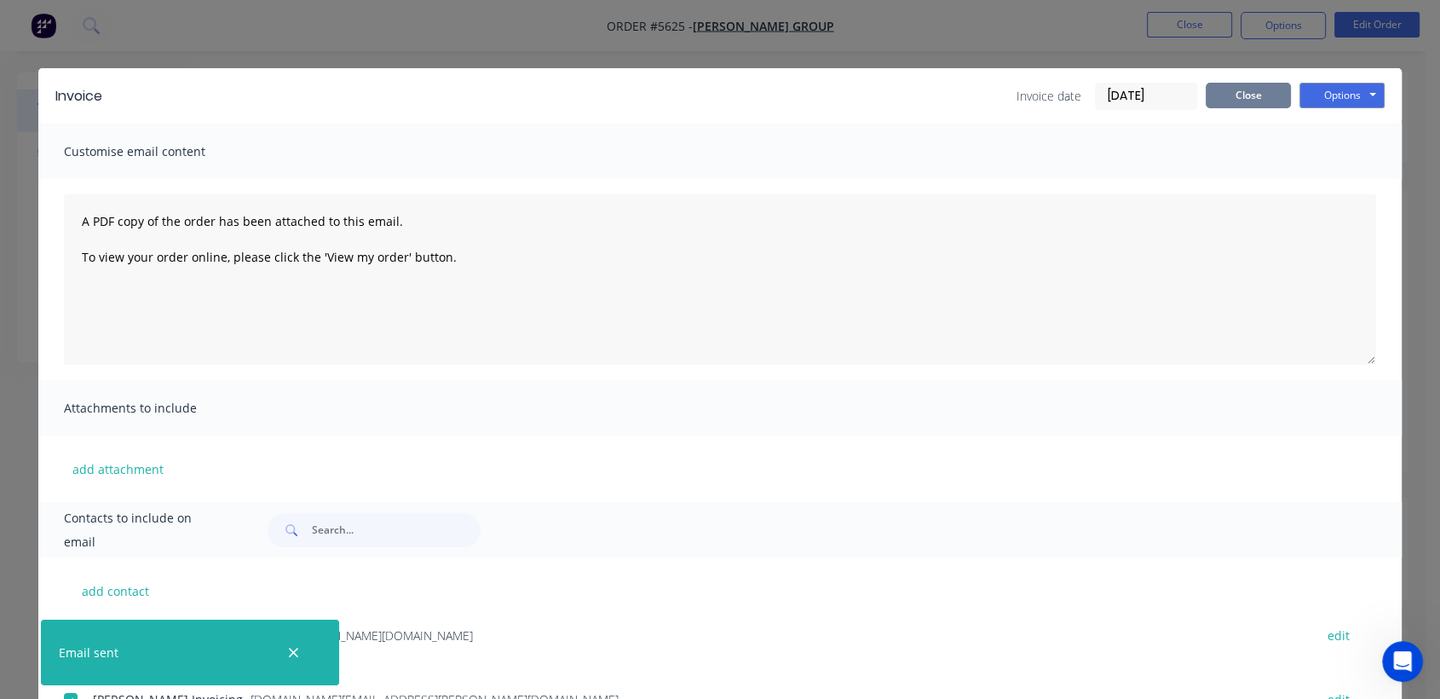
click at [1230, 101] on button "Close" at bounding box center [1247, 96] width 85 height 26
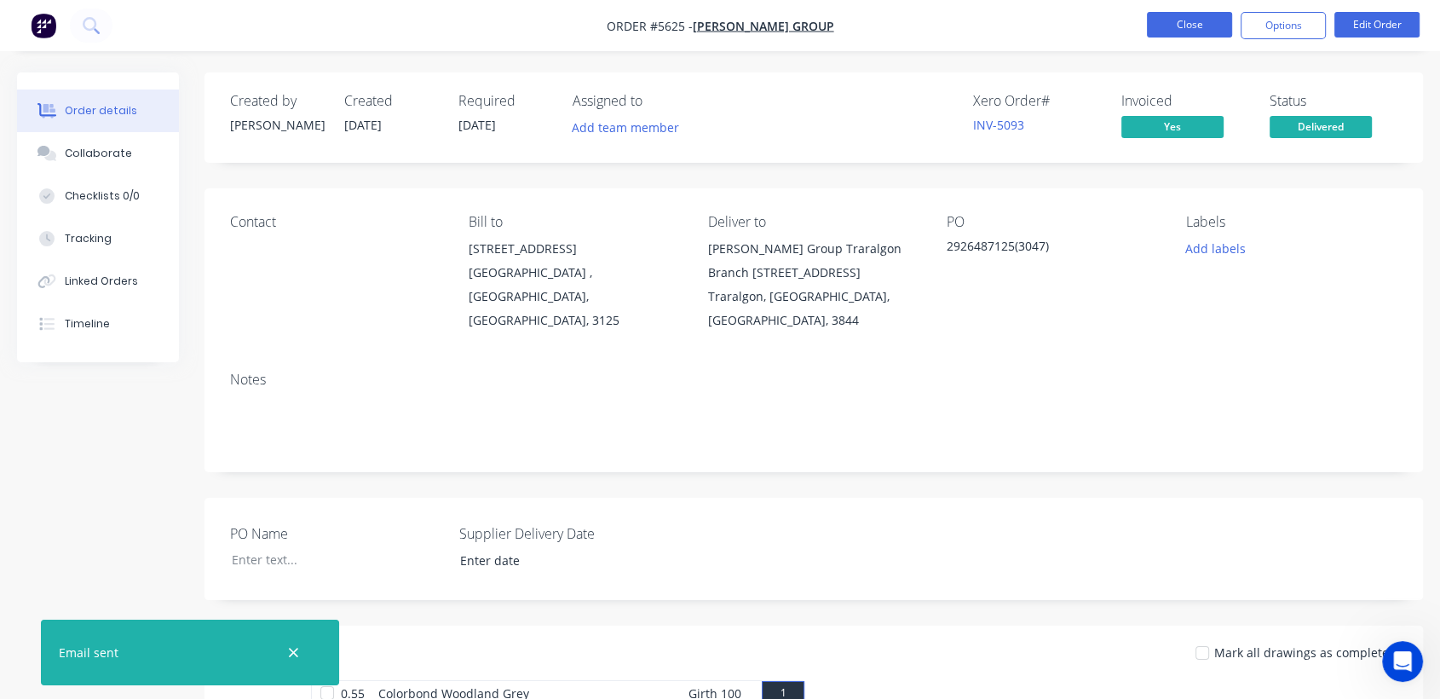
click at [1157, 31] on button "Close" at bounding box center [1189, 25] width 85 height 26
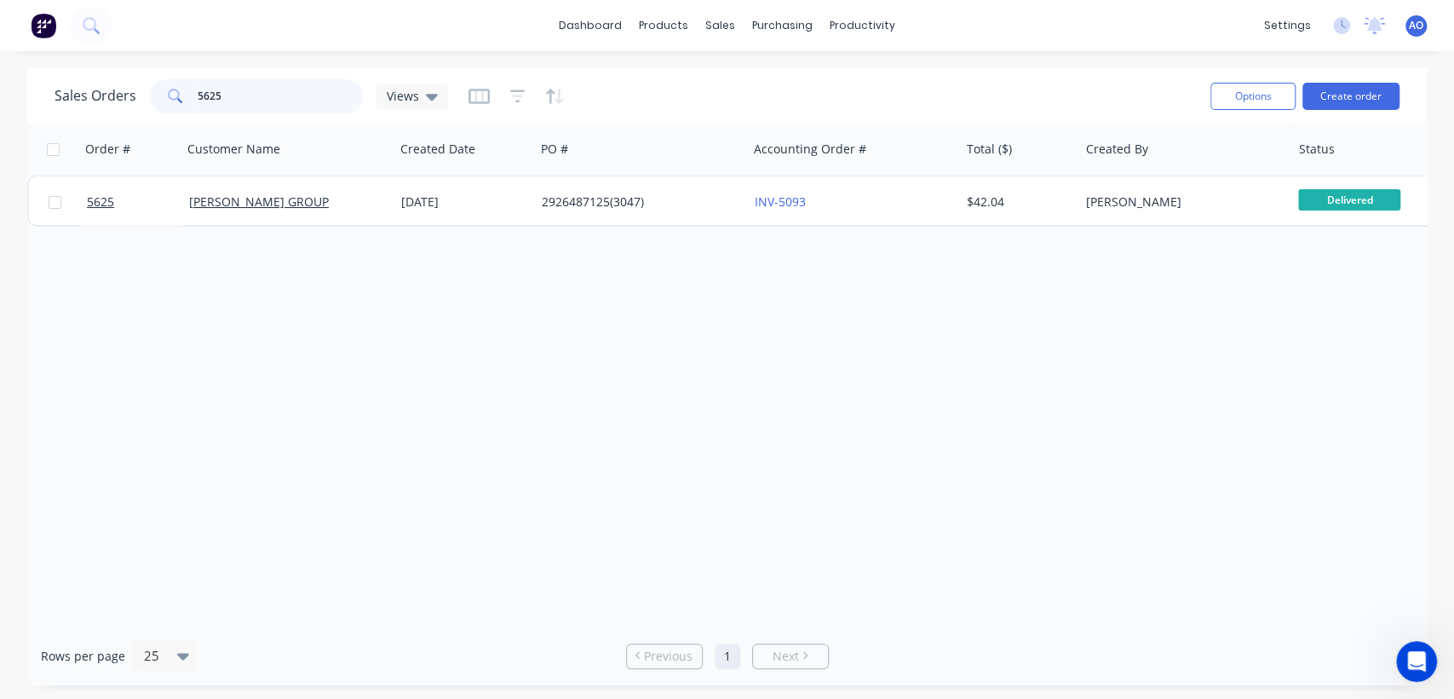
click at [248, 101] on input "5625" at bounding box center [281, 96] width 166 height 34
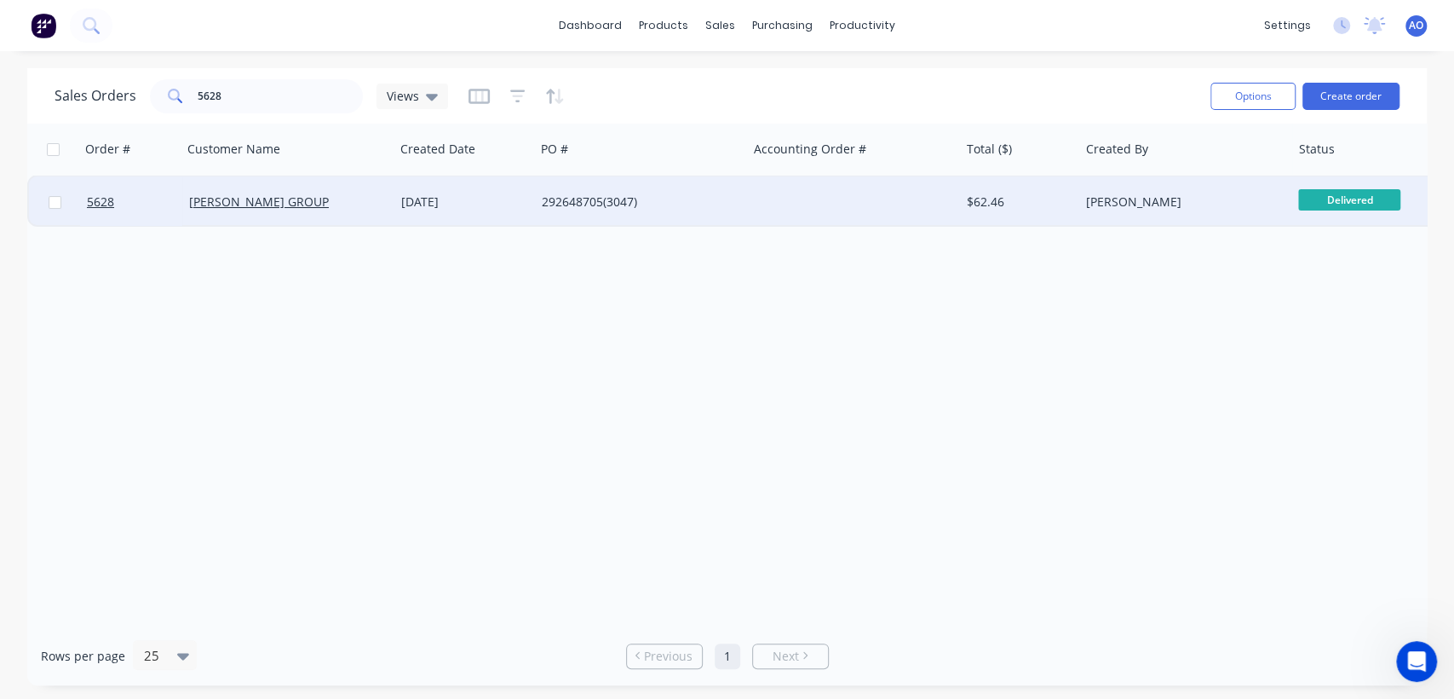
click at [371, 206] on div "[PERSON_NAME] GROUP" at bounding box center [283, 201] width 189 height 17
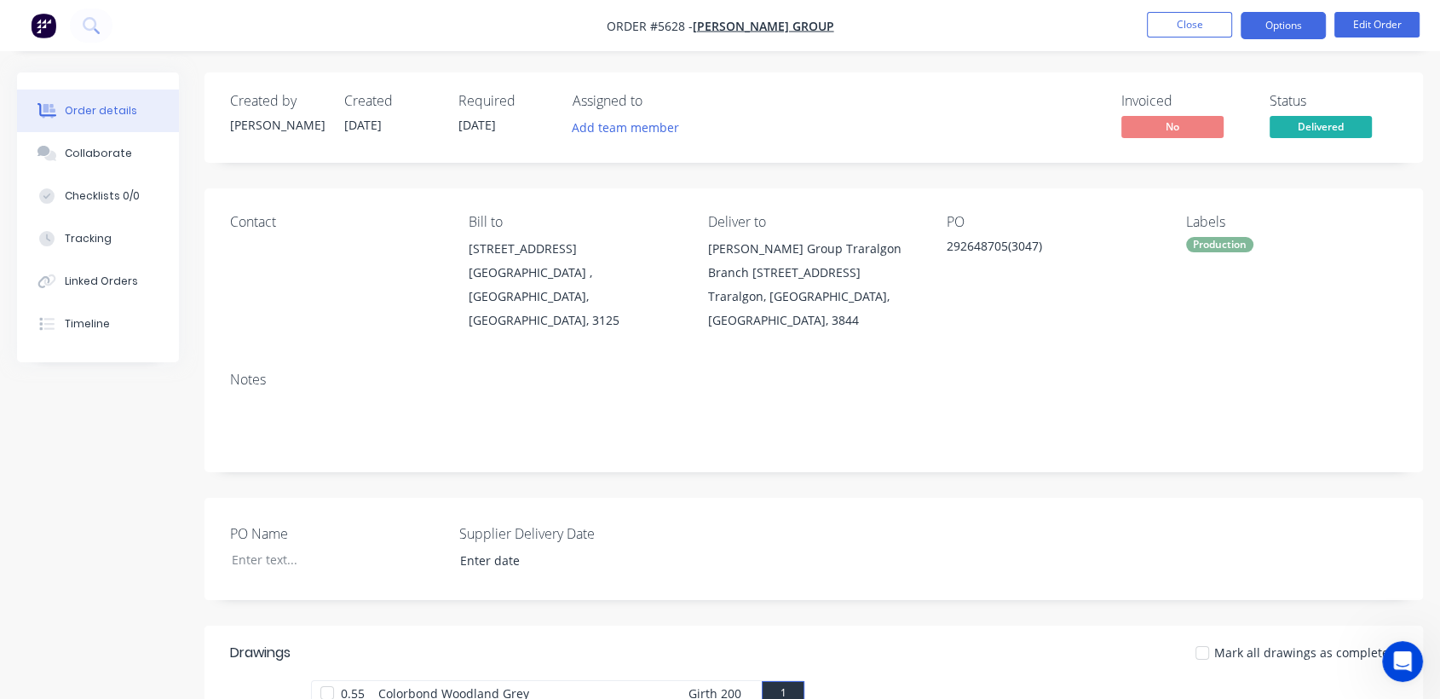
click at [1301, 18] on button "Options" at bounding box center [1282, 25] width 85 height 27
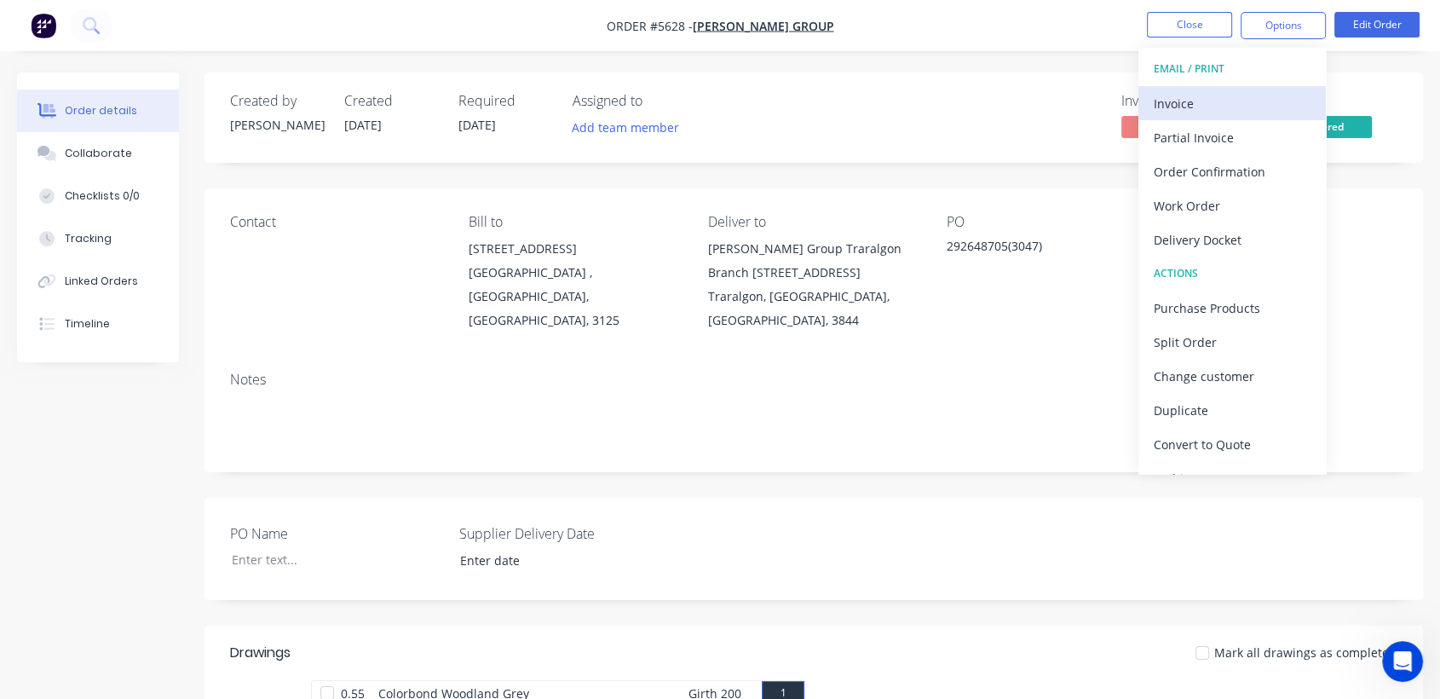
click at [1207, 102] on div "Invoice" at bounding box center [1231, 103] width 157 height 25
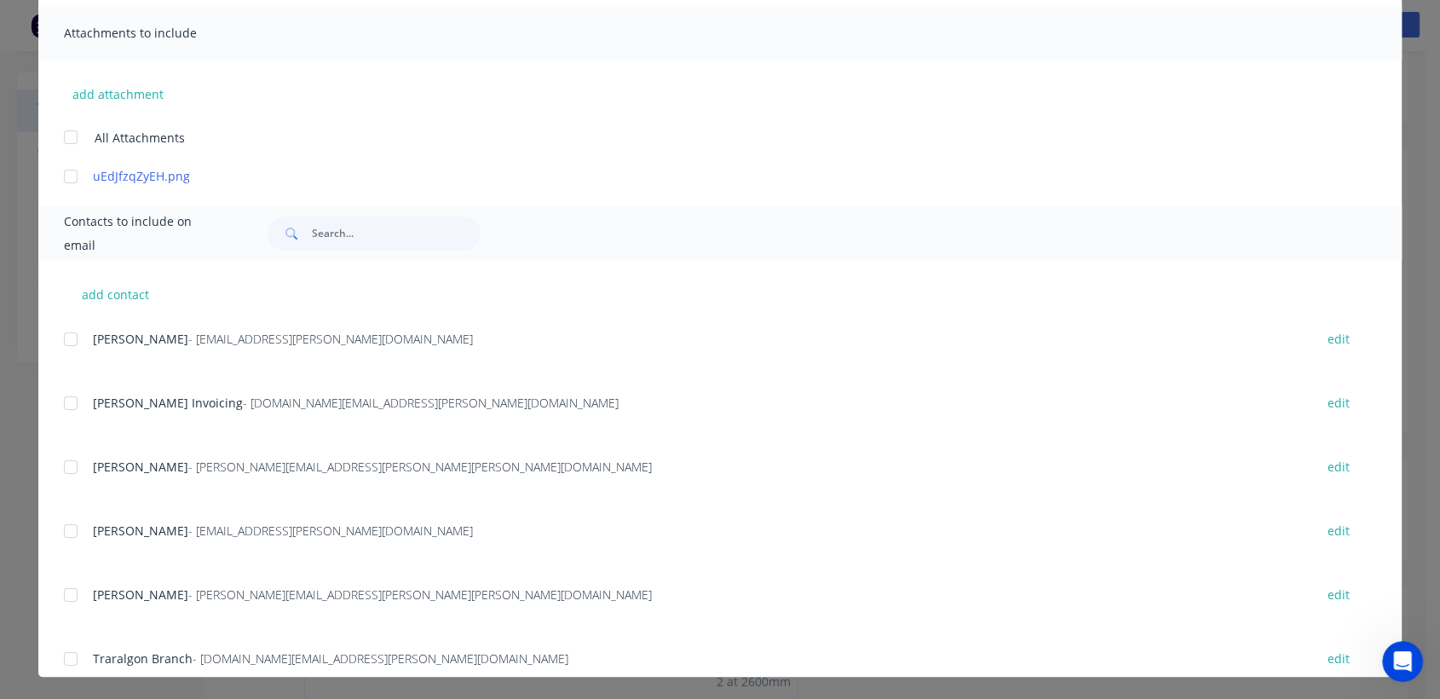
scroll to position [377, 0]
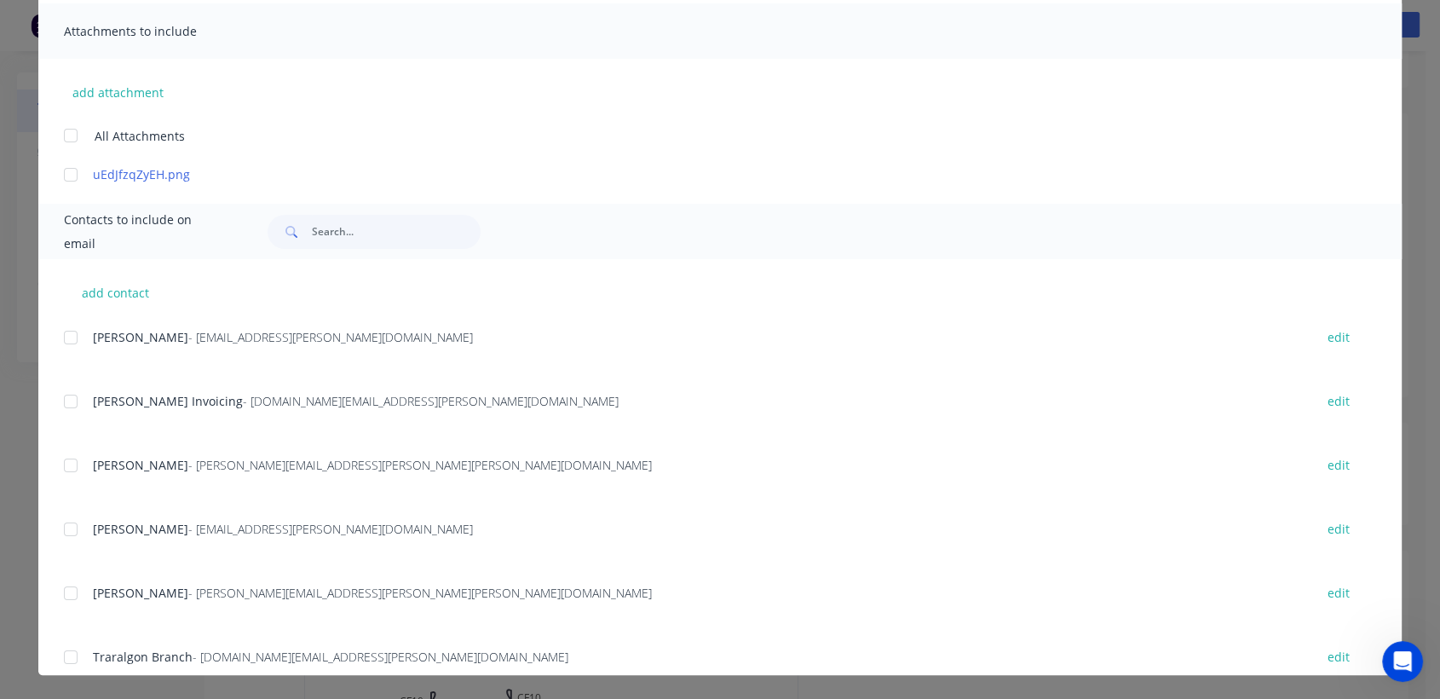
click at [62, 395] on div at bounding box center [71, 401] width 34 height 34
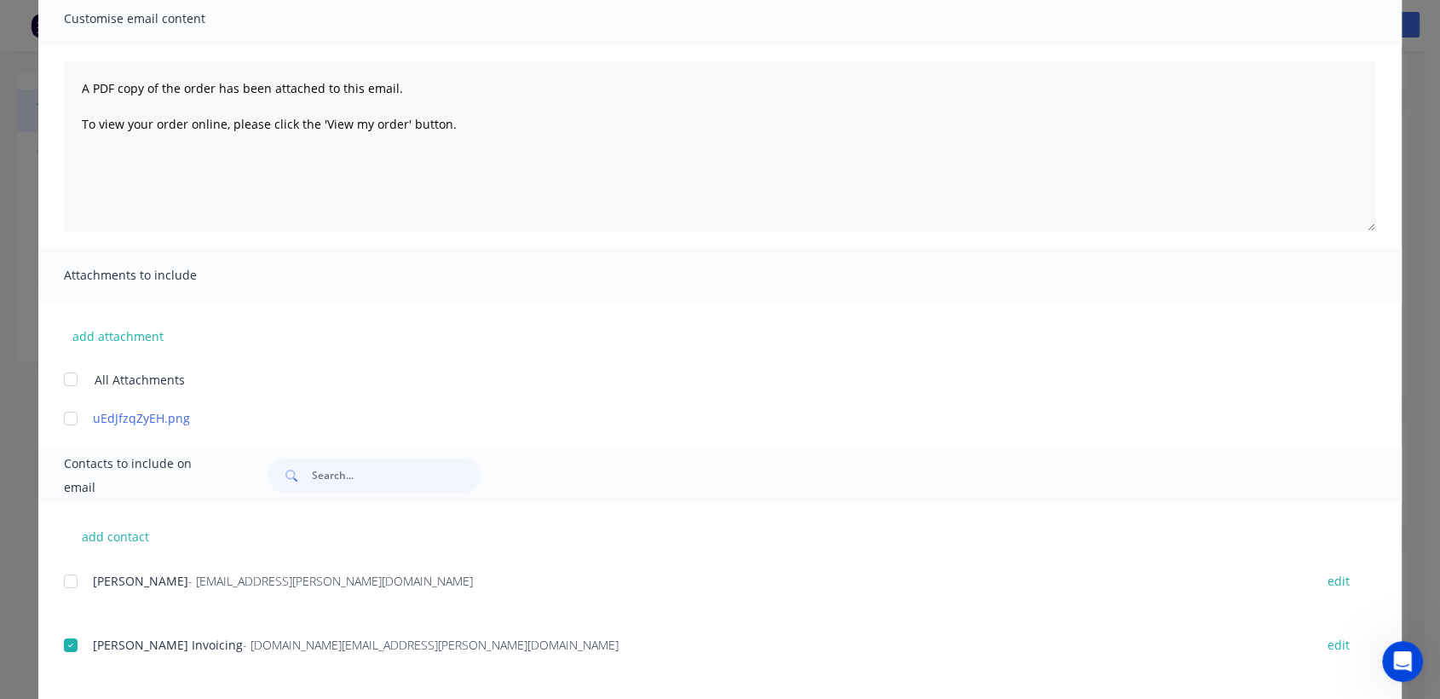
scroll to position [0, 0]
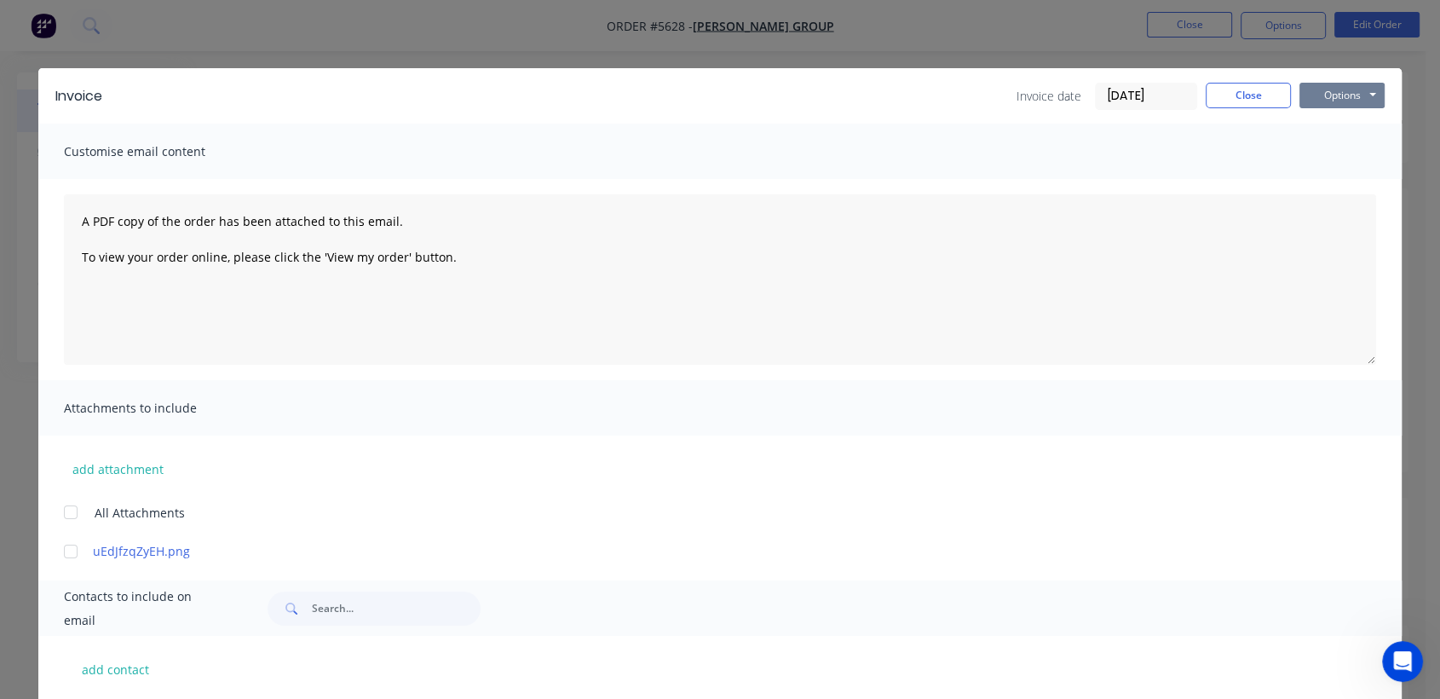
click at [1336, 90] on button "Options" at bounding box center [1341, 96] width 85 height 26
click at [1327, 179] on button "Email" at bounding box center [1353, 182] width 109 height 28
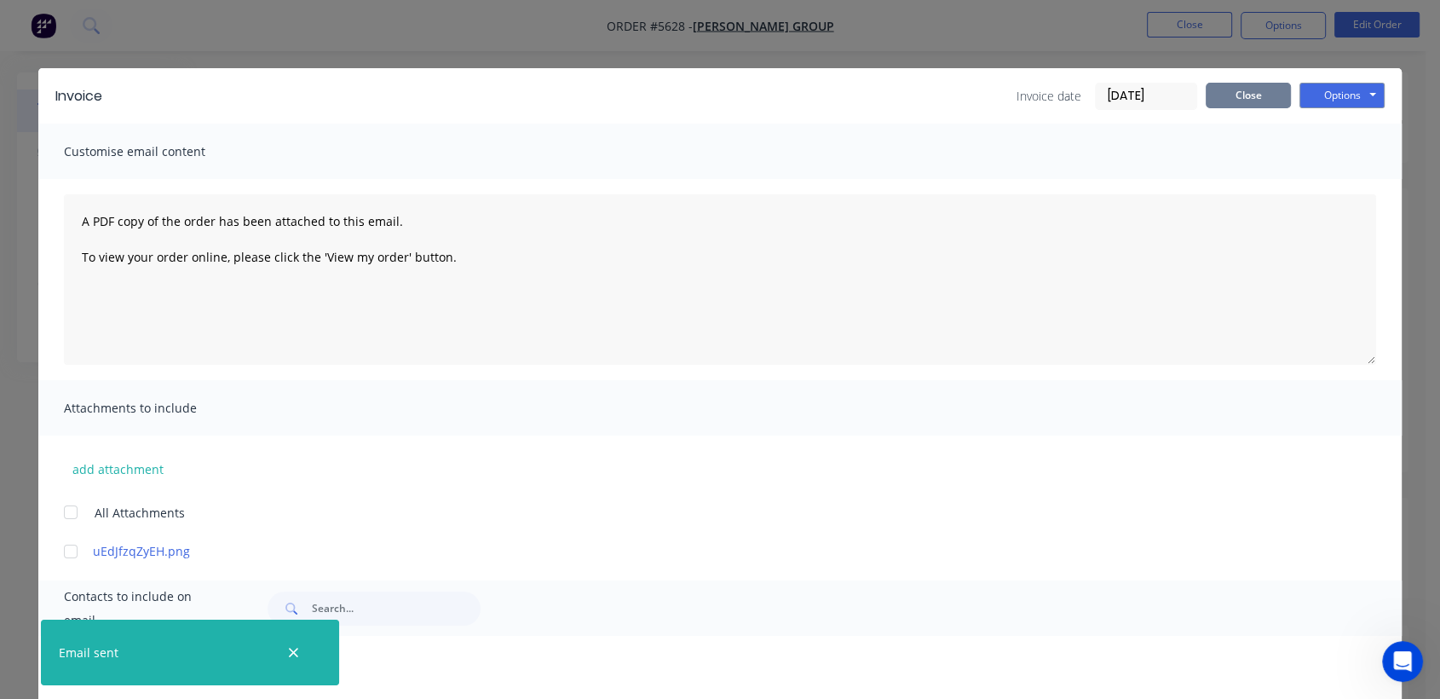
click at [1210, 96] on button "Close" at bounding box center [1247, 96] width 85 height 26
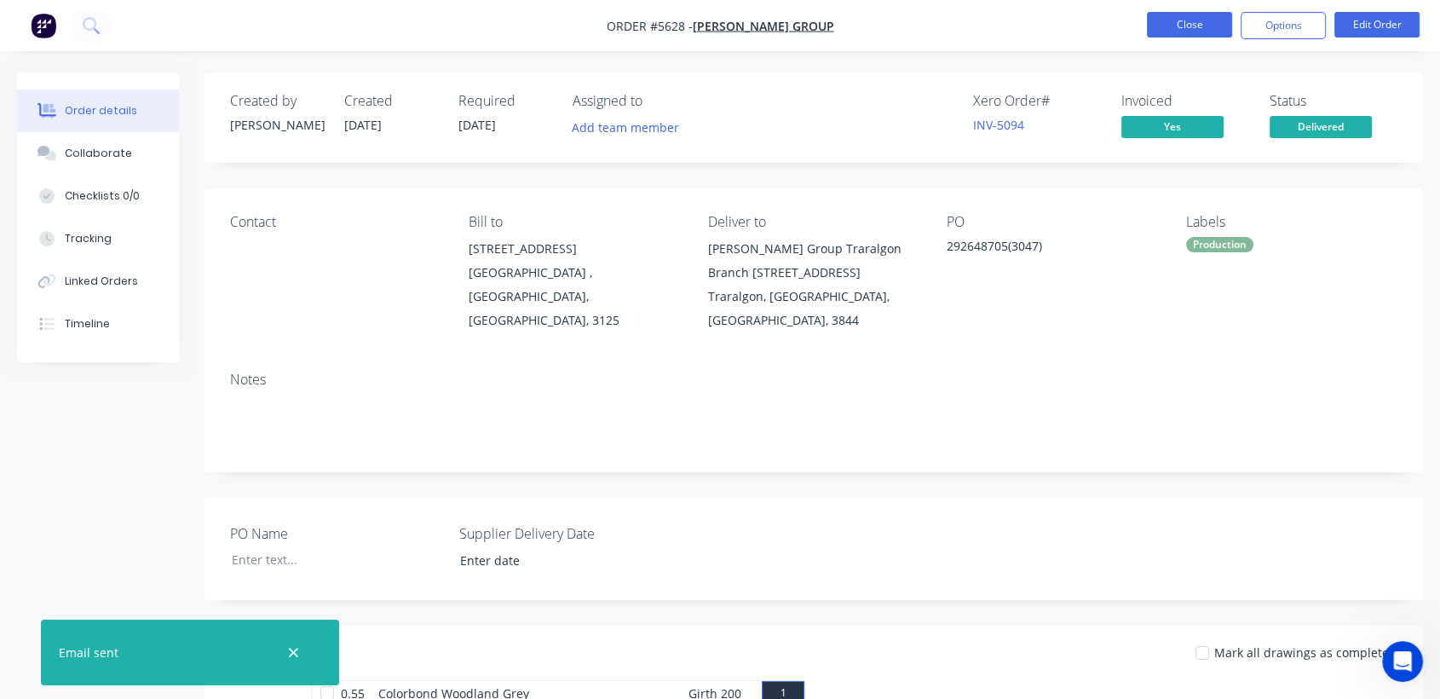
click at [1193, 21] on button "Close" at bounding box center [1189, 25] width 85 height 26
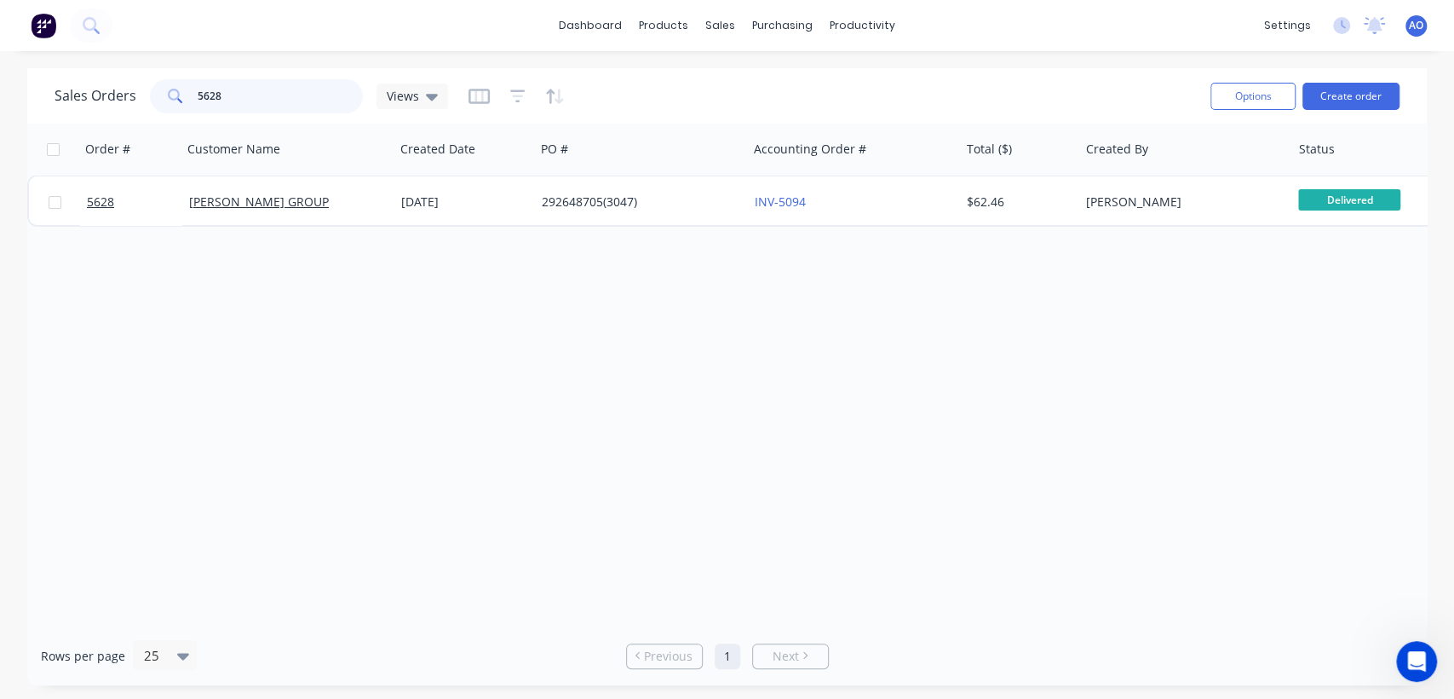
click at [251, 95] on input "5628" at bounding box center [281, 96] width 166 height 34
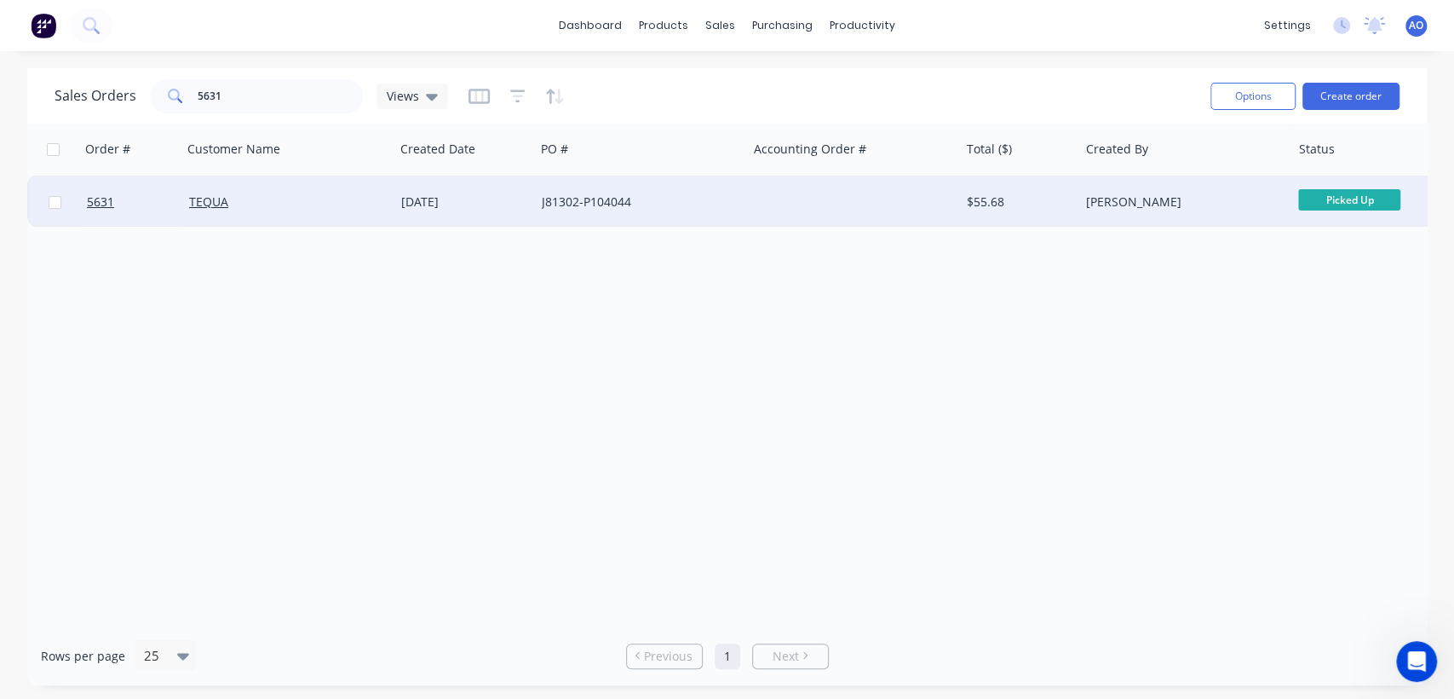
click at [873, 204] on div at bounding box center [854, 201] width 212 height 51
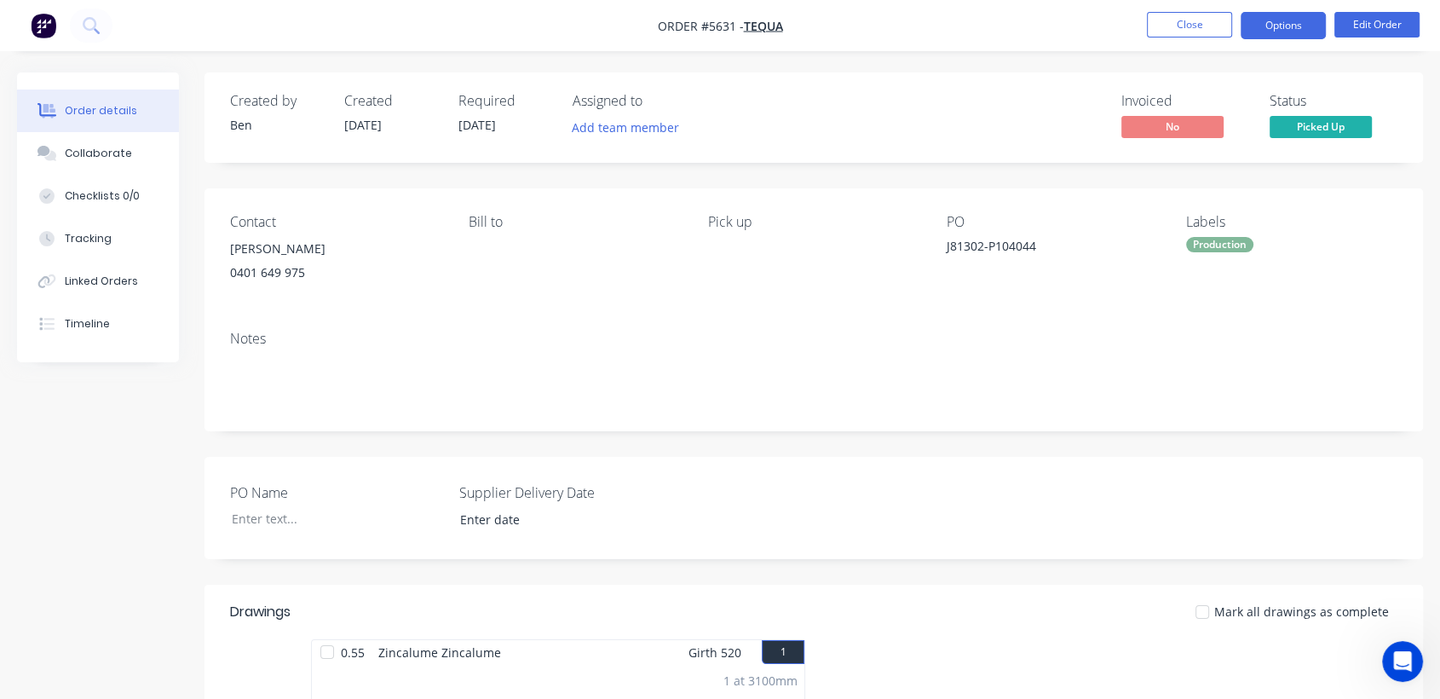
click at [1267, 29] on button "Options" at bounding box center [1282, 25] width 85 height 27
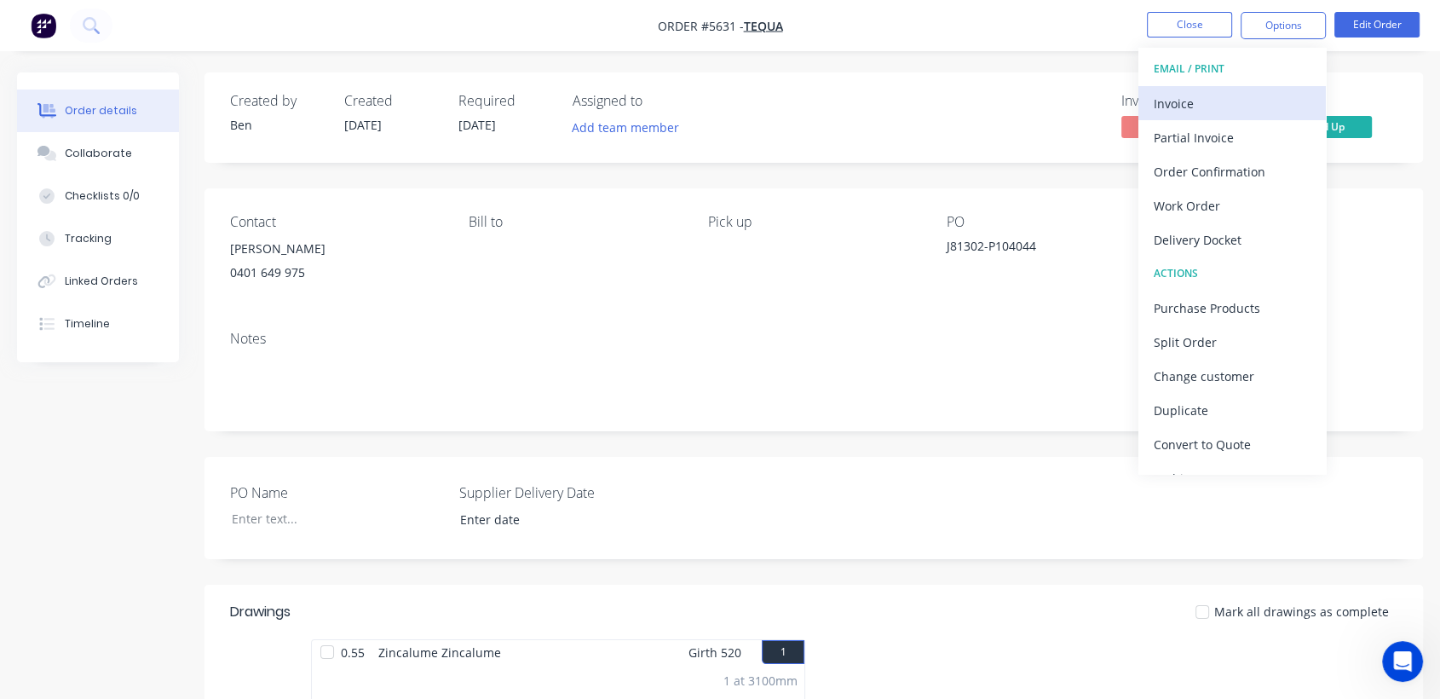
click at [1177, 105] on div "Invoice" at bounding box center [1231, 103] width 157 height 25
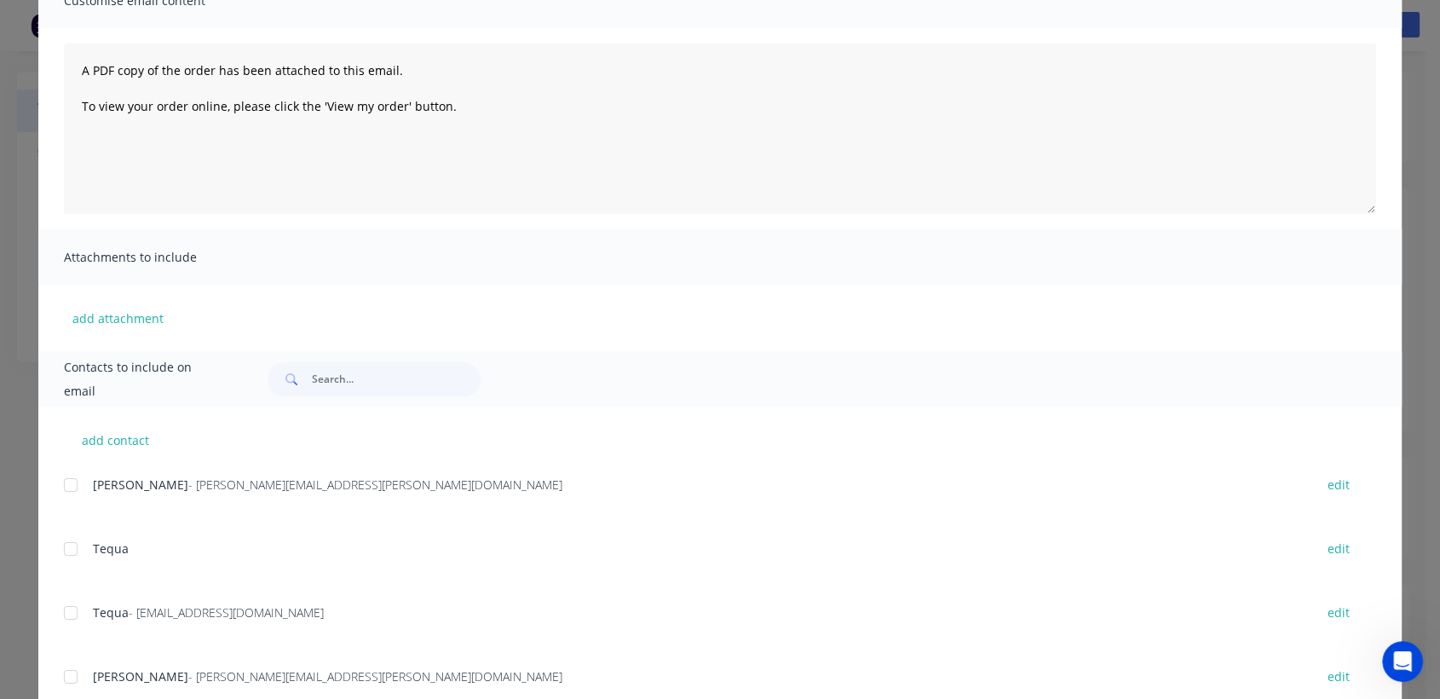
scroll to position [189, 0]
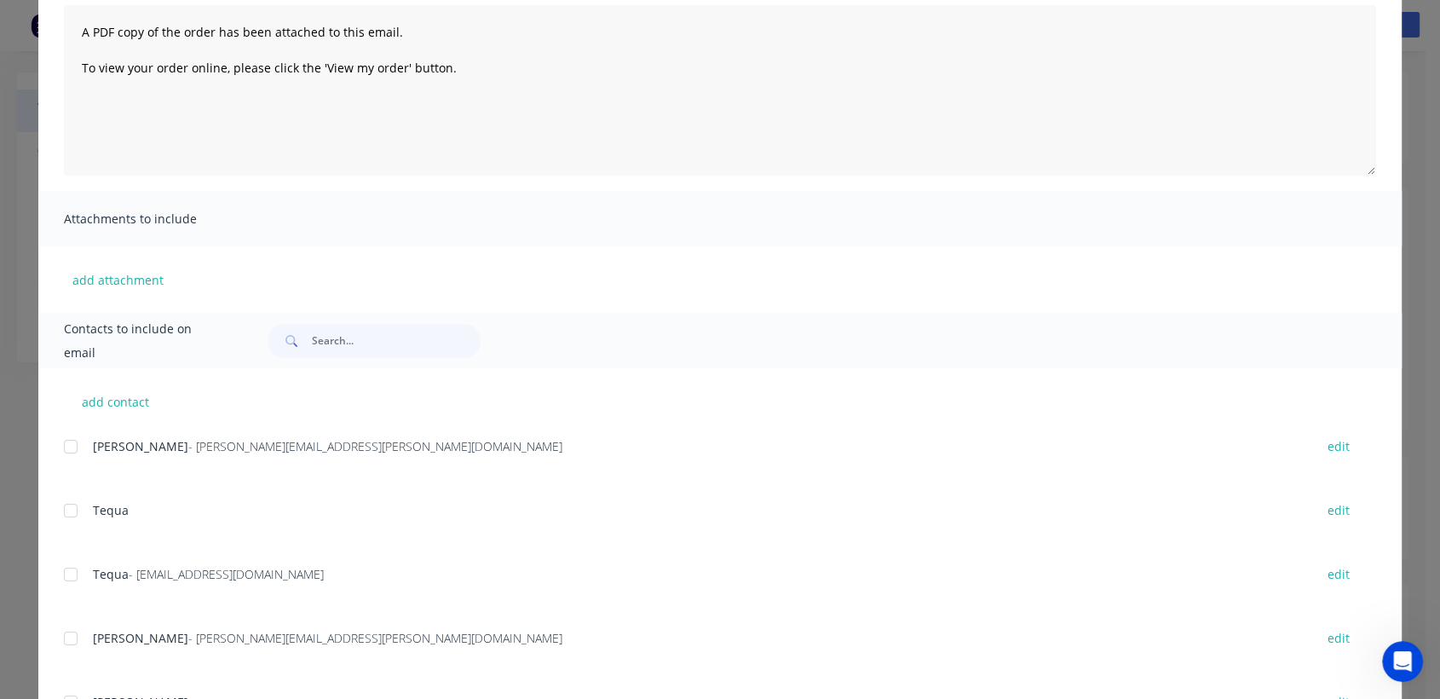
click at [66, 571] on div at bounding box center [71, 574] width 34 height 34
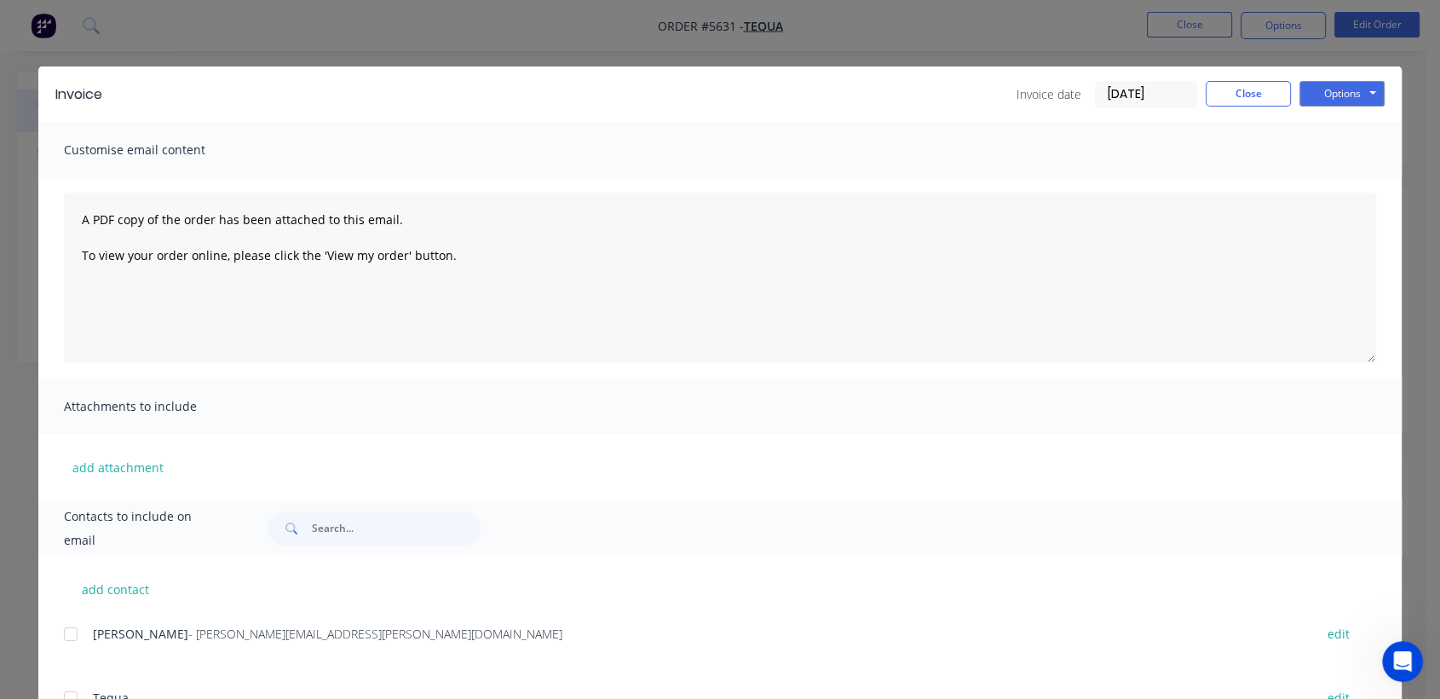
scroll to position [0, 0]
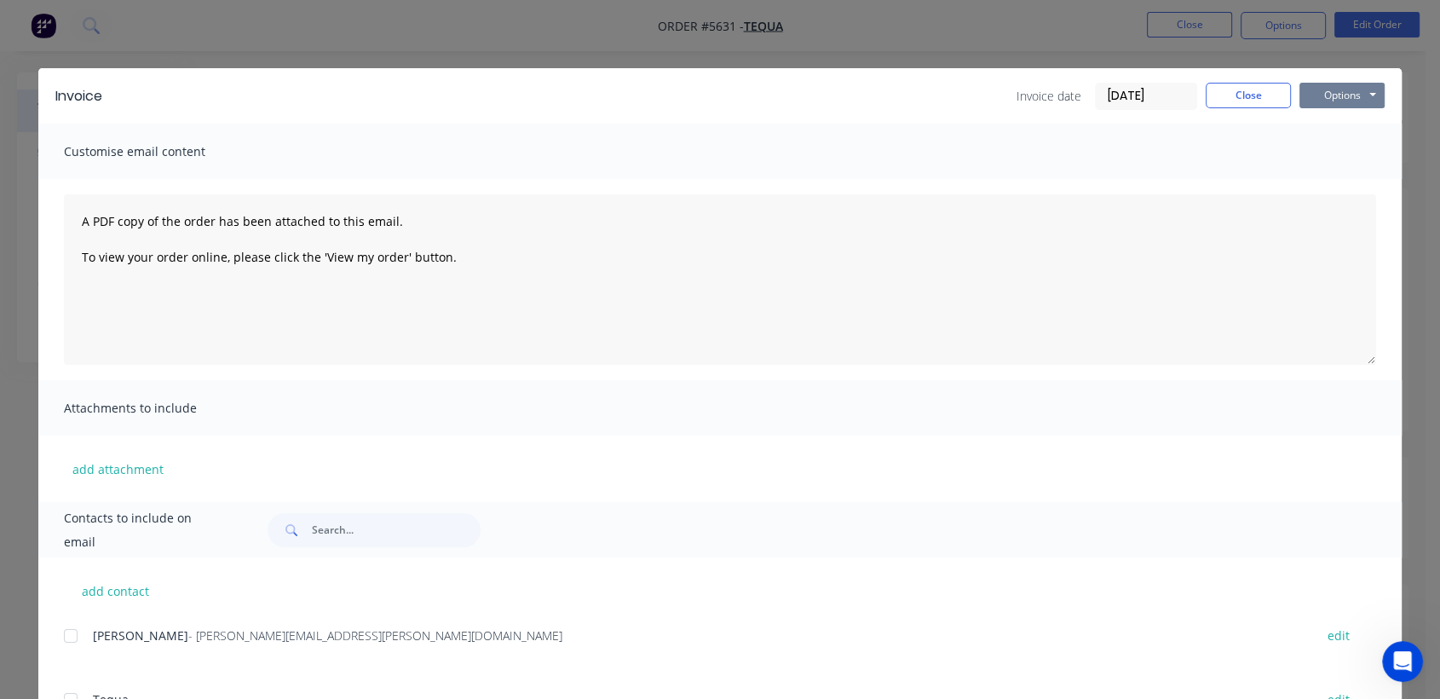
click at [1346, 92] on button "Options" at bounding box center [1341, 96] width 85 height 26
click at [1349, 173] on button "Email" at bounding box center [1353, 182] width 109 height 28
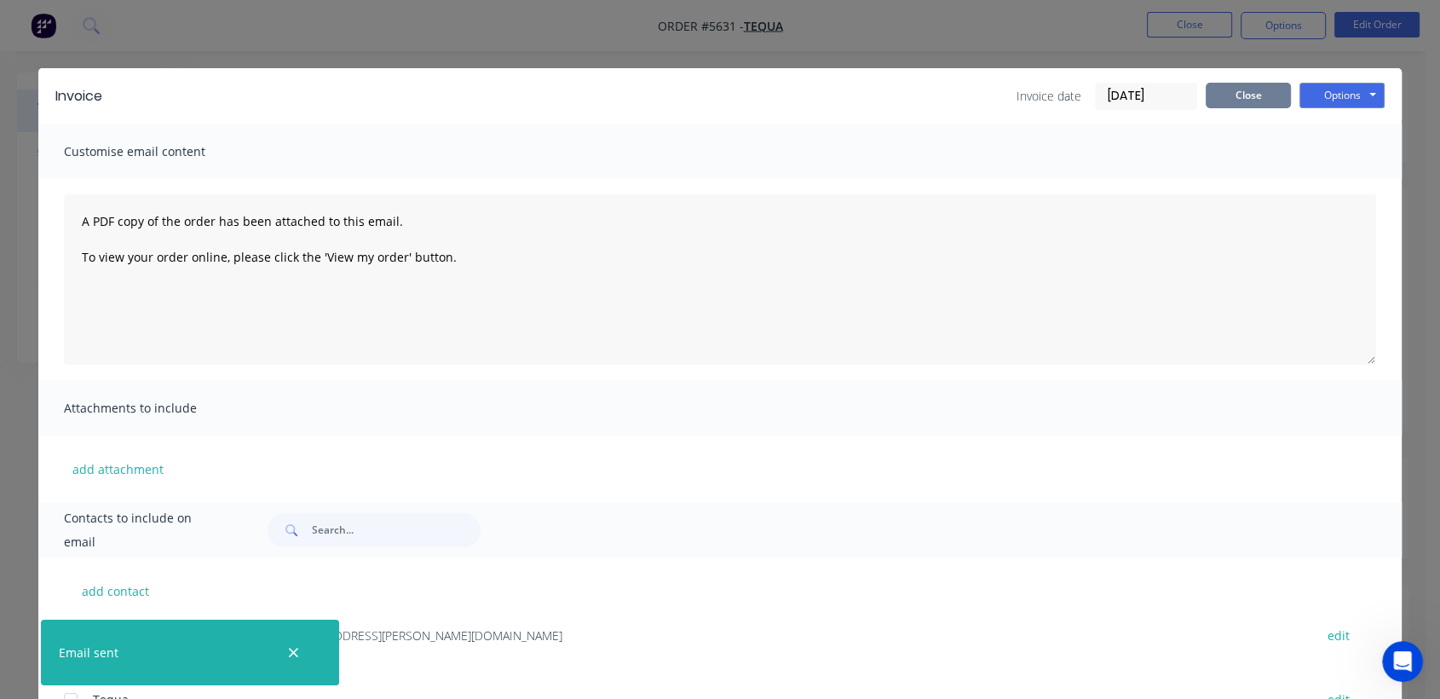
click at [1224, 83] on button "Close" at bounding box center [1247, 96] width 85 height 26
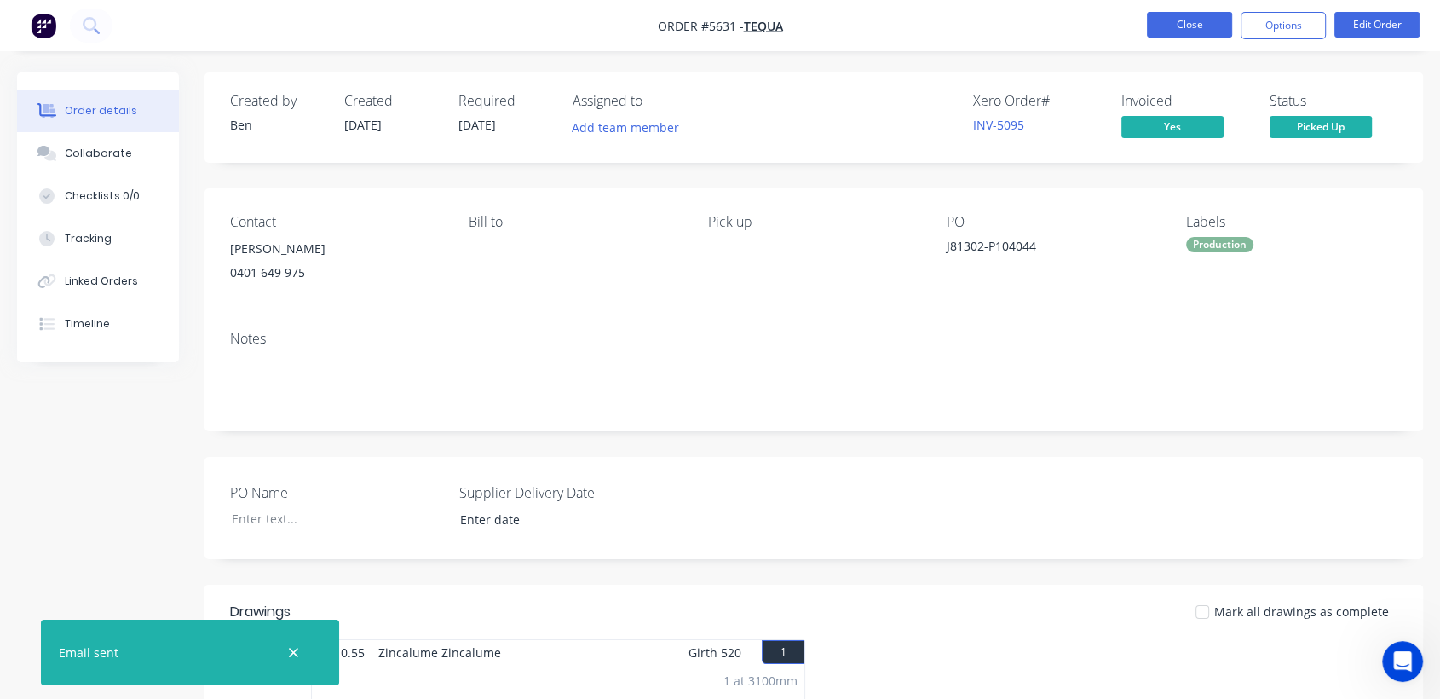
click at [1165, 21] on button "Close" at bounding box center [1189, 25] width 85 height 26
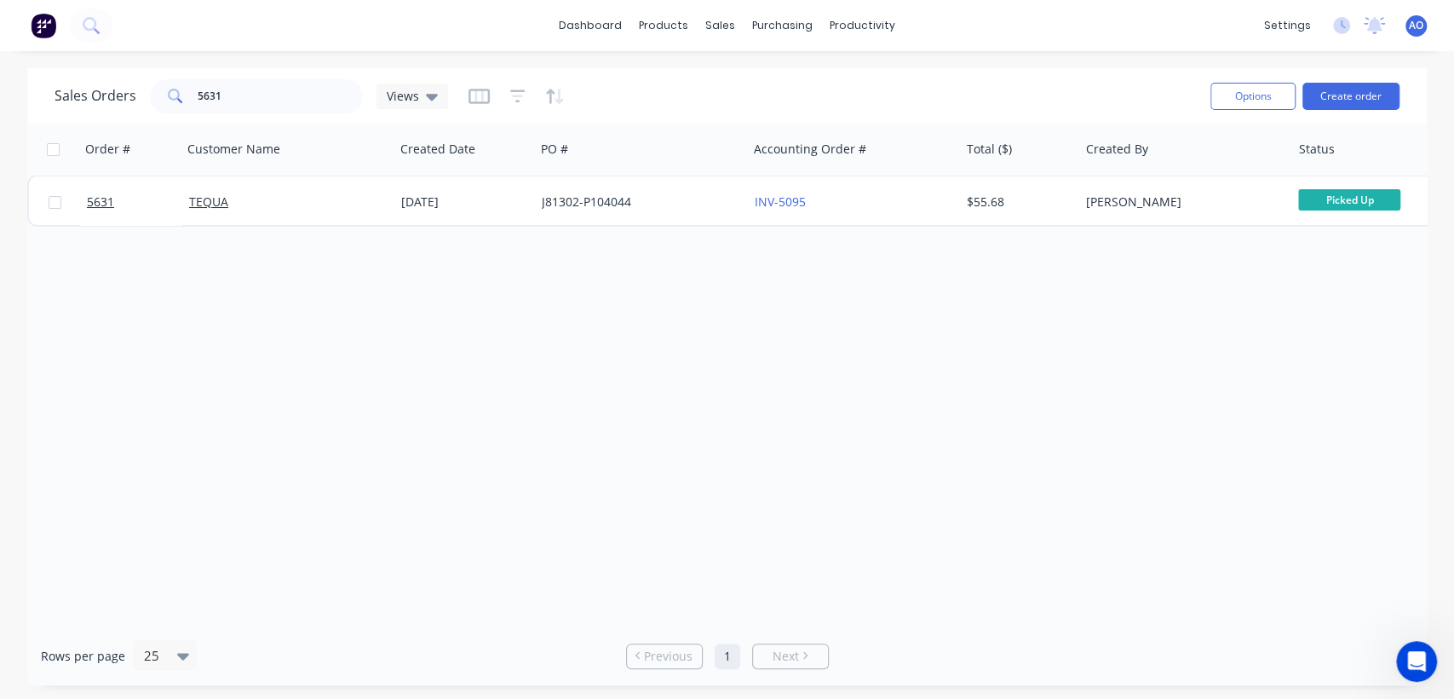
click at [244, 76] on div "Sales Orders 5631 Views" at bounding box center [626, 96] width 1142 height 42
click at [246, 93] on input "5631" at bounding box center [281, 96] width 166 height 34
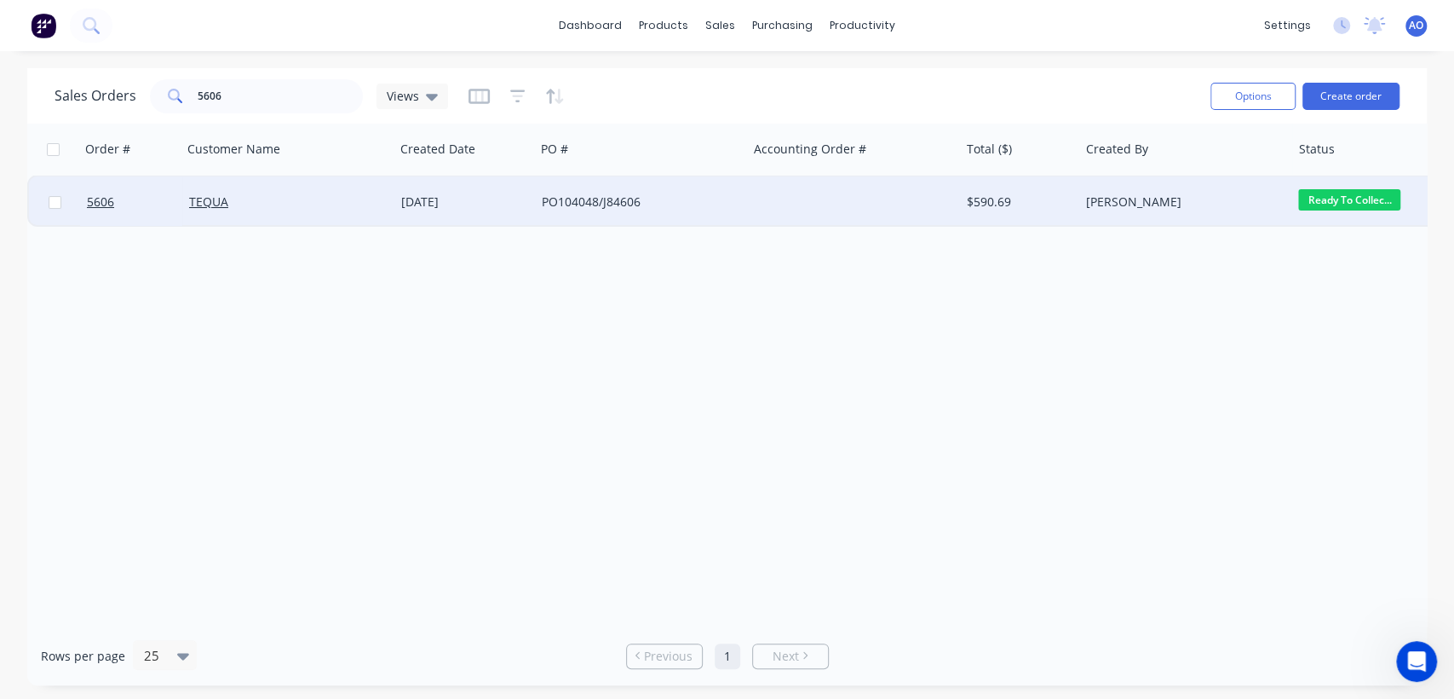
click at [722, 202] on div "PO104048/J84606" at bounding box center [636, 201] width 189 height 17
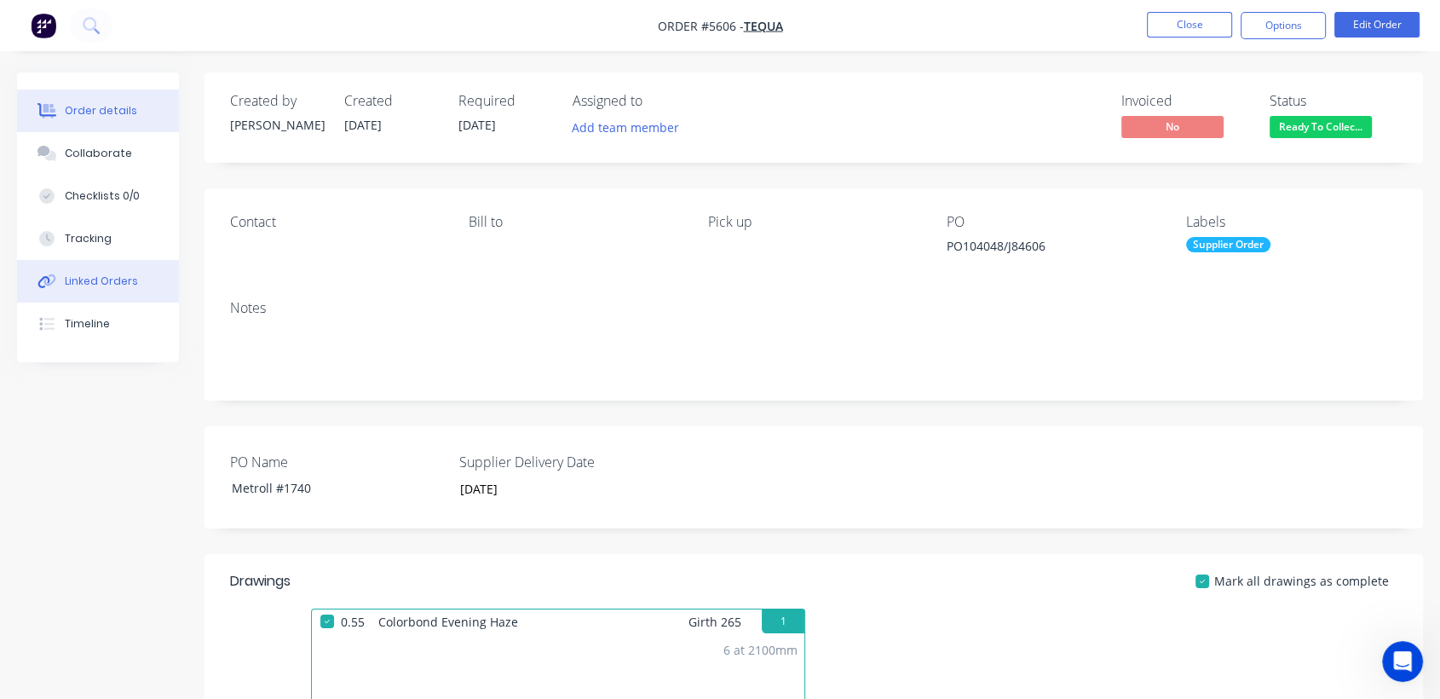
click at [126, 274] on div "Linked Orders" at bounding box center [101, 280] width 73 height 15
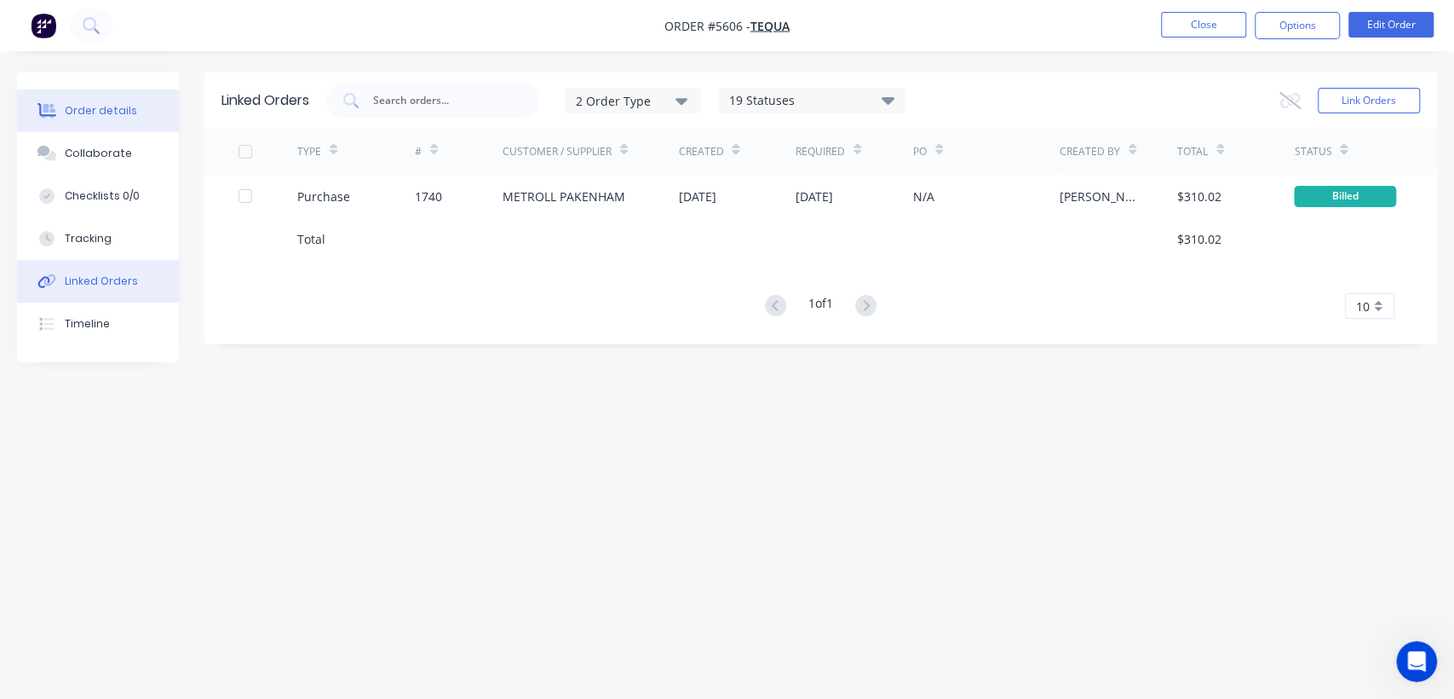
click at [122, 95] on button "Order details" at bounding box center [98, 110] width 162 height 43
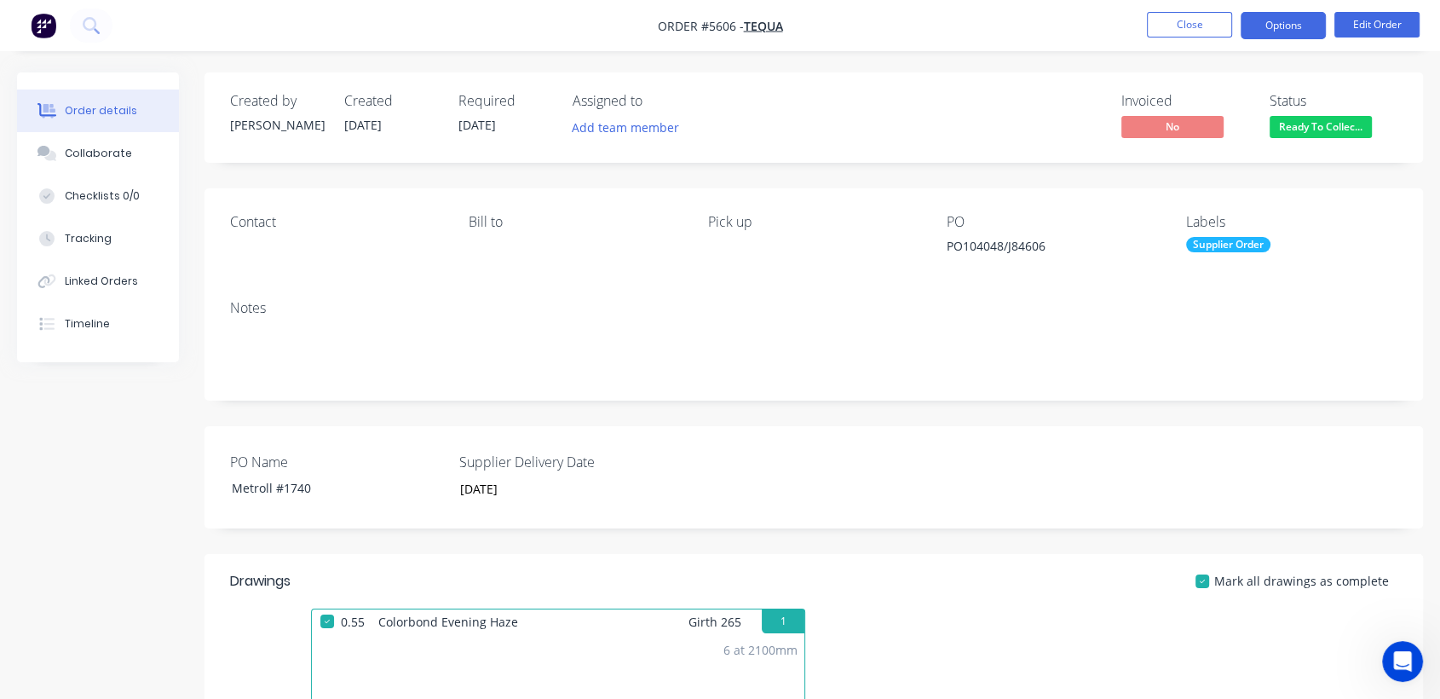
click at [1308, 29] on button "Options" at bounding box center [1282, 25] width 85 height 27
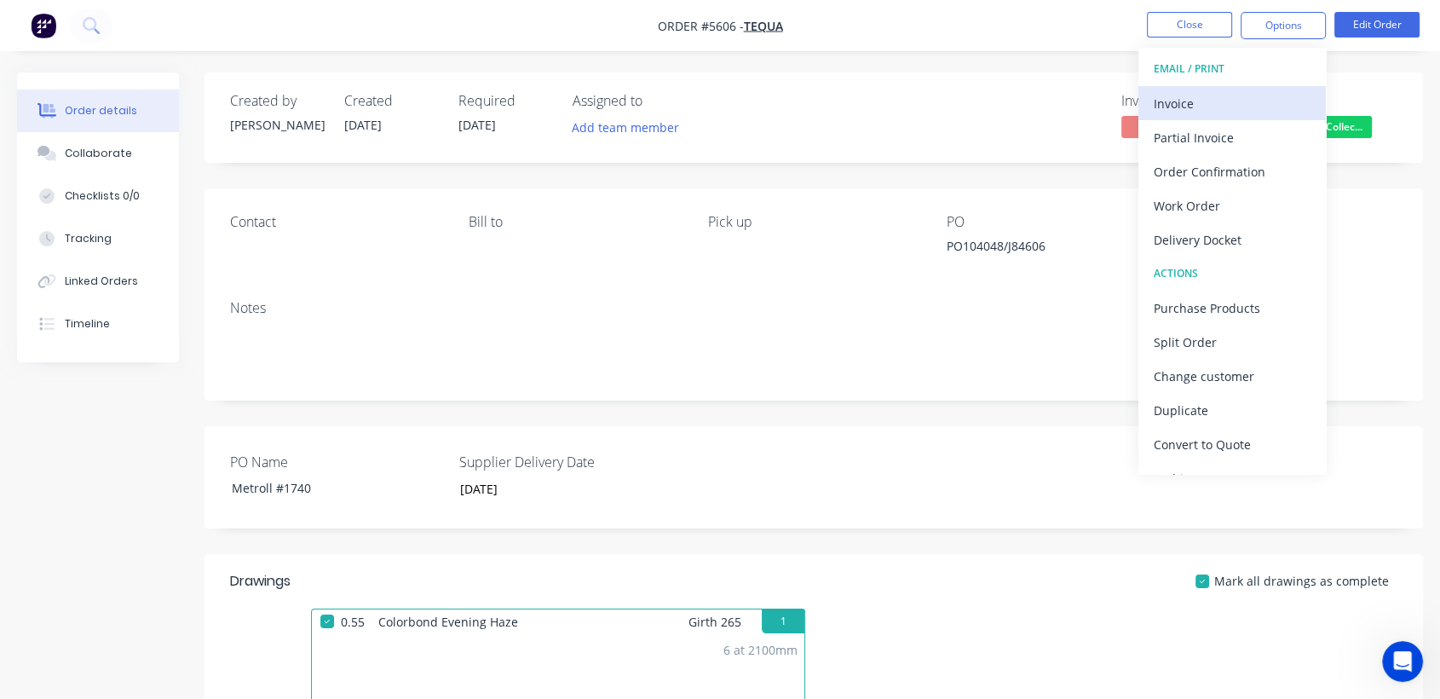
click at [1183, 118] on button "Invoice" at bounding box center [1231, 103] width 187 height 34
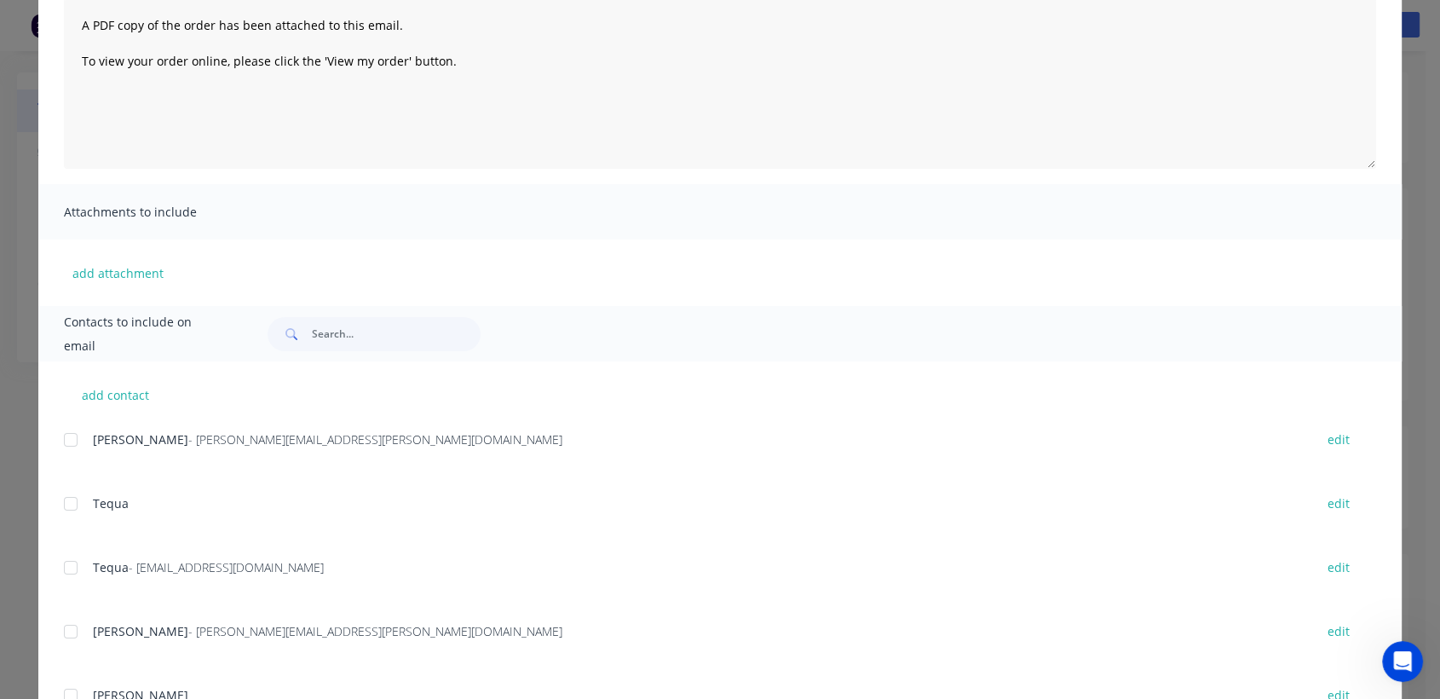
scroll to position [37, 0]
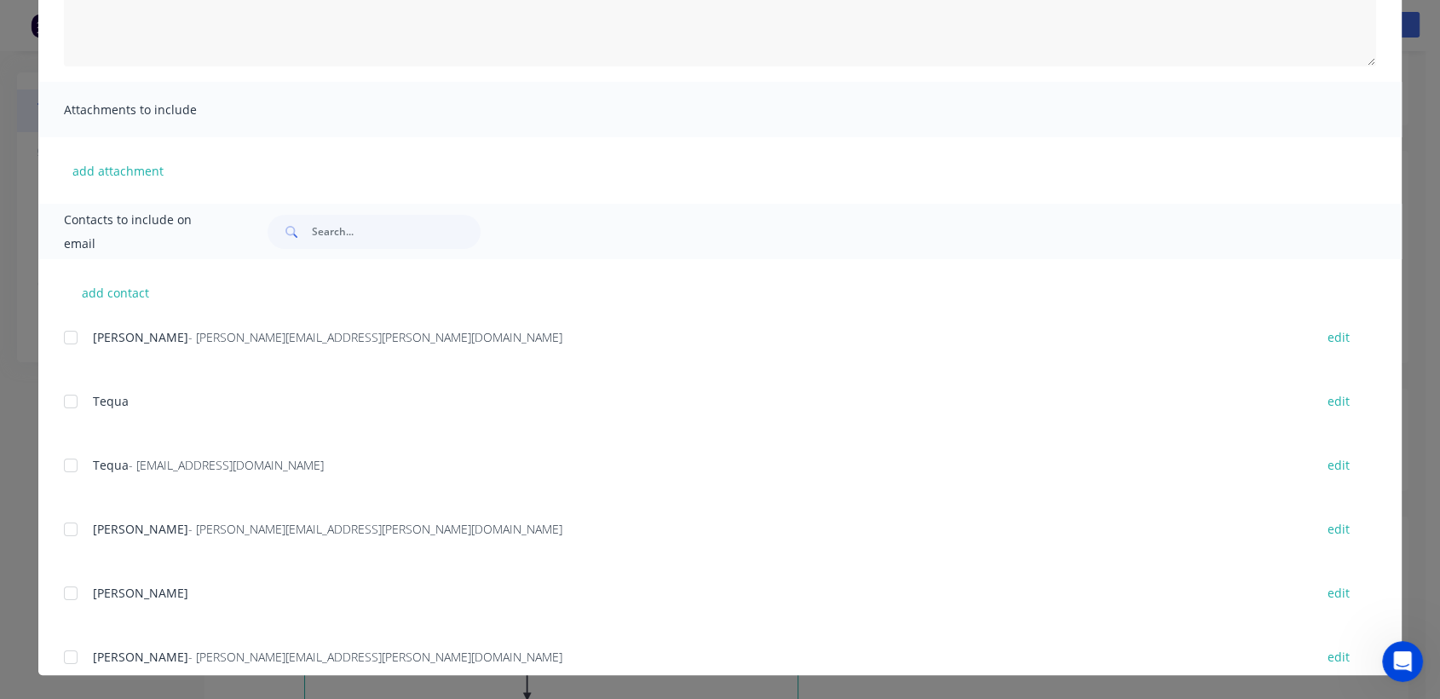
click at [66, 465] on div at bounding box center [71, 465] width 34 height 34
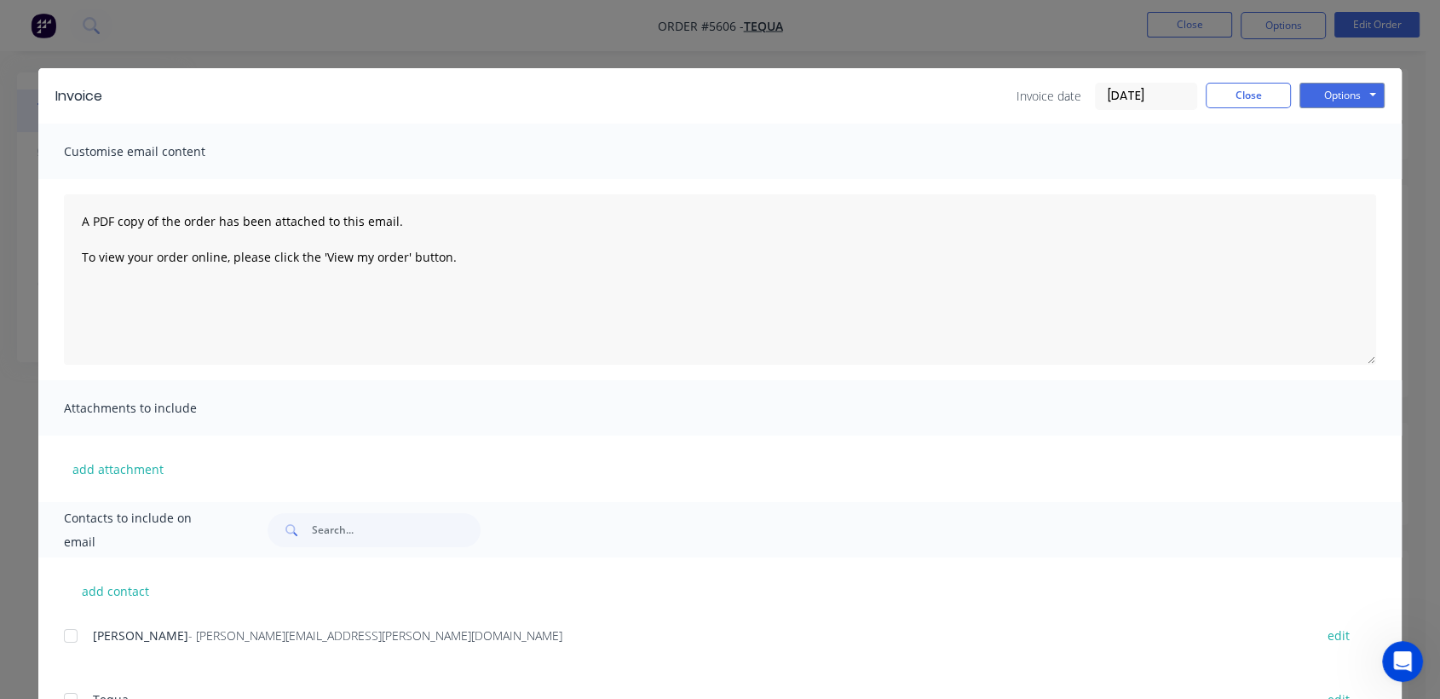
scroll to position [0, 0]
click at [1321, 95] on button "Options" at bounding box center [1341, 96] width 85 height 26
click at [1332, 170] on button "Email" at bounding box center [1353, 182] width 109 height 28
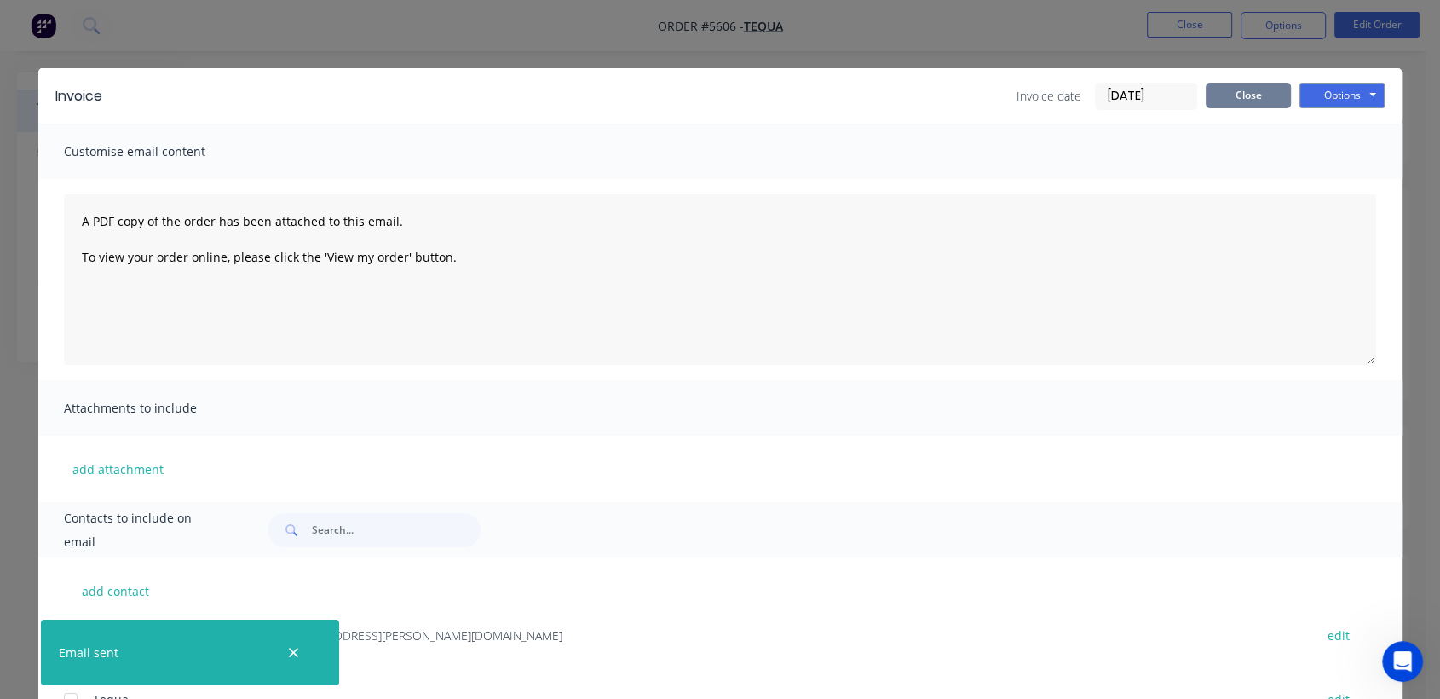
click at [1250, 84] on button "Close" at bounding box center [1247, 96] width 85 height 26
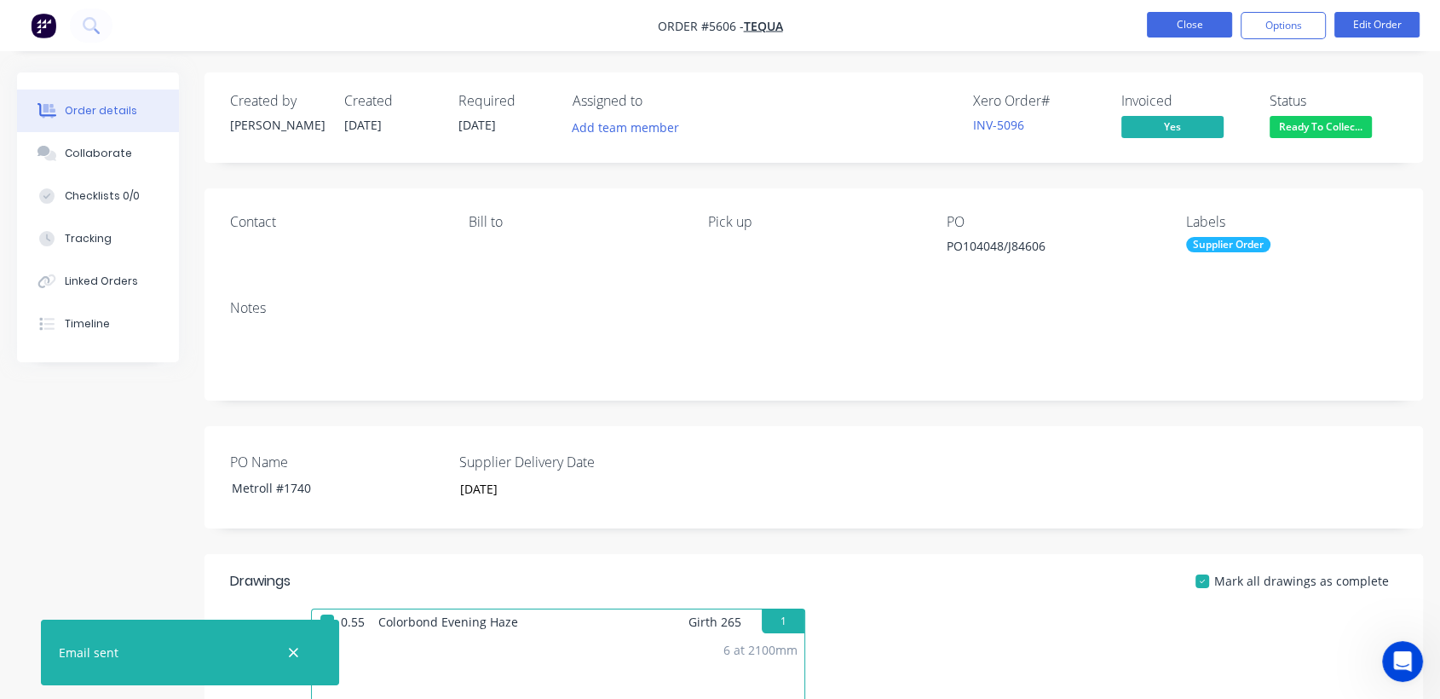
click at [1185, 18] on button "Close" at bounding box center [1189, 25] width 85 height 26
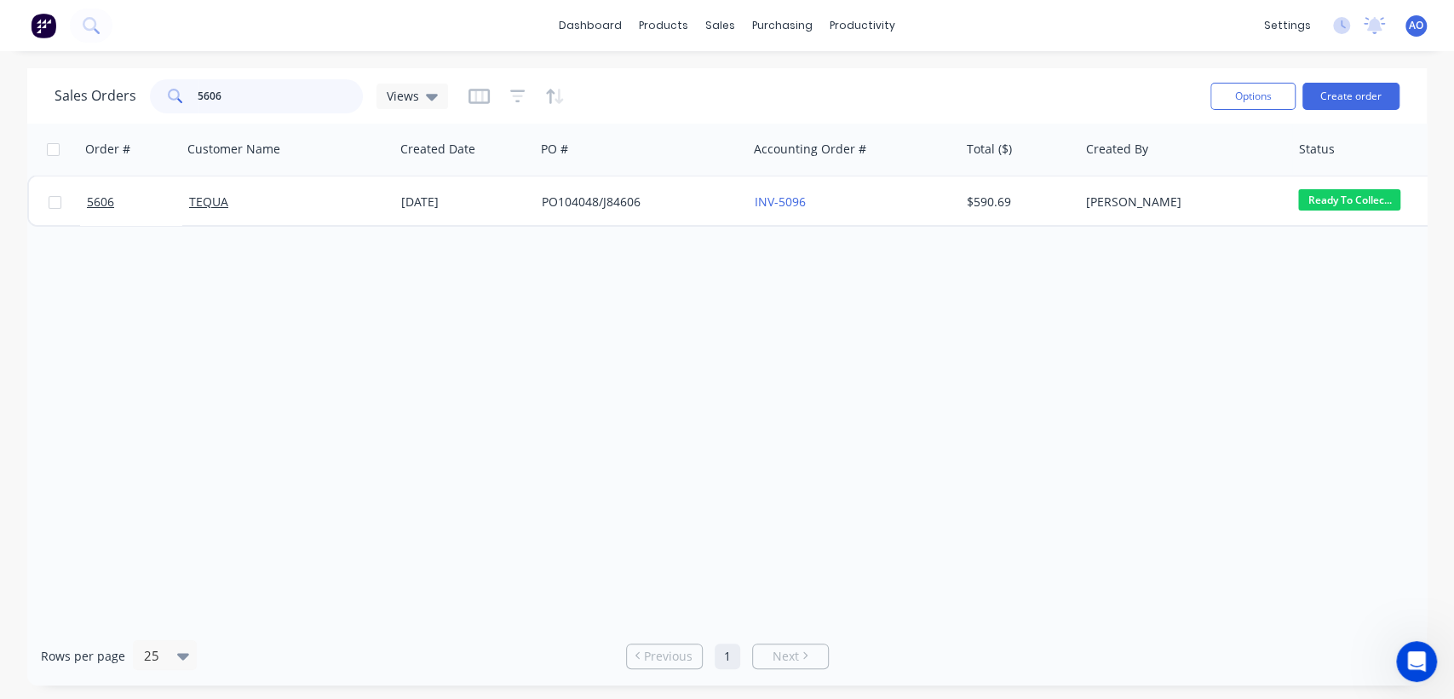
click at [234, 96] on input "5606" at bounding box center [281, 96] width 166 height 34
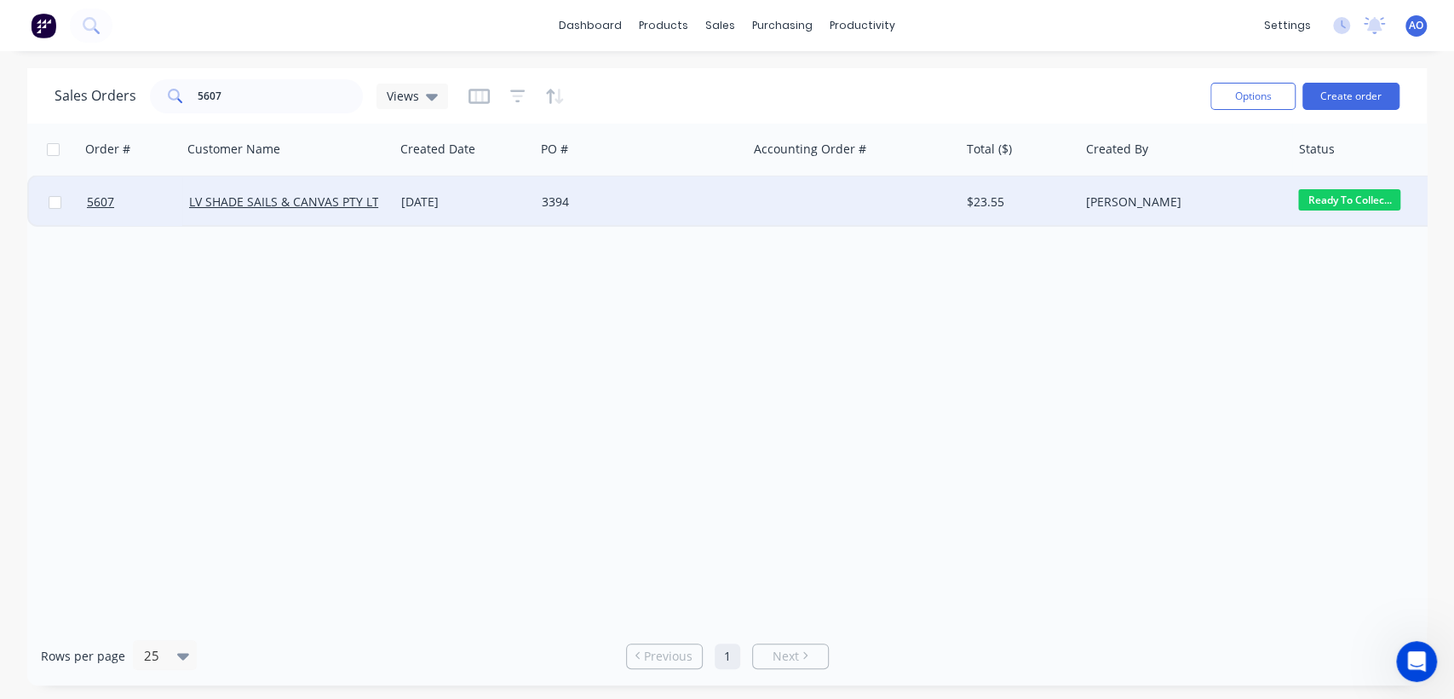
click at [556, 208] on div "3394" at bounding box center [636, 201] width 189 height 17
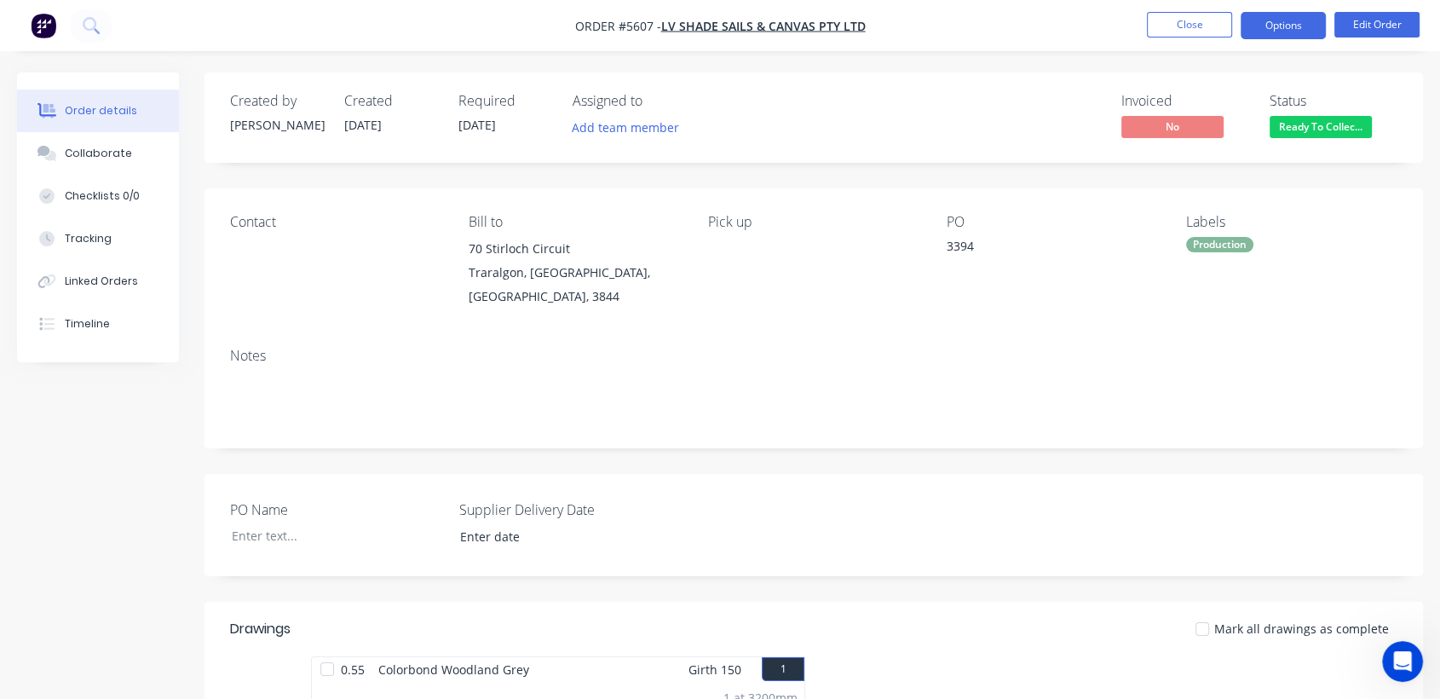
click at [1287, 23] on button "Options" at bounding box center [1282, 25] width 85 height 27
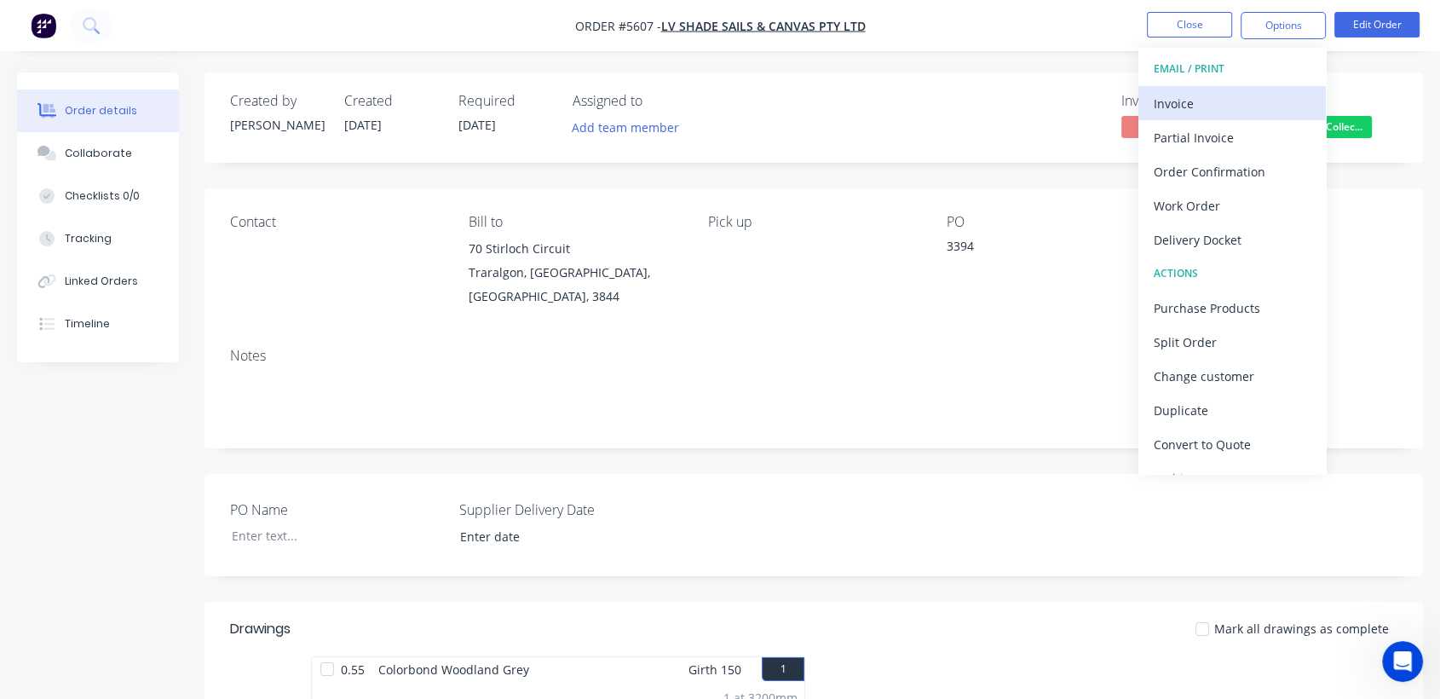
click at [1206, 101] on div "Invoice" at bounding box center [1231, 103] width 157 height 25
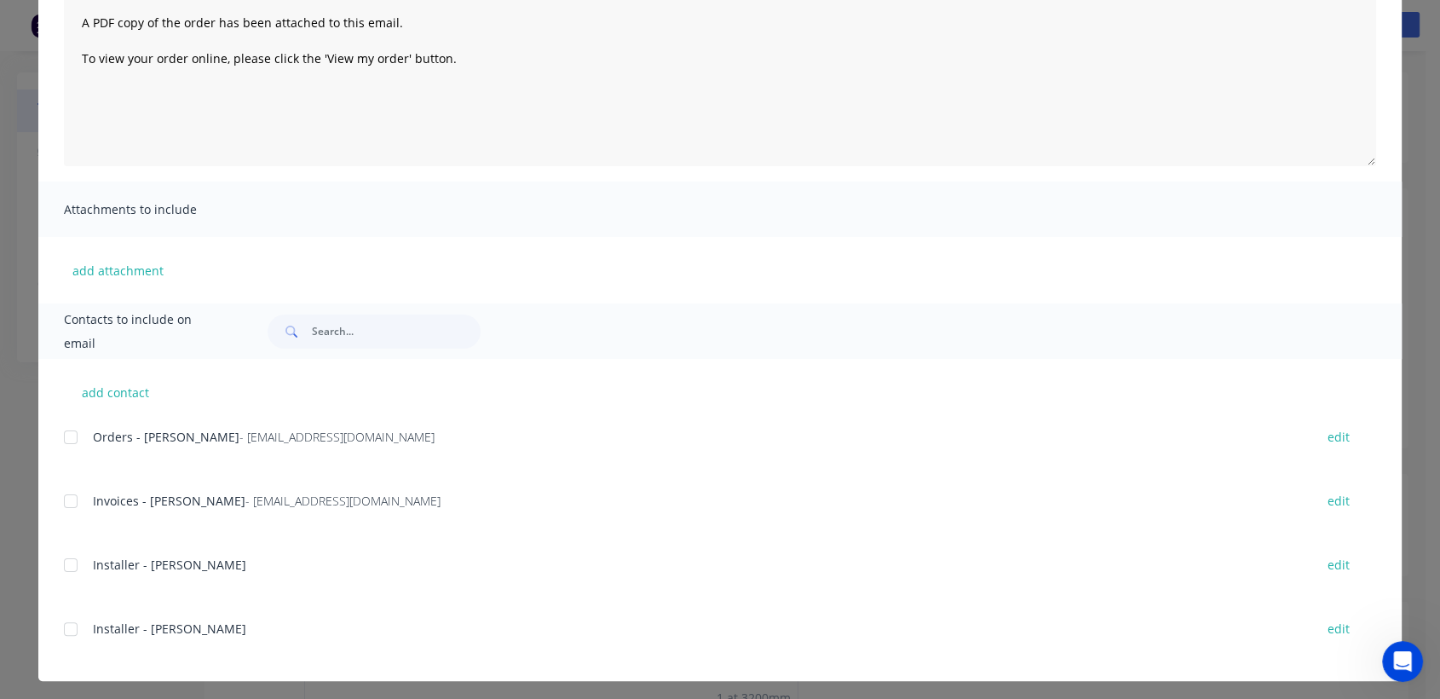
scroll to position [204, 0]
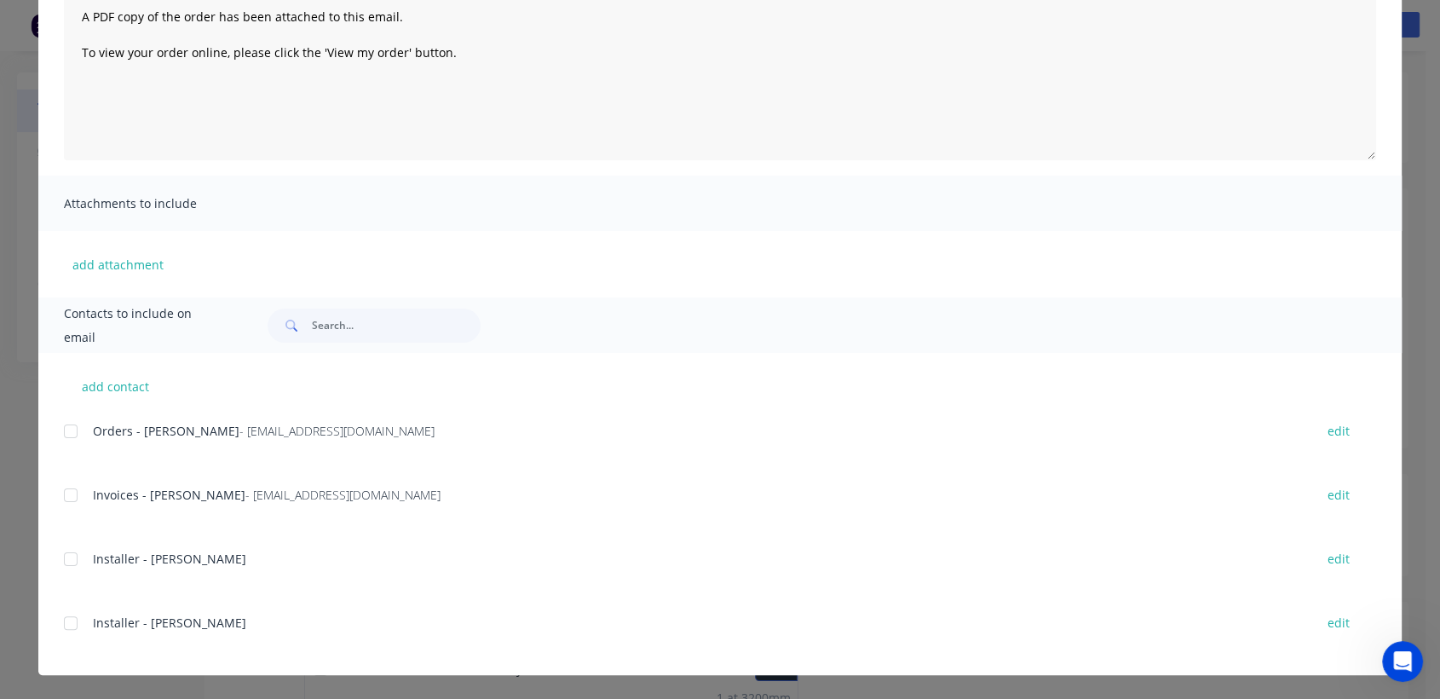
click at [59, 495] on div at bounding box center [71, 495] width 34 height 34
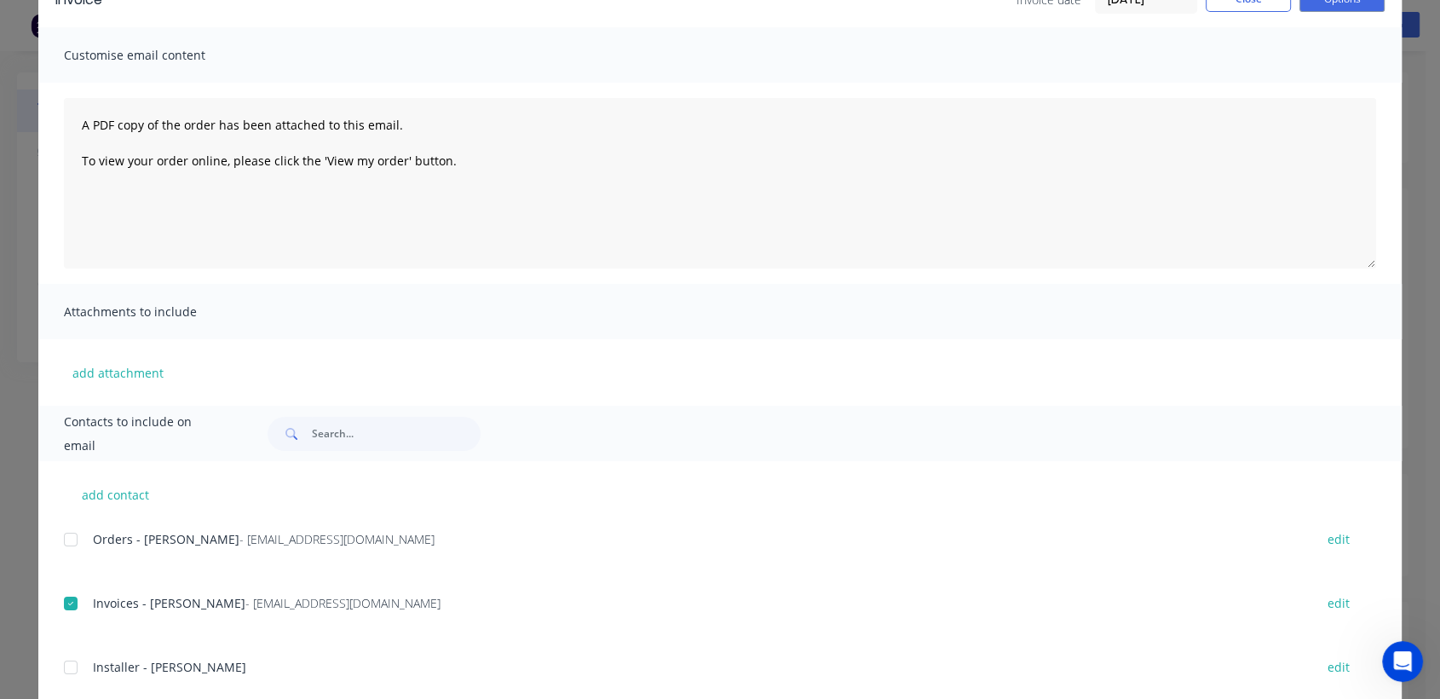
scroll to position [0, 0]
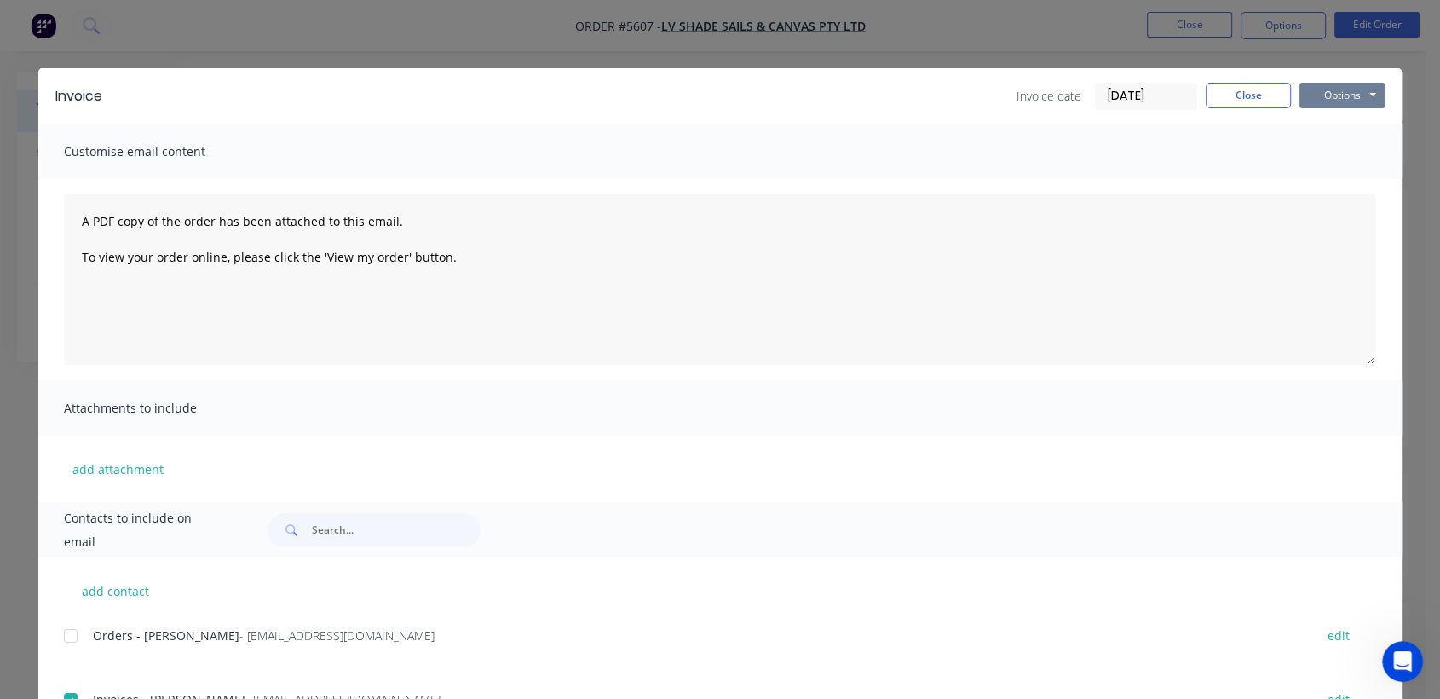
click at [1325, 94] on button "Options" at bounding box center [1341, 96] width 85 height 26
click at [1330, 174] on button "Email" at bounding box center [1353, 182] width 109 height 28
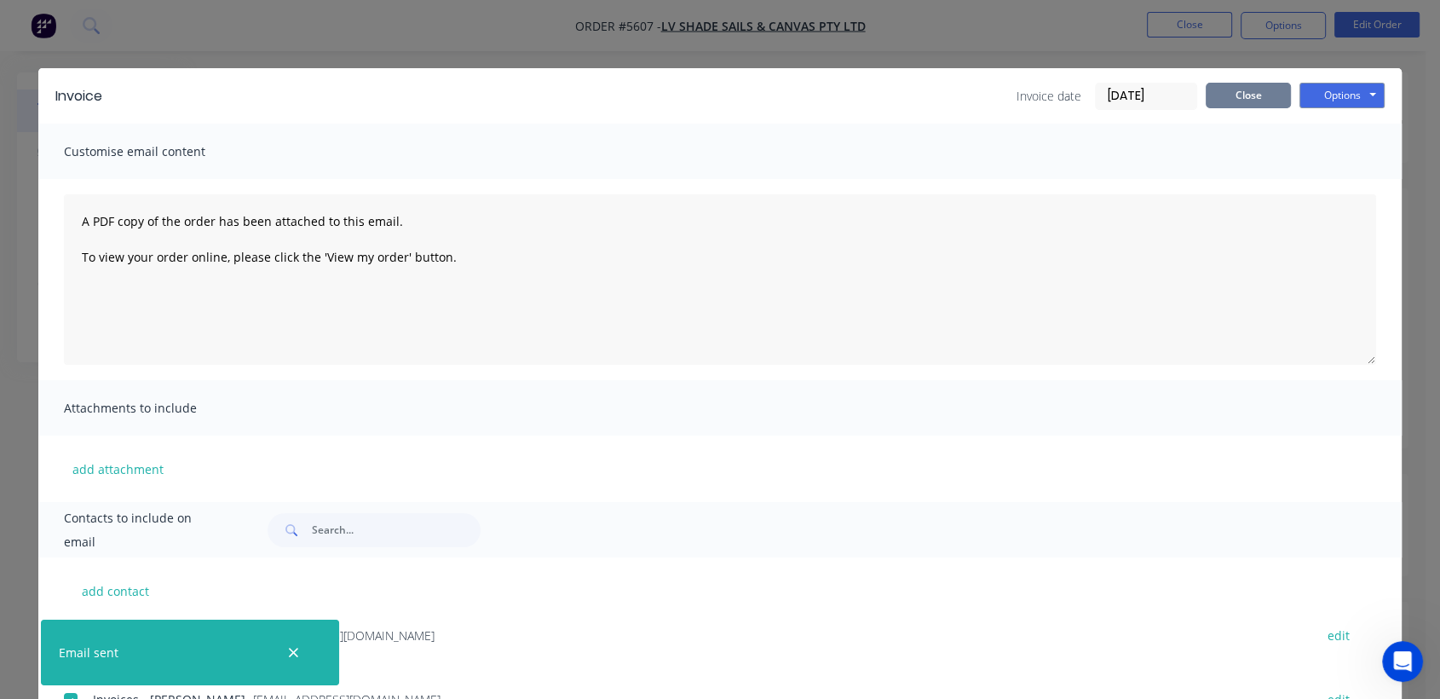
click at [1233, 104] on button "Close" at bounding box center [1247, 96] width 85 height 26
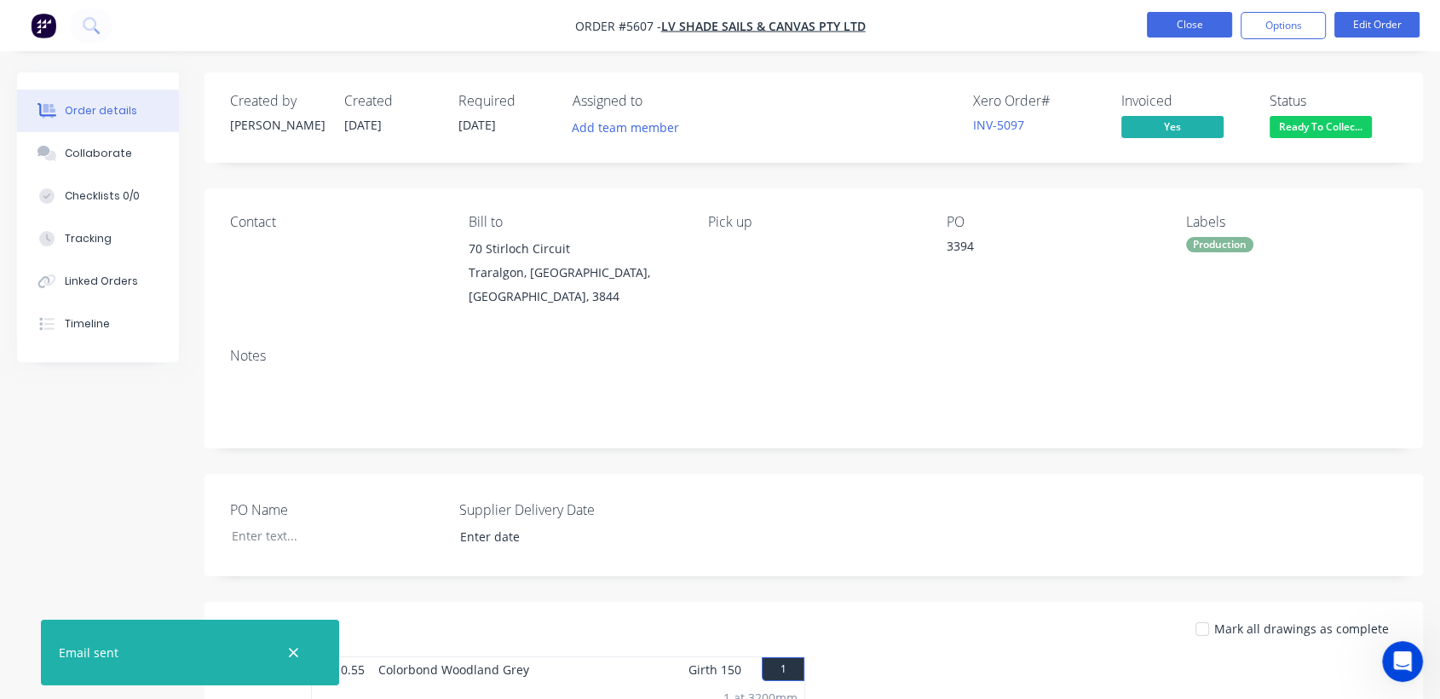
click at [1172, 20] on button "Close" at bounding box center [1189, 25] width 85 height 26
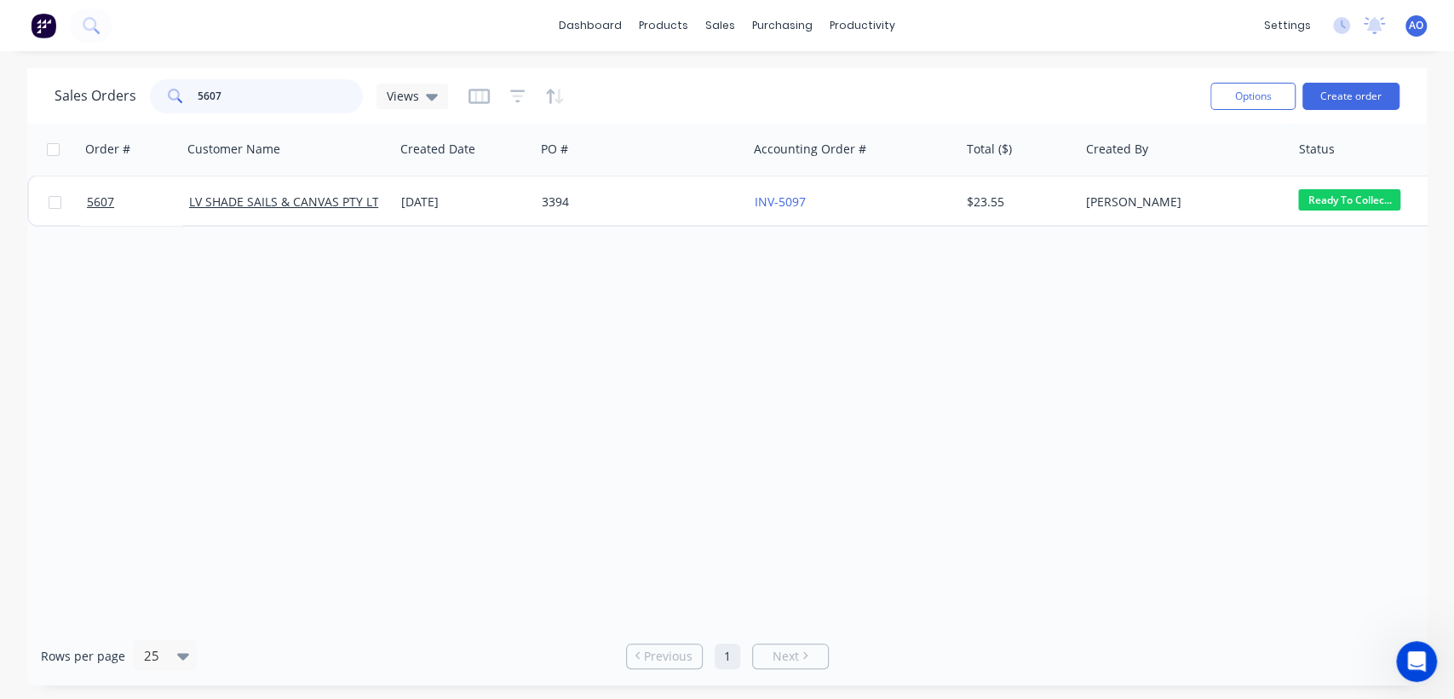
click at [213, 93] on input "5607" at bounding box center [281, 96] width 166 height 34
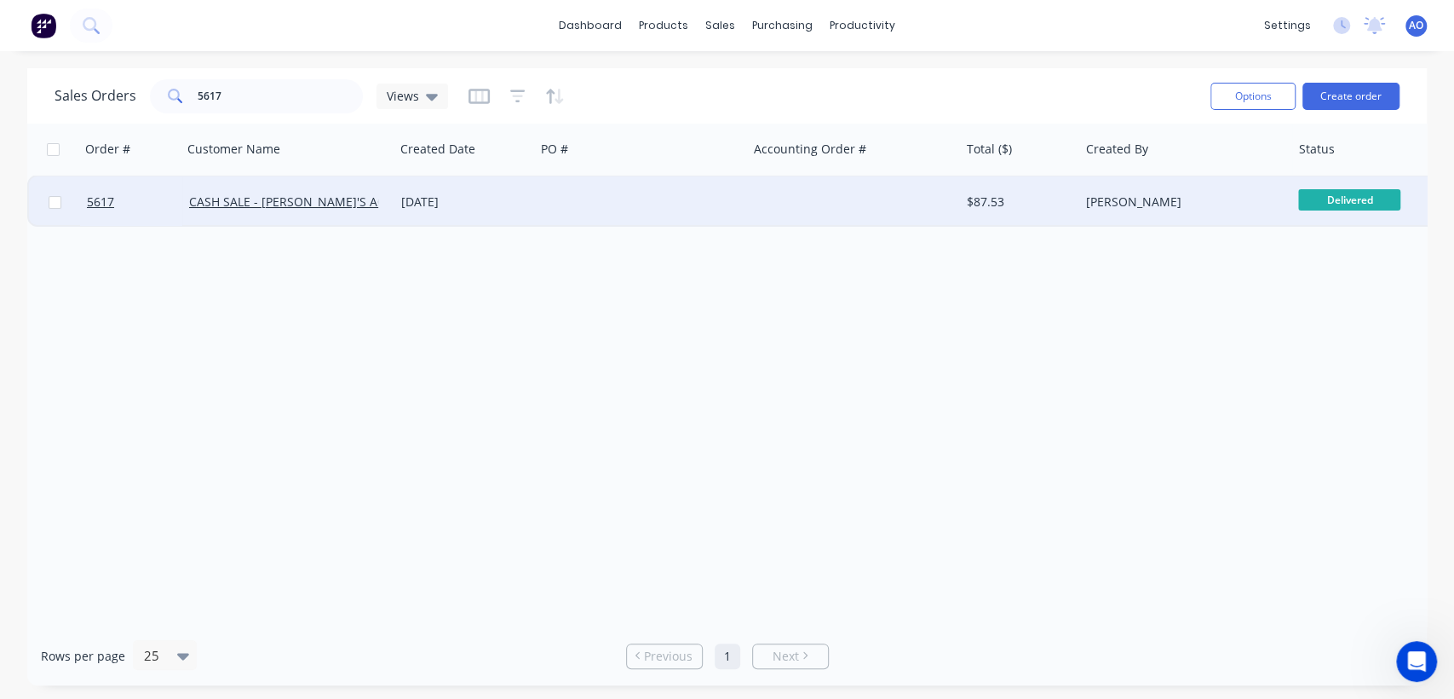
click at [661, 211] on div at bounding box center [641, 201] width 212 height 51
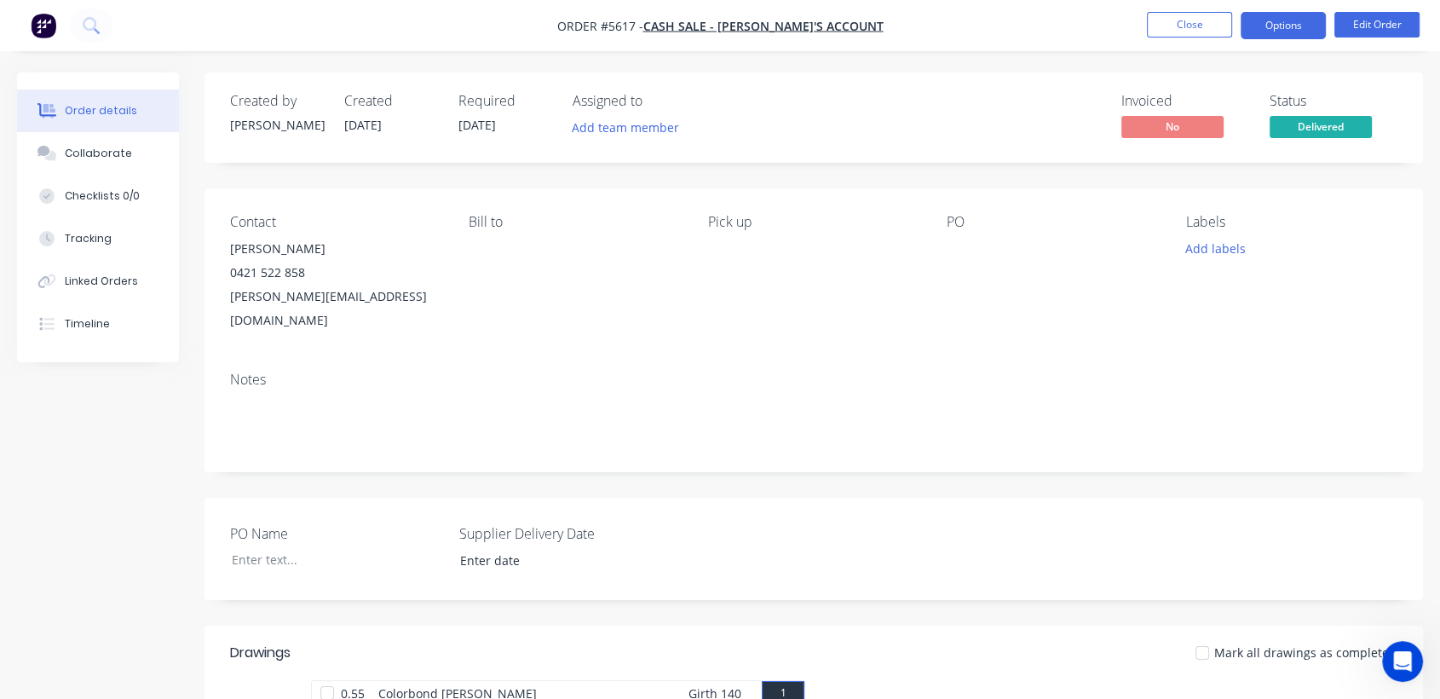
click at [1268, 32] on button "Options" at bounding box center [1282, 25] width 85 height 27
click at [1012, 91] on div "Created by [PERSON_NAME] Created [DATE] Required [DATE] Assigned to Add team me…" at bounding box center [813, 117] width 1218 height 90
click at [1255, 19] on button "Options" at bounding box center [1282, 25] width 85 height 27
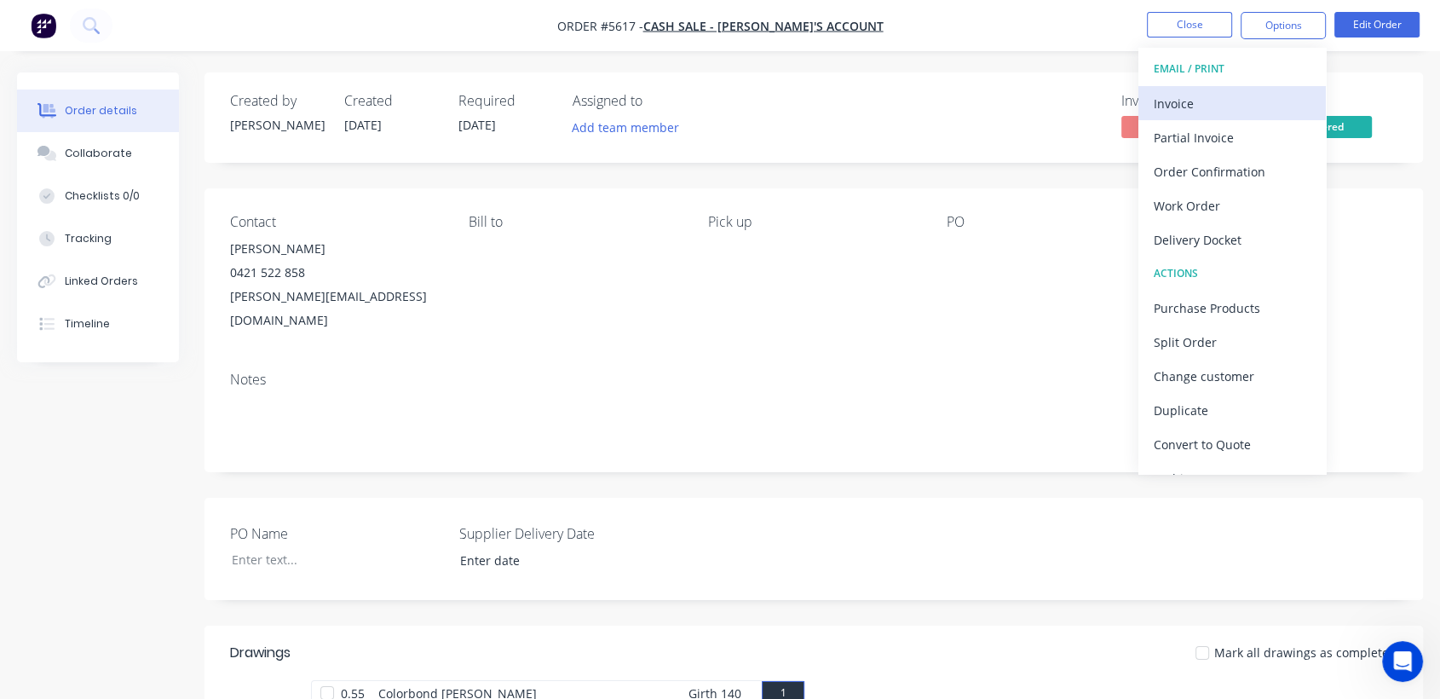
click at [1199, 95] on div "Invoice" at bounding box center [1231, 103] width 157 height 25
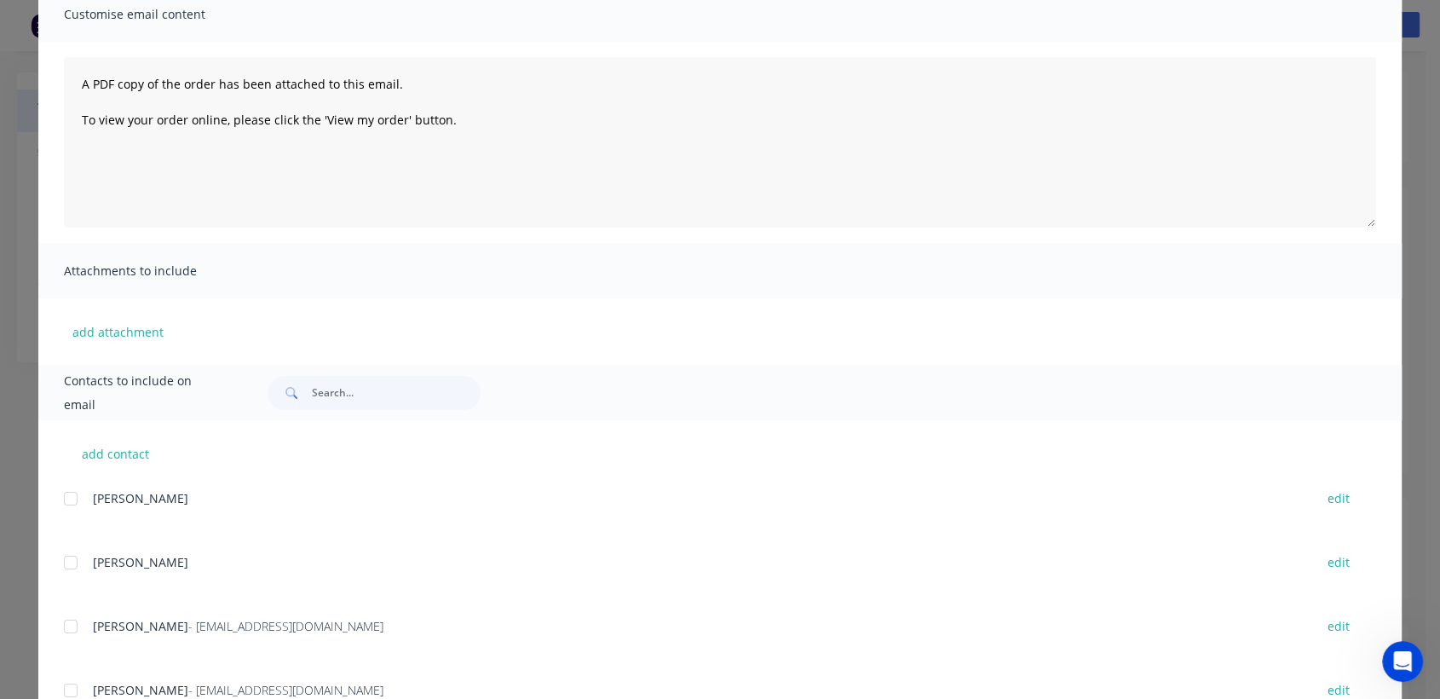
scroll to position [151, 0]
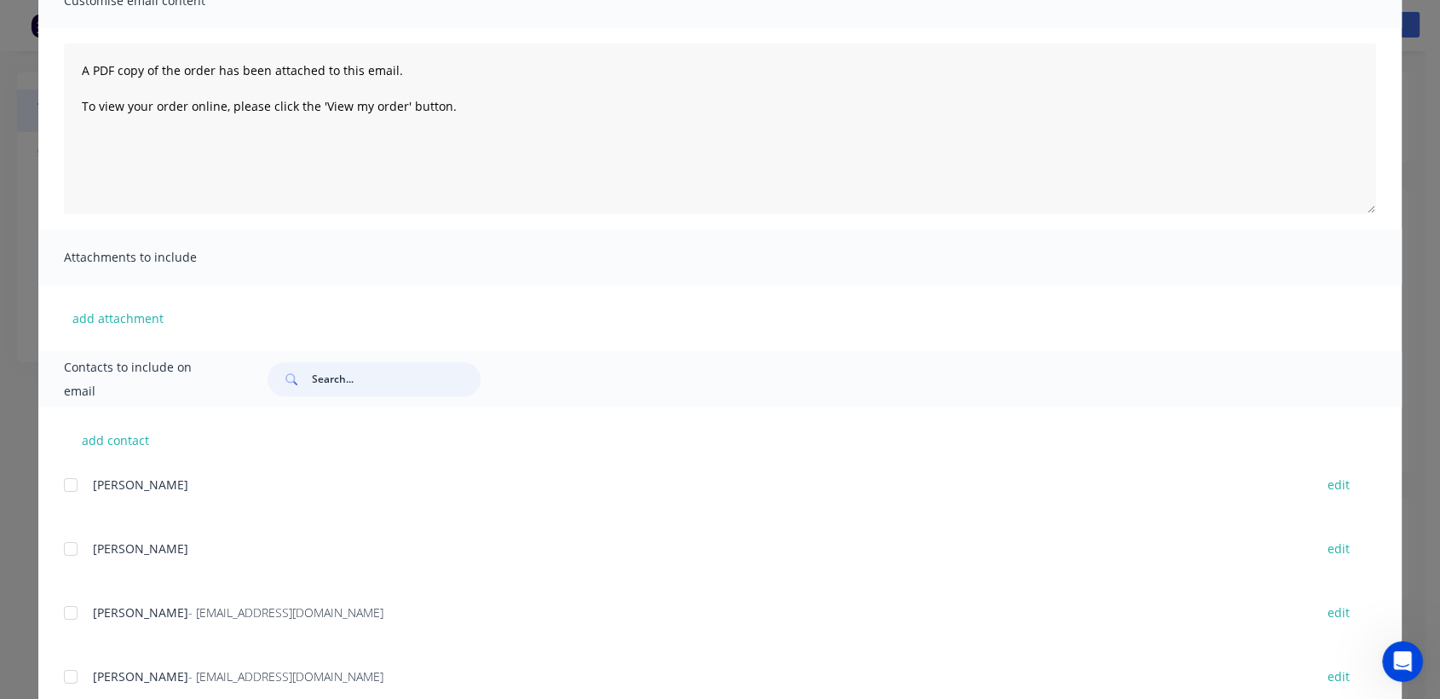
click at [371, 373] on input "text" at bounding box center [396, 379] width 169 height 34
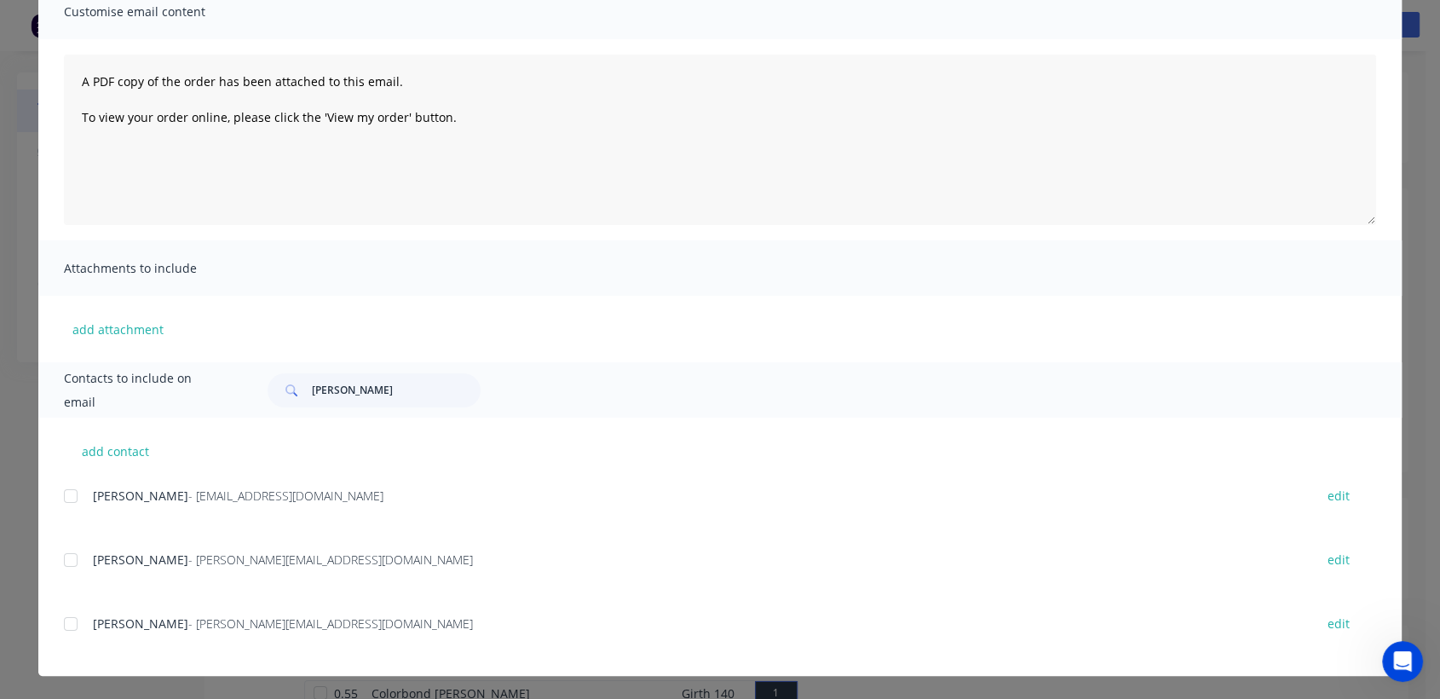
scroll to position [141, 0]
click at [63, 561] on div at bounding box center [71, 559] width 34 height 34
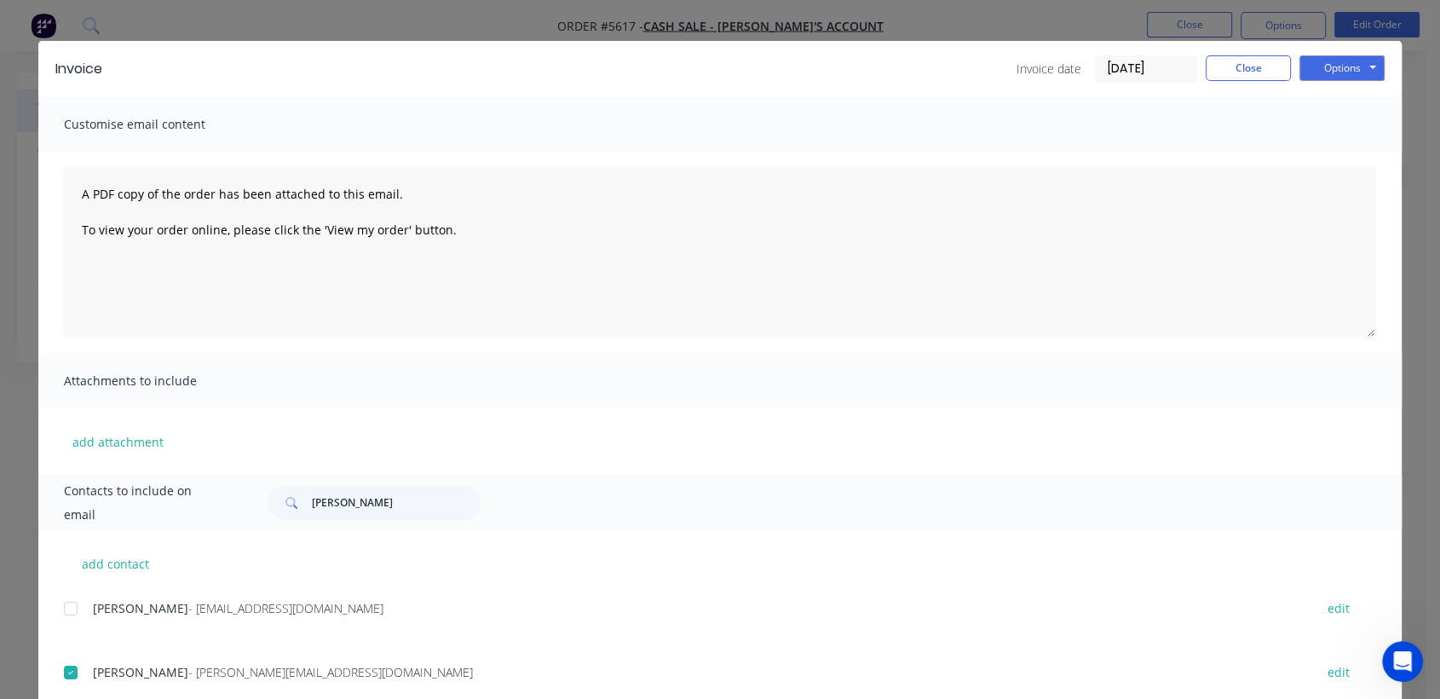
scroll to position [27, 0]
click at [1347, 66] on button "Options" at bounding box center [1341, 68] width 85 height 26
click at [1350, 65] on button "Options" at bounding box center [1341, 68] width 85 height 26
click at [1329, 156] on button "Email" at bounding box center [1353, 155] width 109 height 28
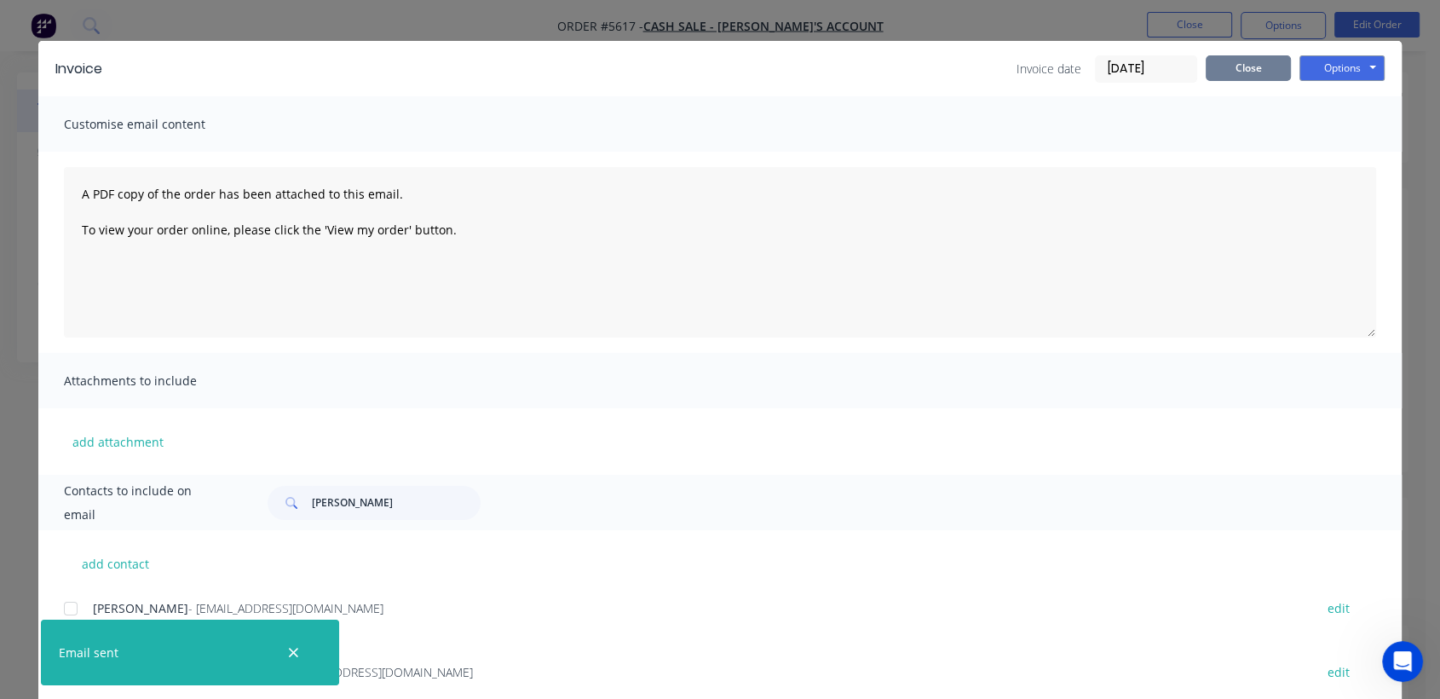
click at [1216, 66] on button "Close" at bounding box center [1247, 68] width 85 height 26
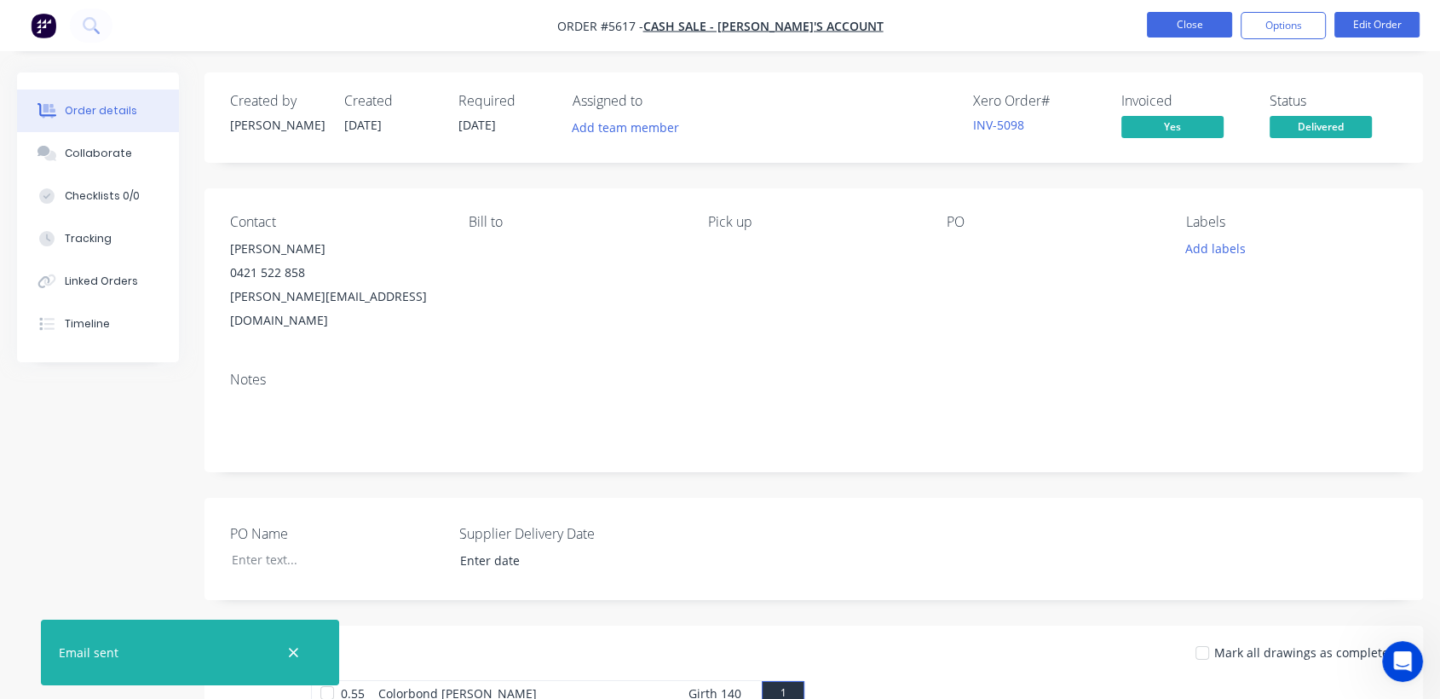
click at [1153, 36] on button "Close" at bounding box center [1189, 25] width 85 height 26
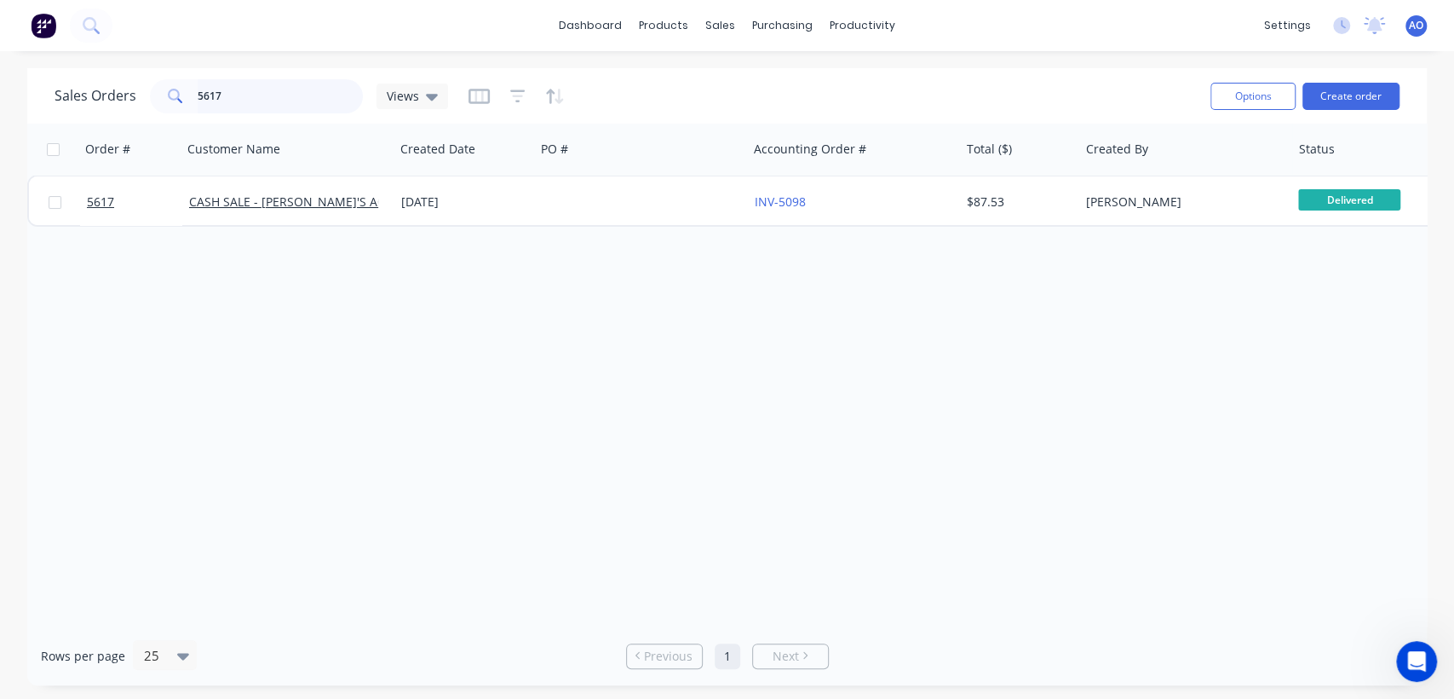
click at [271, 93] on input "5617" at bounding box center [281, 96] width 166 height 34
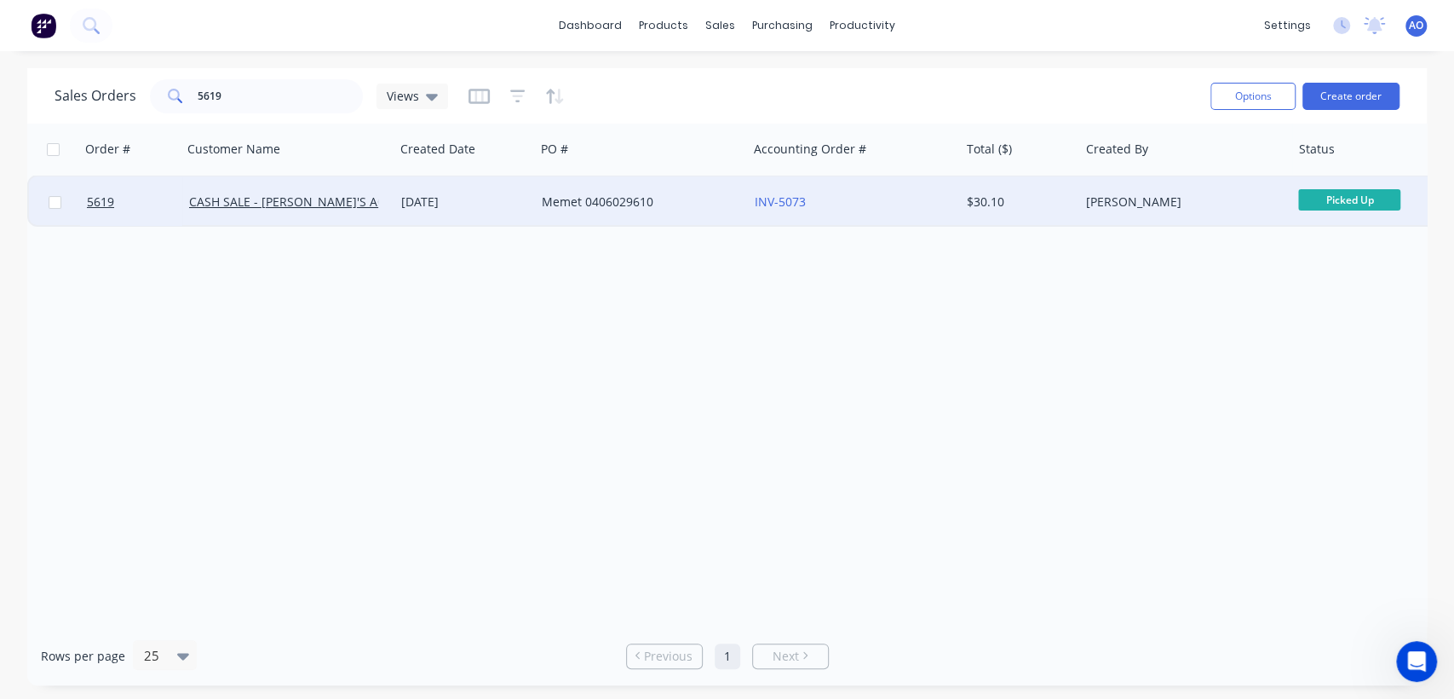
click at [893, 201] on div "INV-5073" at bounding box center [849, 201] width 189 height 17
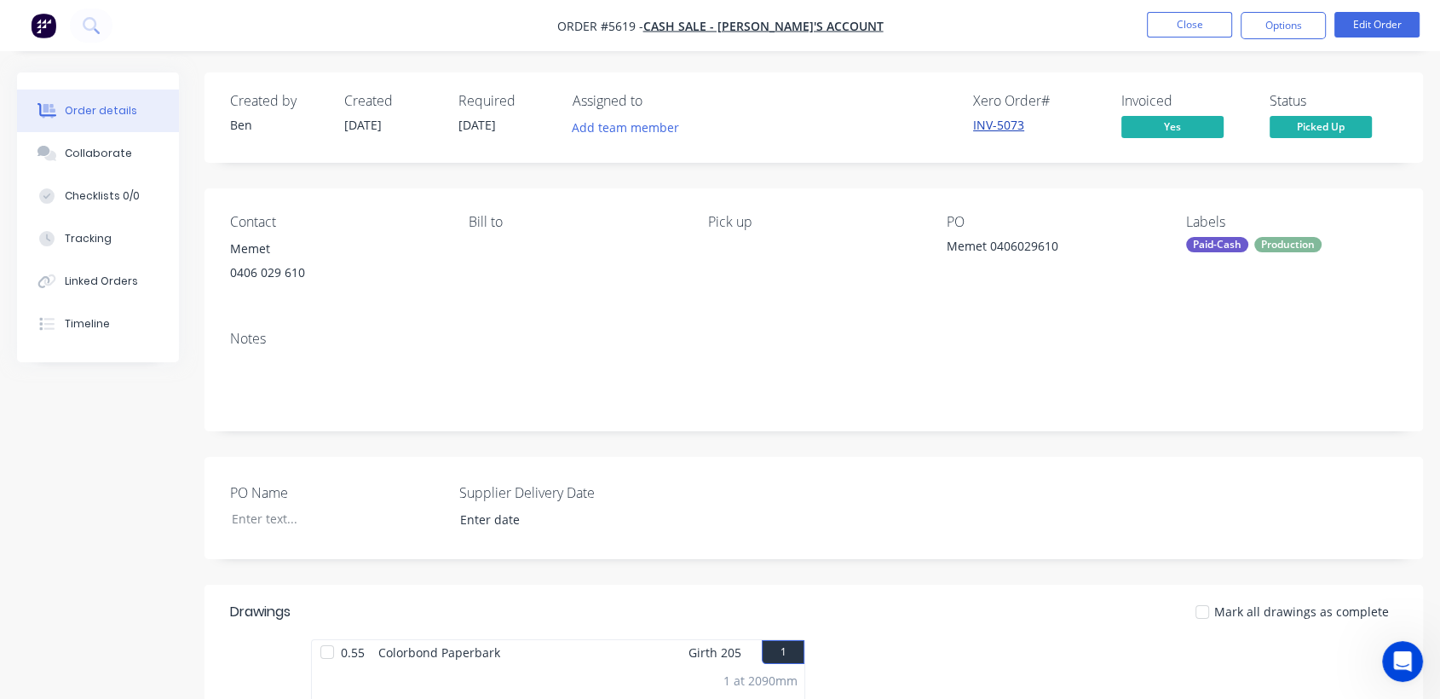
click at [1004, 119] on link "INV-5073" at bounding box center [998, 125] width 51 height 16
click at [1220, 25] on button "Close" at bounding box center [1189, 25] width 85 height 26
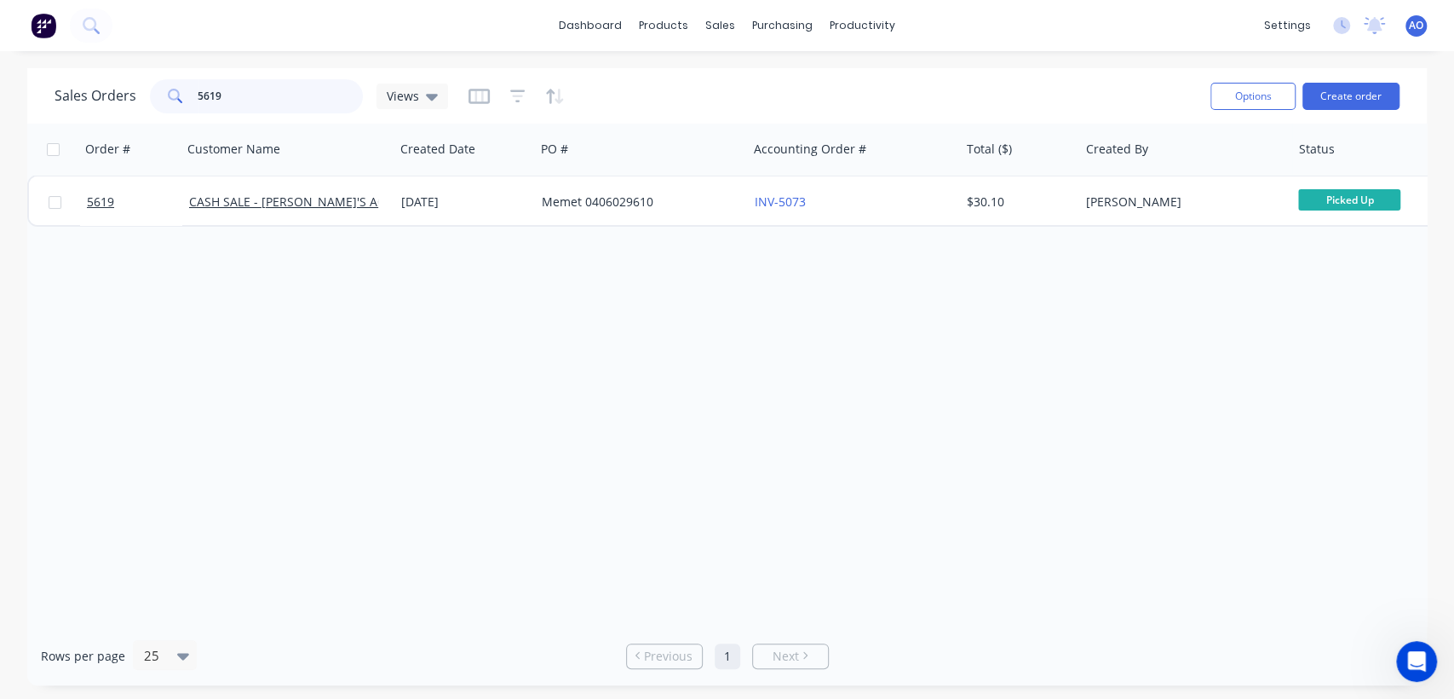
click at [248, 95] on input "5619" at bounding box center [281, 96] width 166 height 34
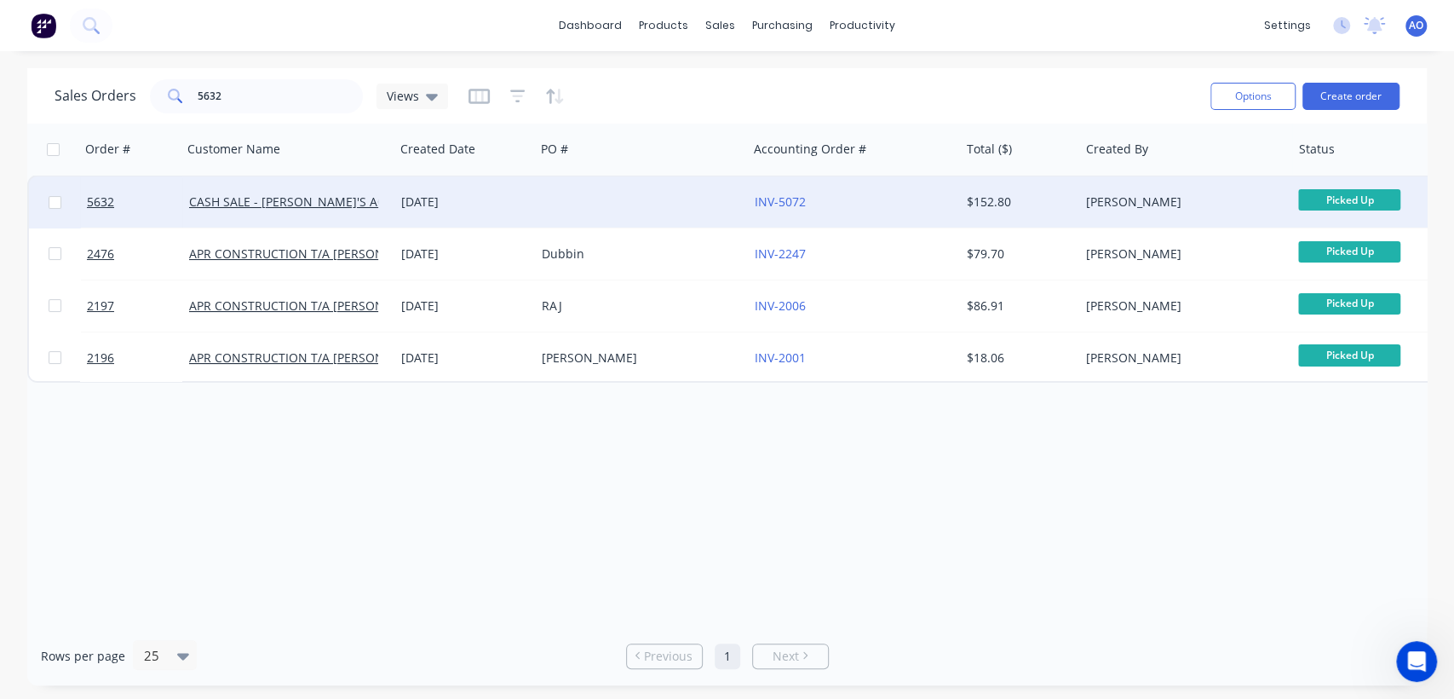
click at [610, 210] on div at bounding box center [641, 201] width 212 height 51
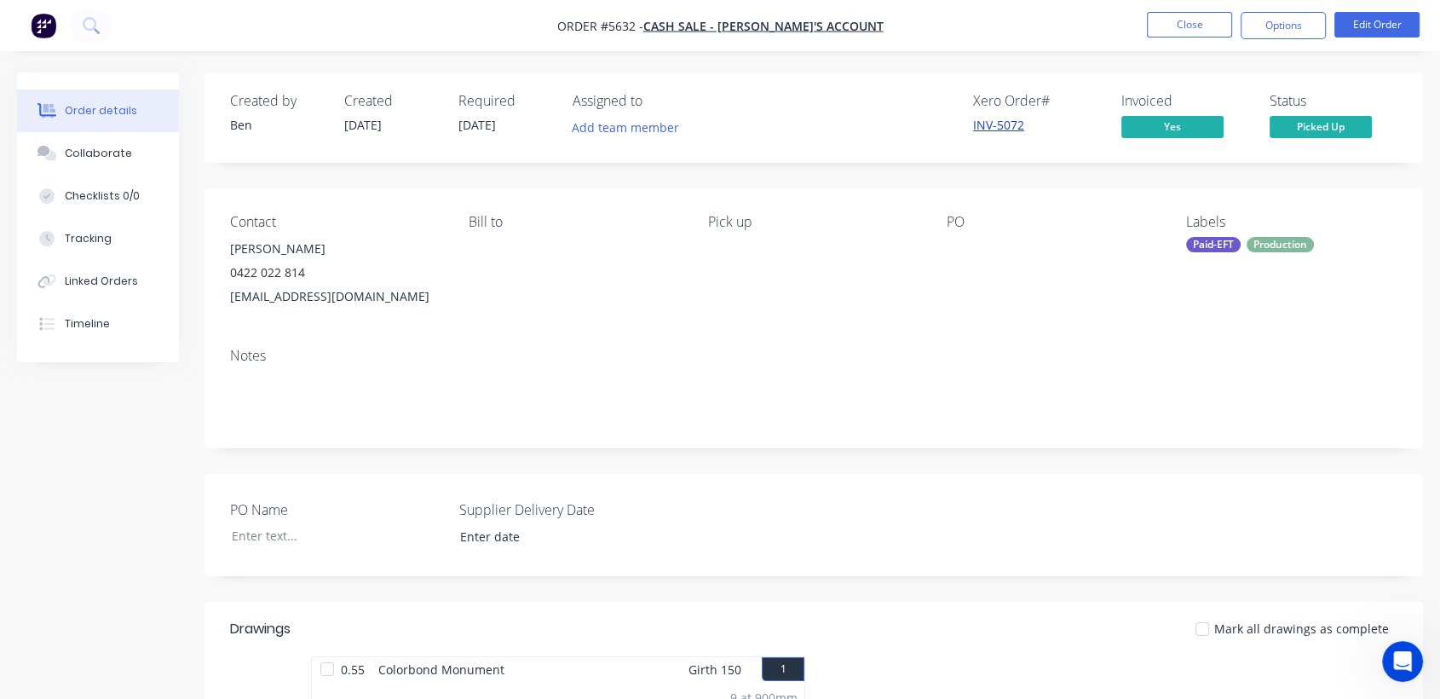
click at [1006, 128] on link "INV-5072" at bounding box center [998, 125] width 51 height 16
click at [1401, 317] on div "Contact [PERSON_NAME] [PHONE_NUMBER] [EMAIL_ADDRESS][DOMAIN_NAME] [PERSON_NAME]…" at bounding box center [813, 261] width 1218 height 146
click at [998, 126] on link "INV-5072" at bounding box center [998, 125] width 51 height 16
click at [1170, 20] on button "Close" at bounding box center [1189, 25] width 85 height 26
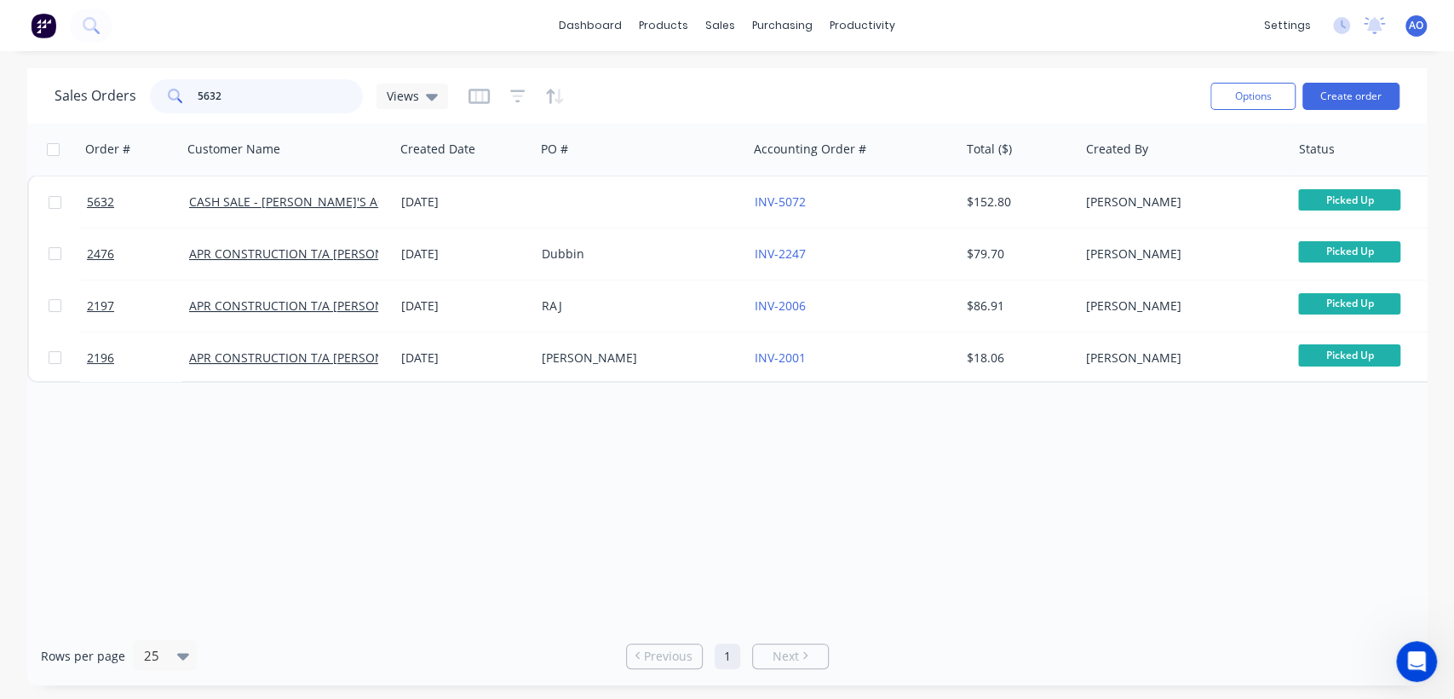
click at [295, 93] on input "5632" at bounding box center [281, 96] width 166 height 34
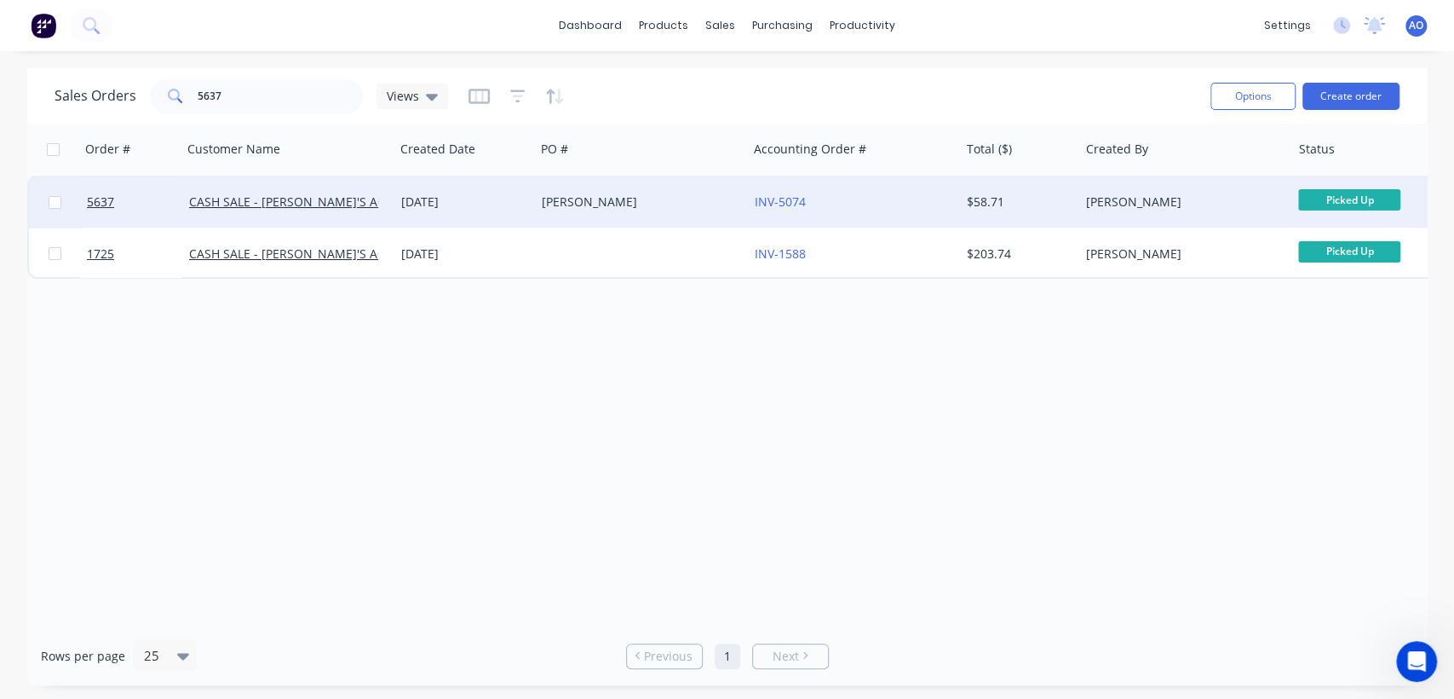
click at [707, 210] on div "[PERSON_NAME]" at bounding box center [636, 201] width 189 height 17
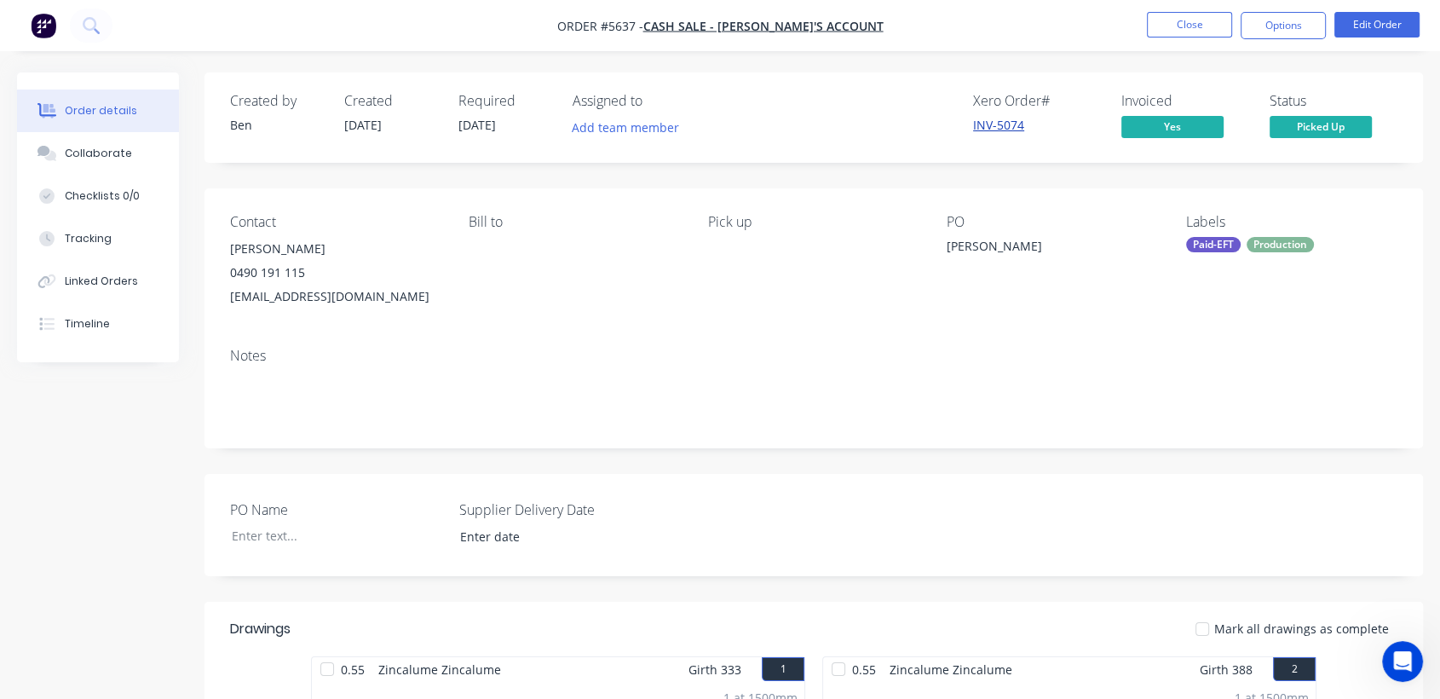
click at [1002, 122] on link "INV-5074" at bounding box center [998, 125] width 51 height 16
click at [1000, 127] on link "INV-5074" at bounding box center [998, 125] width 51 height 16
click at [1181, 22] on button "Close" at bounding box center [1189, 25] width 85 height 26
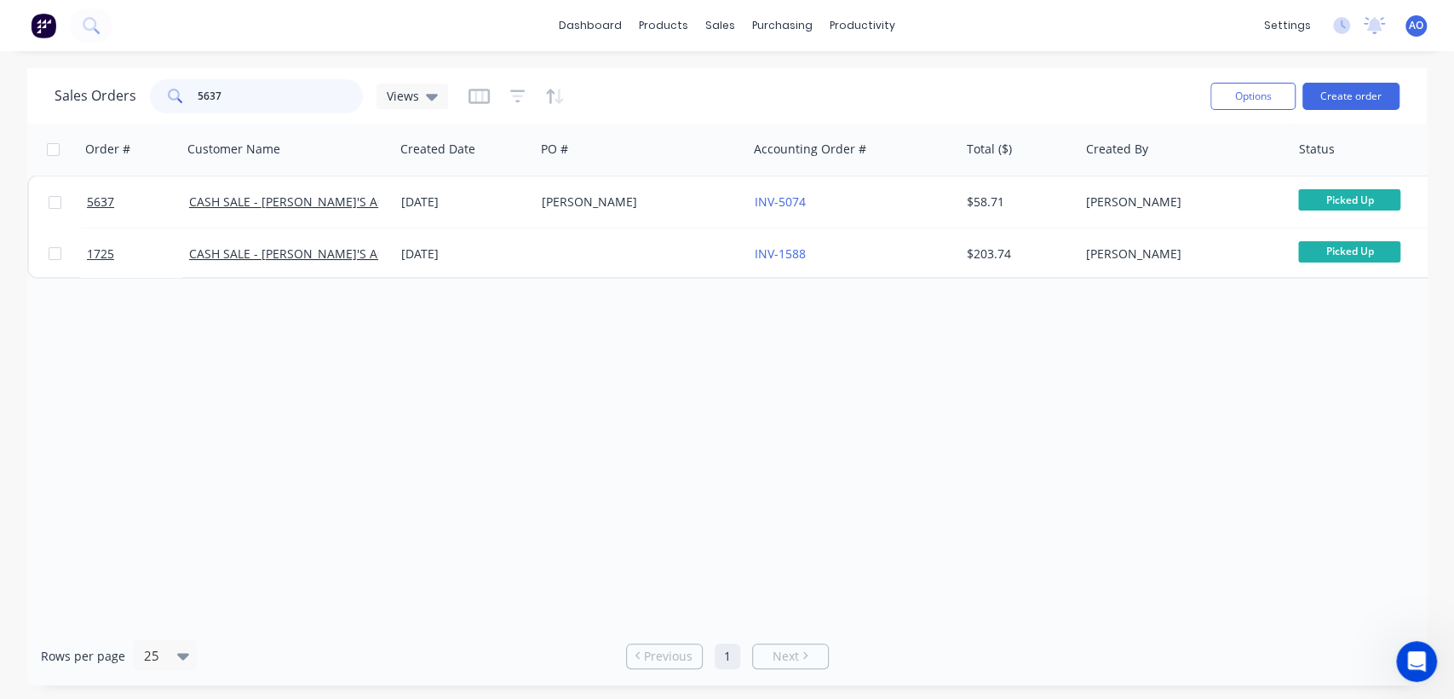
click at [276, 89] on input "5637" at bounding box center [281, 96] width 166 height 34
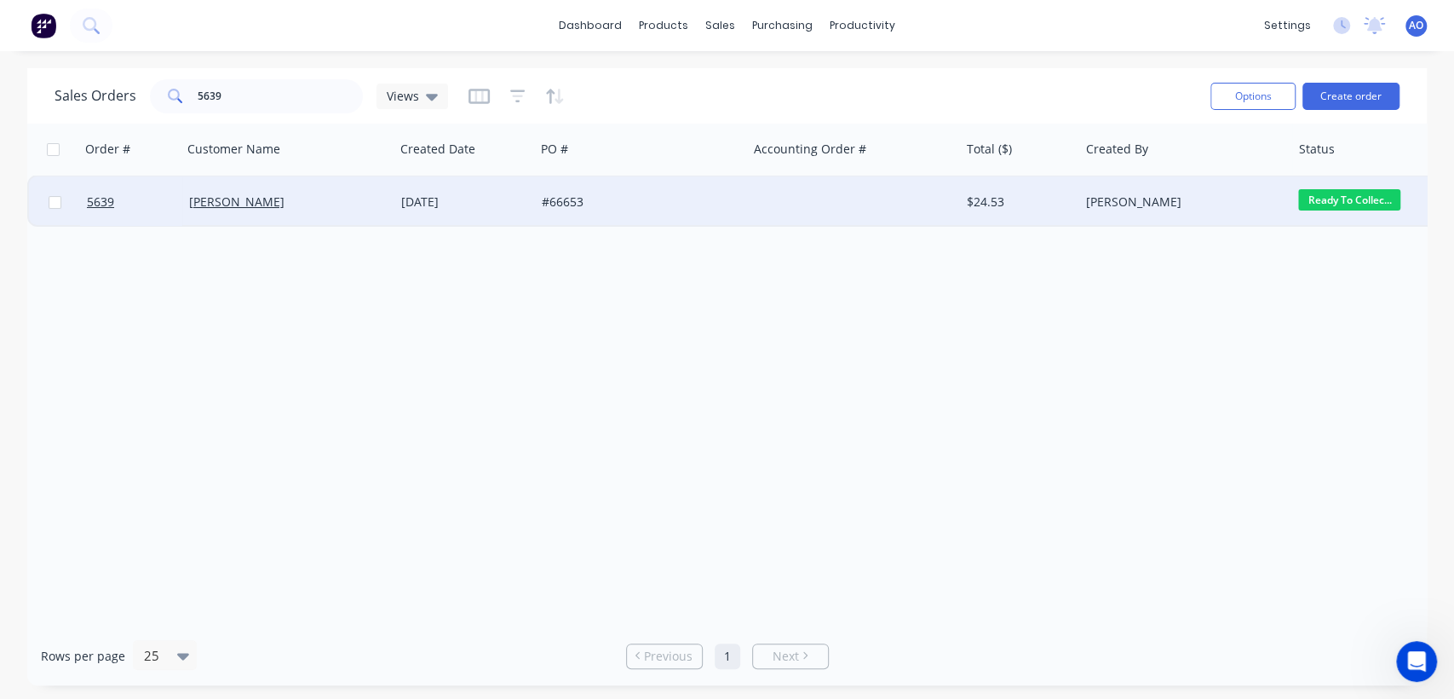
click at [722, 200] on div "#66653" at bounding box center [636, 201] width 189 height 17
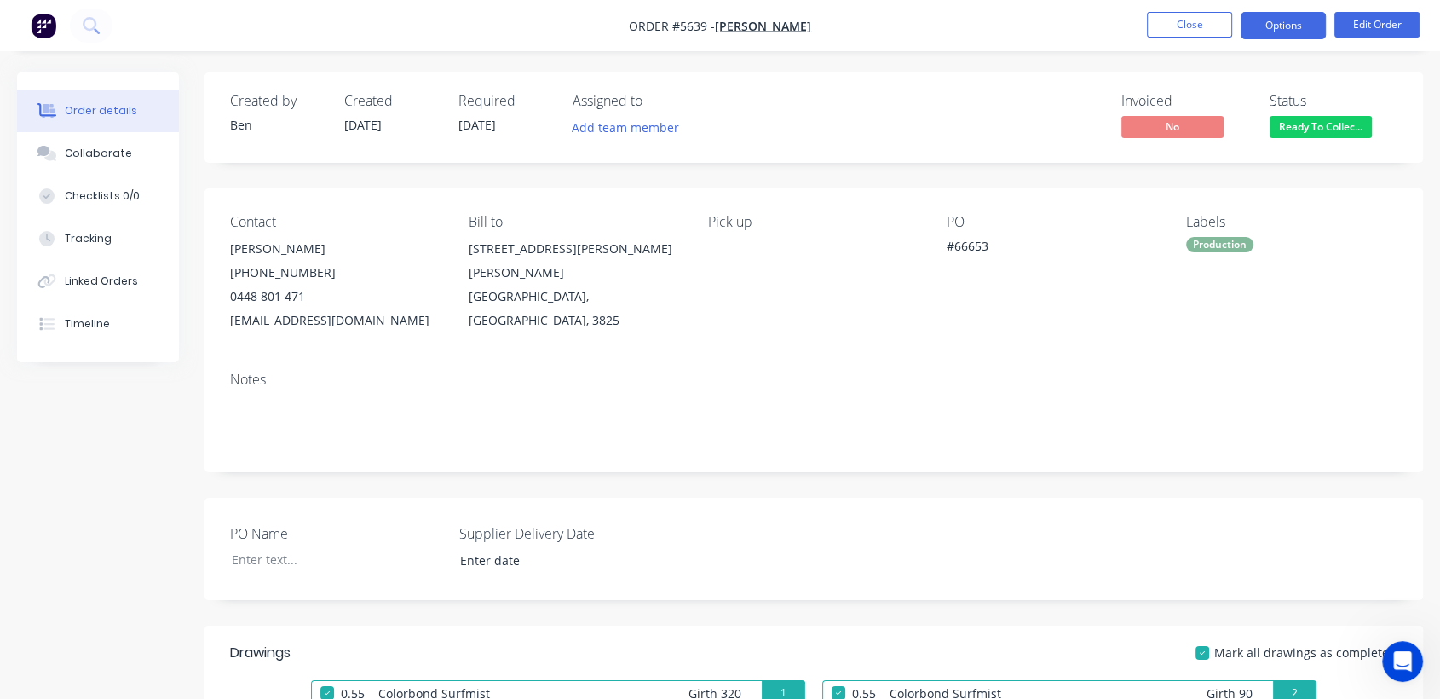
click at [1281, 15] on button "Options" at bounding box center [1282, 25] width 85 height 27
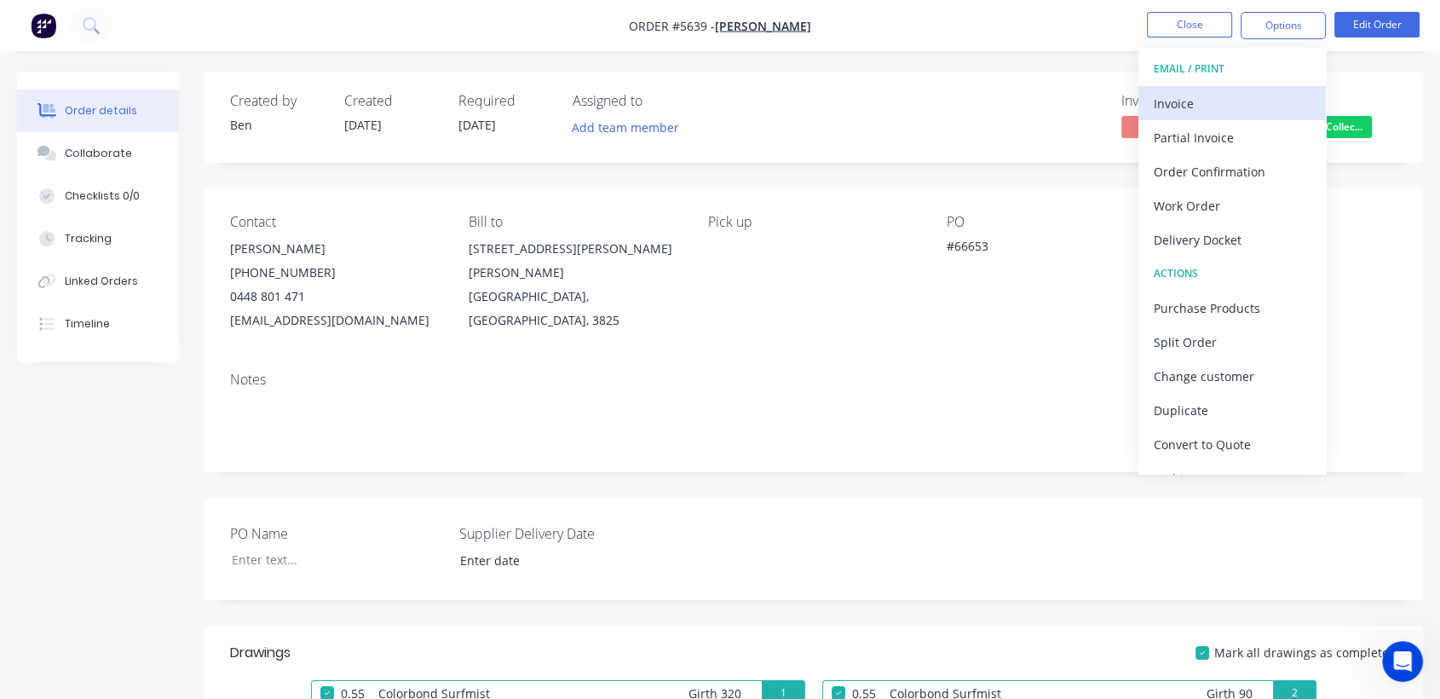
click at [1193, 98] on div "Invoice" at bounding box center [1231, 103] width 157 height 25
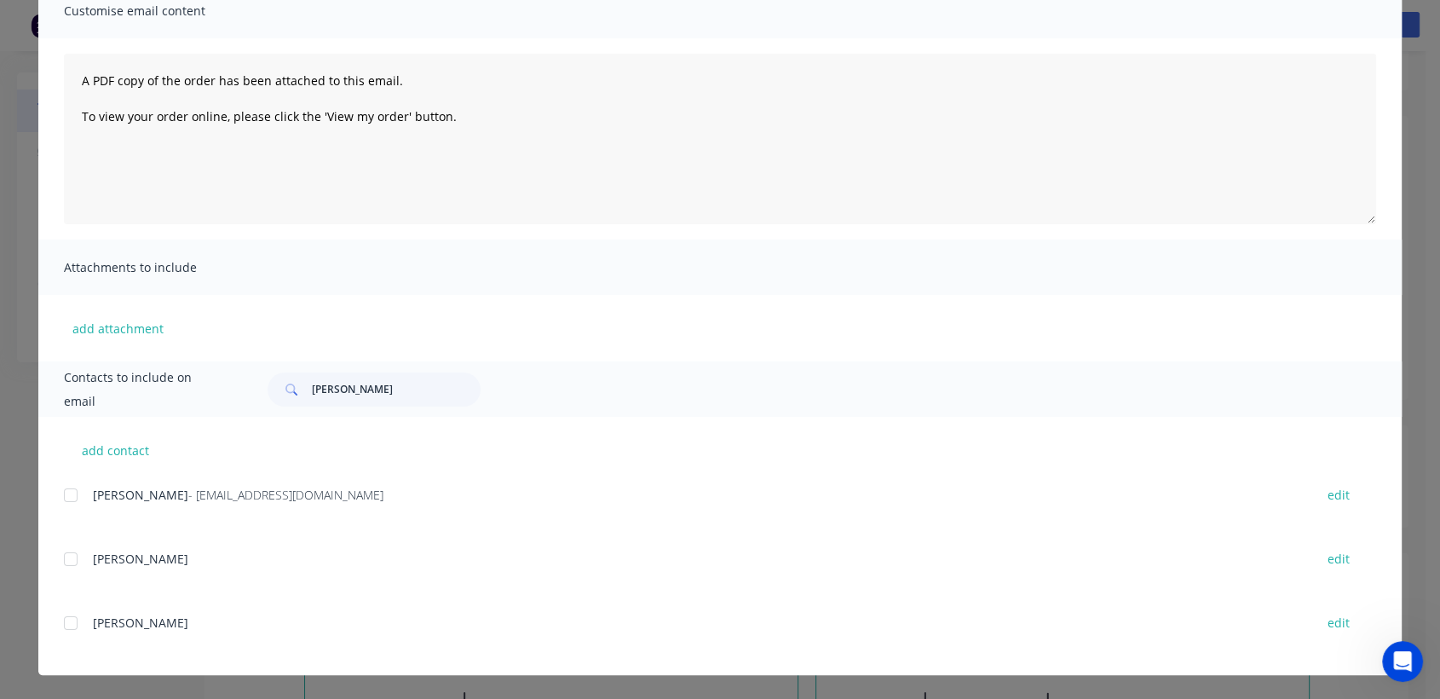
scroll to position [75, 0]
click at [61, 492] on div at bounding box center [71, 495] width 34 height 34
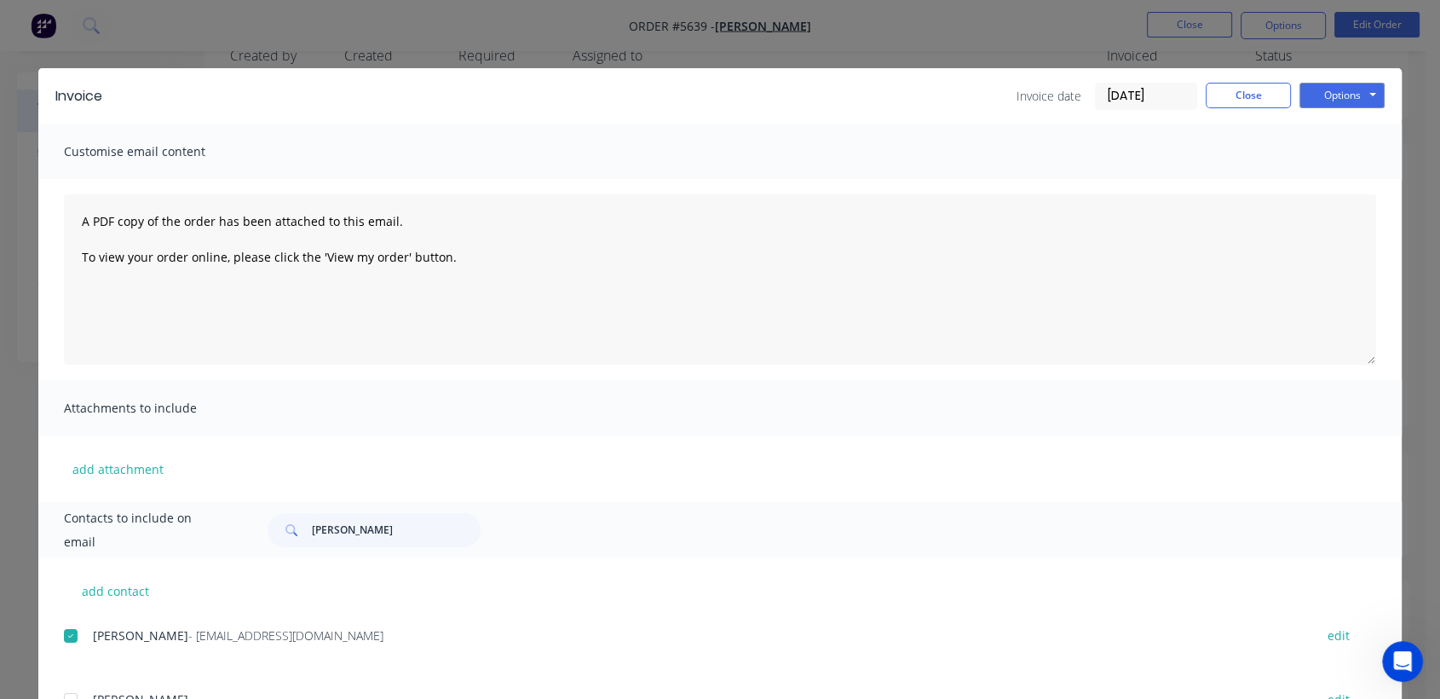
scroll to position [37, 0]
click at [1371, 87] on button "Options" at bounding box center [1341, 96] width 85 height 26
click at [1339, 182] on button "Email" at bounding box center [1353, 182] width 109 height 28
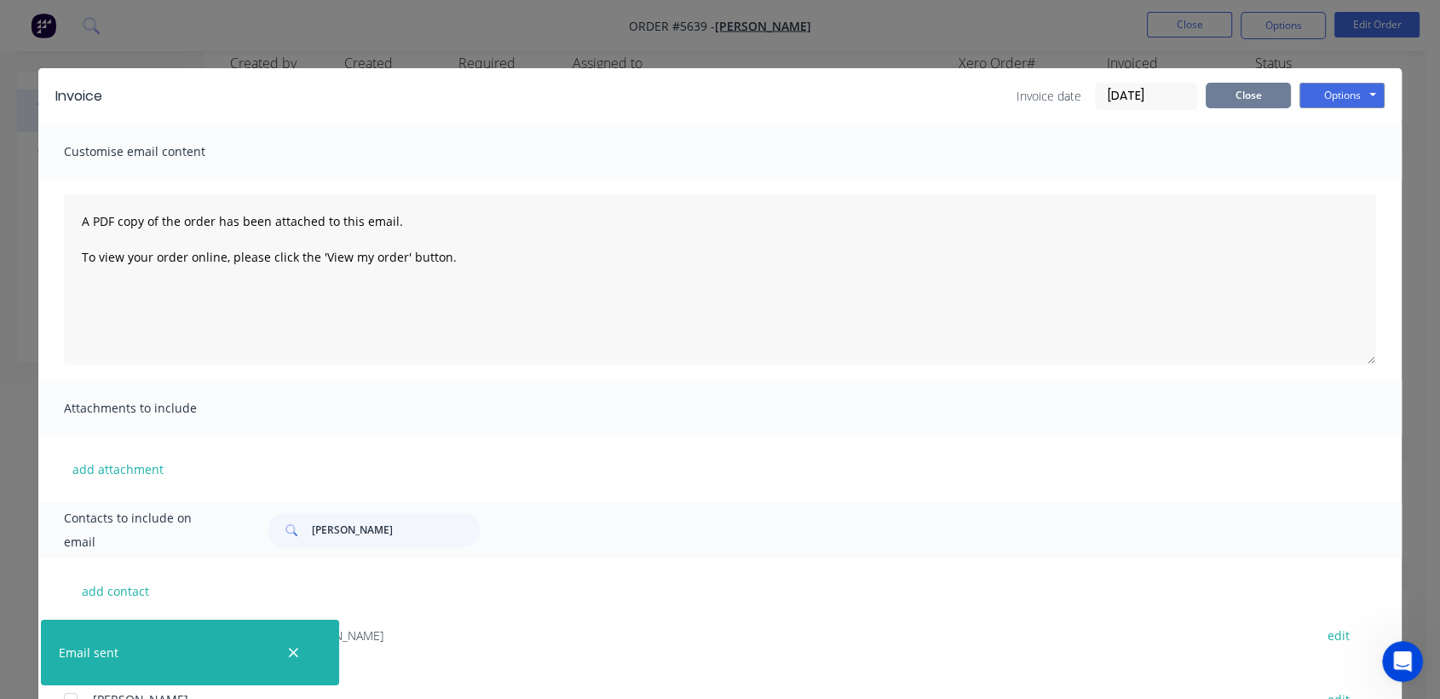
click at [1229, 84] on button "Close" at bounding box center [1247, 96] width 85 height 26
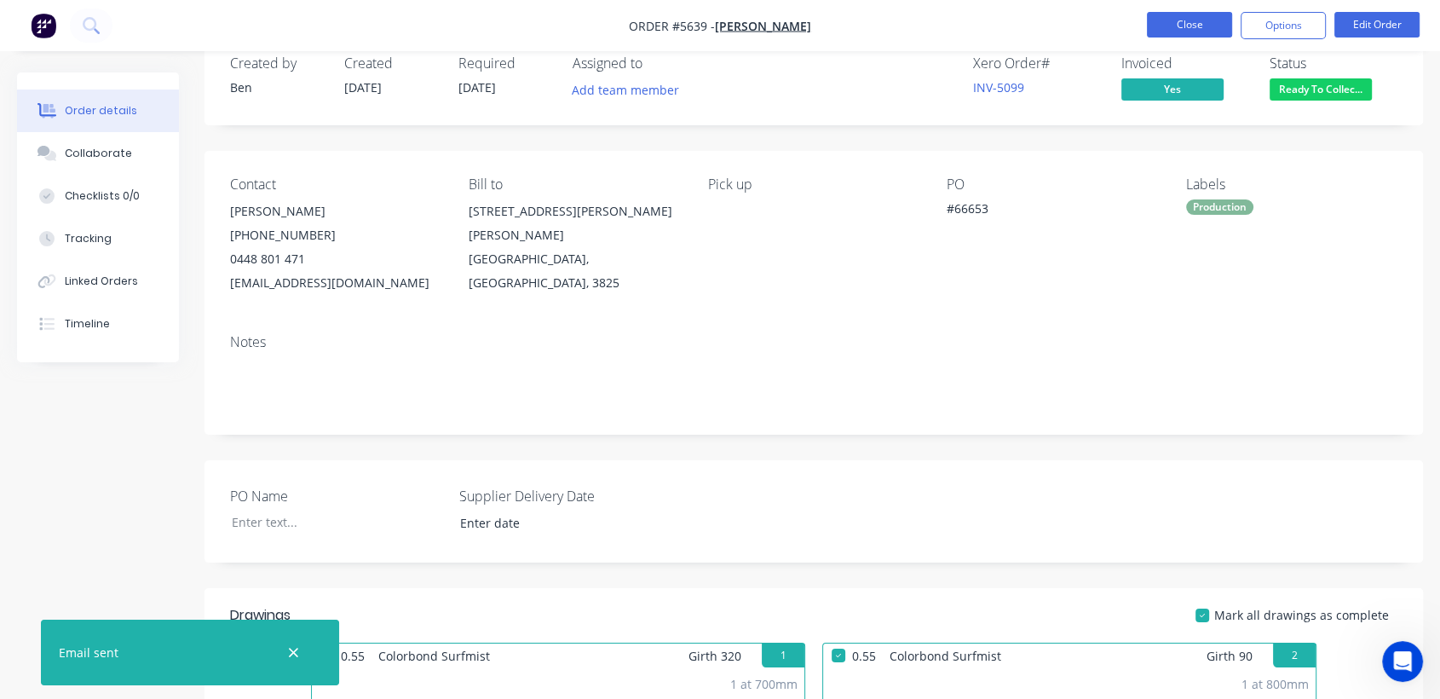
click at [1193, 16] on button "Close" at bounding box center [1189, 25] width 85 height 26
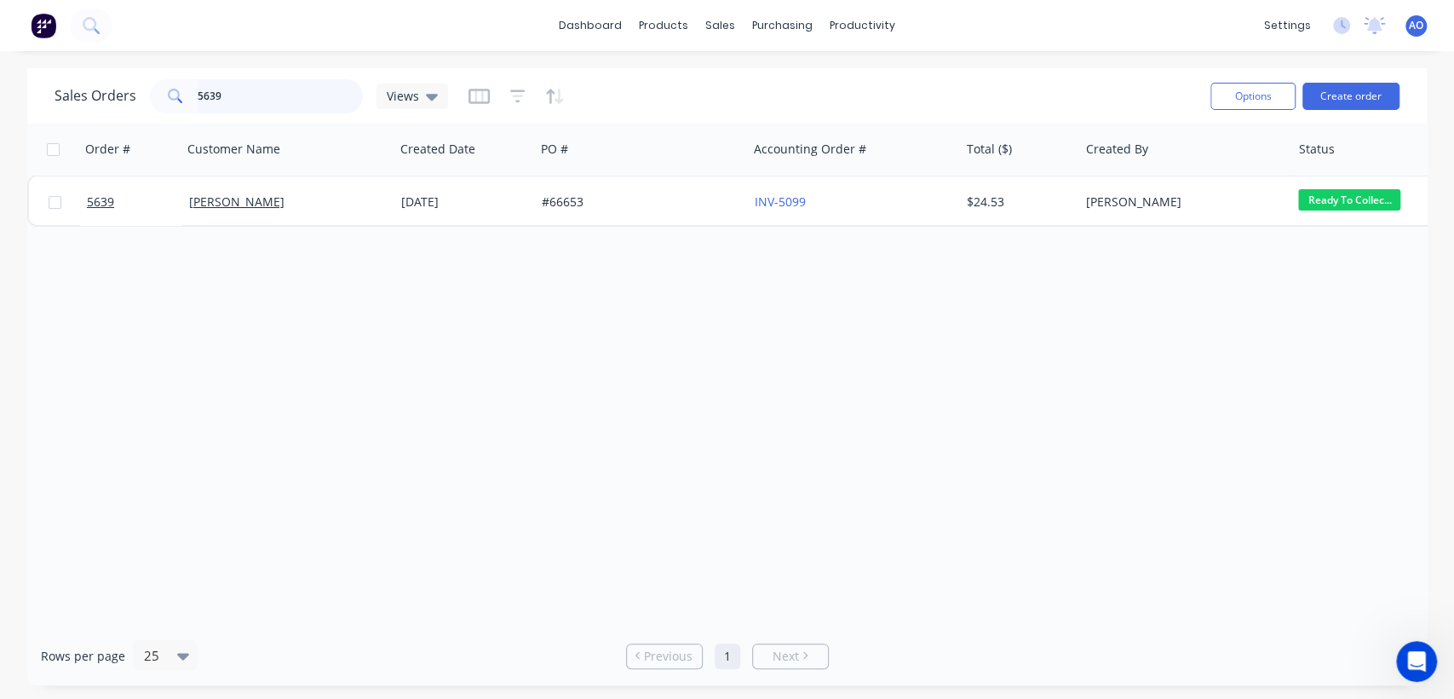
click at [286, 98] on input "5639" at bounding box center [281, 96] width 166 height 34
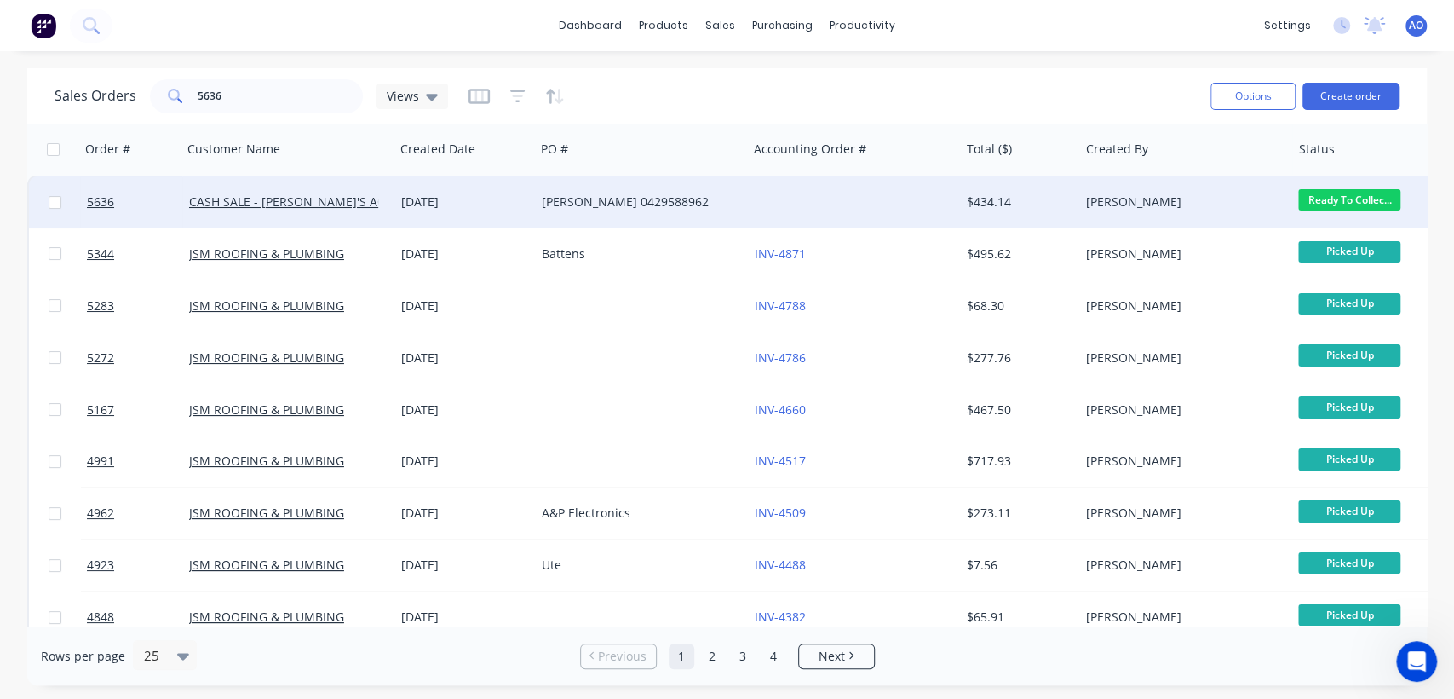
click at [814, 202] on div at bounding box center [854, 201] width 212 height 51
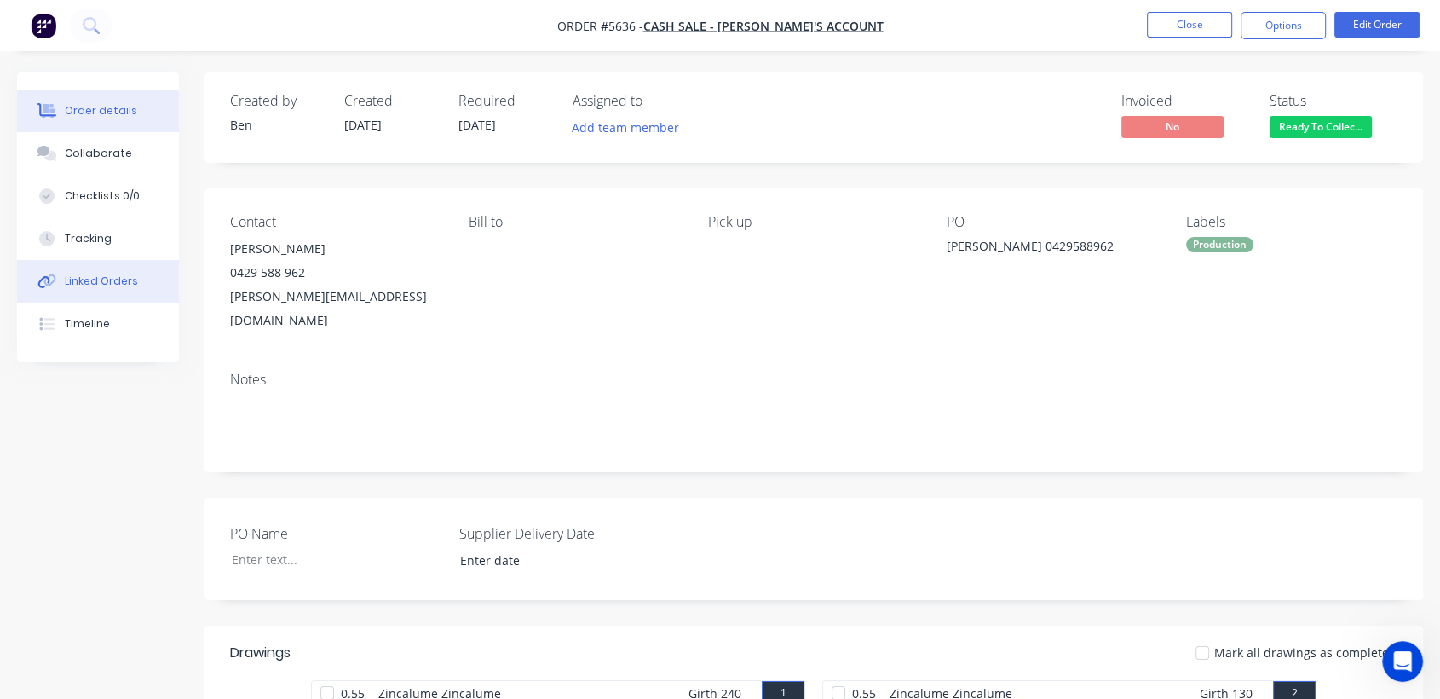
click at [137, 297] on button "Linked Orders" at bounding box center [98, 281] width 162 height 43
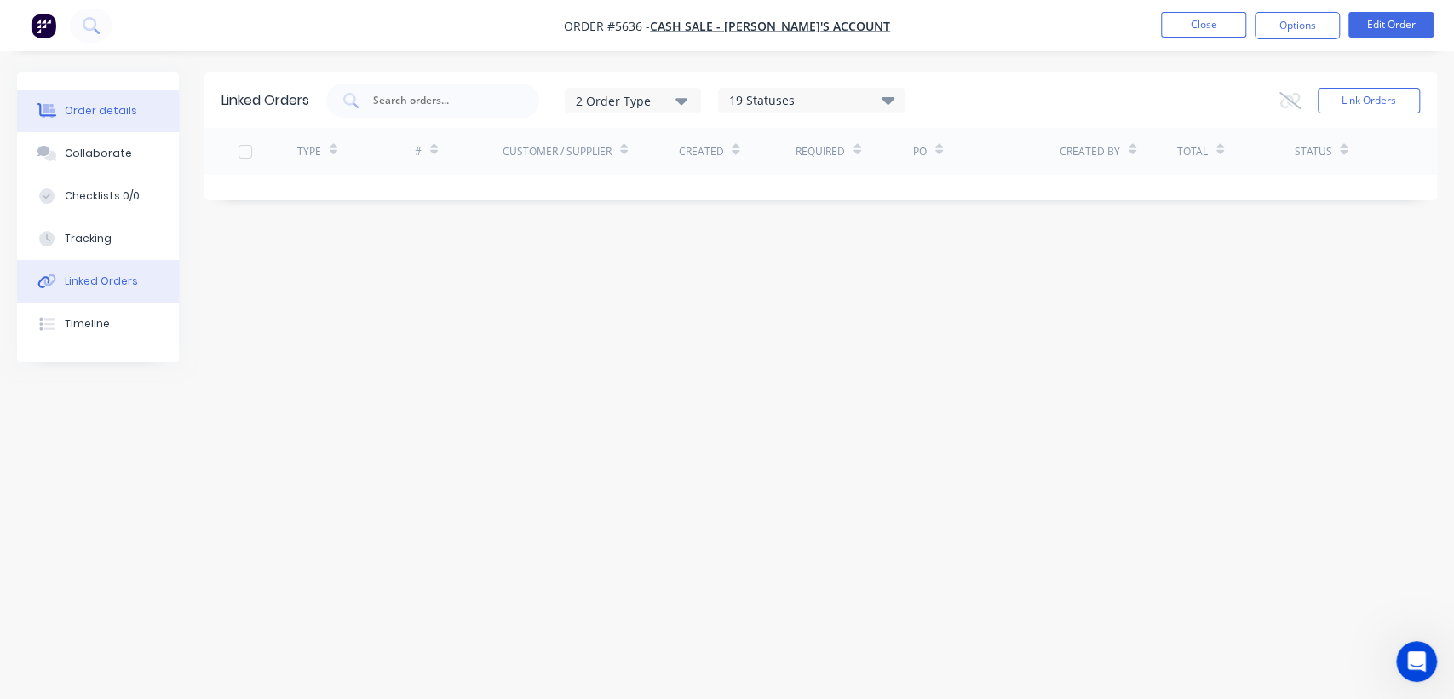
click at [101, 106] on div "Order details" at bounding box center [101, 110] width 72 height 15
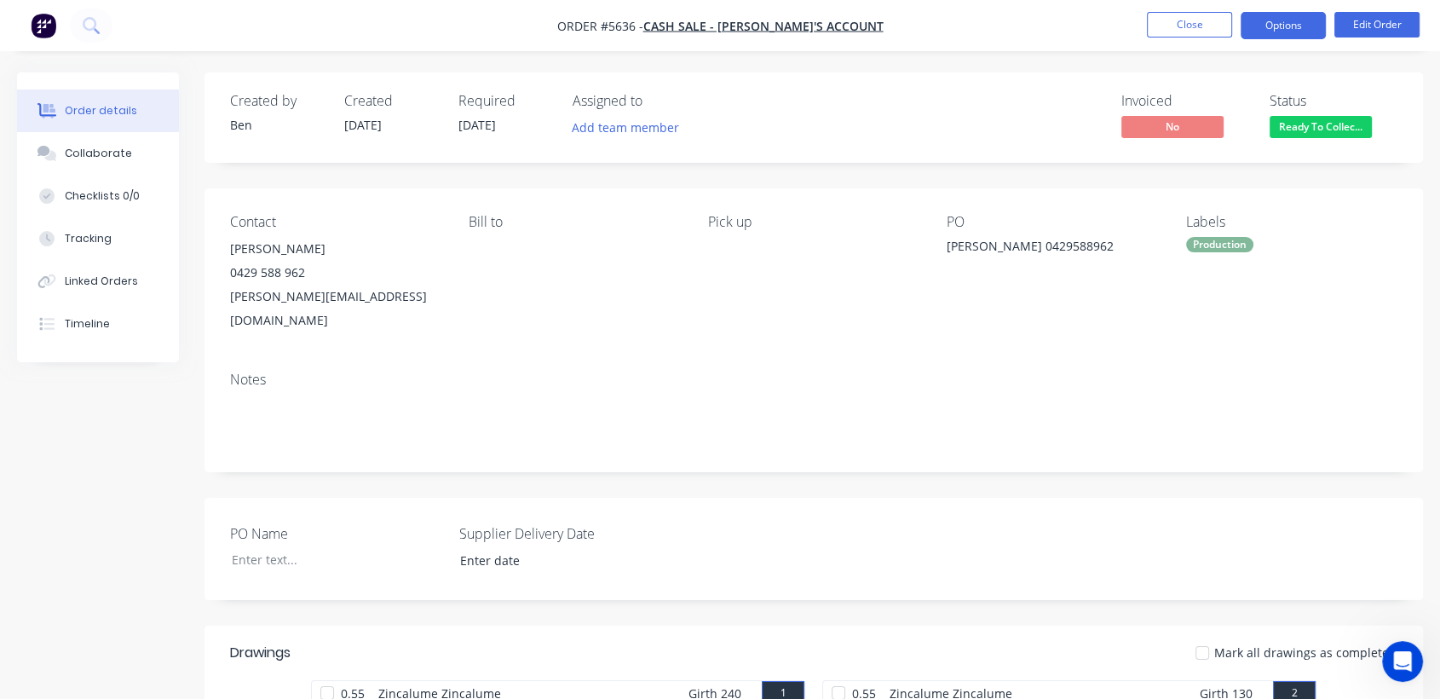
click at [1279, 23] on button "Options" at bounding box center [1282, 25] width 85 height 27
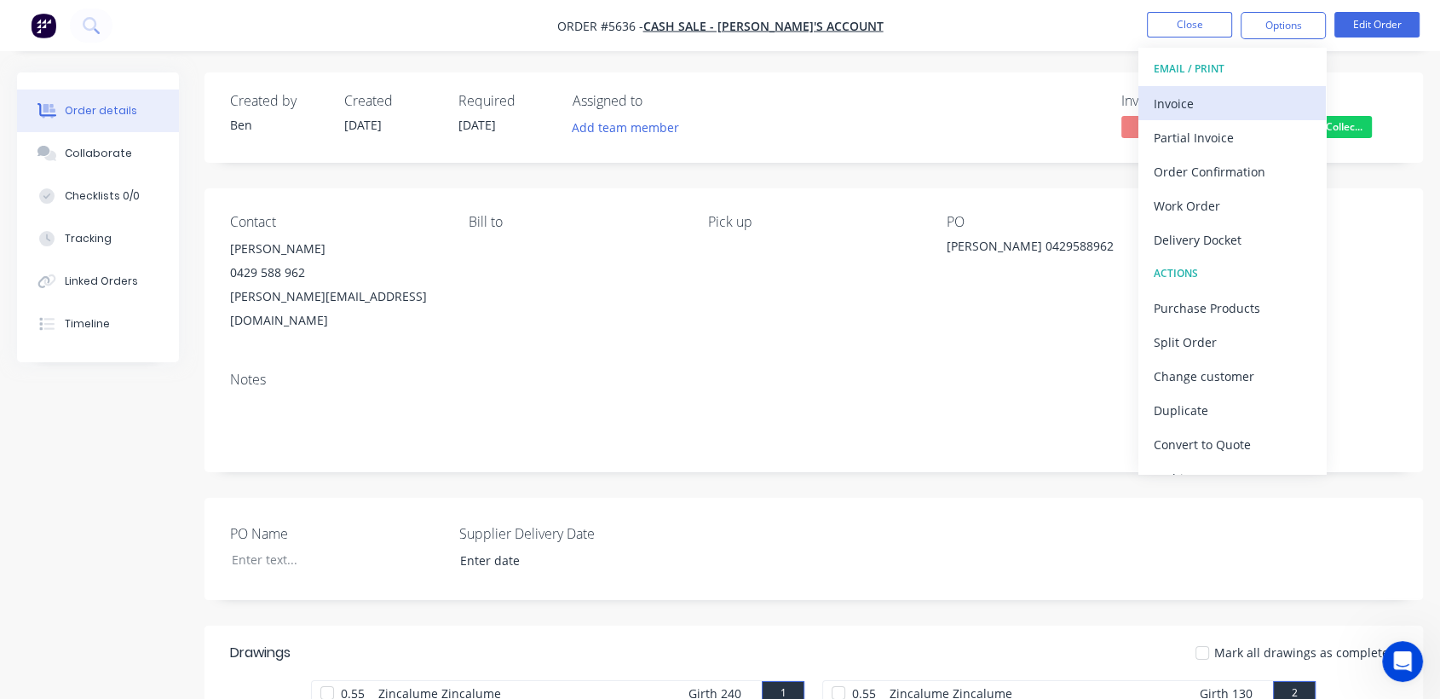
click at [1180, 101] on div "Invoice" at bounding box center [1231, 103] width 157 height 25
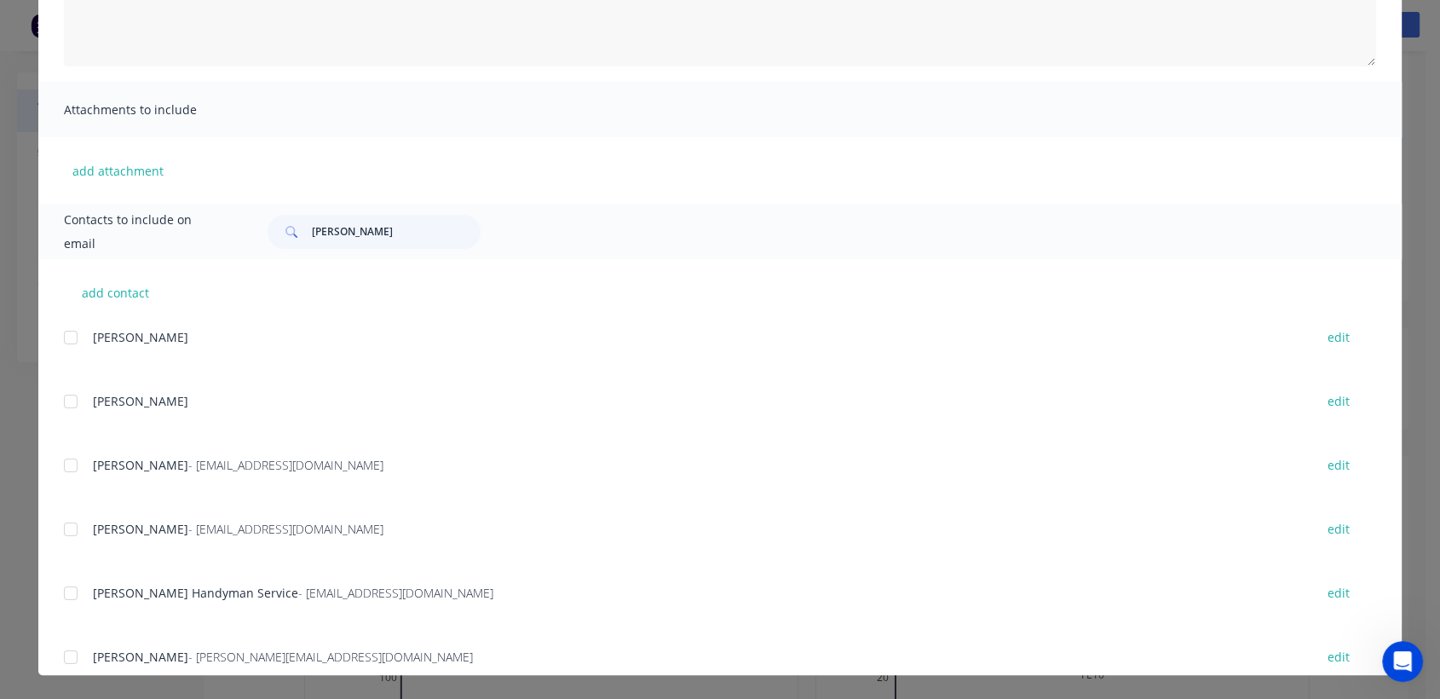
scroll to position [189, 0]
click at [382, 234] on input "[PERSON_NAME]" at bounding box center [396, 232] width 169 height 34
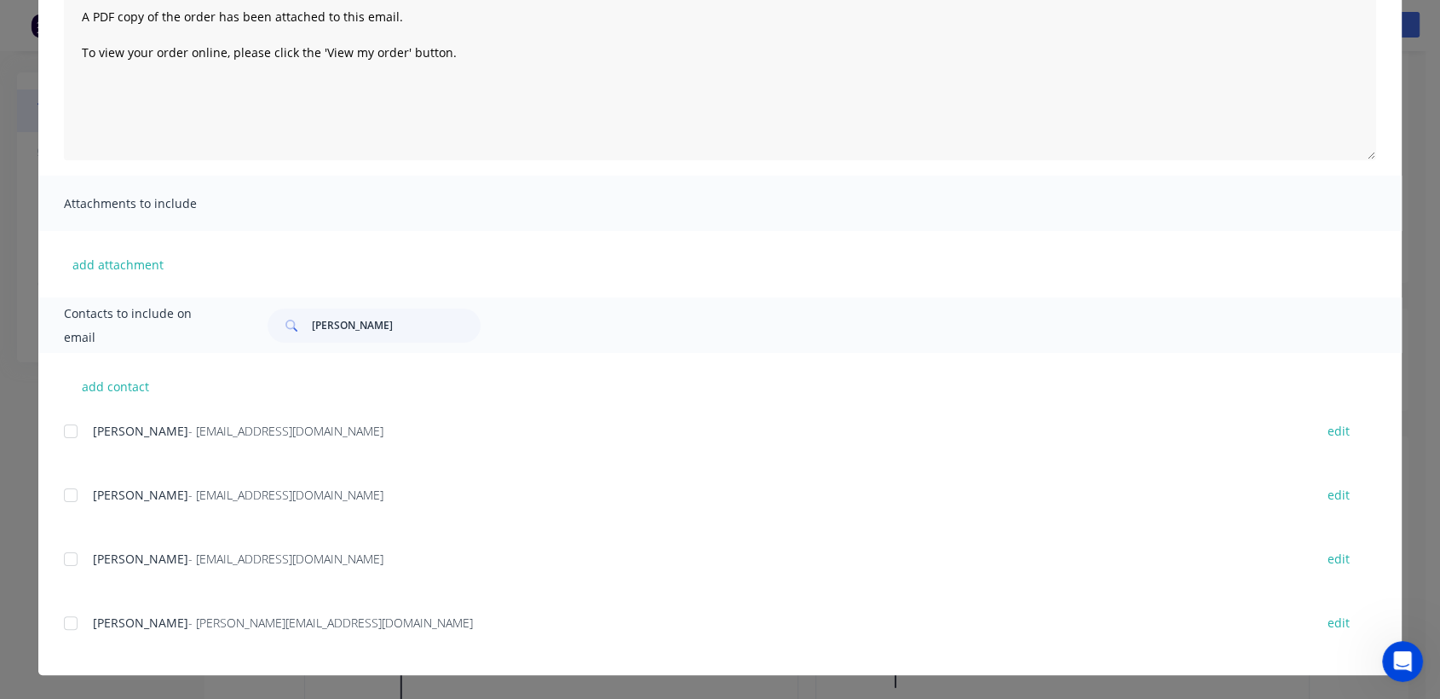
scroll to position [204, 0]
click at [66, 618] on div at bounding box center [71, 623] width 34 height 34
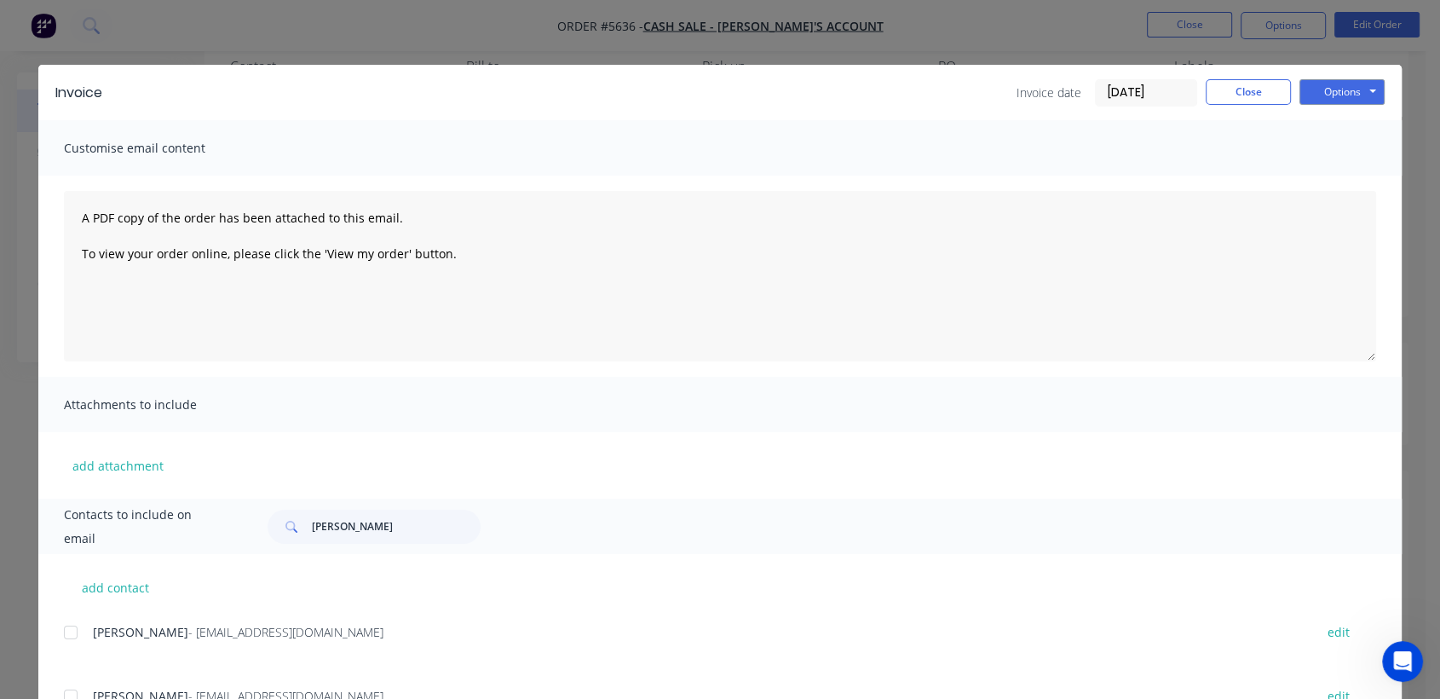
scroll to position [0, 0]
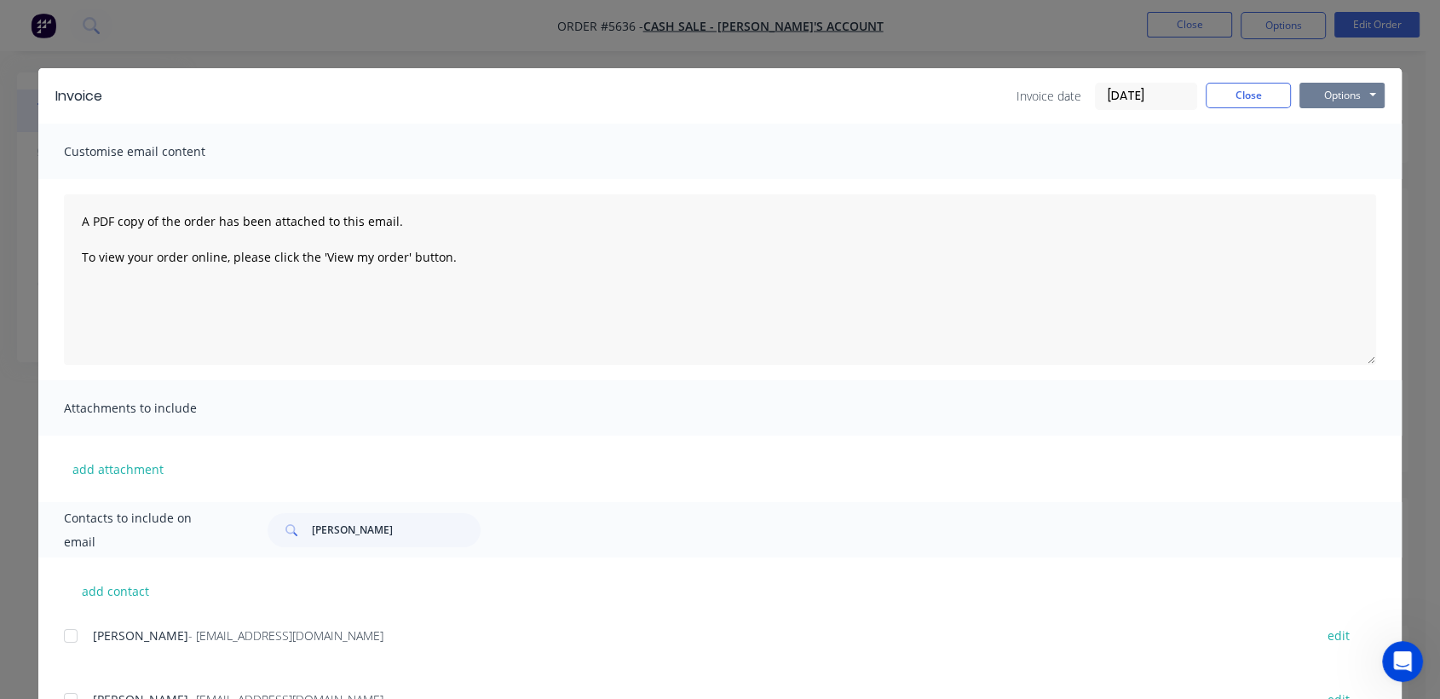
click at [1339, 94] on button "Options" at bounding box center [1341, 96] width 85 height 26
click at [1330, 185] on button "Email" at bounding box center [1353, 182] width 109 height 28
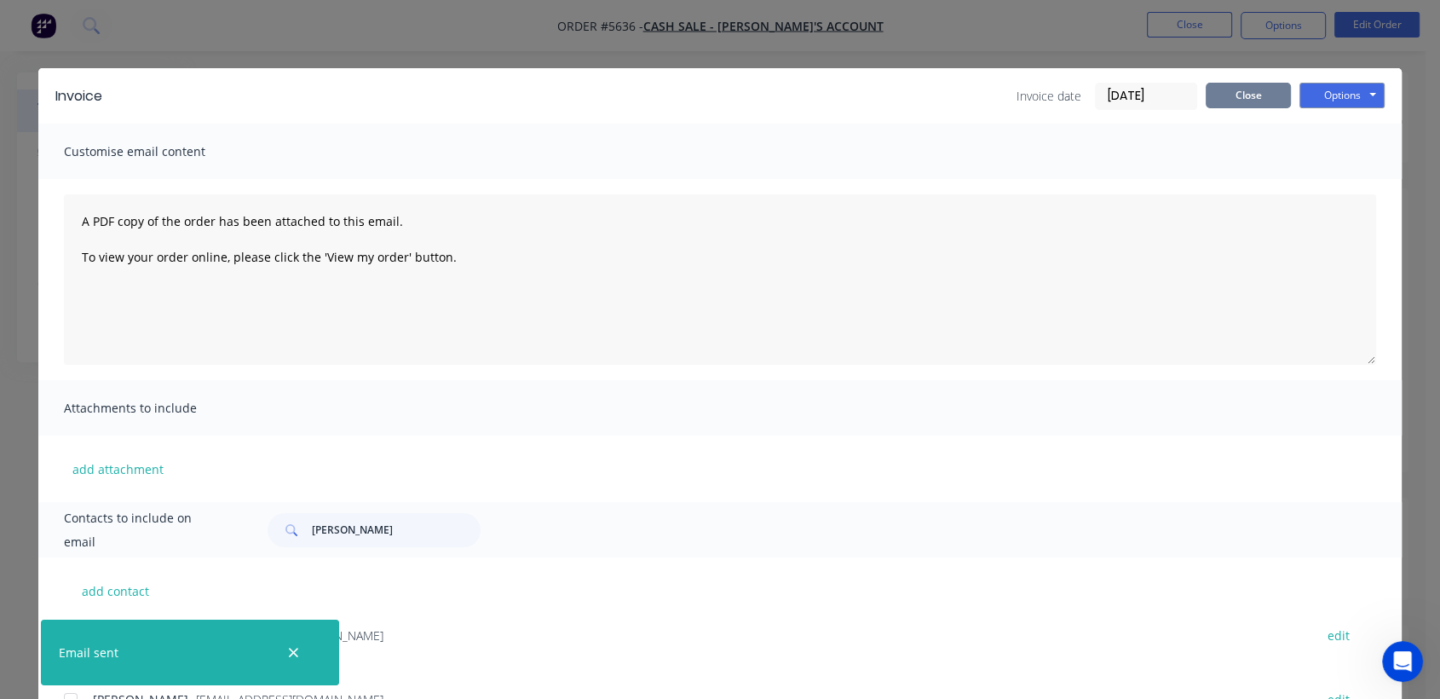
click at [1262, 93] on button "Close" at bounding box center [1247, 96] width 85 height 26
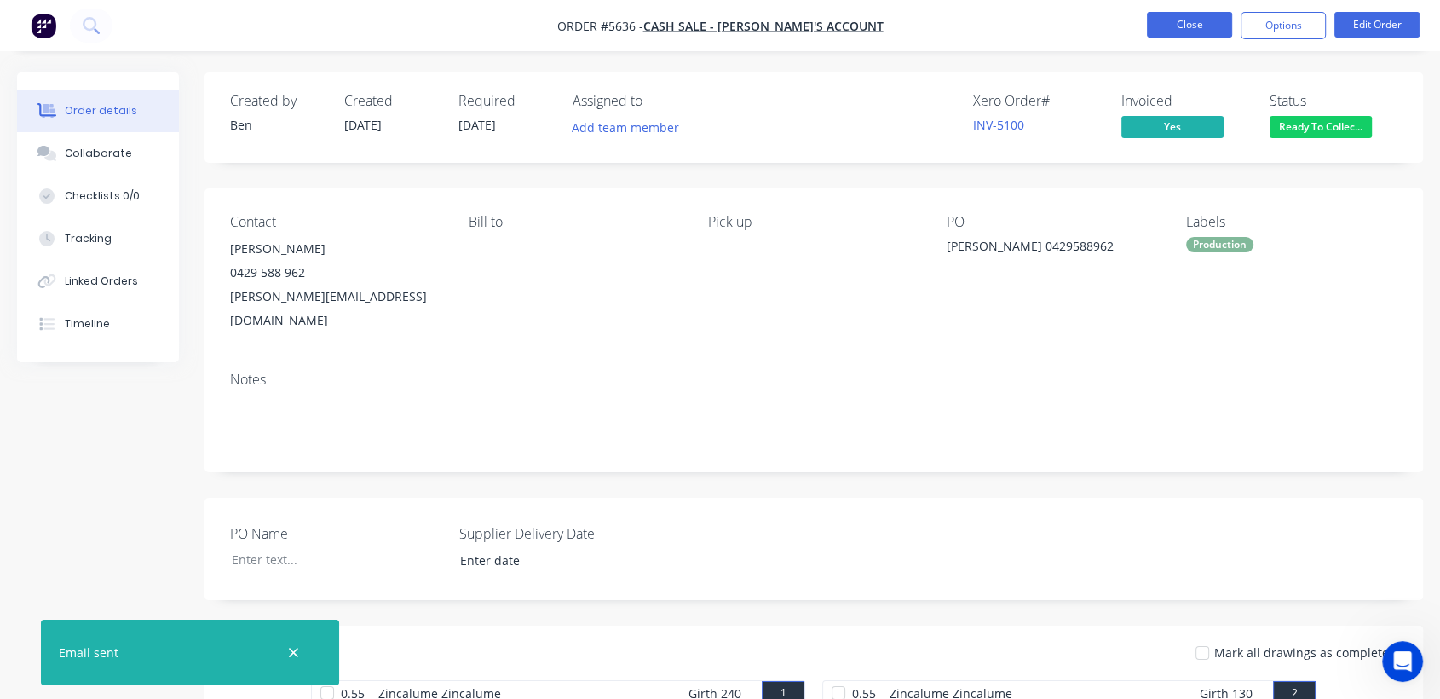
click at [1182, 22] on button "Close" at bounding box center [1189, 25] width 85 height 26
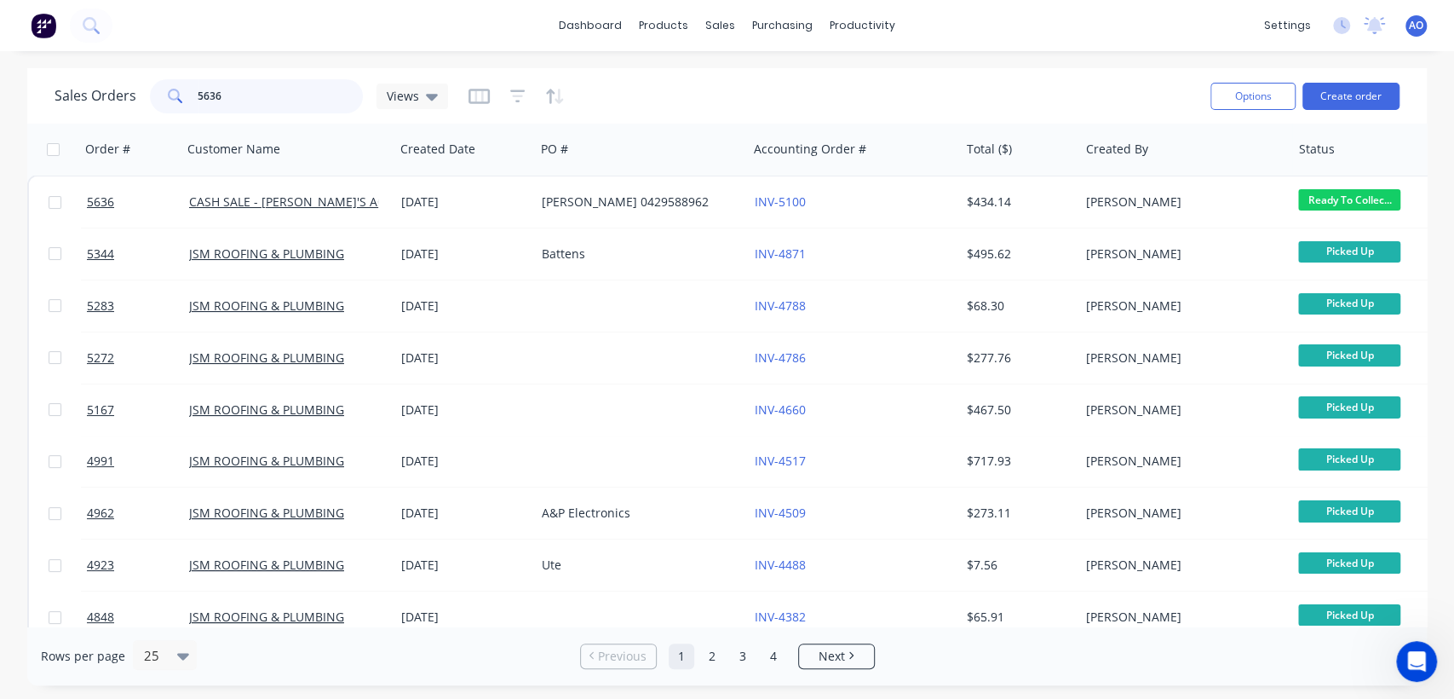
click at [239, 90] on input "5636" at bounding box center [281, 96] width 166 height 34
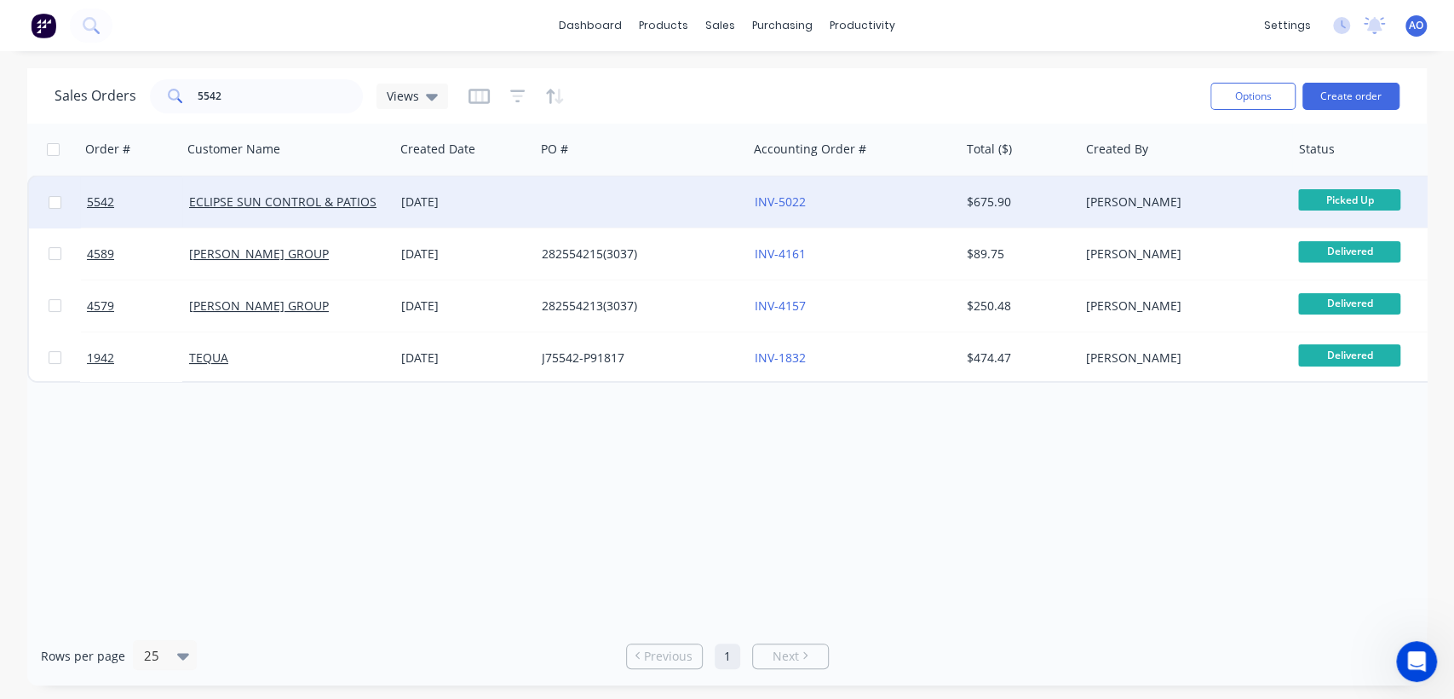
click at [656, 227] on div at bounding box center [641, 201] width 212 height 51
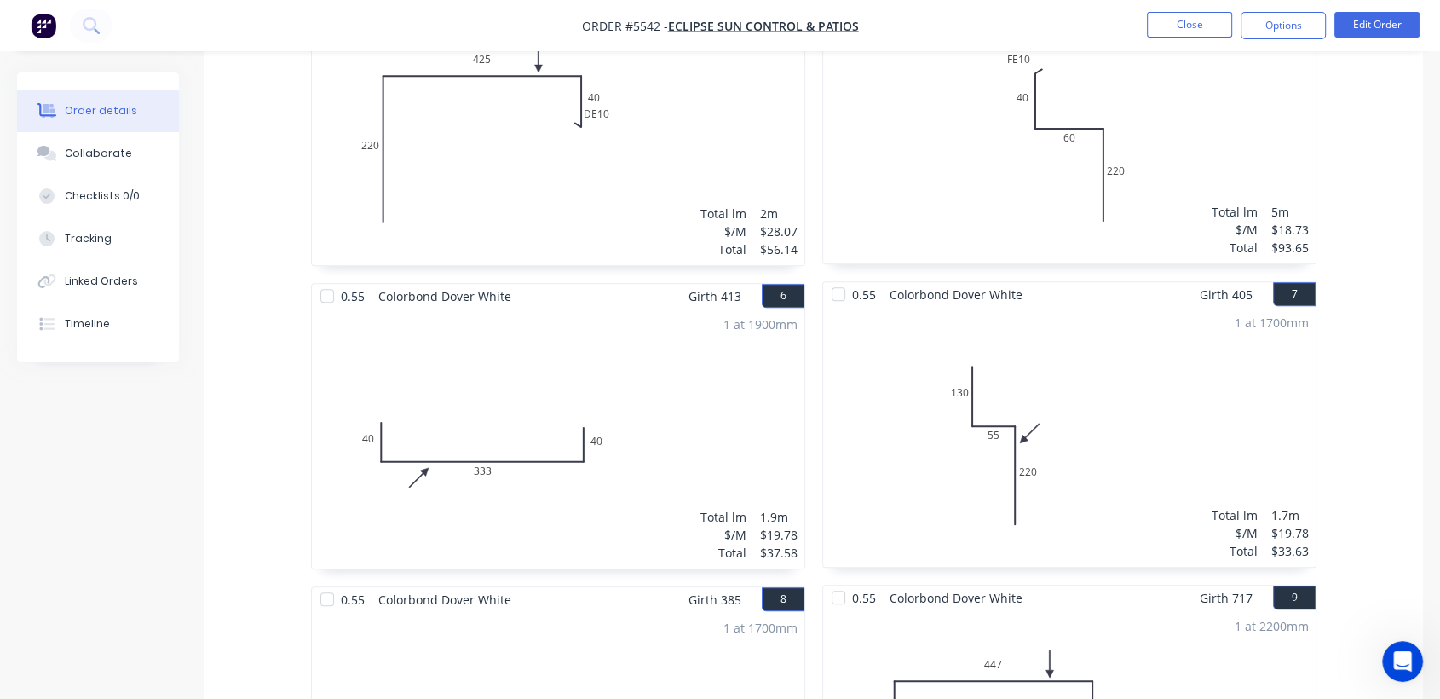
scroll to position [1514, 0]
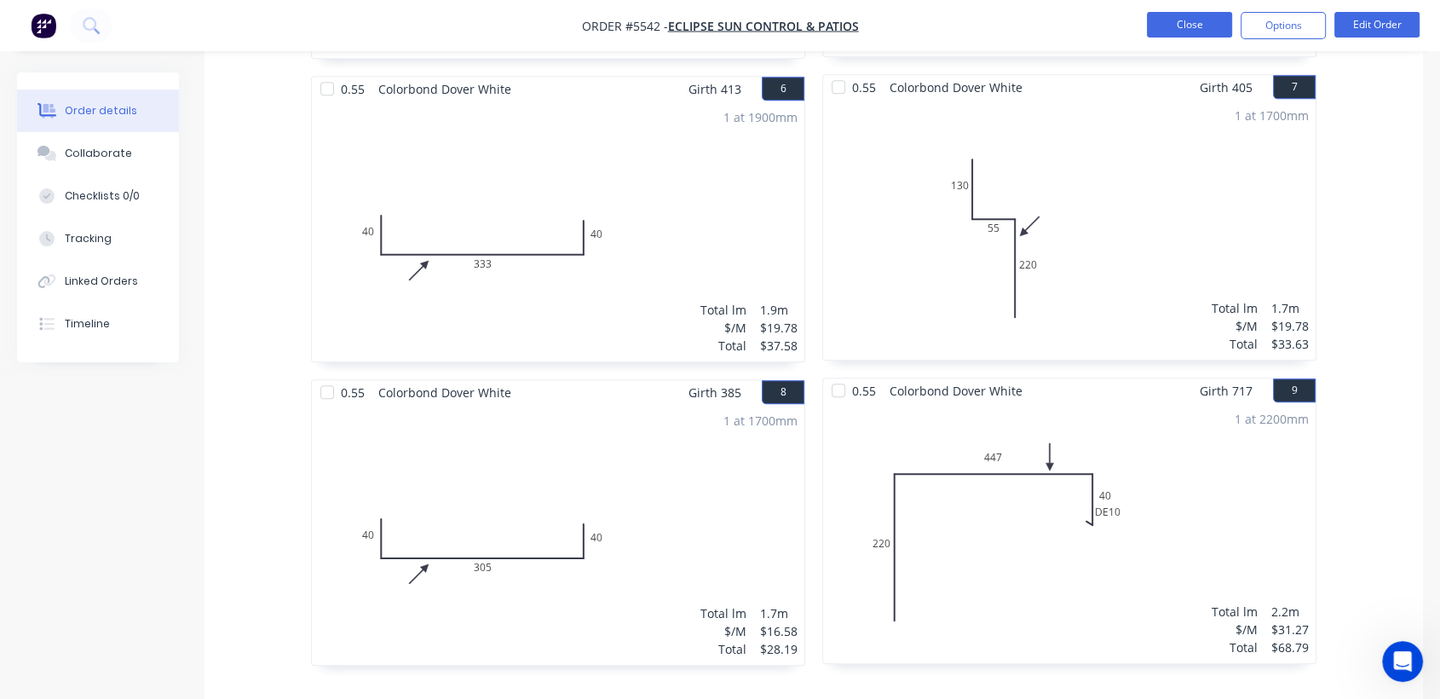
click at [1159, 17] on button "Close" at bounding box center [1189, 25] width 85 height 26
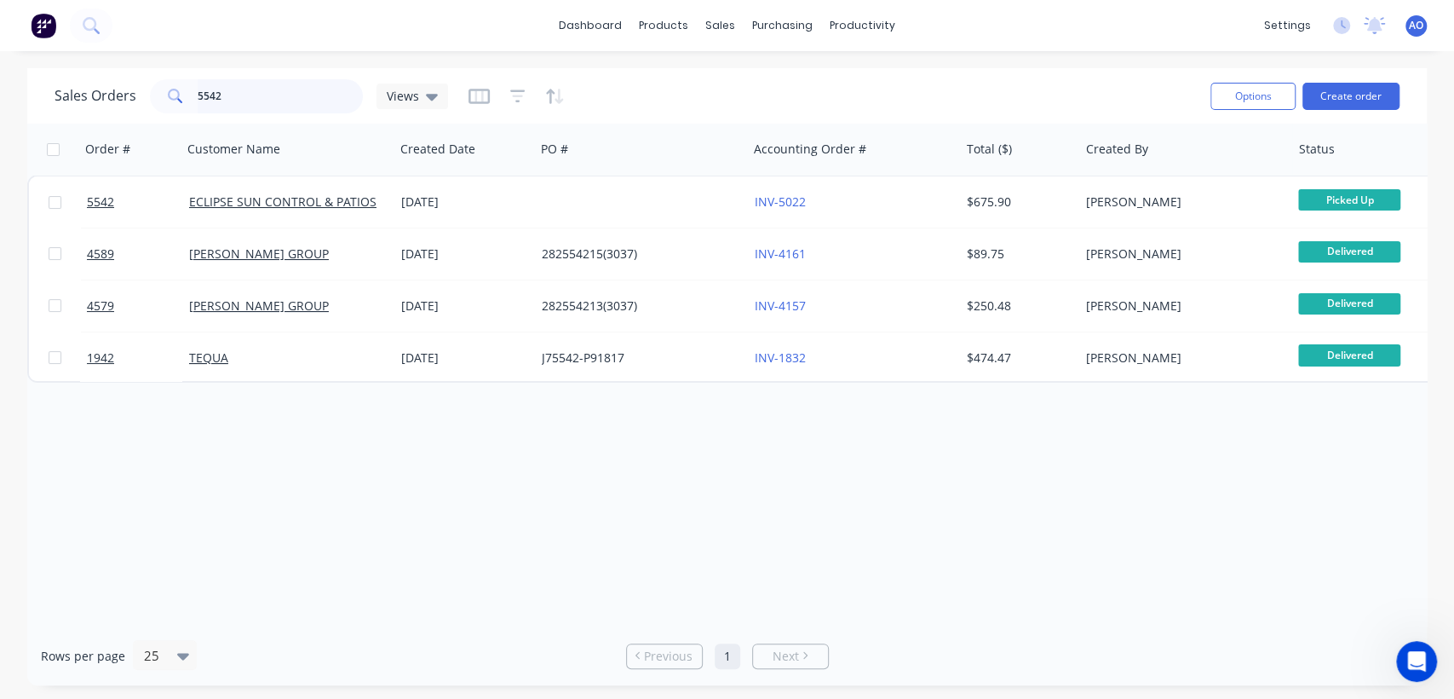
click at [237, 96] on input "5542" at bounding box center [281, 96] width 166 height 34
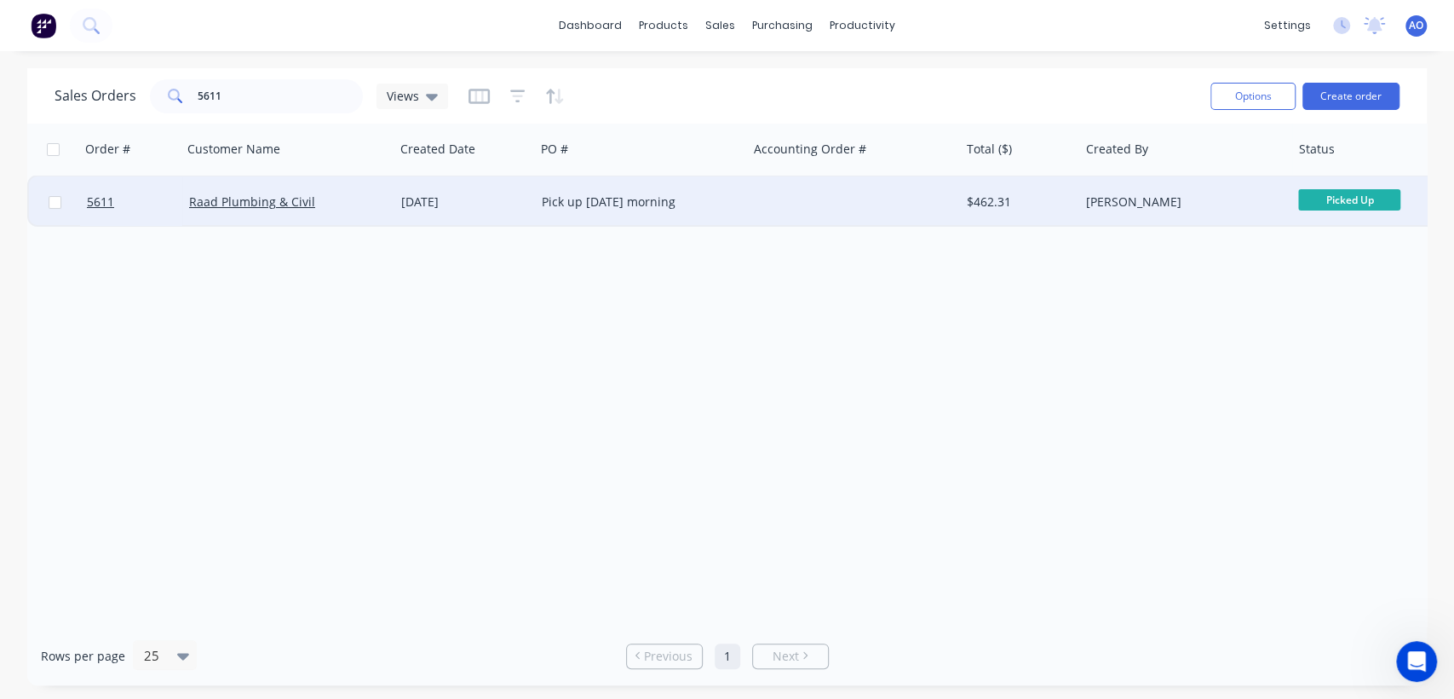
click at [813, 206] on div at bounding box center [854, 201] width 212 height 51
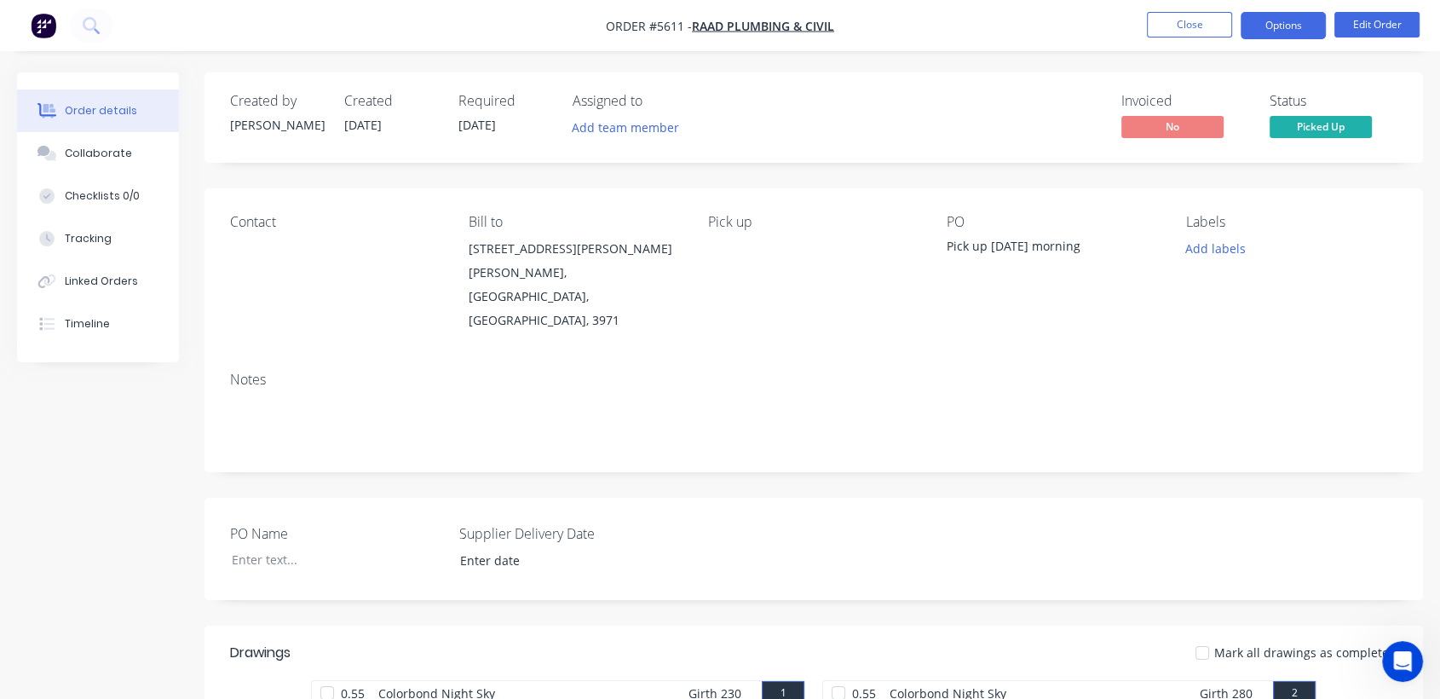
click at [1268, 18] on button "Options" at bounding box center [1282, 25] width 85 height 27
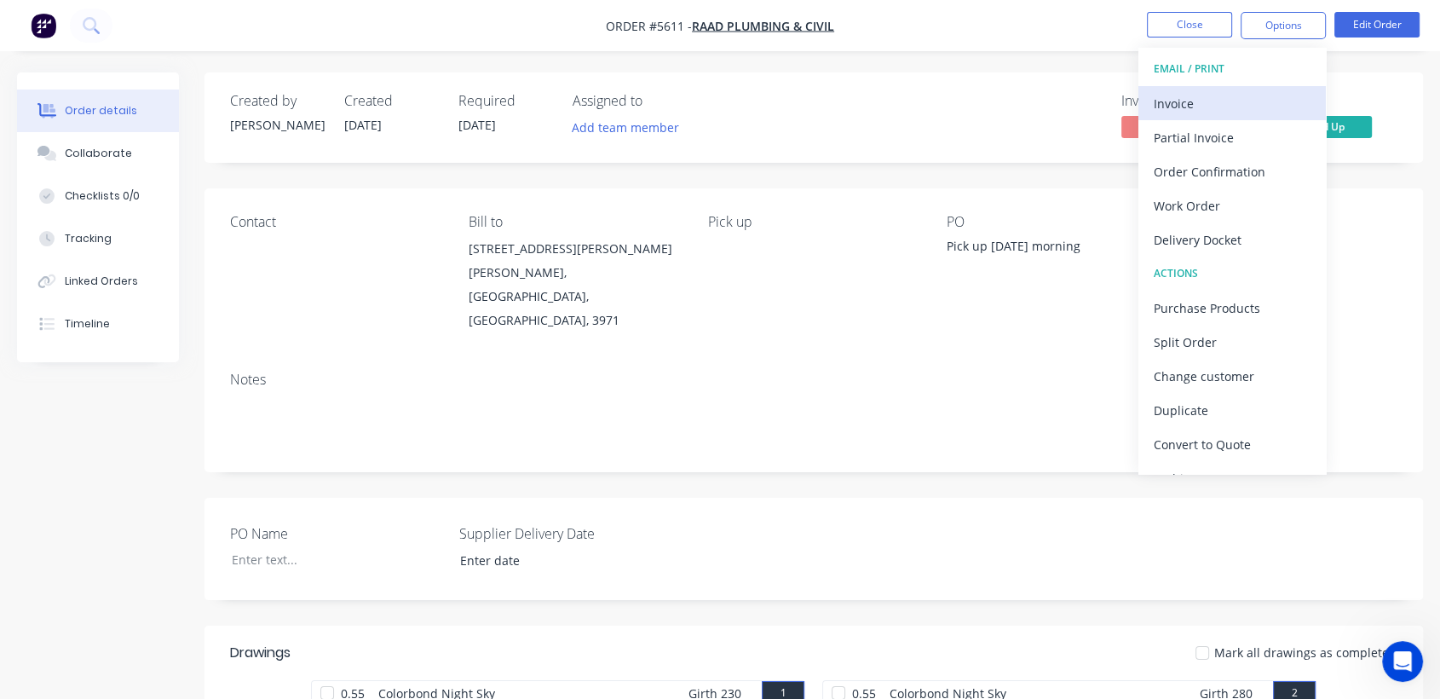
click at [1251, 102] on div "Invoice" at bounding box center [1231, 103] width 157 height 25
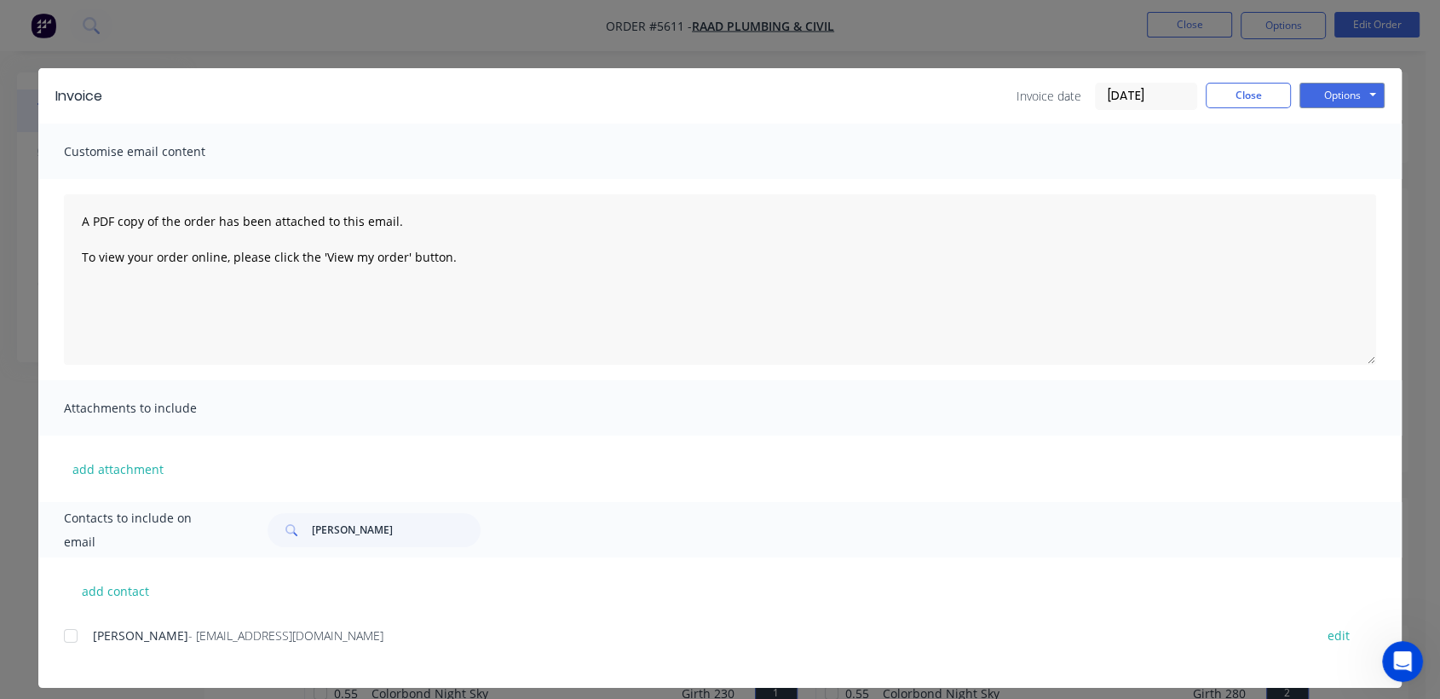
click at [61, 635] on div at bounding box center [71, 635] width 34 height 34
click at [1333, 104] on button "Options" at bounding box center [1341, 96] width 85 height 26
click at [1343, 175] on button "Email" at bounding box center [1353, 182] width 109 height 28
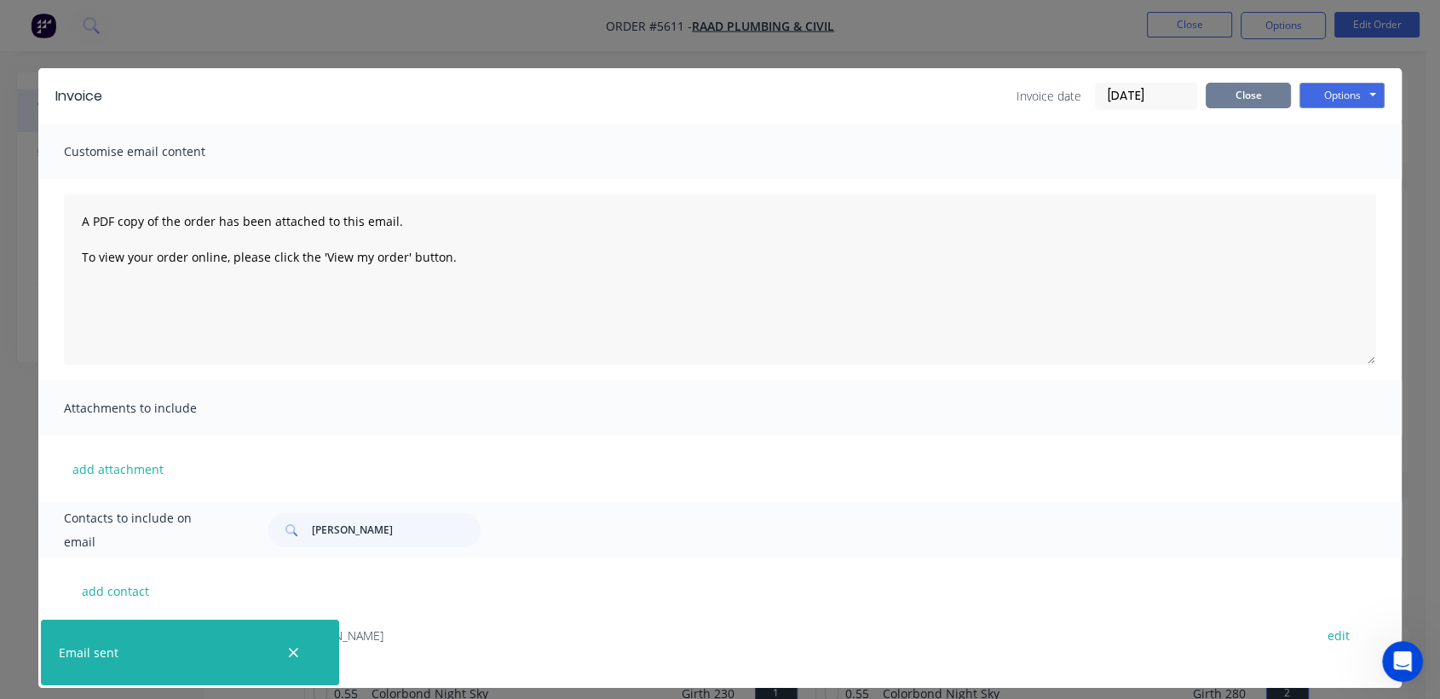
click at [1256, 98] on button "Close" at bounding box center [1247, 96] width 85 height 26
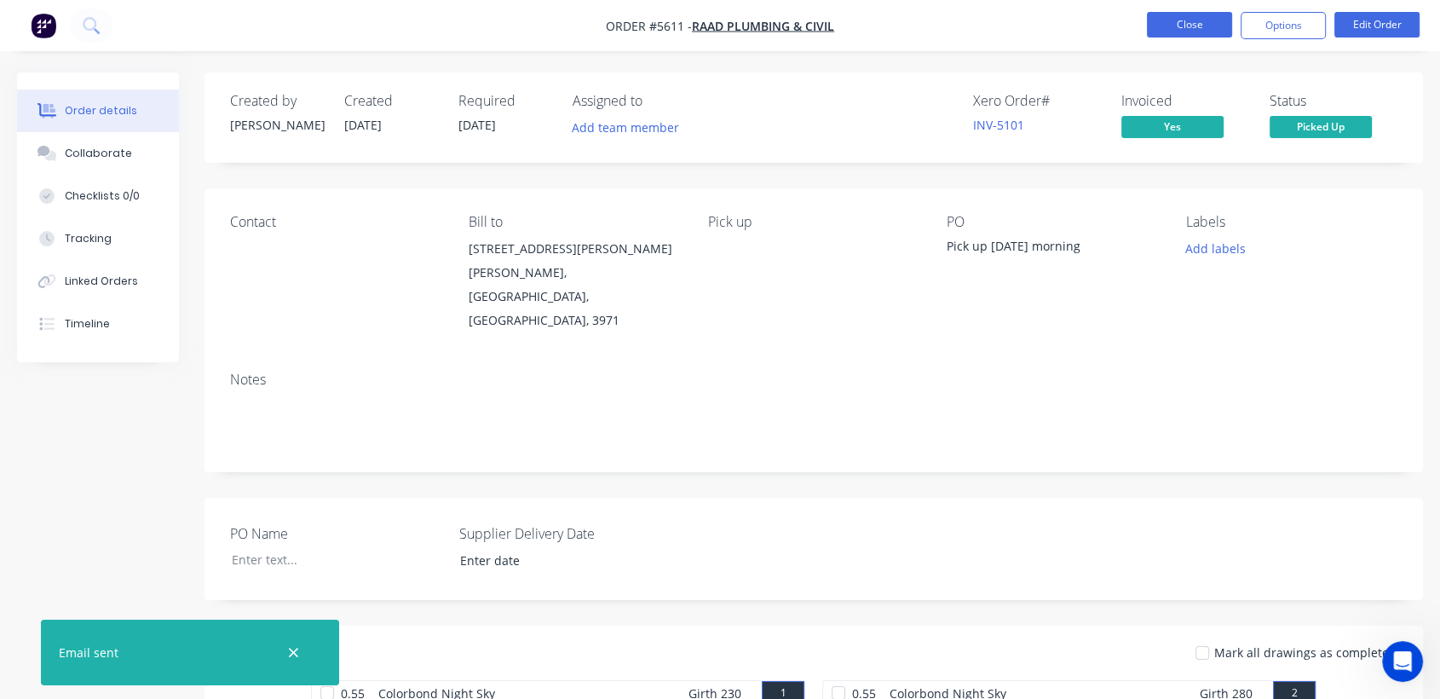
click at [1193, 27] on button "Close" at bounding box center [1189, 25] width 85 height 26
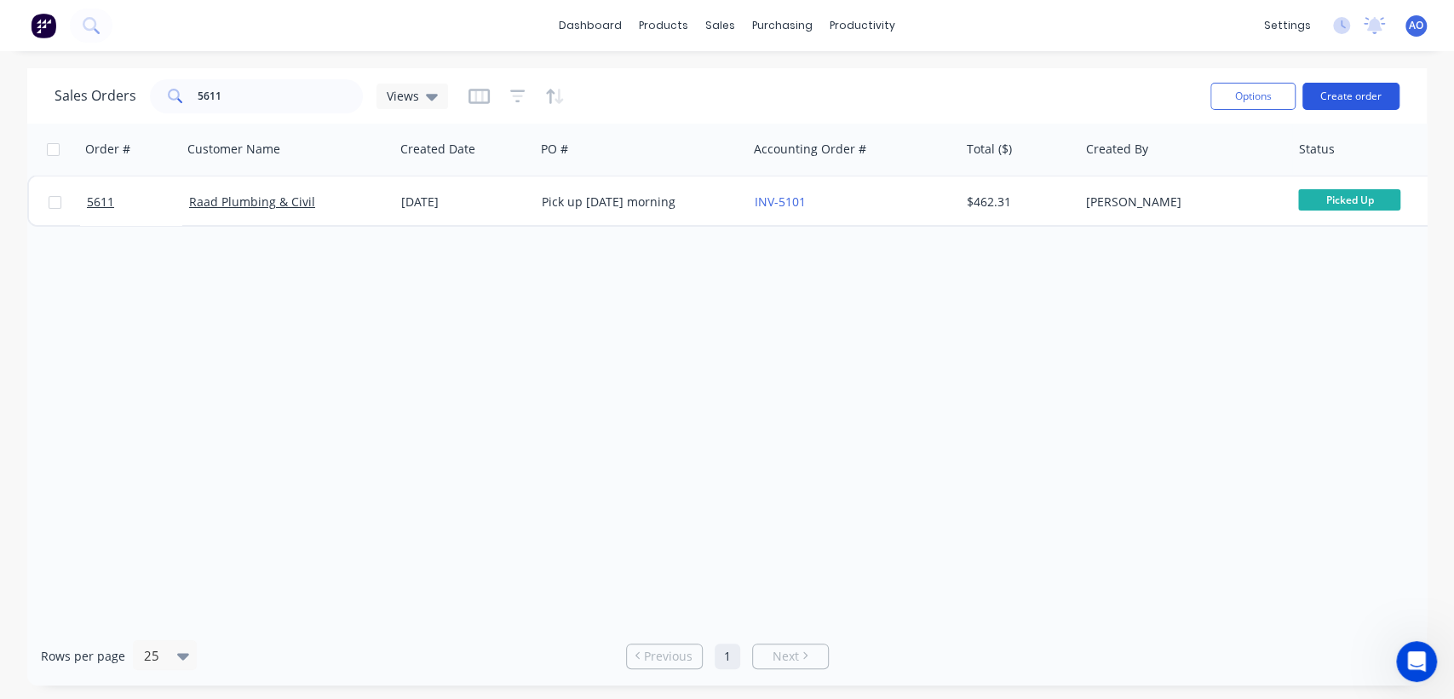
click at [1361, 91] on button "Create order" at bounding box center [1350, 96] width 97 height 27
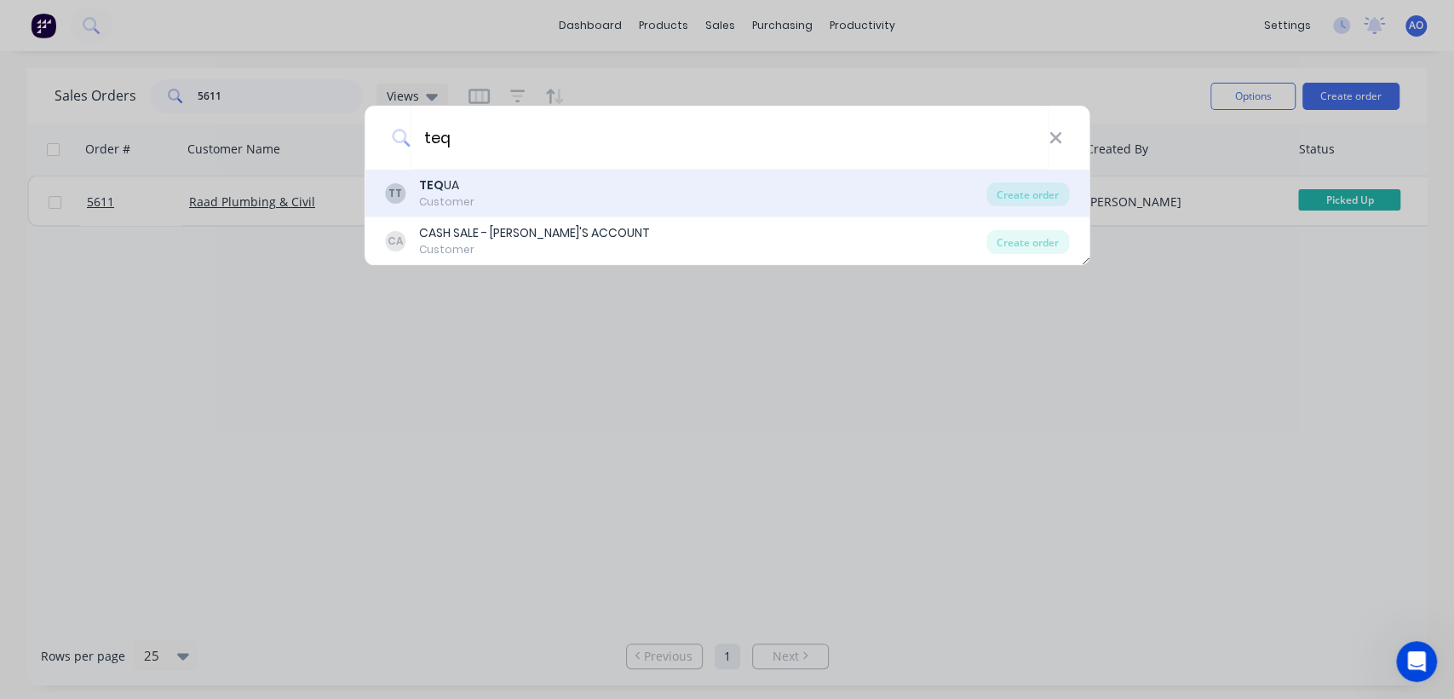
click at [1016, 179] on div "TT TEQ UA Customer Create order" at bounding box center [728, 194] width 726 height 48
click at [1027, 196] on div "Create order" at bounding box center [1027, 194] width 83 height 24
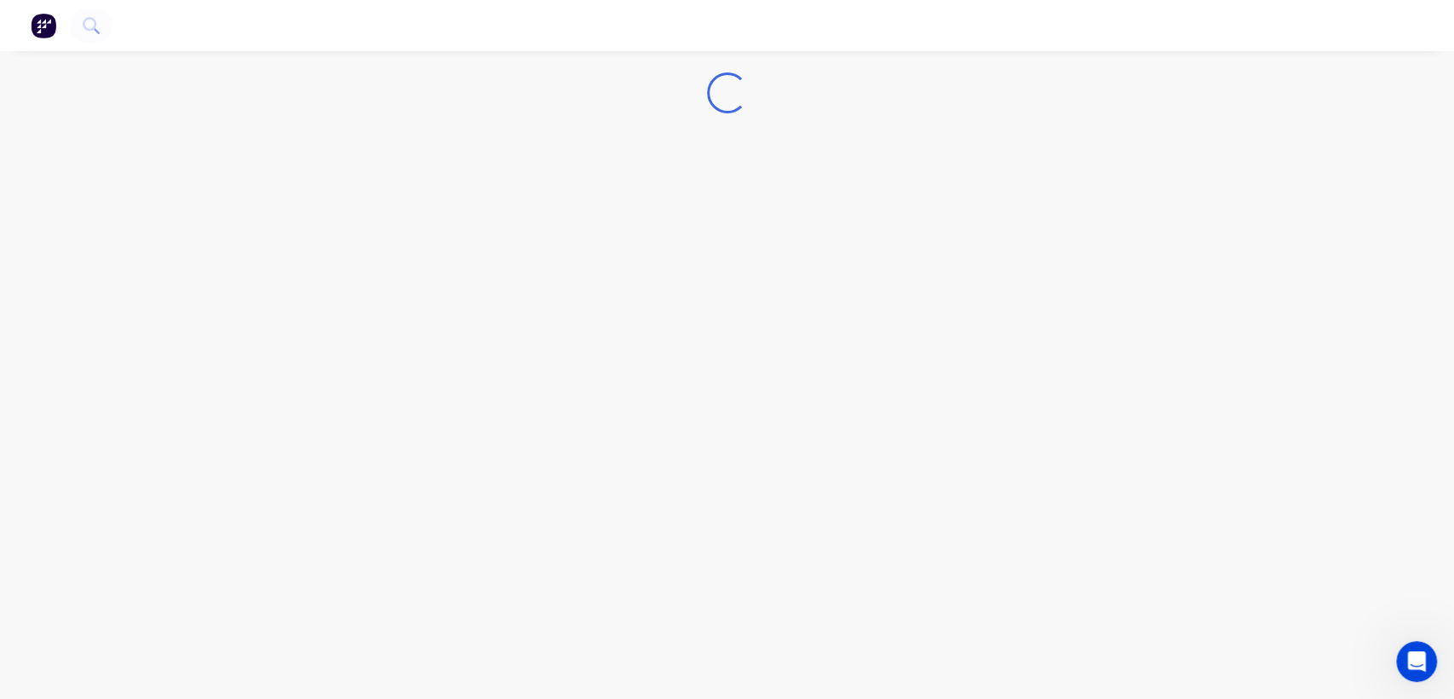
click at [828, 170] on div "Loading..." at bounding box center [727, 349] width 1454 height 699
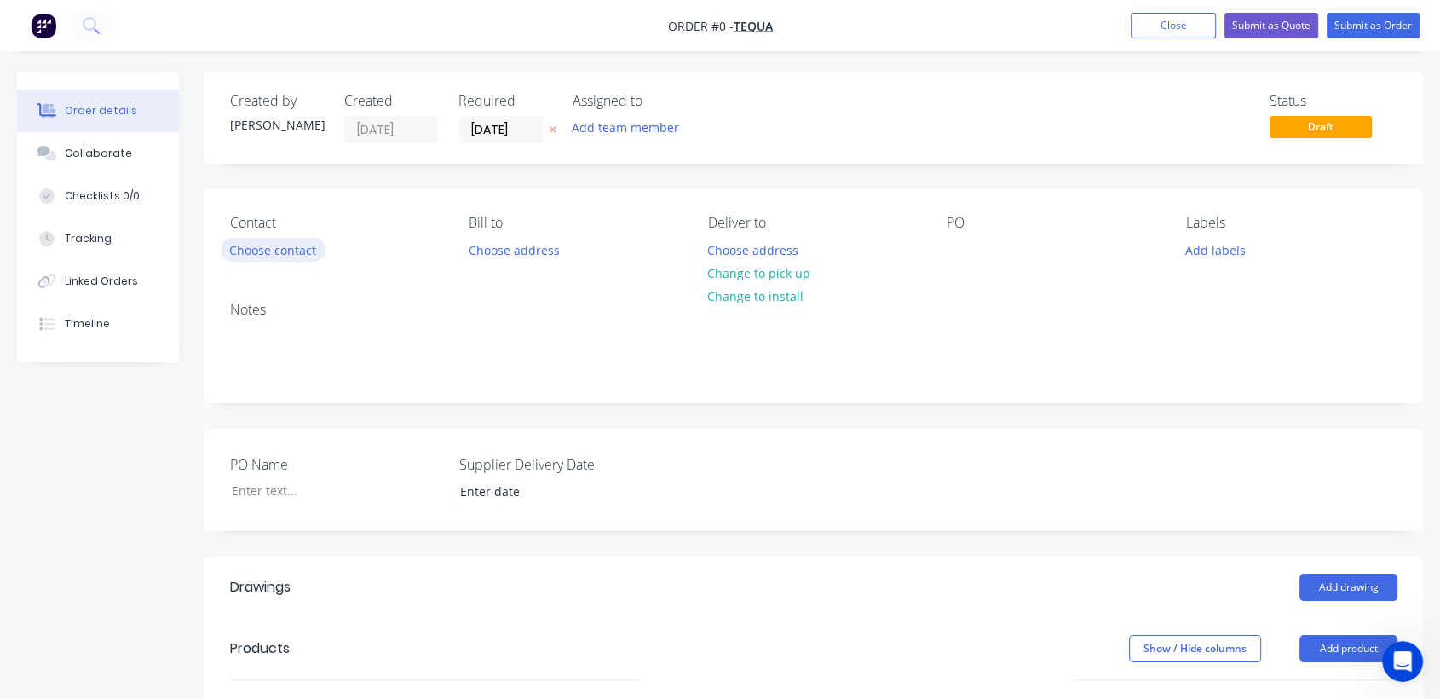
click at [305, 254] on button "Choose contact" at bounding box center [273, 249] width 105 height 23
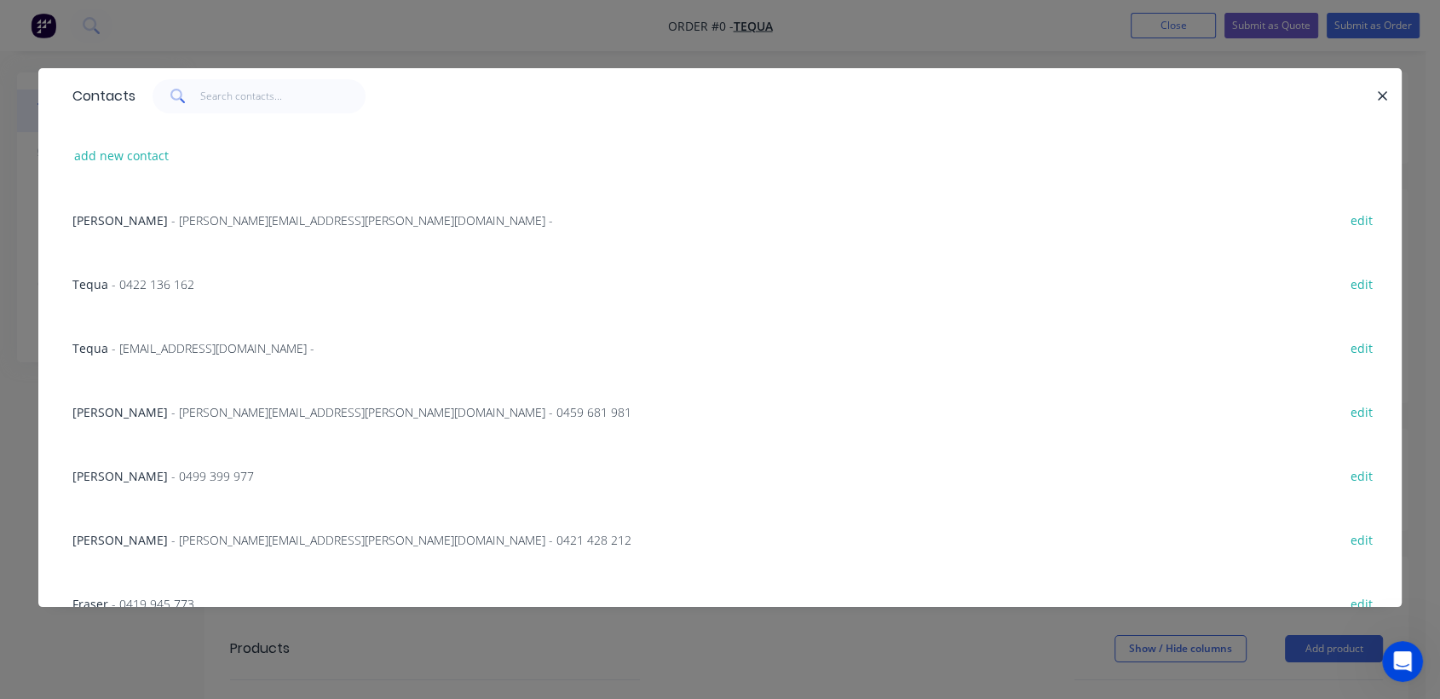
click at [1398, 85] on div "Contacts" at bounding box center [719, 95] width 1363 height 55
click at [1377, 99] on icon "button" at bounding box center [1381, 95] width 9 height 9
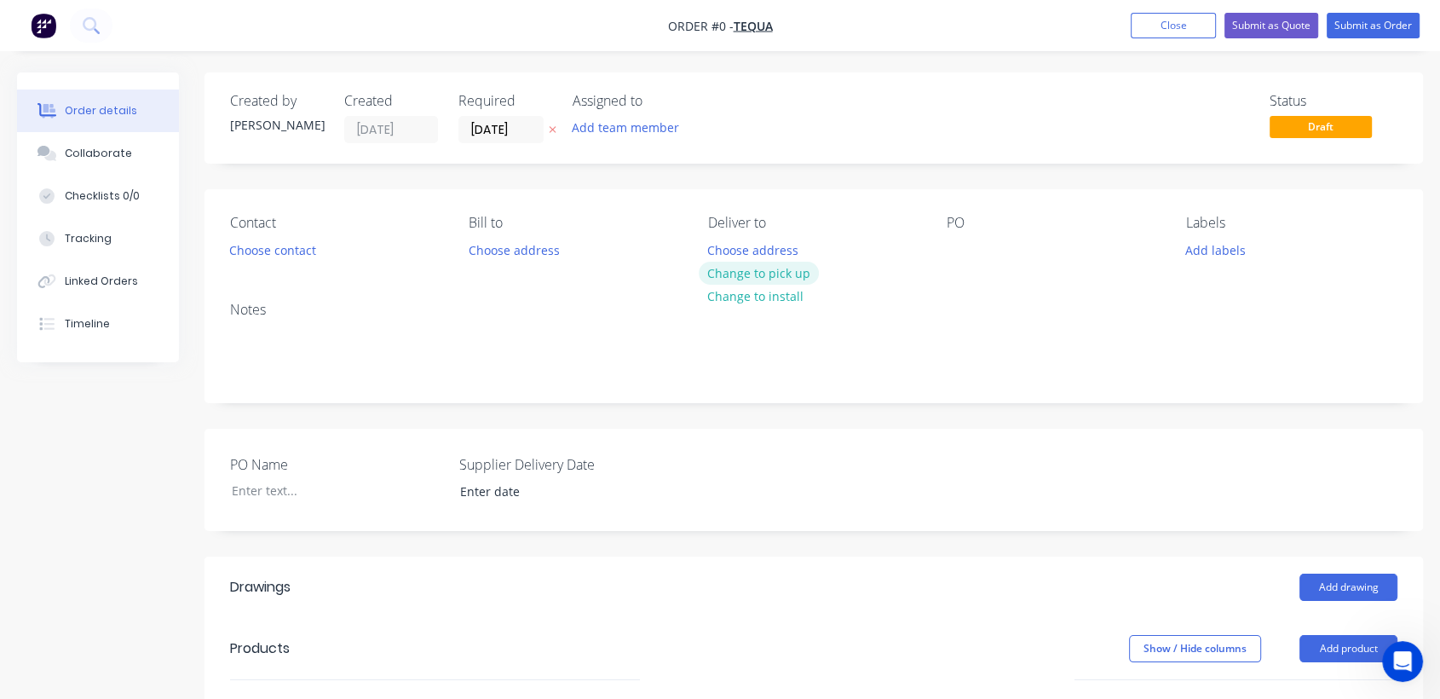
click at [784, 270] on button "Change to pick up" at bounding box center [759, 273] width 121 height 23
click at [958, 244] on div at bounding box center [959, 250] width 27 height 25
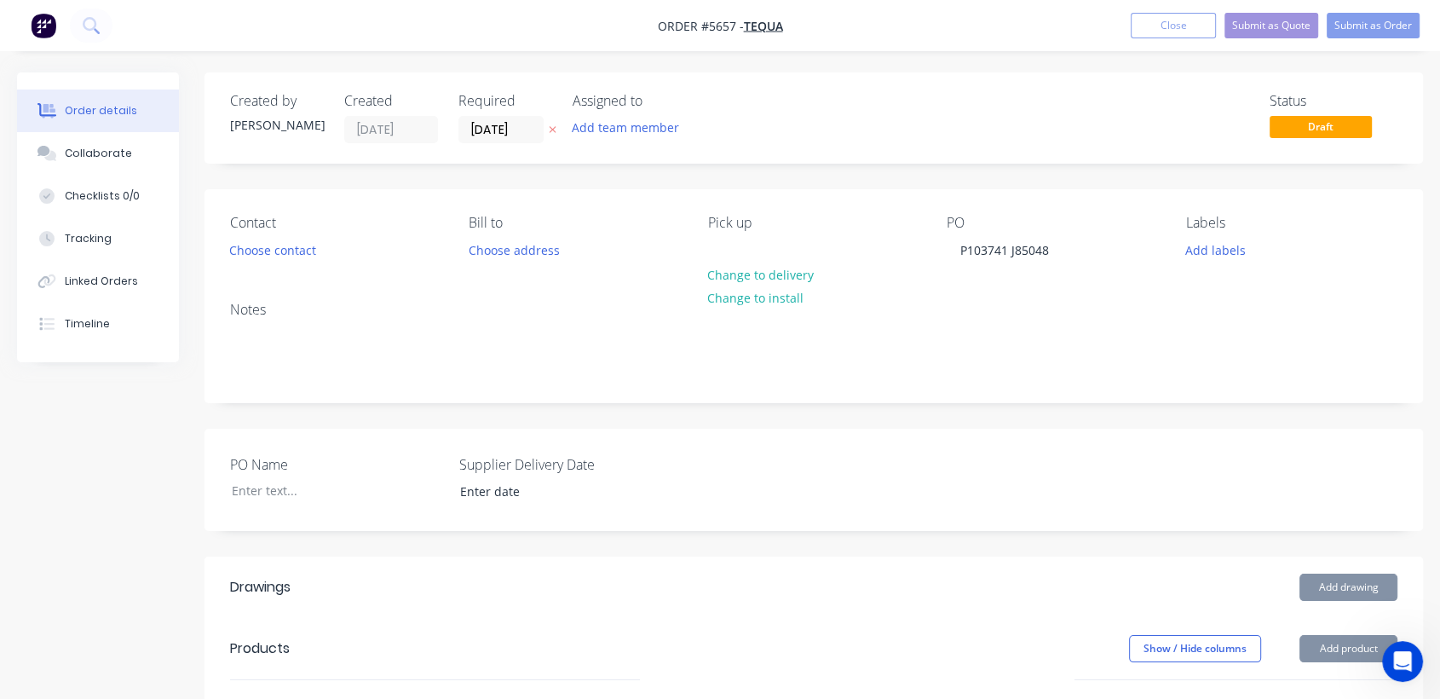
click at [1377, 578] on button "Add drawing" at bounding box center [1348, 586] width 98 height 27
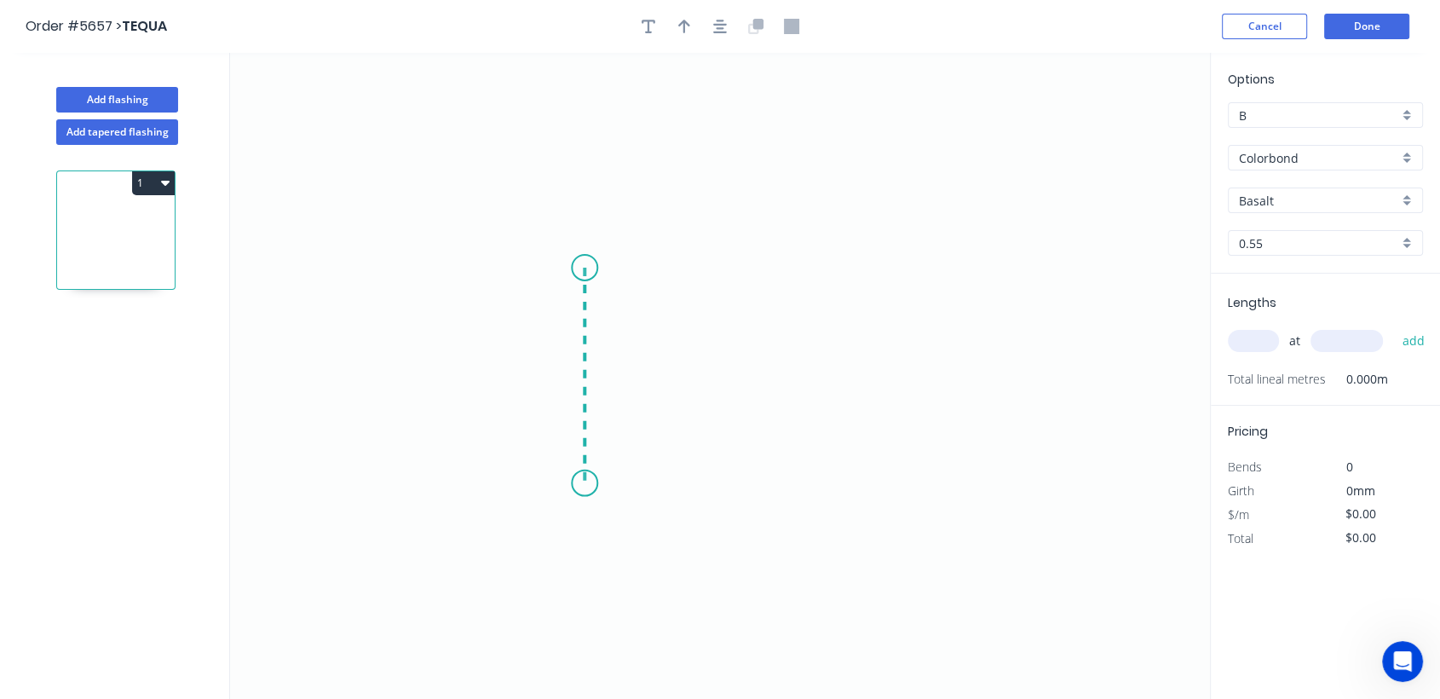
drag, startPoint x: 584, startPoint y: 267, endPoint x: 584, endPoint y: 484, distance: 216.4
click at [584, 484] on icon "0" at bounding box center [720, 376] width 980 height 646
drag, startPoint x: 584, startPoint y: 484, endPoint x: 758, endPoint y: 478, distance: 173.9
click at [758, 478] on icon "0 ?" at bounding box center [720, 376] width 980 height 646
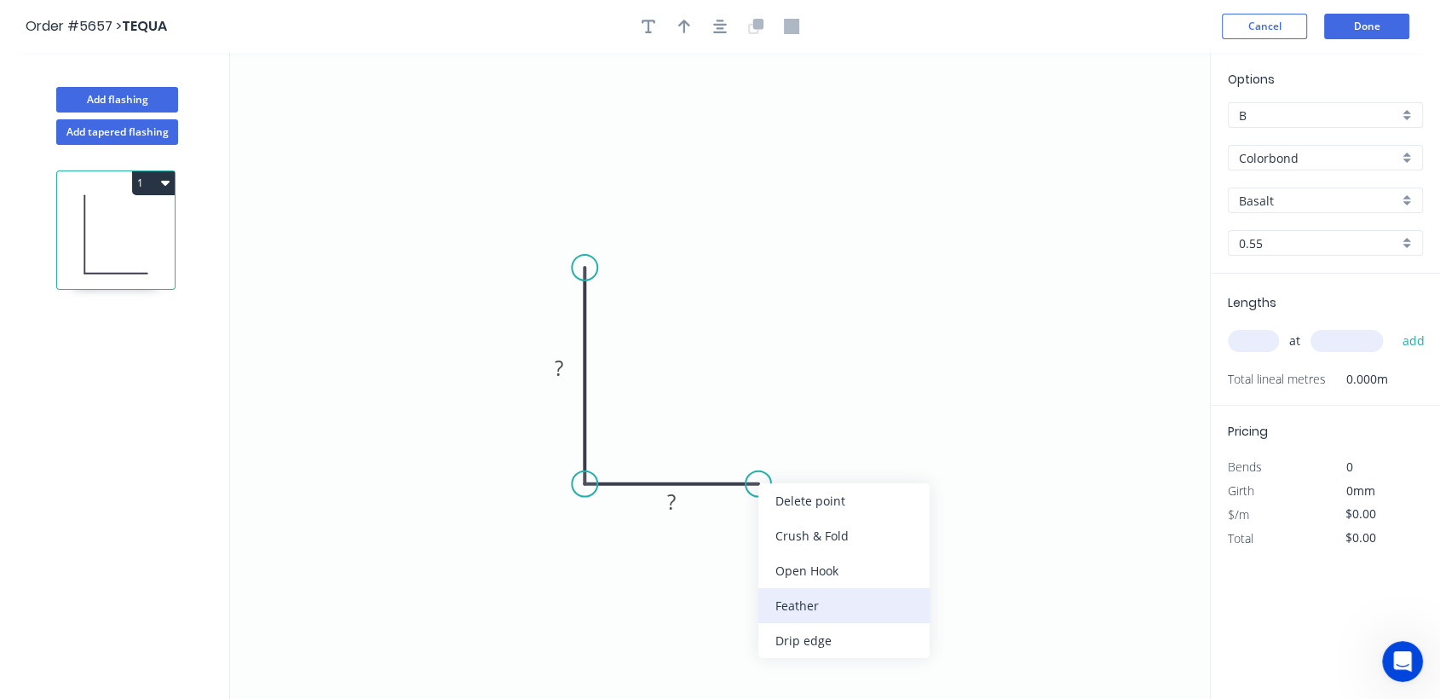
click at [793, 605] on div "Feather" at bounding box center [843, 605] width 171 height 35
click at [756, 512] on tspan "15" at bounding box center [746, 511] width 24 height 28
drag, startPoint x: 552, startPoint y: 349, endPoint x: 562, endPoint y: 362, distance: 16.4
click at [562, 362] on icon "0 ? FE 10 ?" at bounding box center [720, 376] width 980 height 646
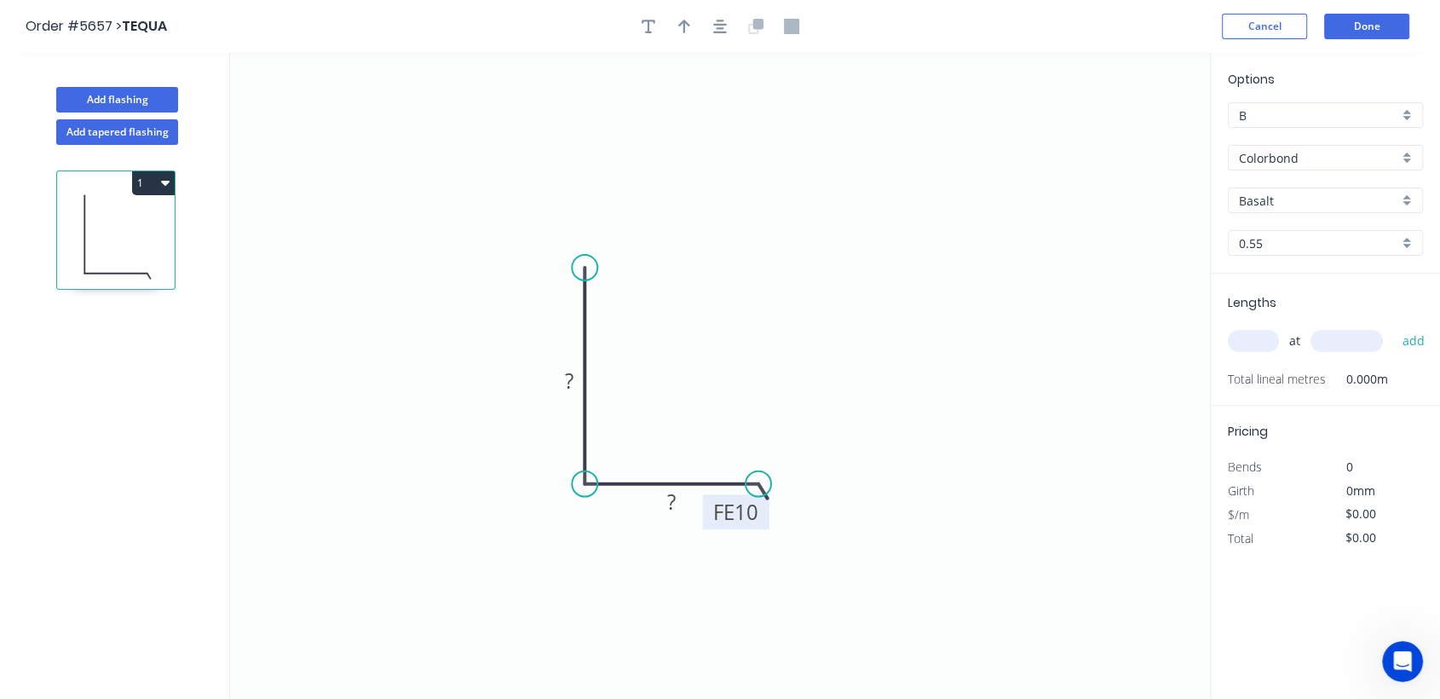
click at [562, 362] on icon "0 ? FE 10 ?" at bounding box center [720, 376] width 980 height 646
click at [581, 388] on rect at bounding box center [569, 382] width 34 height 24
click at [553, 380] on tspan "400" at bounding box center [569, 380] width 36 height 28
click at [572, 381] on tspan "400" at bounding box center [569, 380] width 36 height 28
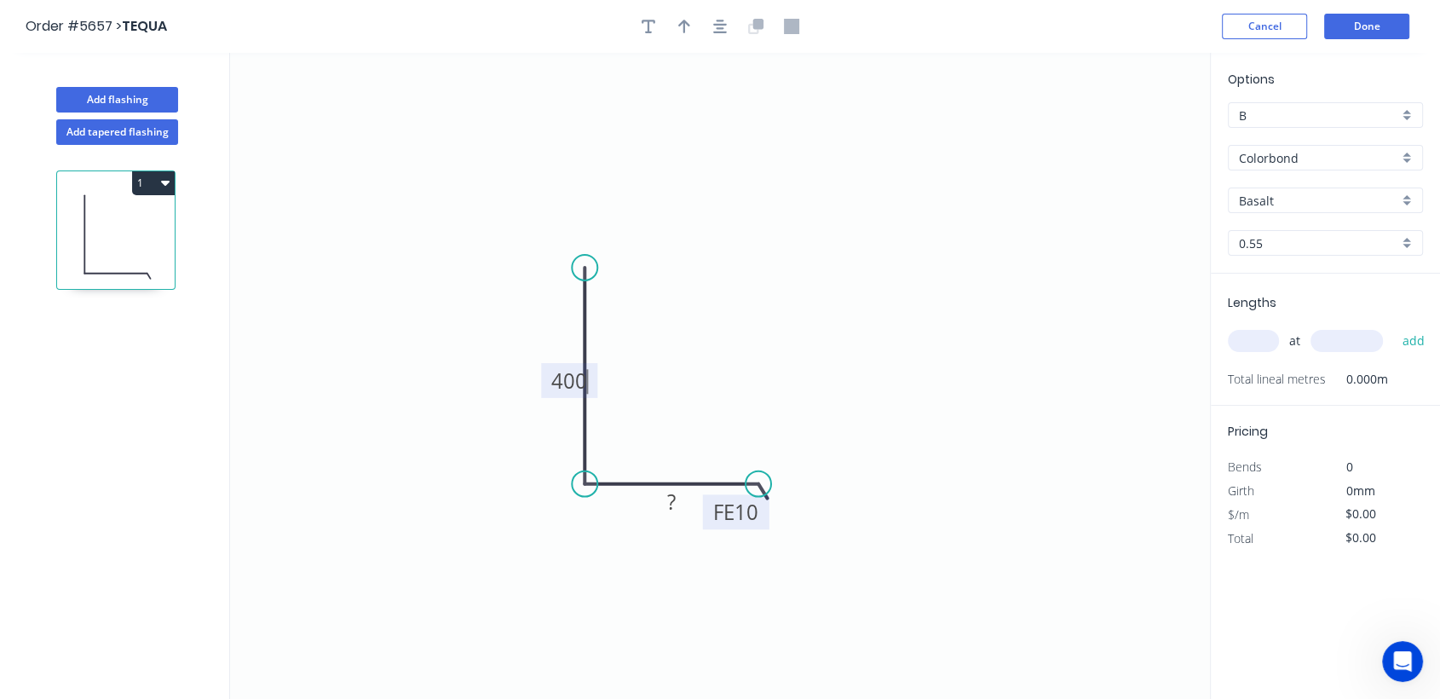
drag, startPoint x: 573, startPoint y: 381, endPoint x: 521, endPoint y: 380, distance: 52.0
click at [521, 380] on icon "0 400 FE 10 ?" at bounding box center [720, 376] width 980 height 646
click at [554, 378] on tspan "400" at bounding box center [569, 380] width 36 height 28
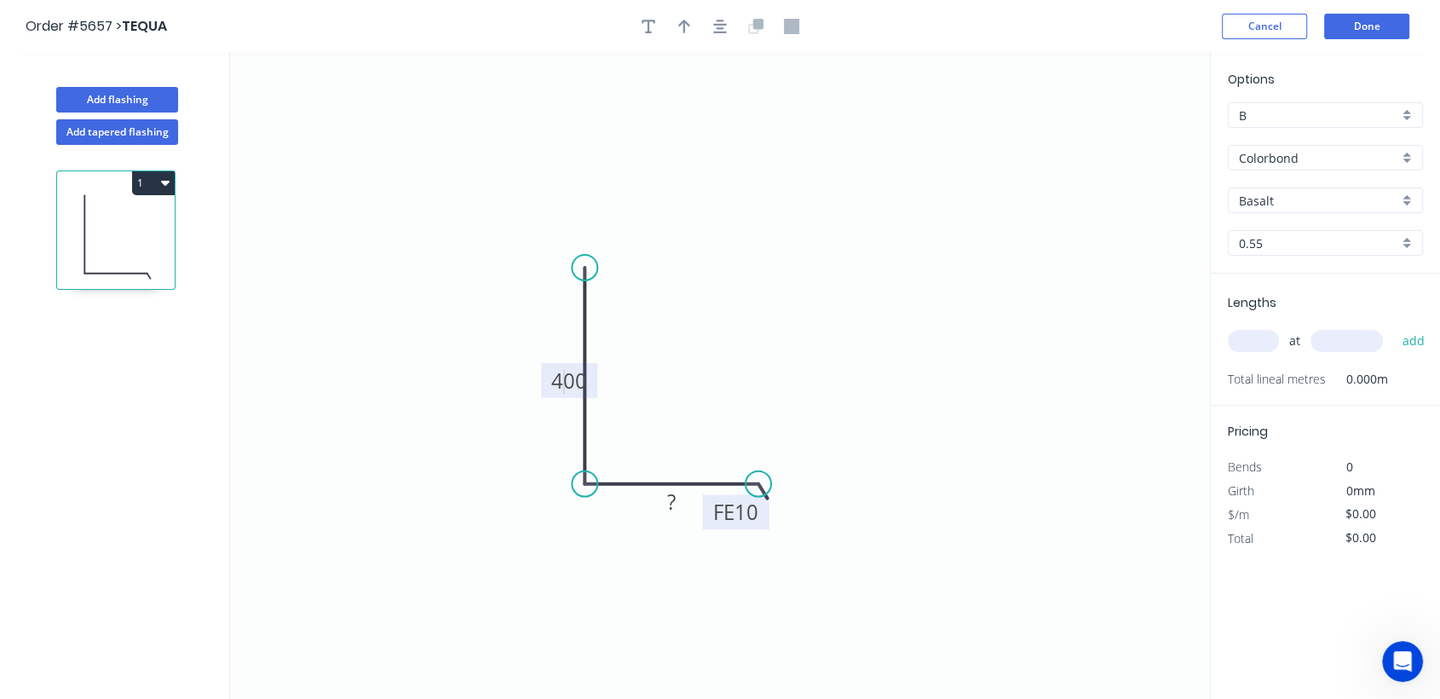
click at [554, 378] on tspan "400" at bounding box center [569, 380] width 36 height 28
drag, startPoint x: 554, startPoint y: 378, endPoint x: 501, endPoint y: 361, distance: 55.5
click at [501, 361] on icon "0 400 FE 10 ?" at bounding box center [720, 376] width 980 height 646
click at [674, 510] on tspan "?" at bounding box center [671, 501] width 9 height 28
click at [1357, 23] on button "Done" at bounding box center [1366, 27] width 85 height 26
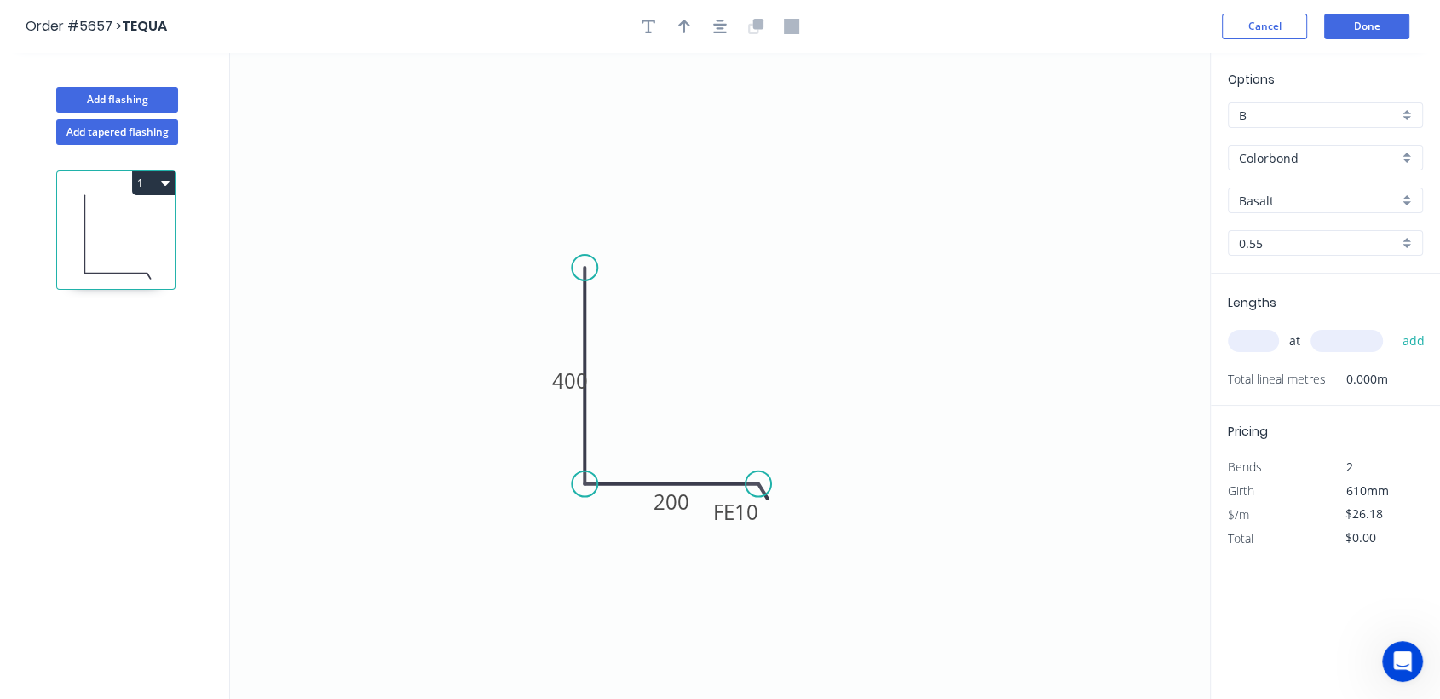
click at [1409, 152] on div "Colorbond" at bounding box center [1325, 158] width 195 height 26
click at [1302, 281] on div "Zincalume" at bounding box center [1324, 280] width 193 height 30
click at [1251, 343] on input "text" at bounding box center [1253, 341] width 51 height 22
click at [1393, 326] on button "add" at bounding box center [1413, 340] width 40 height 29
click at [1364, 29] on button "Done" at bounding box center [1366, 27] width 85 height 26
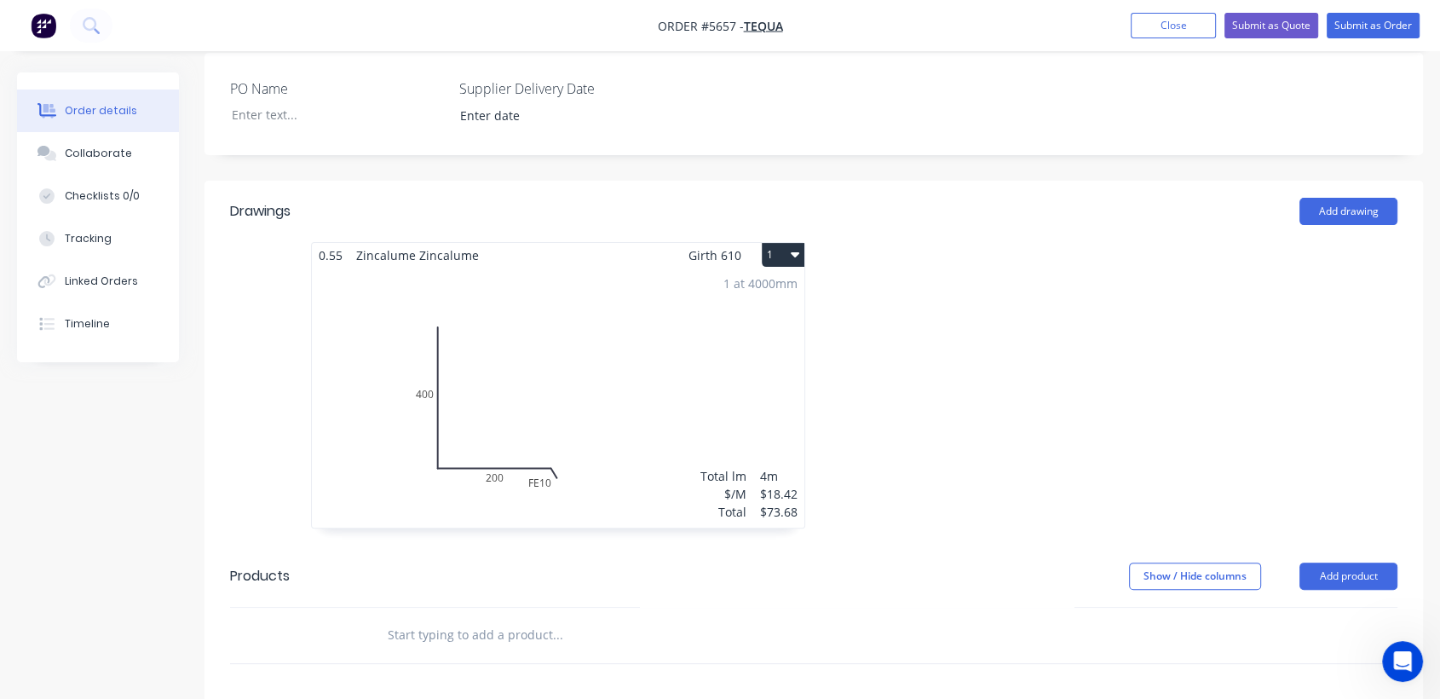
scroll to position [379, 0]
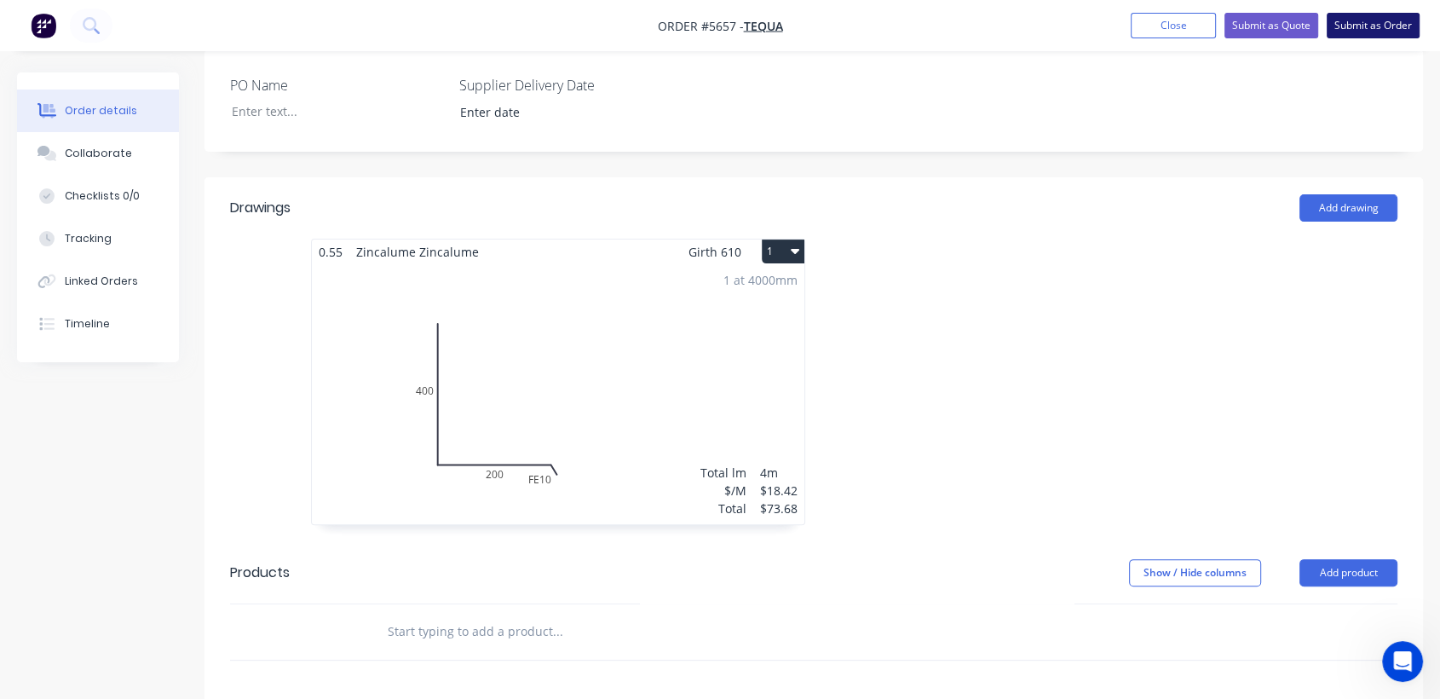
click at [1343, 31] on button "Submit as Order" at bounding box center [1372, 26] width 93 height 26
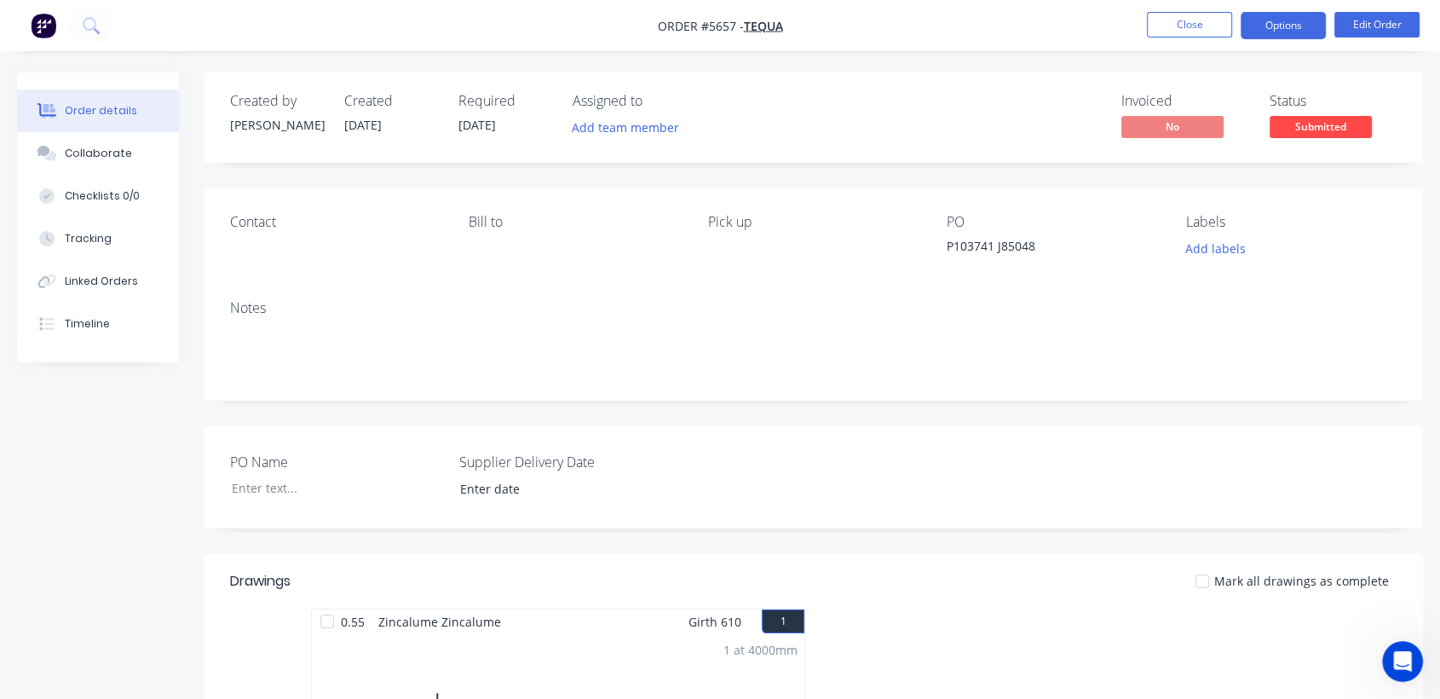
click at [1314, 19] on button "Options" at bounding box center [1282, 25] width 85 height 27
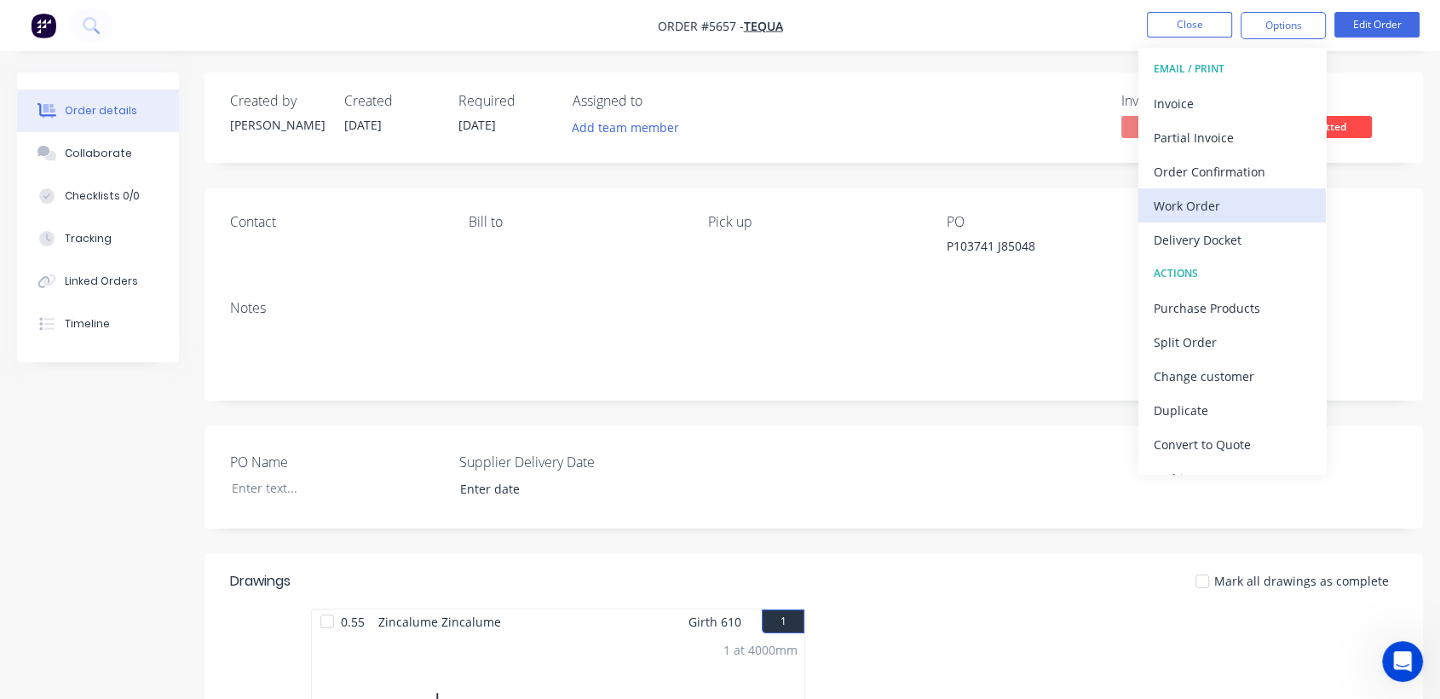
click at [1210, 208] on div "Work Order" at bounding box center [1231, 205] width 157 height 25
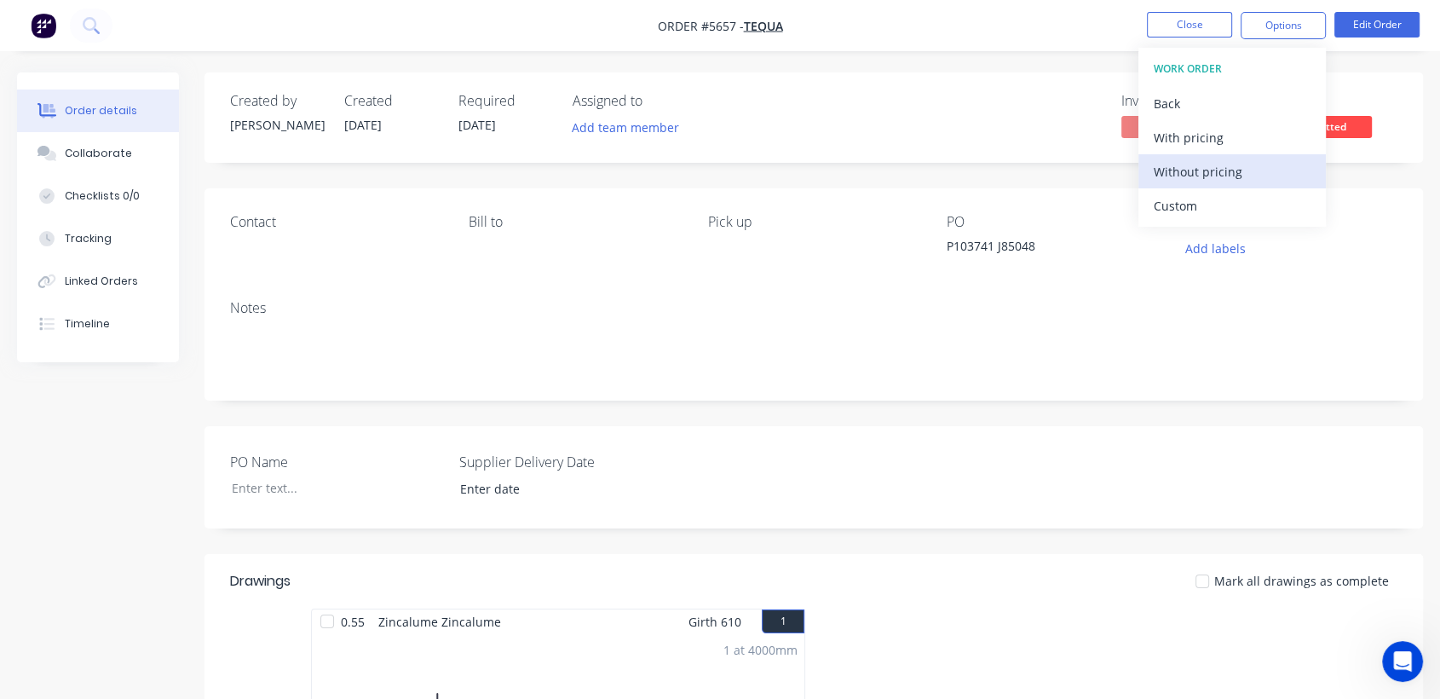
click at [1207, 172] on div "Without pricing" at bounding box center [1231, 171] width 157 height 25
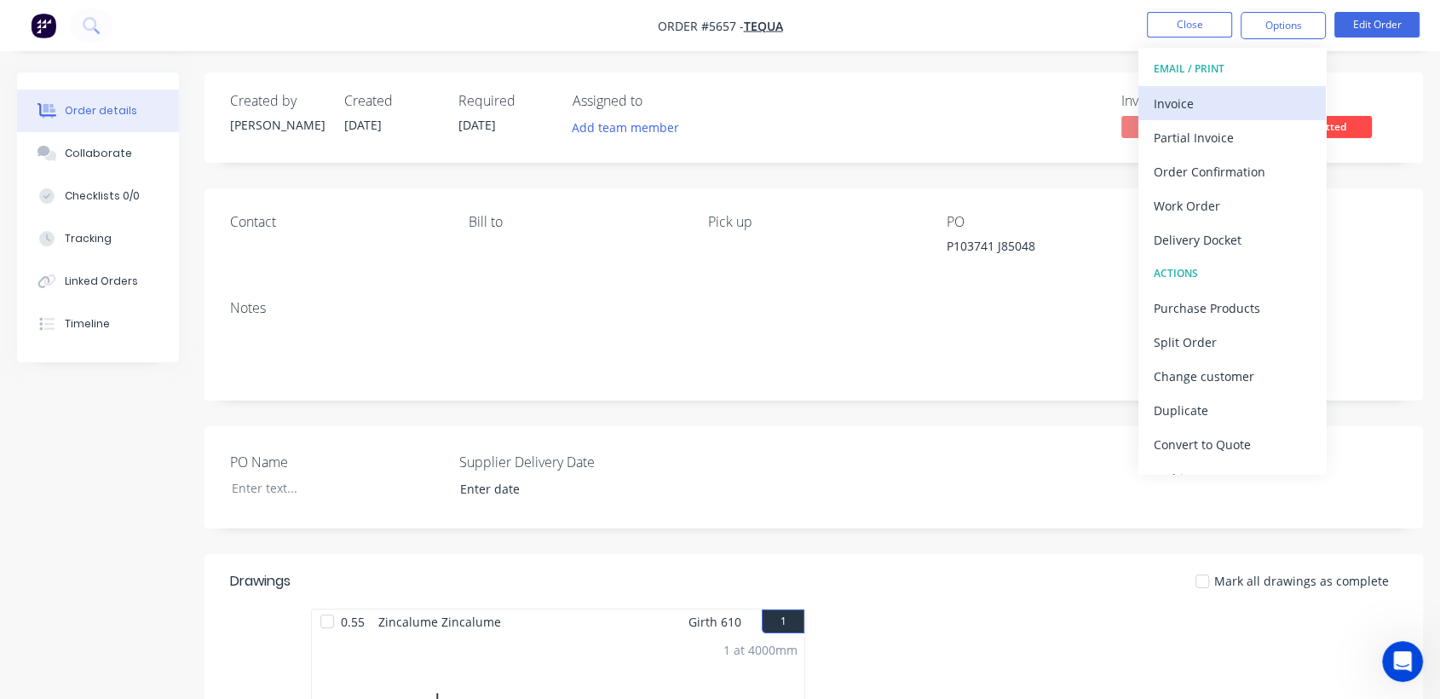
click at [1203, 95] on div "Invoice" at bounding box center [1231, 103] width 157 height 25
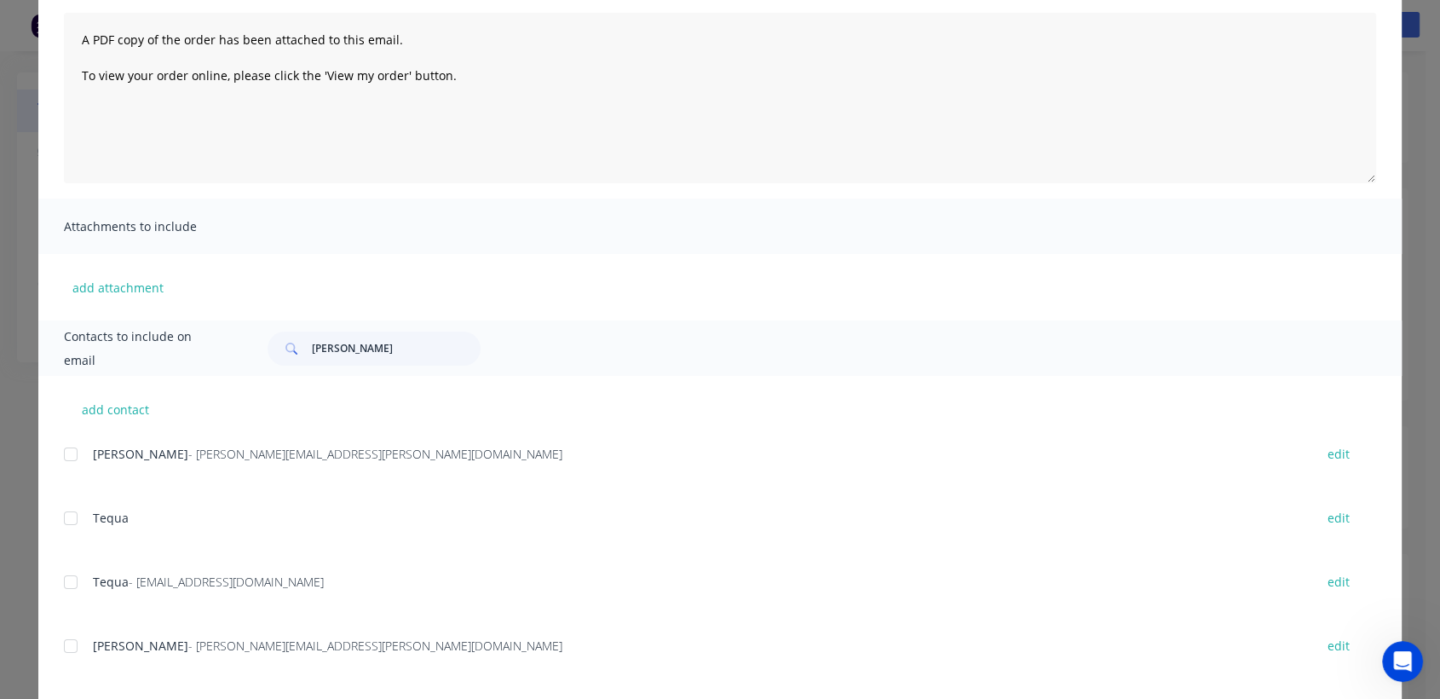
scroll to position [189, 0]
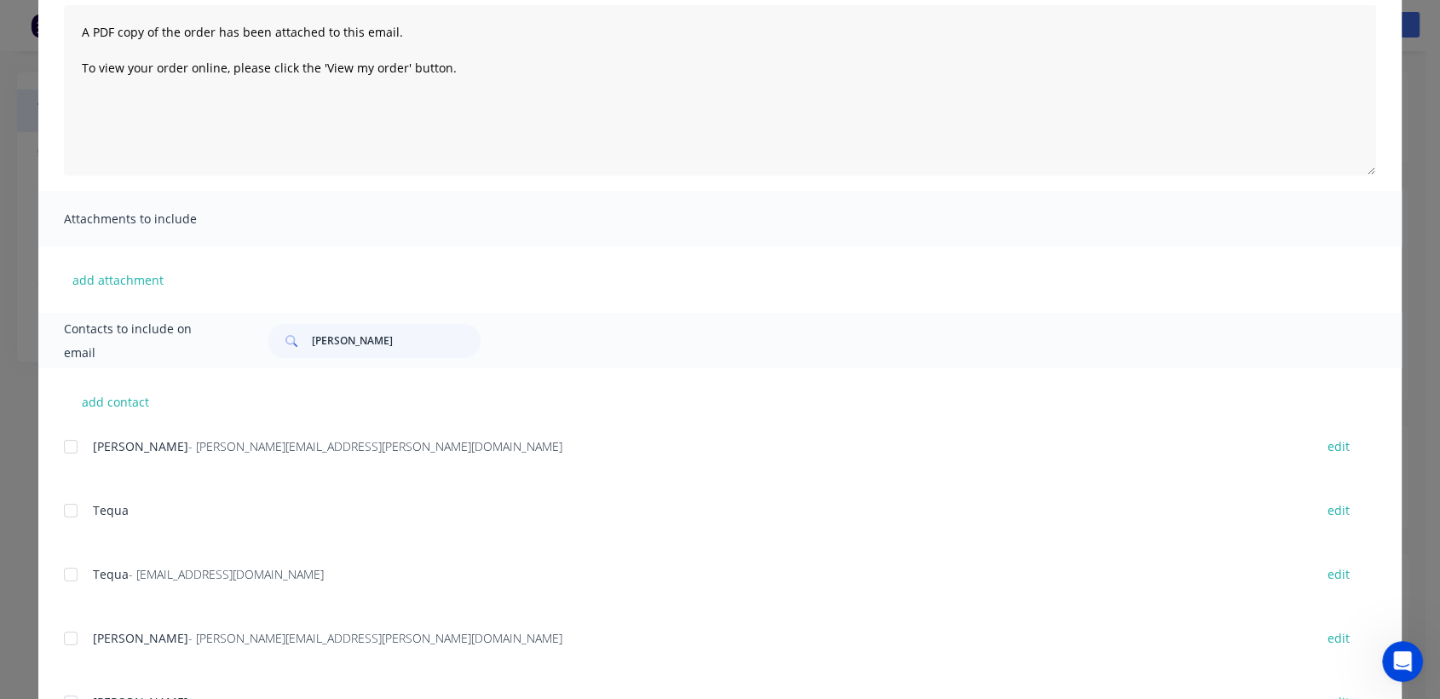
click at [63, 571] on div at bounding box center [71, 574] width 34 height 34
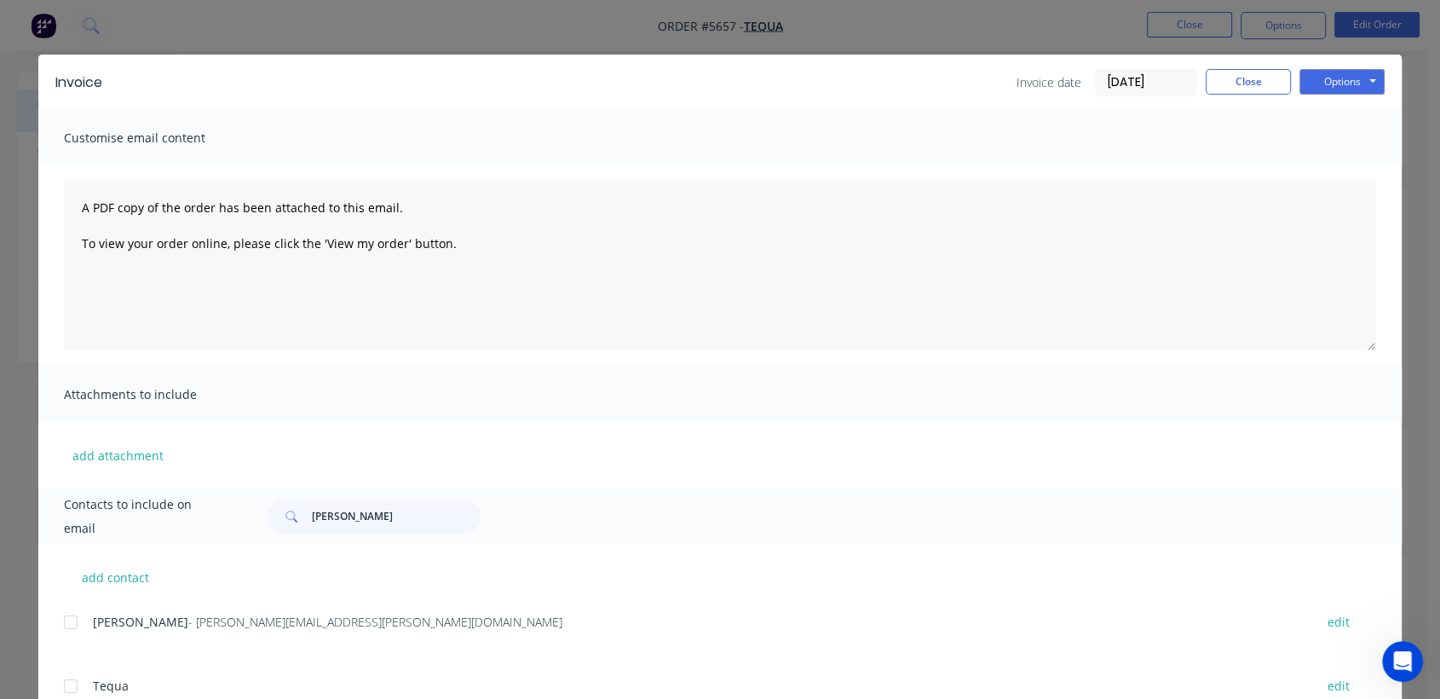
scroll to position [0, 0]
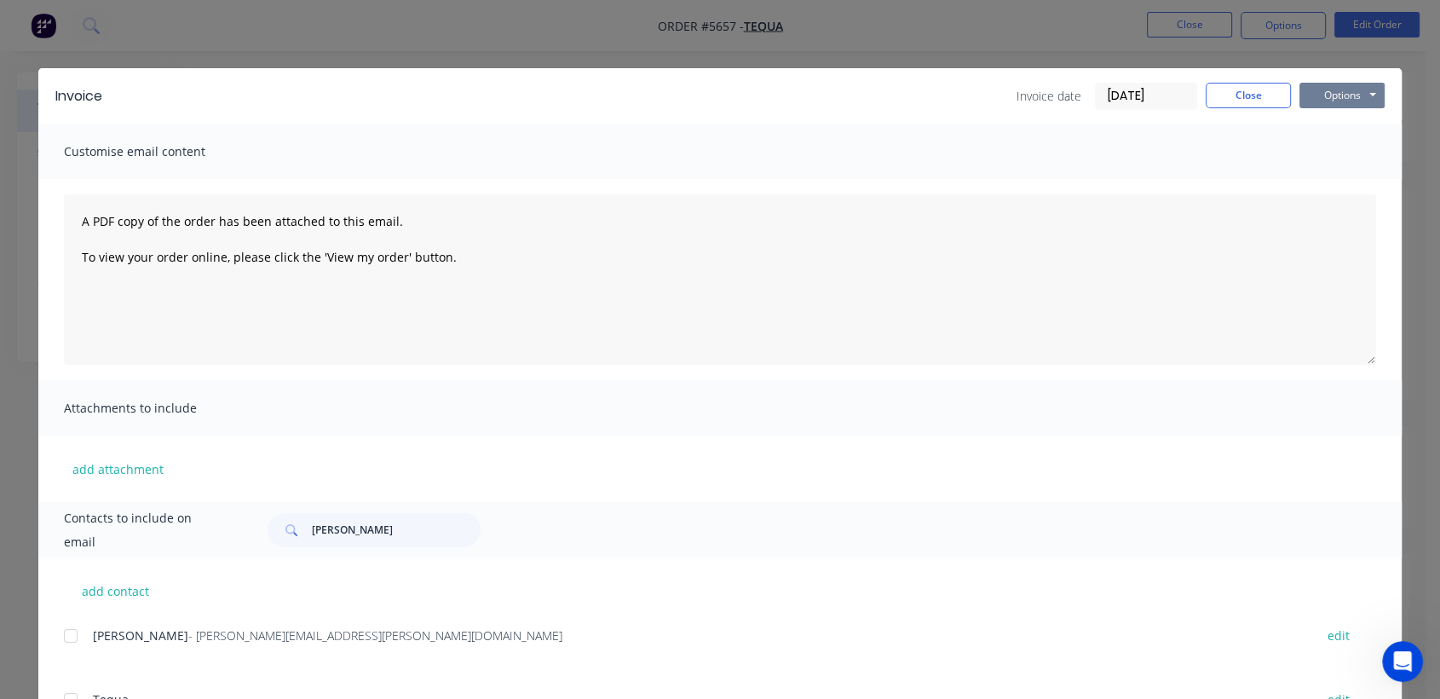
click at [1343, 87] on button "Options" at bounding box center [1341, 96] width 85 height 26
click at [1344, 177] on button "Email" at bounding box center [1353, 182] width 109 height 28
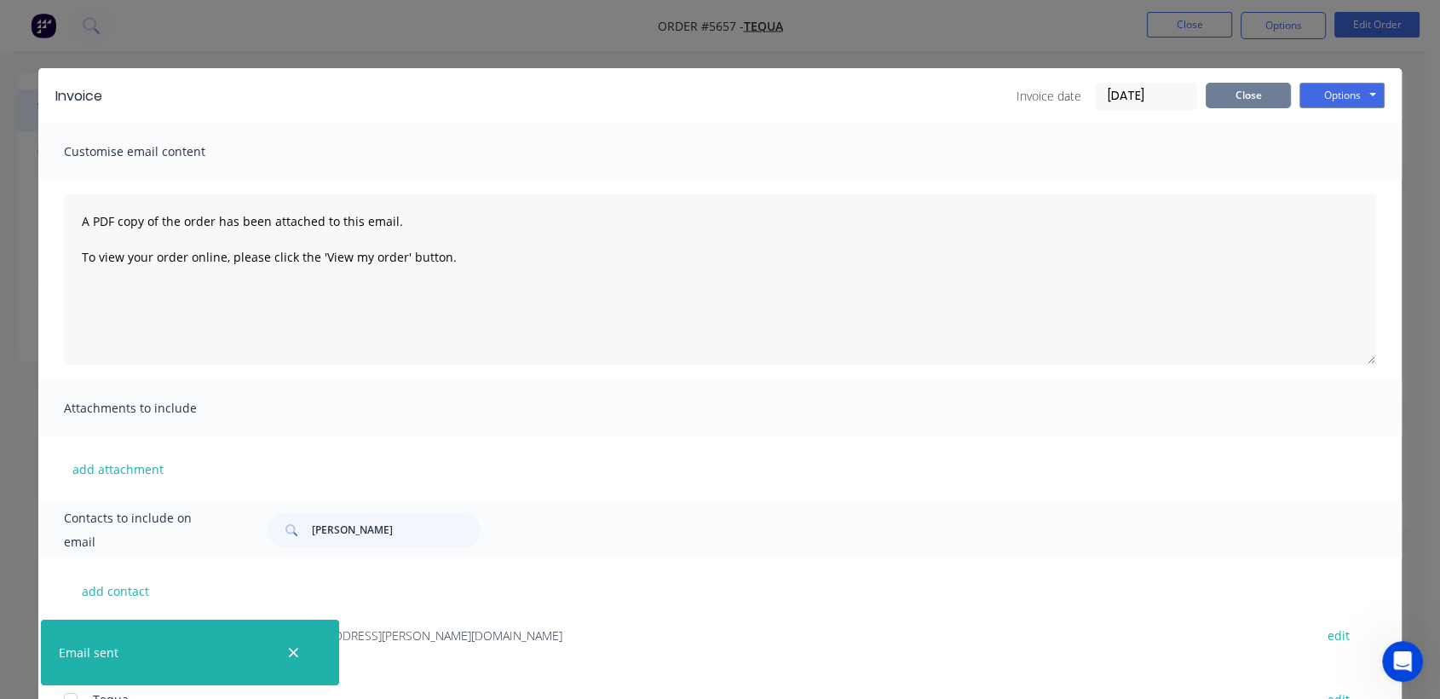
click at [1234, 86] on button "Close" at bounding box center [1247, 96] width 85 height 26
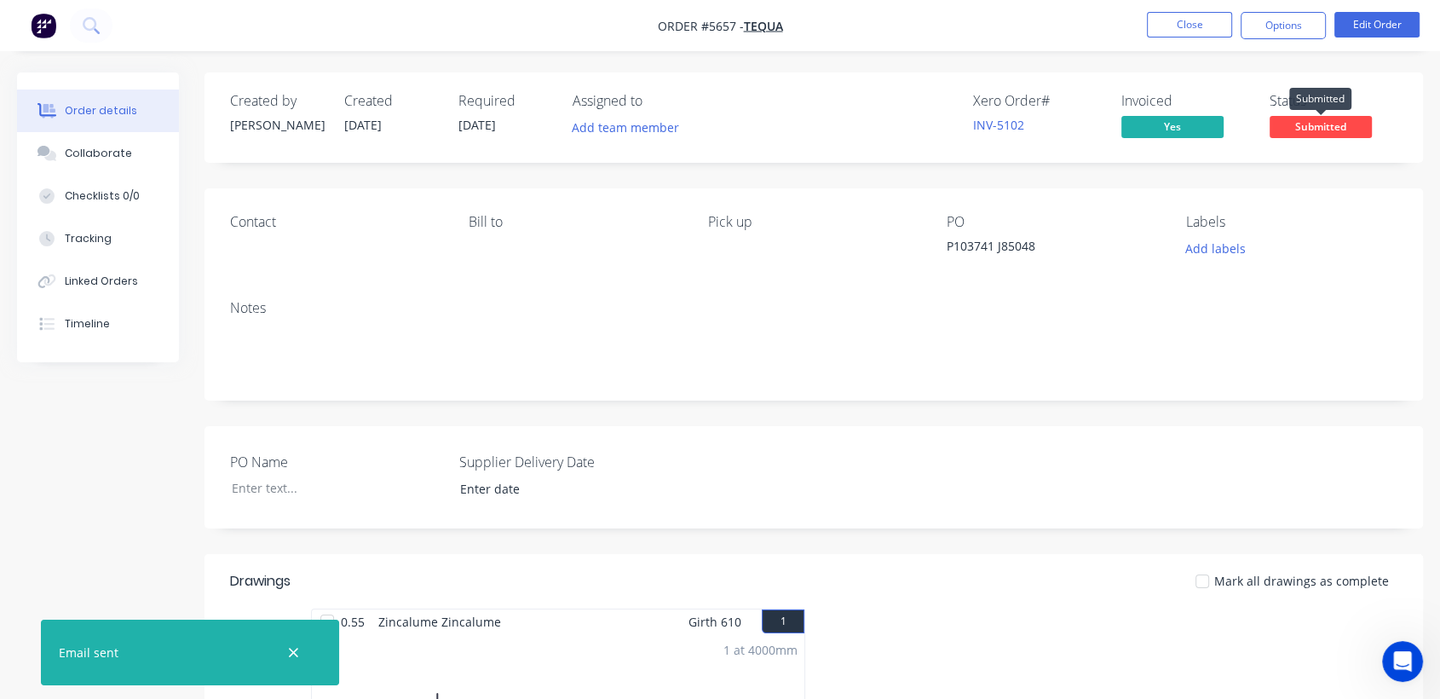
click at [1352, 128] on span "Submitted" at bounding box center [1320, 126] width 102 height 21
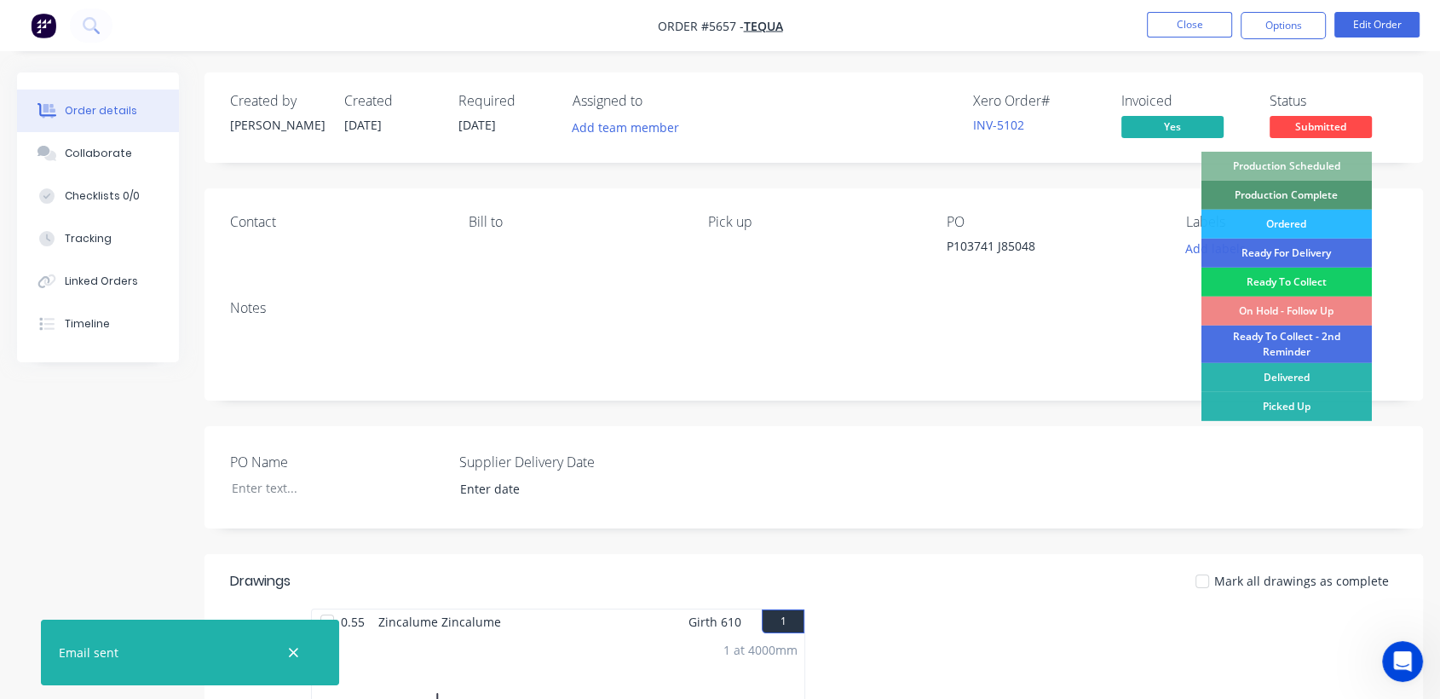
click at [1266, 282] on div "Ready To Collect" at bounding box center [1286, 281] width 170 height 29
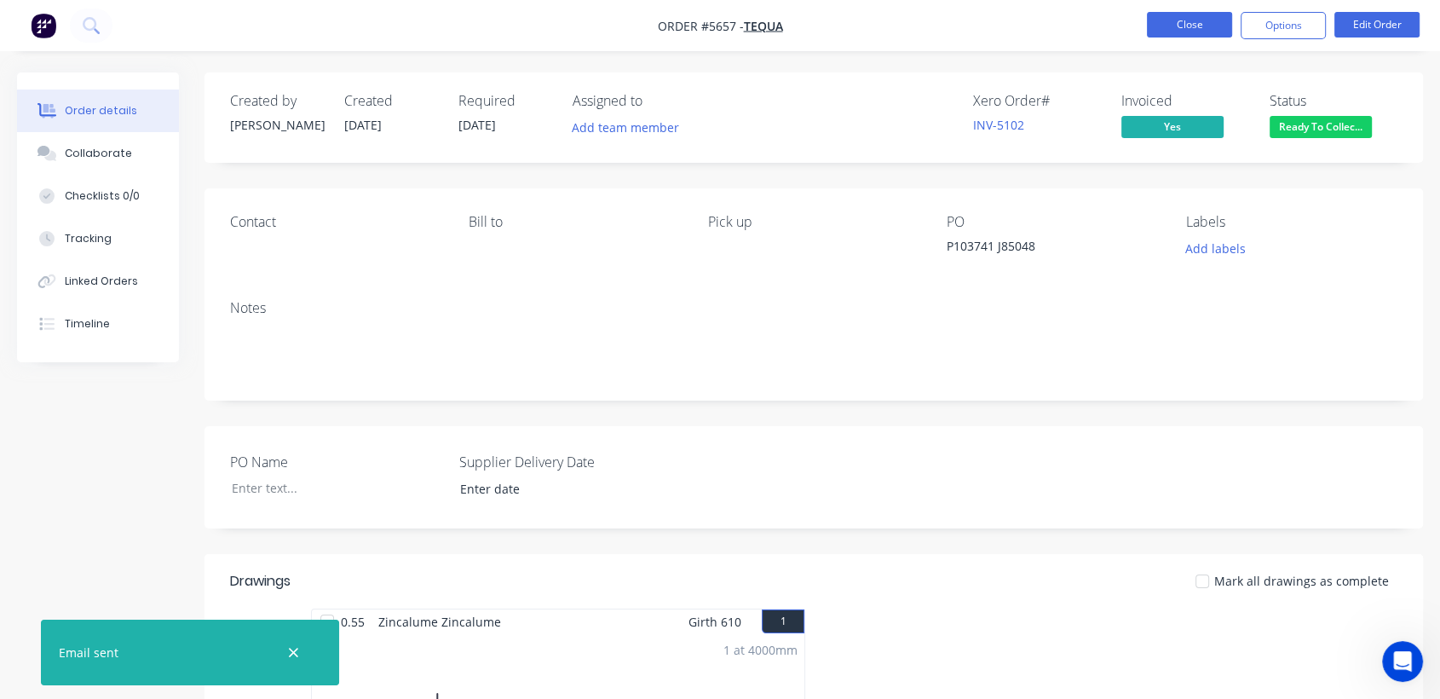
click at [1161, 20] on button "Close" at bounding box center [1189, 25] width 85 height 26
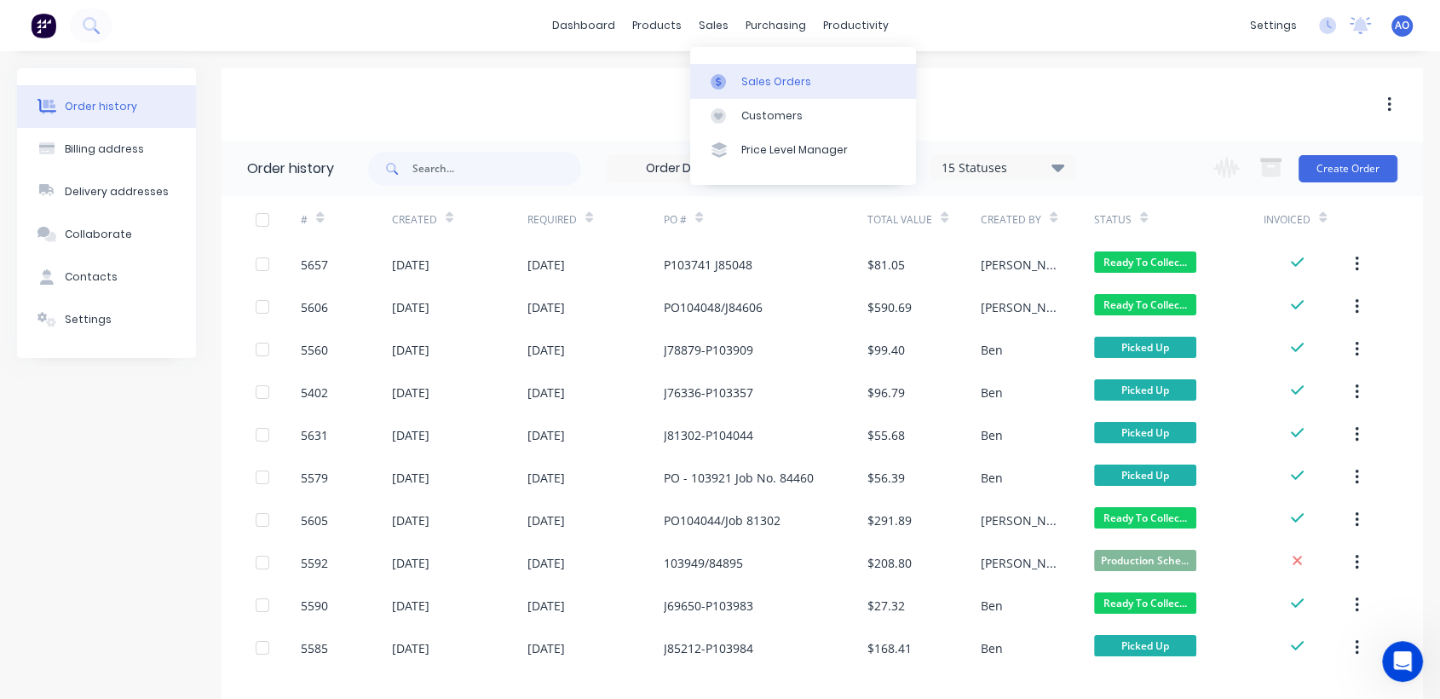
click at [741, 87] on div "Sales Orders" at bounding box center [776, 81] width 70 height 15
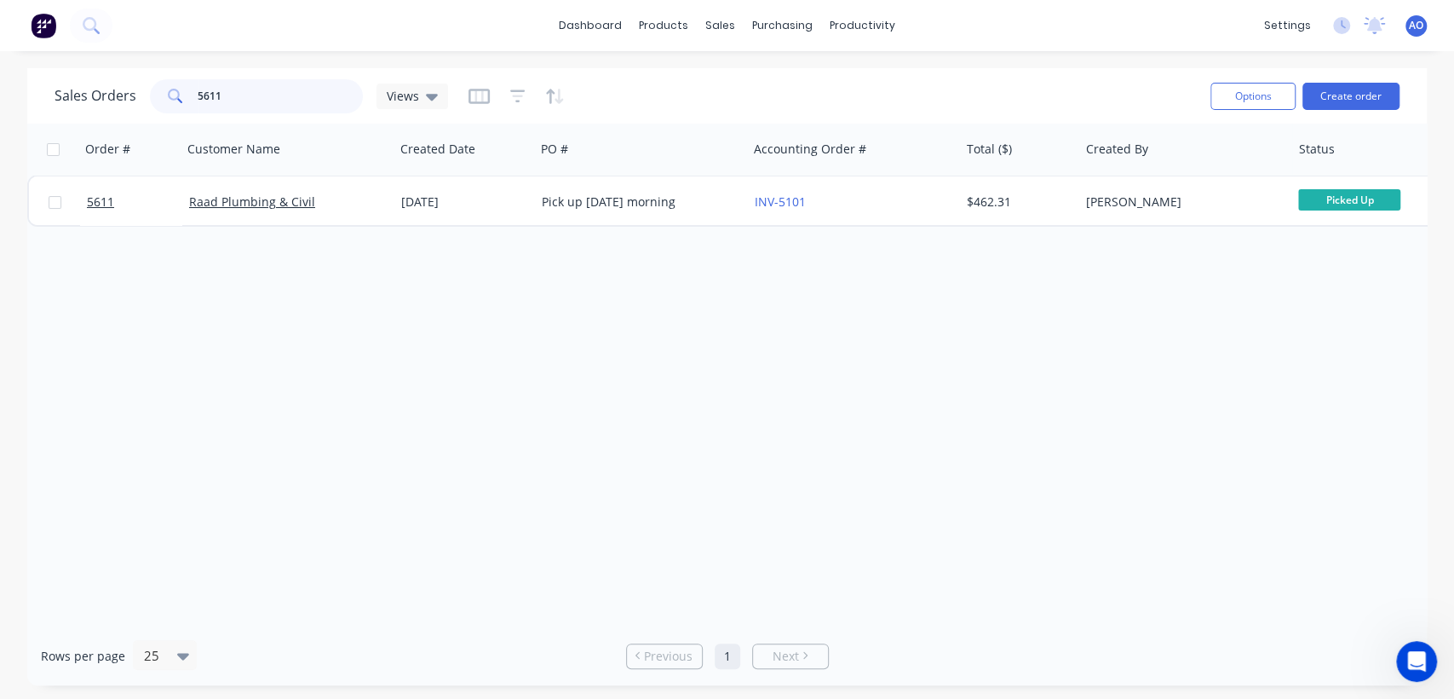
click at [251, 82] on input "5611" at bounding box center [281, 96] width 166 height 34
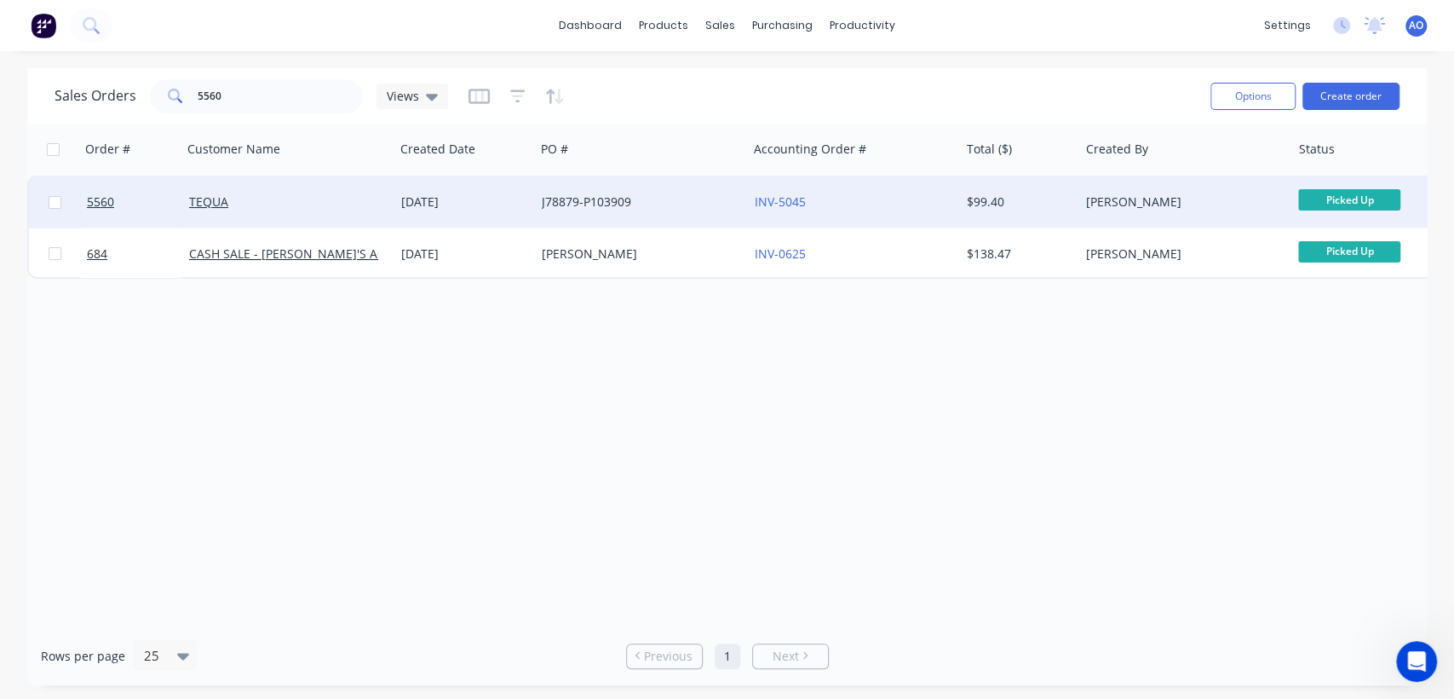
click at [720, 199] on div "J78879-P103909" at bounding box center [636, 201] width 189 height 17
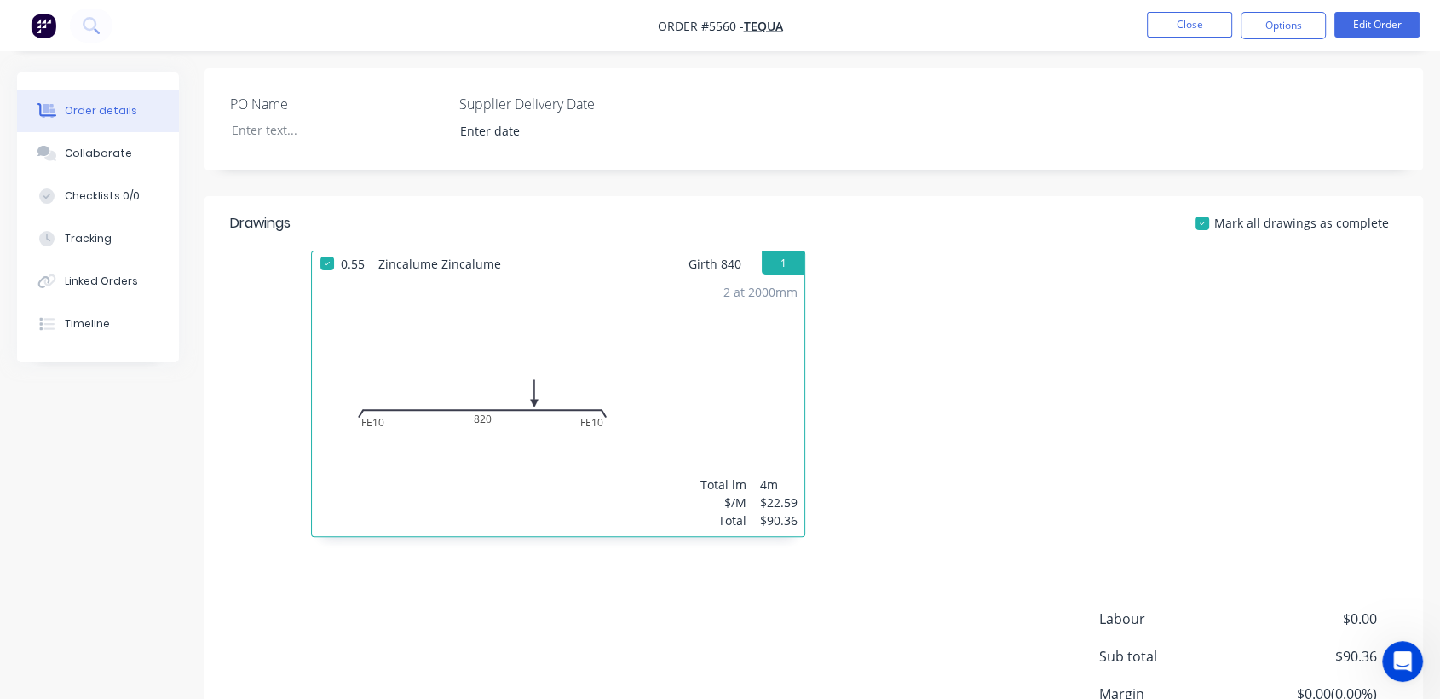
scroll to position [565, 0]
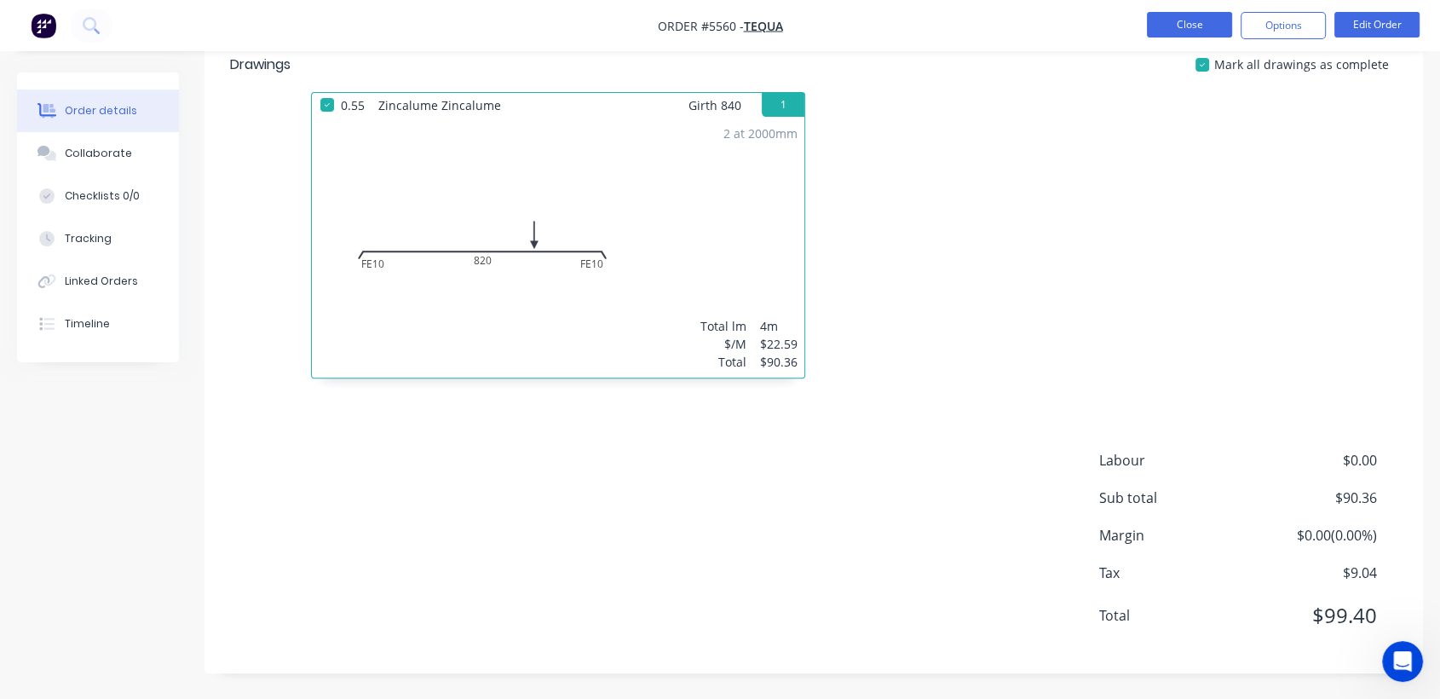
click at [1220, 17] on button "Close" at bounding box center [1189, 25] width 85 height 26
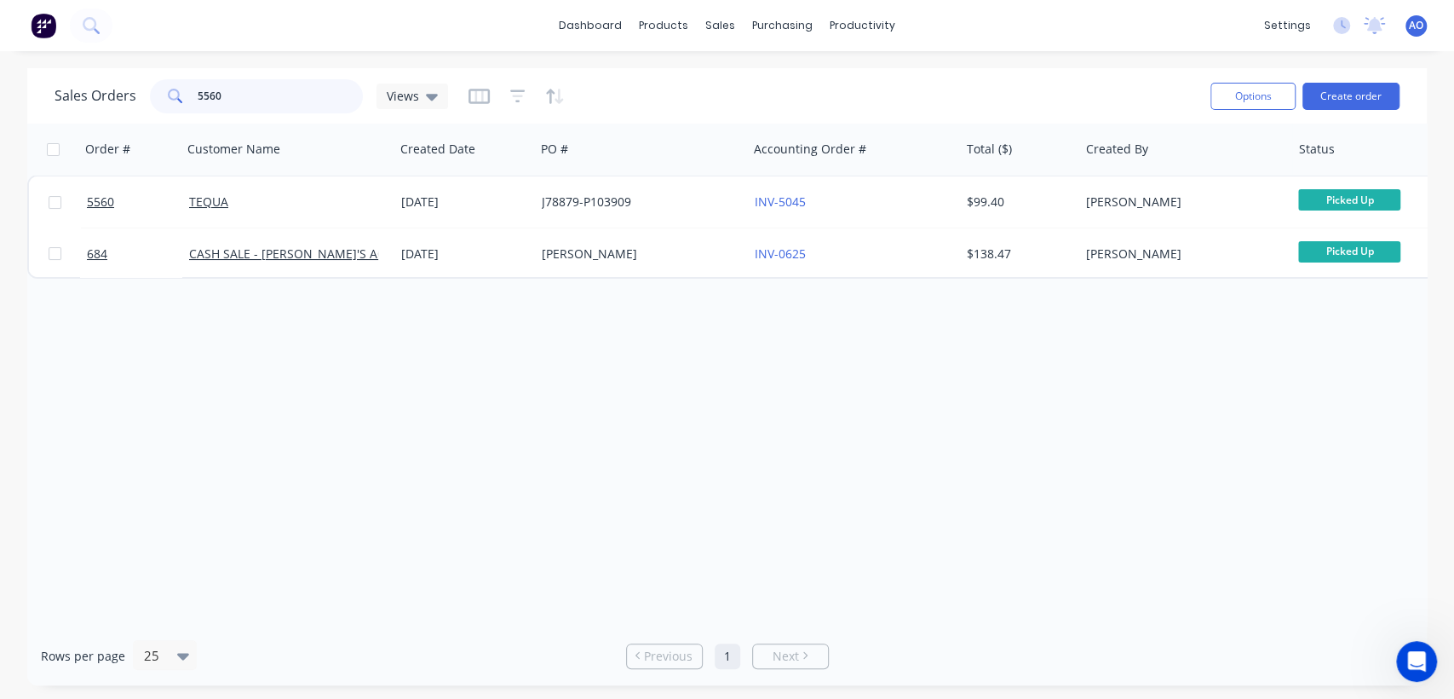
click at [262, 84] on input "5560" at bounding box center [281, 96] width 166 height 34
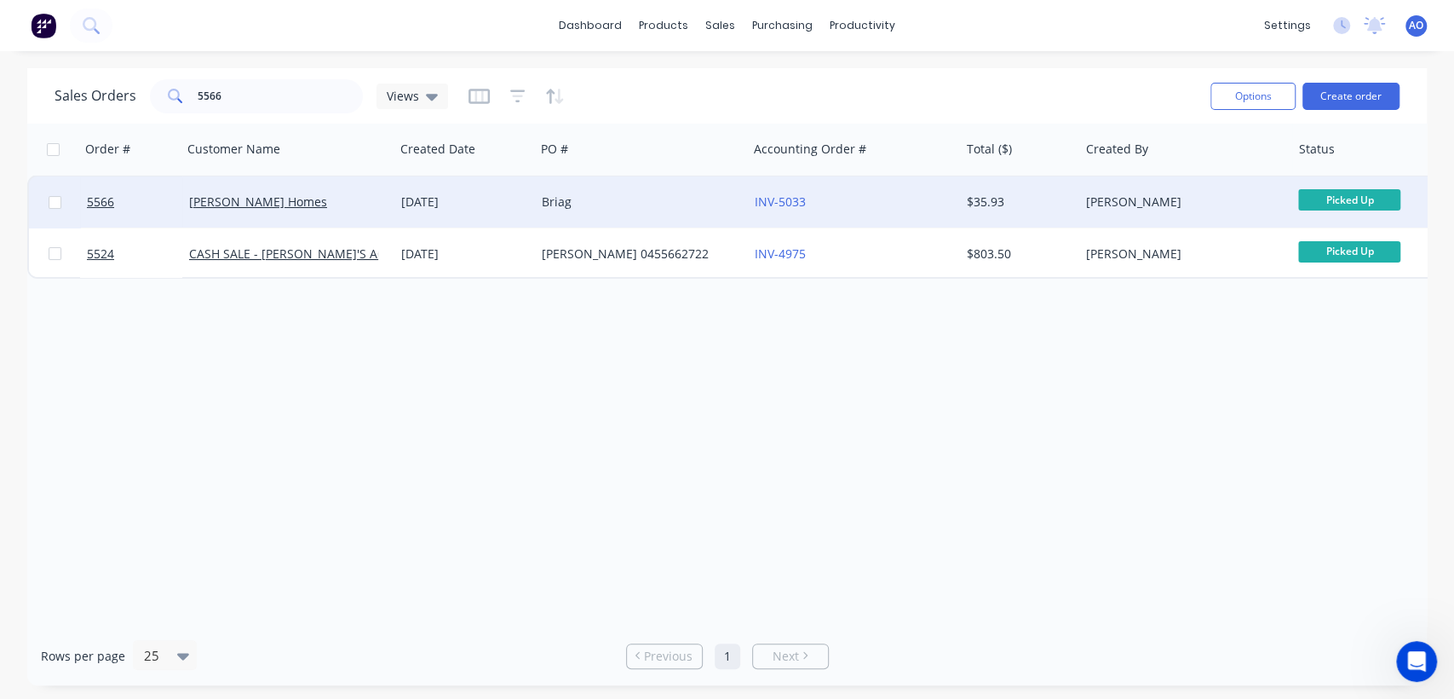
click at [676, 211] on div "Briag" at bounding box center [641, 201] width 212 height 51
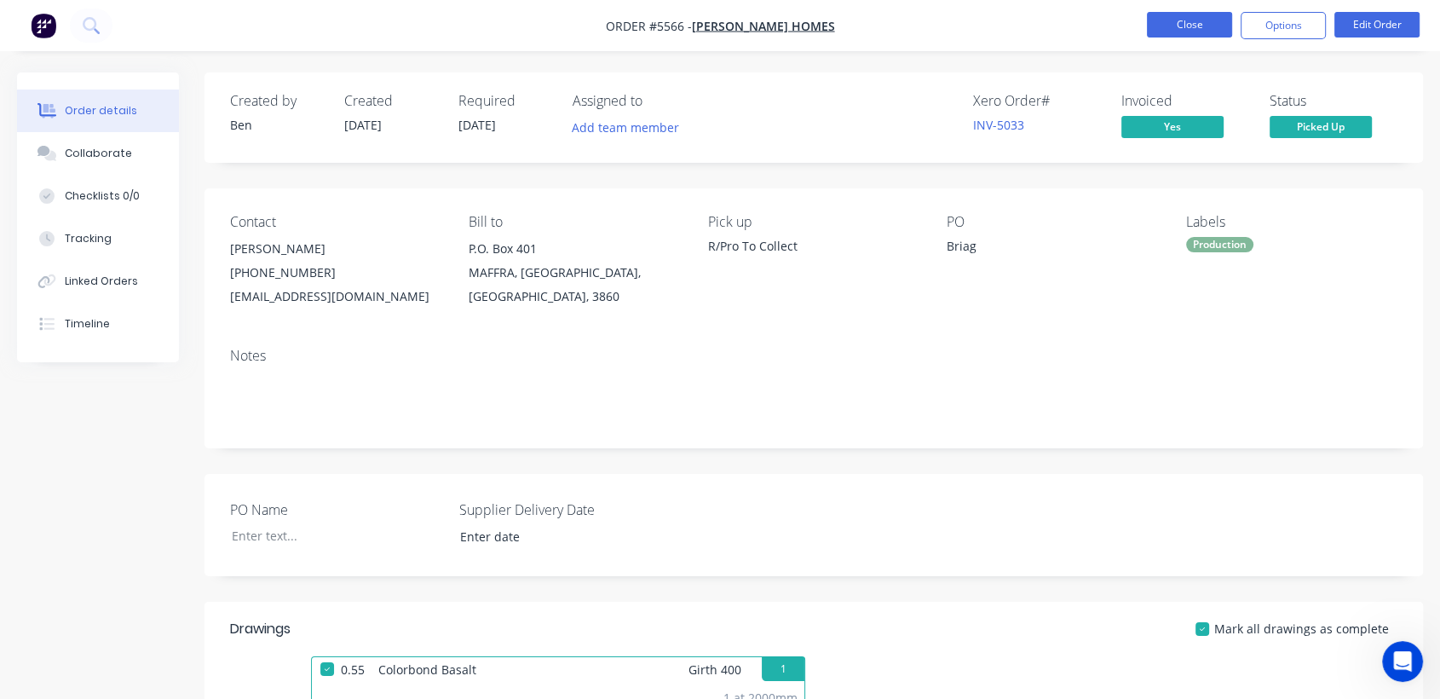
click at [1182, 32] on button "Close" at bounding box center [1189, 25] width 85 height 26
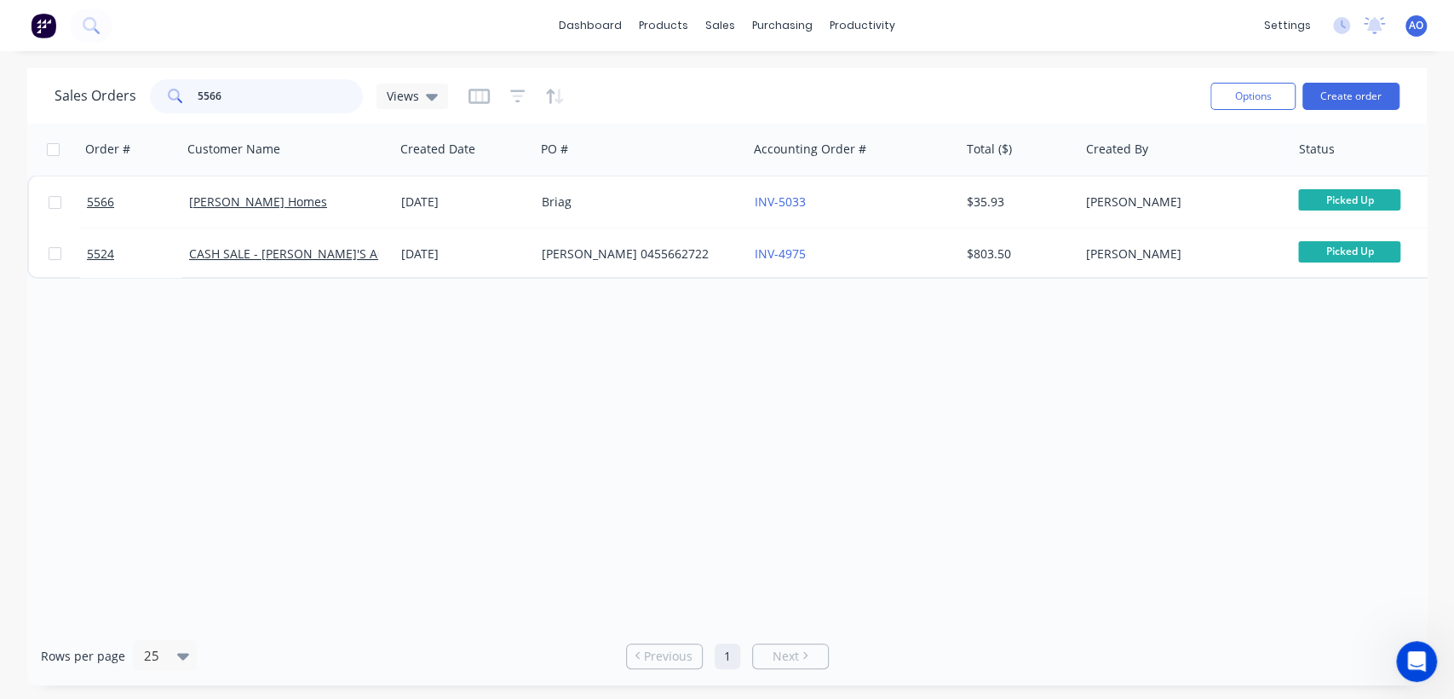
click at [287, 89] on input "5566" at bounding box center [281, 96] width 166 height 34
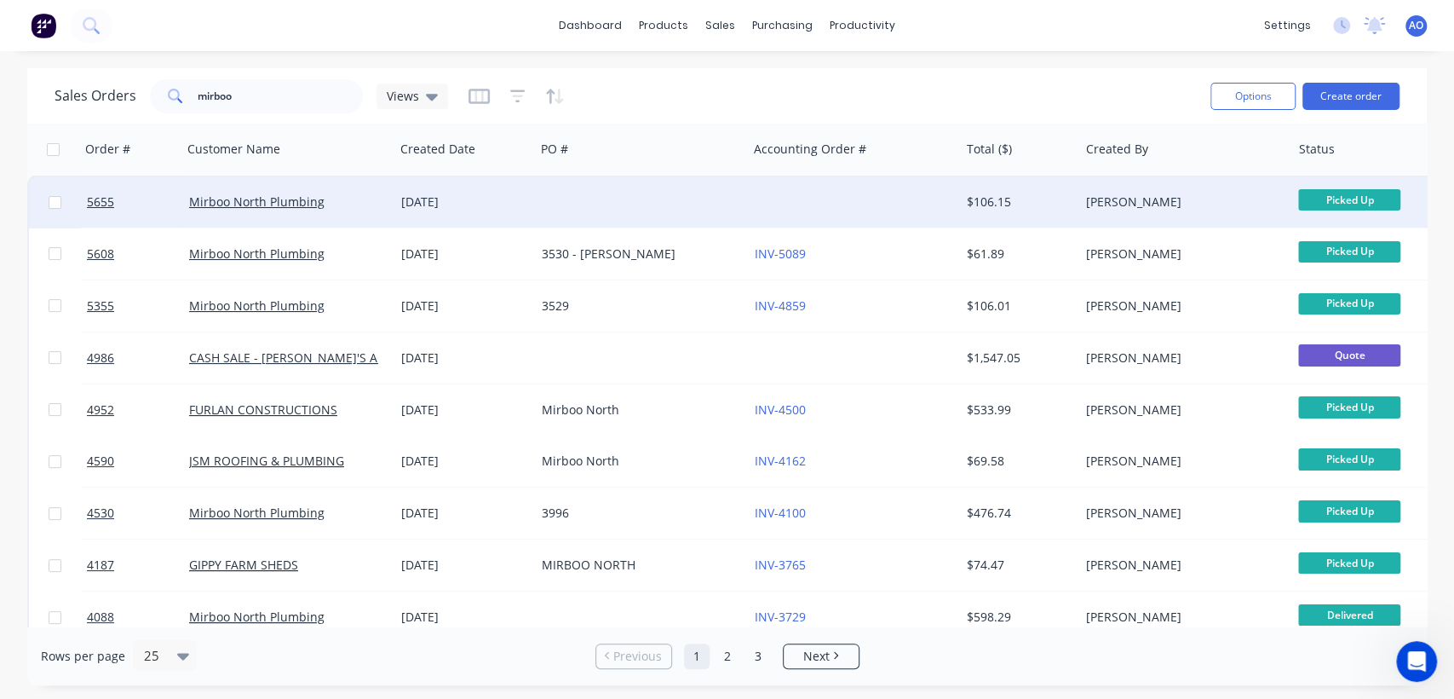
click at [634, 201] on div at bounding box center [641, 201] width 212 height 51
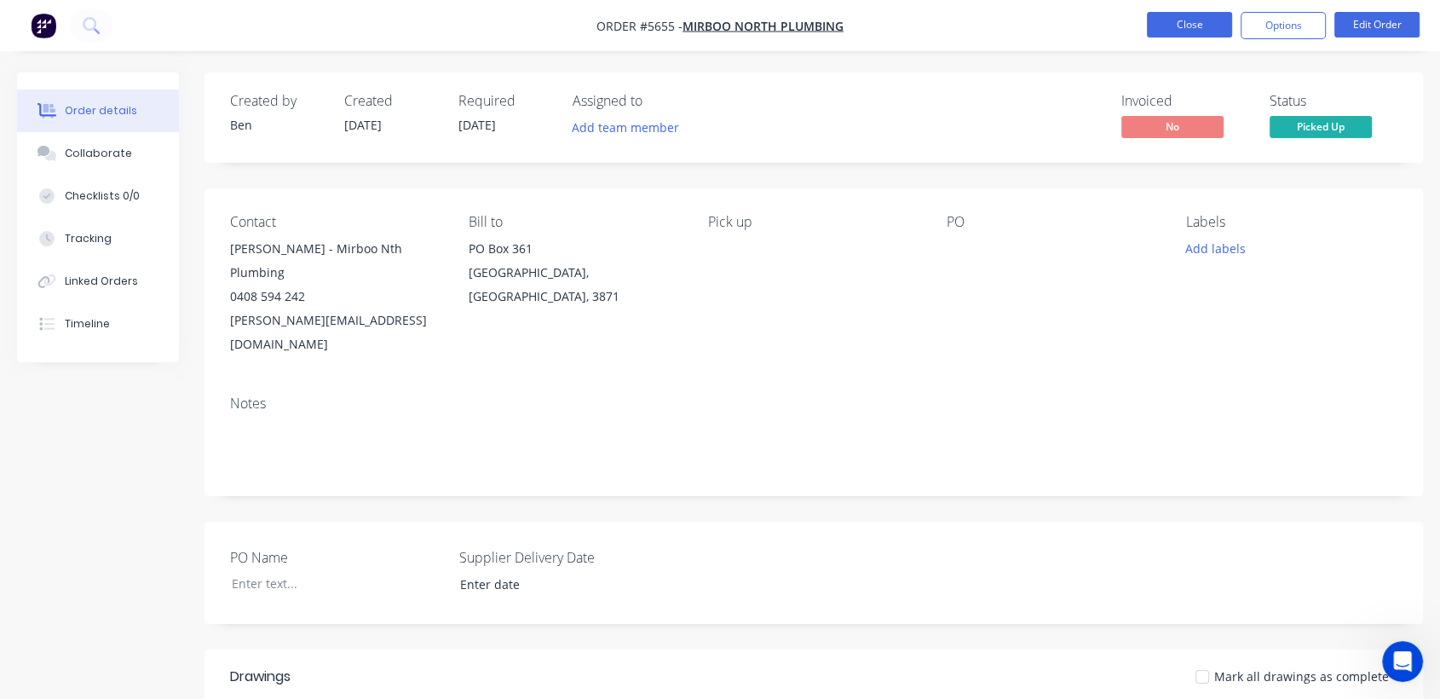
click at [1195, 31] on button "Close" at bounding box center [1189, 25] width 85 height 26
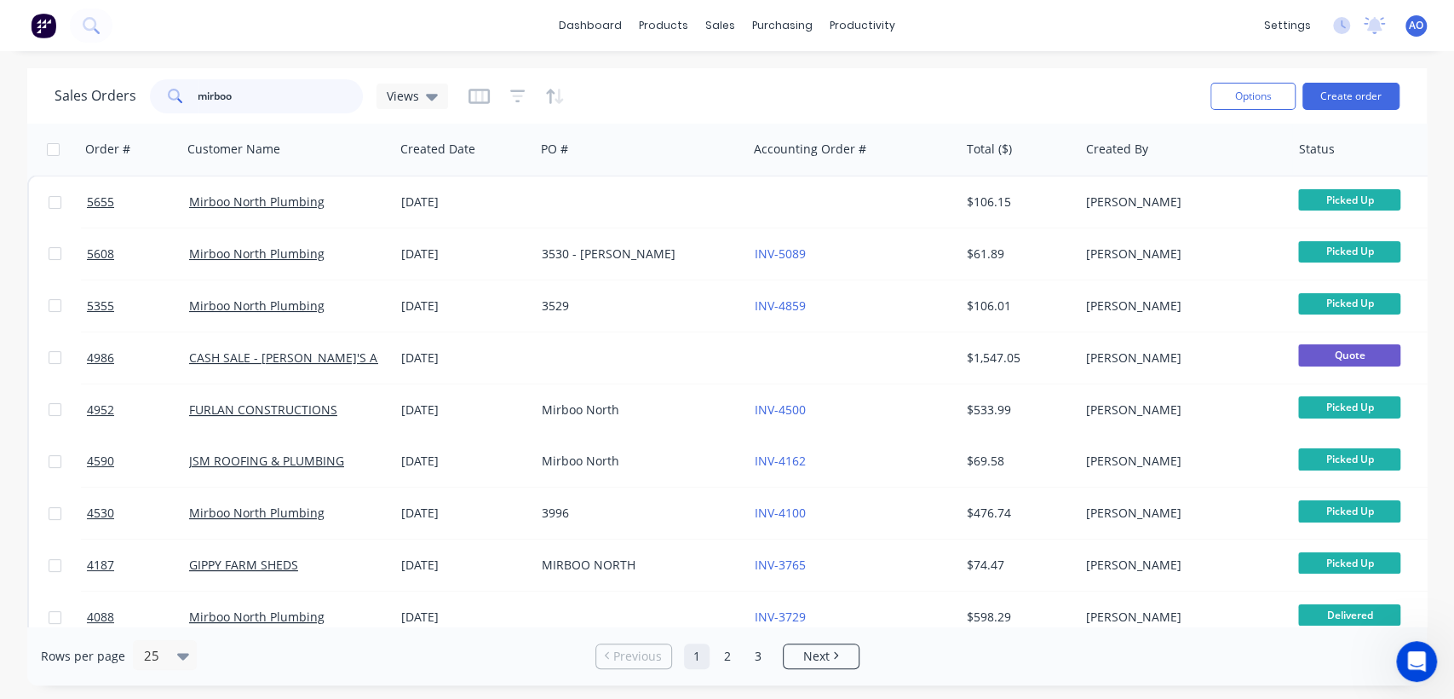
click at [300, 101] on input "mirboo" at bounding box center [281, 96] width 166 height 34
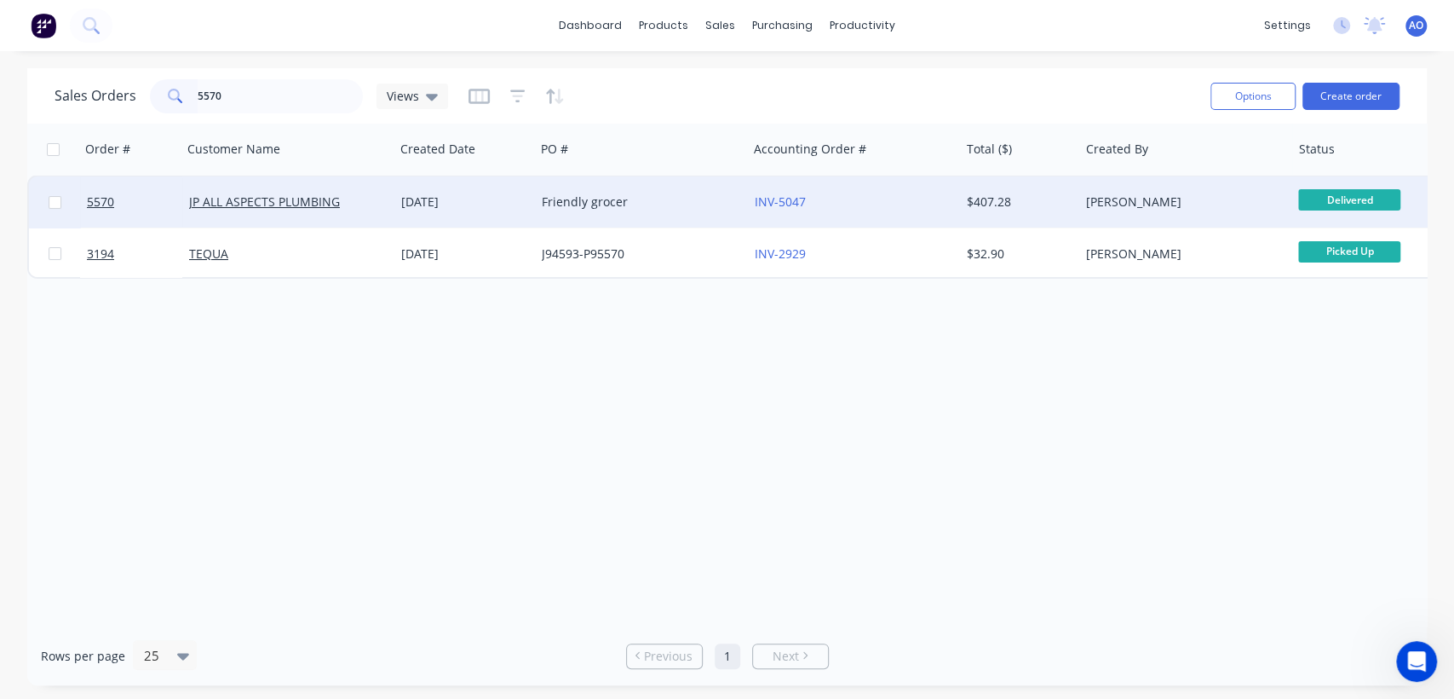
click at [672, 197] on div "Friendly grocer" at bounding box center [636, 201] width 189 height 17
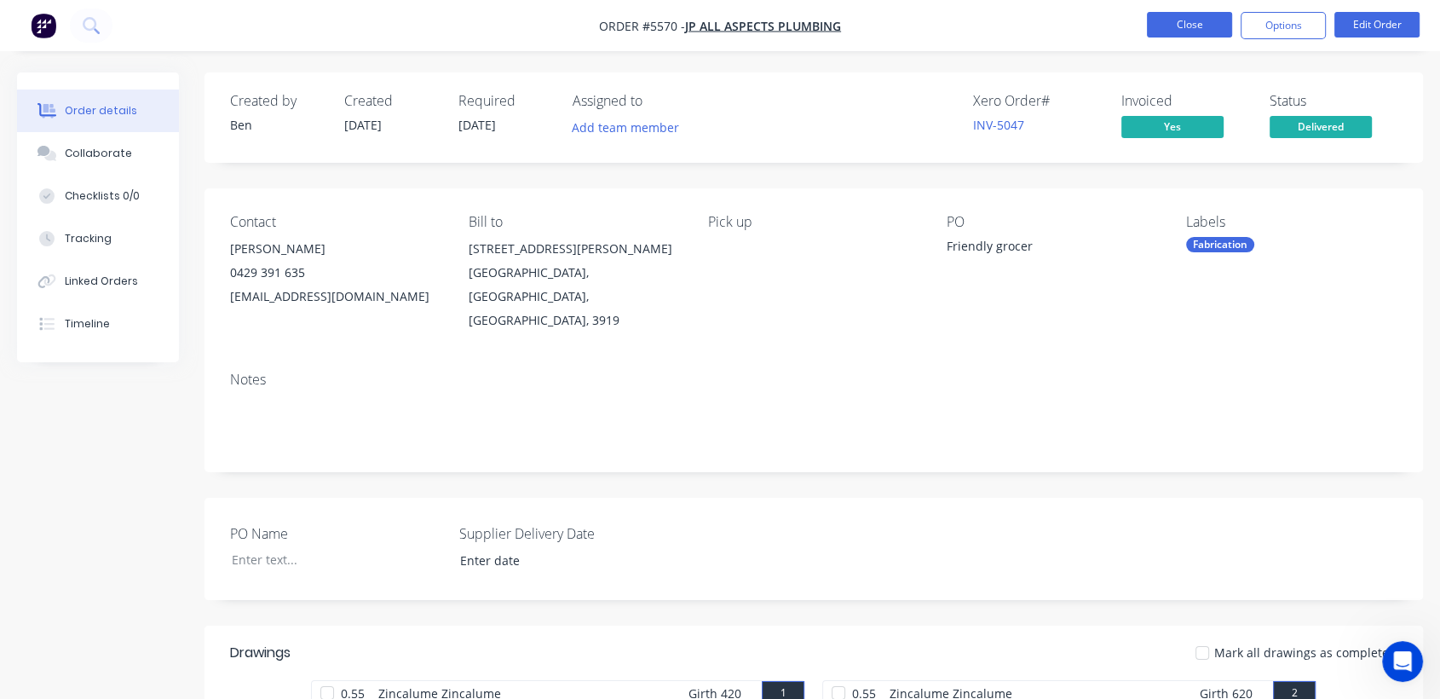
click at [1184, 25] on button "Close" at bounding box center [1189, 25] width 85 height 26
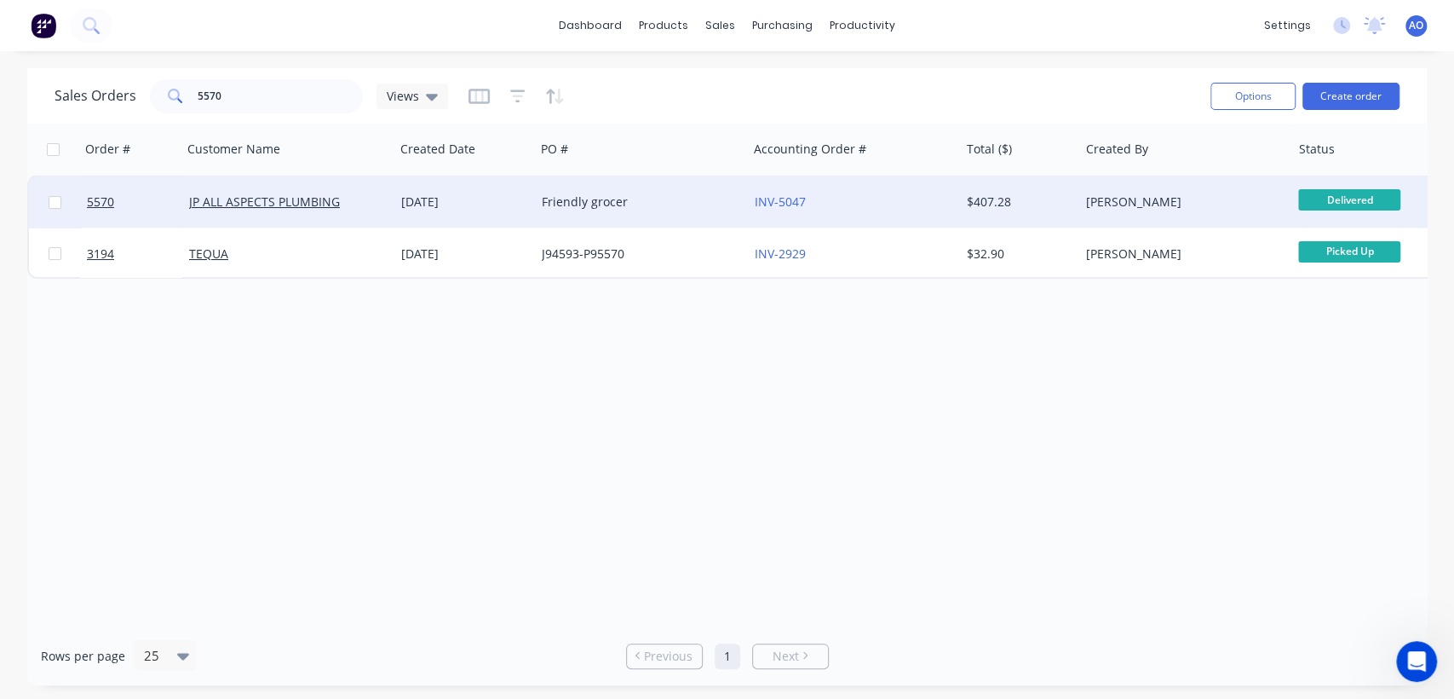
click at [726, 187] on div "Friendly grocer" at bounding box center [641, 201] width 212 height 51
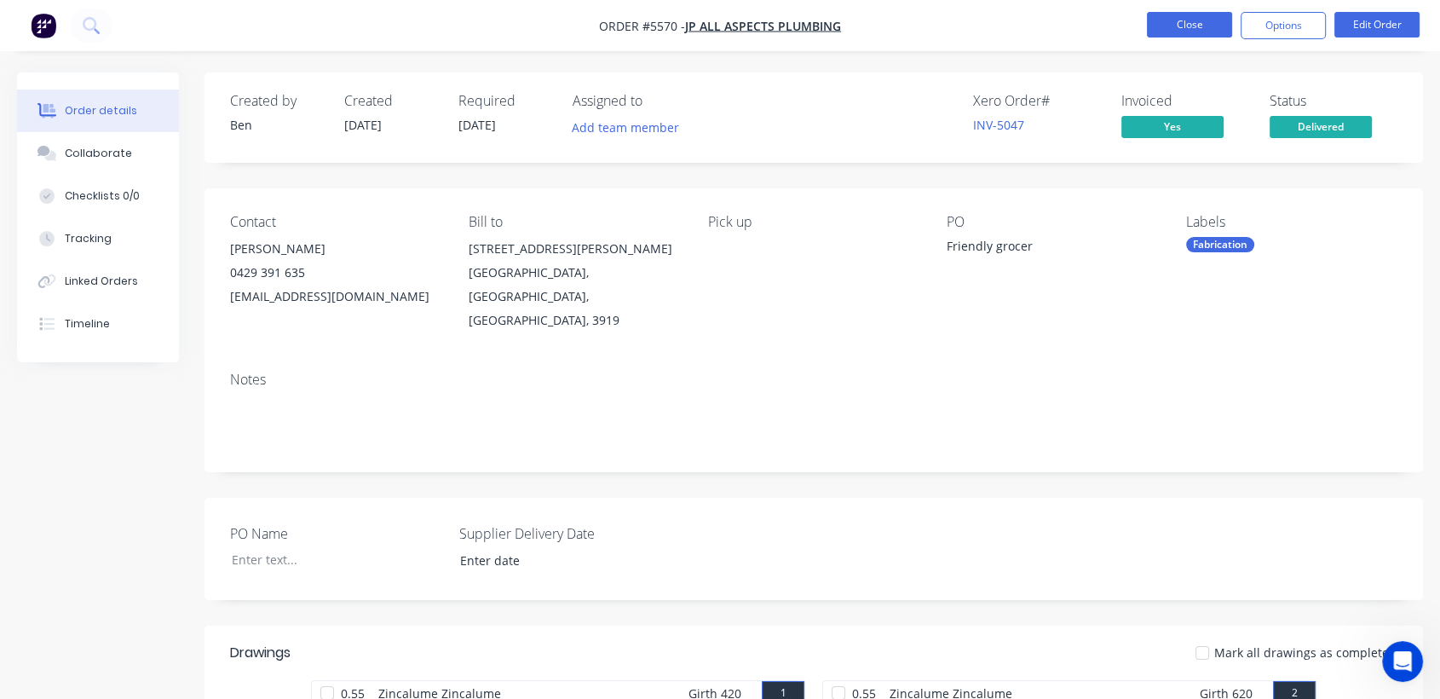
click at [1197, 26] on button "Close" at bounding box center [1189, 25] width 85 height 26
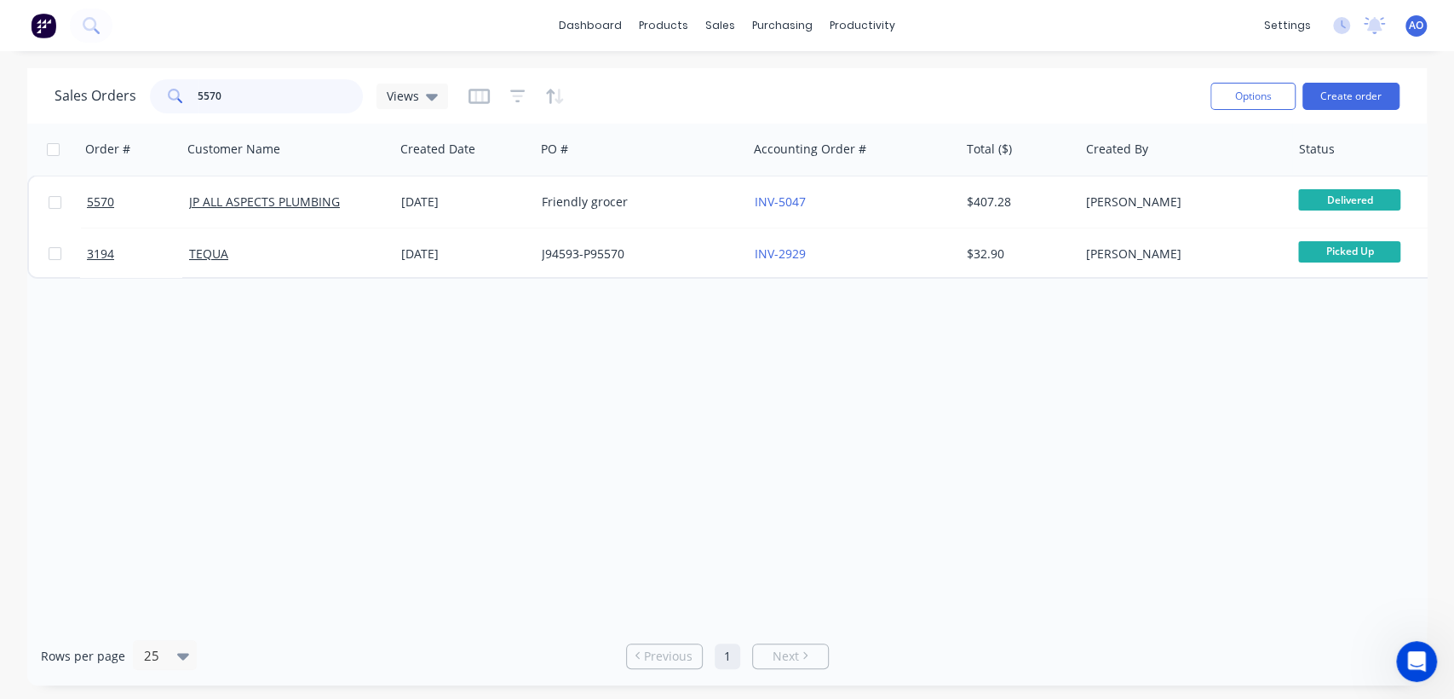
click at [245, 90] on input "5570" at bounding box center [281, 96] width 166 height 34
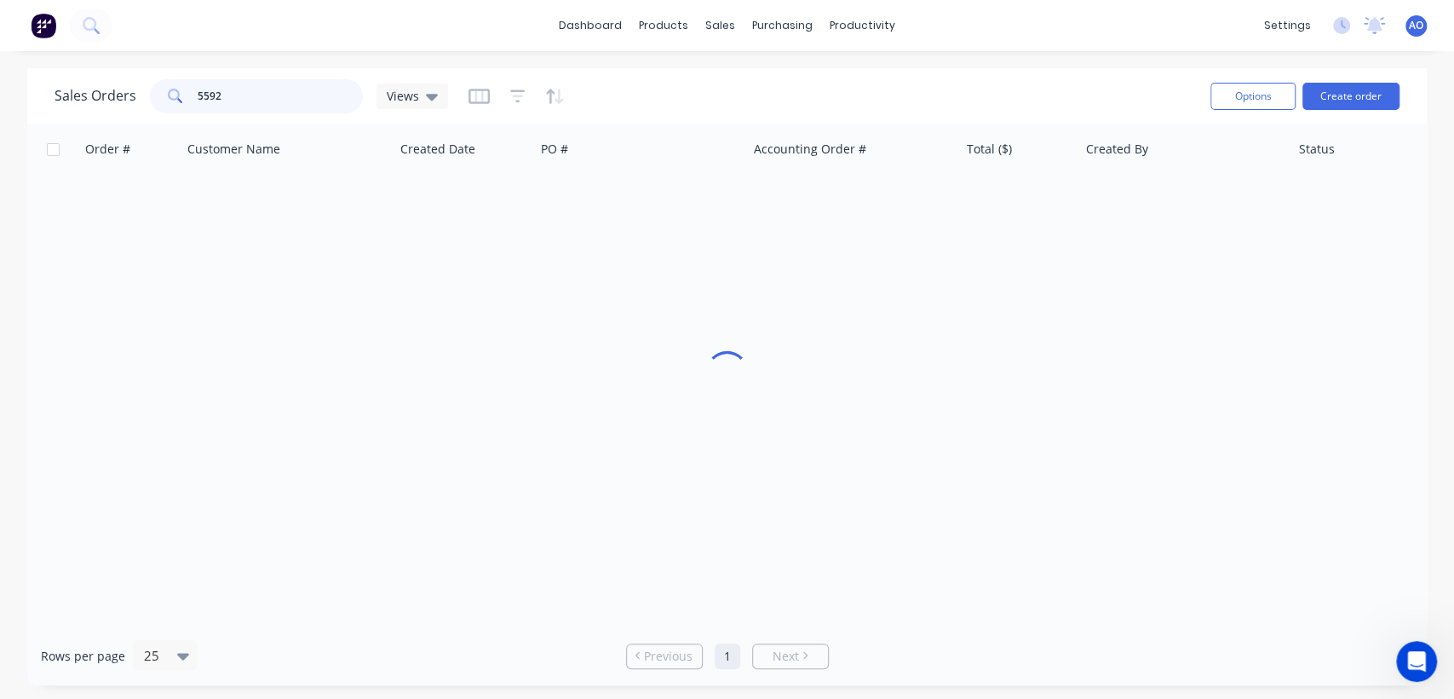
drag, startPoint x: 245, startPoint y: 90, endPoint x: 838, endPoint y: 416, distance: 676.3
click at [838, 416] on div "Sales Orders 5592 Views Options Create order Order # Customer Name Created Date…" at bounding box center [727, 376] width 1400 height 617
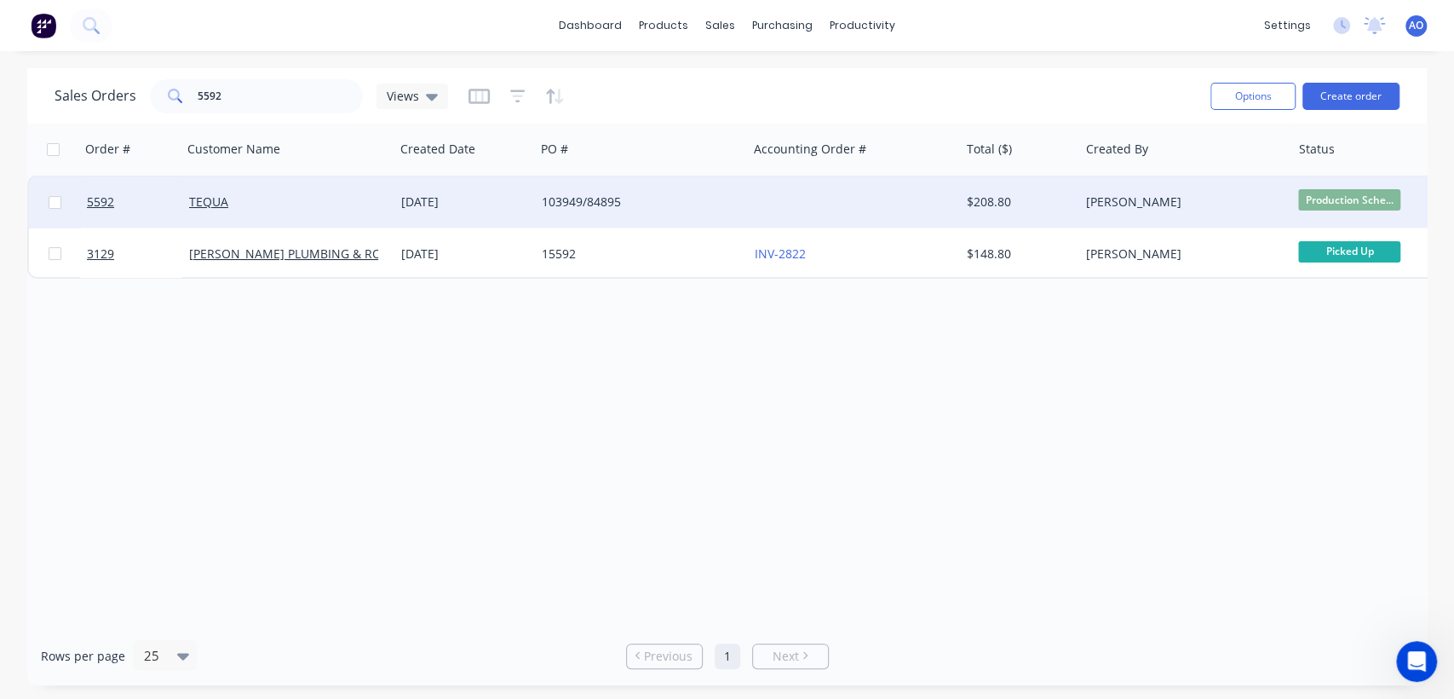
click at [784, 205] on div at bounding box center [854, 201] width 212 height 51
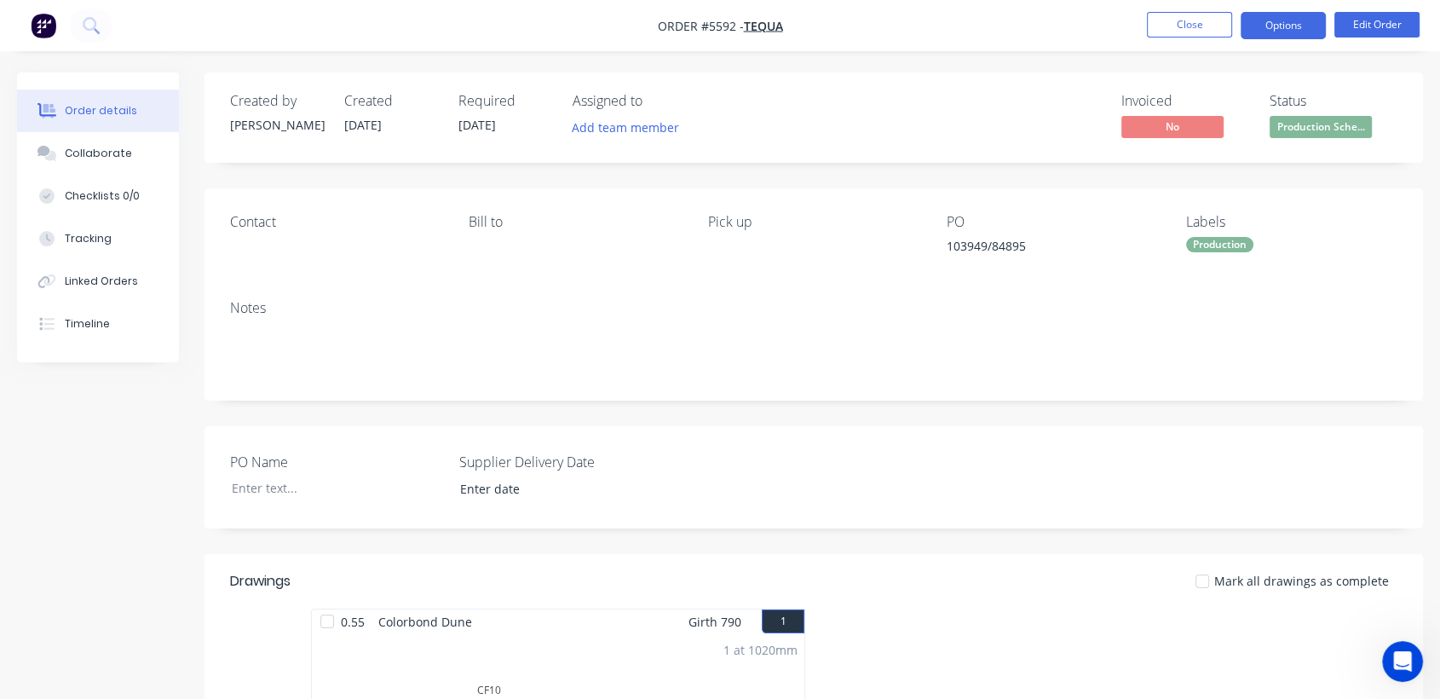
click at [1289, 22] on button "Options" at bounding box center [1282, 25] width 85 height 27
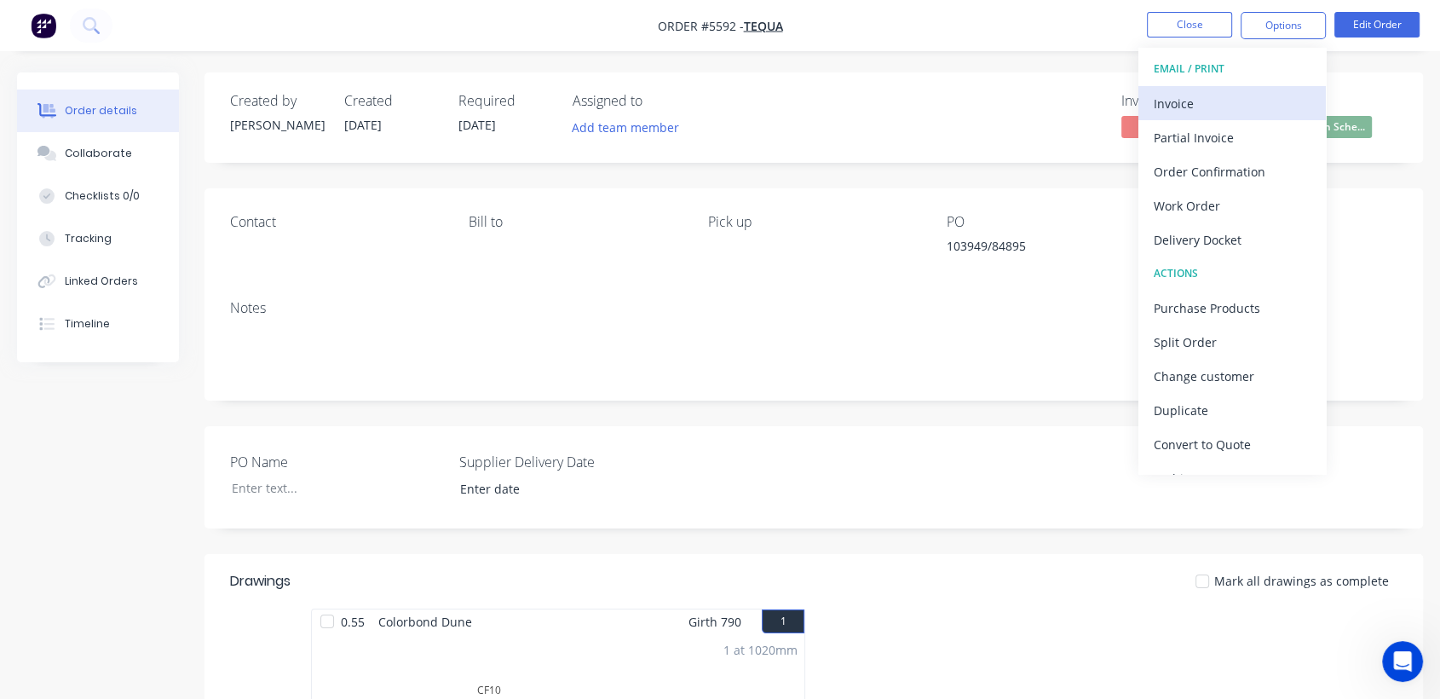
click at [1170, 108] on div "Invoice" at bounding box center [1231, 103] width 157 height 25
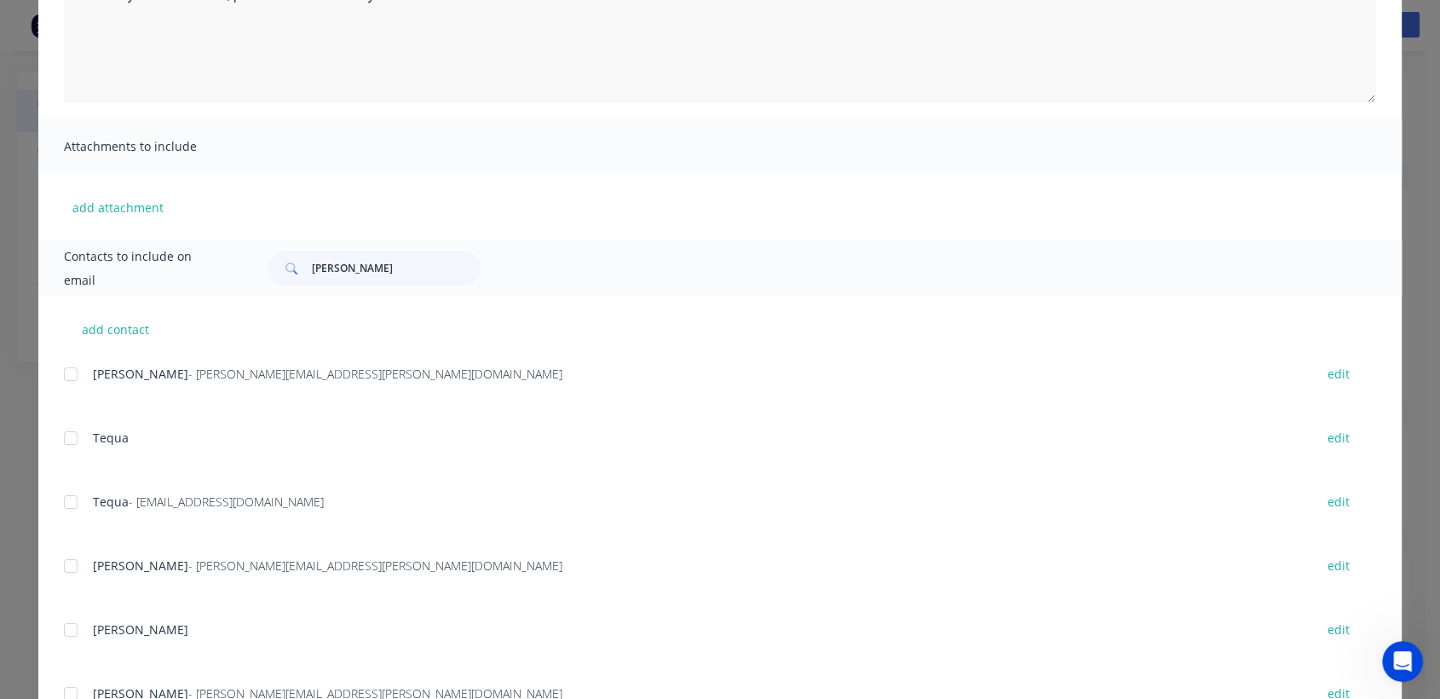
scroll to position [265, 0]
click at [62, 499] on div at bounding box center [71, 498] width 34 height 34
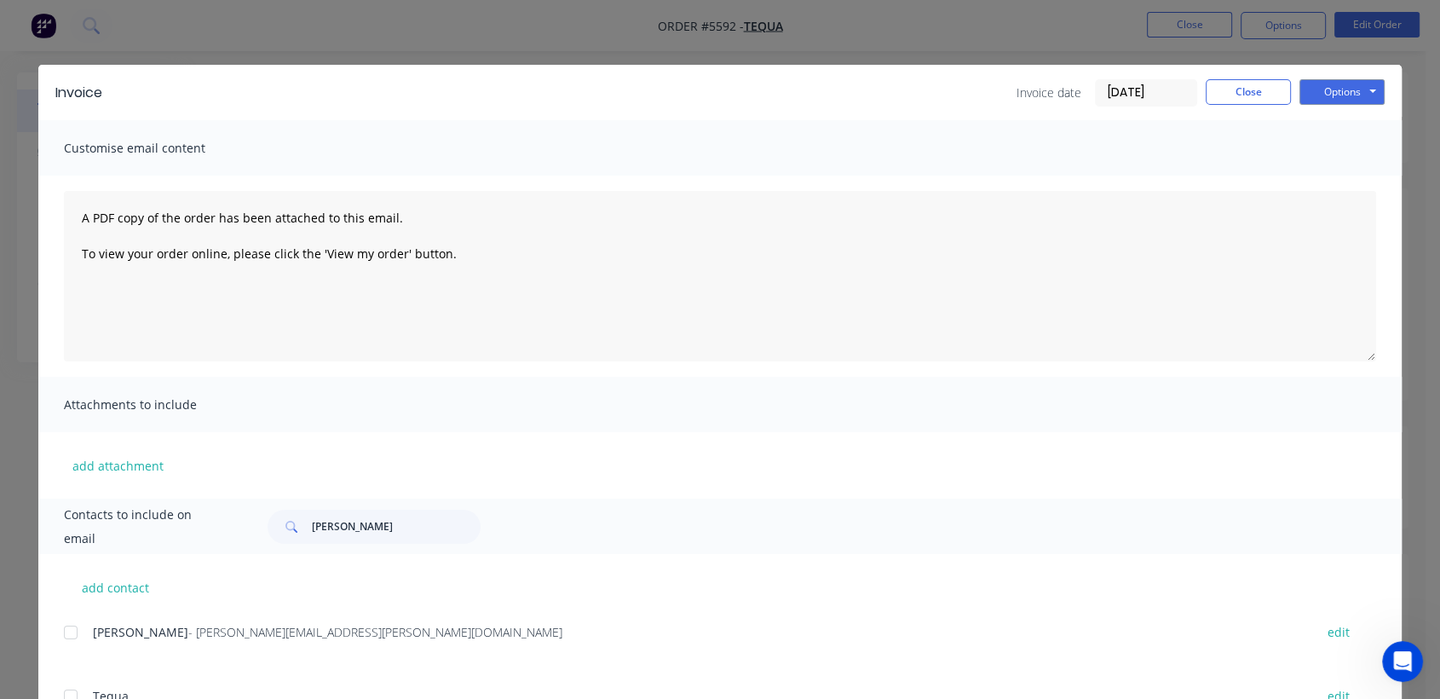
scroll to position [0, 0]
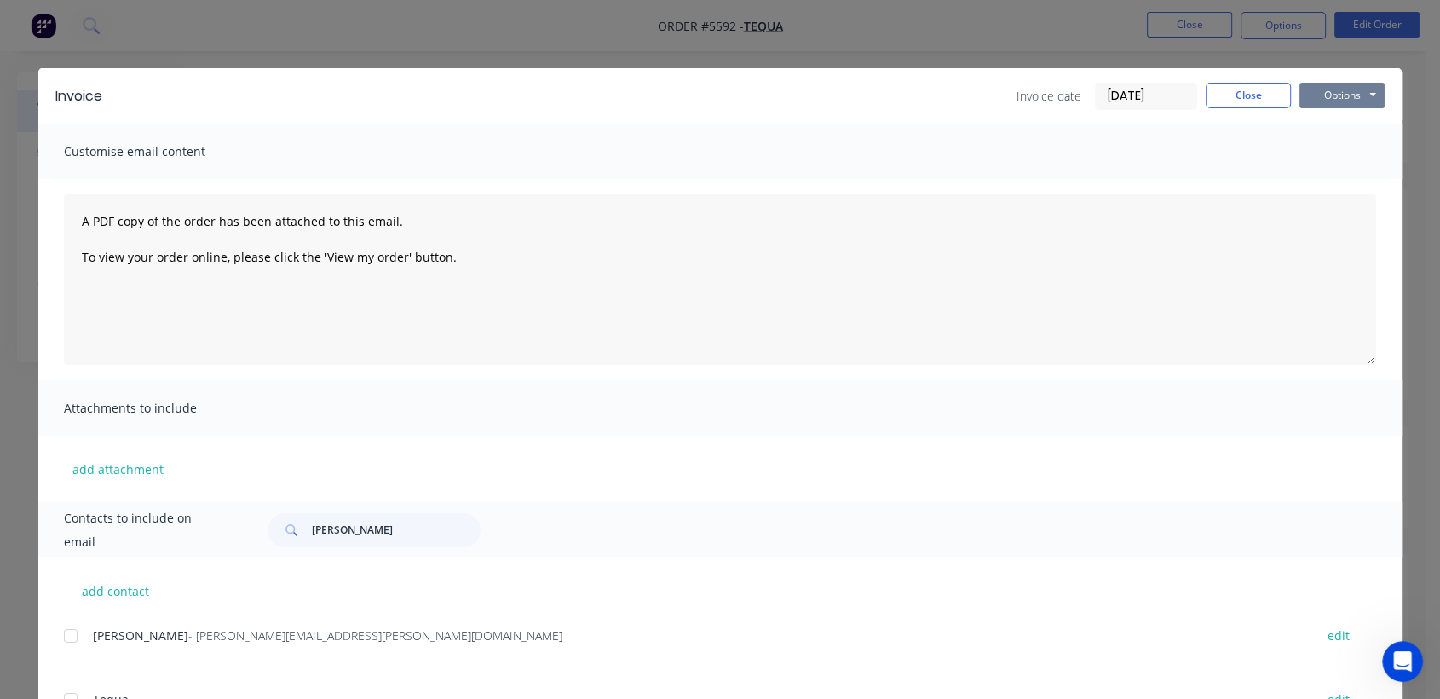
click at [1357, 100] on button "Options" at bounding box center [1341, 96] width 85 height 26
click at [1346, 185] on button "Email" at bounding box center [1353, 182] width 109 height 28
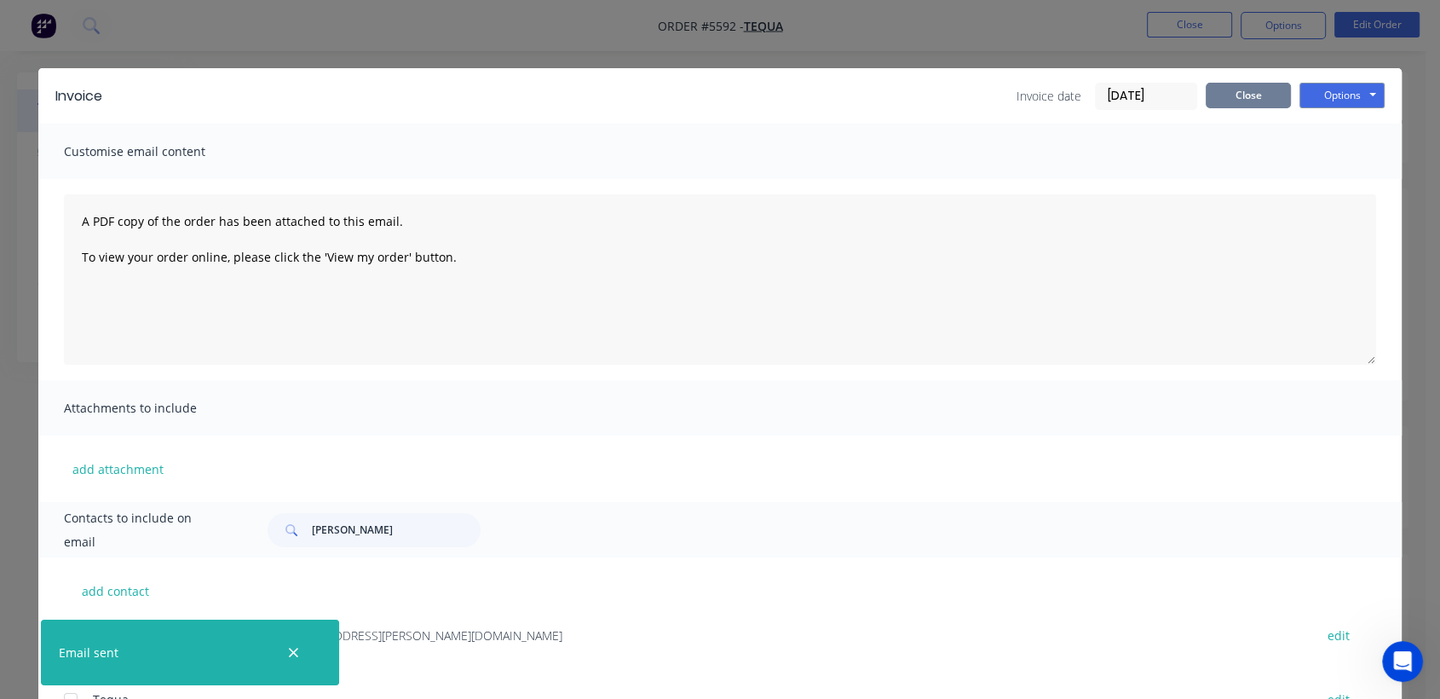
click at [1234, 105] on button "Close" at bounding box center [1247, 96] width 85 height 26
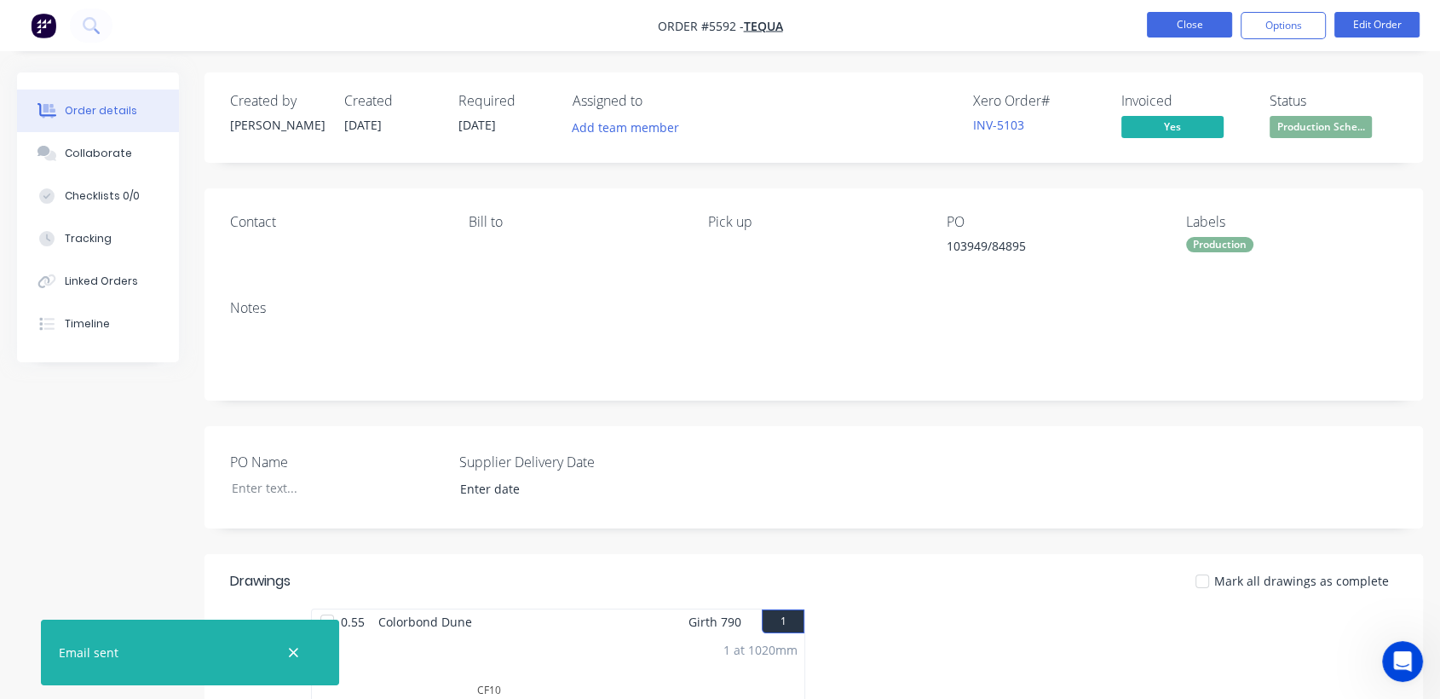
click at [1177, 19] on button "Close" at bounding box center [1189, 25] width 85 height 26
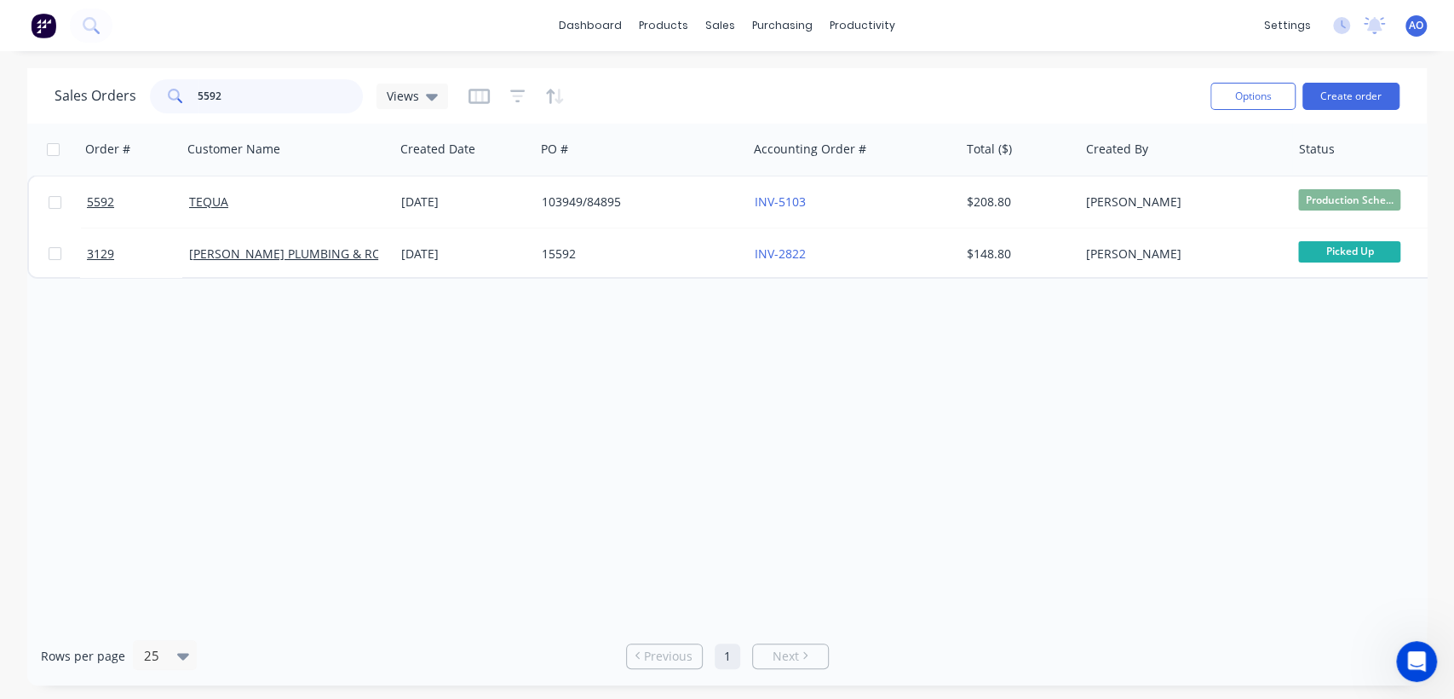
click at [248, 83] on input "5592" at bounding box center [281, 96] width 166 height 34
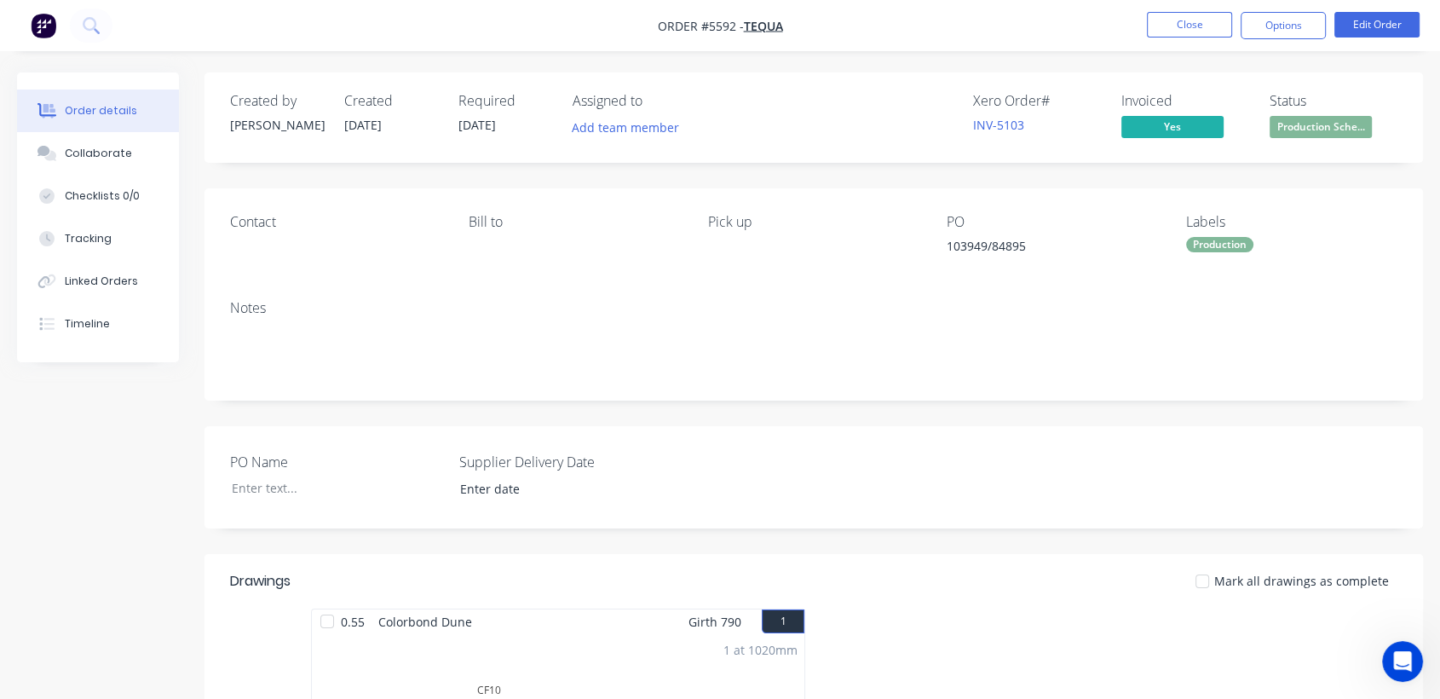
click at [1164, 37] on li "Close" at bounding box center [1189, 25] width 85 height 27
click at [1166, 29] on button "Close" at bounding box center [1189, 25] width 85 height 26
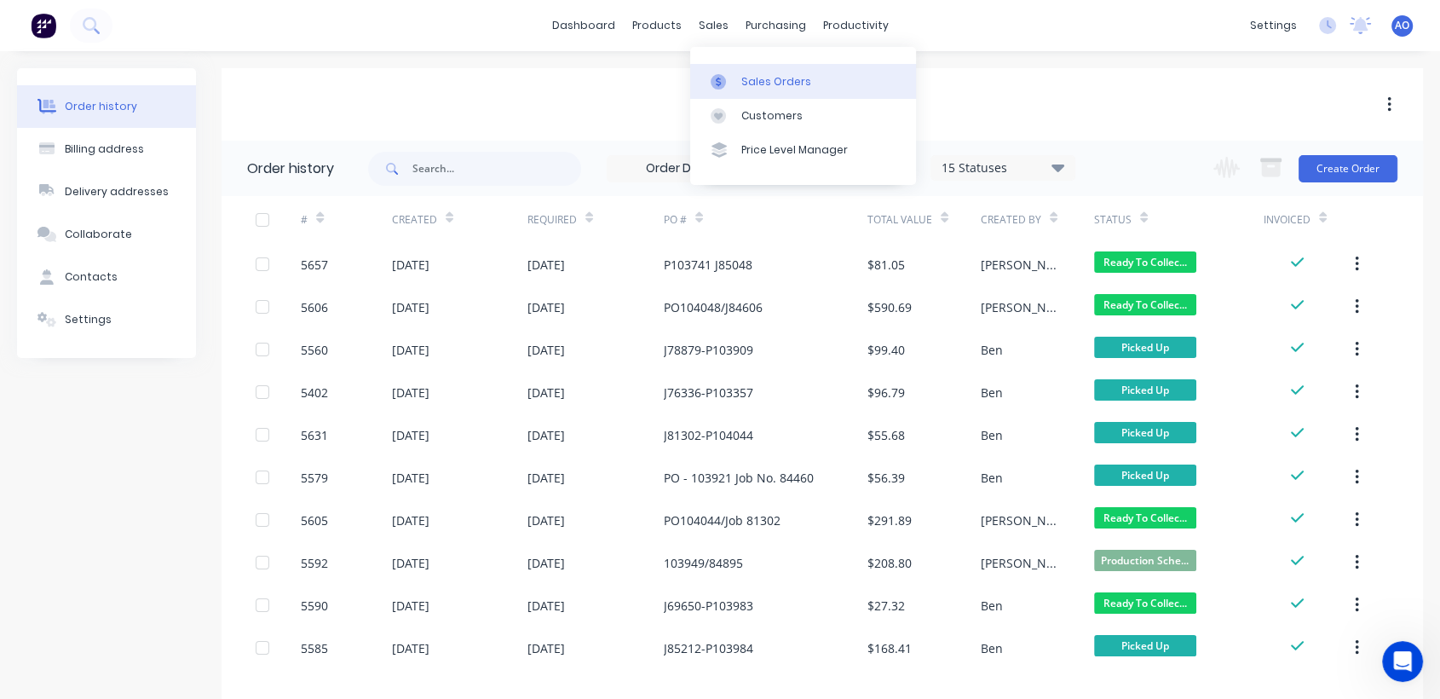
click at [773, 86] on div "Sales Orders" at bounding box center [776, 81] width 70 height 15
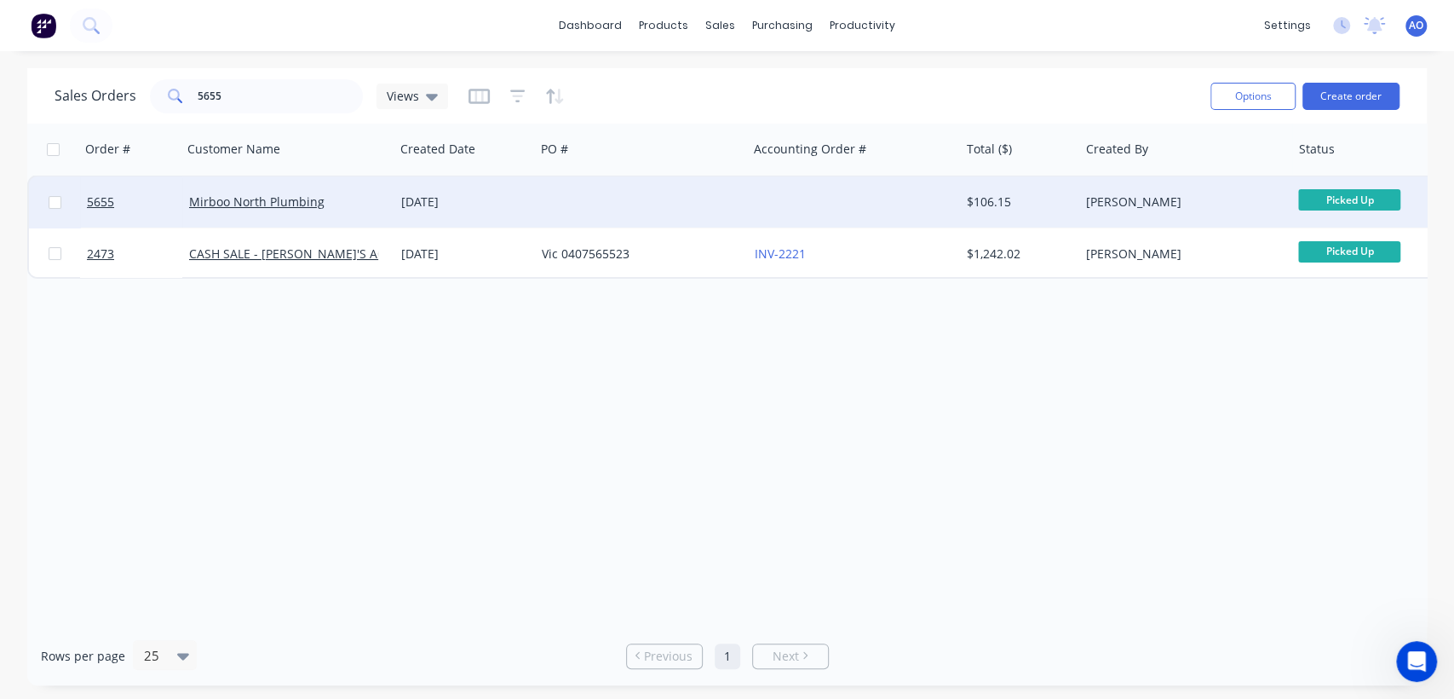
click at [708, 198] on div at bounding box center [641, 201] width 212 height 51
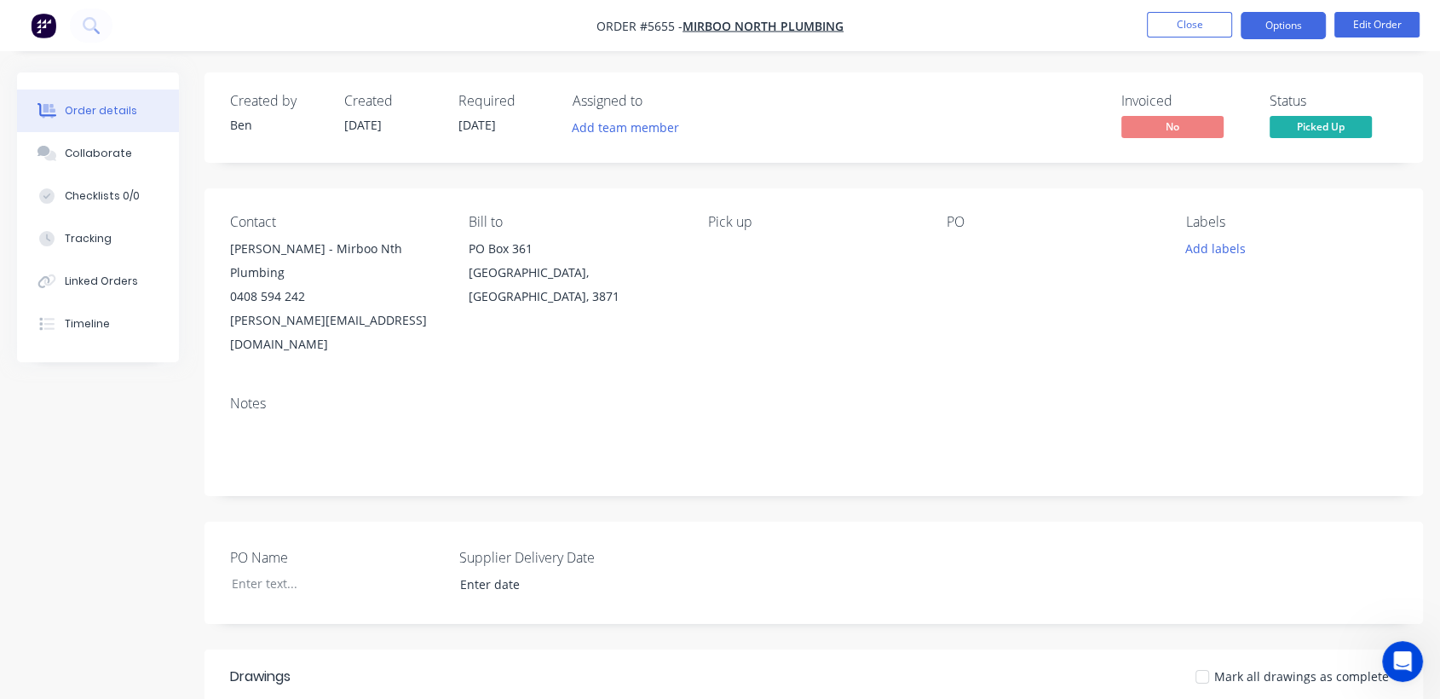
click at [1304, 22] on button "Options" at bounding box center [1282, 25] width 85 height 27
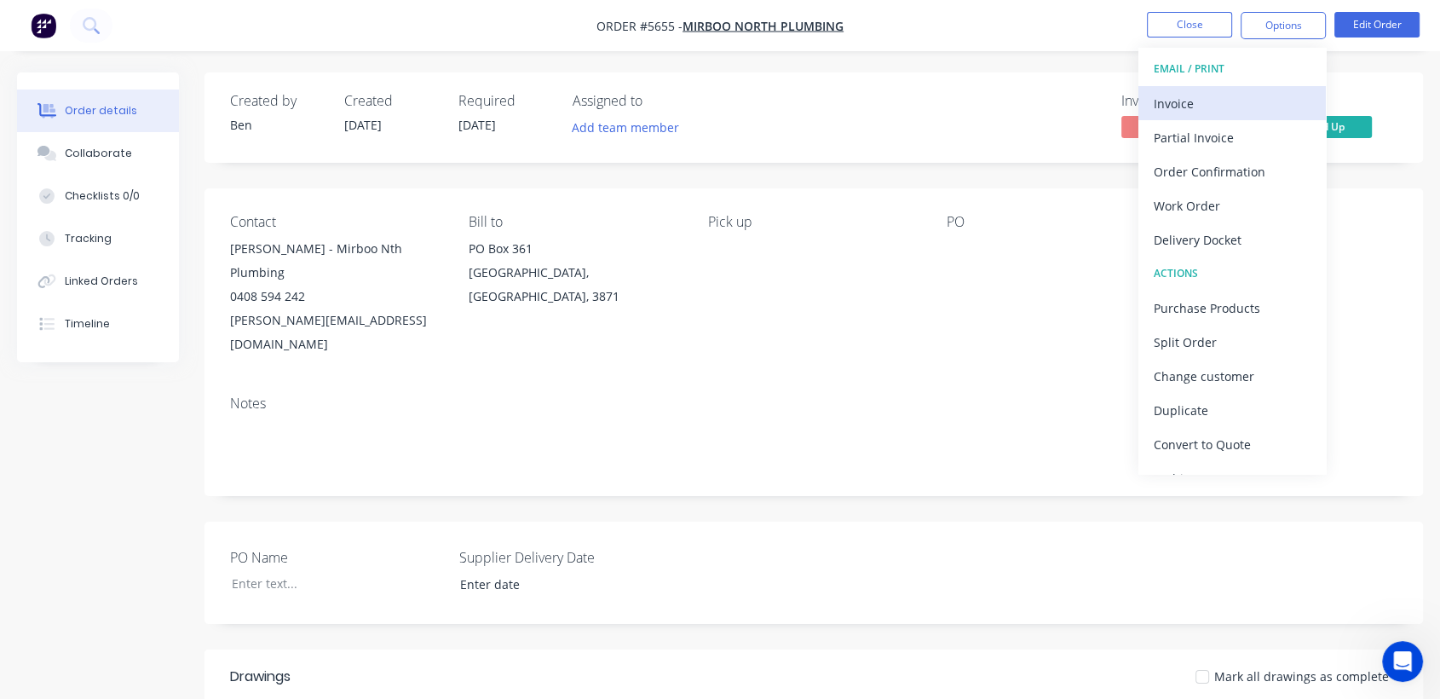
click at [1193, 95] on div "Invoice" at bounding box center [1231, 103] width 157 height 25
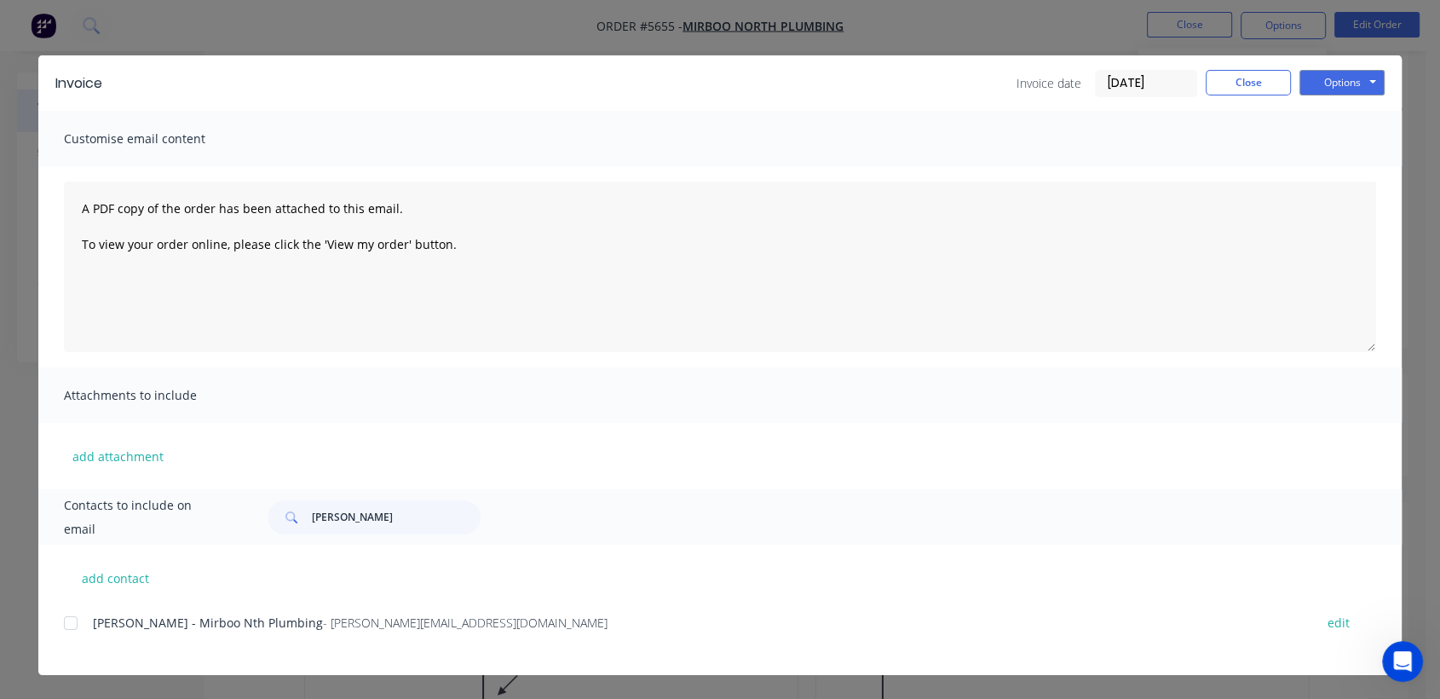
scroll to position [151, 0]
click at [66, 624] on div at bounding box center [71, 623] width 34 height 34
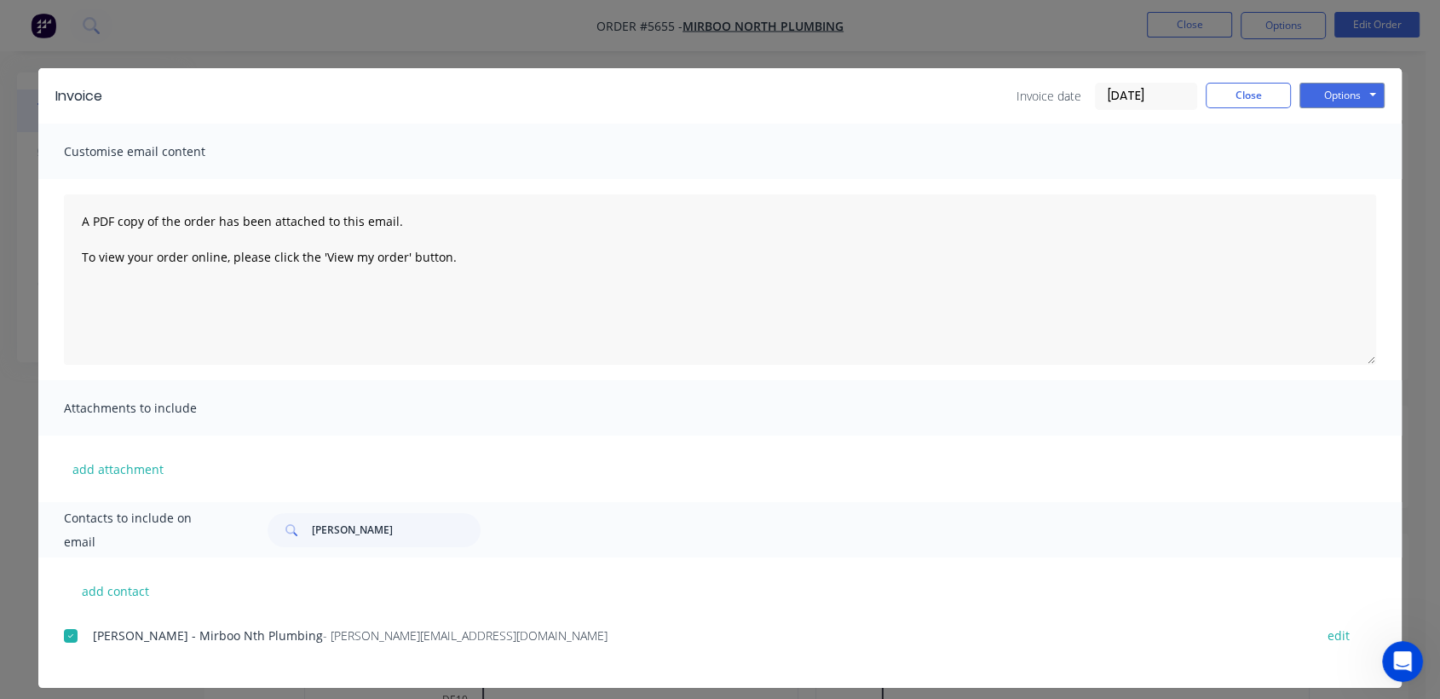
scroll to position [113, 0]
click at [1366, 87] on button "Options" at bounding box center [1341, 96] width 85 height 26
click at [1345, 179] on button "Email" at bounding box center [1353, 182] width 109 height 28
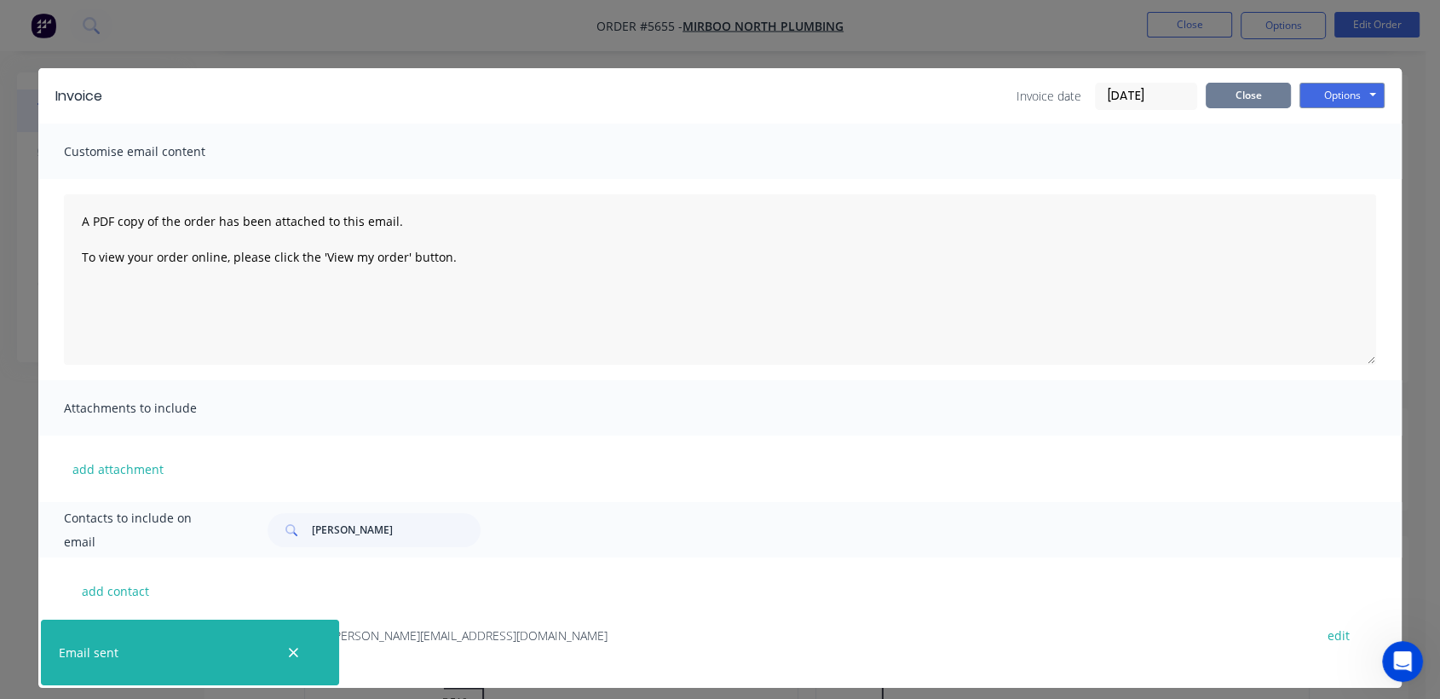
click at [1251, 95] on button "Close" at bounding box center [1247, 96] width 85 height 26
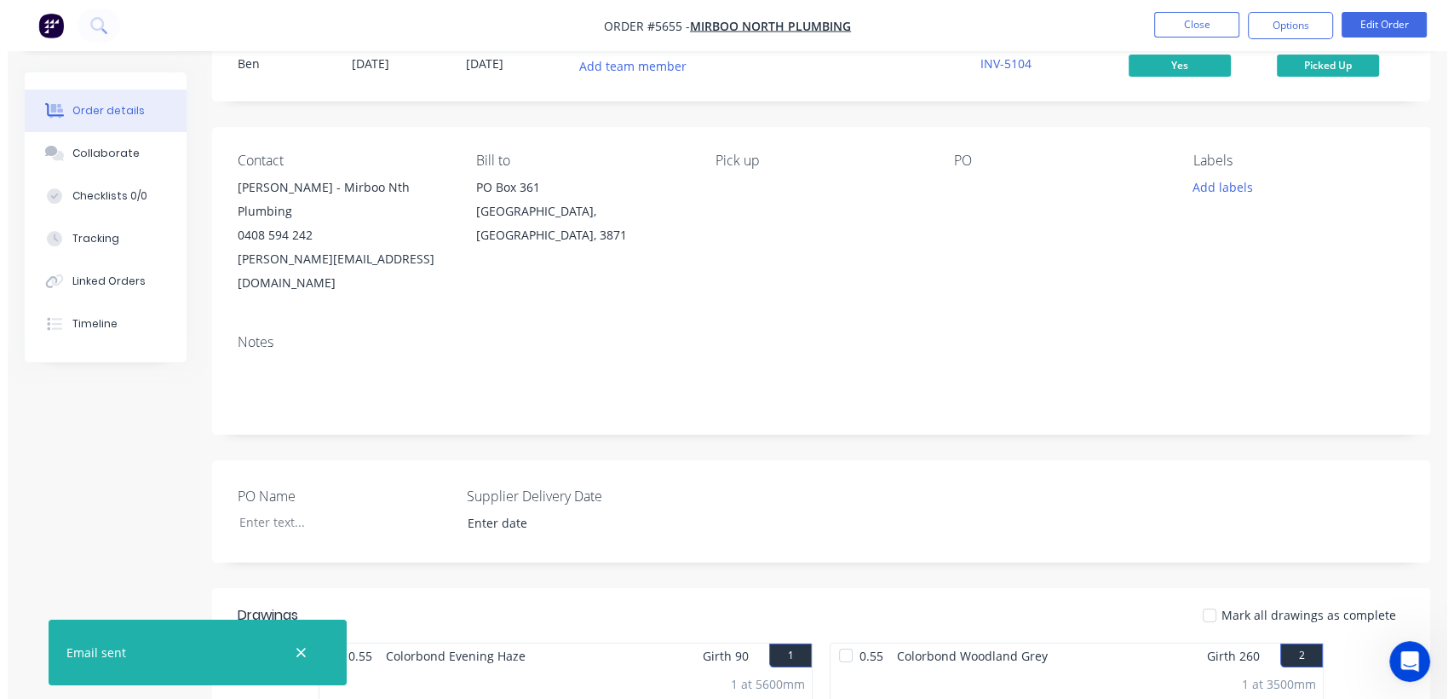
scroll to position [0, 0]
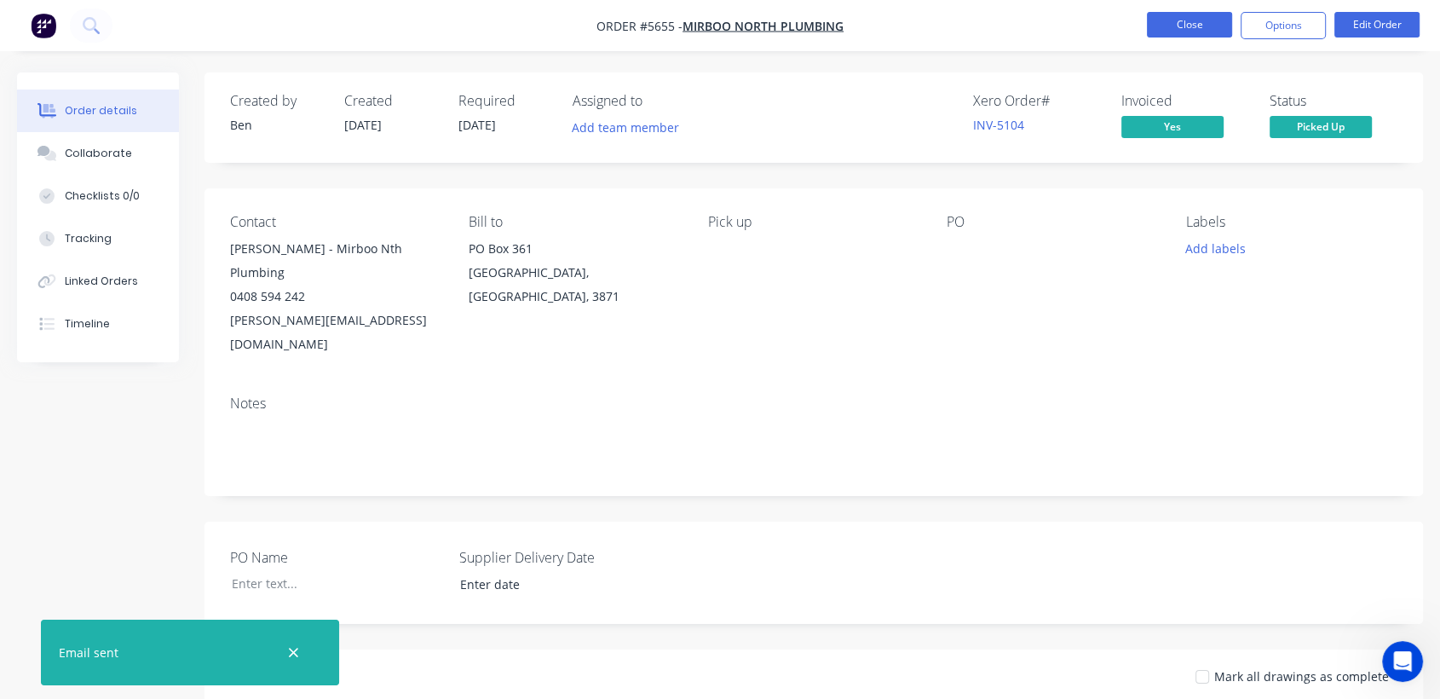
click at [1205, 32] on button "Close" at bounding box center [1189, 25] width 85 height 26
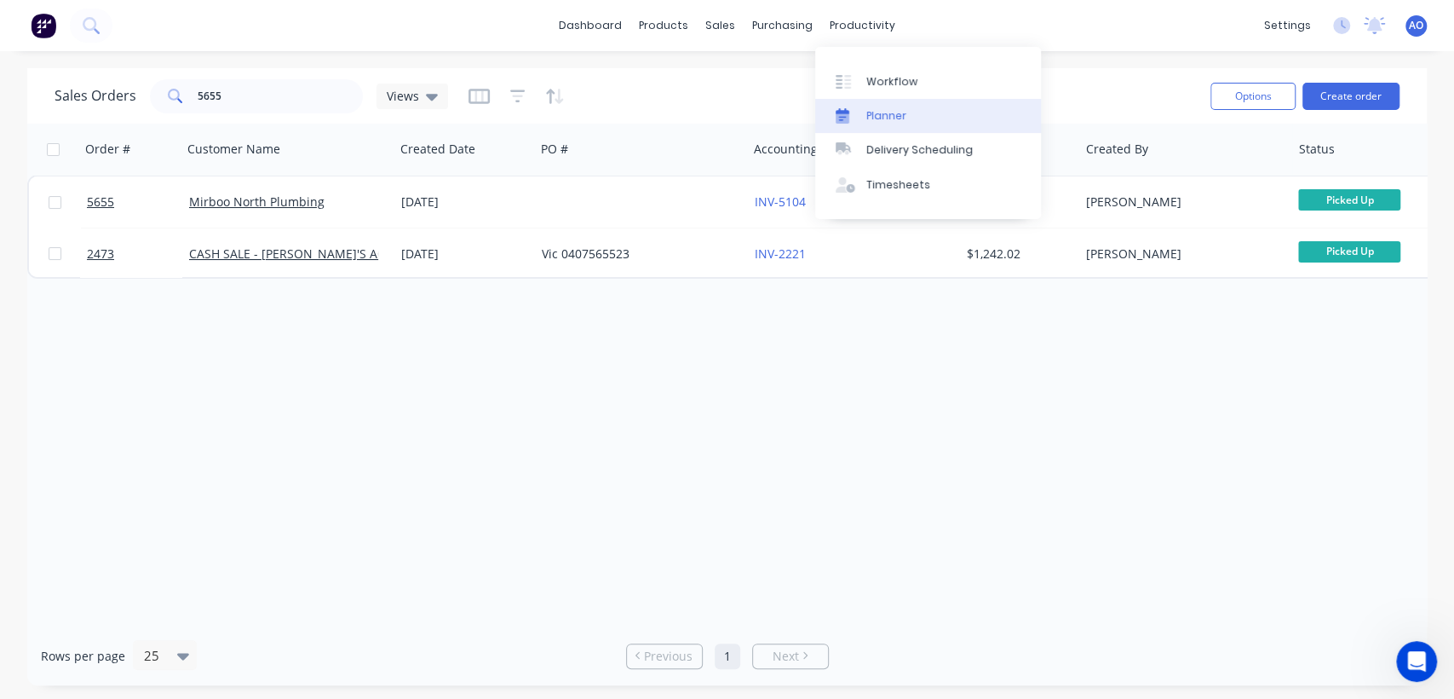
click at [887, 114] on div "Planner" at bounding box center [886, 115] width 40 height 15
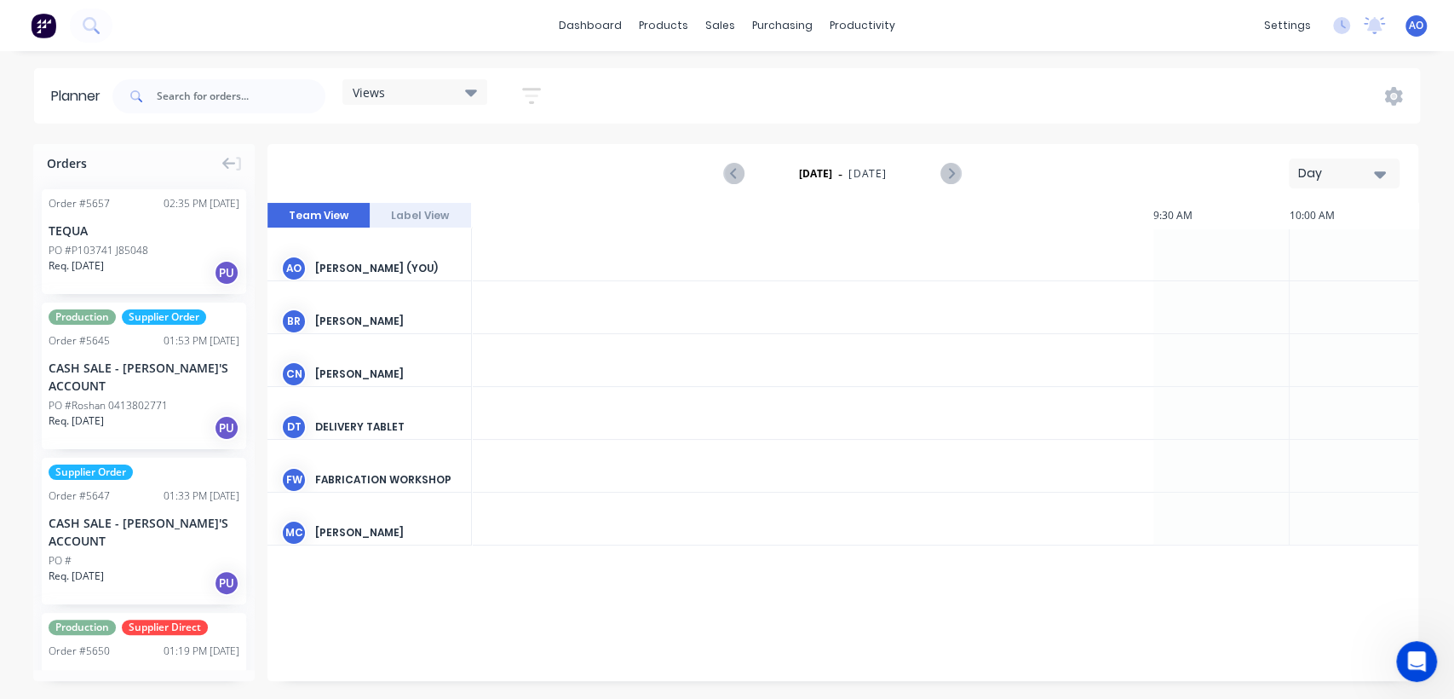
scroll to position [0, 1779]
click at [1363, 174] on div "Day" at bounding box center [1337, 173] width 78 height 18
click at [1285, 288] on div "Month" at bounding box center [1313, 287] width 169 height 34
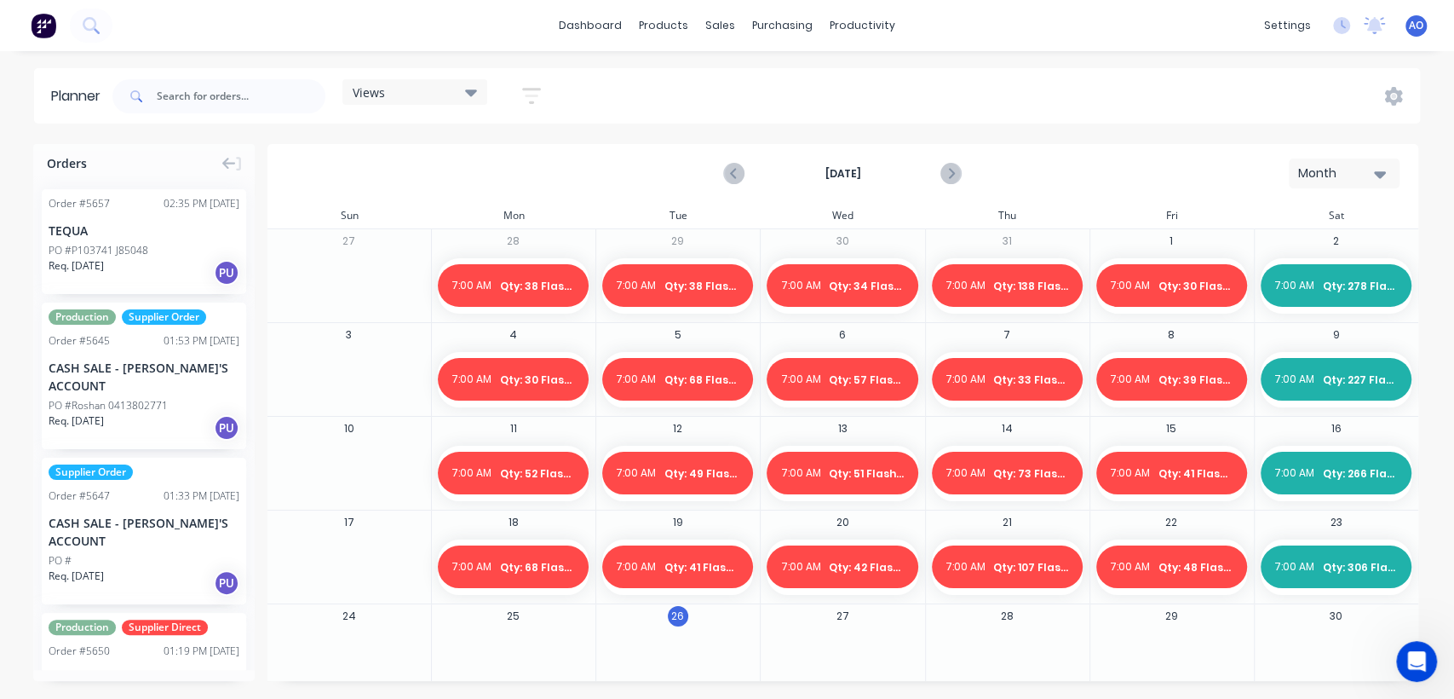
click at [542, 633] on div at bounding box center [513, 660] width 163 height 55
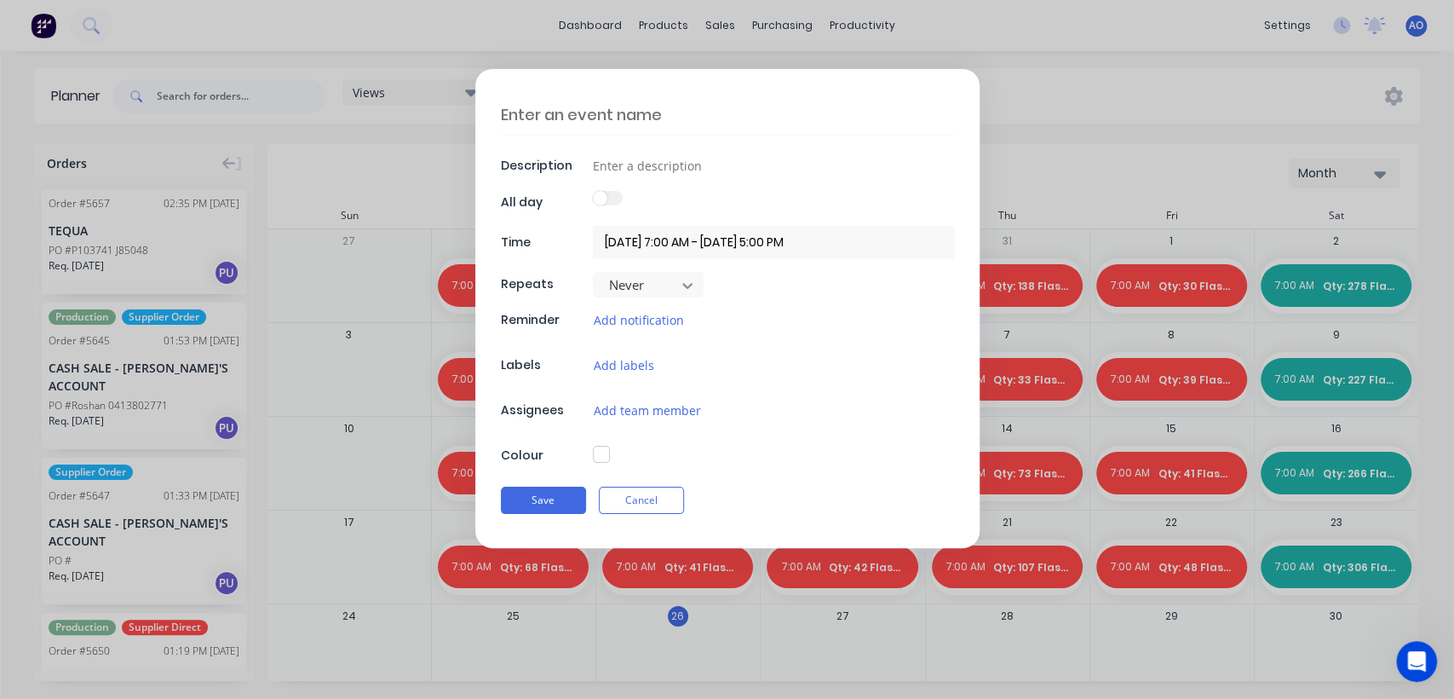
scroll to position [17, 0]
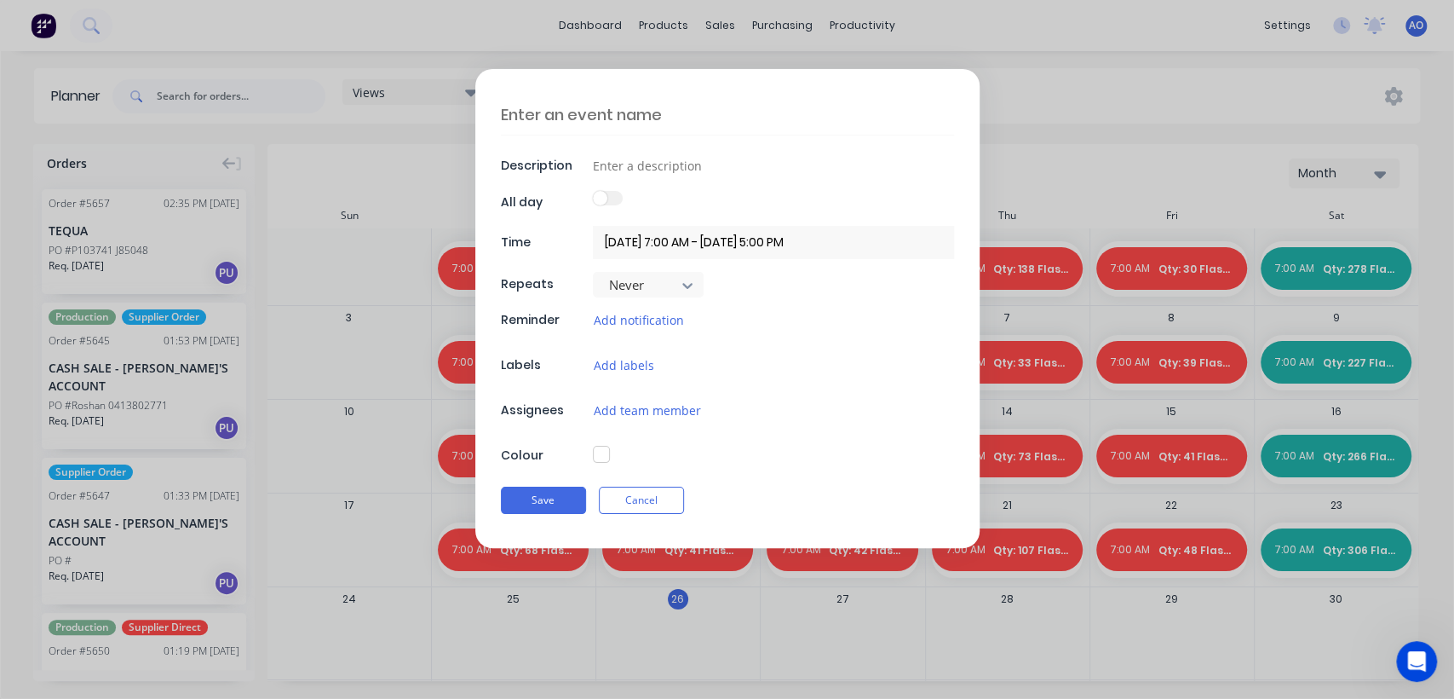
click at [557, 113] on textarea at bounding box center [727, 115] width 453 height 40
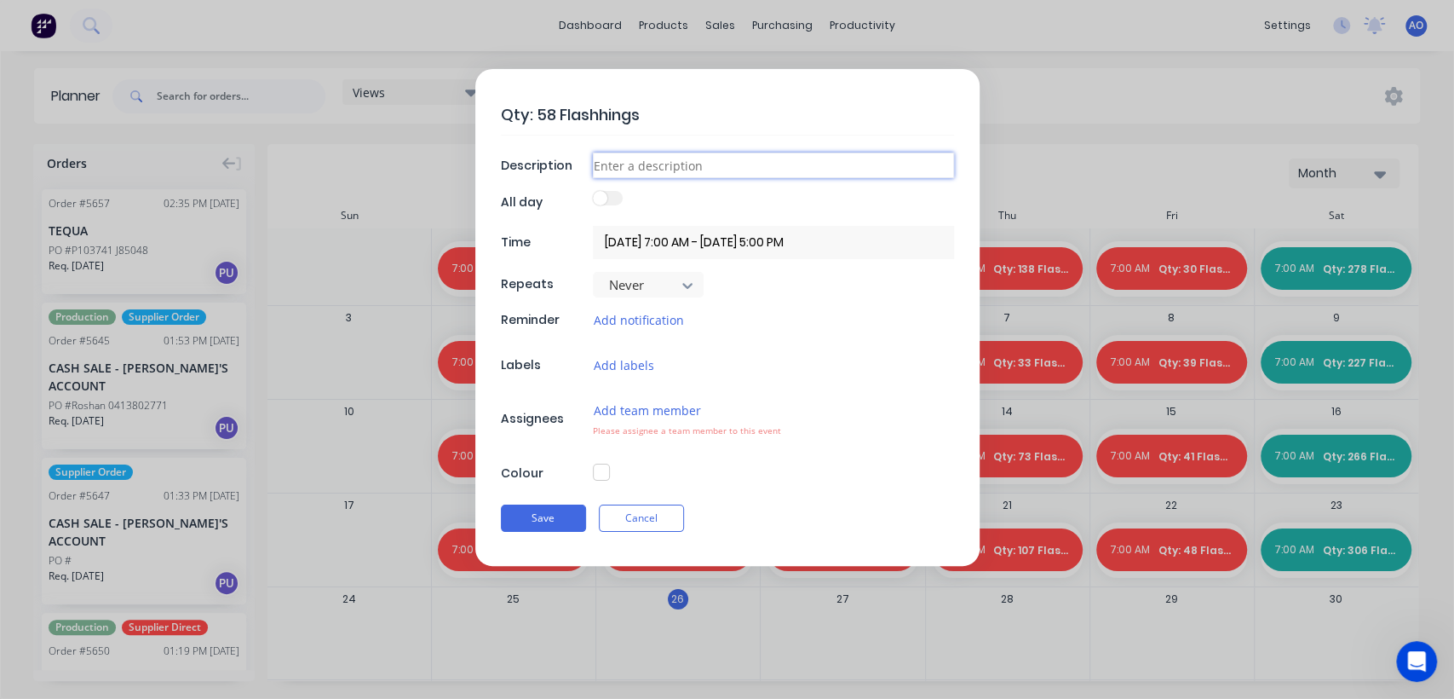
click at [655, 172] on input at bounding box center [773, 165] width 361 height 26
click at [656, 162] on input at bounding box center [773, 165] width 361 height 26
click at [654, 411] on button "Add team member" at bounding box center [647, 410] width 109 height 20
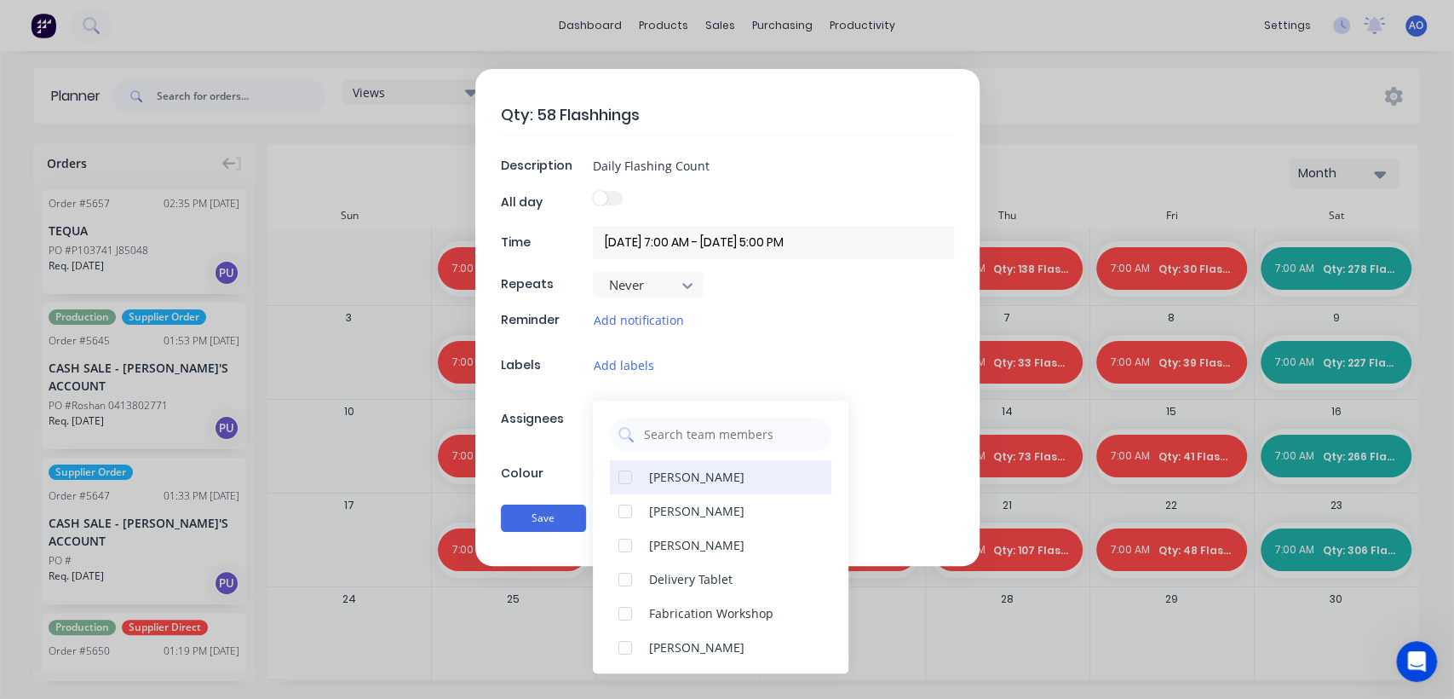
click at [661, 483] on div "[PERSON_NAME]" at bounding box center [696, 477] width 95 height 18
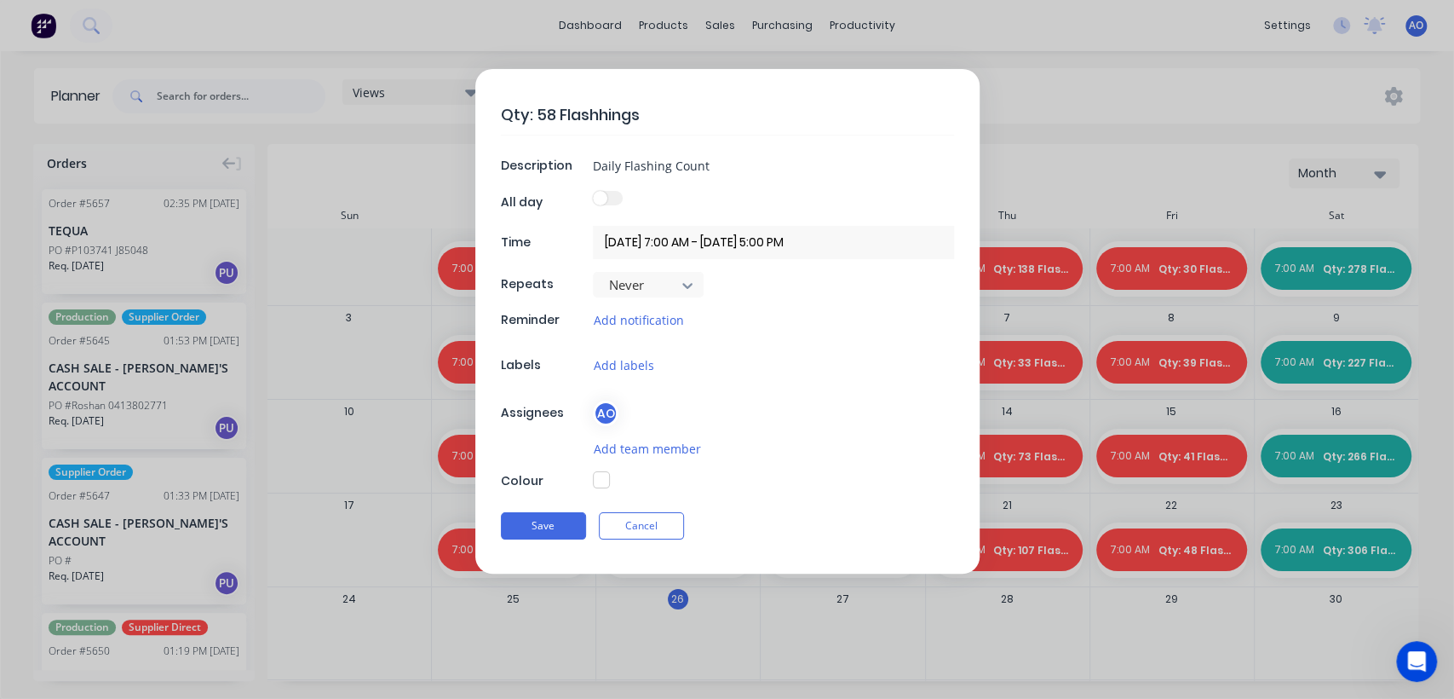
click at [559, 442] on div "Qty: 58 Flashhings Description Daily Flashing Count All day Time [DATE] 7:00 AM…" at bounding box center [727, 321] width 504 height 504
click at [602, 480] on button "button" at bounding box center [601, 479] width 17 height 17
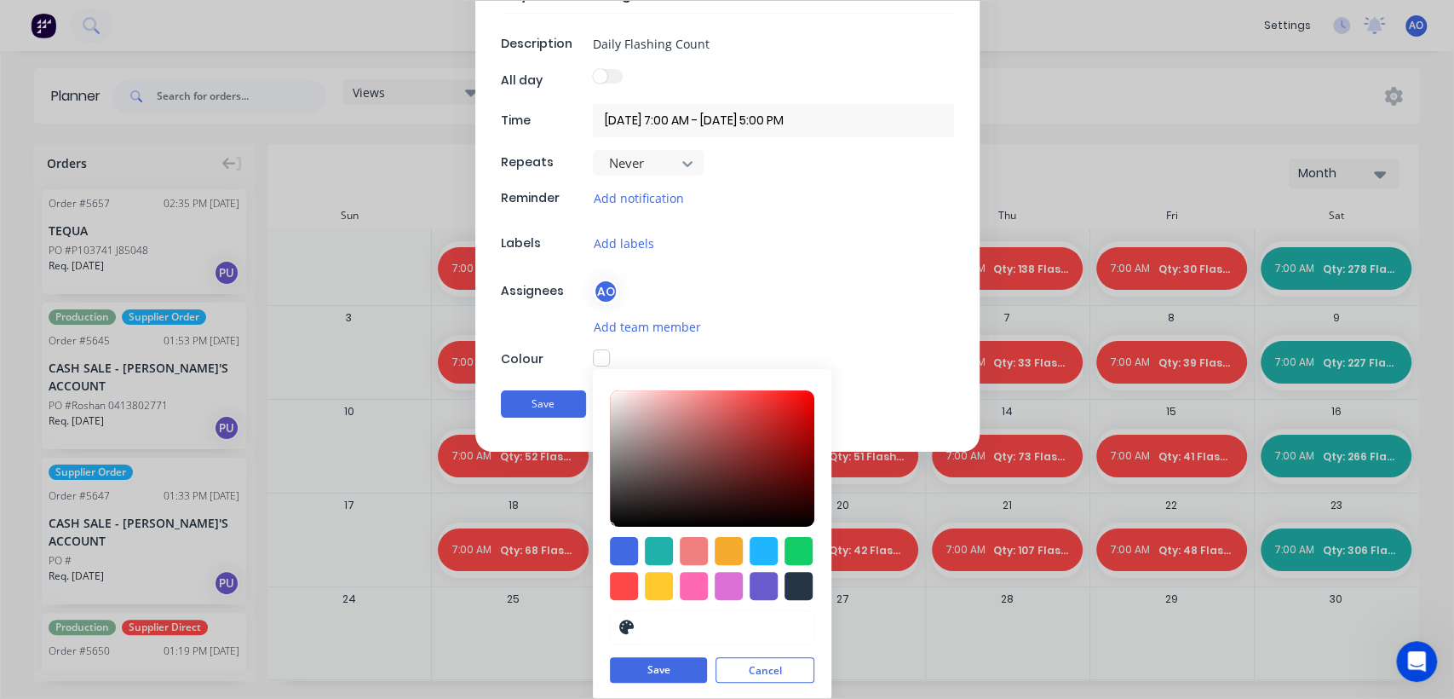
scroll to position [123, 0]
click at [612, 589] on div at bounding box center [624, 585] width 28 height 28
click at [657, 671] on button "Save" at bounding box center [658, 670] width 97 height 26
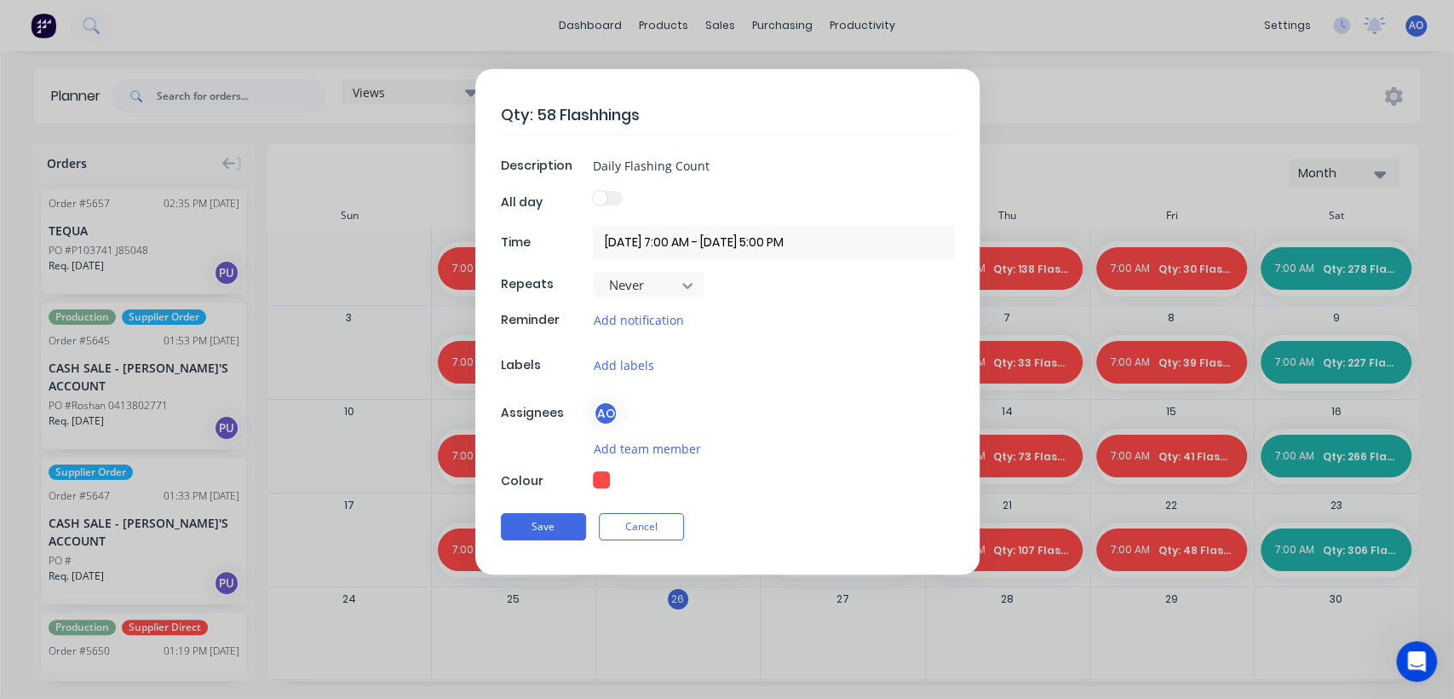
scroll to position [0, 0]
click at [557, 515] on button "Save" at bounding box center [543, 526] width 85 height 27
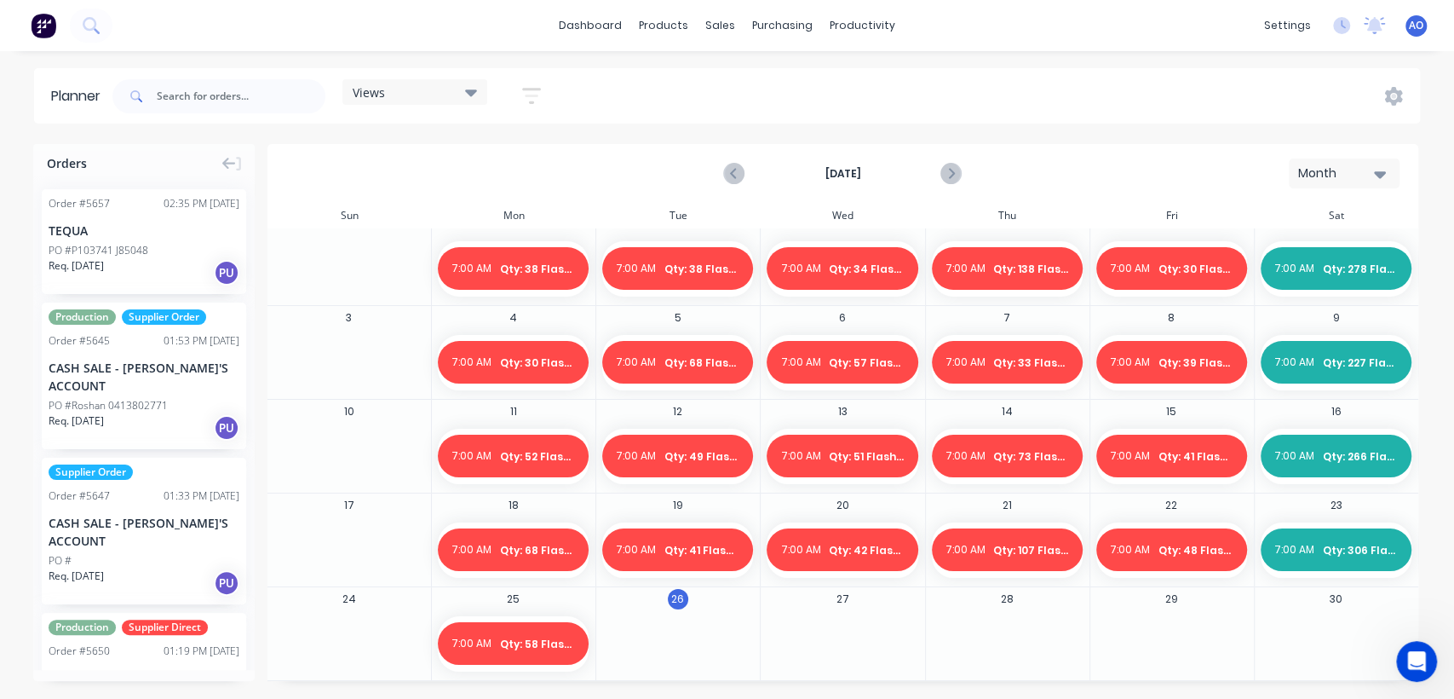
click at [1412, 27] on span "AO" at bounding box center [1416, 25] width 14 height 15
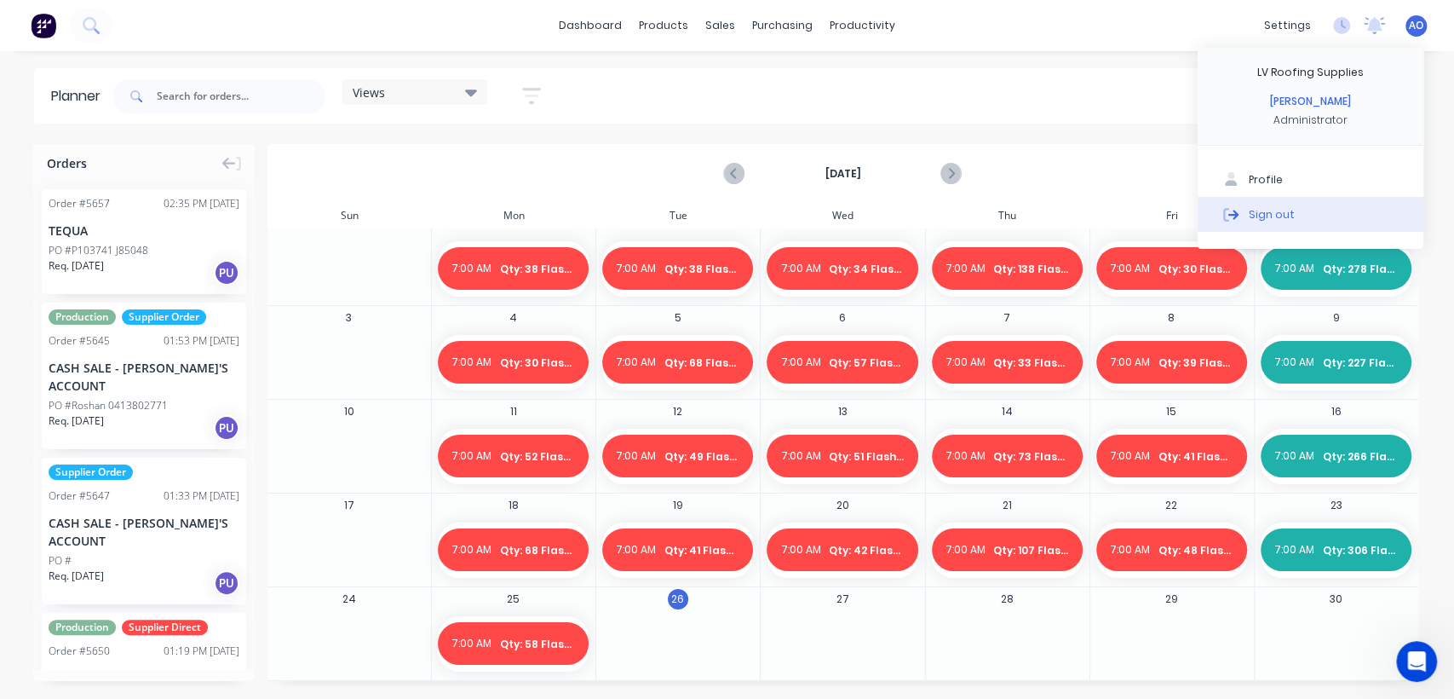
click at [1264, 225] on button "Sign out" at bounding box center [1311, 214] width 226 height 34
